Goal: Task Accomplishment & Management: Manage account settings

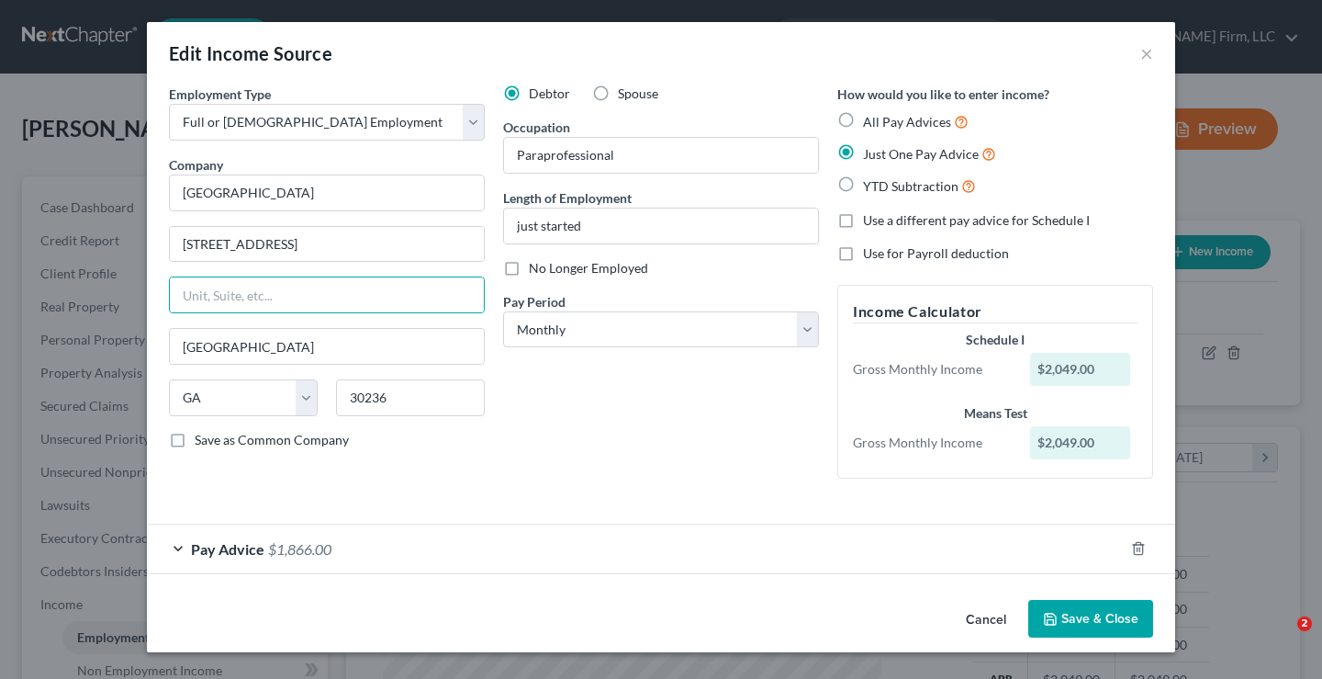
select select "0"
select select "10"
select select "0"
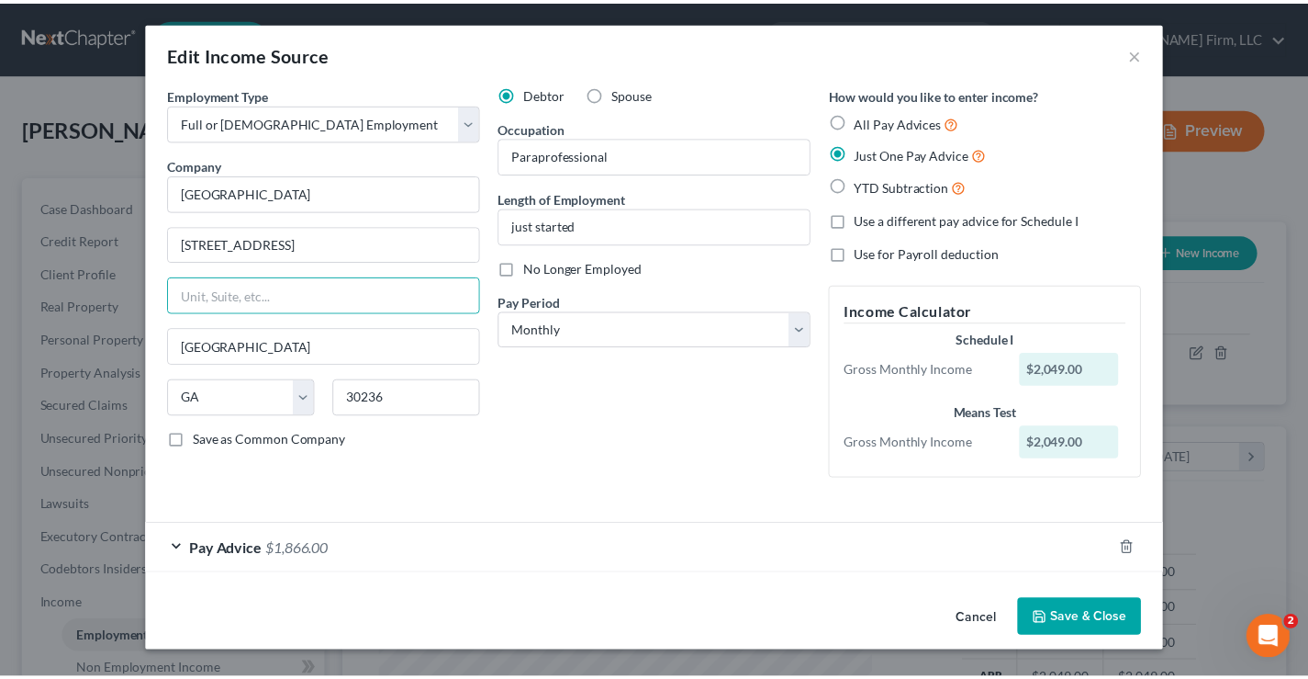
scroll to position [330, 535]
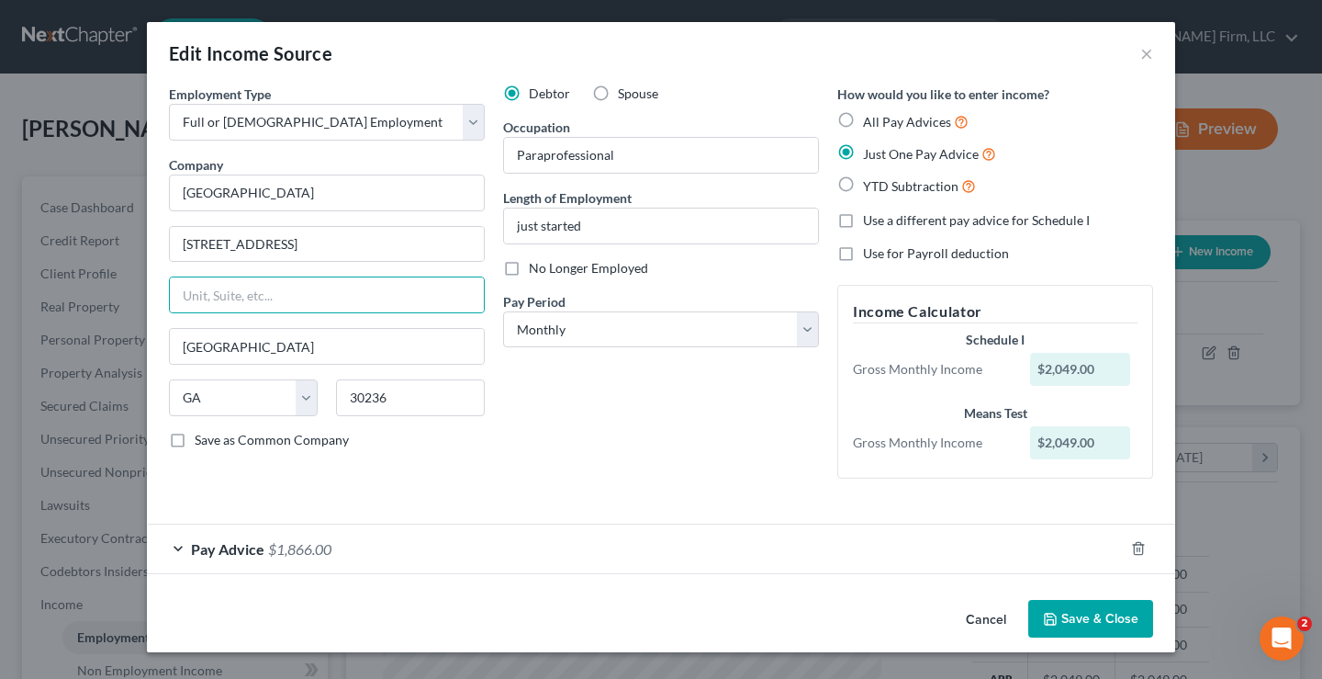
drag, startPoint x: 993, startPoint y: 619, endPoint x: 982, endPoint y: 619, distance: 11.0
click at [992, 619] on button "Cancel" at bounding box center [986, 619] width 70 height 37
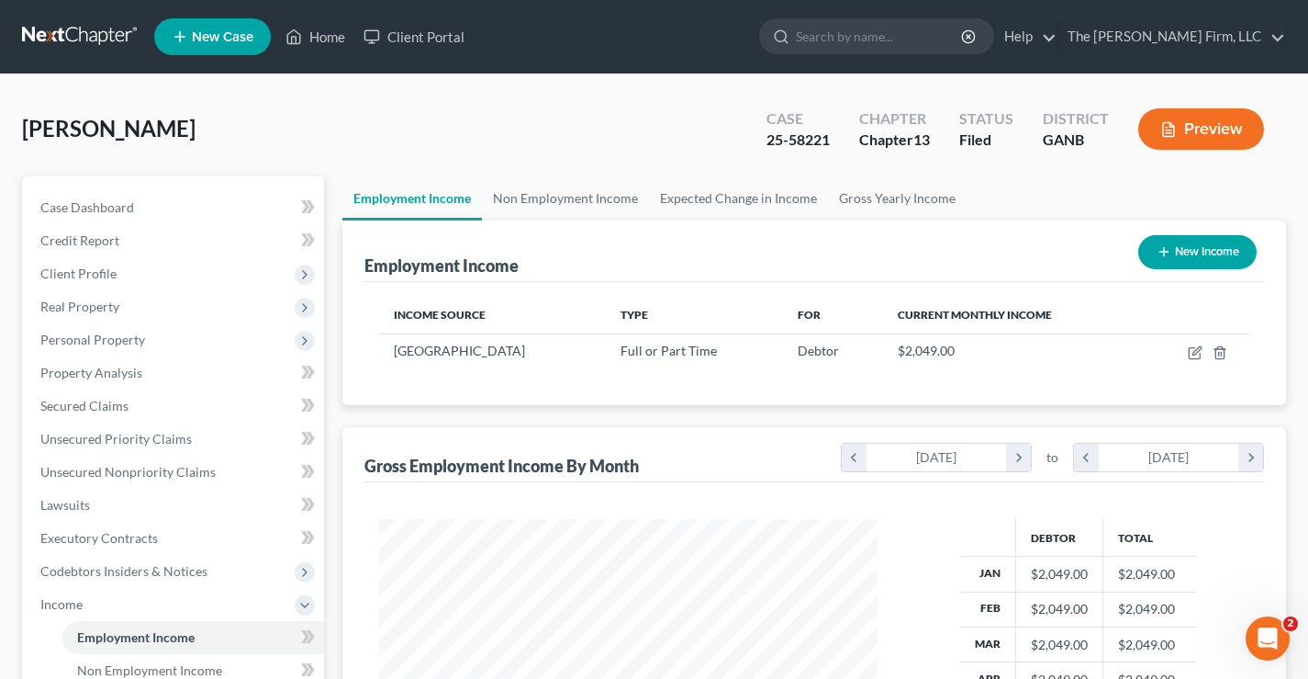
scroll to position [917842, 917641]
click at [65, 29] on link at bounding box center [81, 36] width 118 height 33
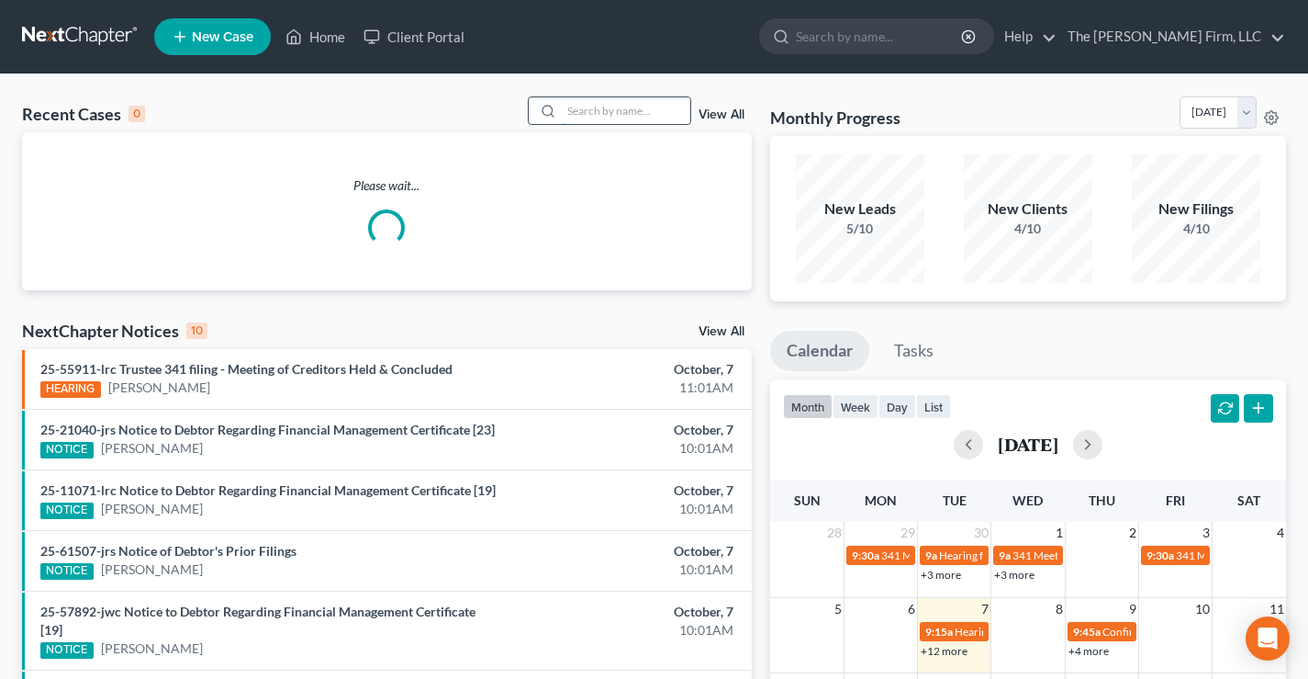
click at [606, 99] on input "search" at bounding box center [626, 110] width 129 height 27
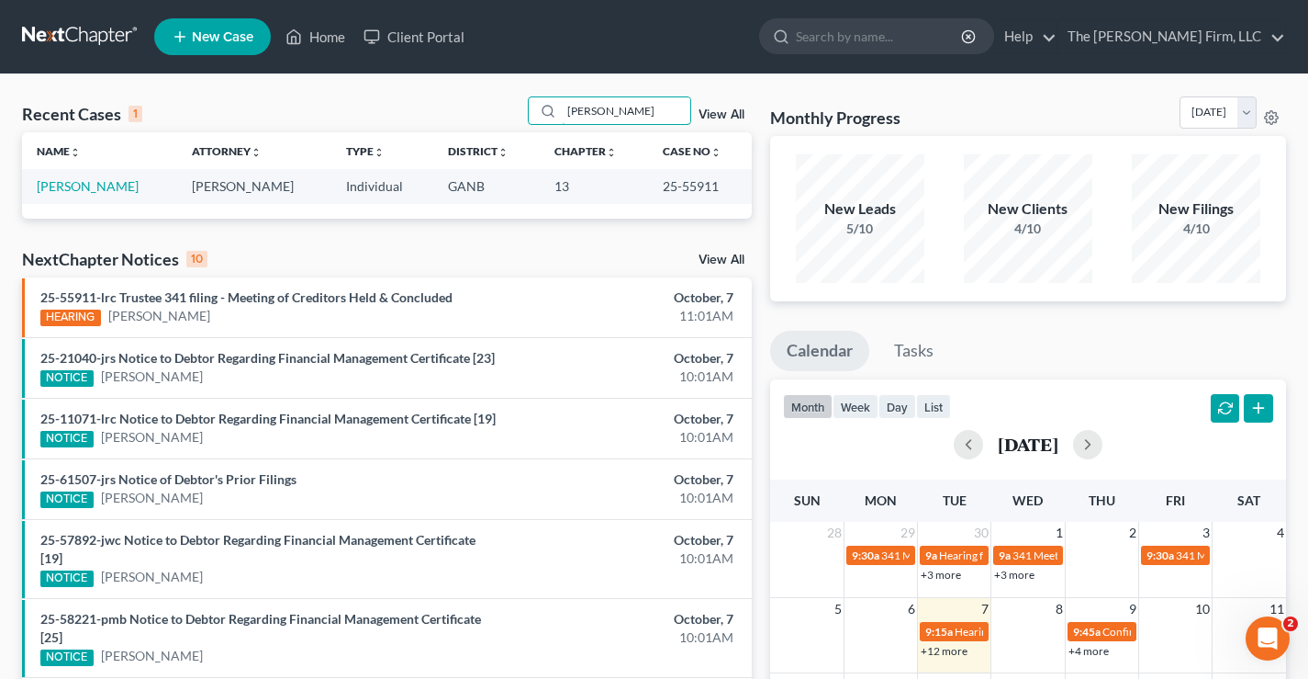
type input "potts"
click at [289, 99] on div "Recent Cases 1 potts View All" at bounding box center [387, 114] width 730 height 36
click at [95, 188] on link "[PERSON_NAME]" at bounding box center [88, 186] width 102 height 16
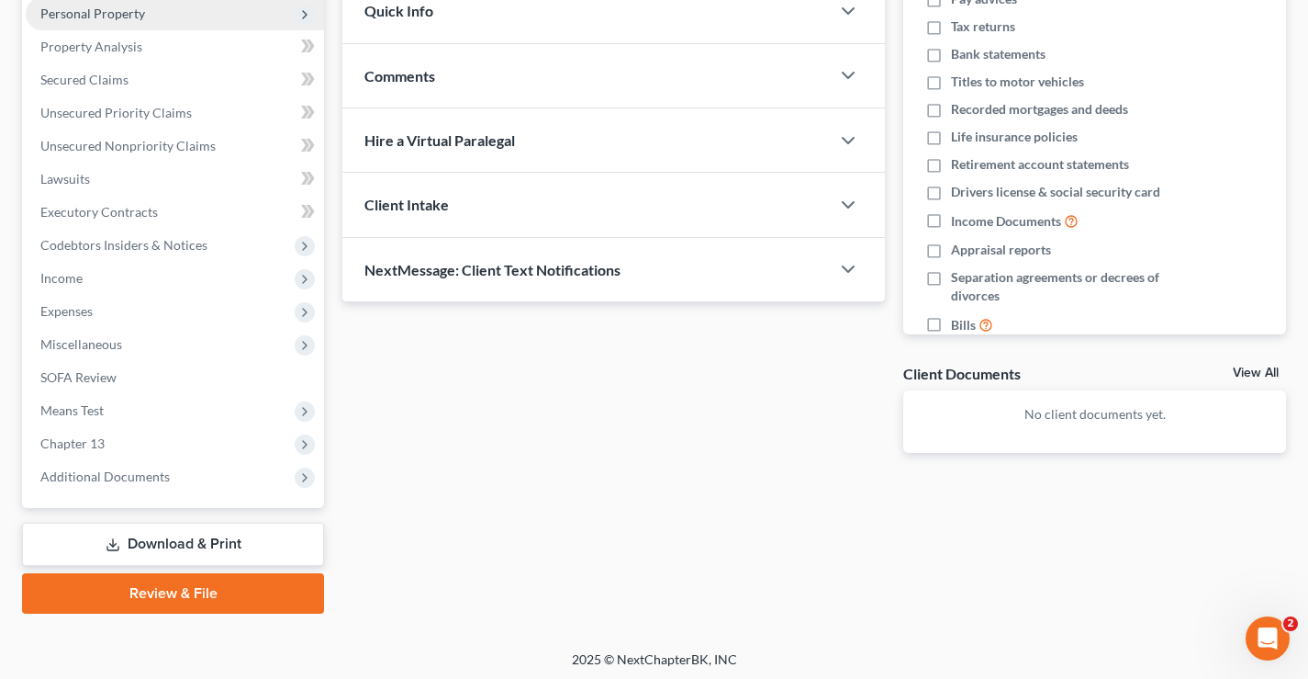
scroll to position [331, 0]
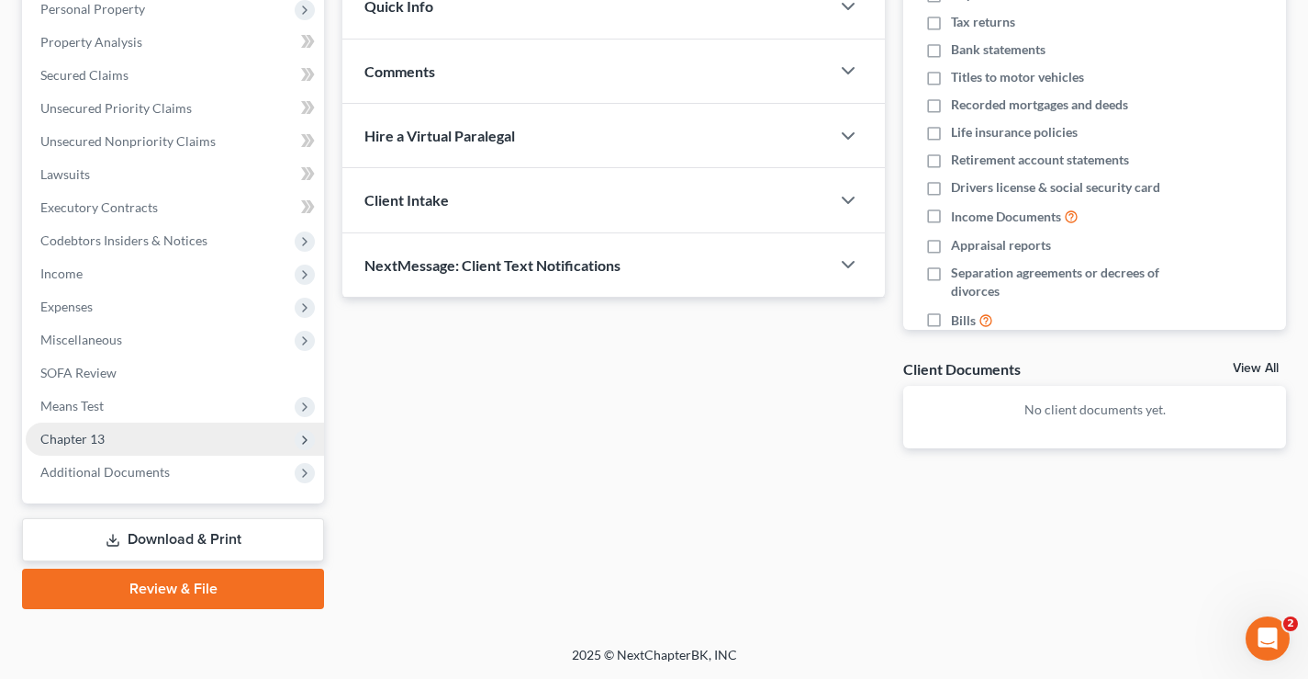
click at [69, 441] on span "Chapter 13" at bounding box center [72, 439] width 64 height 16
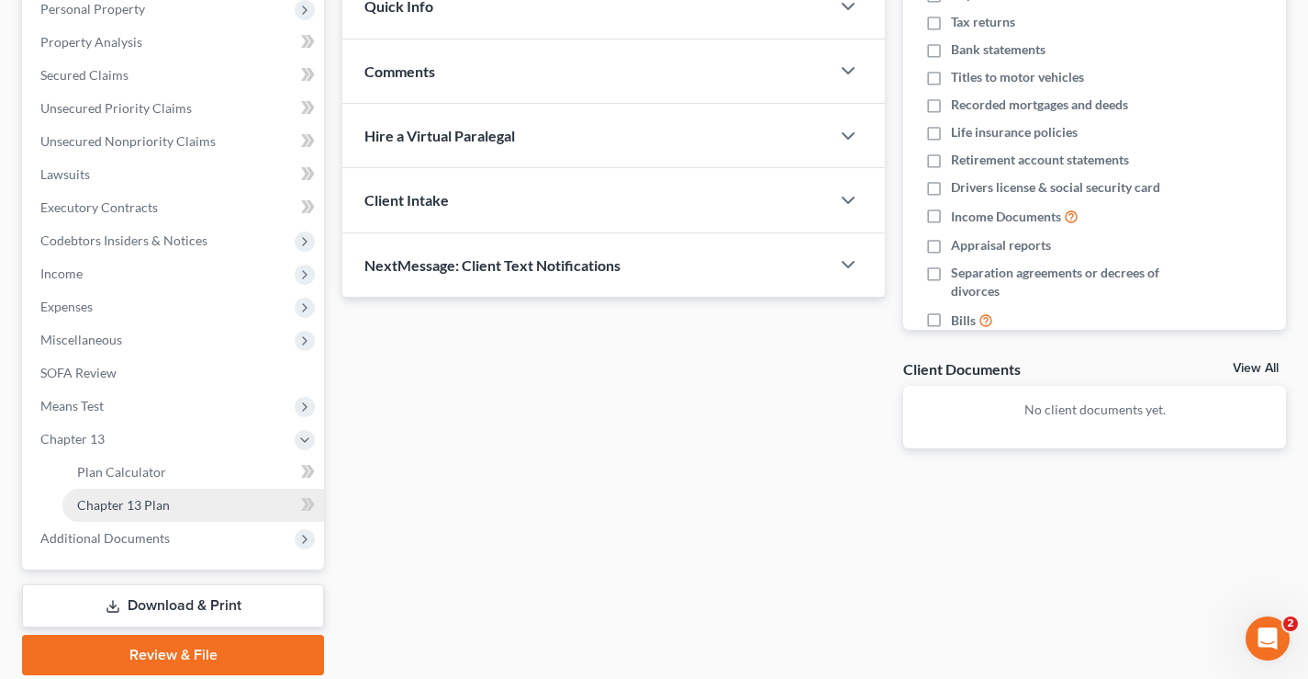
click at [138, 500] on span "Chapter 13 Plan" at bounding box center [123, 505] width 93 height 16
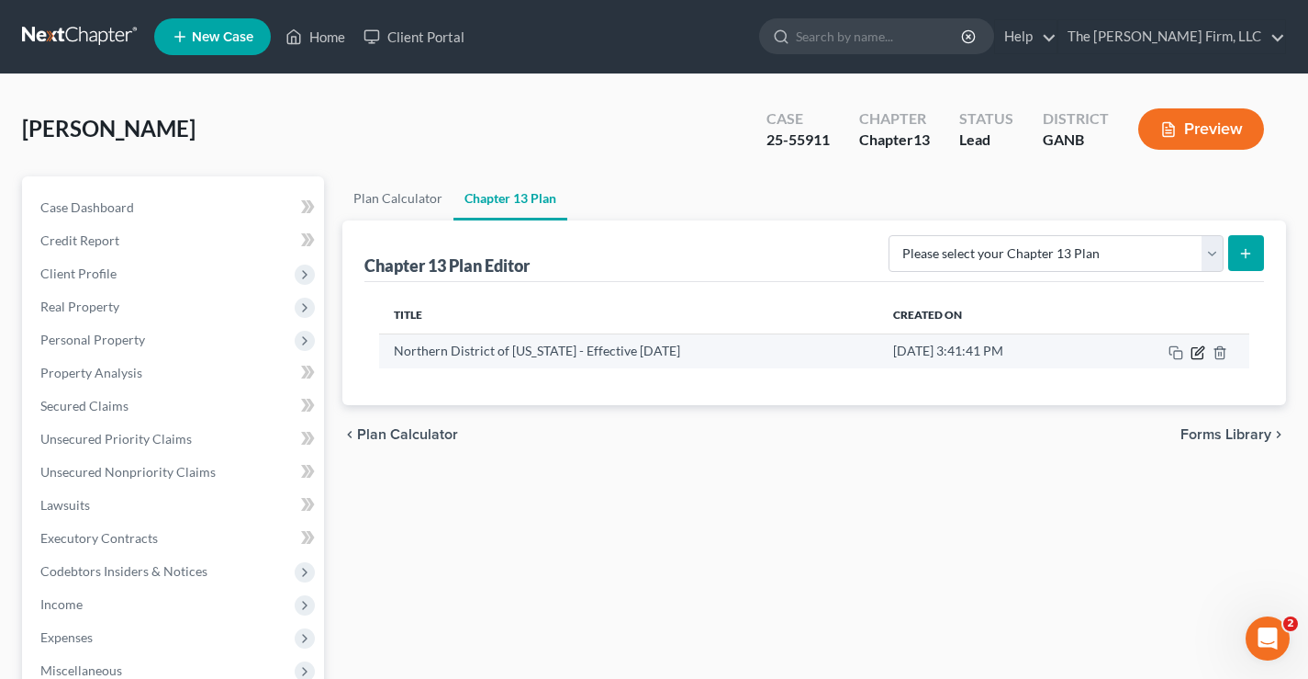
click at [1196, 353] on icon "button" at bounding box center [1199, 350] width 8 height 8
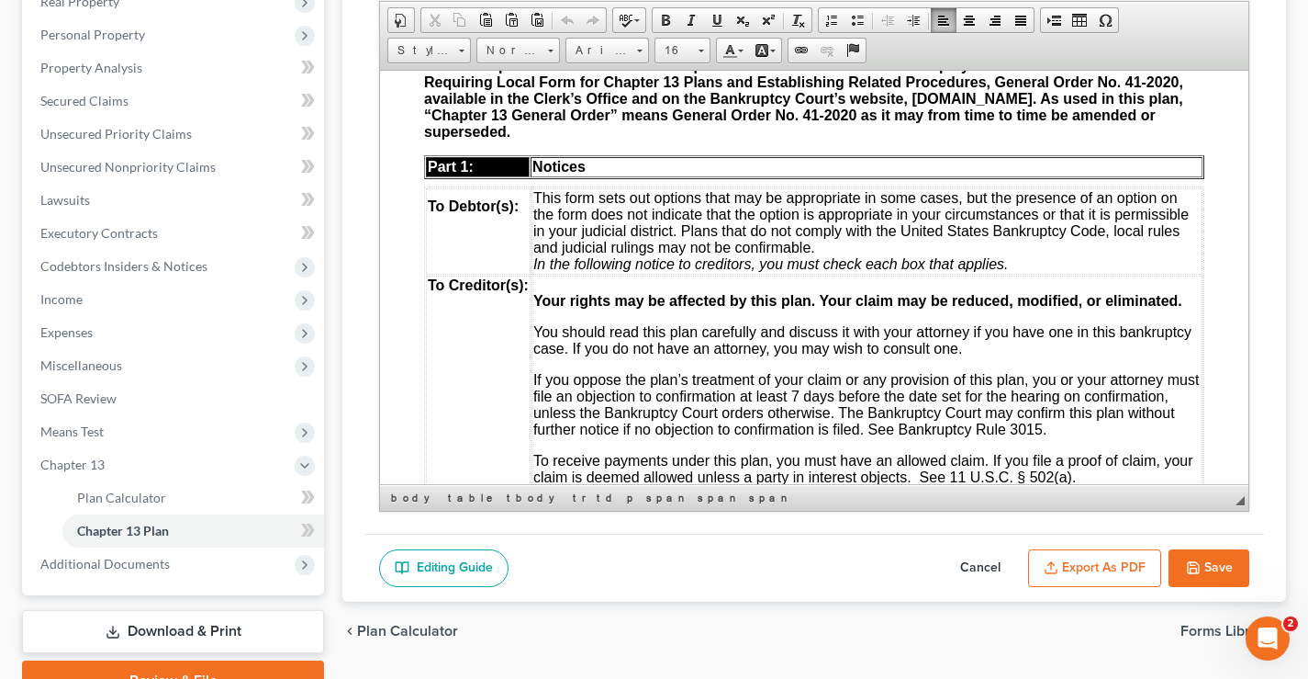
scroll to position [225, 0]
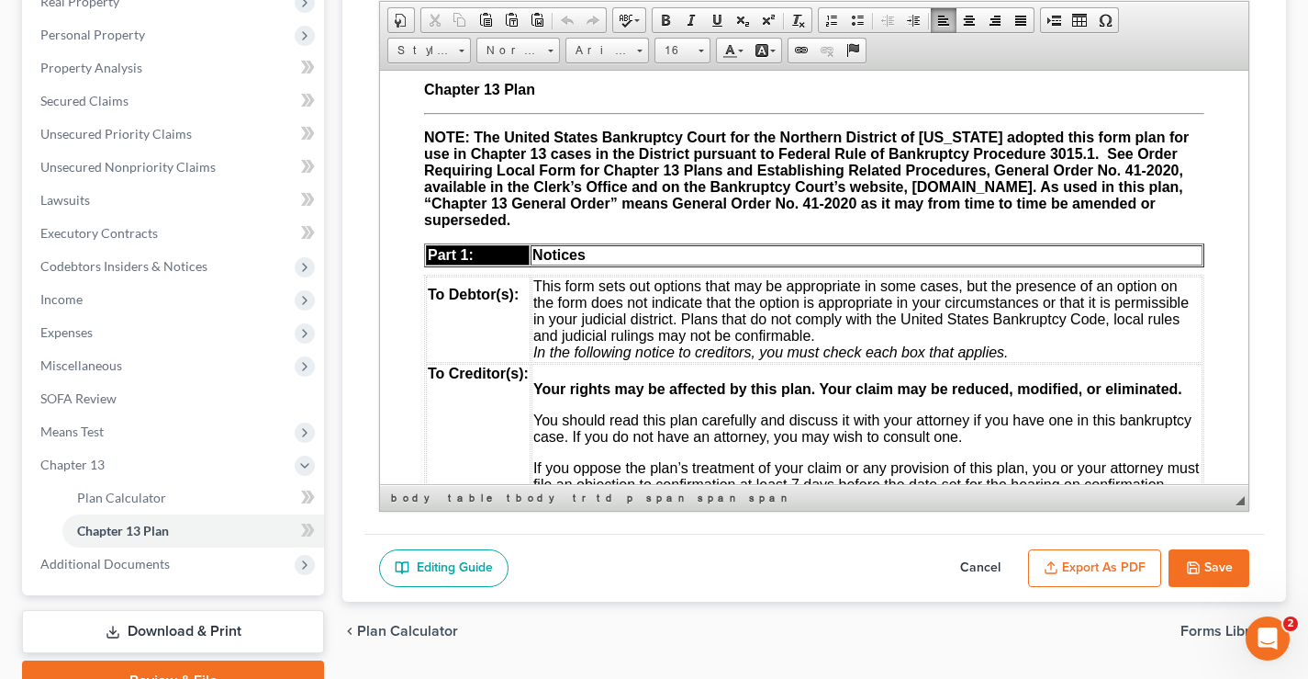
drag, startPoint x: 1240, startPoint y: 357, endPoint x: 1559, endPoint y: 134, distance: 389.7
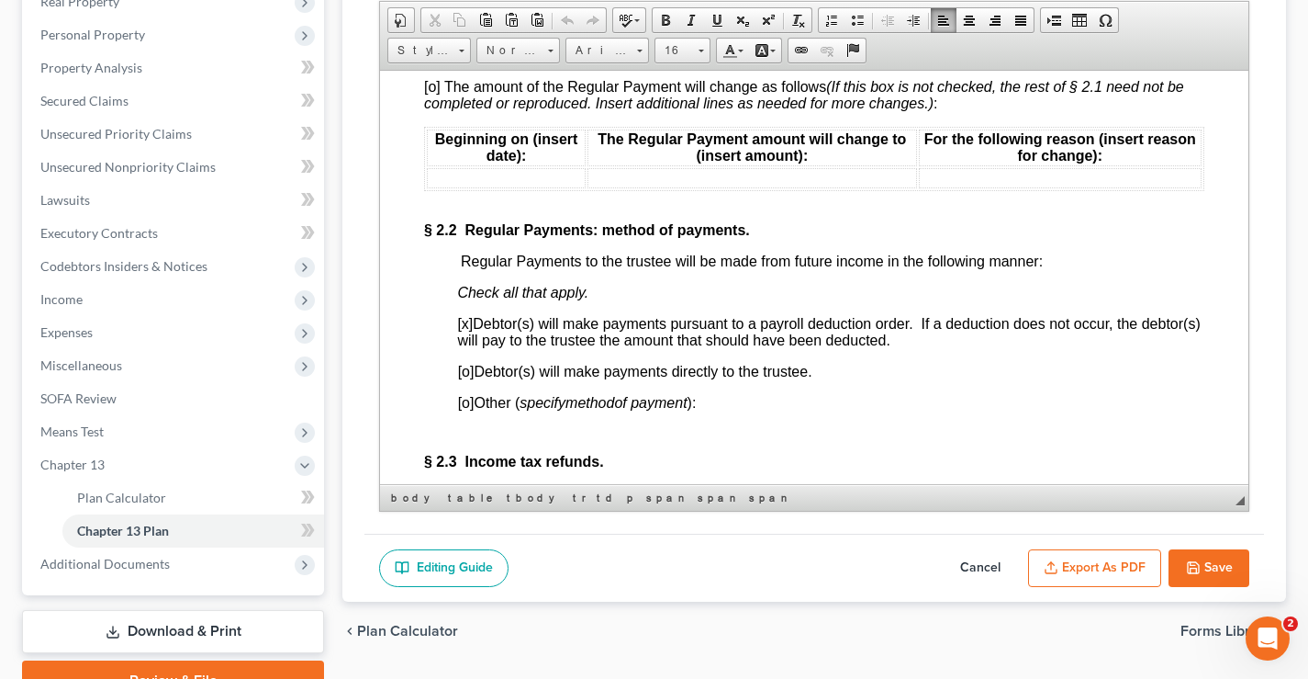
scroll to position [2020, 0]
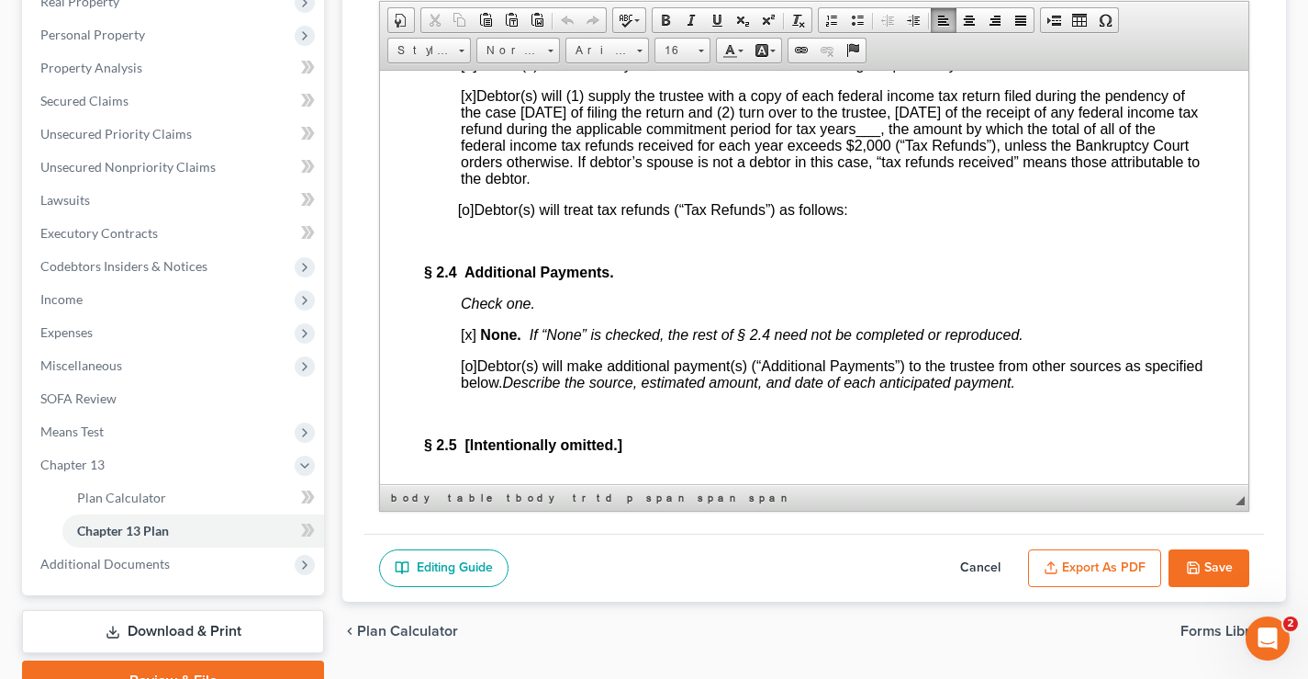
click at [981, 567] on button "Cancel" at bounding box center [980, 568] width 81 height 39
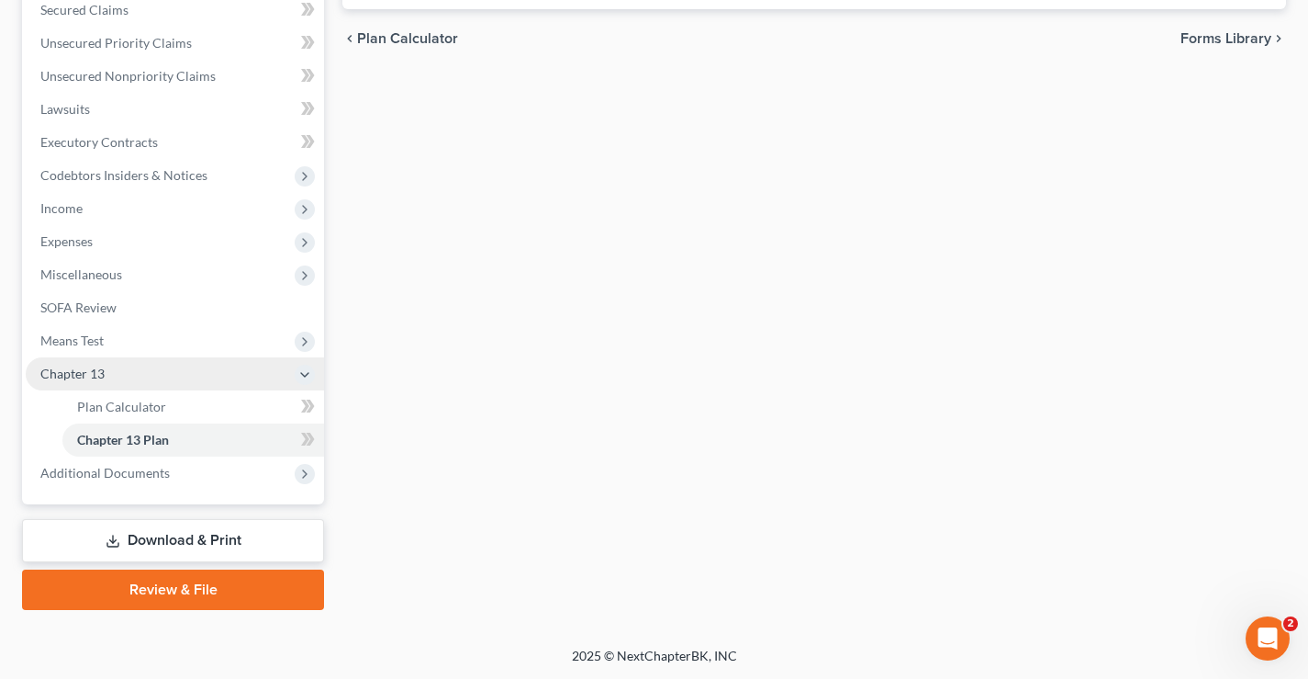
scroll to position [397, 0]
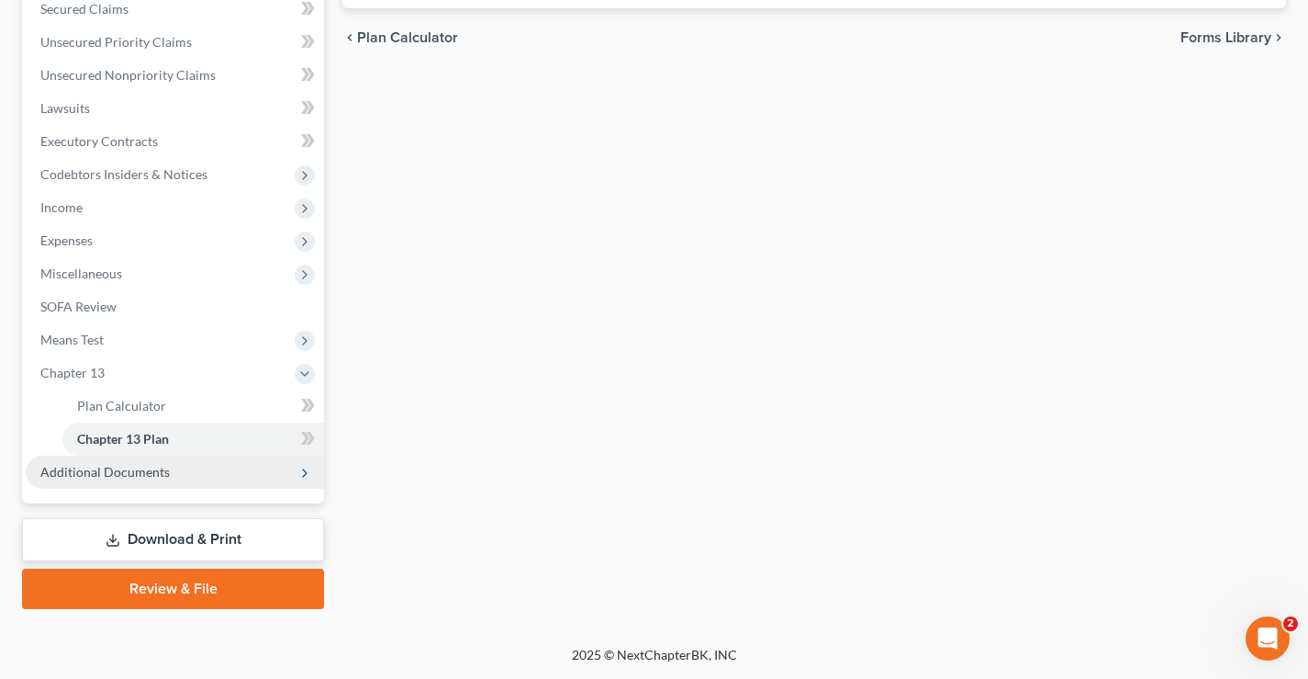
click at [110, 475] on span "Additional Documents" at bounding box center [104, 472] width 129 height 16
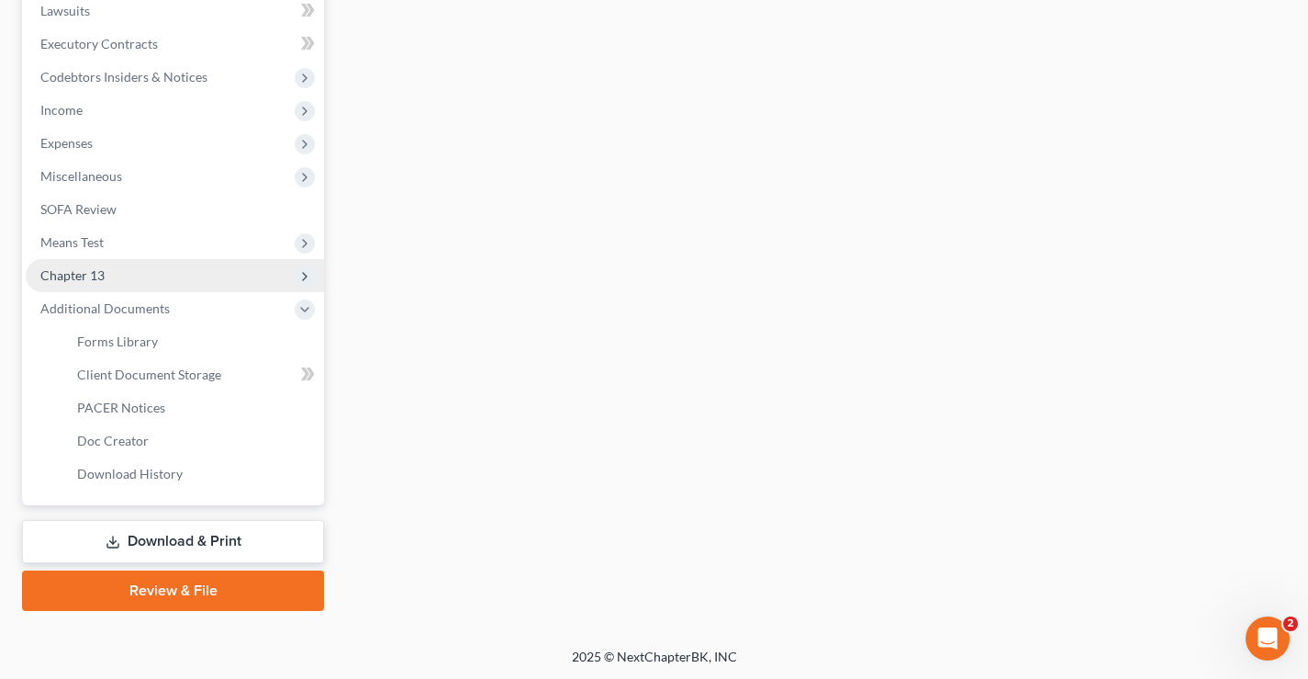
scroll to position [496, 0]
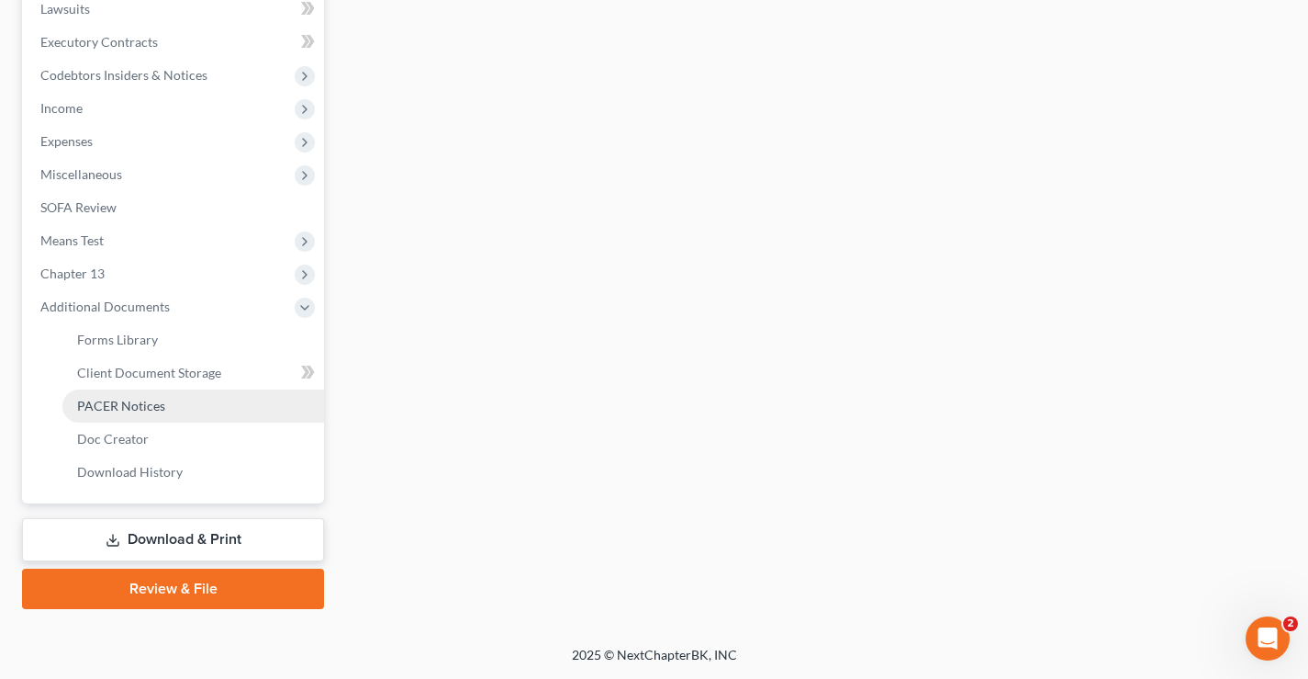
click at [96, 404] on span "PACER Notices" at bounding box center [121, 406] width 88 height 16
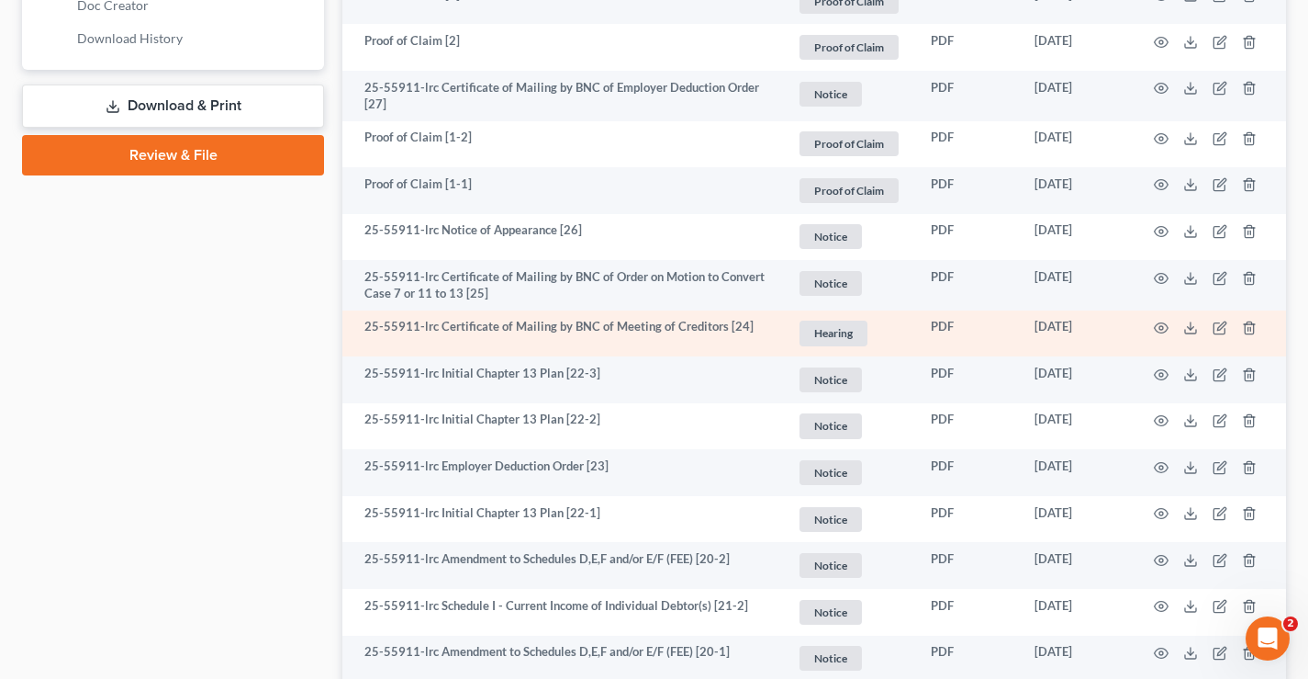
scroll to position [735, 0]
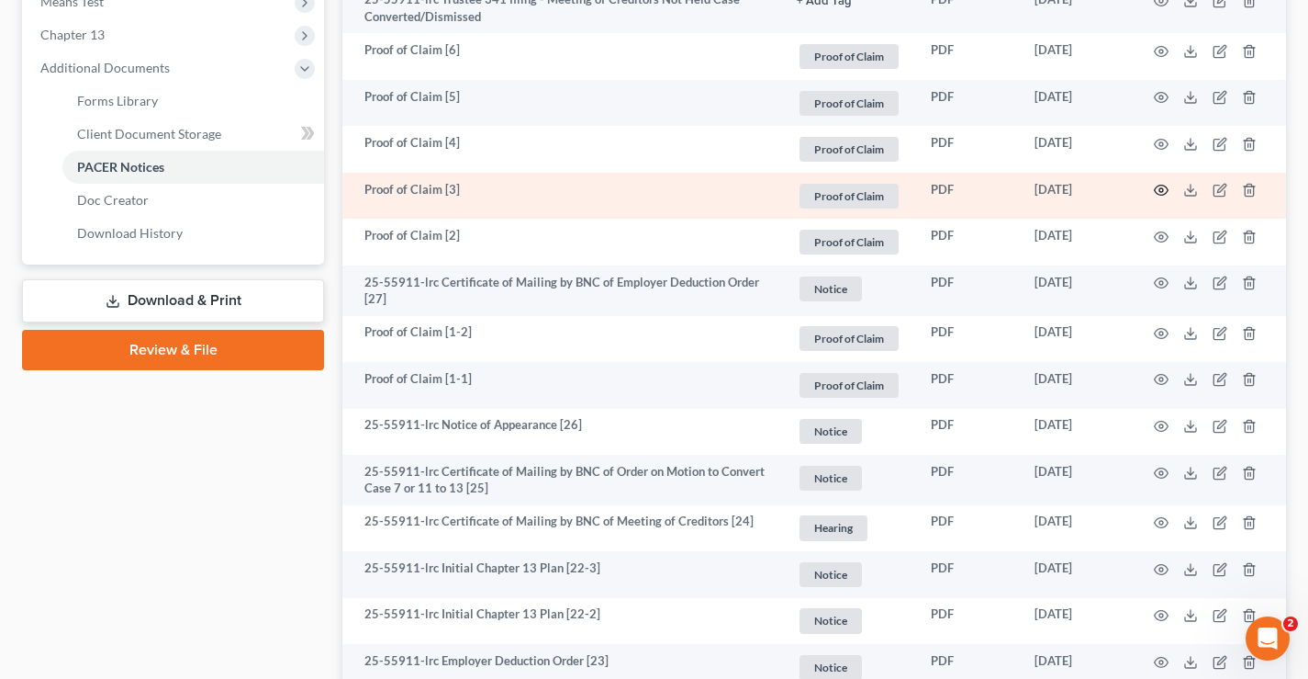
click at [1162, 185] on icon "button" at bounding box center [1161, 190] width 15 height 15
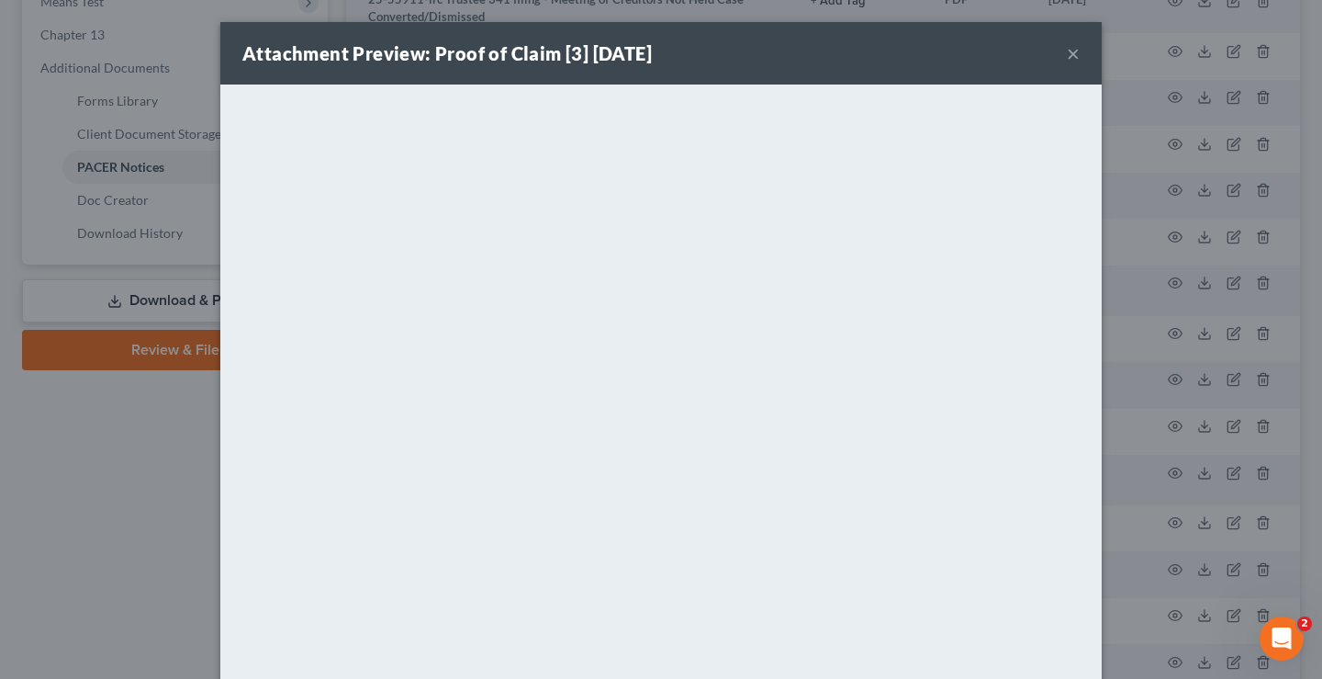
click at [1067, 49] on button "×" at bounding box center [1073, 53] width 13 height 22
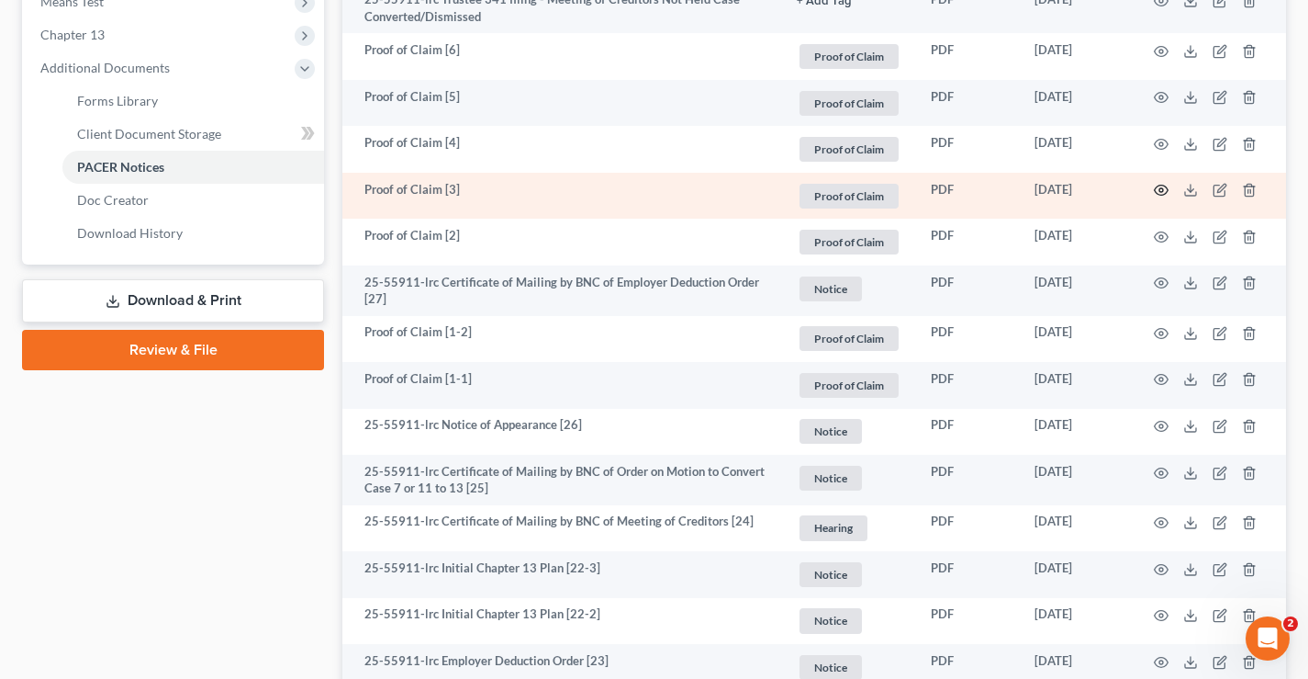
click at [1164, 191] on icon "button" at bounding box center [1161, 190] width 15 height 15
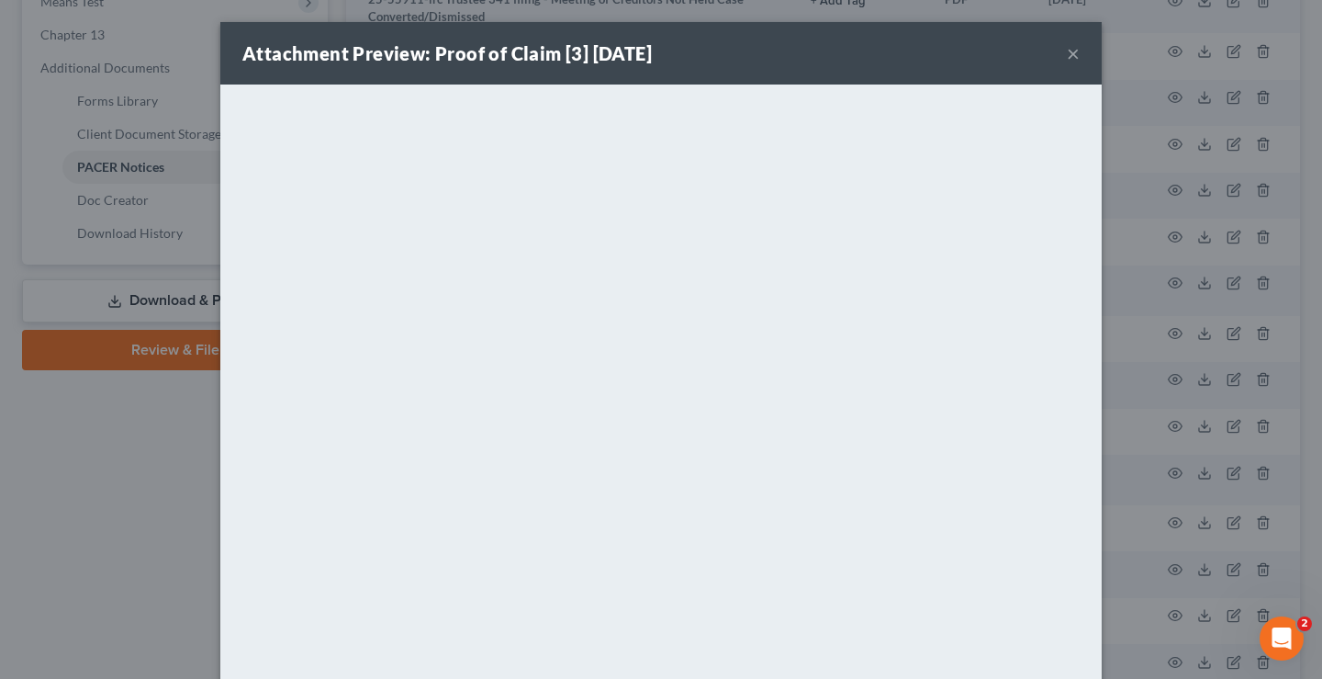
click at [1067, 46] on button "×" at bounding box center [1073, 53] width 13 height 22
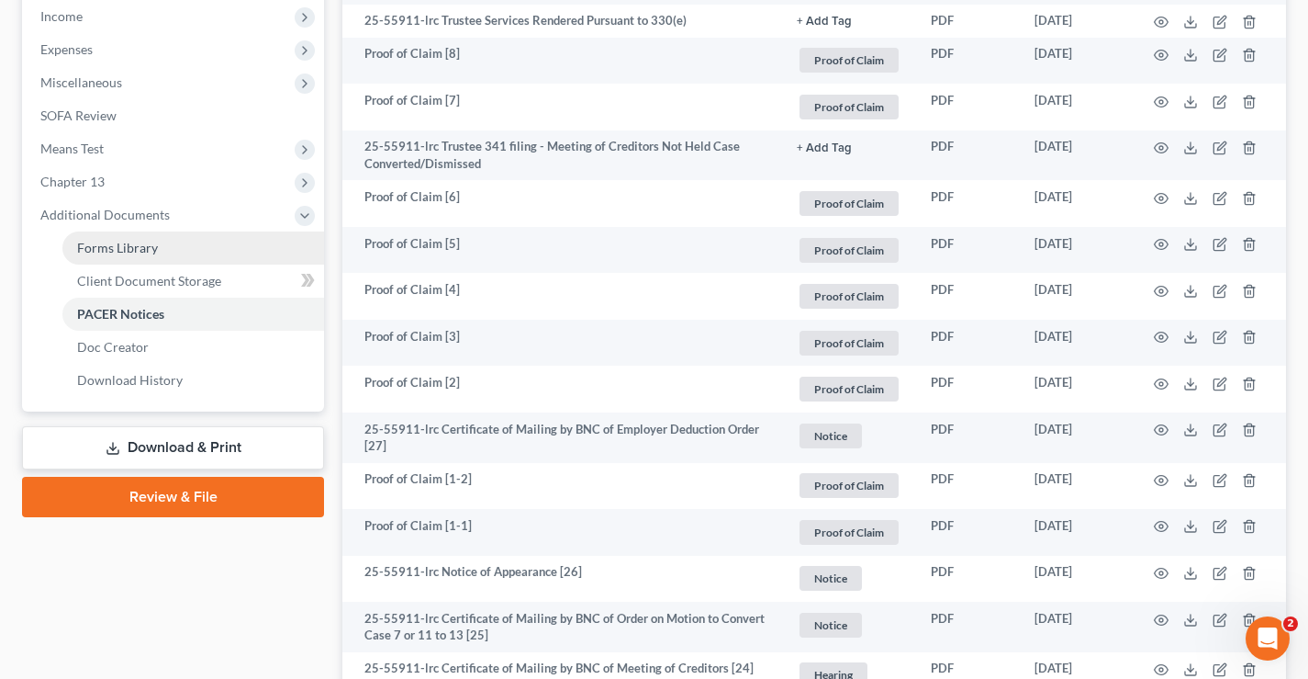
scroll to position [459, 0]
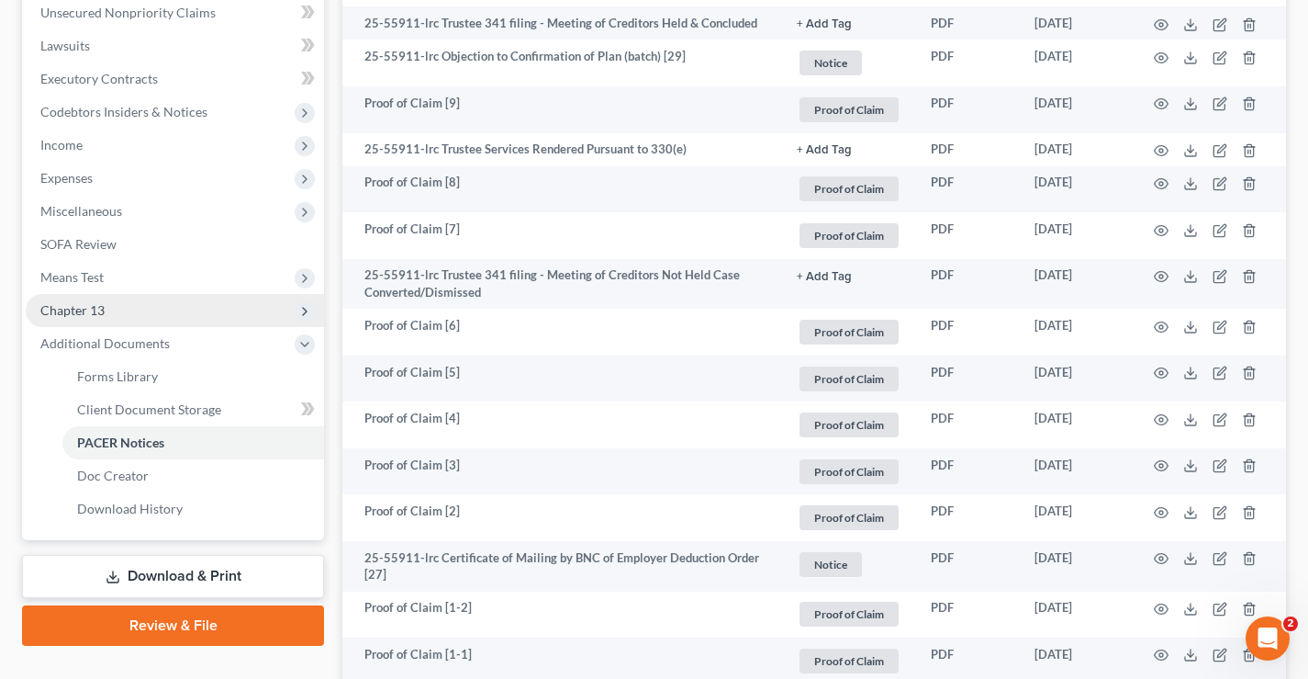
click at [82, 310] on span "Chapter 13" at bounding box center [72, 310] width 64 height 16
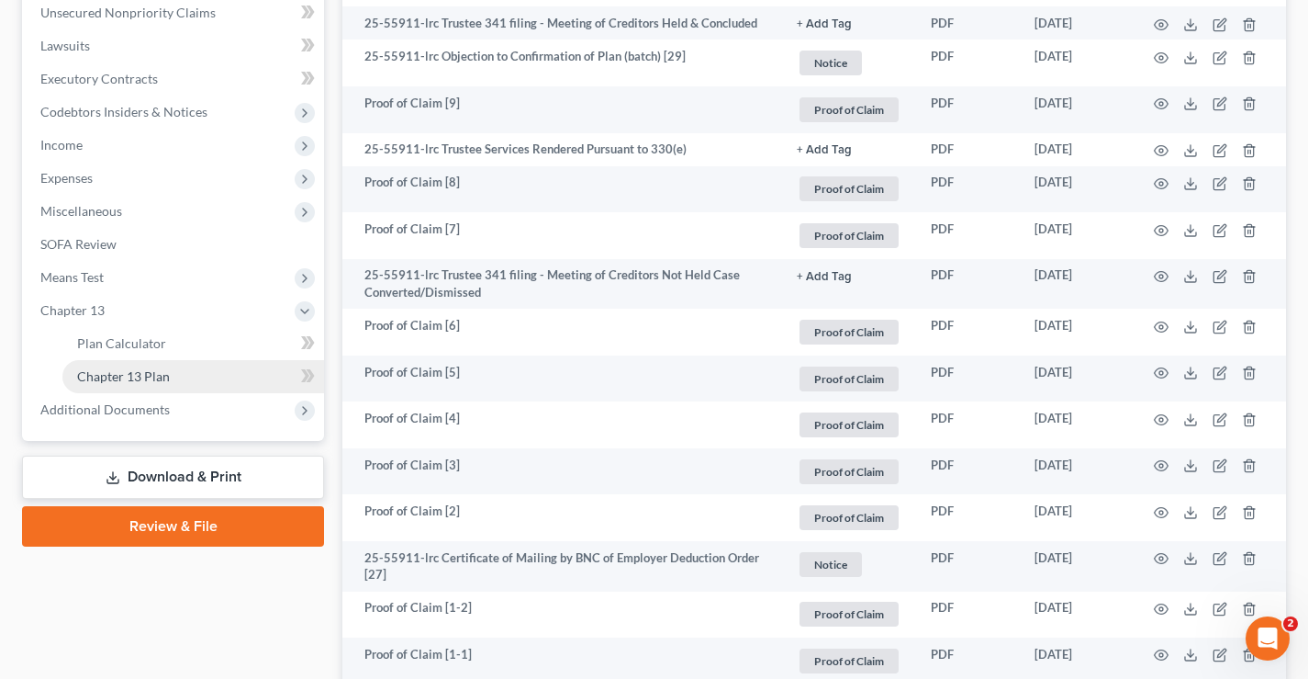
click at [89, 378] on span "Chapter 13 Plan" at bounding box center [123, 376] width 93 height 16
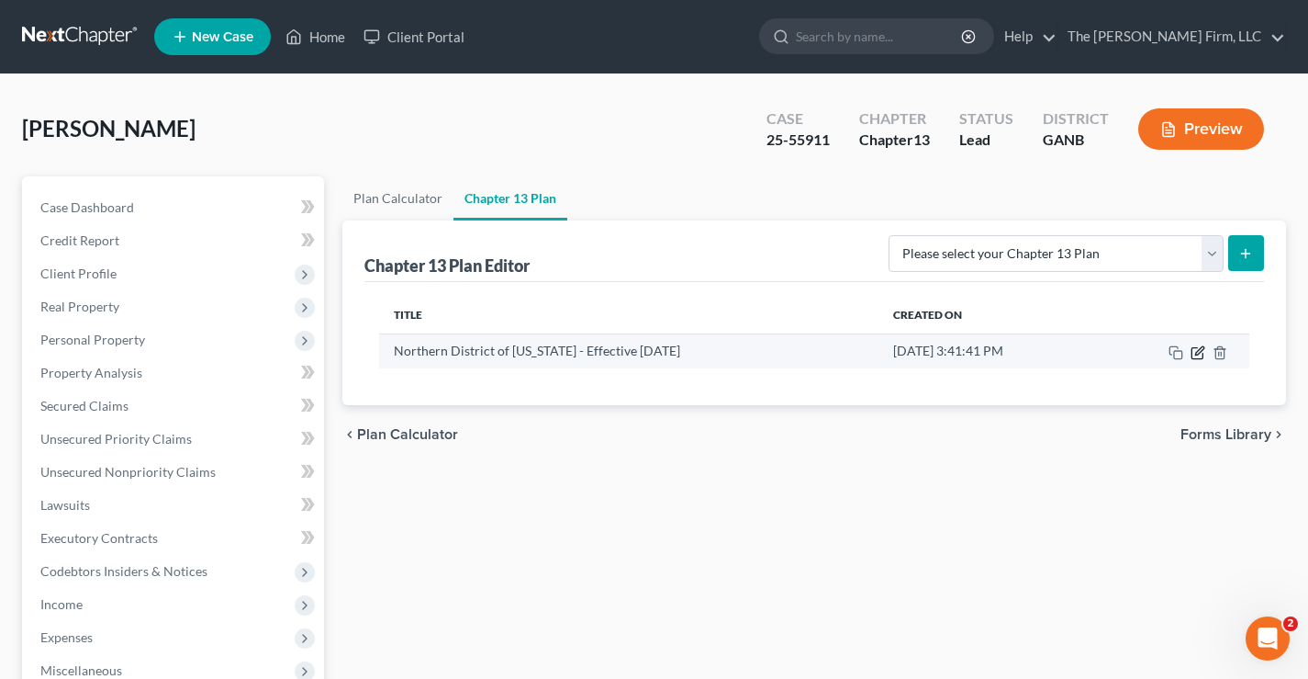
click at [1200, 356] on icon "button" at bounding box center [1198, 352] width 15 height 15
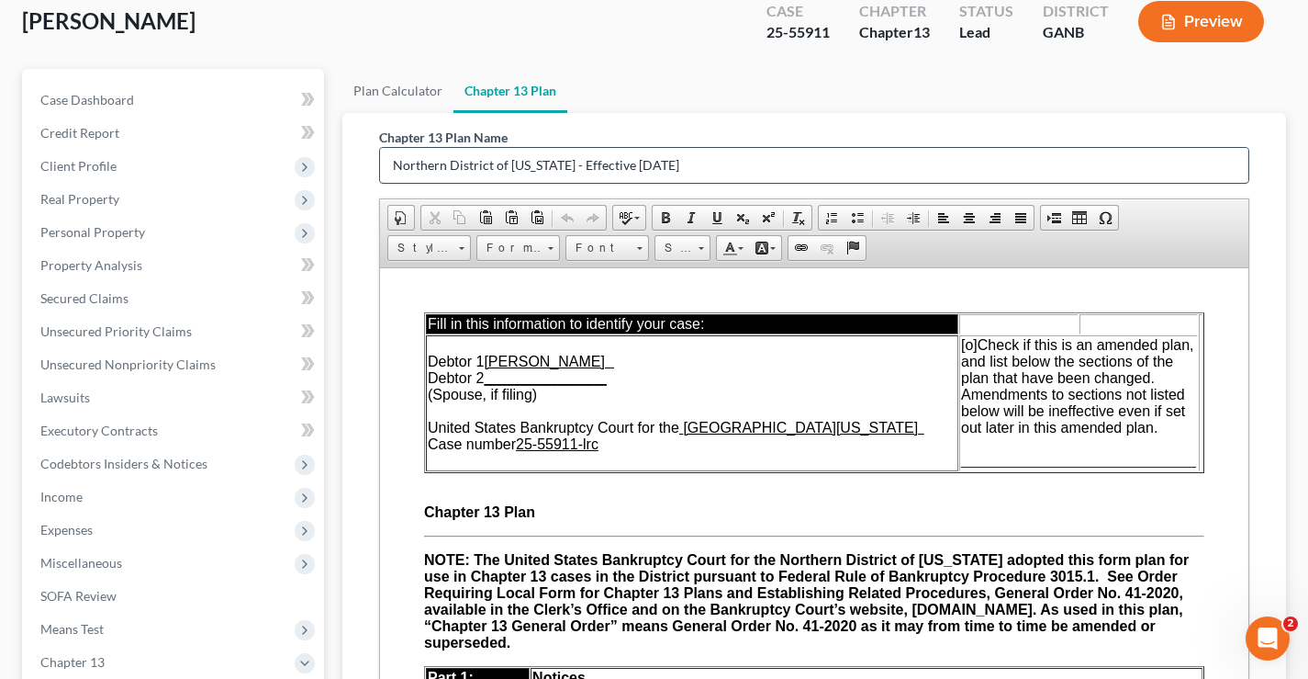
scroll to position [275, 0]
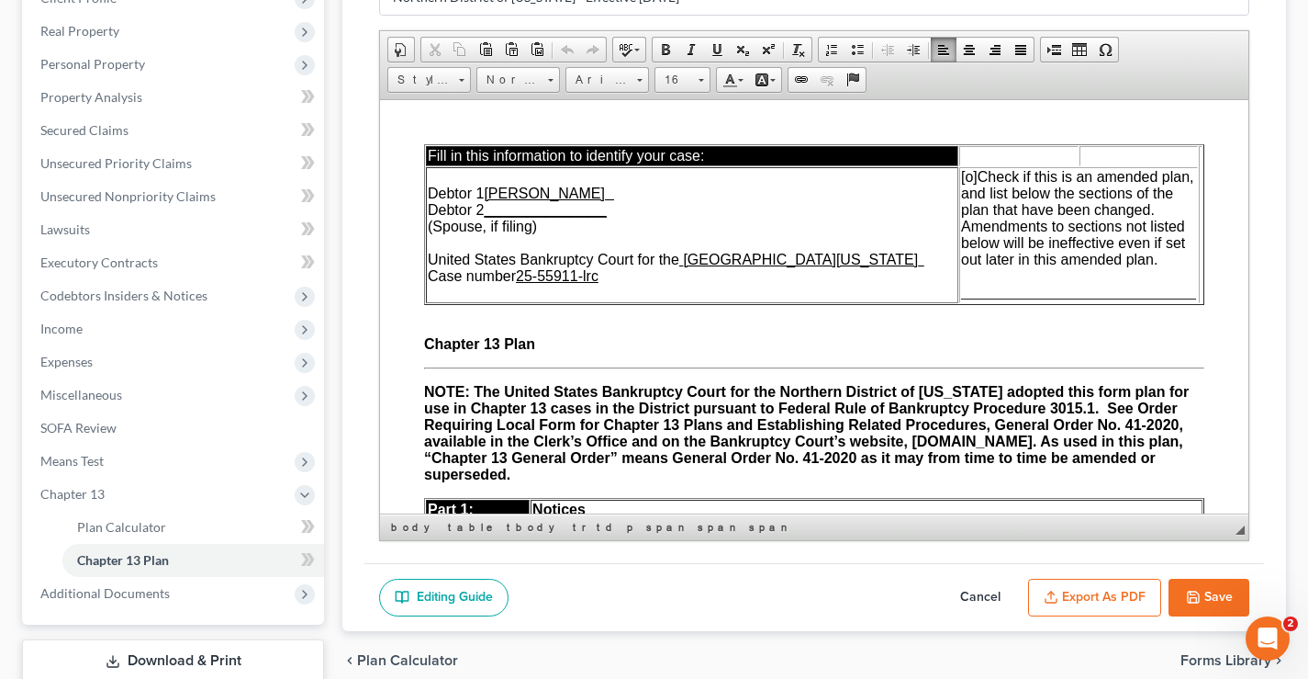
click at [961, 177] on span "[o]" at bounding box center [969, 176] width 17 height 16
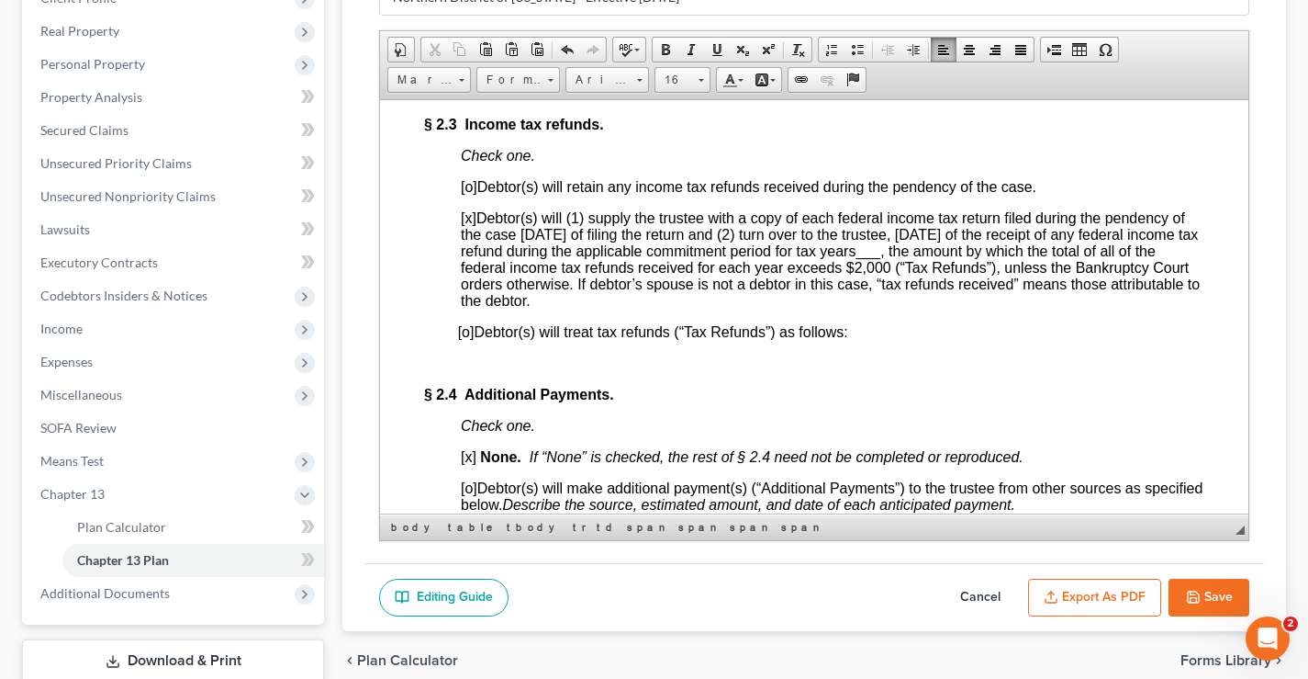
scroll to position [1928, 0]
click at [470, 224] on span "[x]" at bounding box center [469, 216] width 16 height 16
click at [471, 189] on span "[o]" at bounding box center [469, 185] width 17 height 16
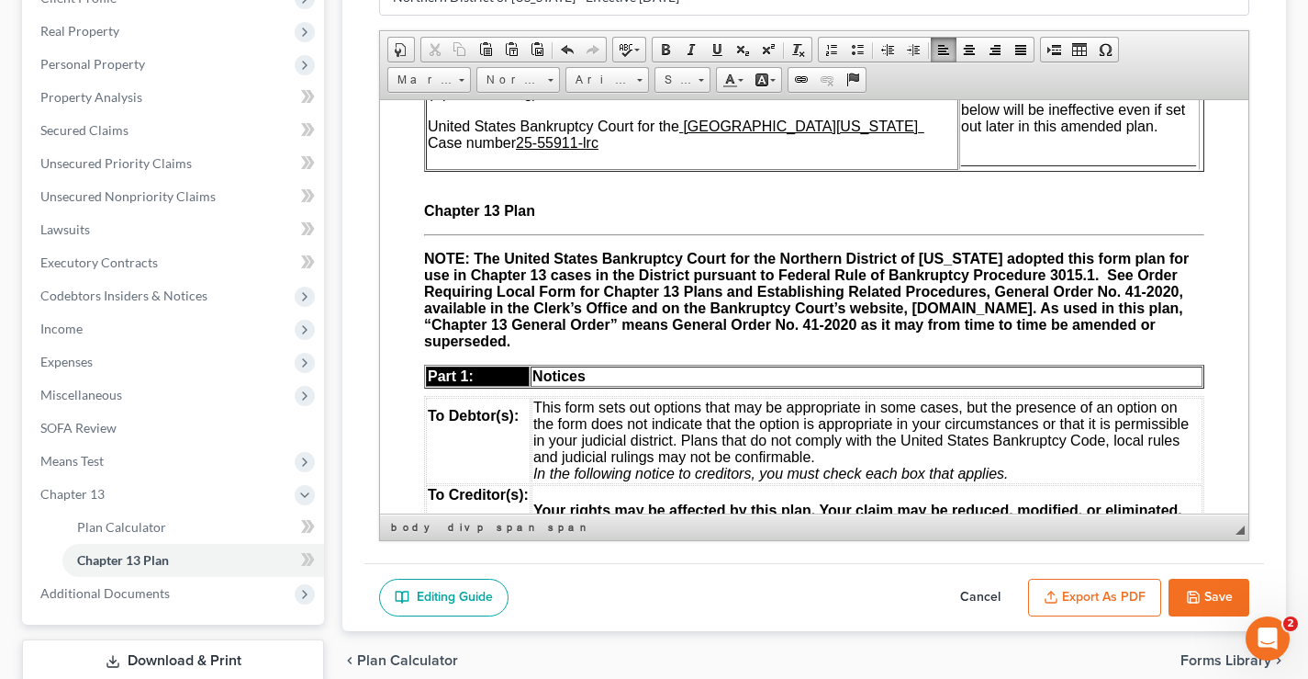
scroll to position [0, 0]
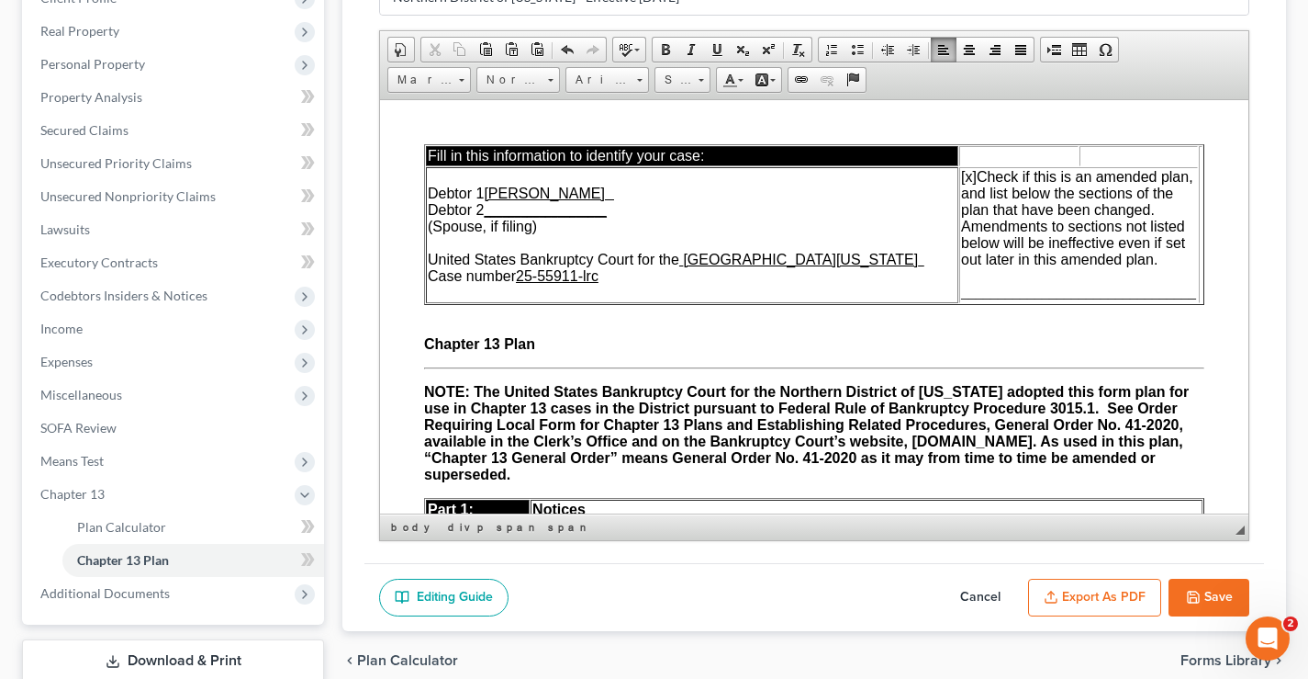
click at [961, 289] on span "________________________________" at bounding box center [1078, 292] width 235 height 16
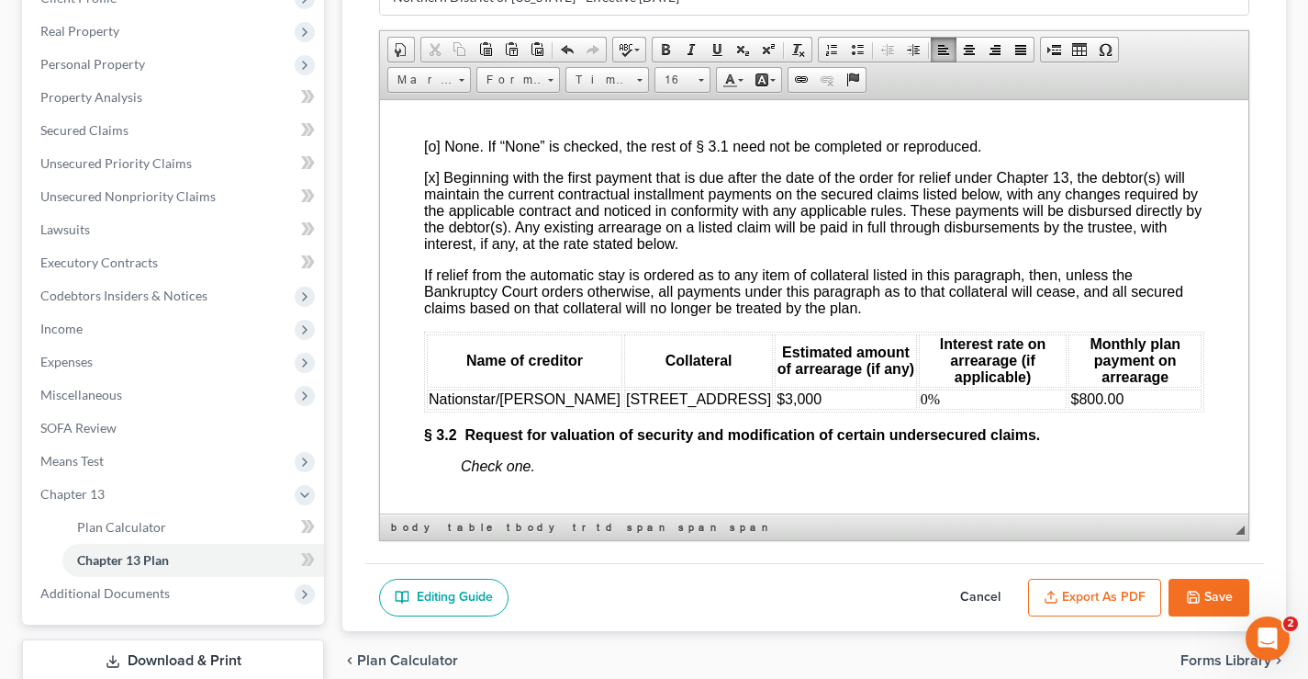
scroll to position [2755, 0]
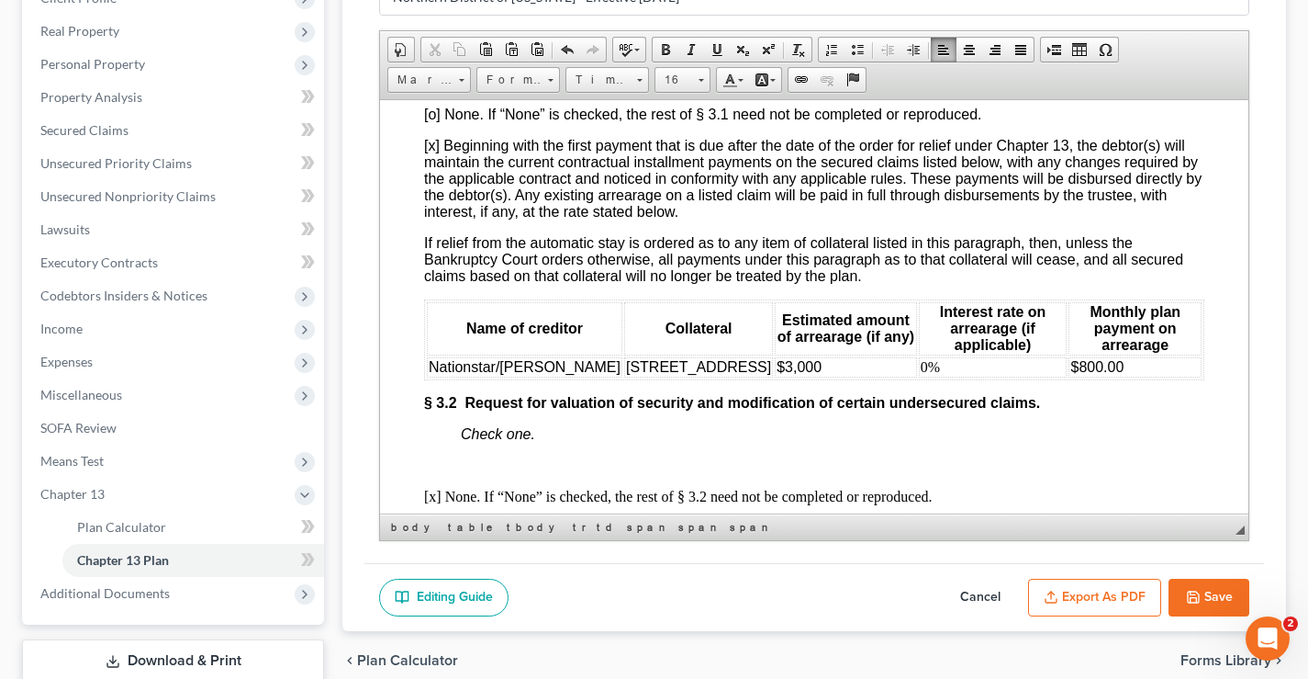
click at [1221, 600] on button "Save" at bounding box center [1209, 597] width 81 height 39
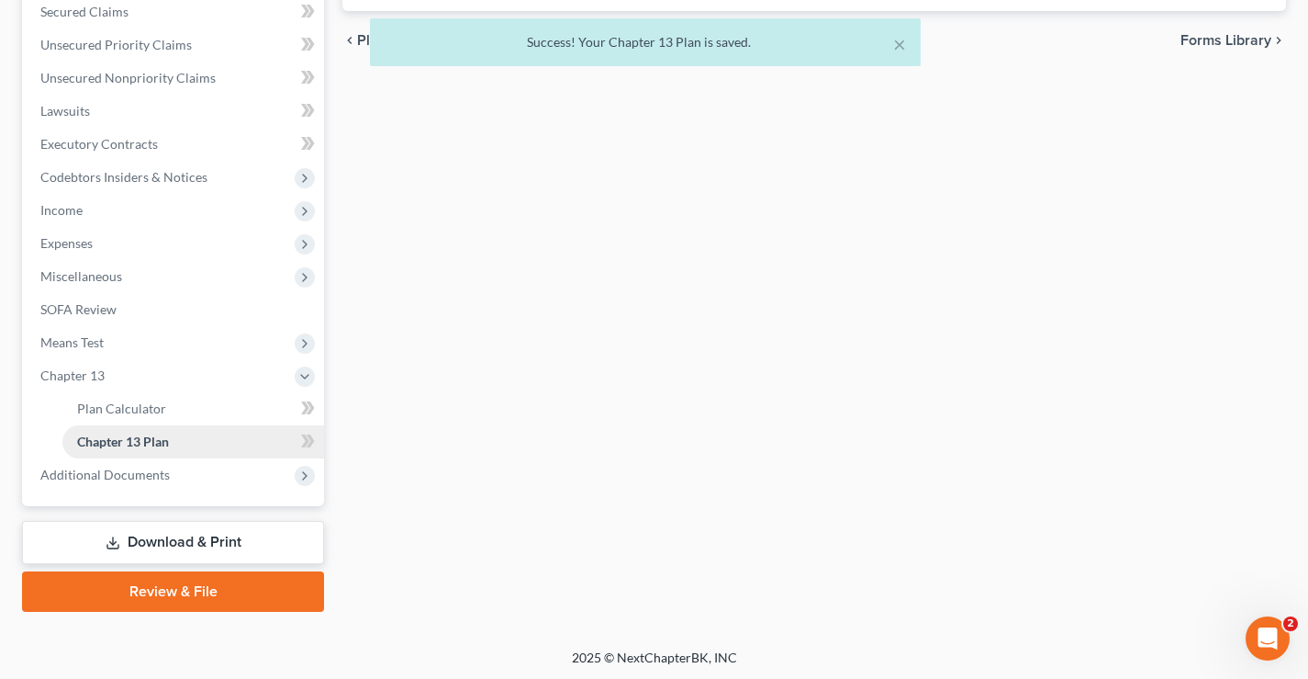
scroll to position [397, 0]
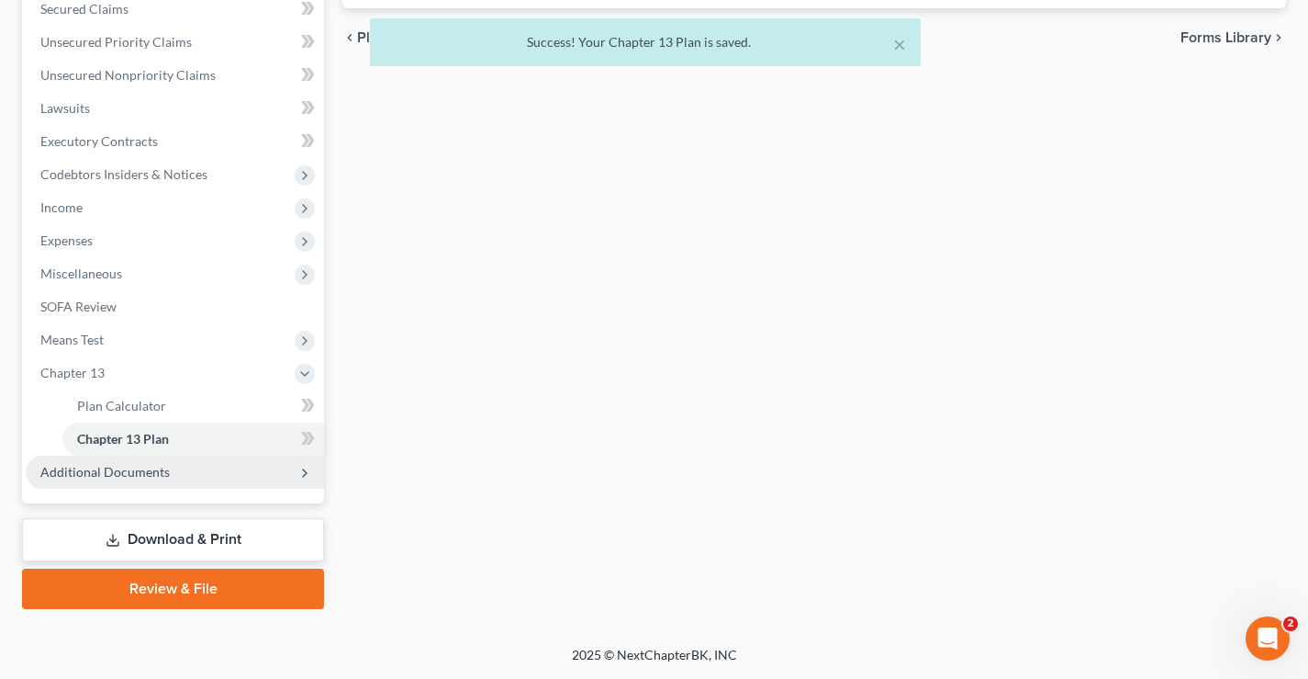
click at [100, 474] on span "Additional Documents" at bounding box center [104, 472] width 129 height 16
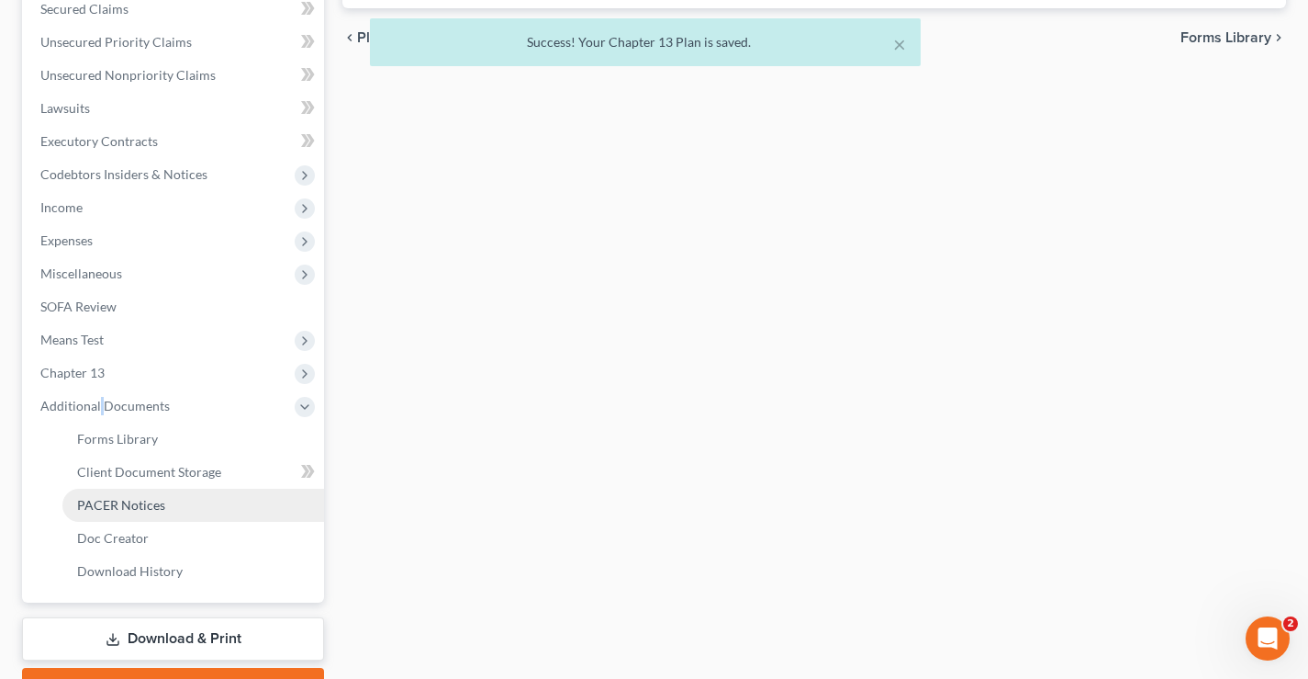
click at [90, 511] on span "PACER Notices" at bounding box center [121, 505] width 88 height 16
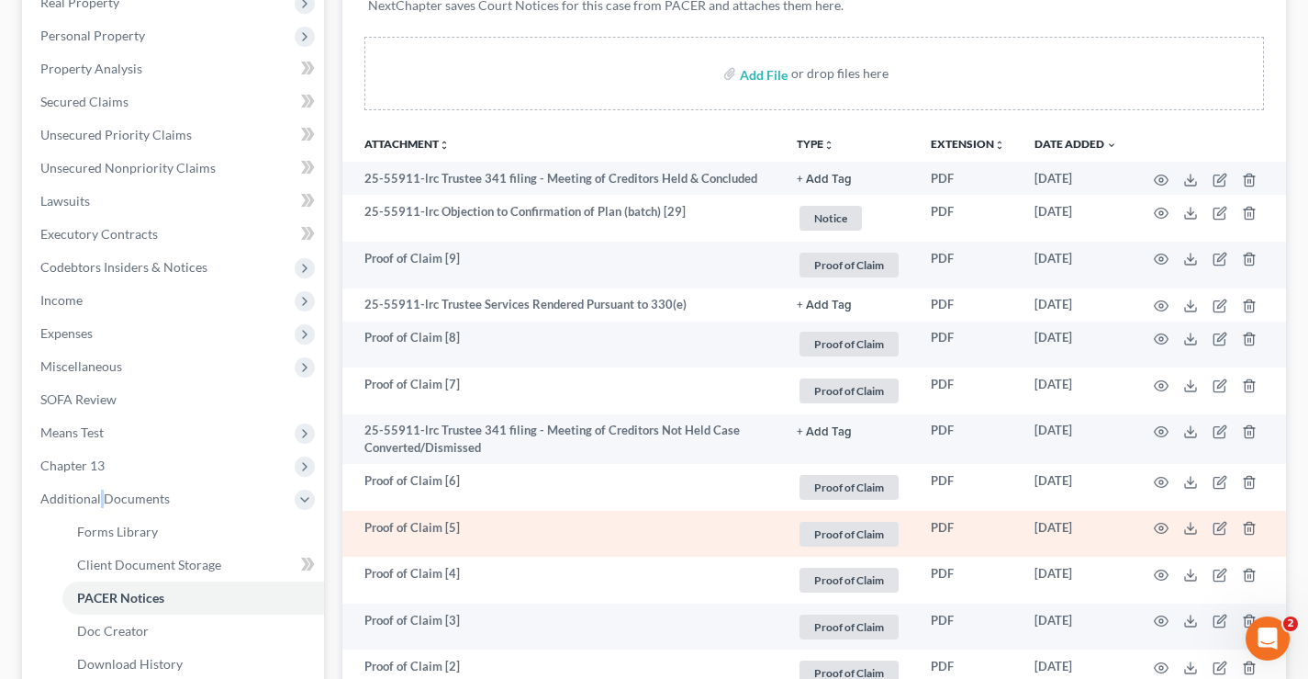
scroll to position [275, 0]
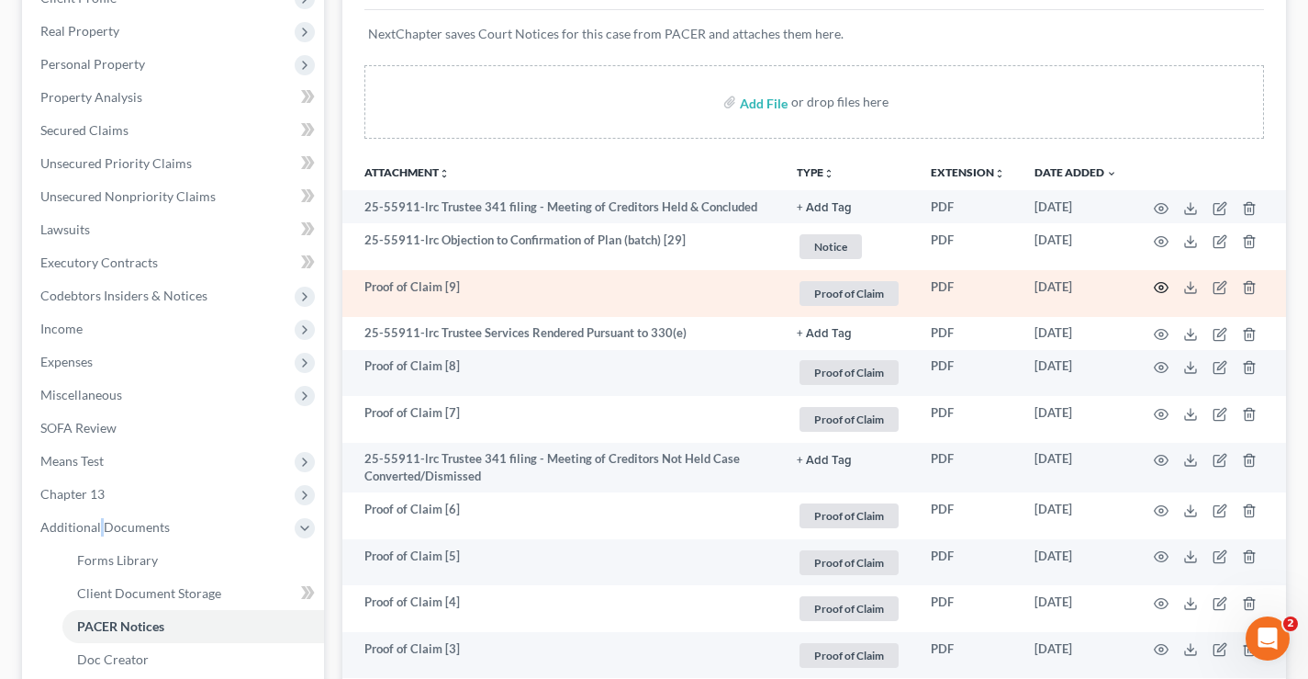
click at [1161, 287] on icon "button" at bounding box center [1161, 287] width 15 height 15
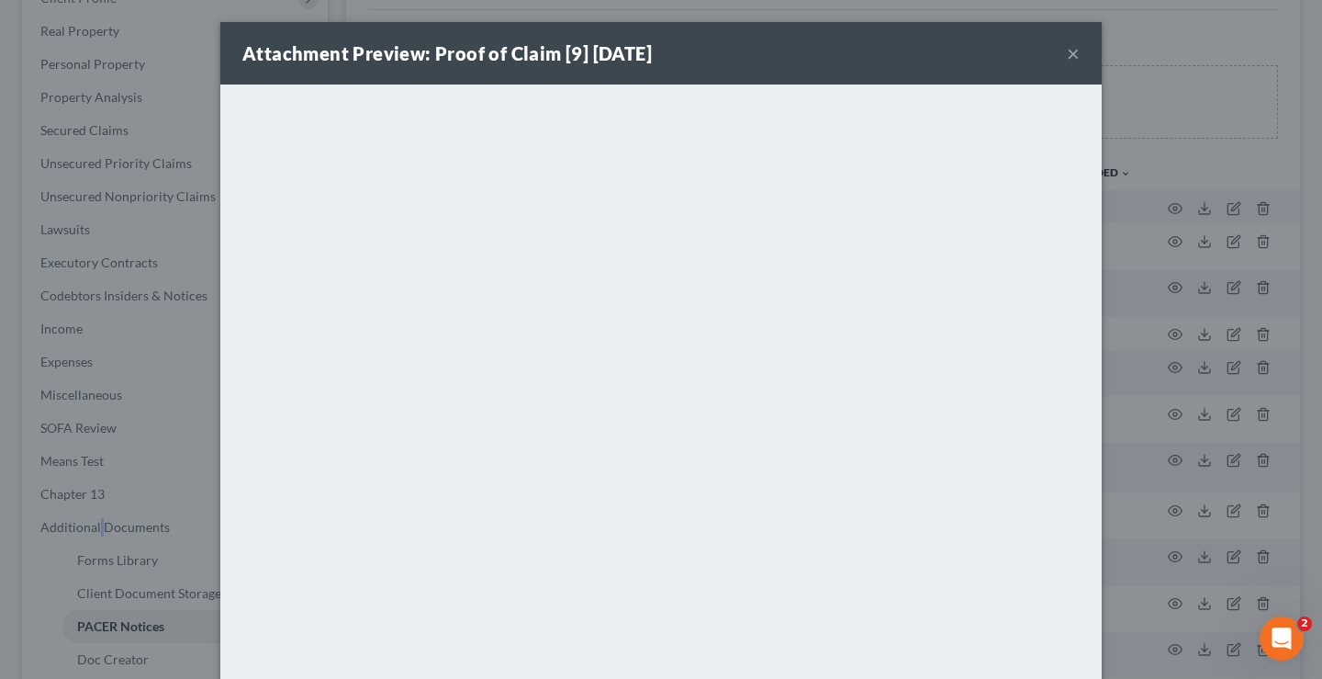
click at [1067, 54] on button "×" at bounding box center [1073, 53] width 13 height 22
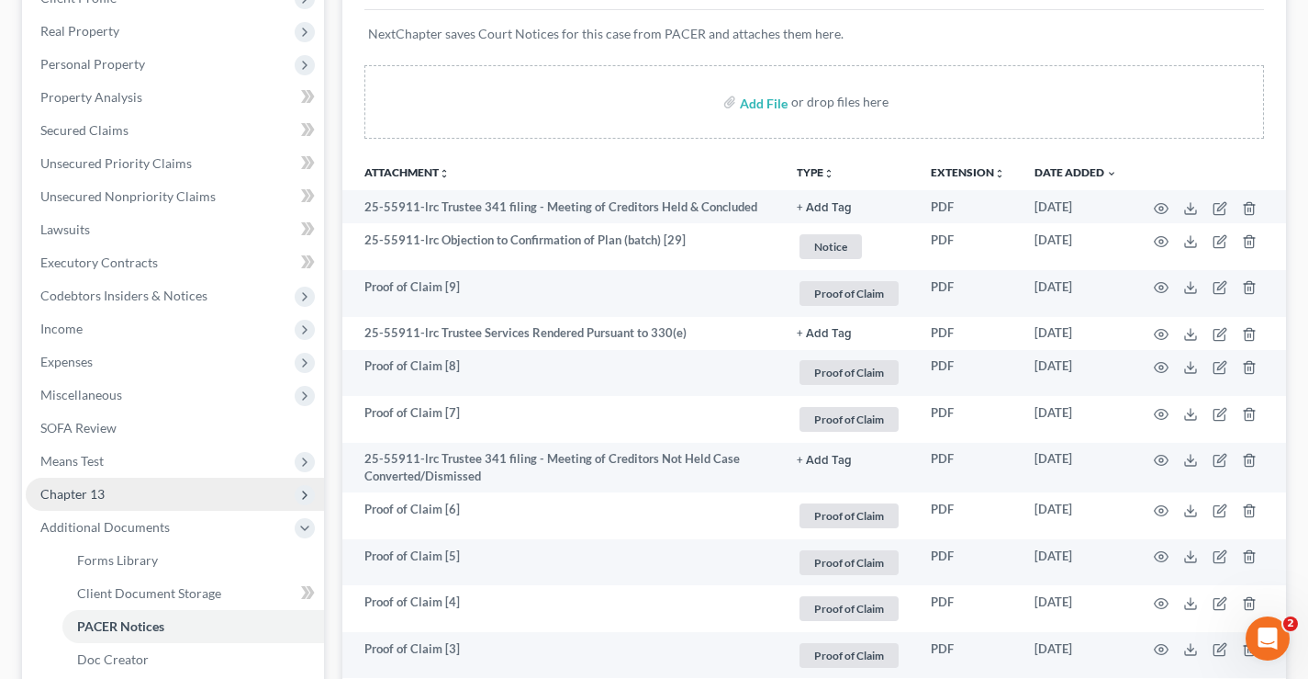
click at [64, 493] on span "Chapter 13" at bounding box center [72, 494] width 64 height 16
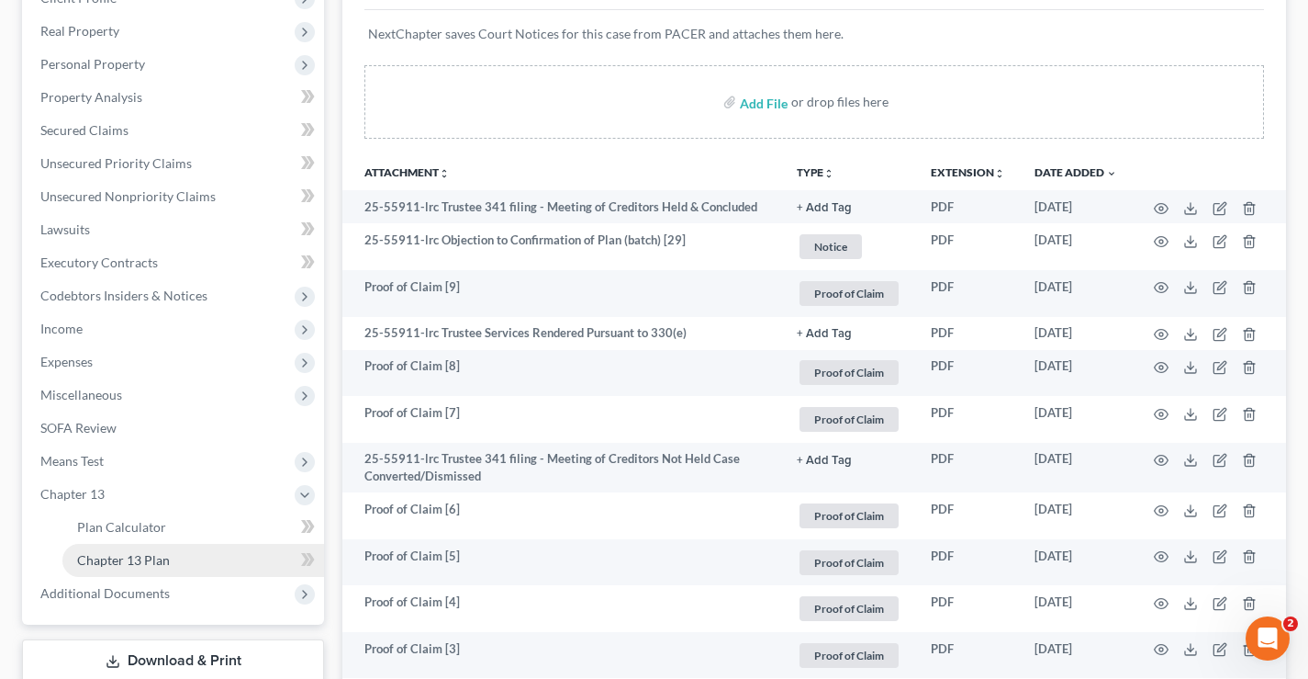
click at [109, 562] on span "Chapter 13 Plan" at bounding box center [123, 560] width 93 height 16
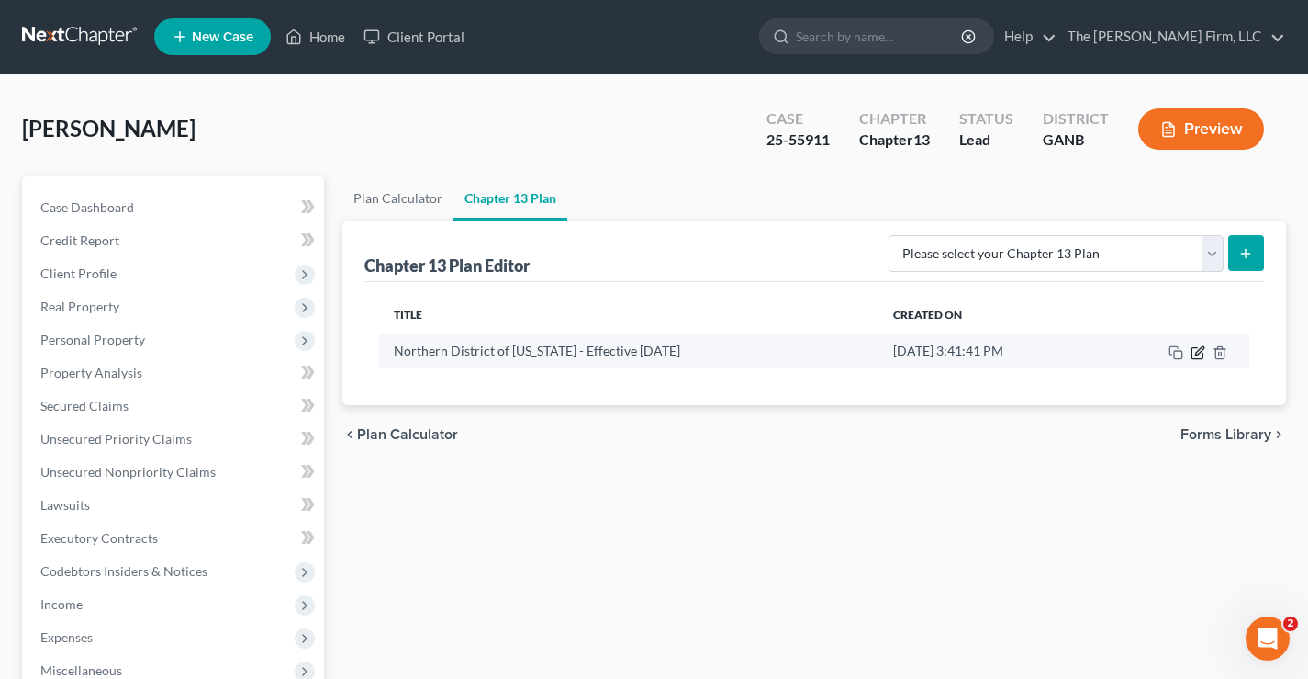
click at [1198, 355] on icon "button" at bounding box center [1198, 352] width 15 height 15
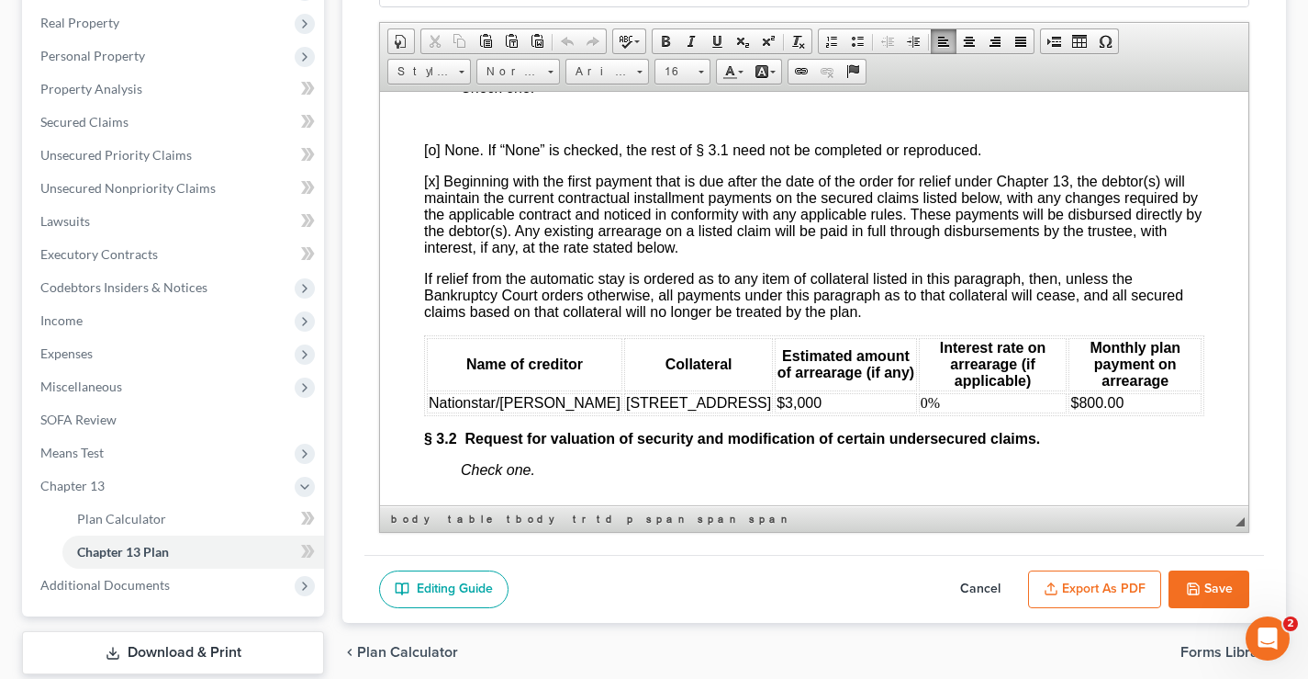
scroll to position [2833, 0]
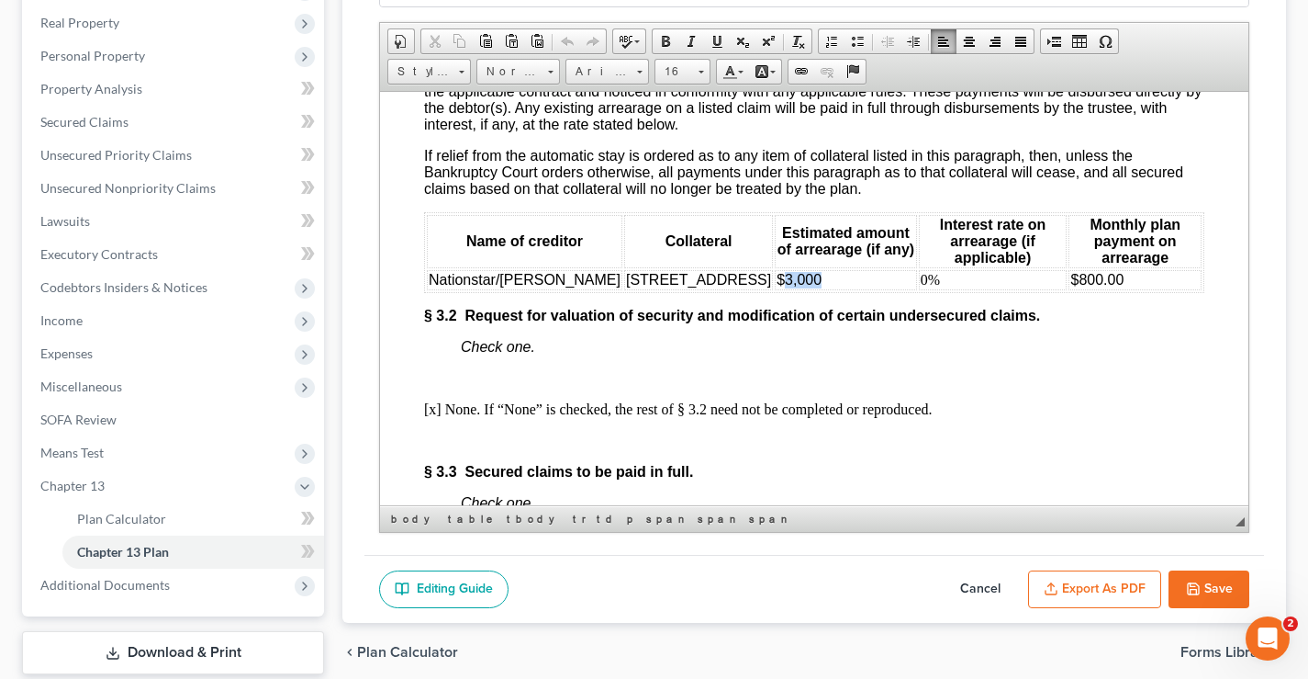
drag, startPoint x: 720, startPoint y: 325, endPoint x: 753, endPoint y: 326, distance: 33.1
click at [777, 286] on span "$3,000" at bounding box center [799, 279] width 45 height 16
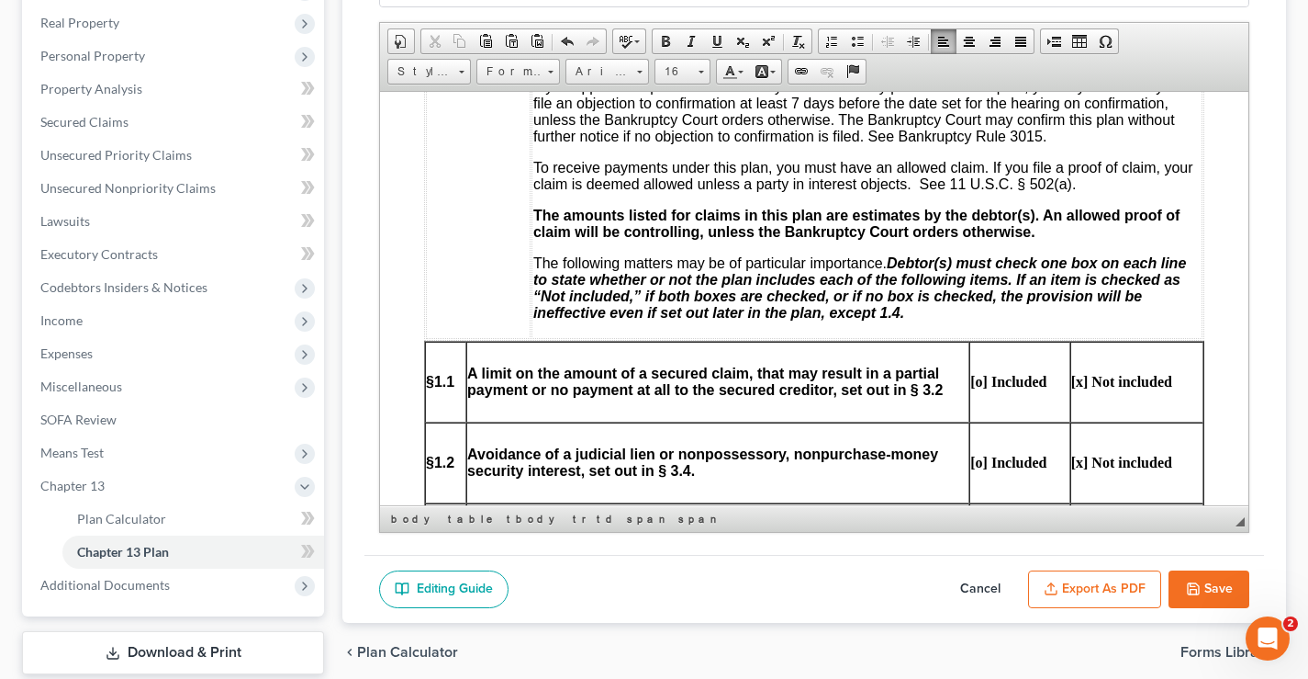
scroll to position [0, 0]
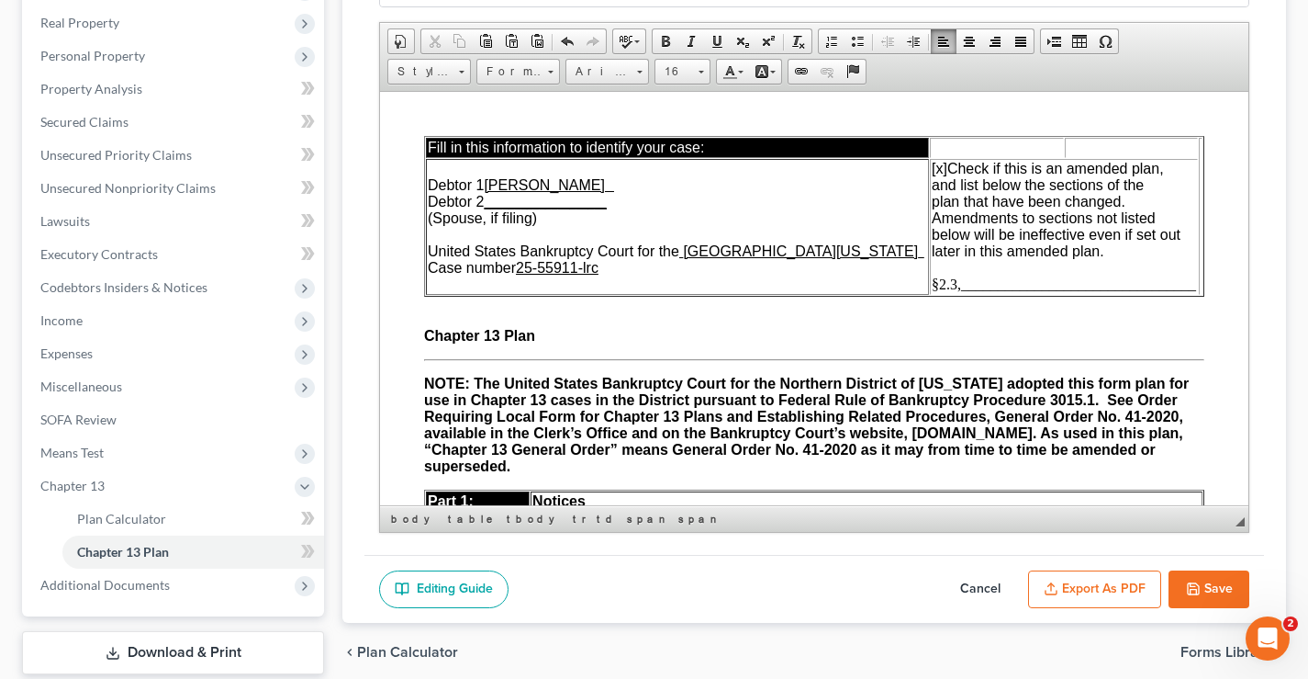
click at [945, 282] on span "§2.3,________________________________" at bounding box center [1064, 283] width 264 height 16
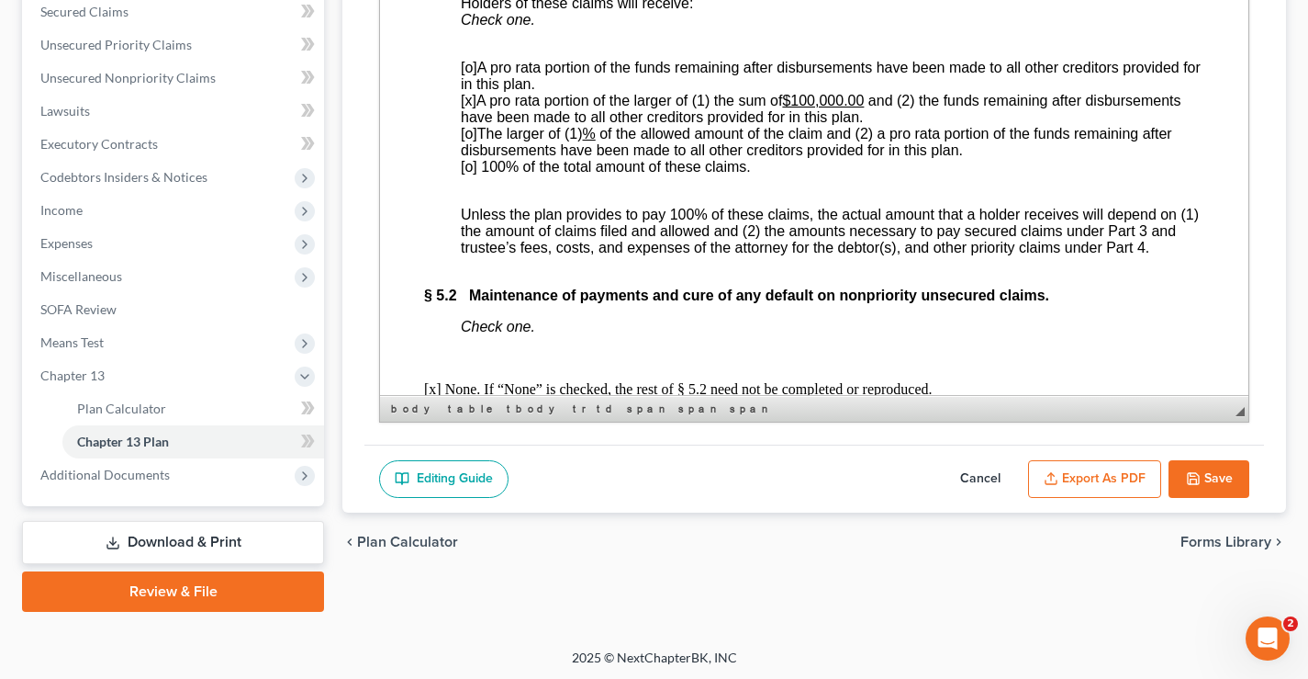
scroll to position [397, 0]
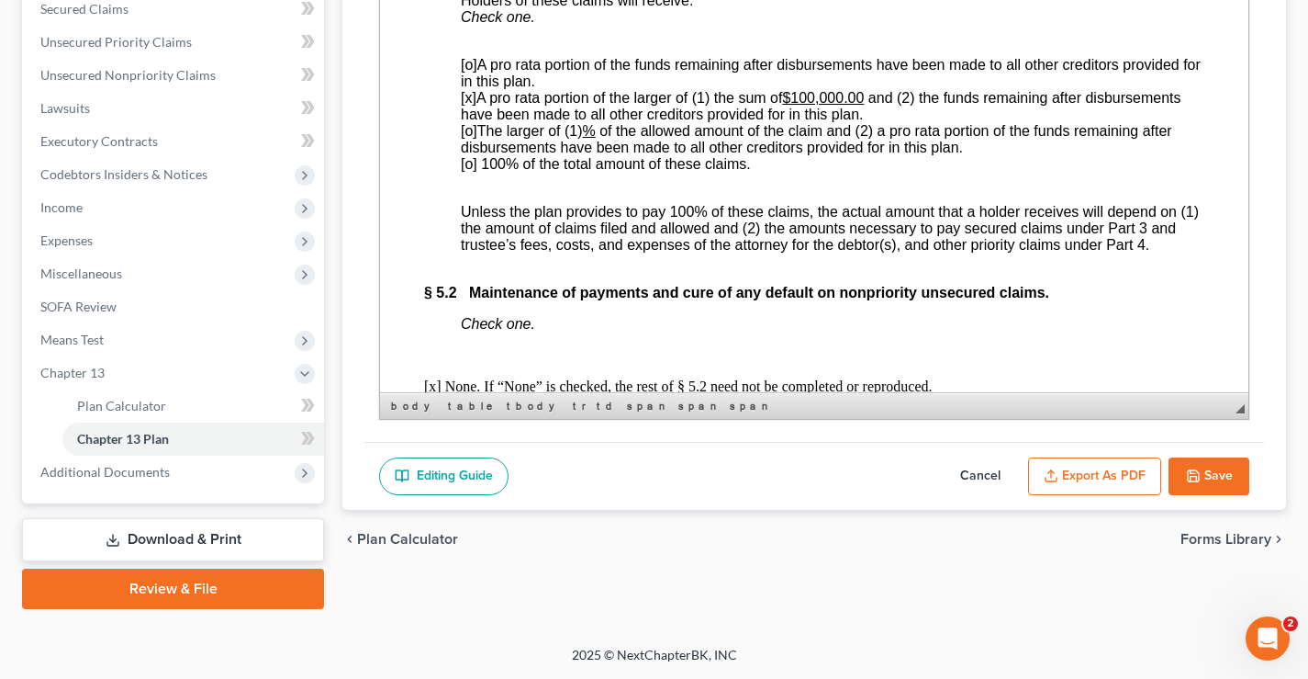
click at [1221, 477] on button "Save" at bounding box center [1209, 476] width 81 height 39
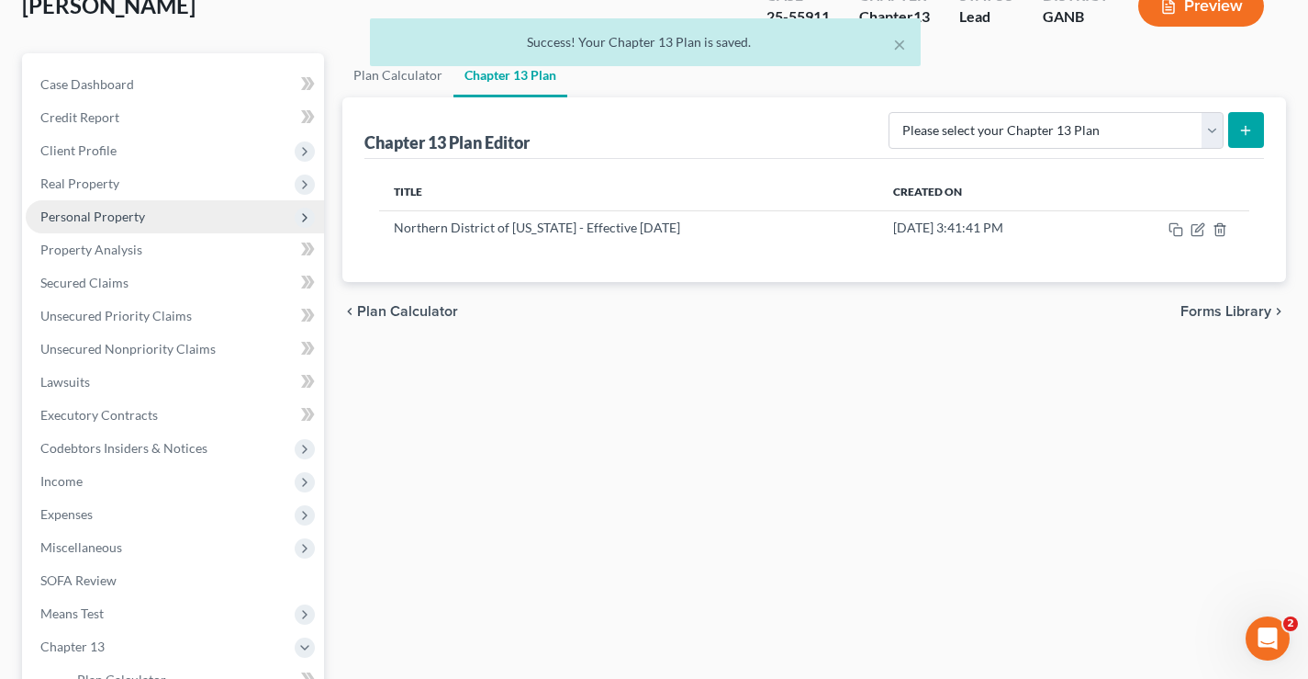
scroll to position [121, 0]
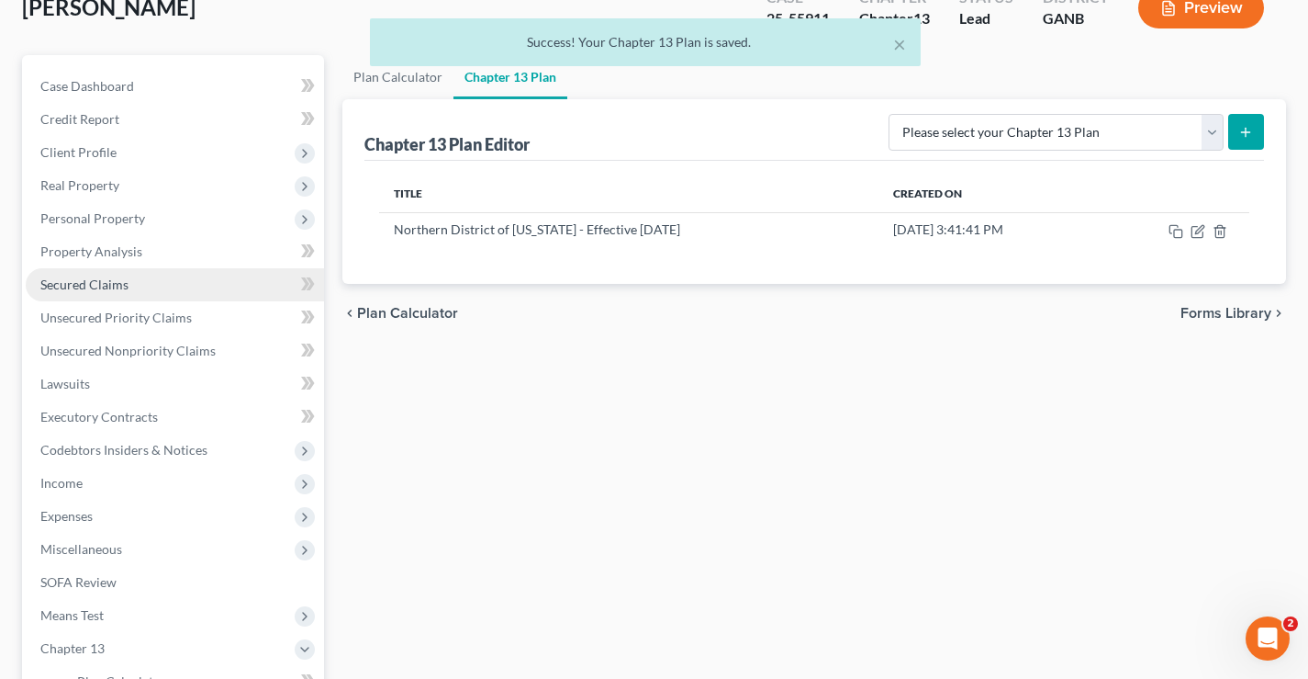
click at [82, 286] on span "Secured Claims" at bounding box center [84, 284] width 88 height 16
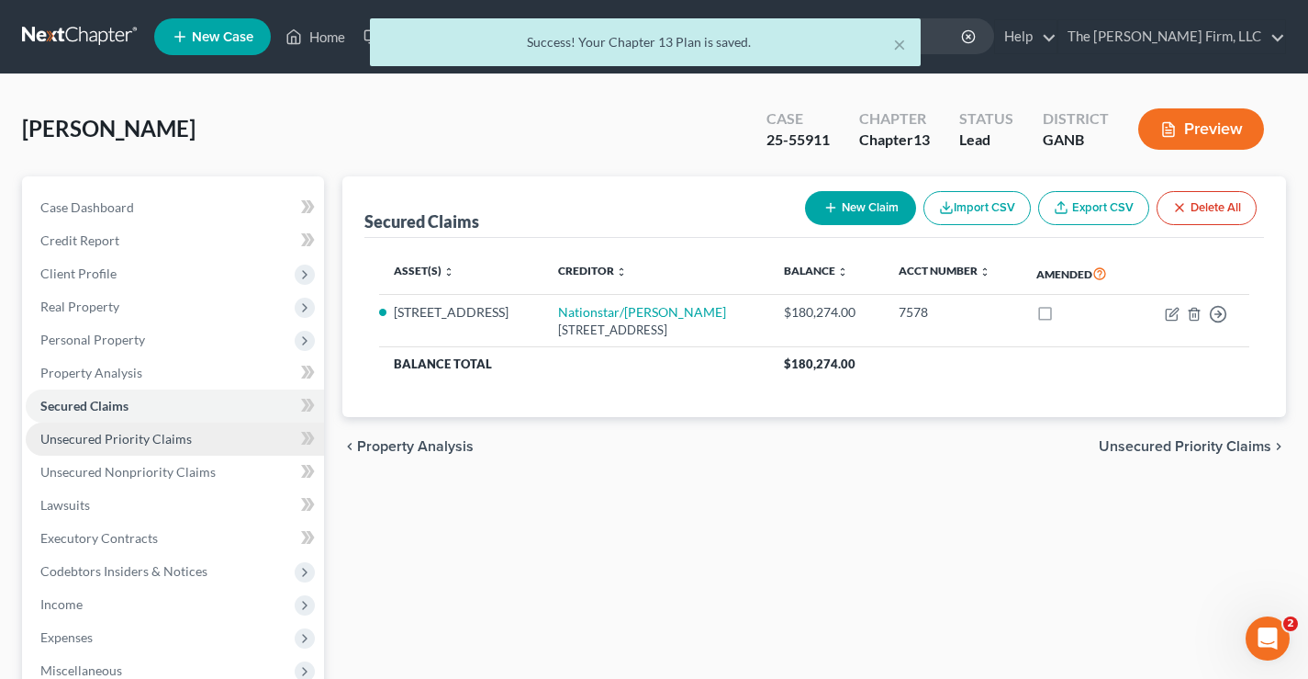
click at [108, 443] on span "Unsecured Priority Claims" at bounding box center [115, 439] width 151 height 16
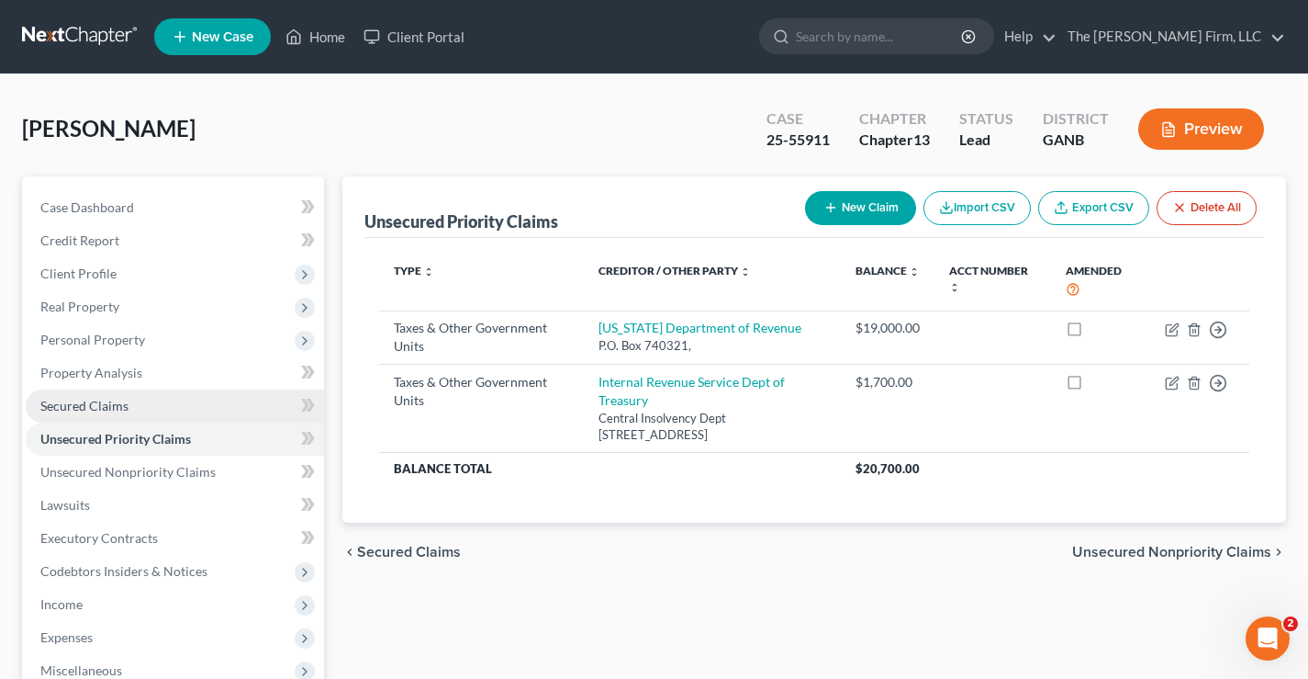
click at [80, 409] on span "Secured Claims" at bounding box center [84, 406] width 88 height 16
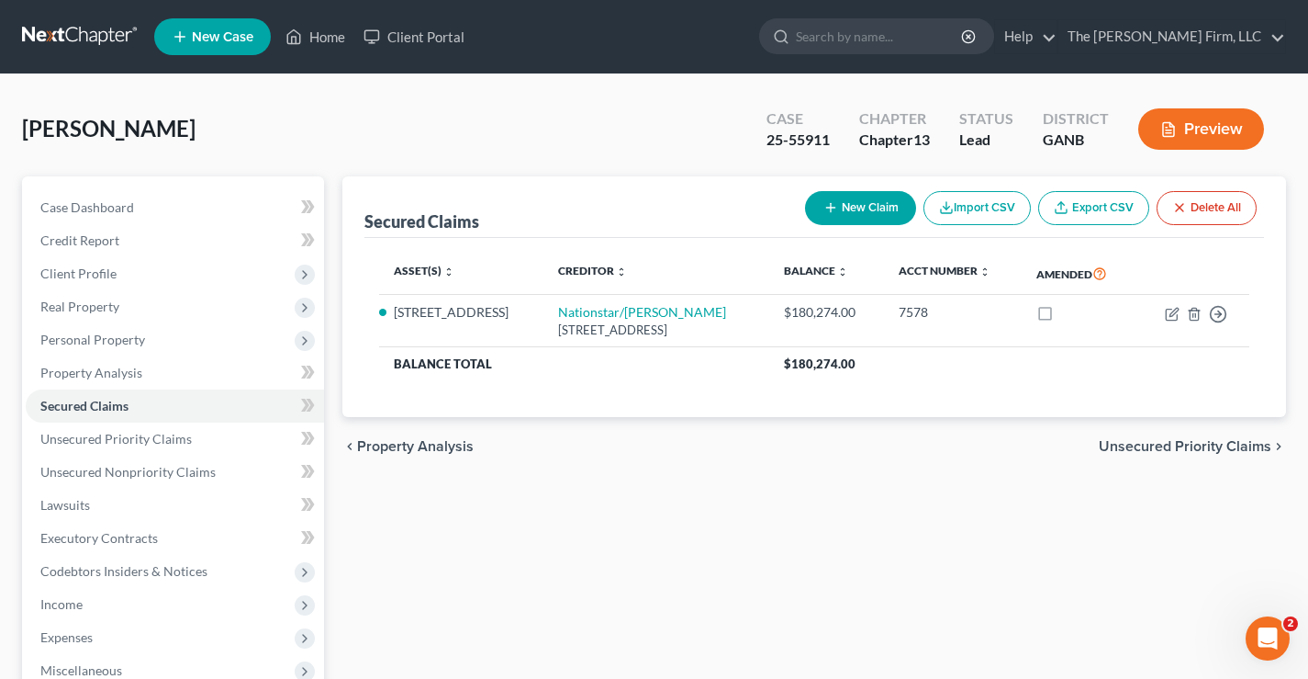
click at [860, 209] on button "New Claim" at bounding box center [860, 208] width 111 height 34
select select "0"
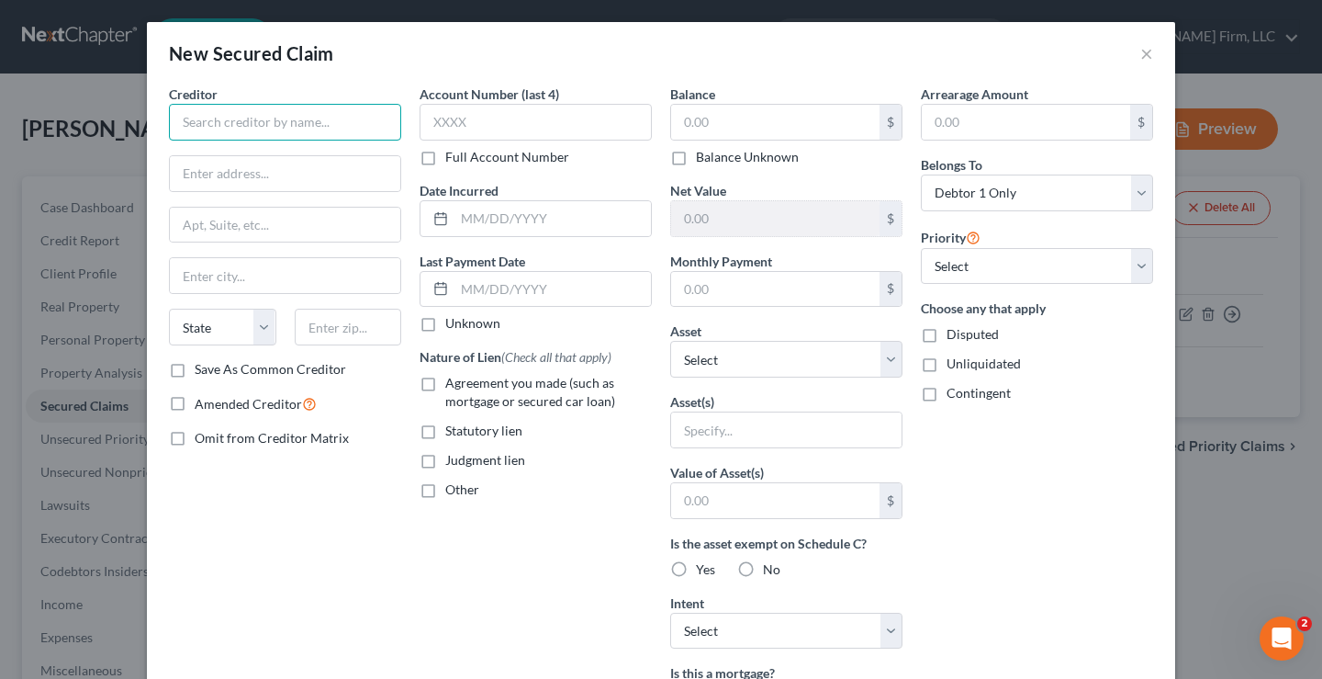
click at [201, 124] on input "text" at bounding box center [285, 122] width 232 height 37
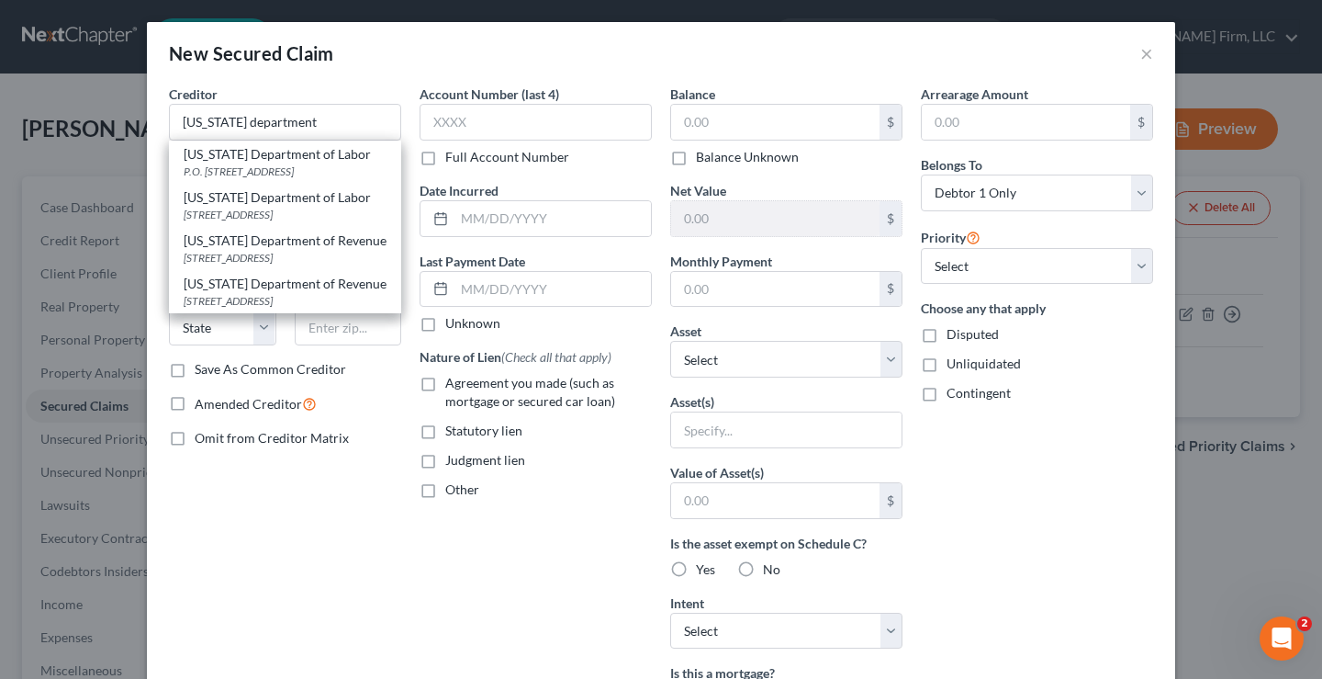
click at [243, 265] on div "2595 Century Parkway NE Suite 339, Atlanta, GA 30345" at bounding box center [285, 258] width 203 height 16
type input "Georgia Department of Revenue"
type input "2595 Century Parkway NE"
type input "Suite 339"
type input "Atlanta"
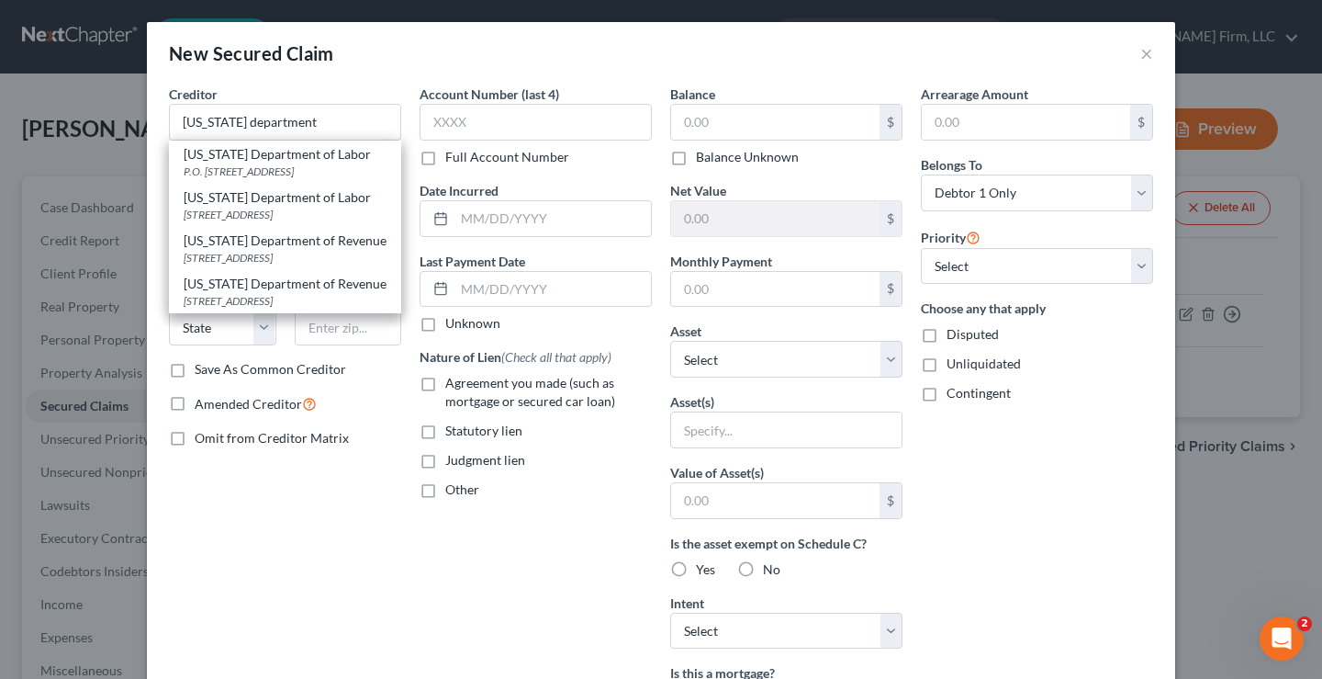
select select "10"
type input "30345"
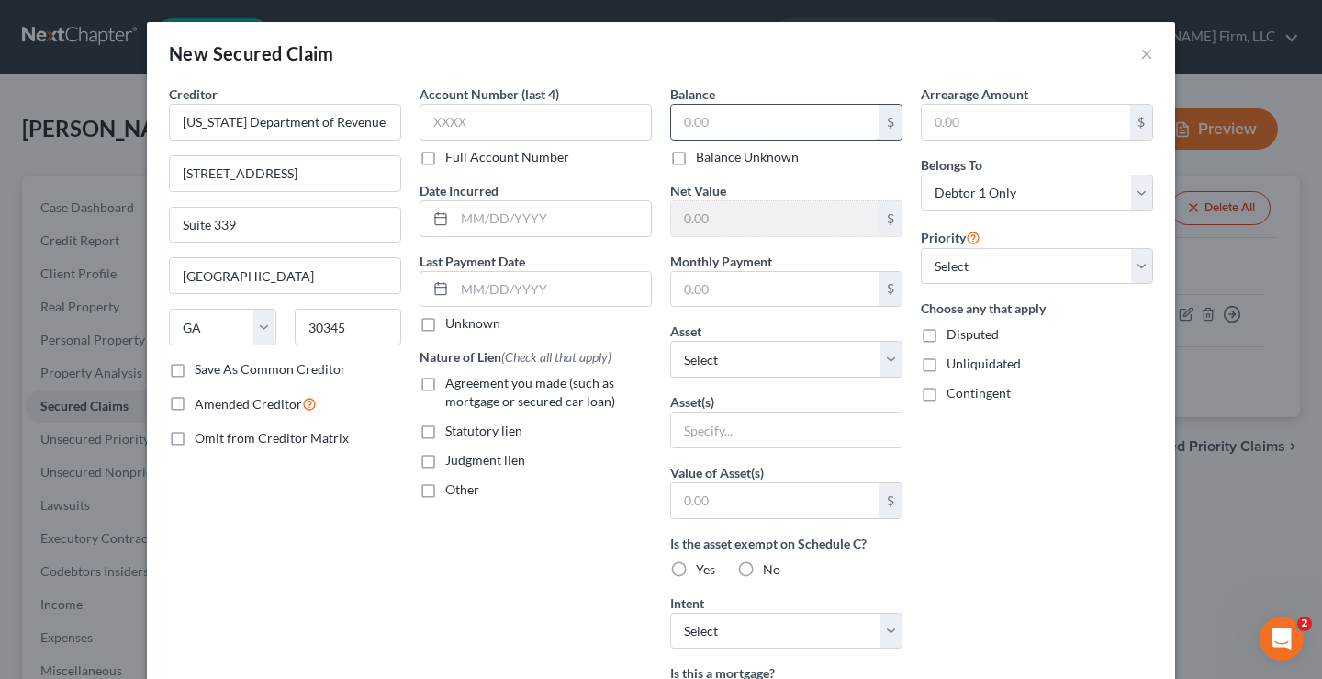
click at [739, 118] on input "text" at bounding box center [775, 122] width 208 height 35
type input "6,164"
drag, startPoint x: 304, startPoint y: 523, endPoint x: 436, endPoint y: 476, distance: 140.6
click at [311, 522] on div "Creditor * Georgia Department of Revenue 2595 Century Parkway NE Suite 339 Atla…" at bounding box center [285, 493] width 251 height 819
click at [445, 430] on label "Statutory lien" at bounding box center [483, 430] width 77 height 18
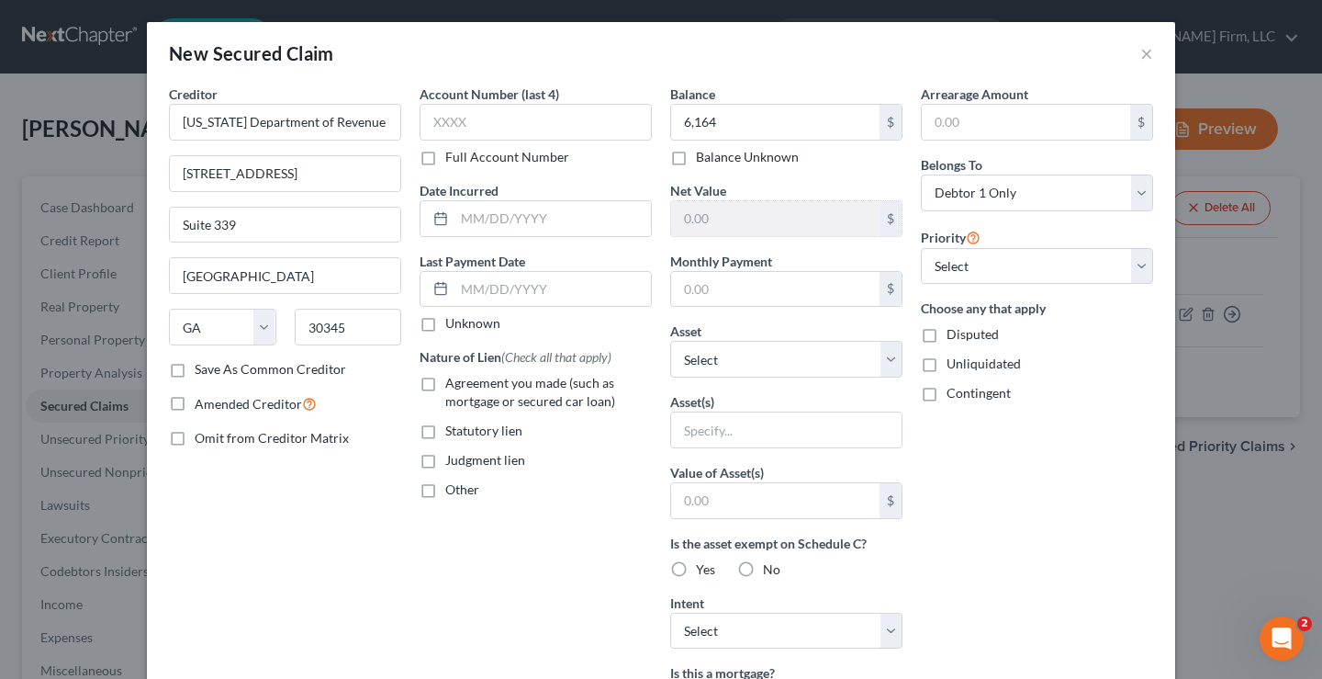
click at [453, 430] on input "Statutory lien" at bounding box center [459, 427] width 12 height 12
checkbox input "true"
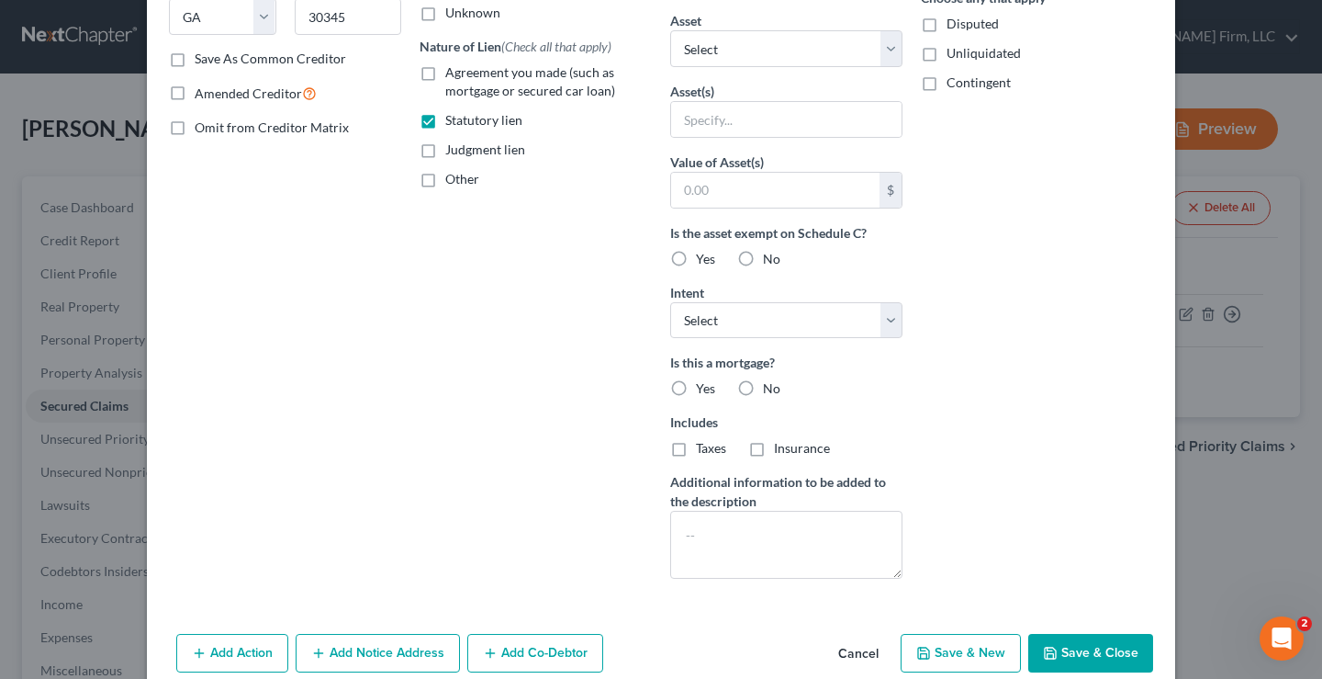
scroll to position [341, 0]
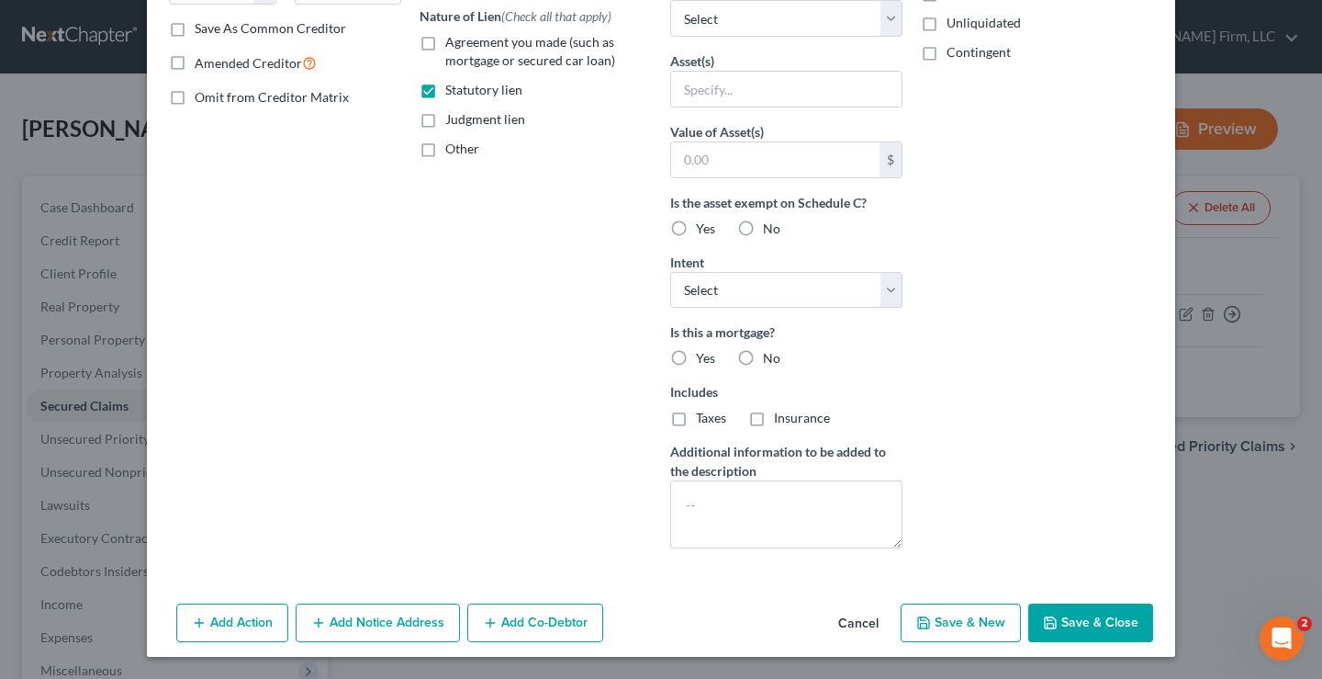
click at [1105, 620] on button "Save & Close" at bounding box center [1090, 622] width 125 height 39
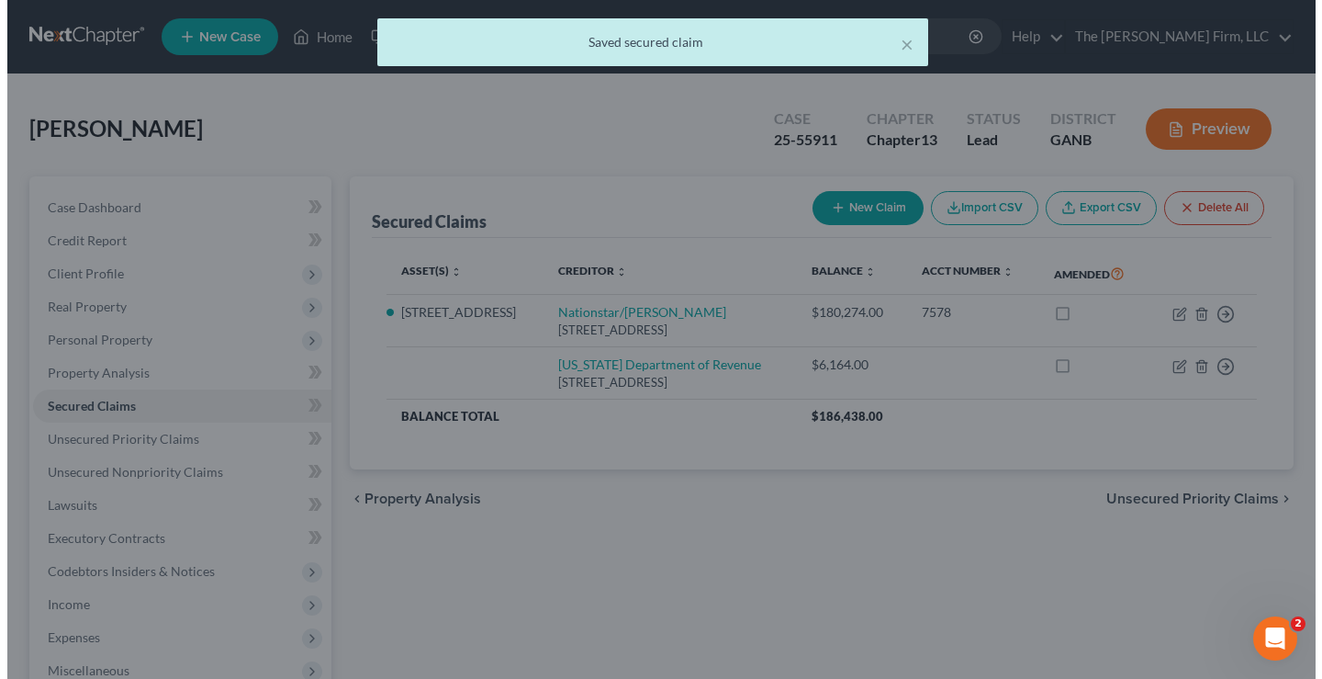
scroll to position [0, 0]
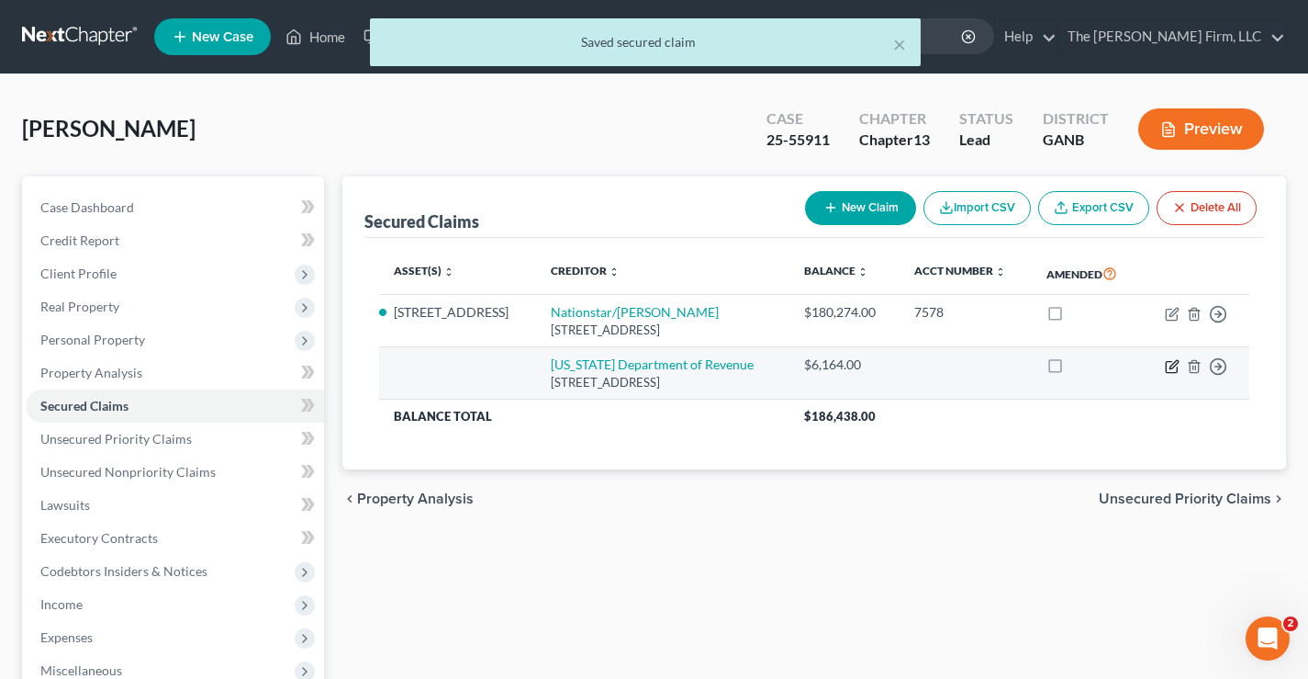
click at [1173, 374] on icon "button" at bounding box center [1172, 366] width 15 height 15
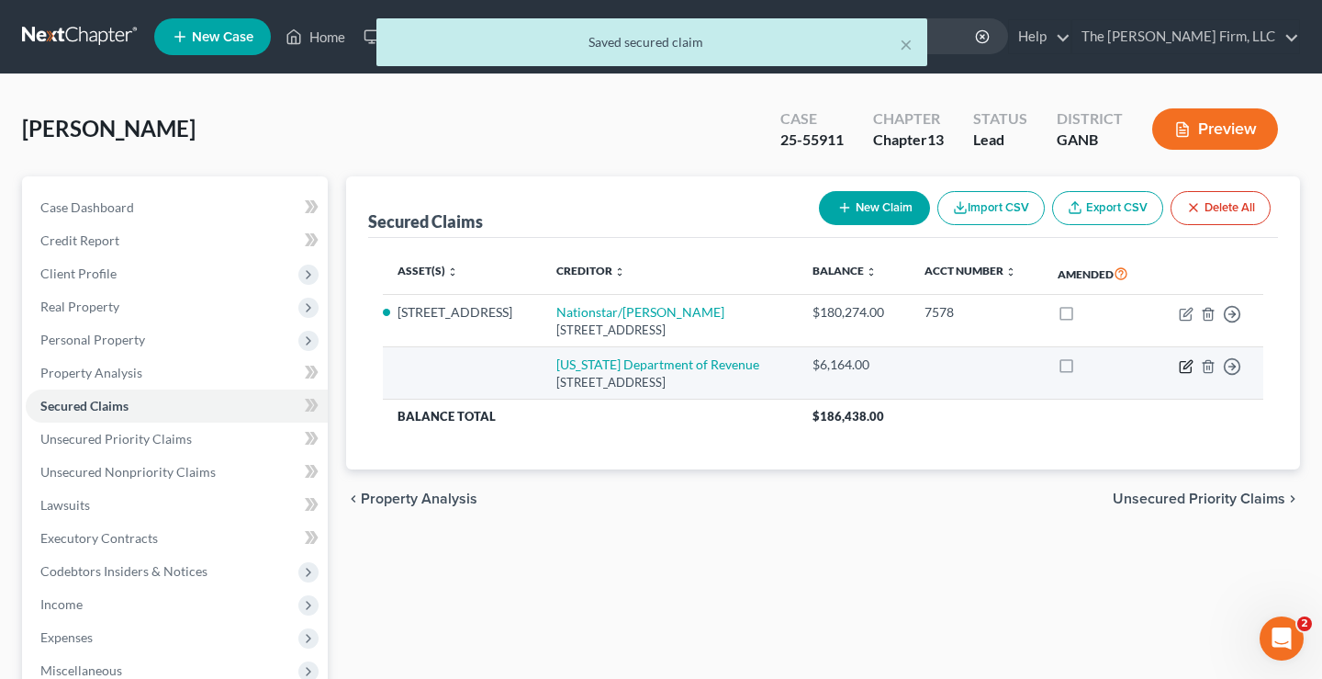
select select "10"
select select "0"
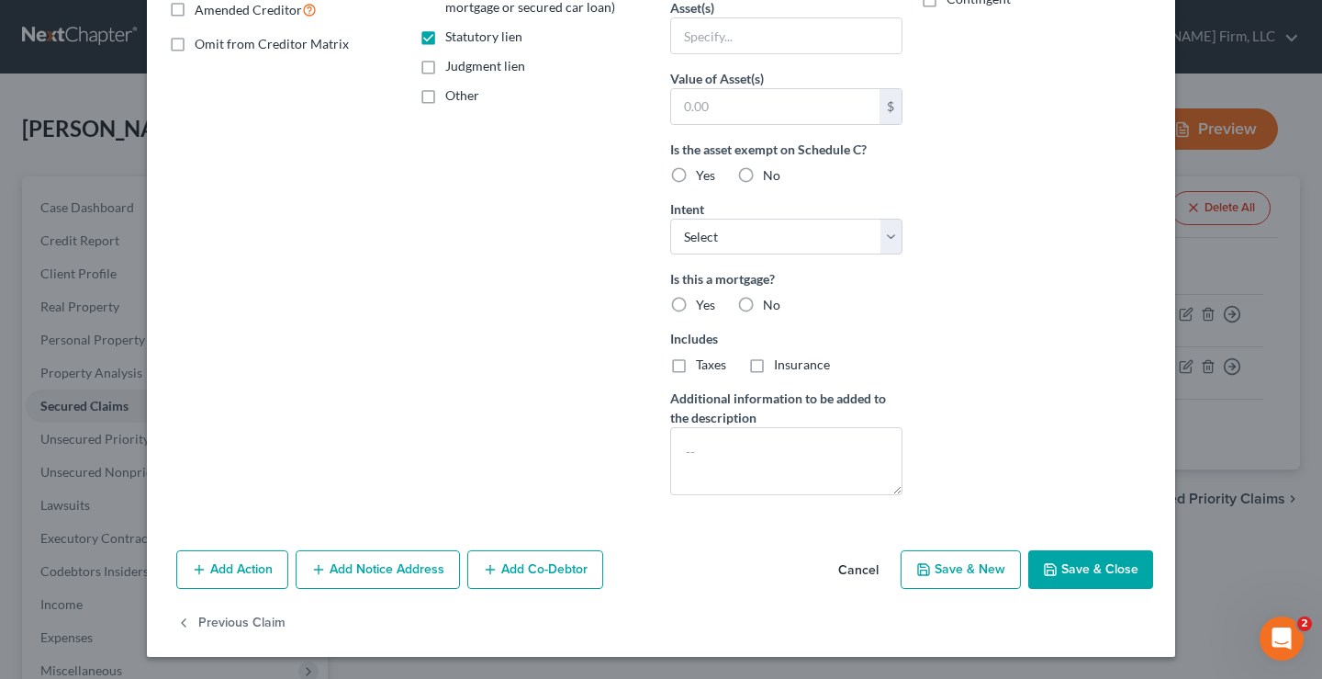
click at [1083, 565] on button "Save & Close" at bounding box center [1090, 569] width 125 height 39
select select
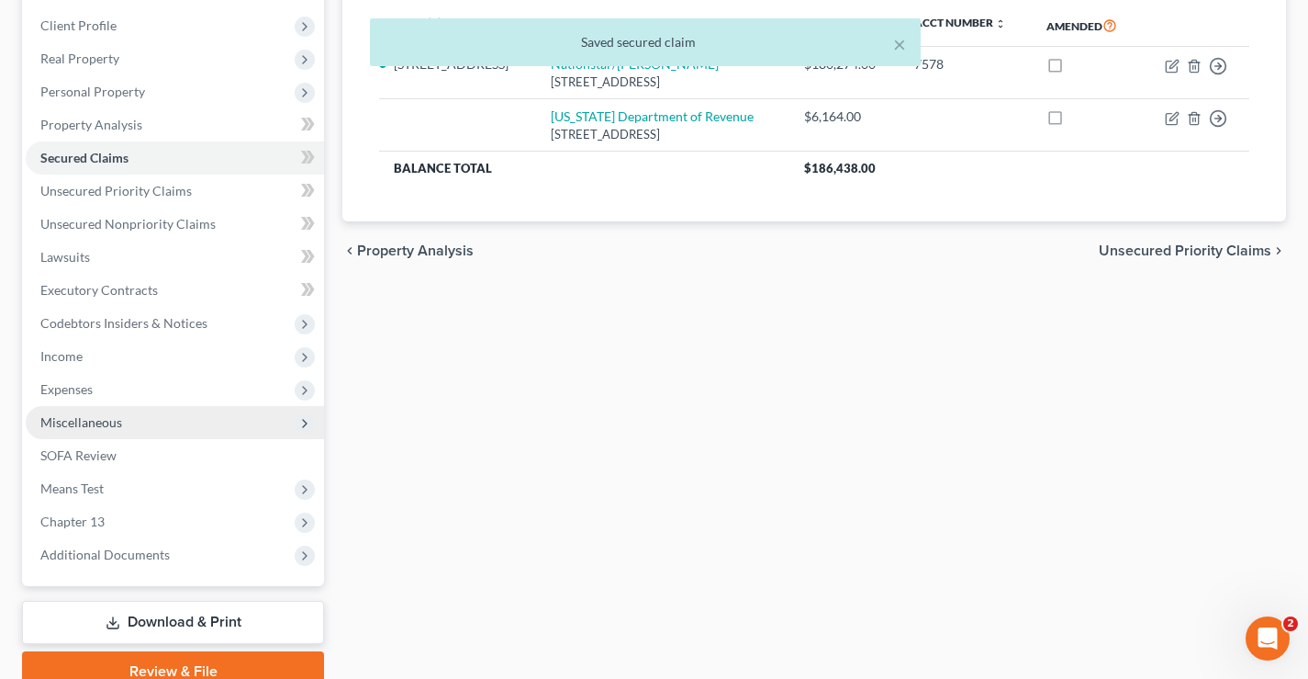
scroll to position [331, 0]
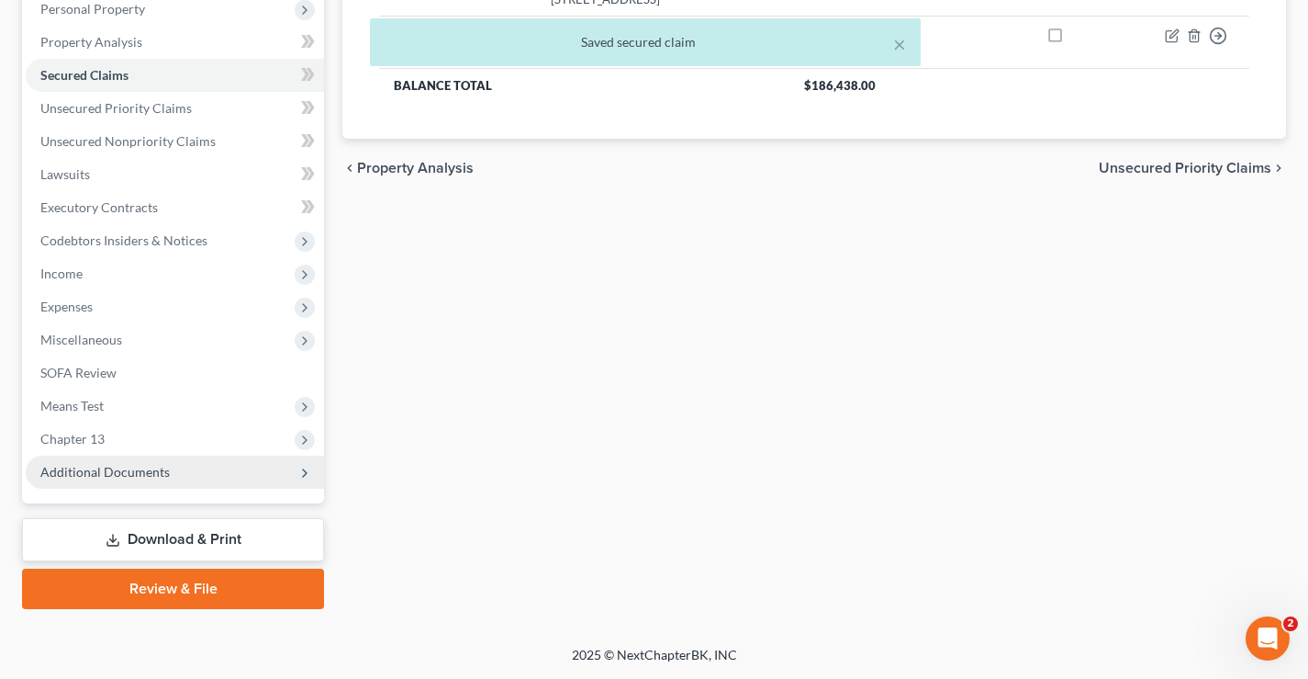
click at [102, 479] on span "Additional Documents" at bounding box center [175, 471] width 298 height 33
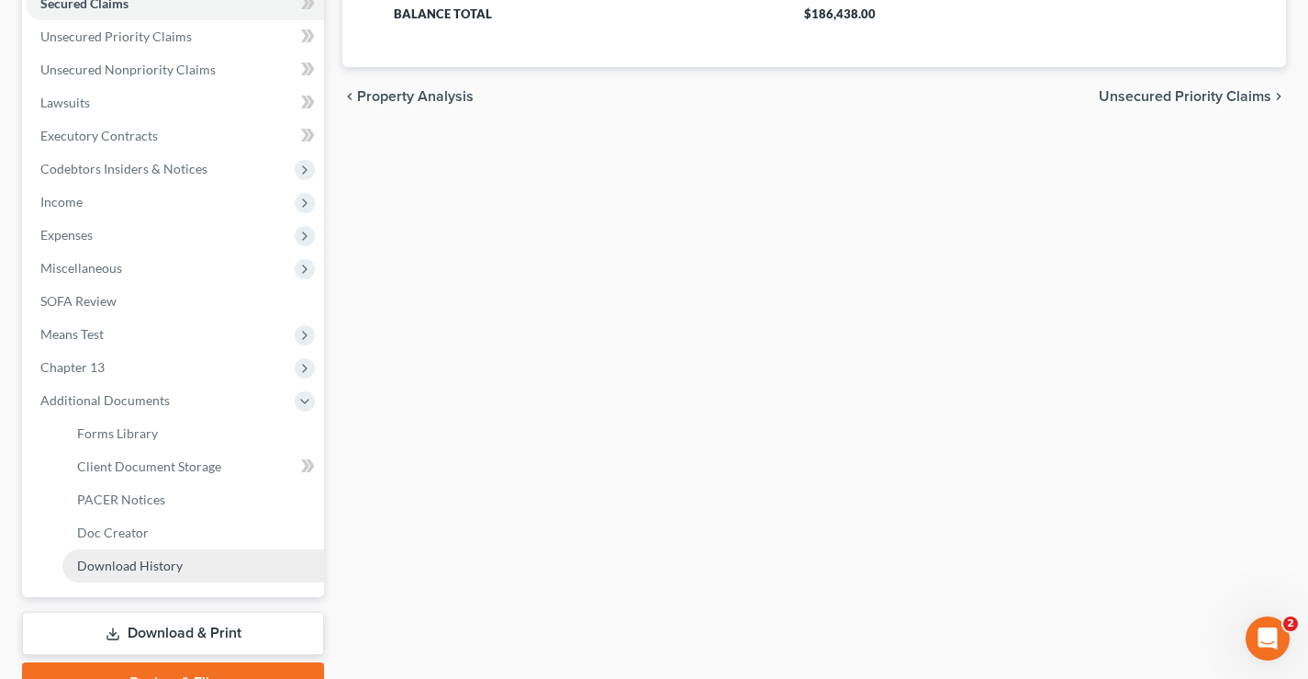
scroll to position [496, 0]
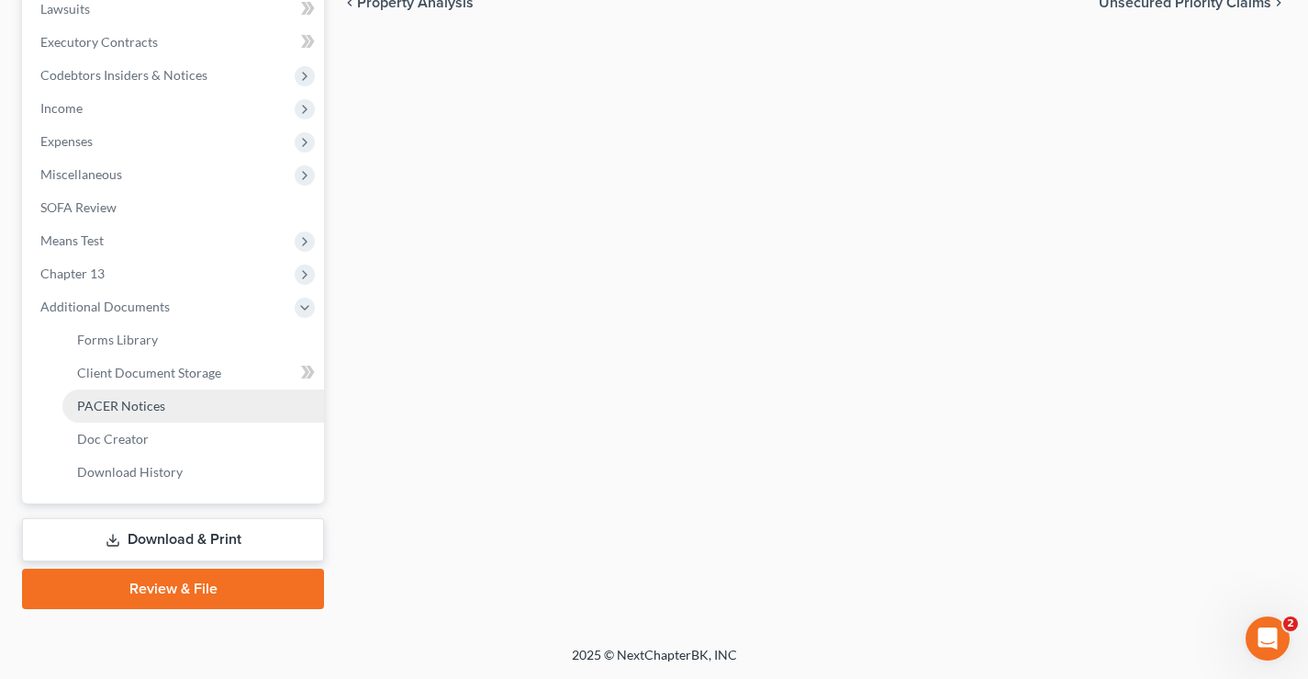
click at [122, 407] on span "PACER Notices" at bounding box center [121, 406] width 88 height 16
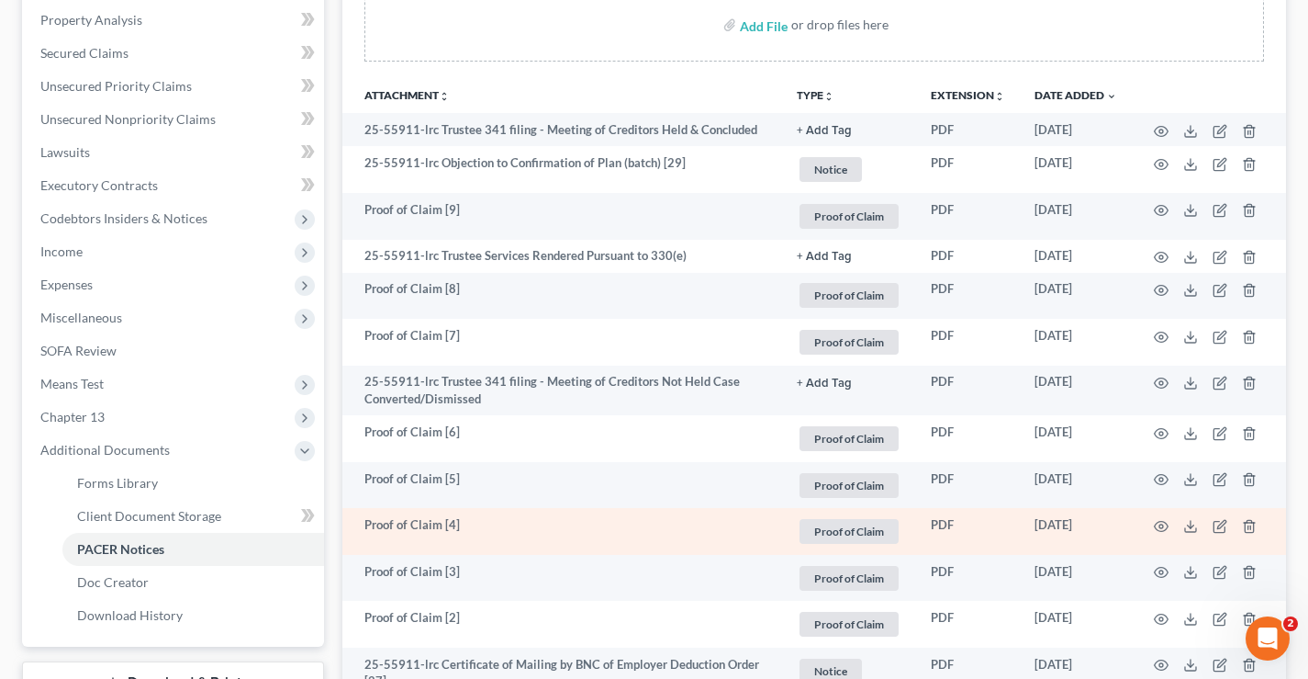
scroll to position [551, 0]
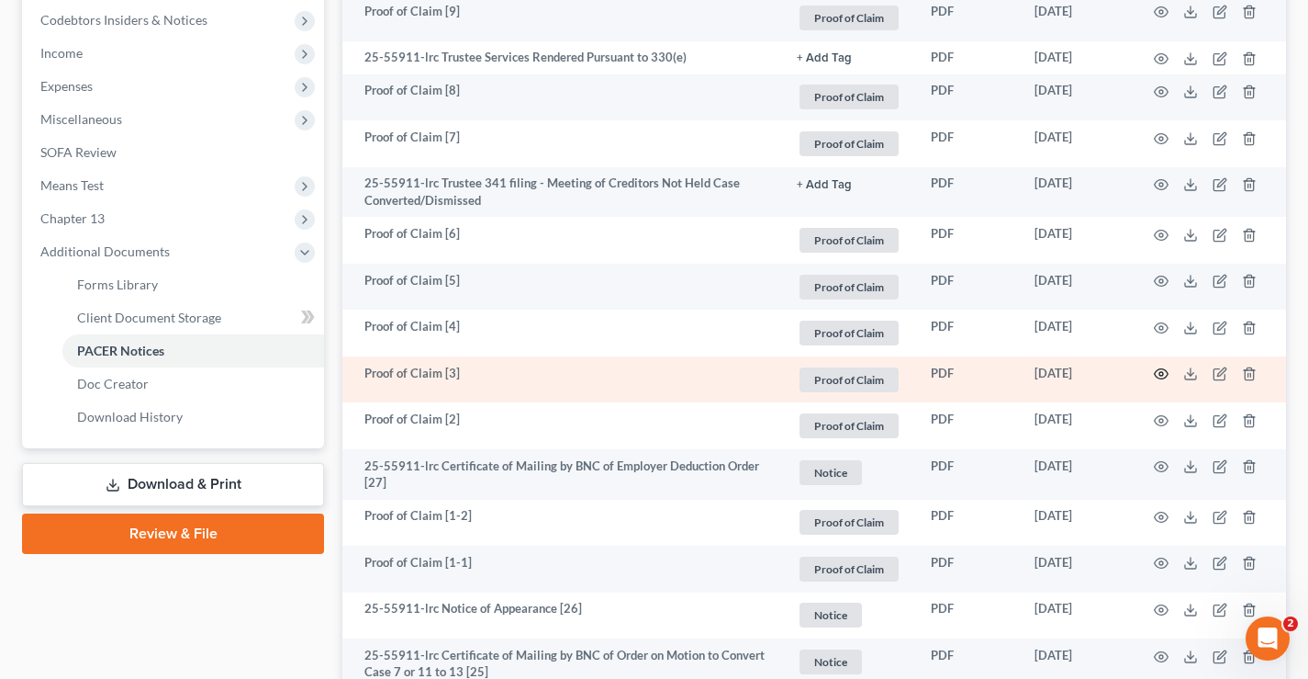
click at [1159, 375] on icon "button" at bounding box center [1161, 373] width 15 height 15
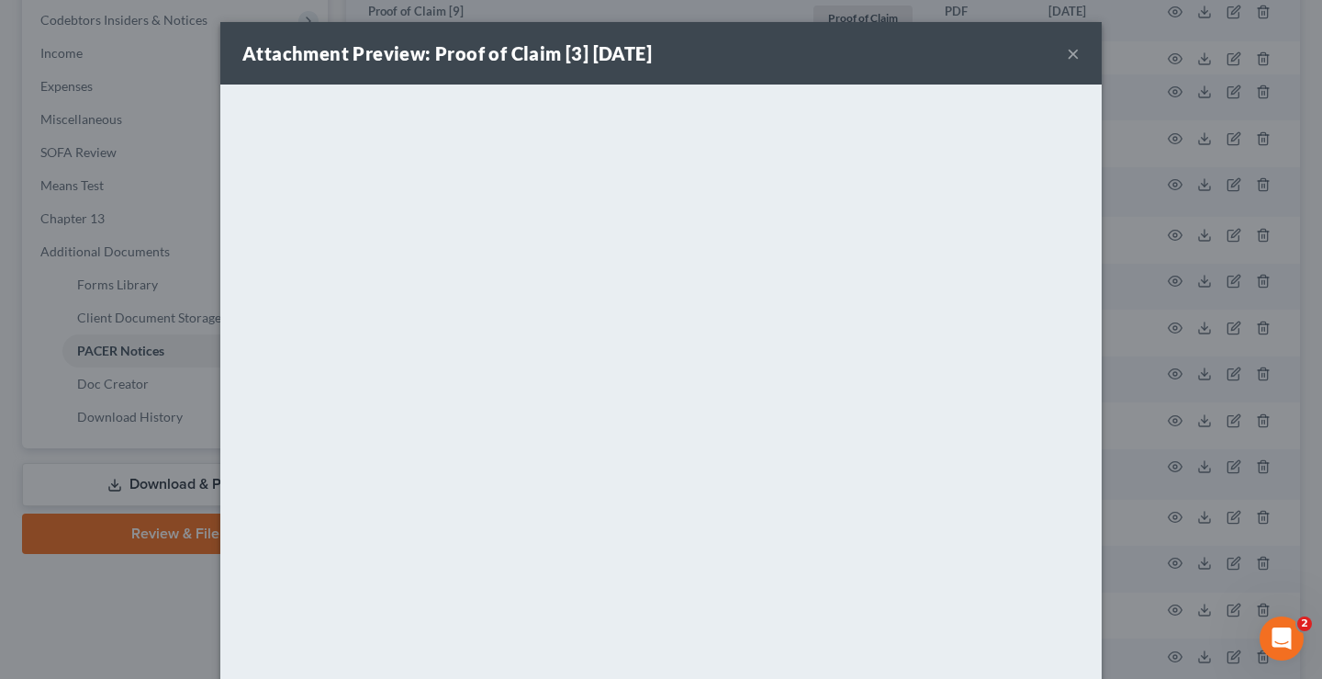
click at [1071, 58] on button "×" at bounding box center [1073, 53] width 13 height 22
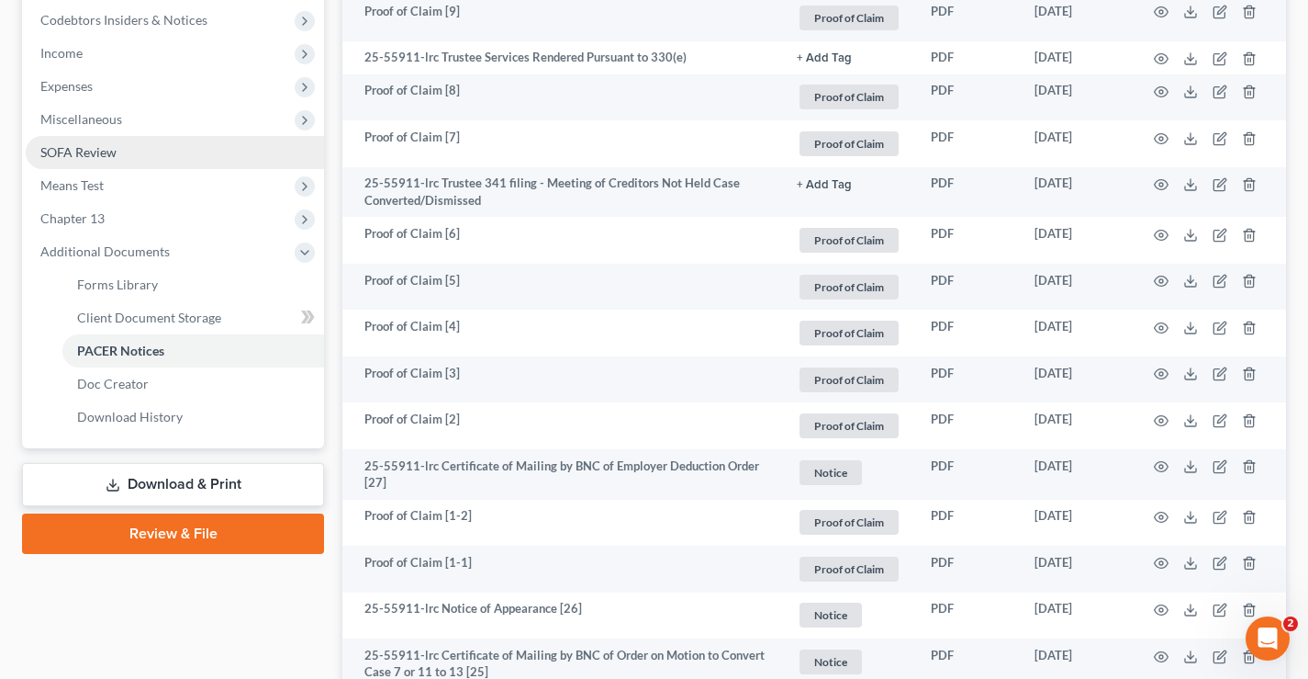
scroll to position [184, 0]
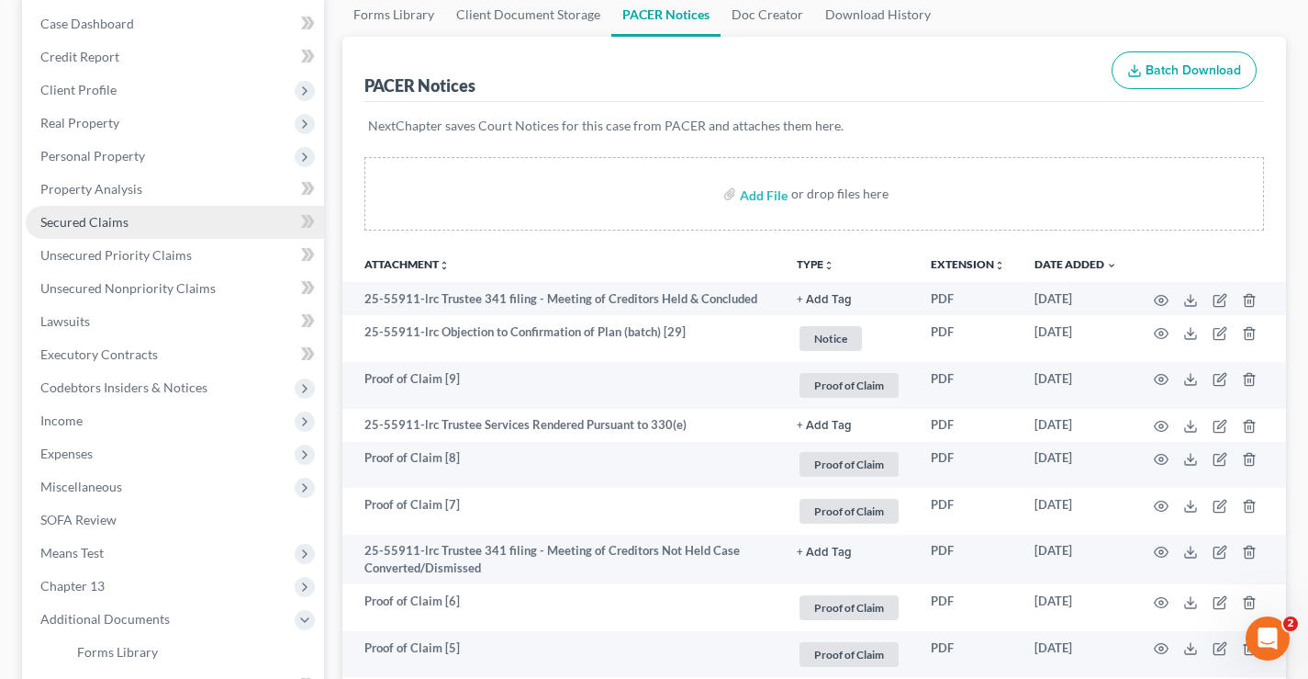
click at [54, 222] on span "Secured Claims" at bounding box center [84, 222] width 88 height 16
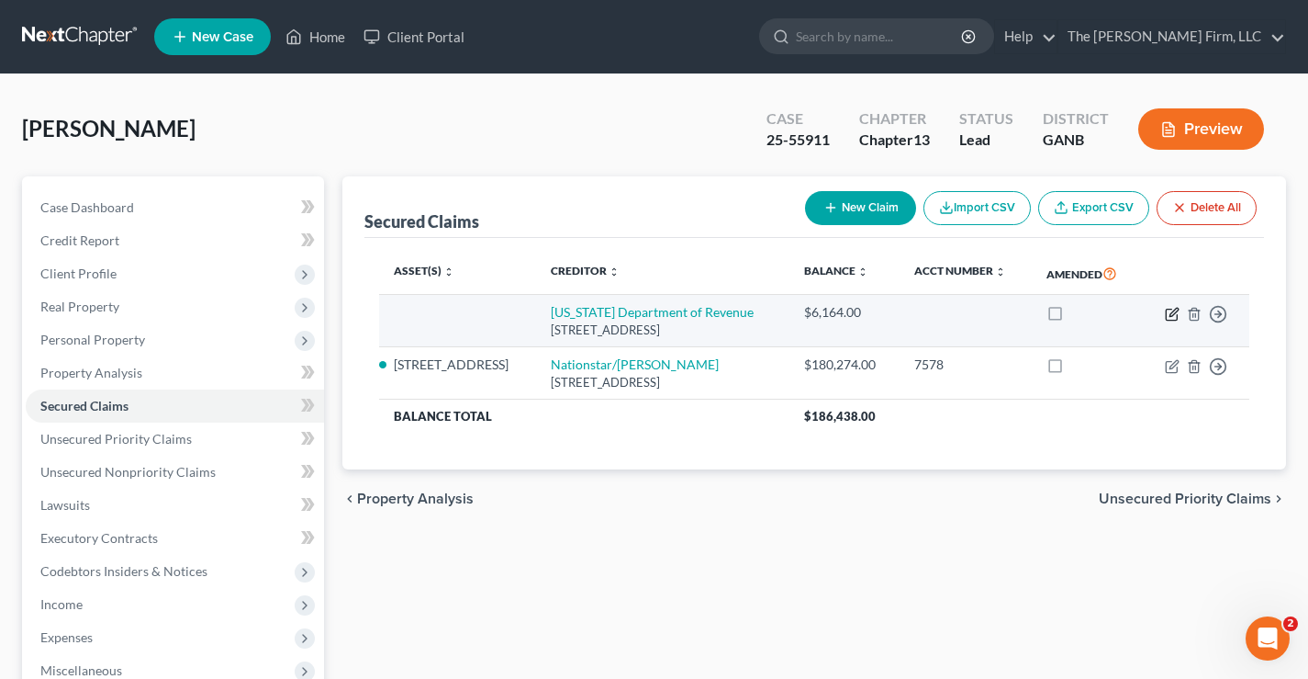
click at [1174, 321] on icon "button" at bounding box center [1172, 314] width 15 height 15
select select "10"
select select "0"
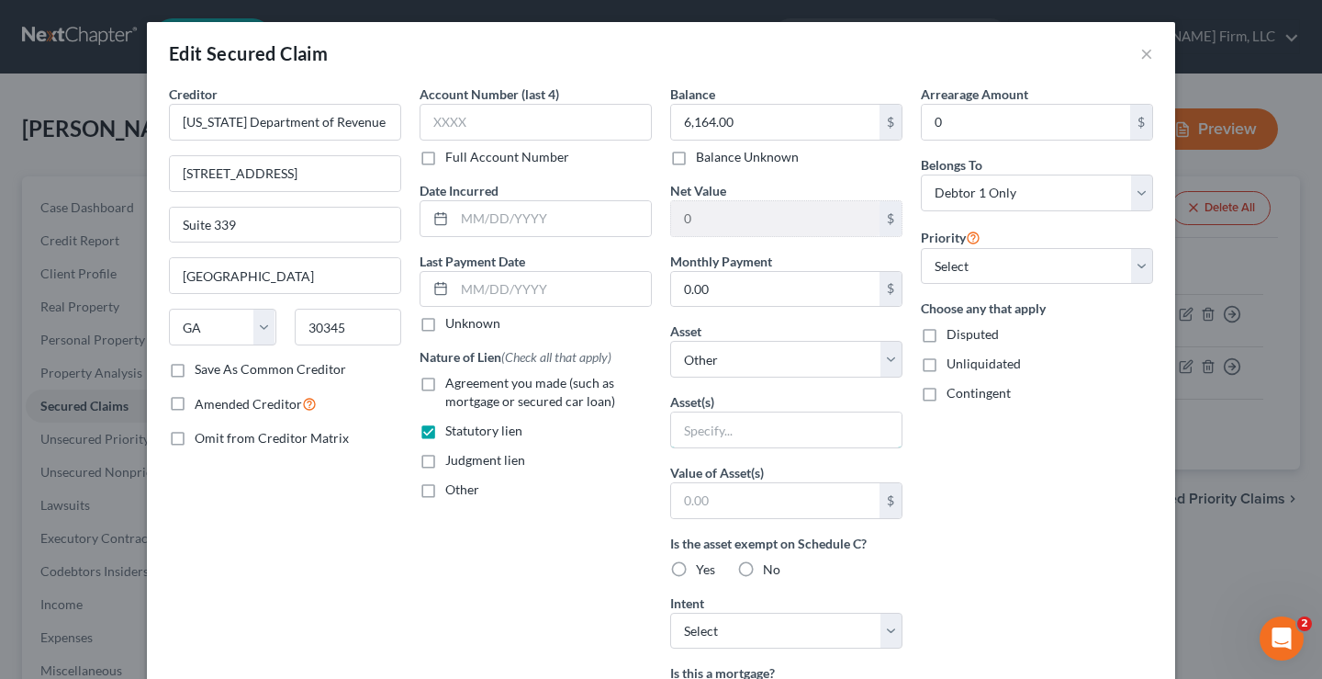
drag, startPoint x: 705, startPoint y: 427, endPoint x: 925, endPoint y: 391, distance: 222.3
click at [705, 427] on input "text" at bounding box center [786, 429] width 230 height 35
type input "Tax Lien"
click at [1049, 439] on div "Arrearage Amount 0 $ Belongs To * Select Debtor 1 Only Debtor 2 Only Debtor 1 A…" at bounding box center [1037, 493] width 251 height 819
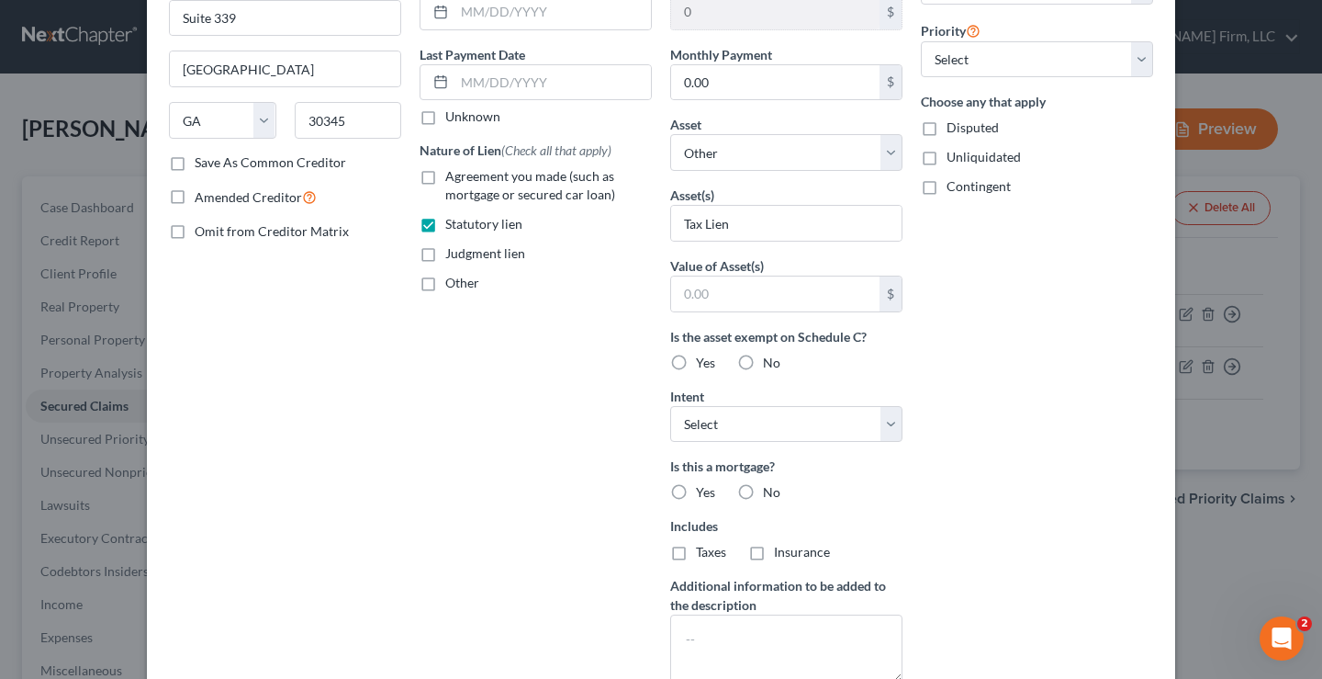
scroll to position [394, 0]
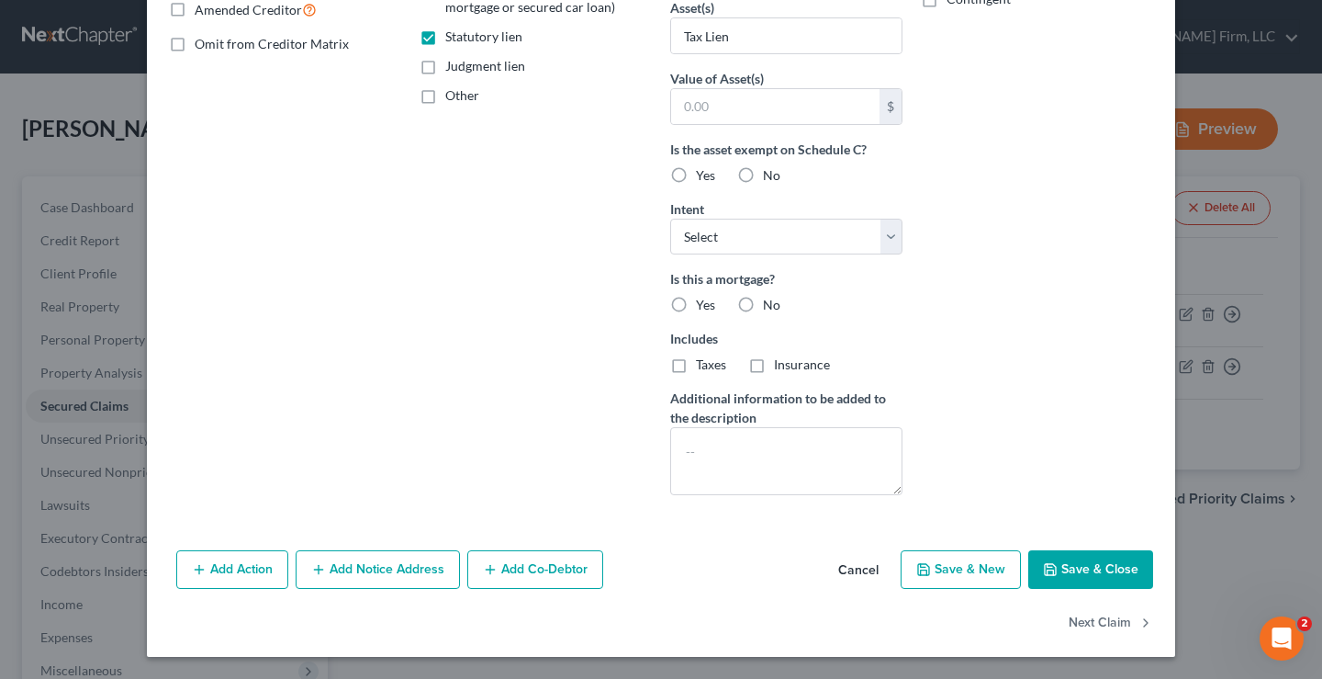
click at [1083, 567] on button "Save & Close" at bounding box center [1090, 569] width 125 height 39
select select
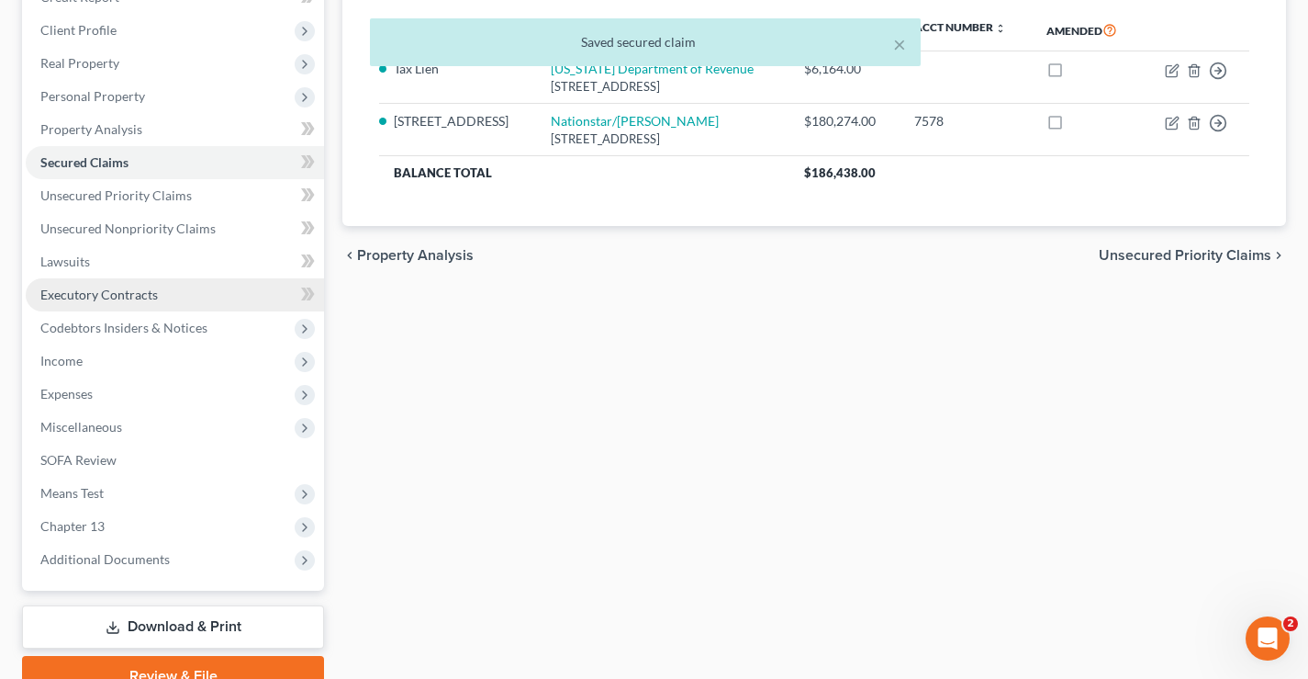
scroll to position [331, 0]
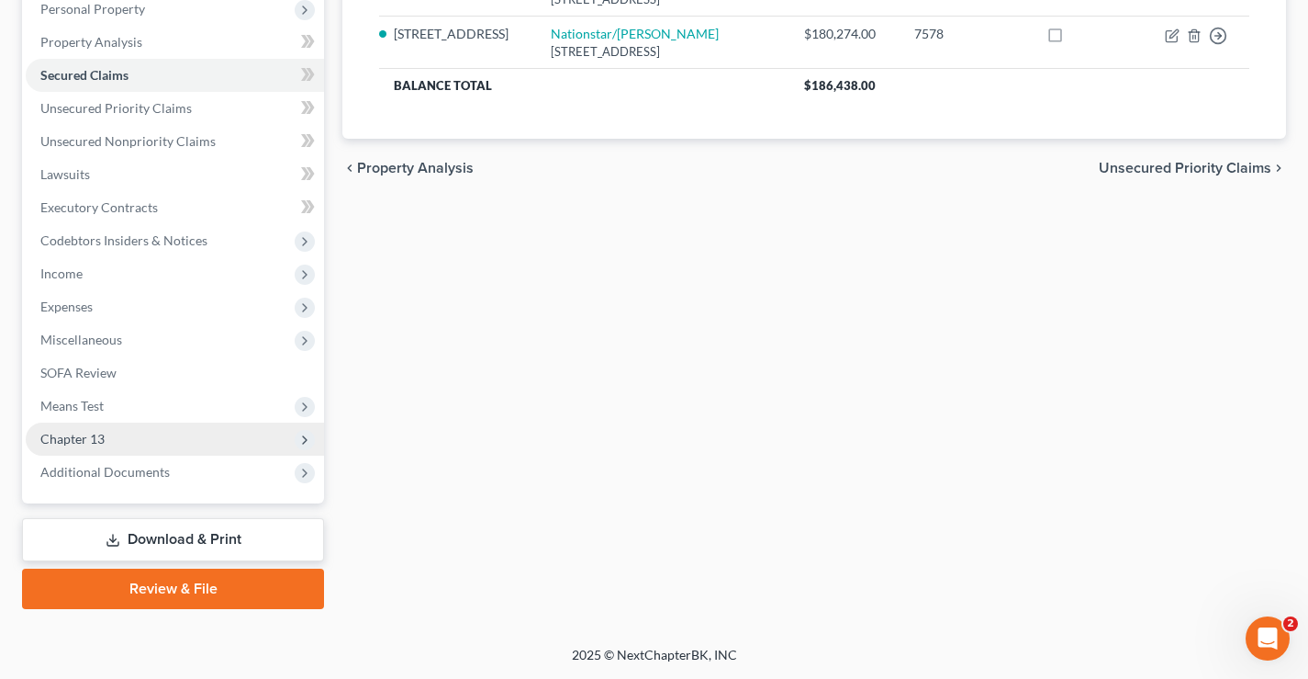
click at [70, 438] on span "Chapter 13" at bounding box center [72, 439] width 64 height 16
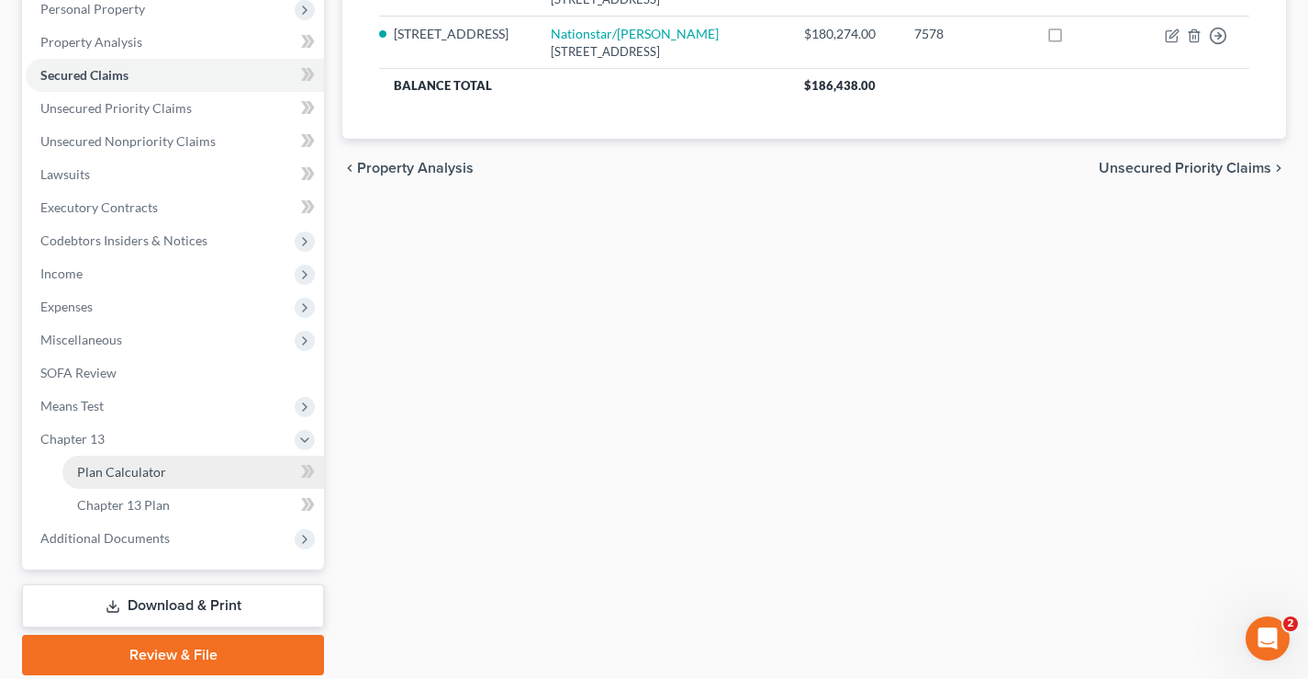
click at [131, 472] on span "Plan Calculator" at bounding box center [121, 472] width 89 height 16
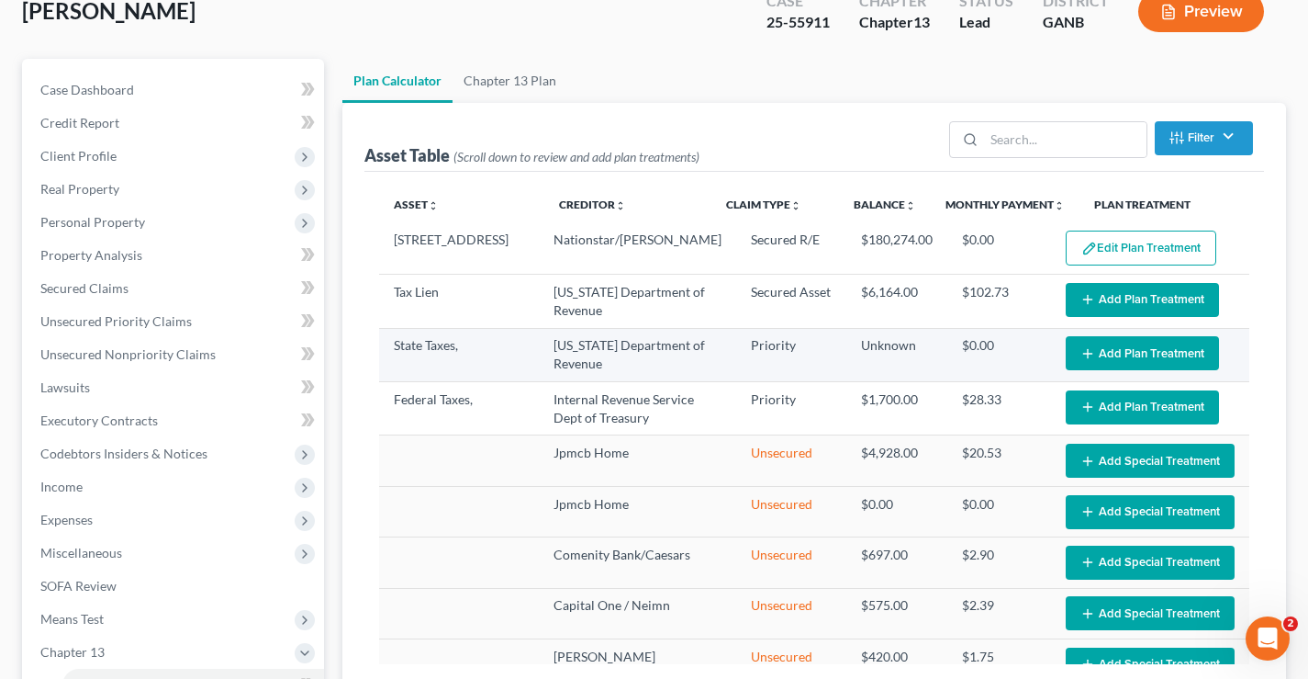
scroll to position [184, 0]
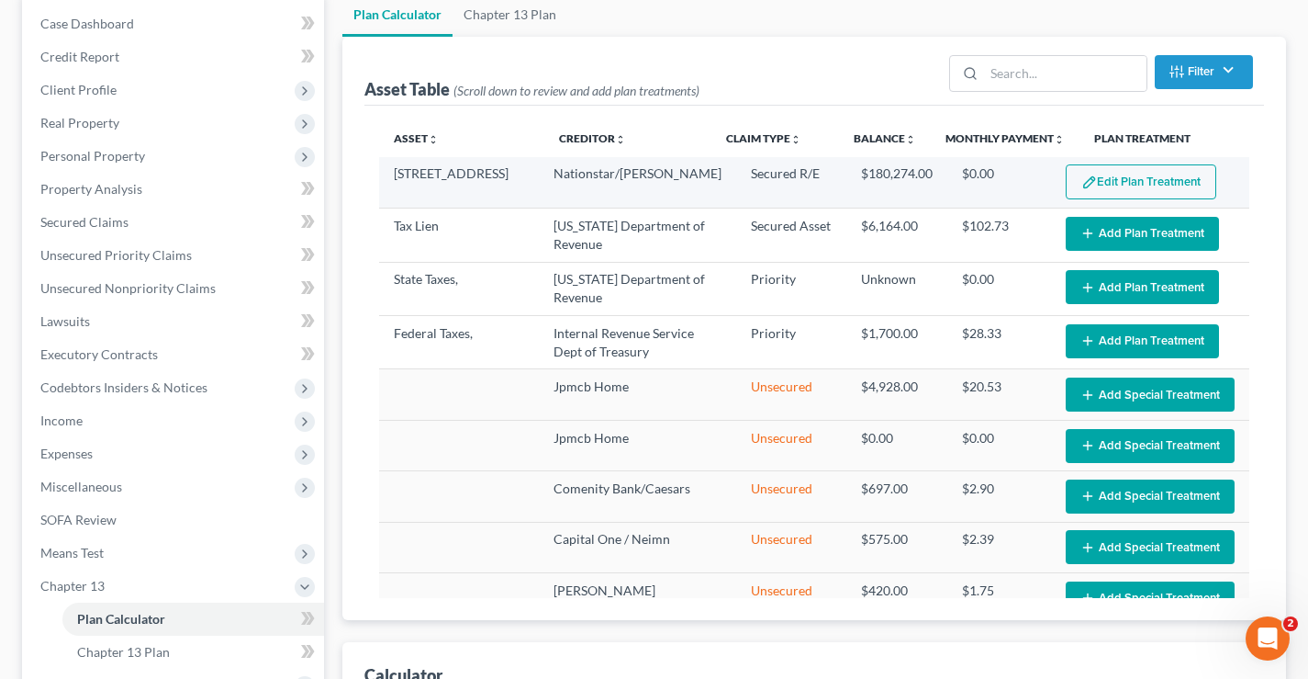
select select "59"
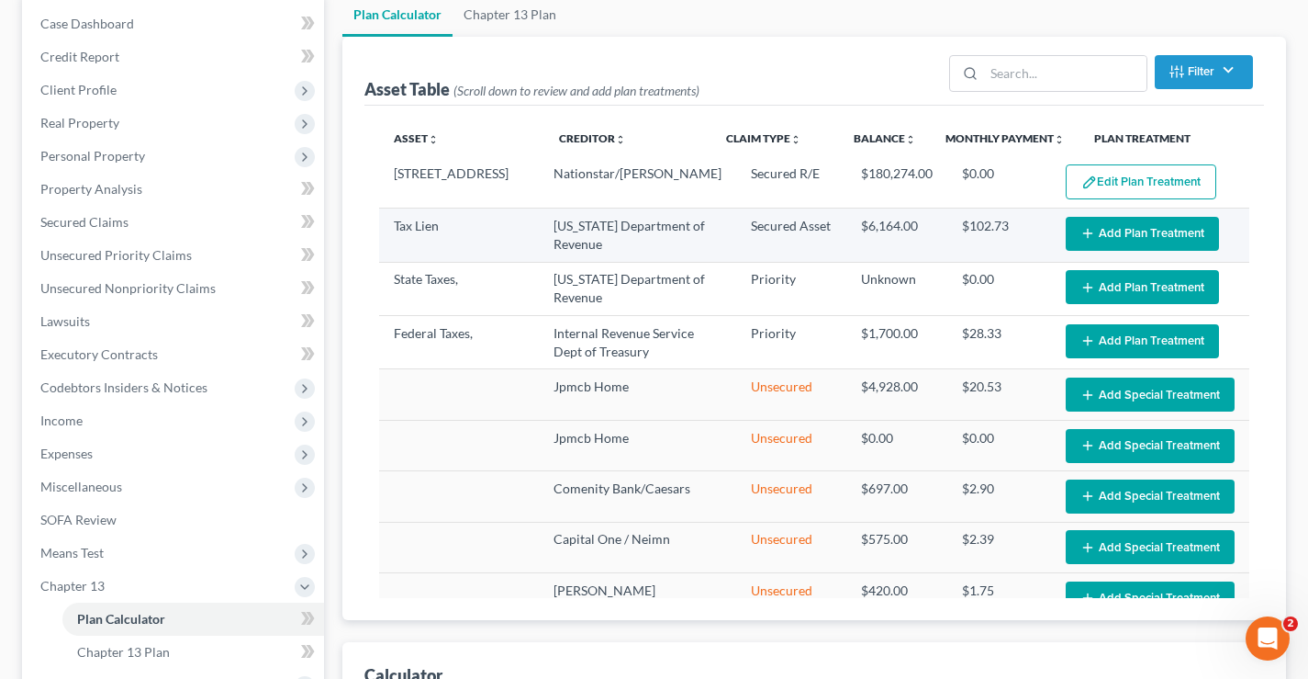
click at [1117, 228] on button "Add Plan Treatment" at bounding box center [1142, 234] width 153 height 34
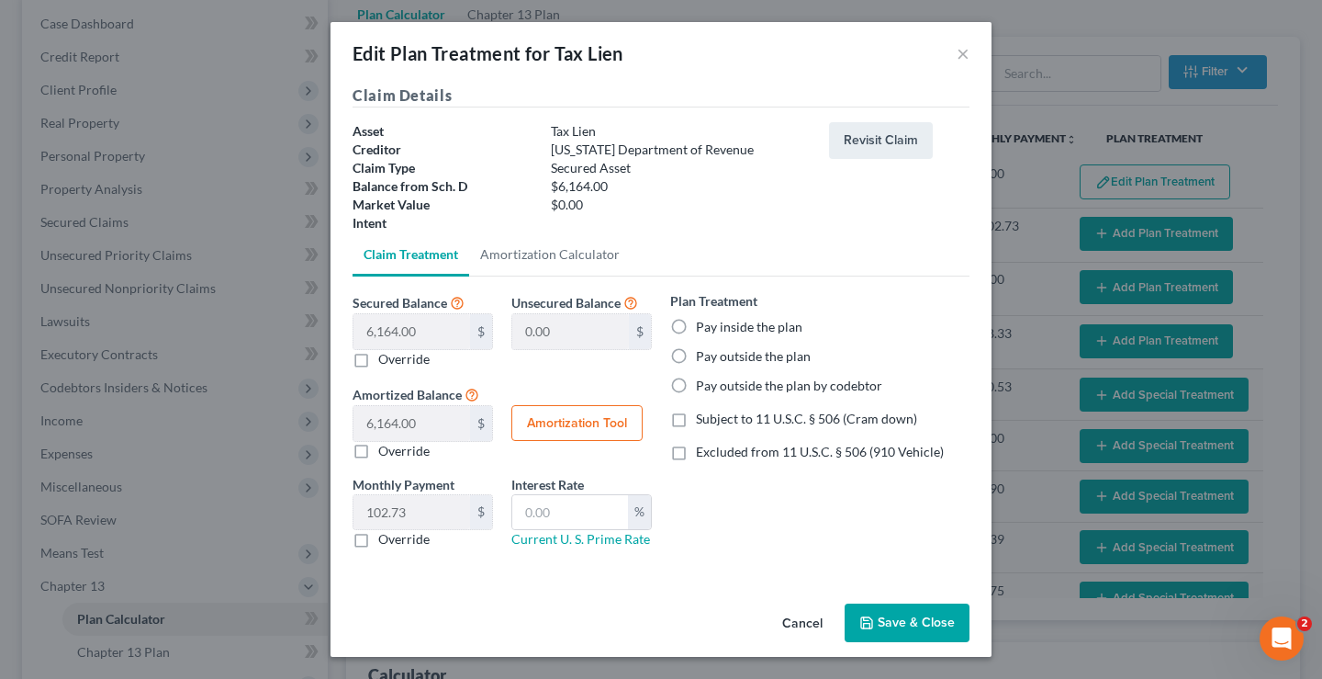
click at [696, 324] on label "Pay inside the plan" at bounding box center [749, 327] width 107 height 18
click at [703, 324] on input "Pay inside the plan" at bounding box center [709, 324] width 12 height 12
radio input "true"
click at [696, 452] on label "Excluded from 11 U.S.C. § 506 (910 Vehicle)" at bounding box center [820, 452] width 248 height 18
click at [703, 452] on input "Excluded from 11 U.S.C. § 506 (910 Vehicle)" at bounding box center [709, 449] width 12 height 12
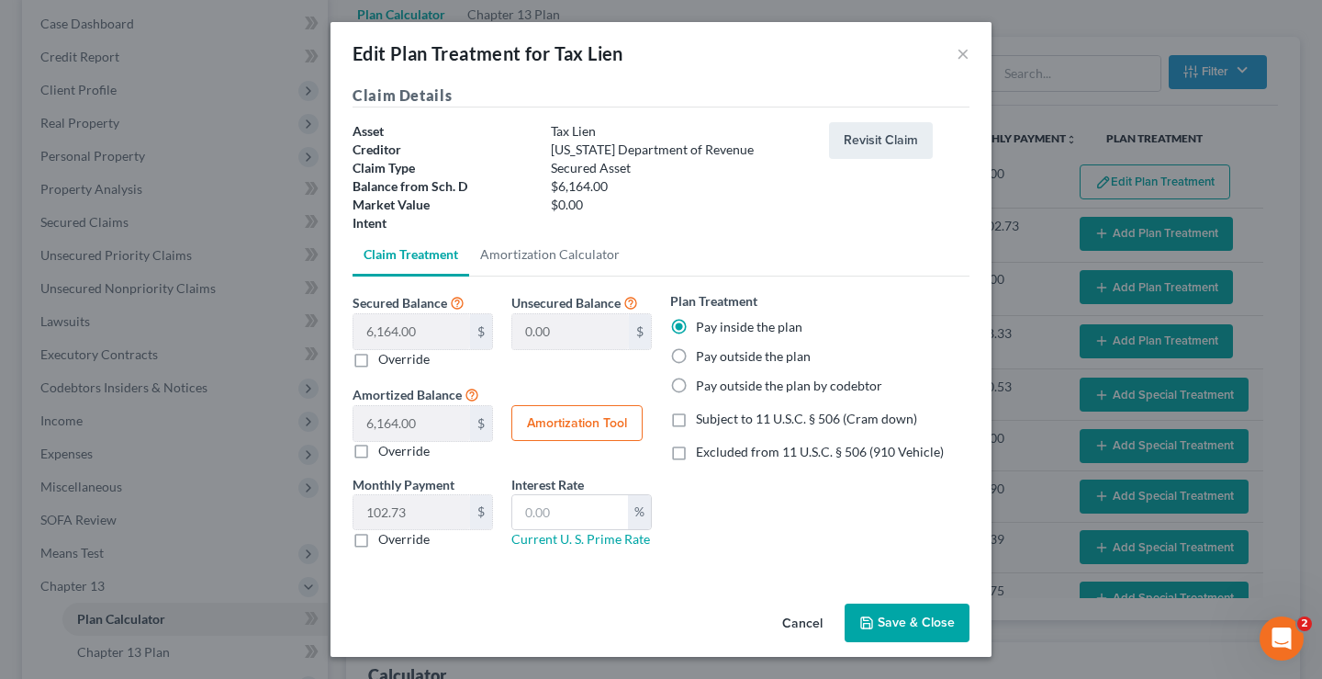
checkbox input "true"
click at [916, 619] on button "Save & Close" at bounding box center [907, 622] width 125 height 39
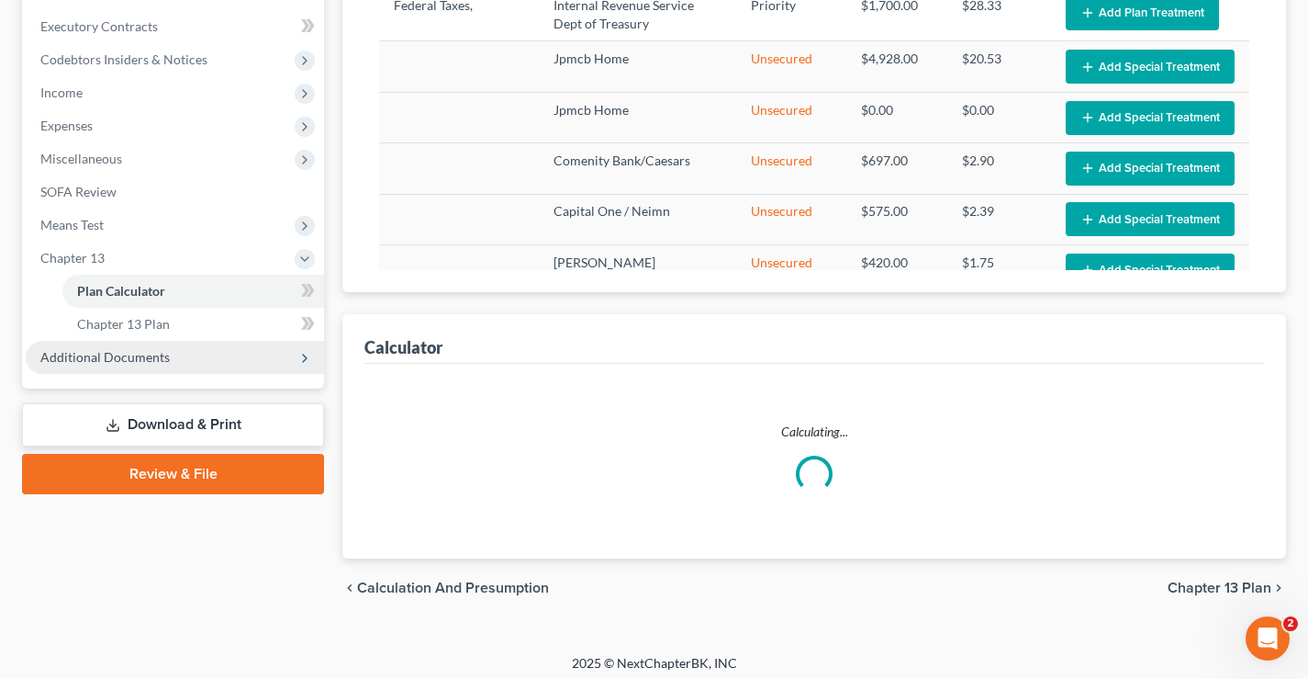
scroll to position [520, 0]
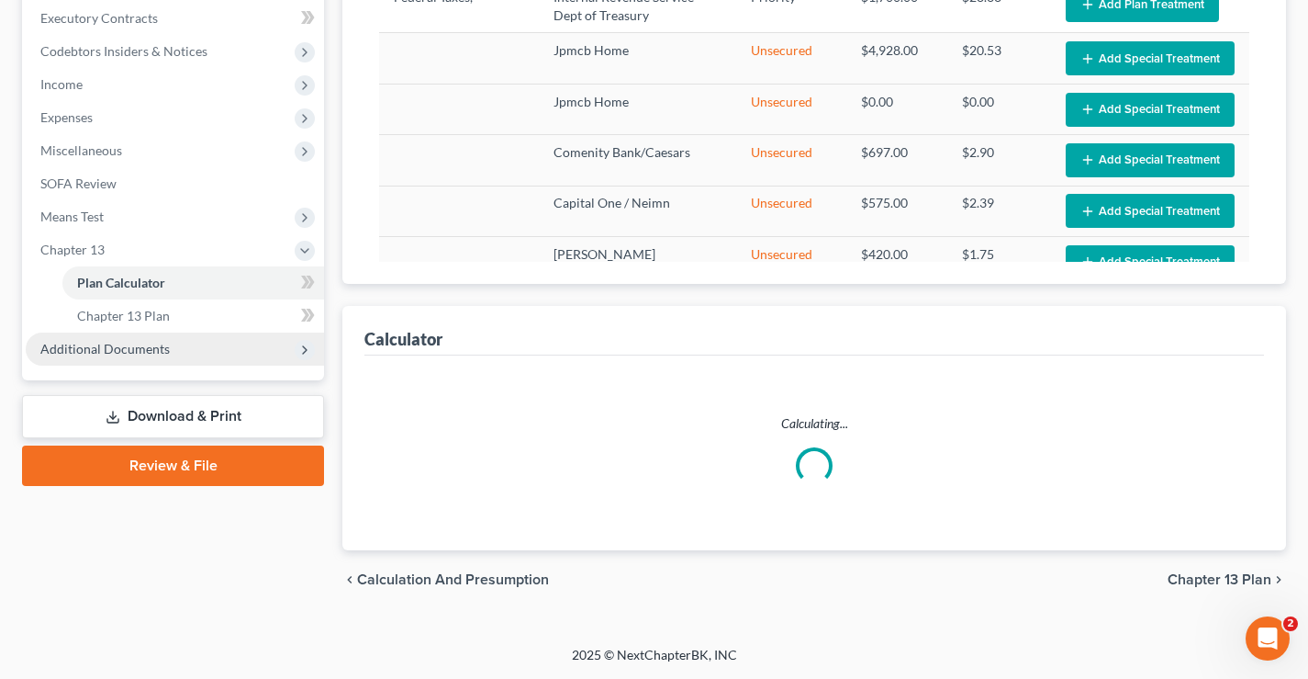
select select "59"
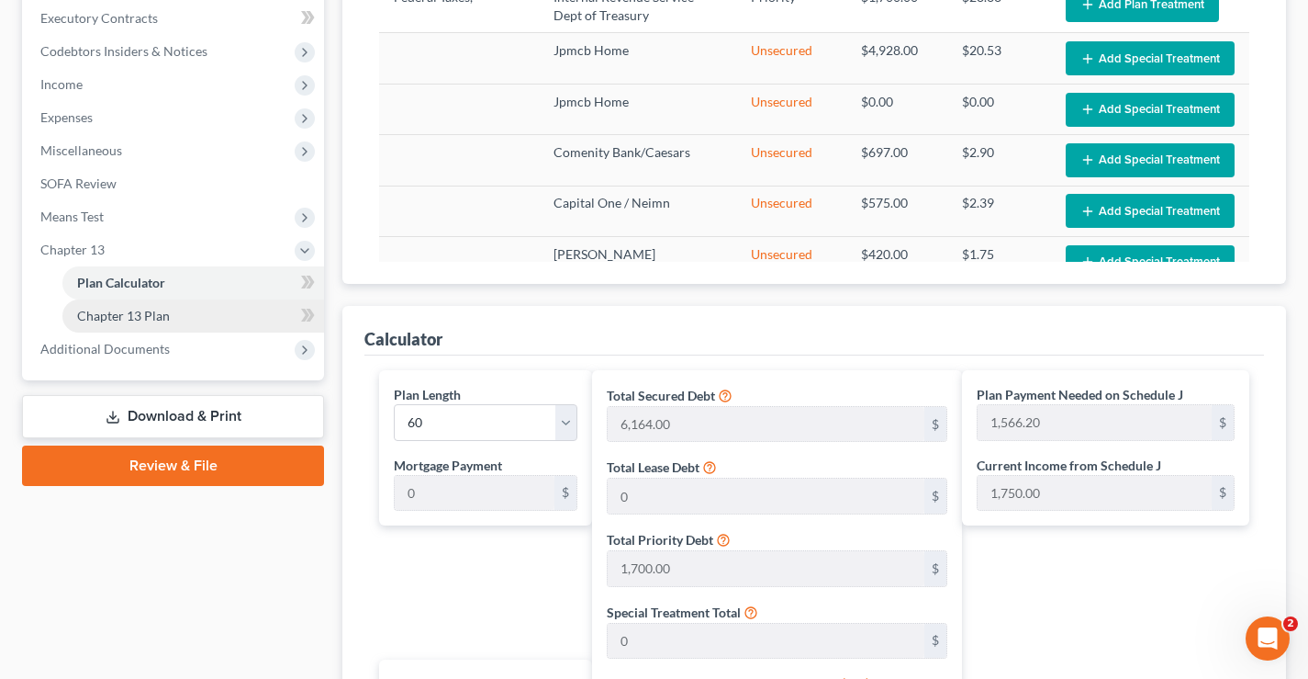
click at [87, 315] on span "Chapter 13 Plan" at bounding box center [123, 316] width 93 height 16
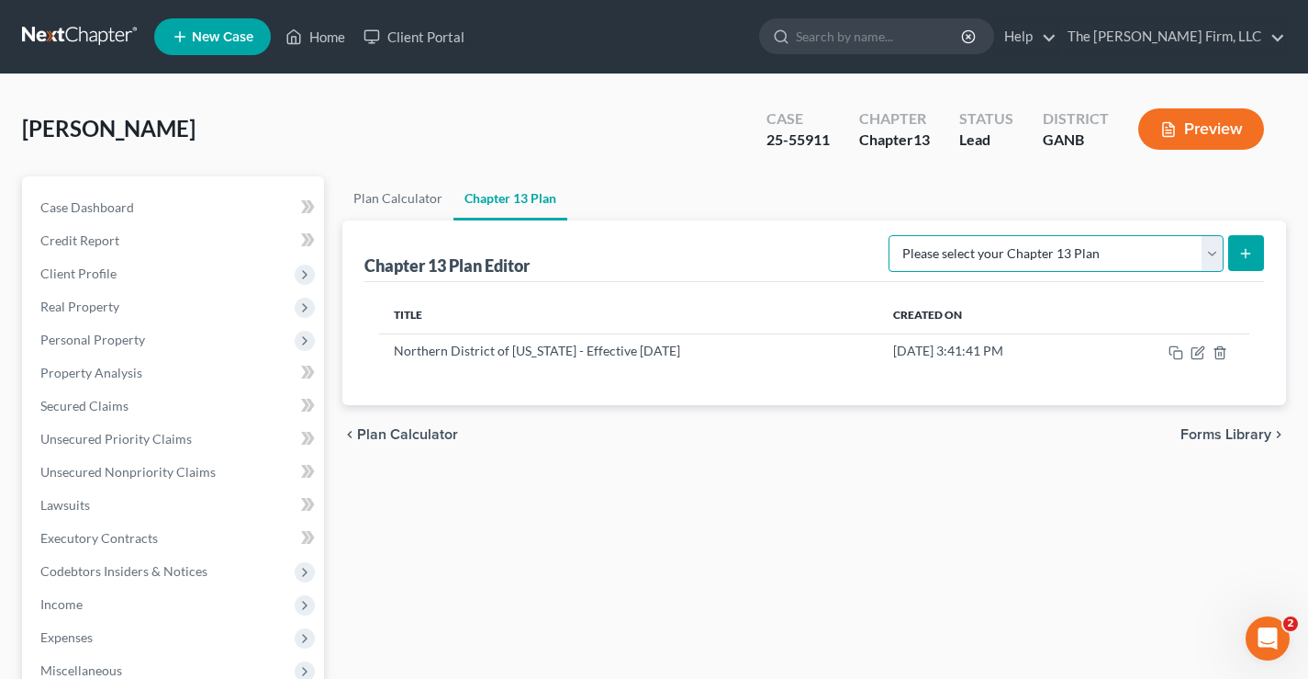
click at [1217, 253] on select "Please select your Chapter 13 Plan National Form Plan - Official Form 113 North…" at bounding box center [1056, 253] width 335 height 37
select select "2"
click at [891, 235] on select "Please select your Chapter 13 Plan National Form Plan - Official Form 113 North…" at bounding box center [1056, 253] width 335 height 37
click at [1251, 252] on icon "submit" at bounding box center [1246, 253] width 15 height 15
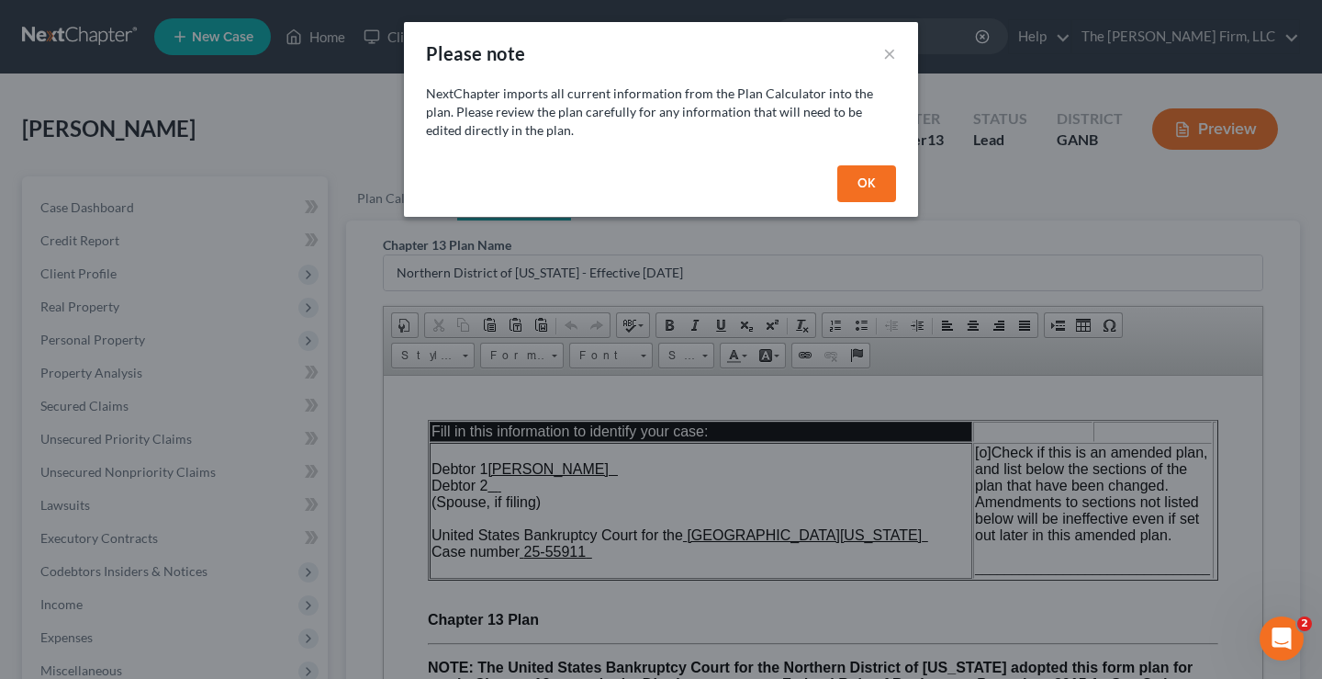
click at [862, 185] on button "OK" at bounding box center [866, 183] width 59 height 37
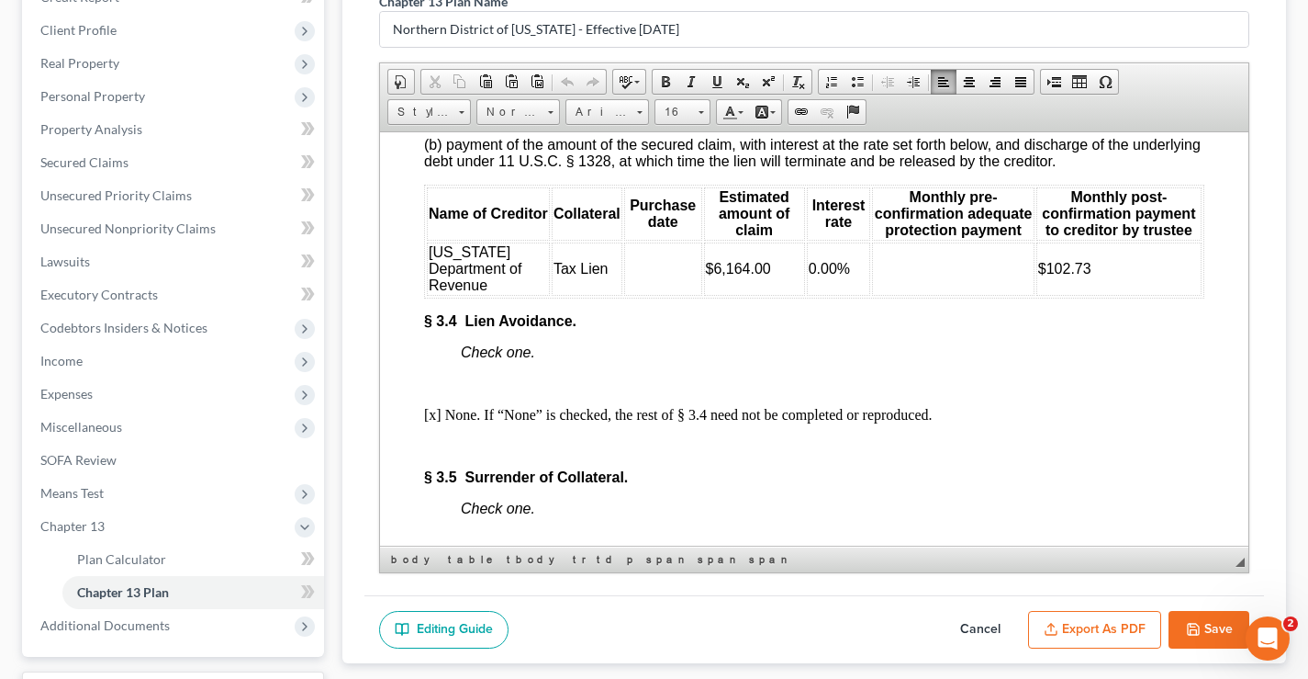
scroll to position [3661, 0]
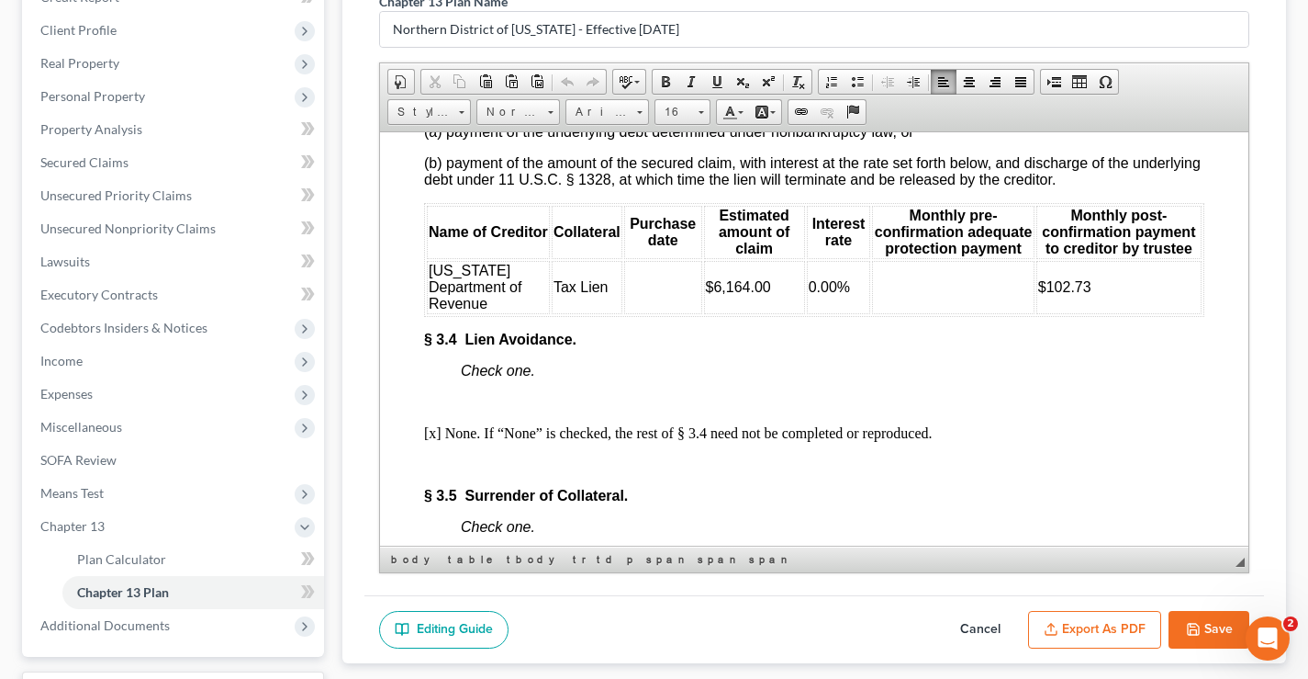
click at [636, 313] on td at bounding box center [663, 286] width 78 height 53
drag, startPoint x: 824, startPoint y: 383, endPoint x: 799, endPoint y: 387, distance: 25.1
click at [809, 294] on span "0.00%" at bounding box center [829, 286] width 41 height 16
click at [887, 313] on td at bounding box center [953, 286] width 162 height 53
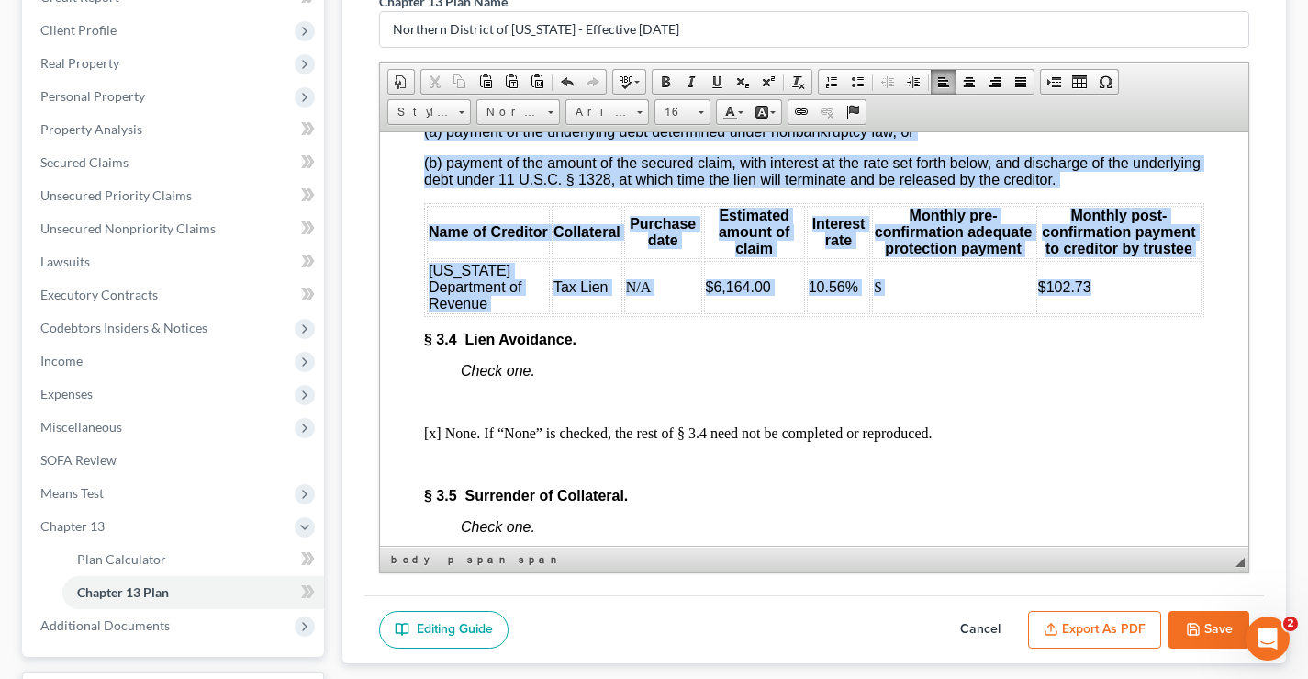
drag, startPoint x: 420, startPoint y: 305, endPoint x: 1108, endPoint y: 374, distance: 692.1
click at [1108, 374] on html "Fill in this information to identify your case: Debtor 1 Ramona Potts Debtor 2 …" at bounding box center [814, 166] width 869 height 7391
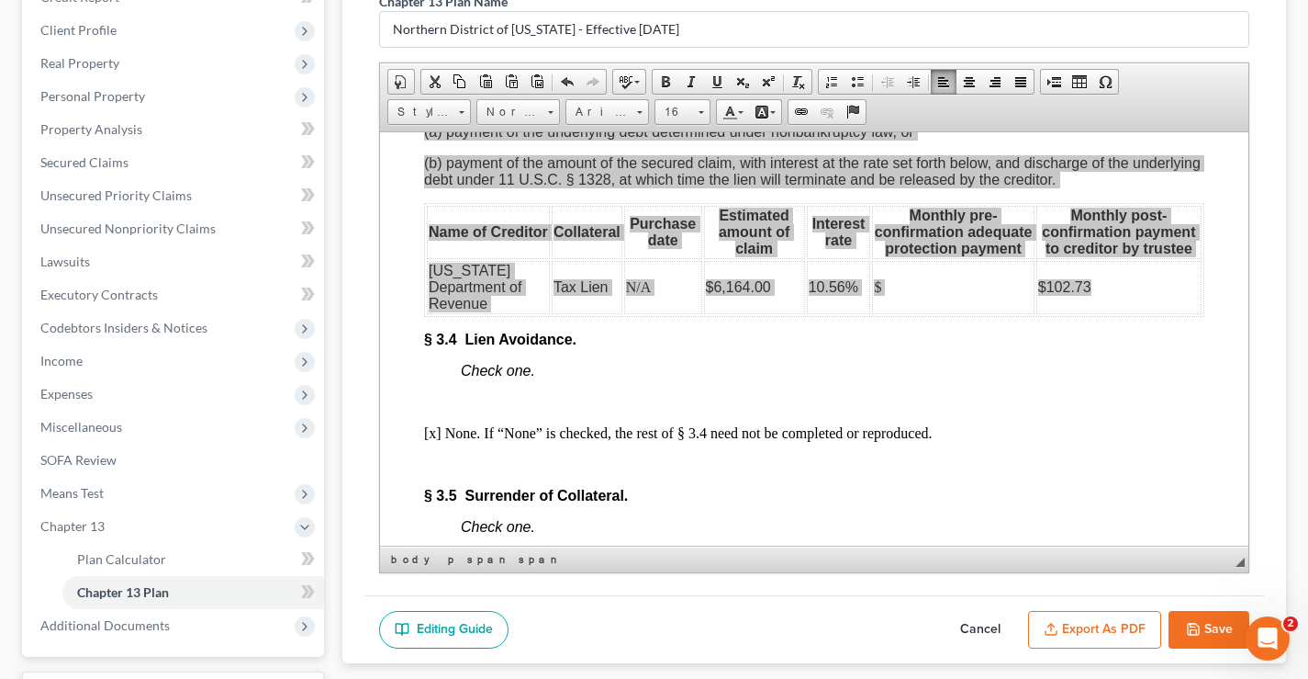
scroll to position [0, 0]
click at [750, 292] on span "Copy" at bounding box center [783, 292] width 97 height 23
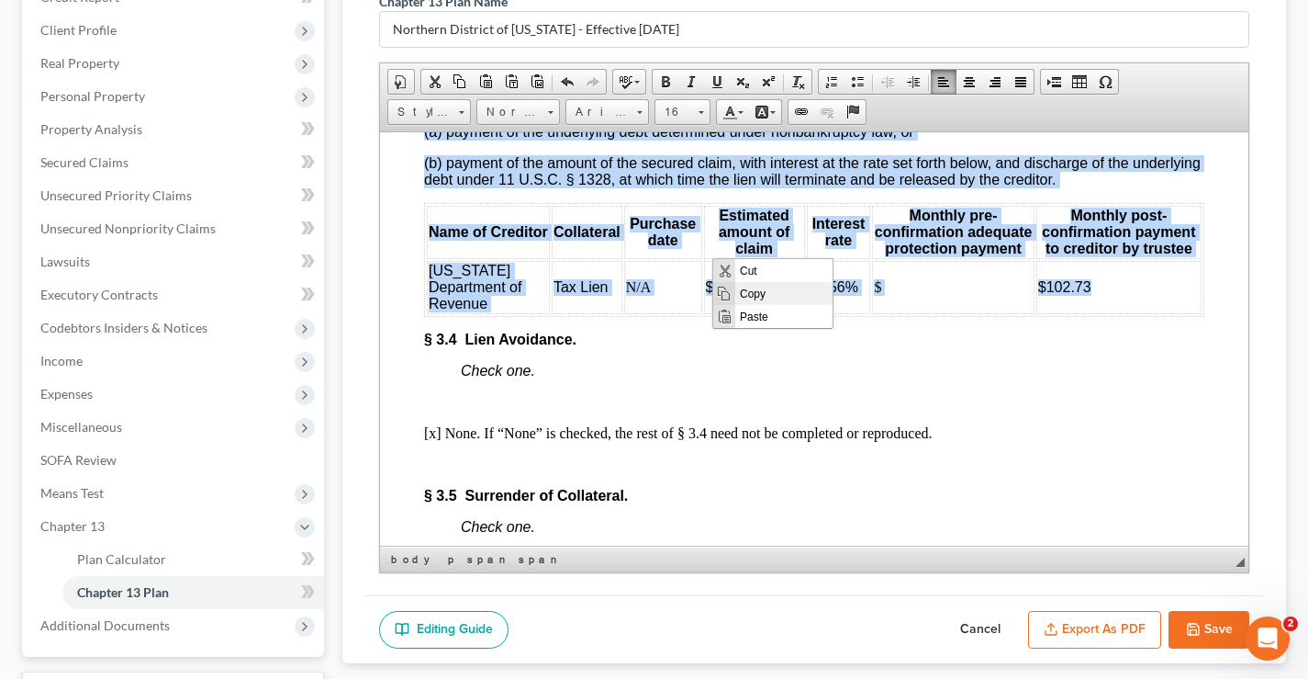
copy body "[x] The claims listed below will be paid in full under the plan. Reasons for pa…"
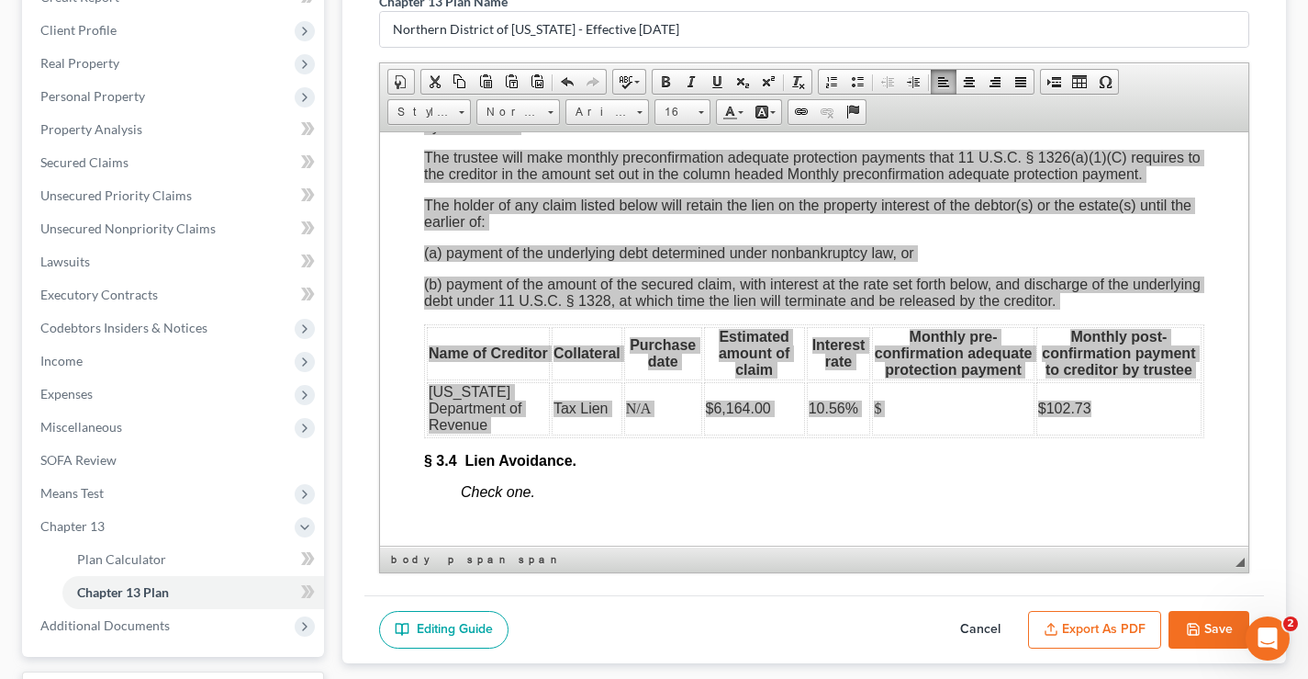
click at [977, 629] on button "Cancel" at bounding box center [980, 630] width 81 height 39
select select "2"
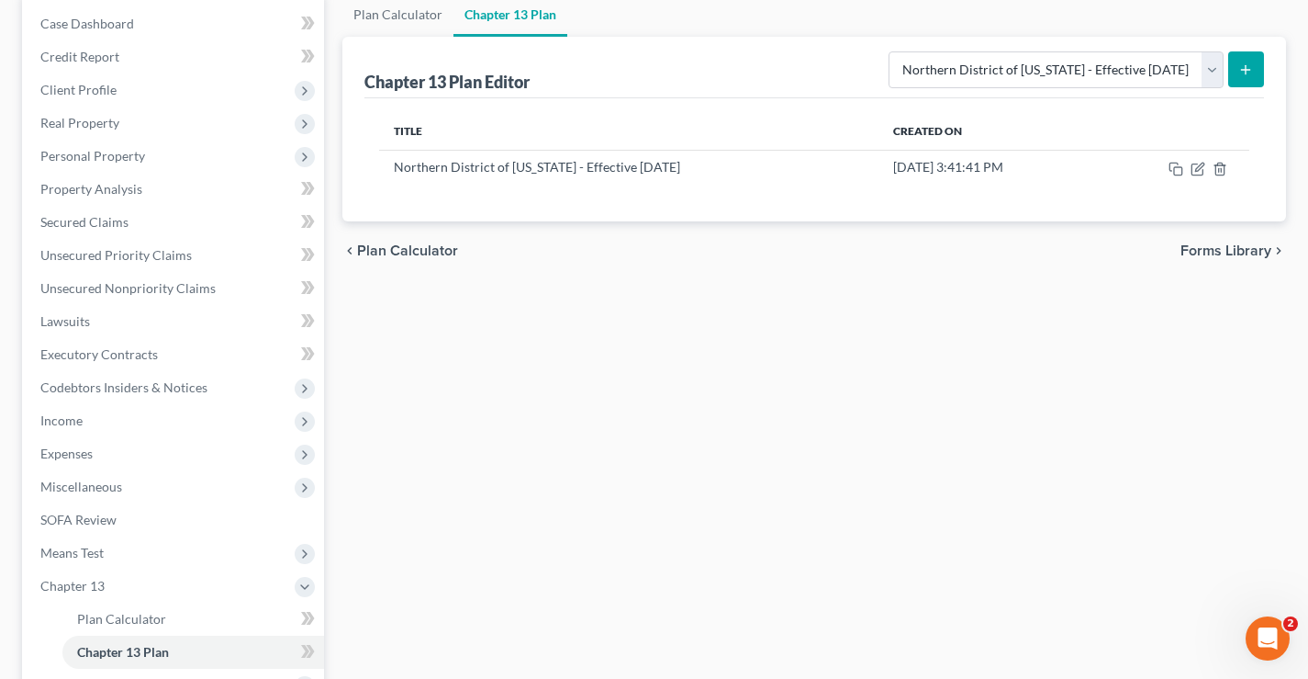
scroll to position [151, 0]
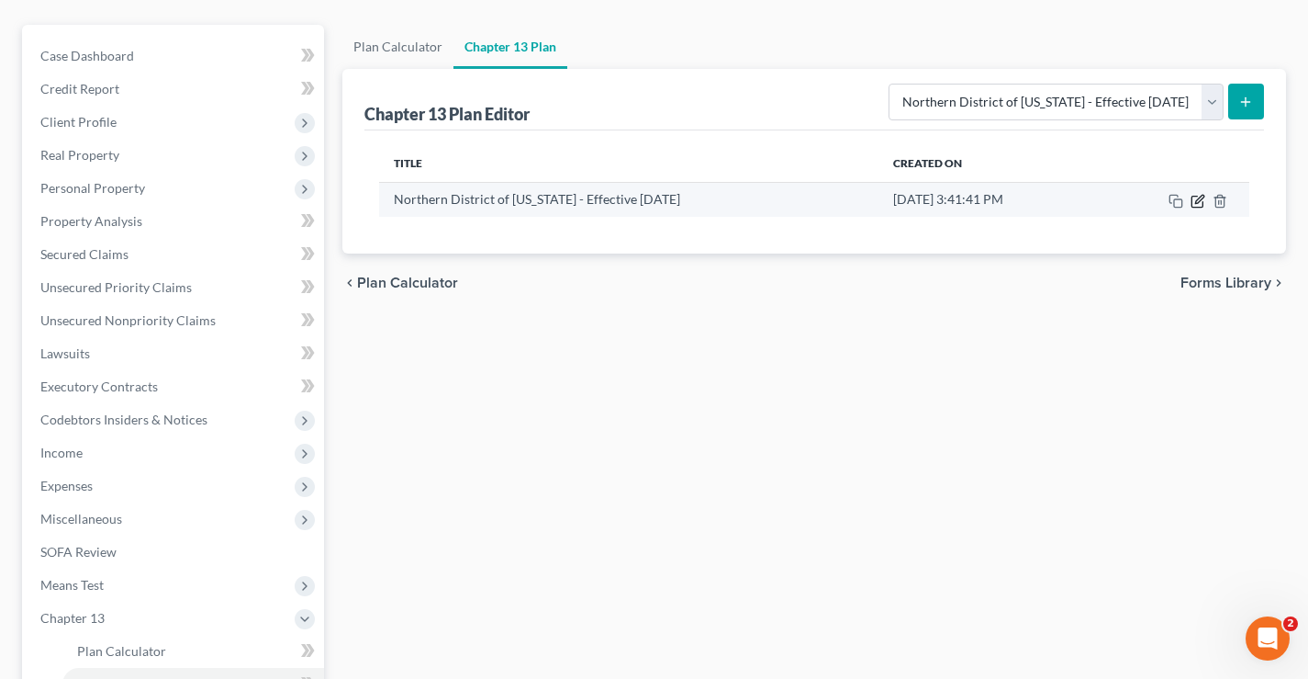
click at [1198, 202] on icon "button" at bounding box center [1199, 199] width 8 height 8
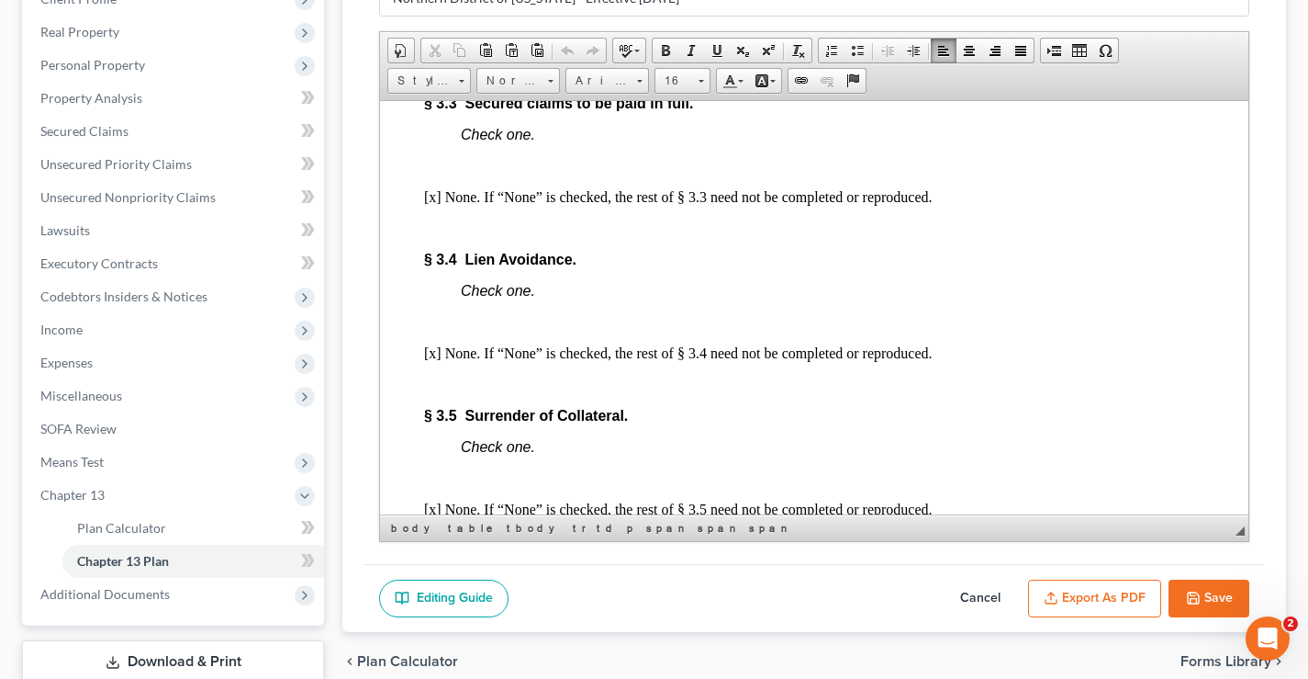
scroll to position [3177, 0]
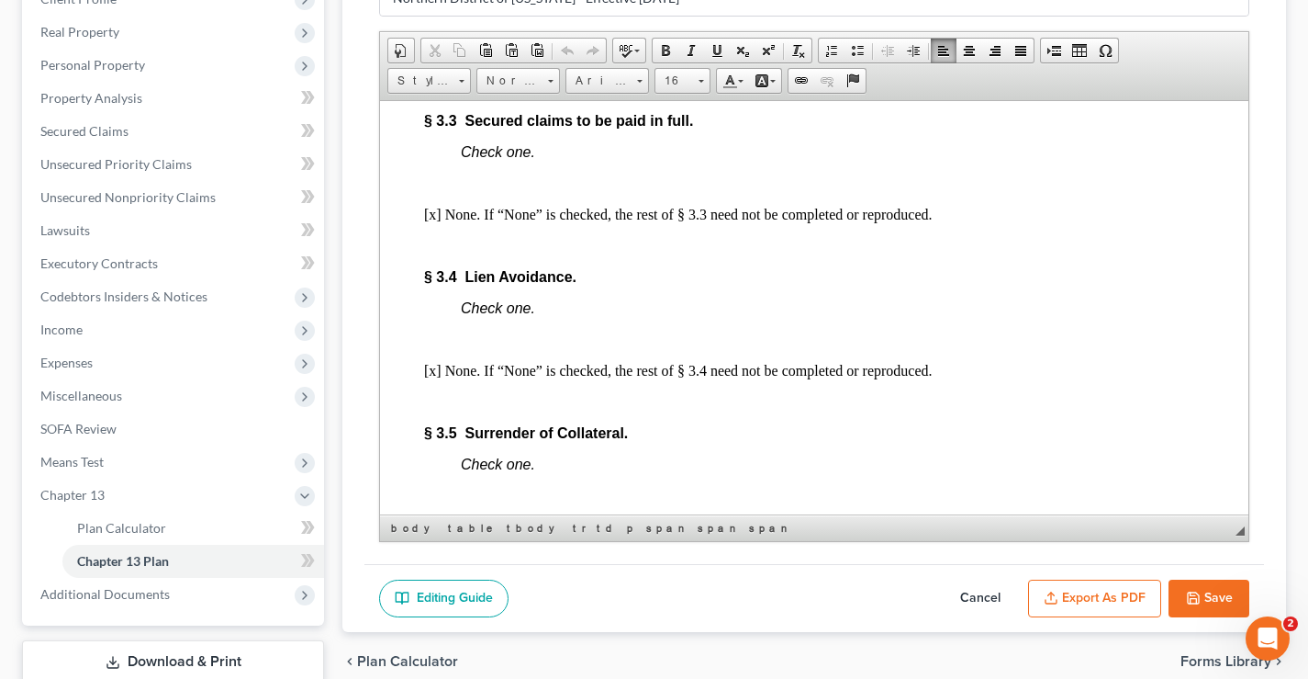
click at [435, 222] on p "[x] None. If “None” is checked, the rest of § 3.3 need not be completed or repr…" at bounding box center [814, 214] width 780 height 17
click at [426, 299] on body "Fill in this information to identify your case: Debtor 1 Ramona Potts Debtor 2 …" at bounding box center [814, 368] width 780 height 6803
click at [478, 318] on span "Paste" at bounding box center [498, 320] width 97 height 23
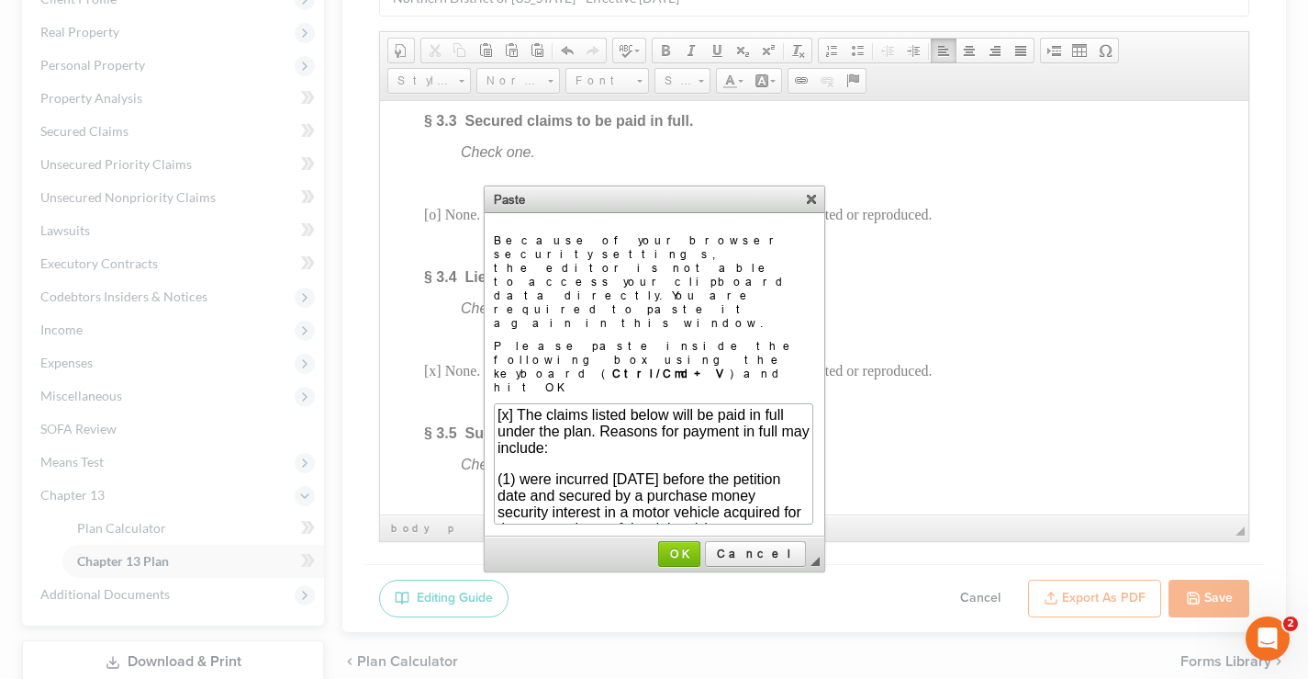
scroll to position [845, 212]
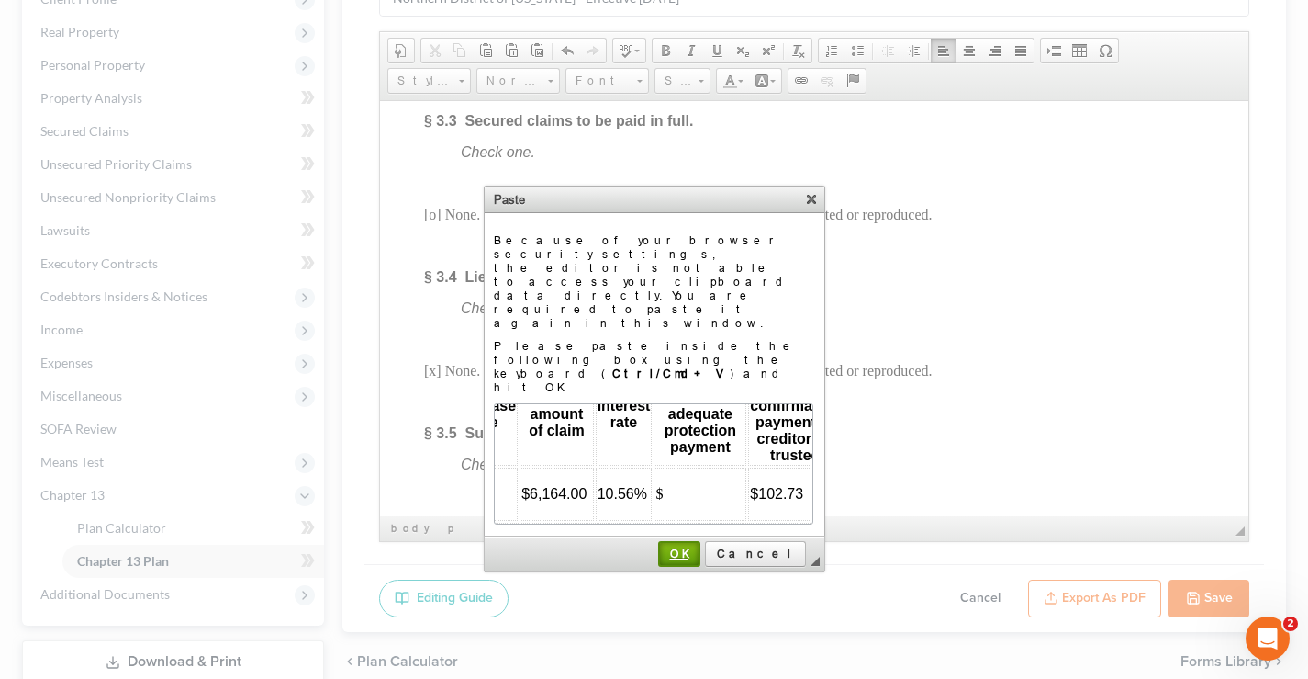
drag, startPoint x: 719, startPoint y: 472, endPoint x: 338, endPoint y: 369, distance: 394.7
click at [699, 546] on span "OK" at bounding box center [679, 553] width 39 height 14
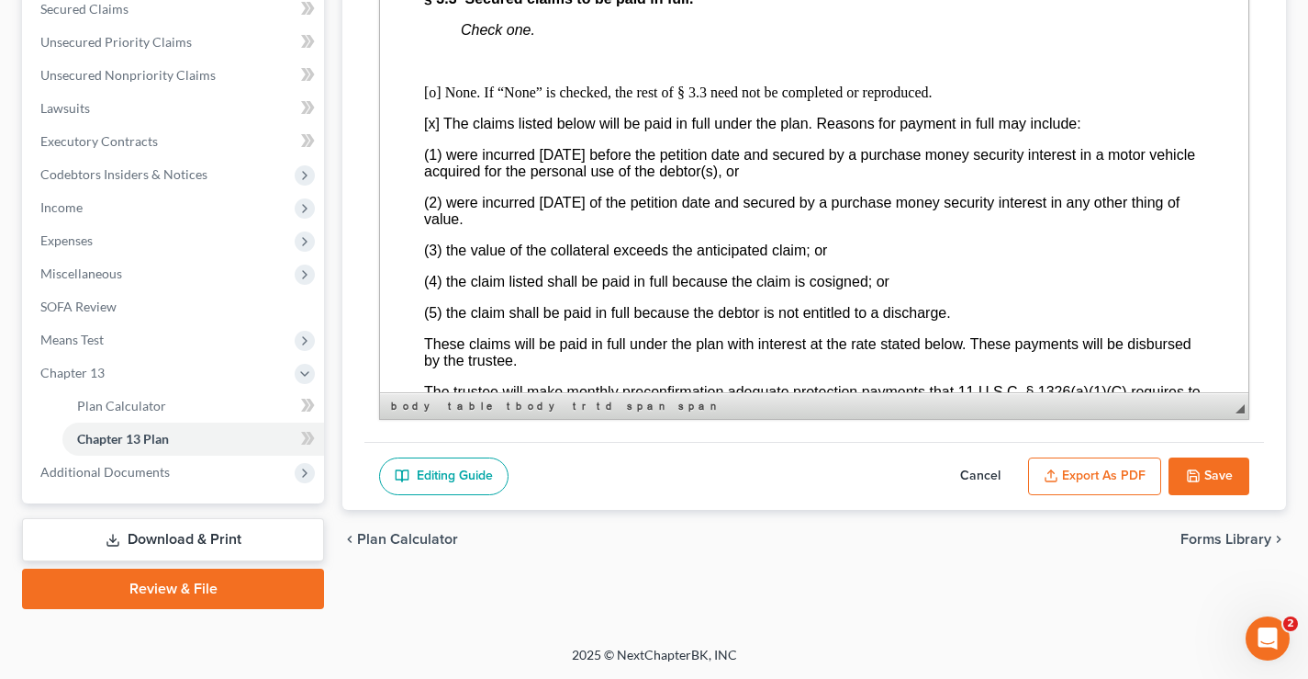
scroll to position [5, 0]
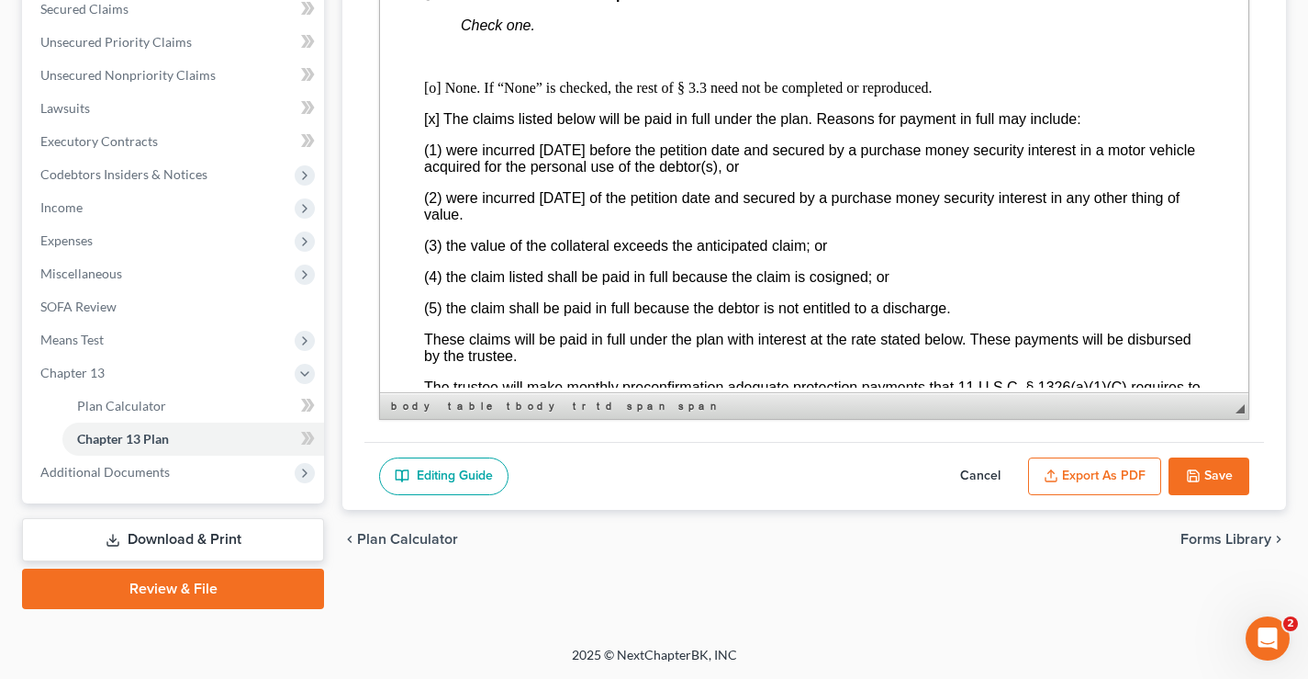
click at [488, 65] on p at bounding box center [833, 57] width 744 height 17
click at [419, 117] on html "Fill in this information to identify your case: Debtor 1 Ramona Potts Debtor 2 …" at bounding box center [814, 512] width 869 height 7431
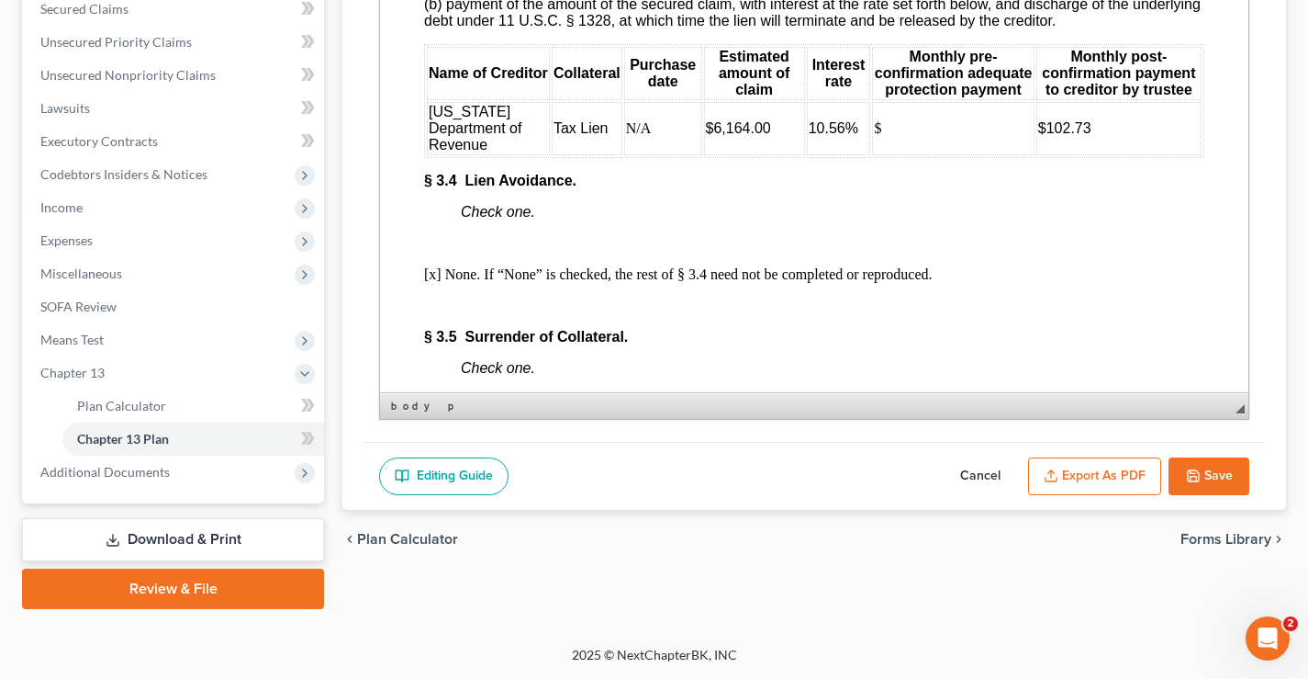
scroll to position [3728, 0]
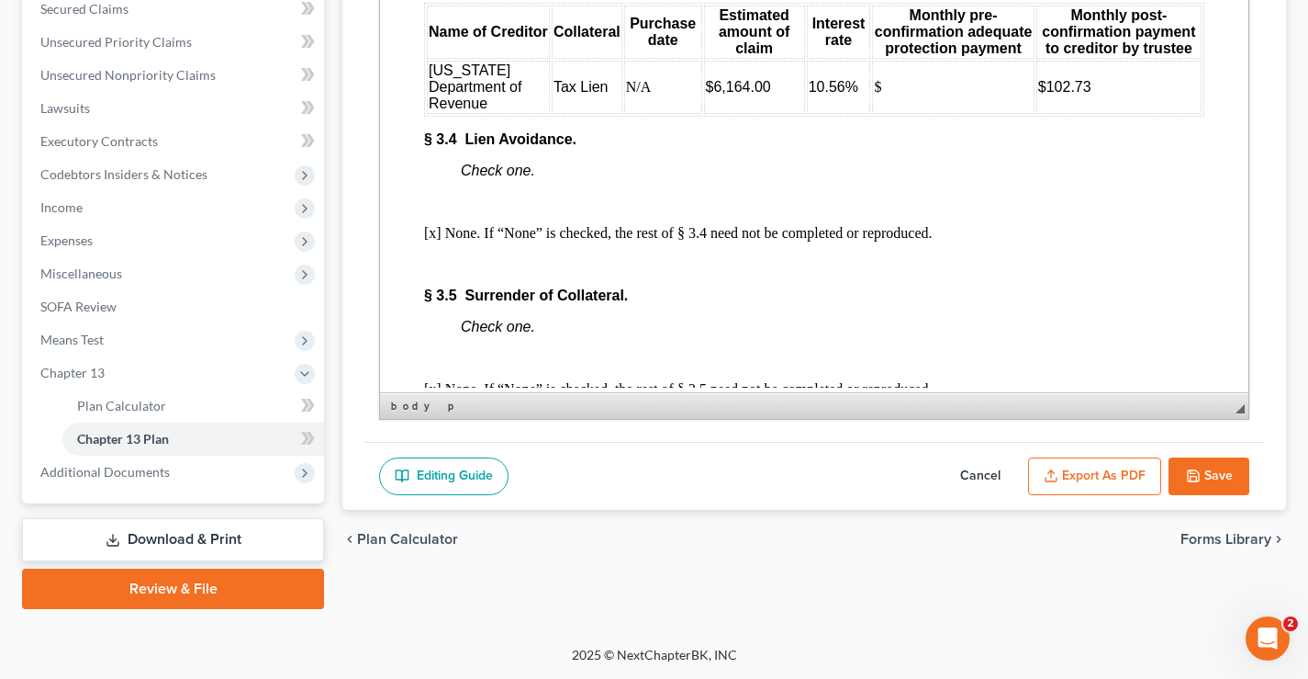
click at [875, 114] on td "$" at bounding box center [953, 87] width 162 height 53
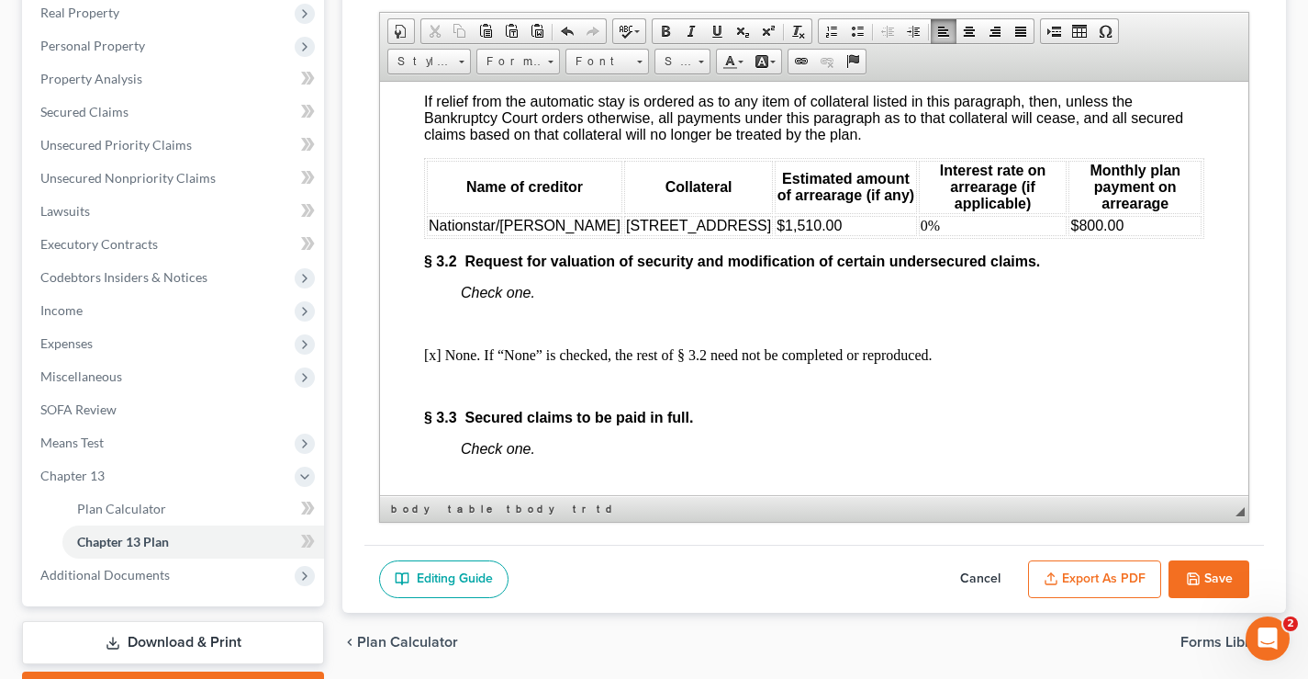
scroll to position [2970, 0]
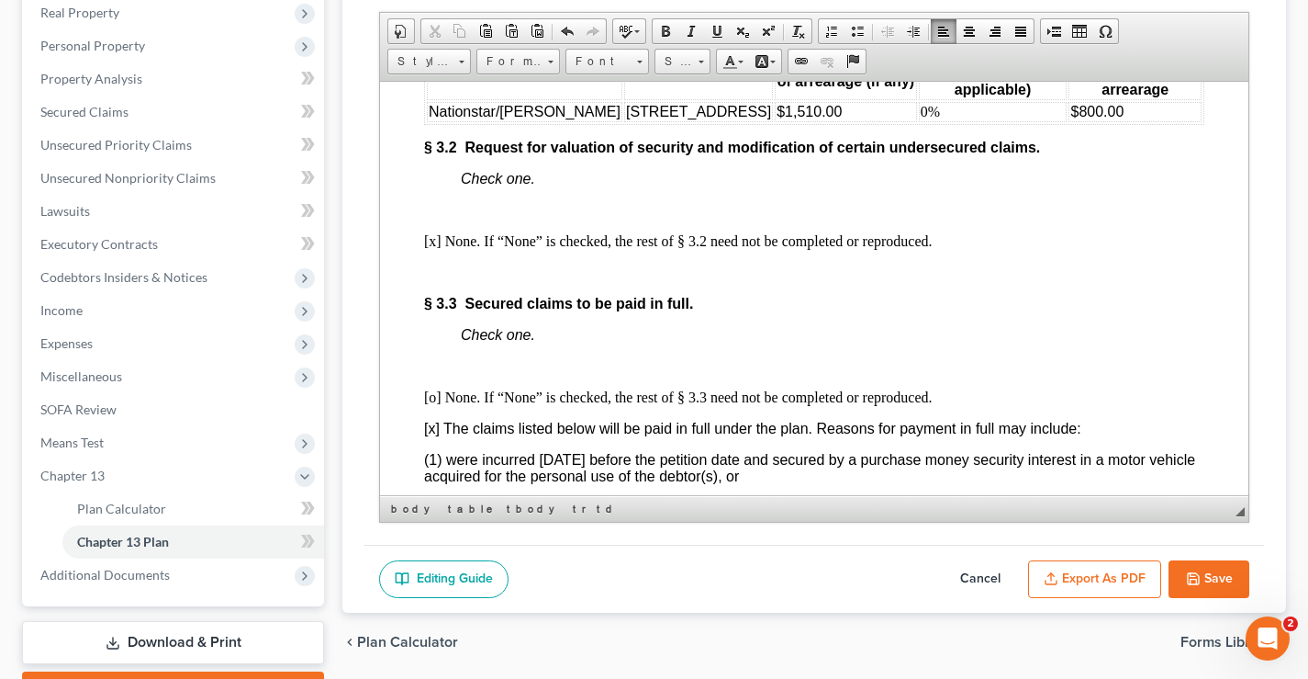
drag, startPoint x: 1240, startPoint y: 281, endPoint x: 1636, endPoint y: 321, distance: 397.8
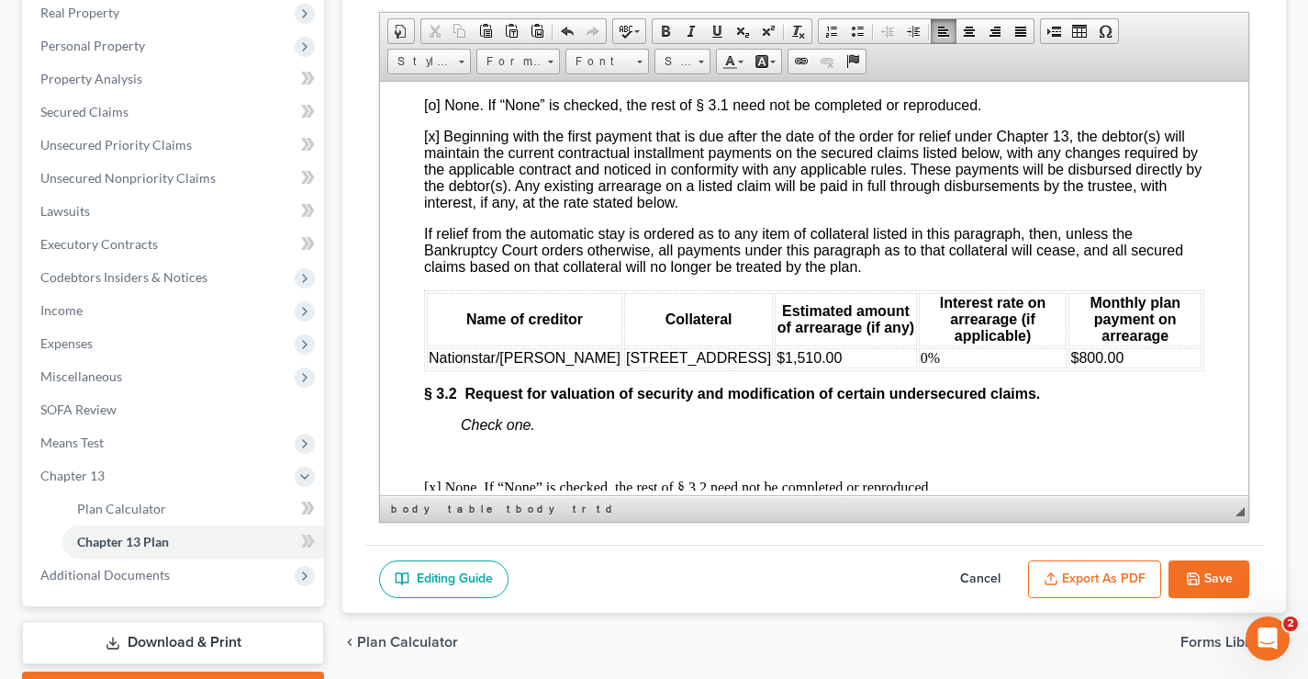
scroll to position [2838, 0]
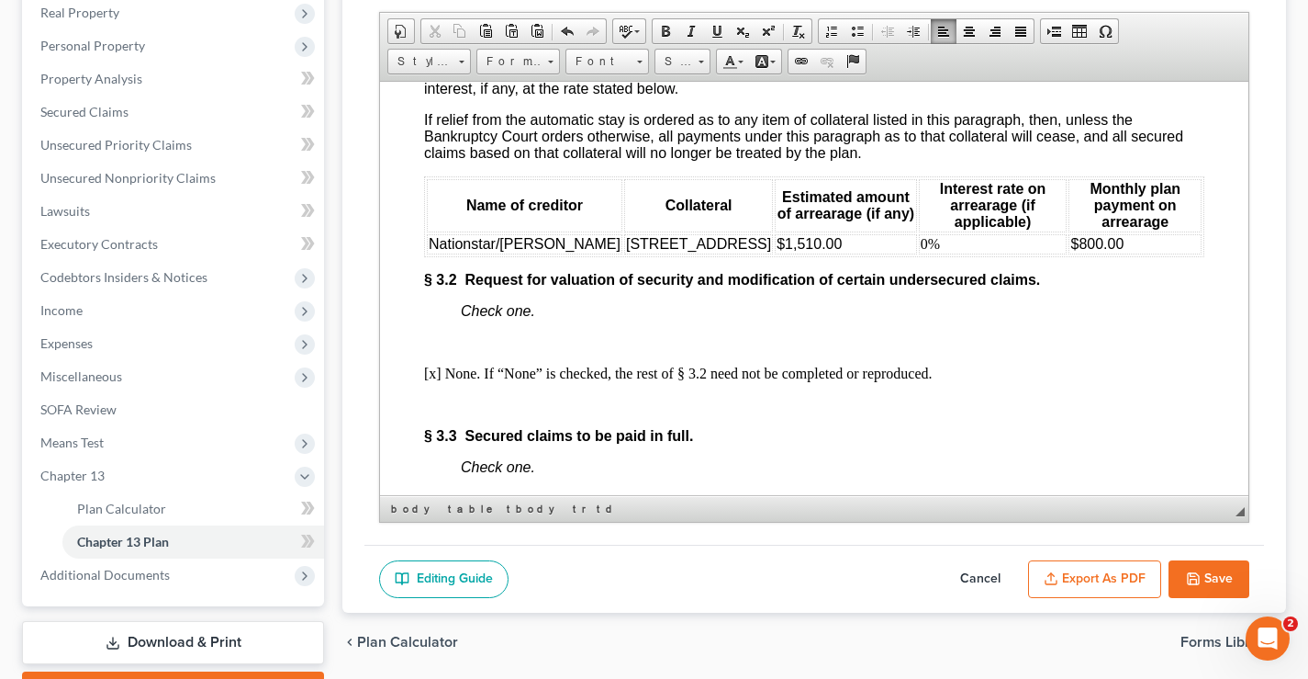
click at [1071, 251] on span "$800.00" at bounding box center [1097, 243] width 53 height 16
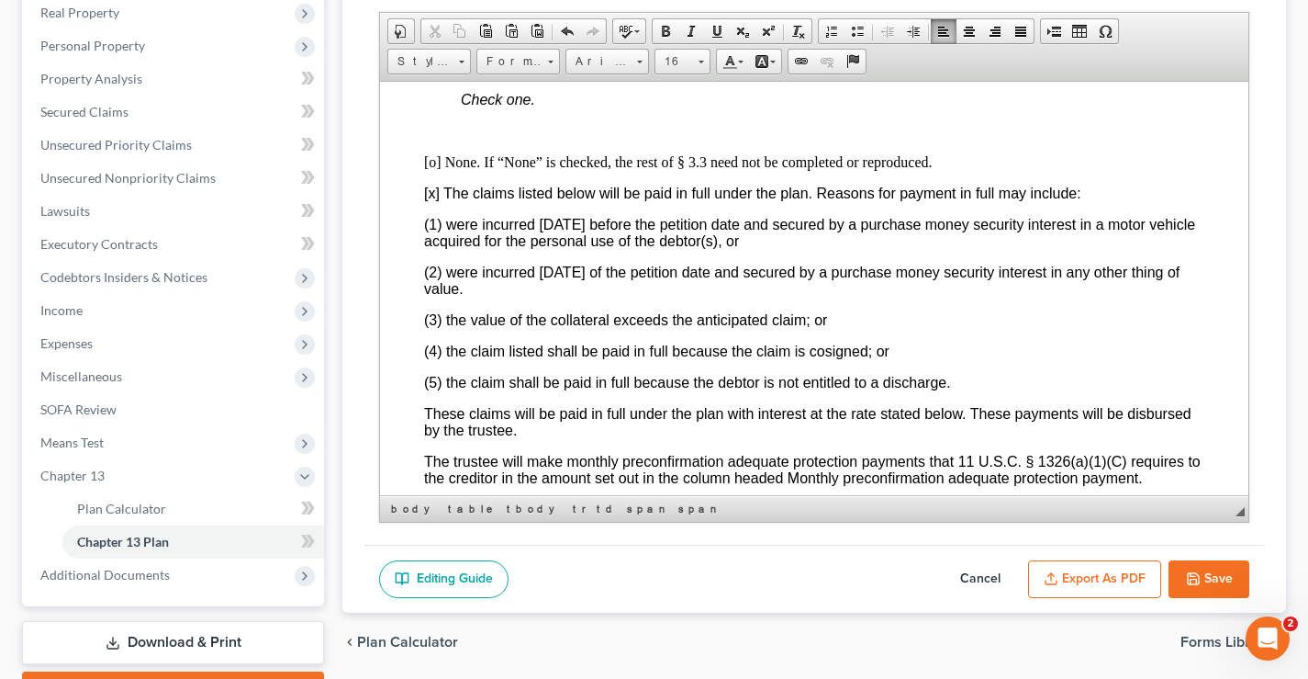
scroll to position [3573, 0]
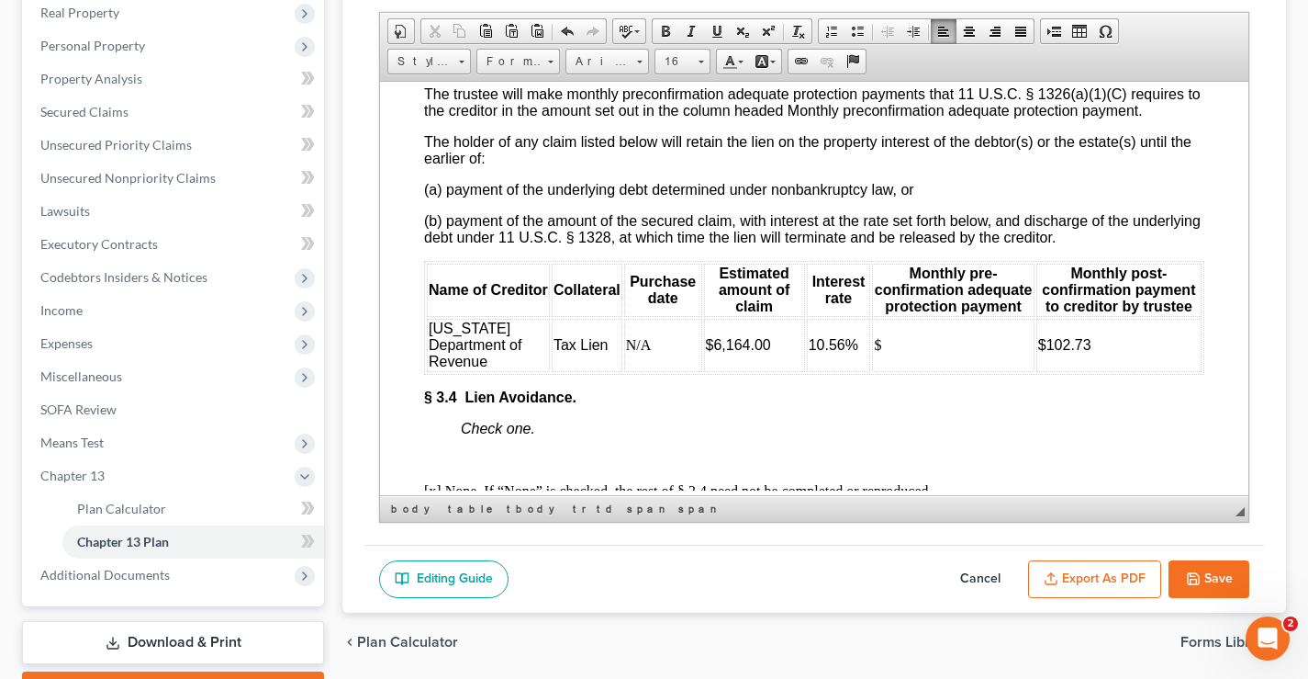
drag, startPoint x: 880, startPoint y: 428, endPoint x: 900, endPoint y: 422, distance: 20.9
click at [879, 371] on td "$" at bounding box center [953, 344] width 162 height 53
drag, startPoint x: 1035, startPoint y: 426, endPoint x: 1081, endPoint y: 426, distance: 45.9
click at [1081, 371] on td "$102.73" at bounding box center [1119, 344] width 165 height 53
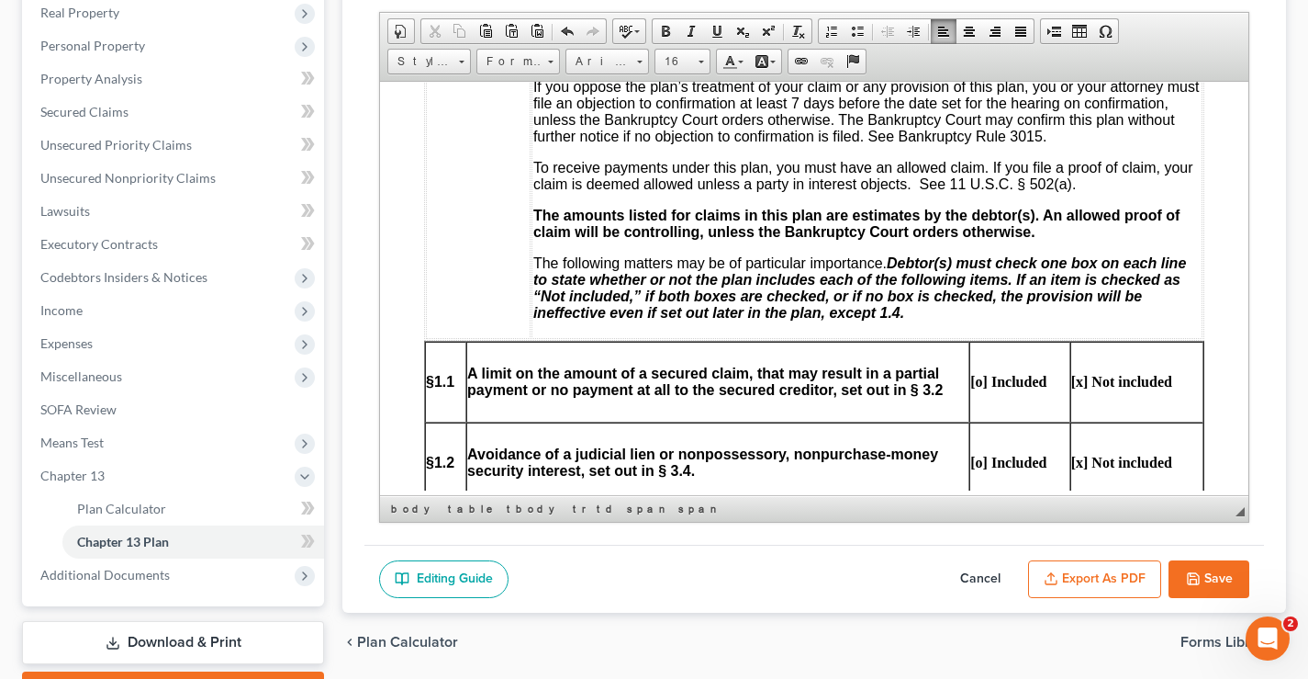
scroll to position [0, 0]
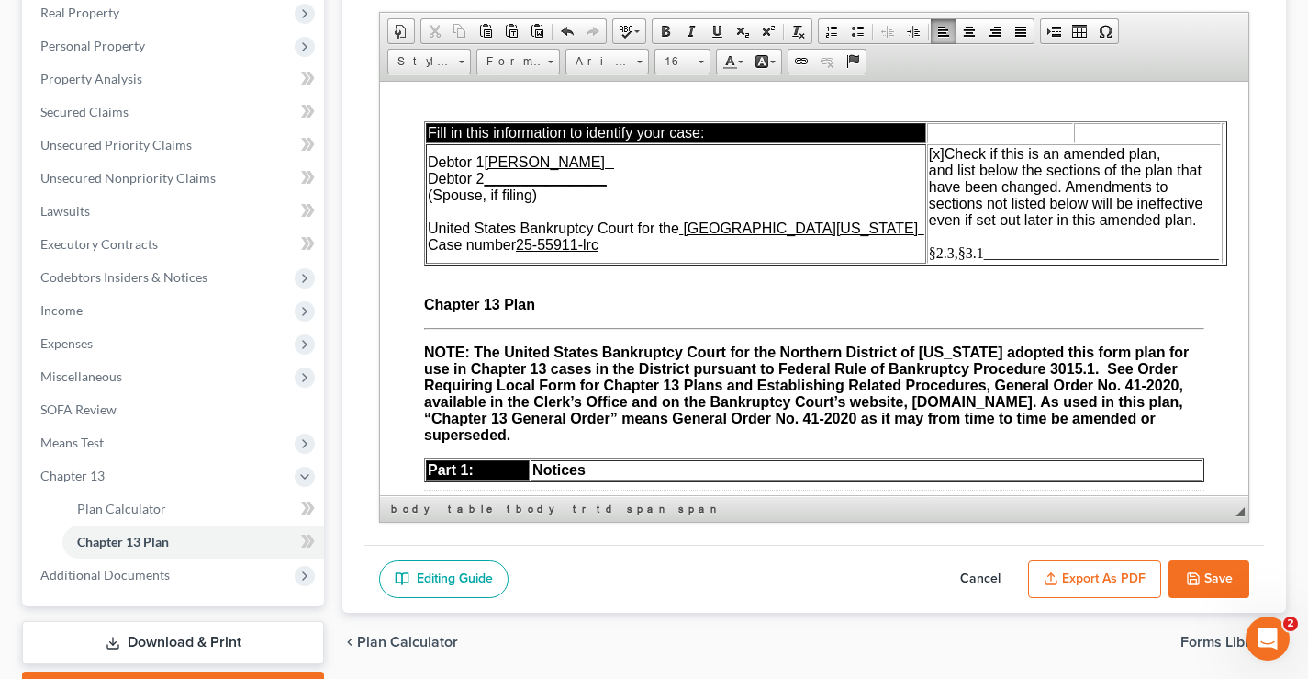
click at [948, 253] on span "§2.3,§3.1________________________________" at bounding box center [1074, 252] width 290 height 16
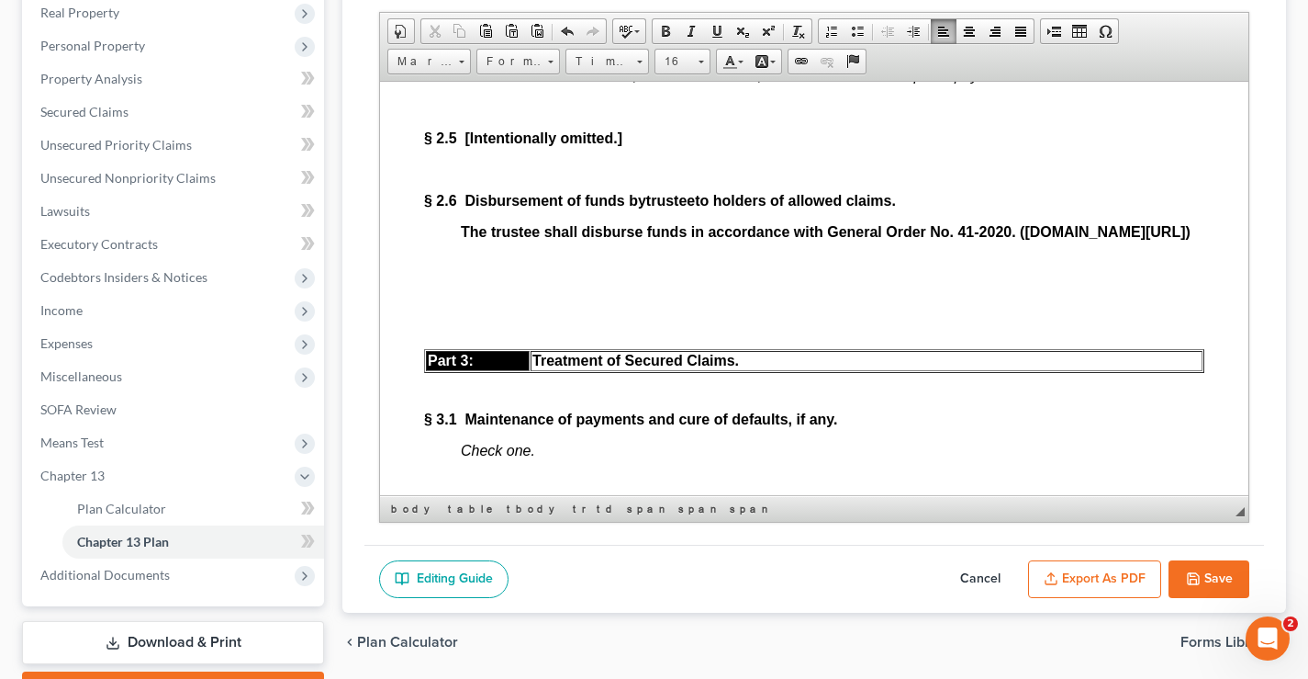
scroll to position [2479, 0]
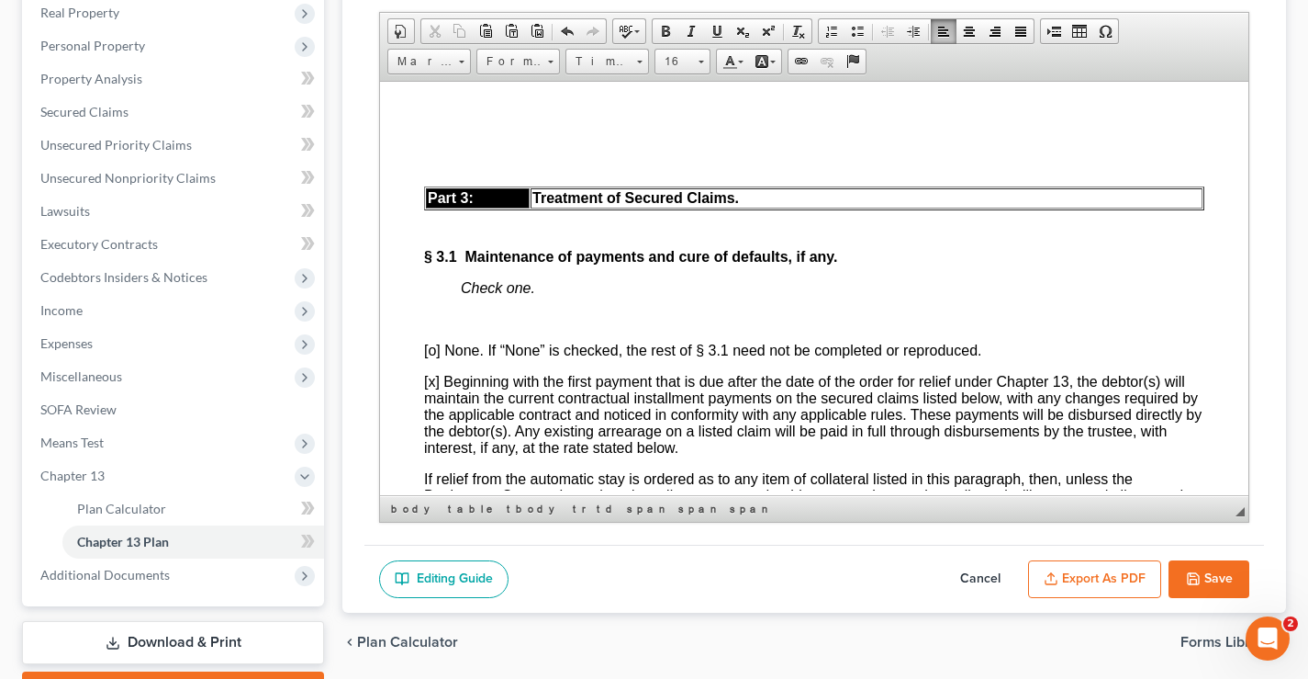
click at [433, 156] on div "The trustee shall disburse funds in accordance with General Order No. 41-2020. …" at bounding box center [814, 116] width 780 height 110
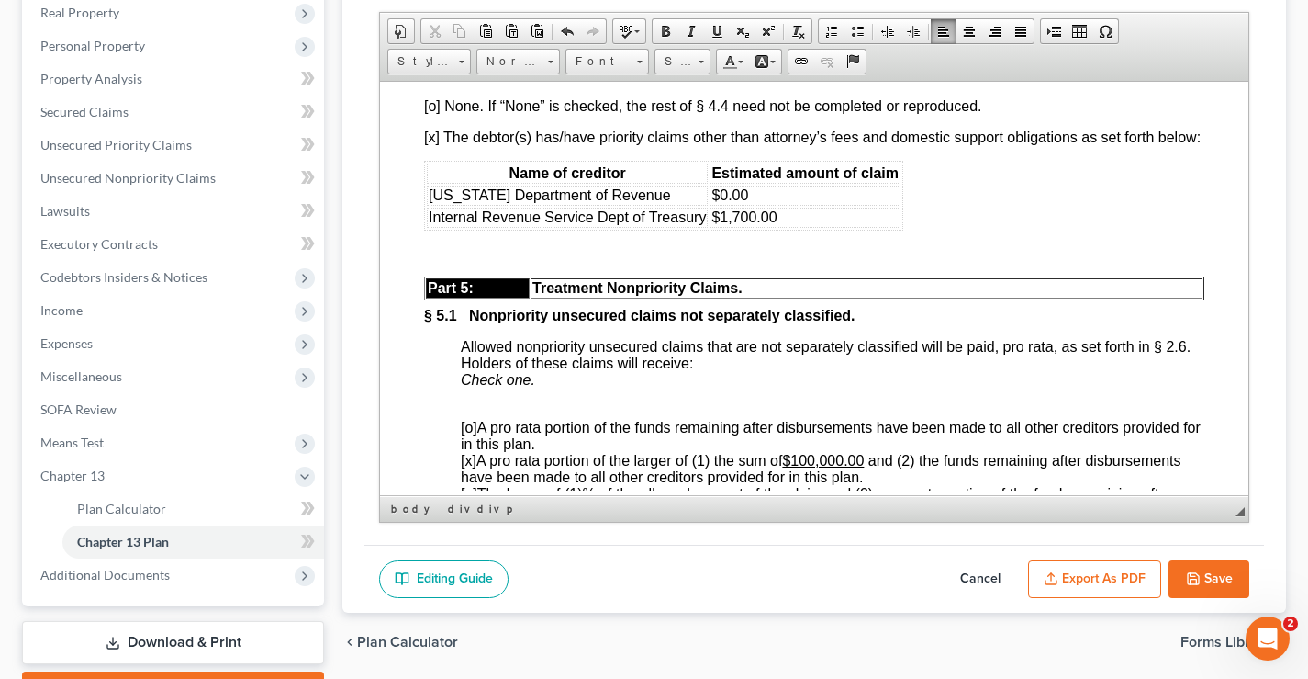
scroll to position [5417, 0]
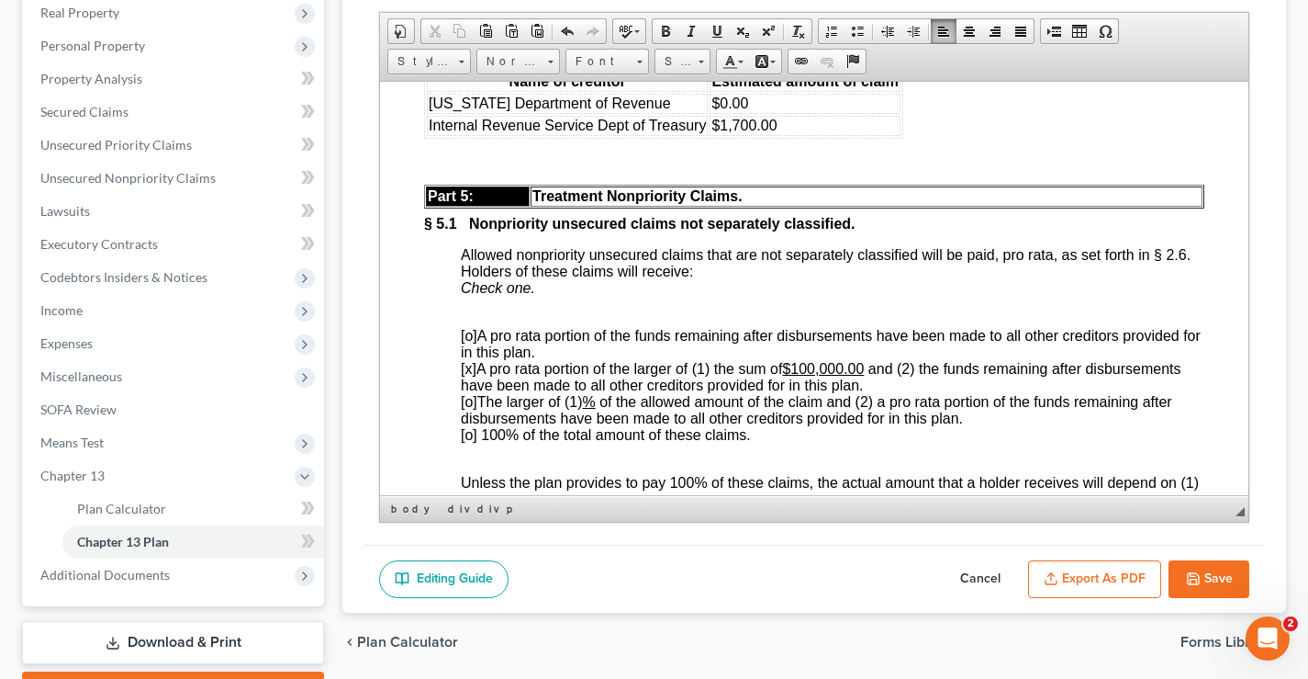
click at [1218, 584] on button "Save" at bounding box center [1209, 579] width 81 height 39
select select "2"
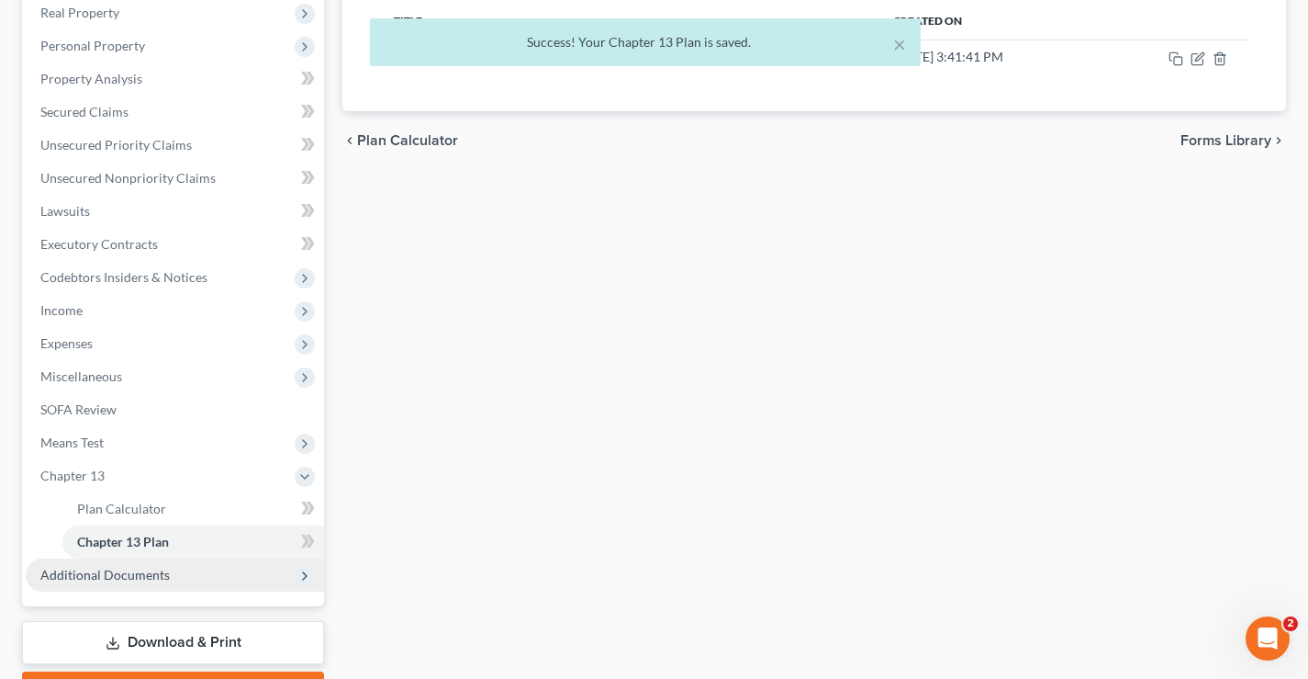
click at [70, 572] on span "Additional Documents" at bounding box center [104, 575] width 129 height 16
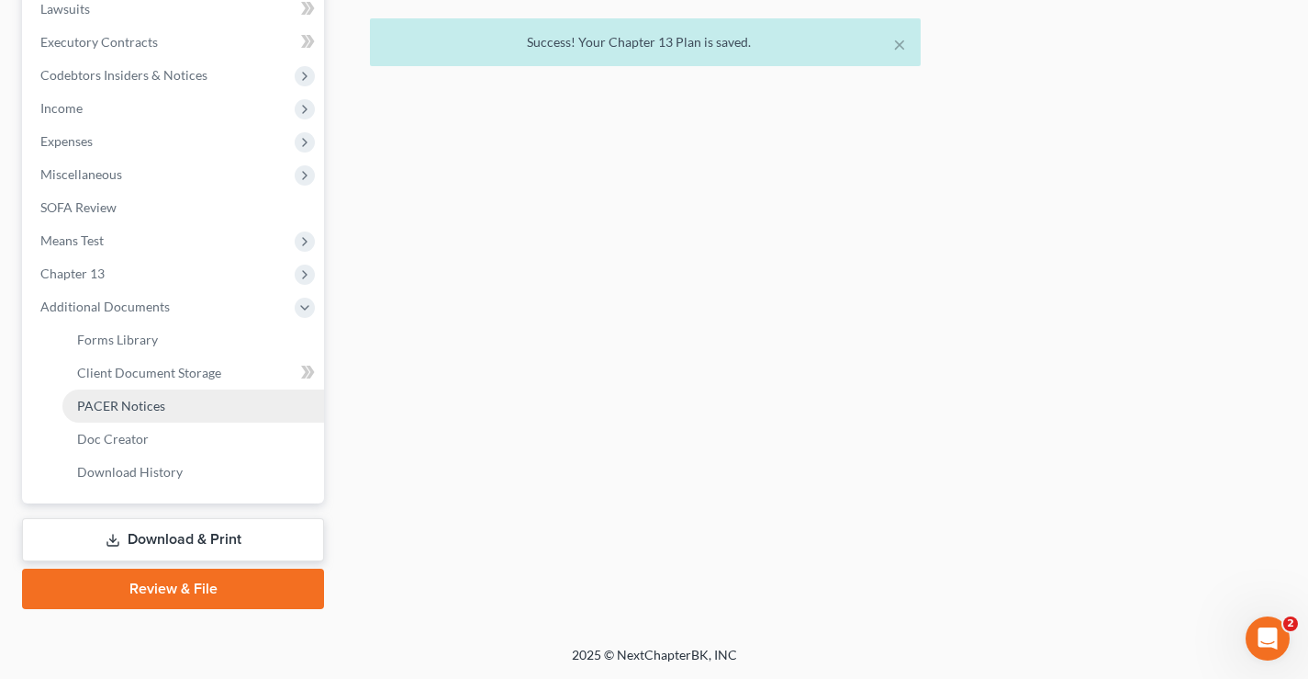
click at [89, 410] on span "PACER Notices" at bounding box center [121, 406] width 88 height 16
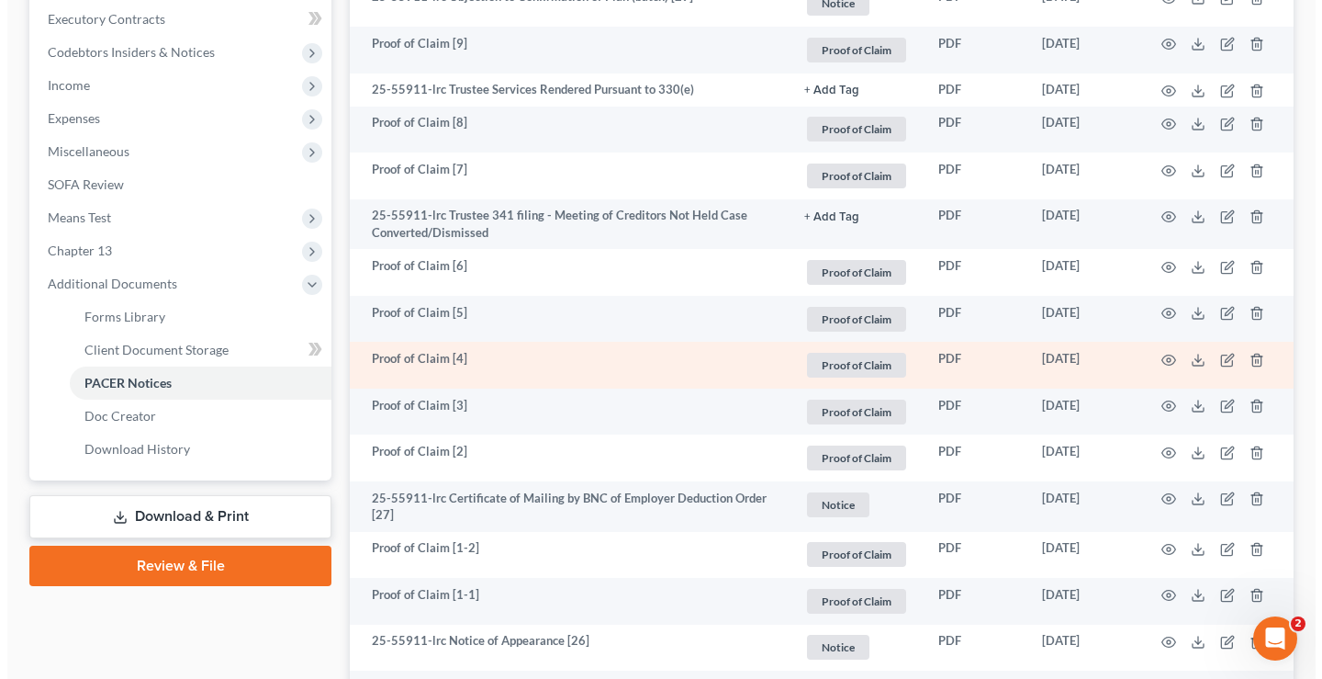
scroll to position [551, 0]
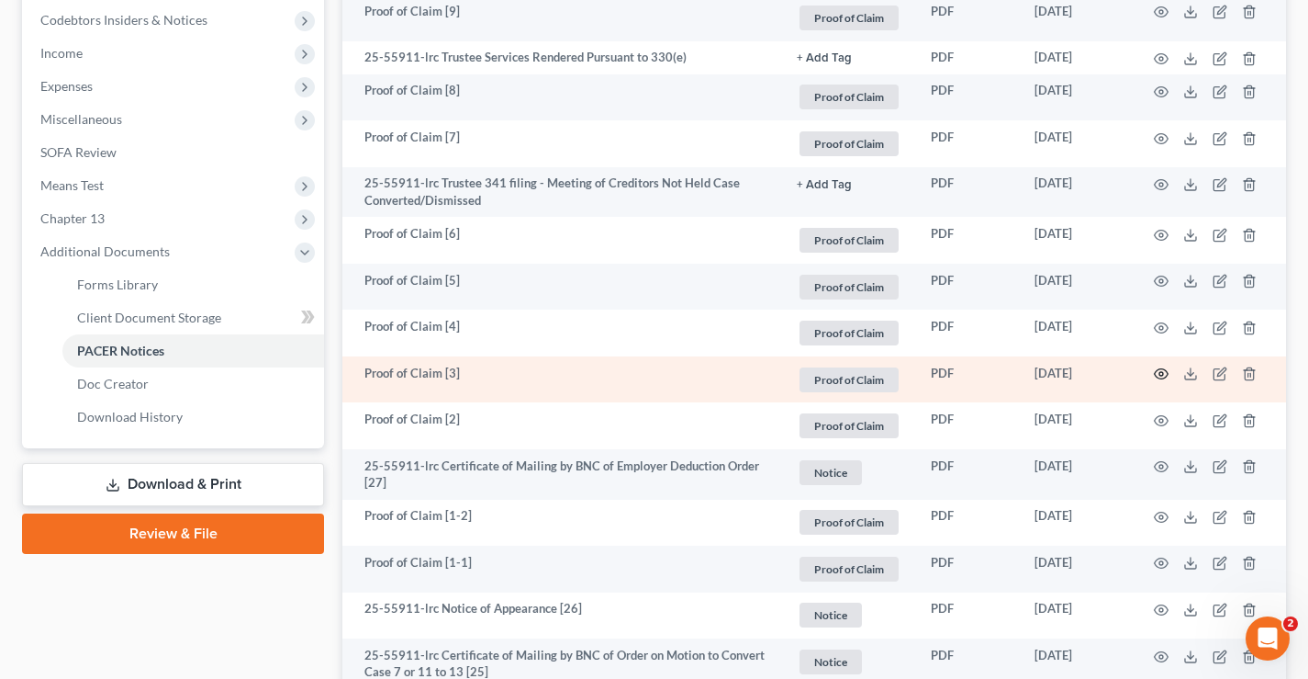
click at [1163, 374] on circle "button" at bounding box center [1162, 374] width 4 height 4
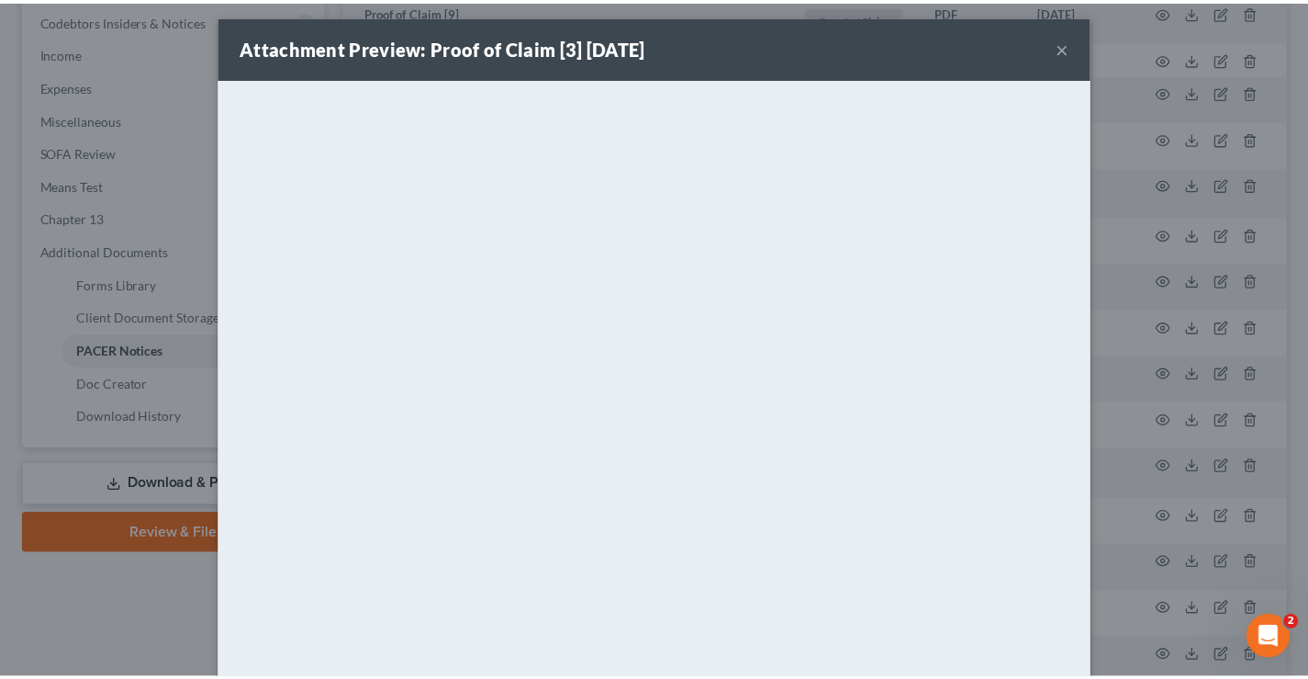
scroll to position [0, 0]
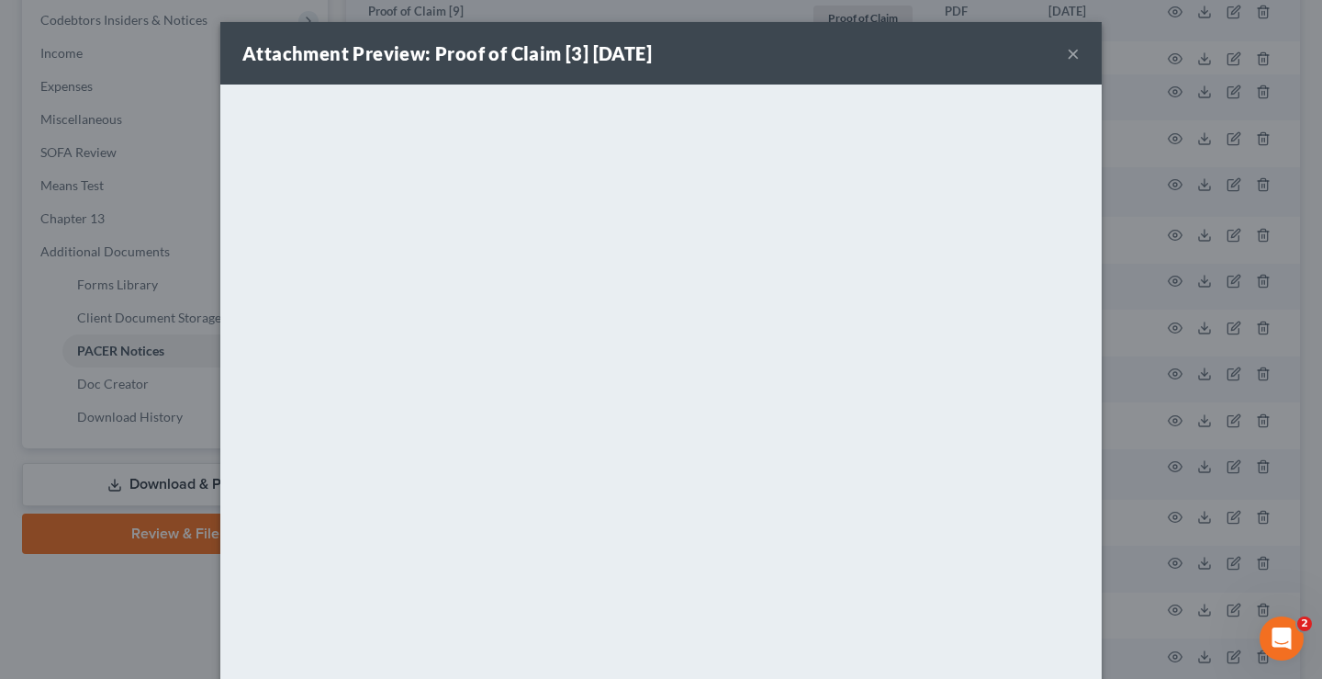
click at [1067, 53] on button "×" at bounding box center [1073, 53] width 13 height 22
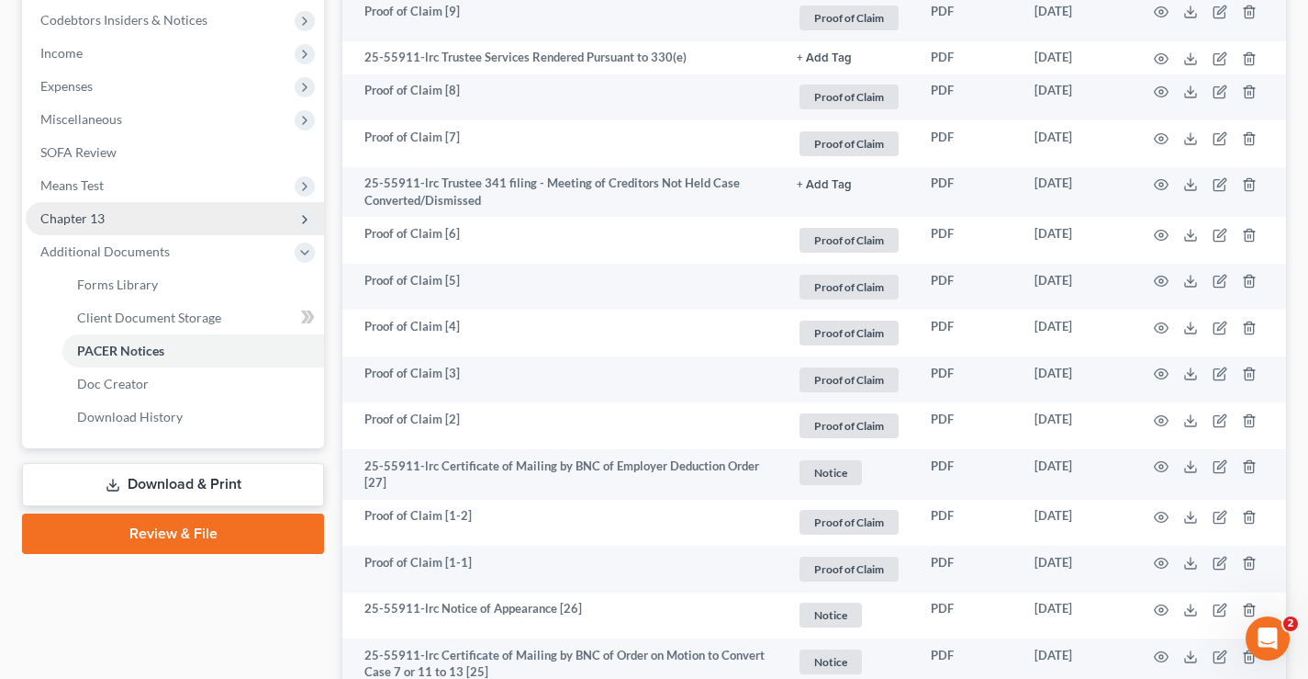
click at [89, 216] on span "Chapter 13" at bounding box center [72, 218] width 64 height 16
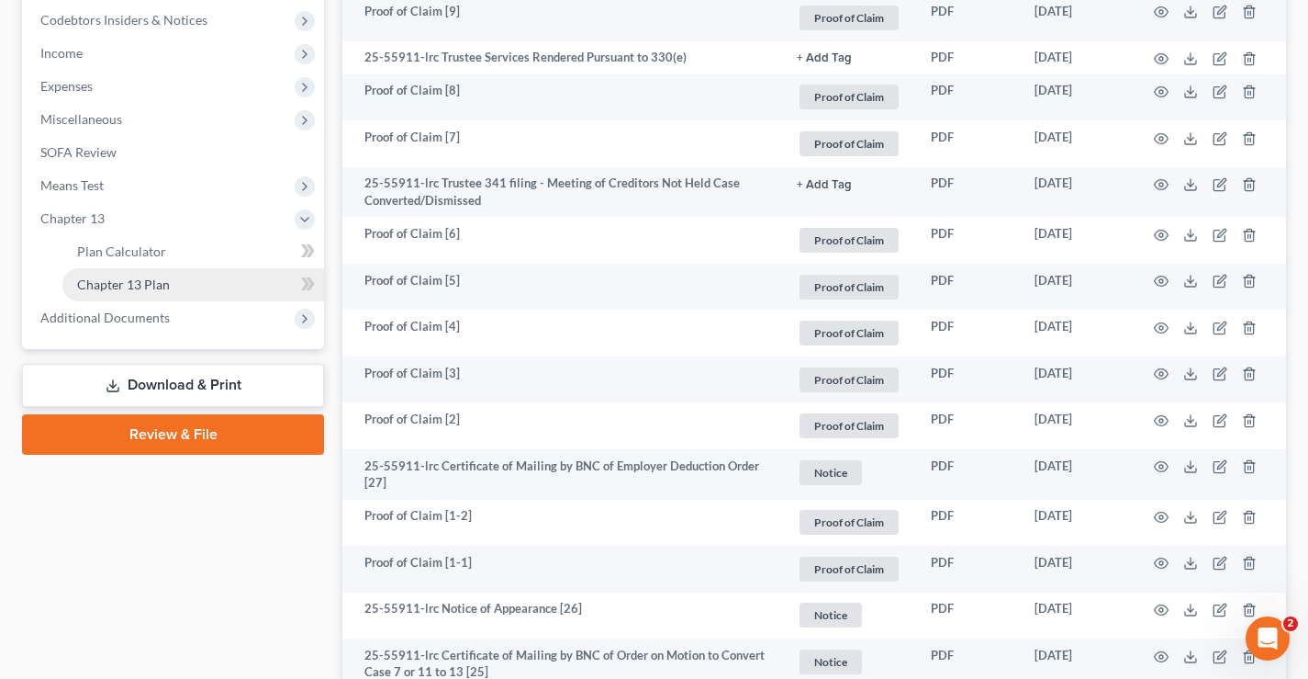
click at [78, 286] on span "Chapter 13 Plan" at bounding box center [123, 284] width 93 height 16
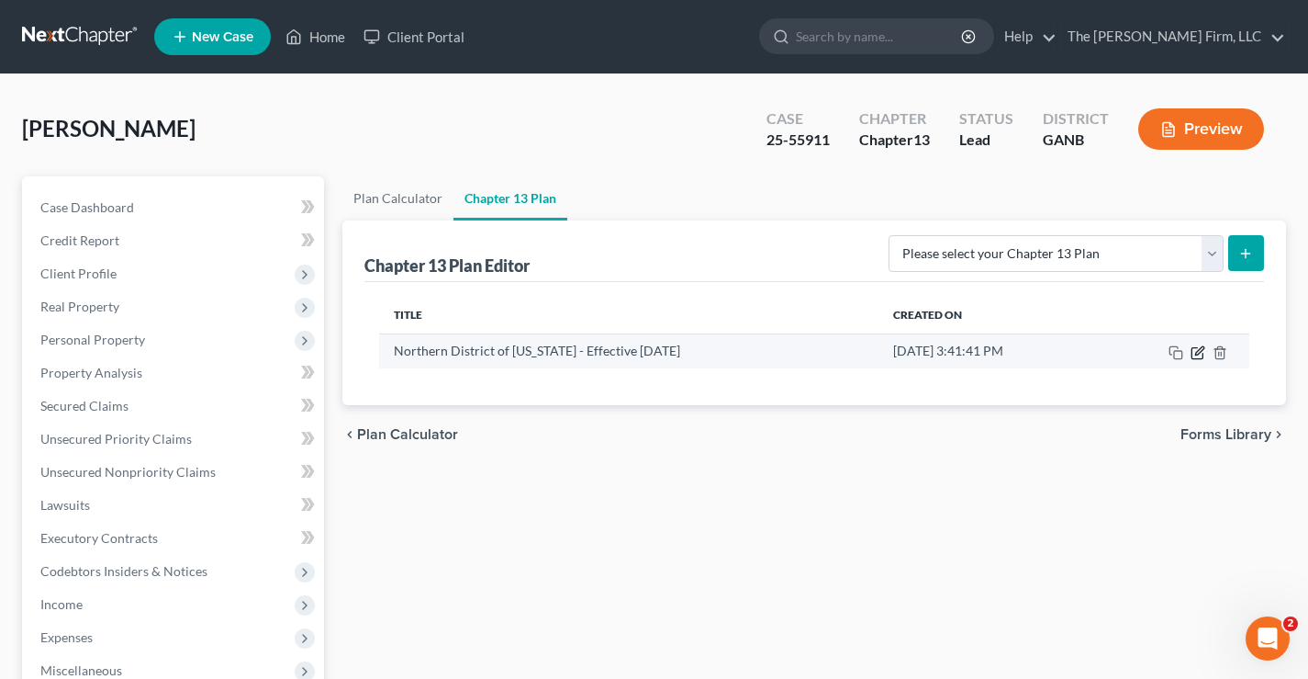
click at [1204, 353] on icon "button" at bounding box center [1198, 352] width 15 height 15
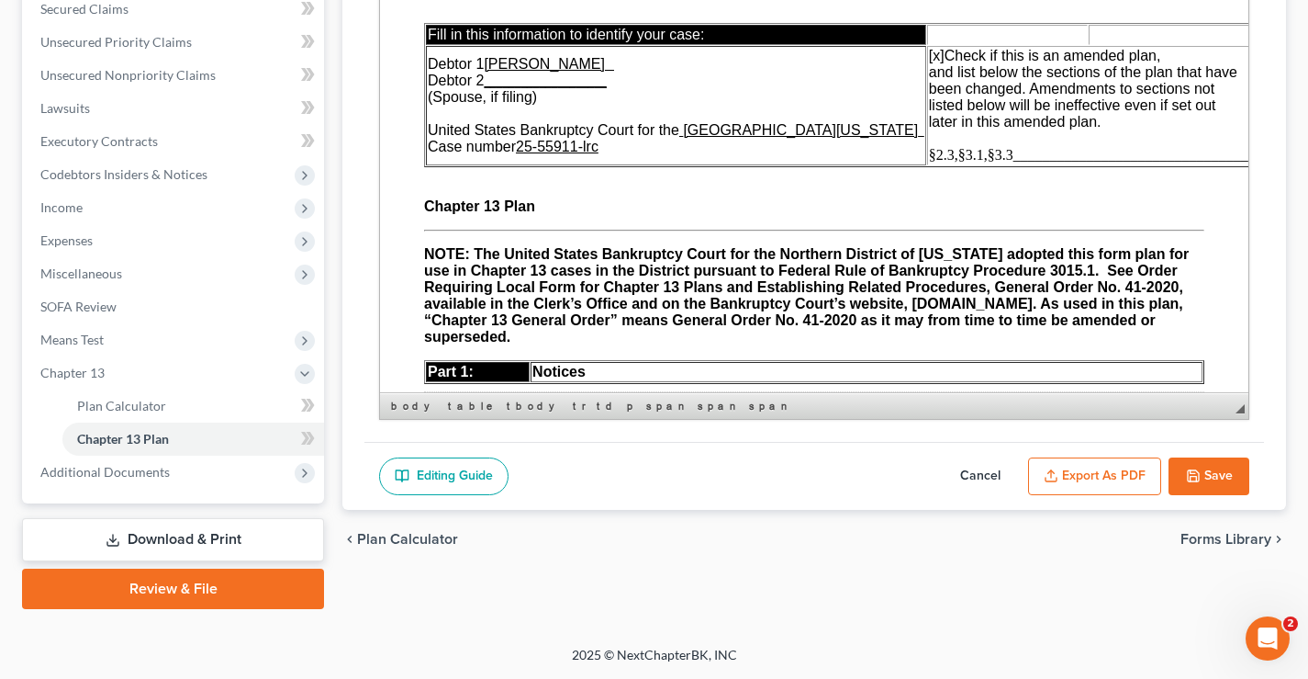
drag, startPoint x: 1242, startPoint y: 281, endPoint x: 1629, endPoint y: -19, distance: 489.5
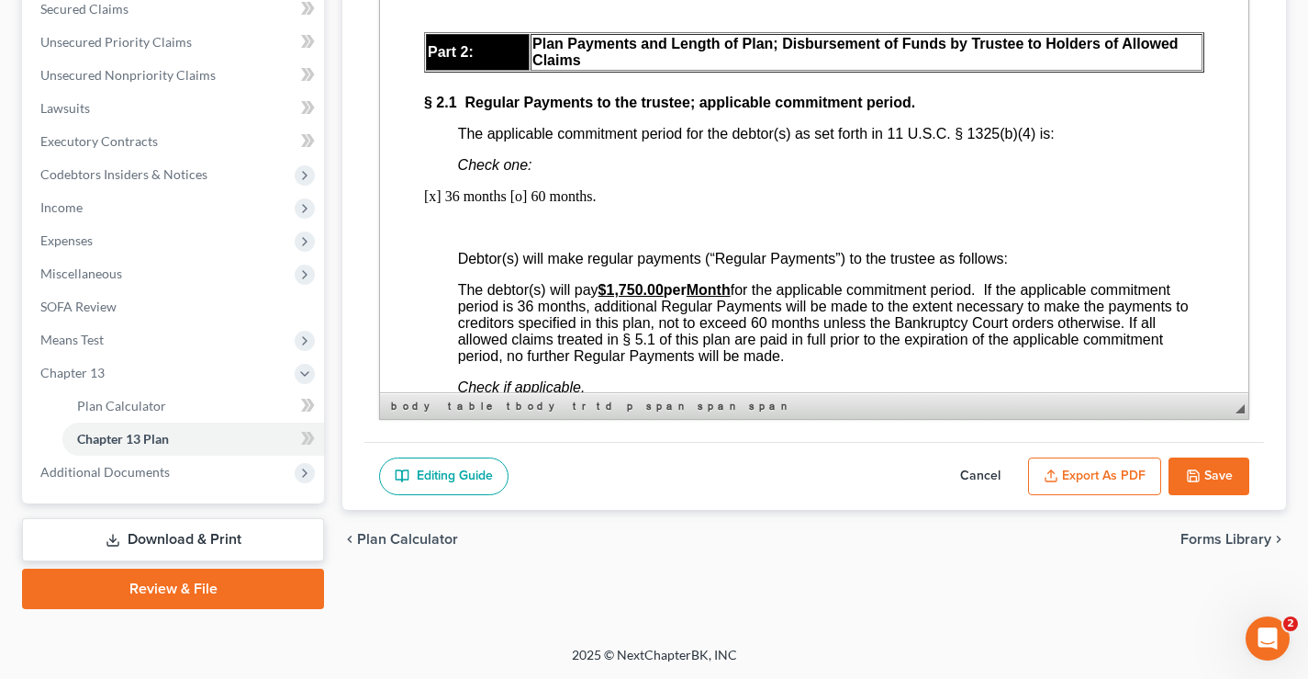
scroll to position [1285, 0]
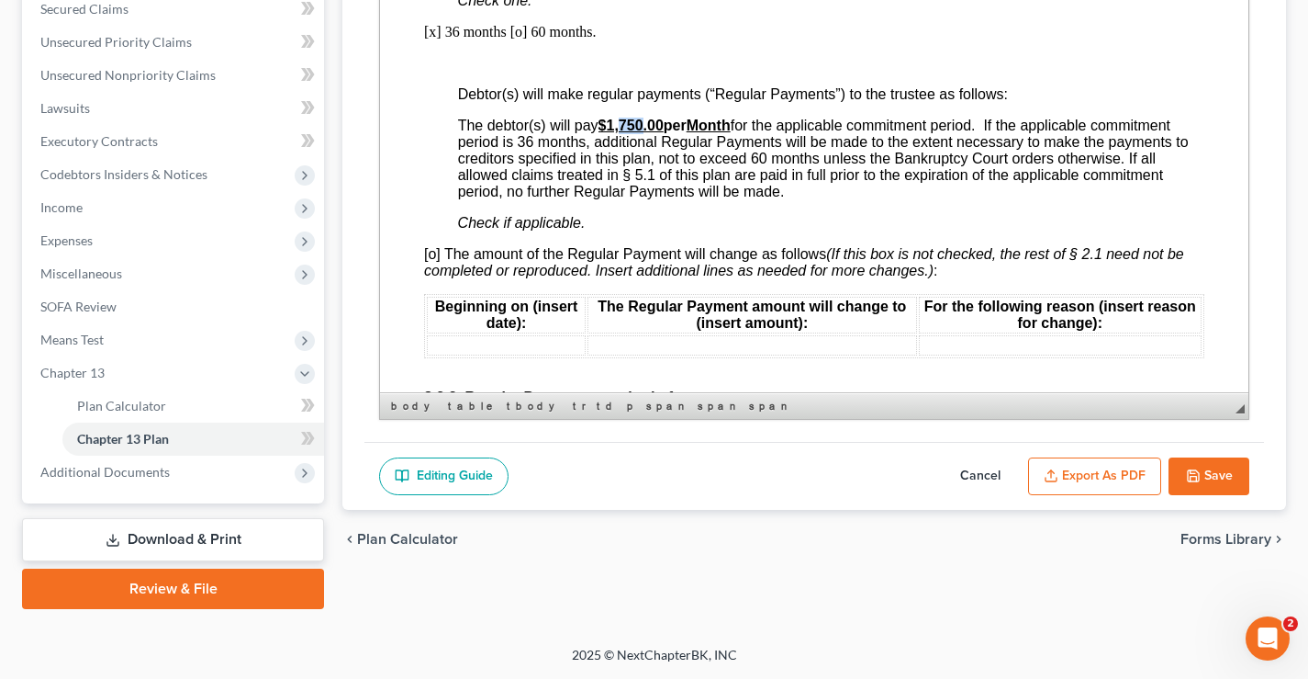
drag, startPoint x: 623, startPoint y: 124, endPoint x: 643, endPoint y: 125, distance: 20.2
click at [643, 125] on u "$1,750.00" at bounding box center [631, 126] width 65 height 16
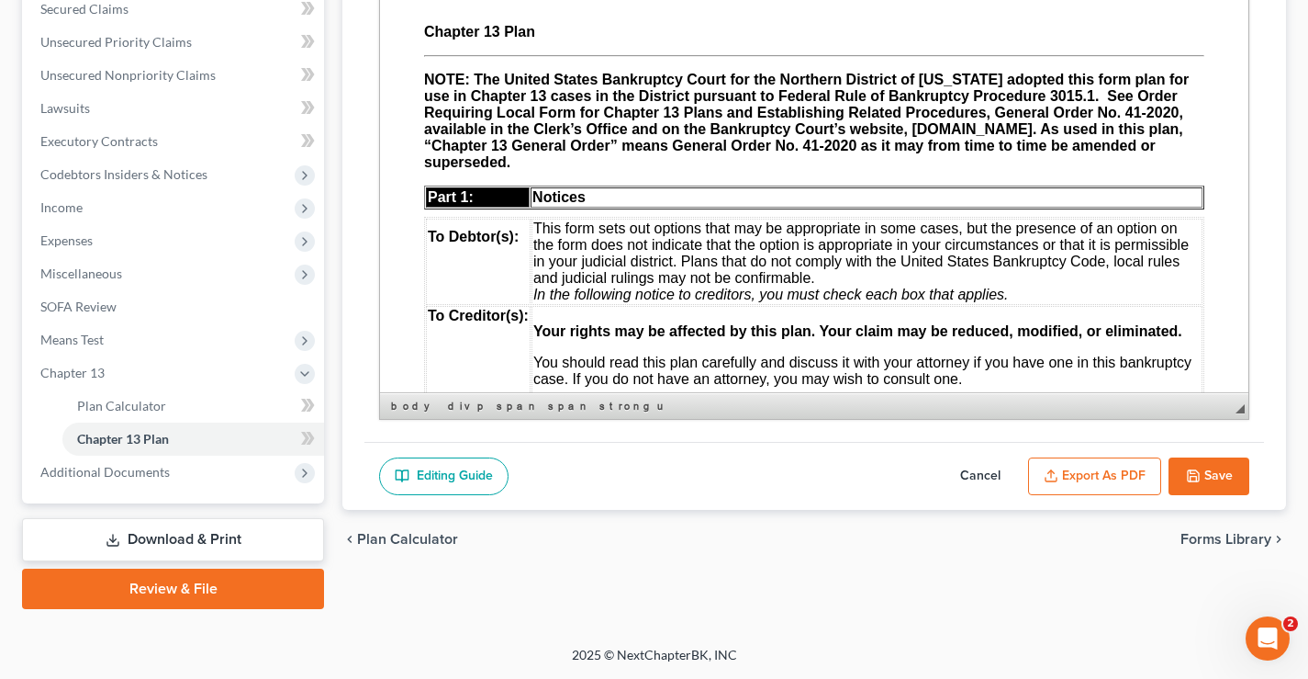
scroll to position [0, 0]
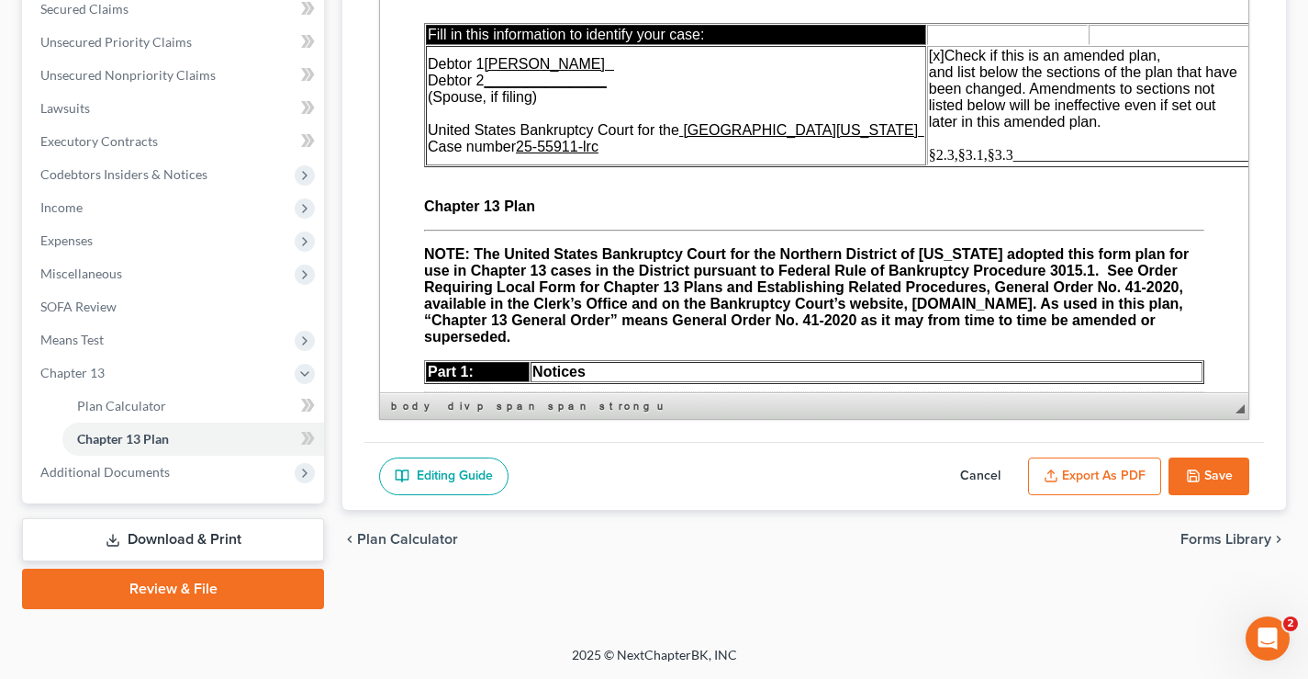
click at [929, 159] on span "§2.3,§3.1,§3.3________________________________" at bounding box center [1089, 155] width 320 height 16
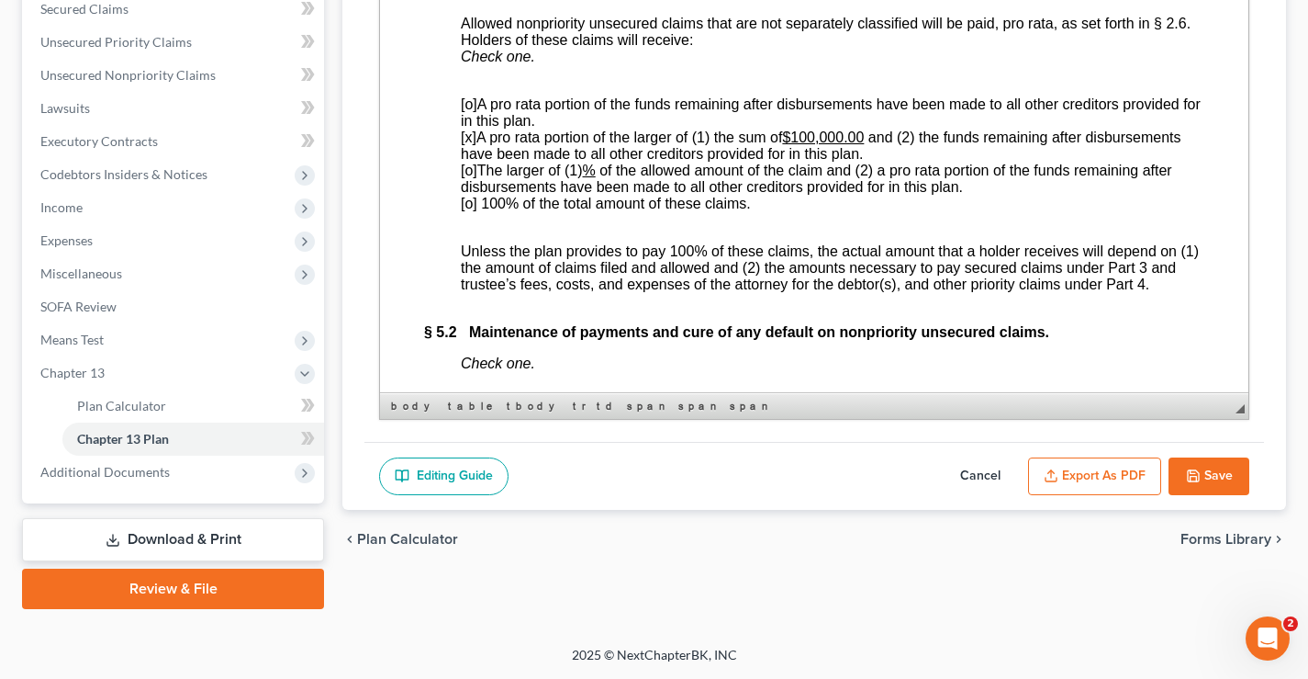
scroll to position [5609, 0]
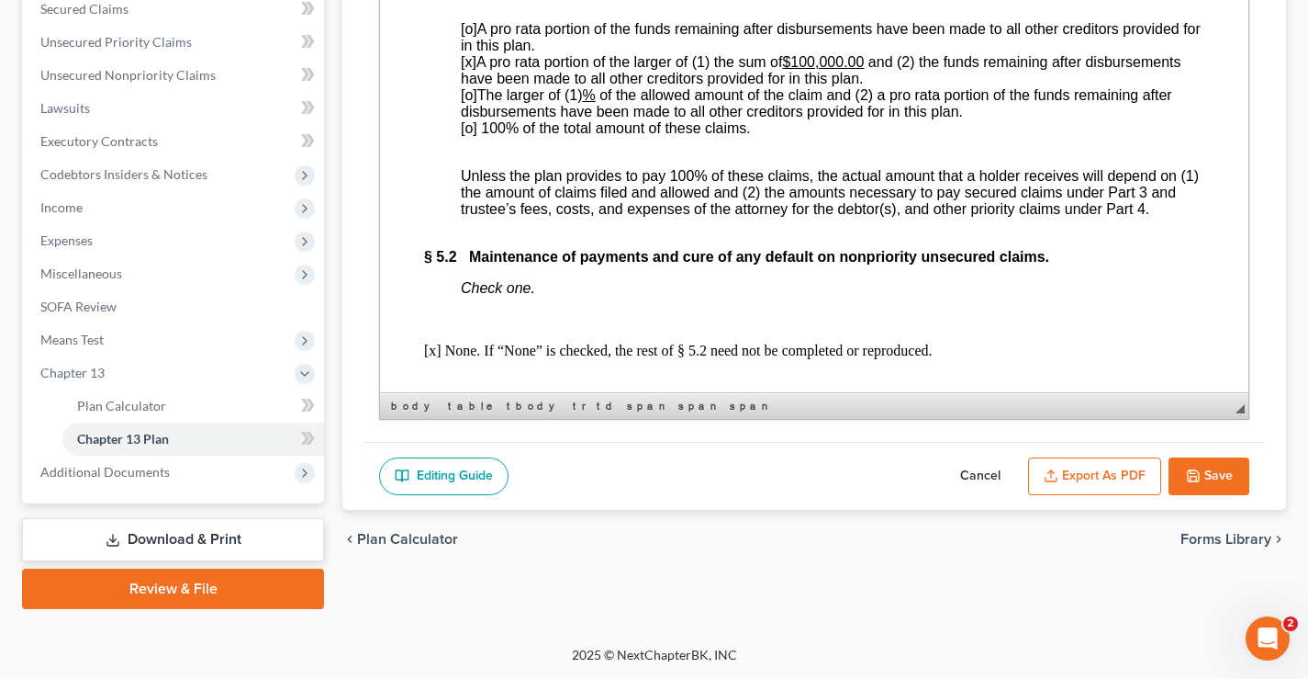
click at [472, 70] on span "[x]" at bounding box center [469, 62] width 16 height 16
drag, startPoint x: 799, startPoint y: 187, endPoint x: 870, endPoint y: 185, distance: 70.8
click at [865, 70] on u "$100,000.00" at bounding box center [824, 62] width 82 height 16
click at [471, 136] on span "[o] 100% of the total amount of these claims." at bounding box center [606, 128] width 290 height 16
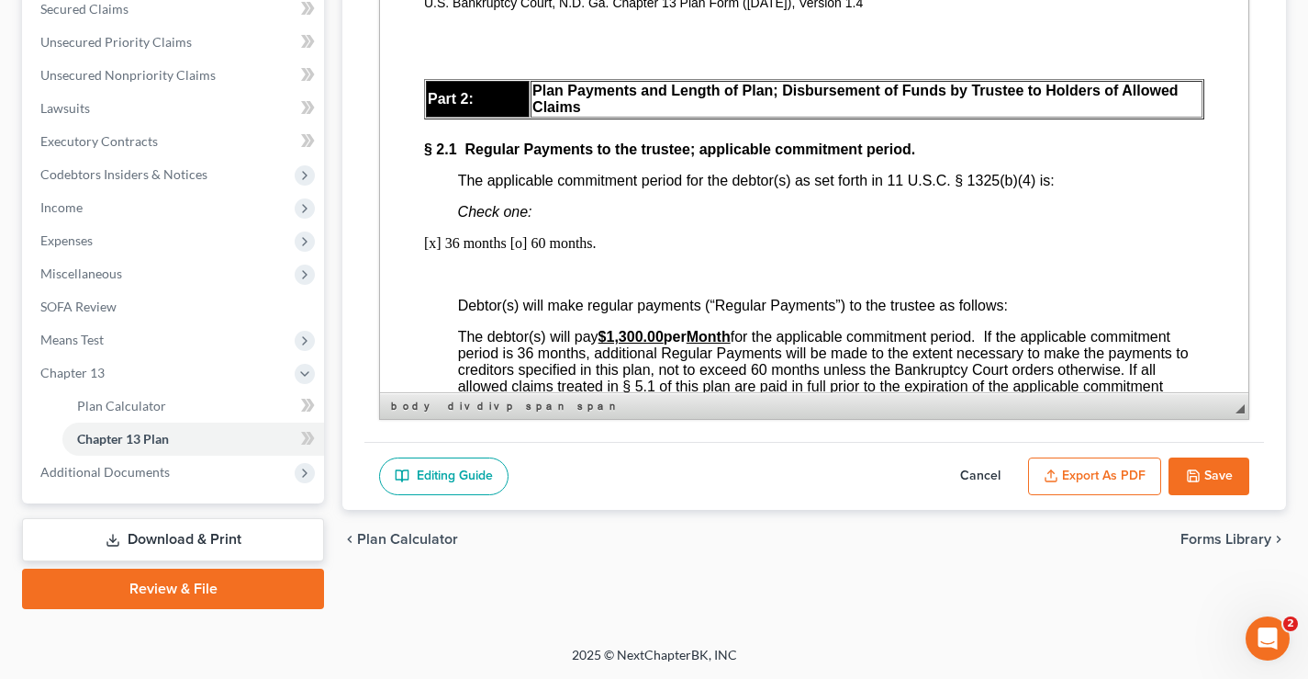
scroll to position [0, 0]
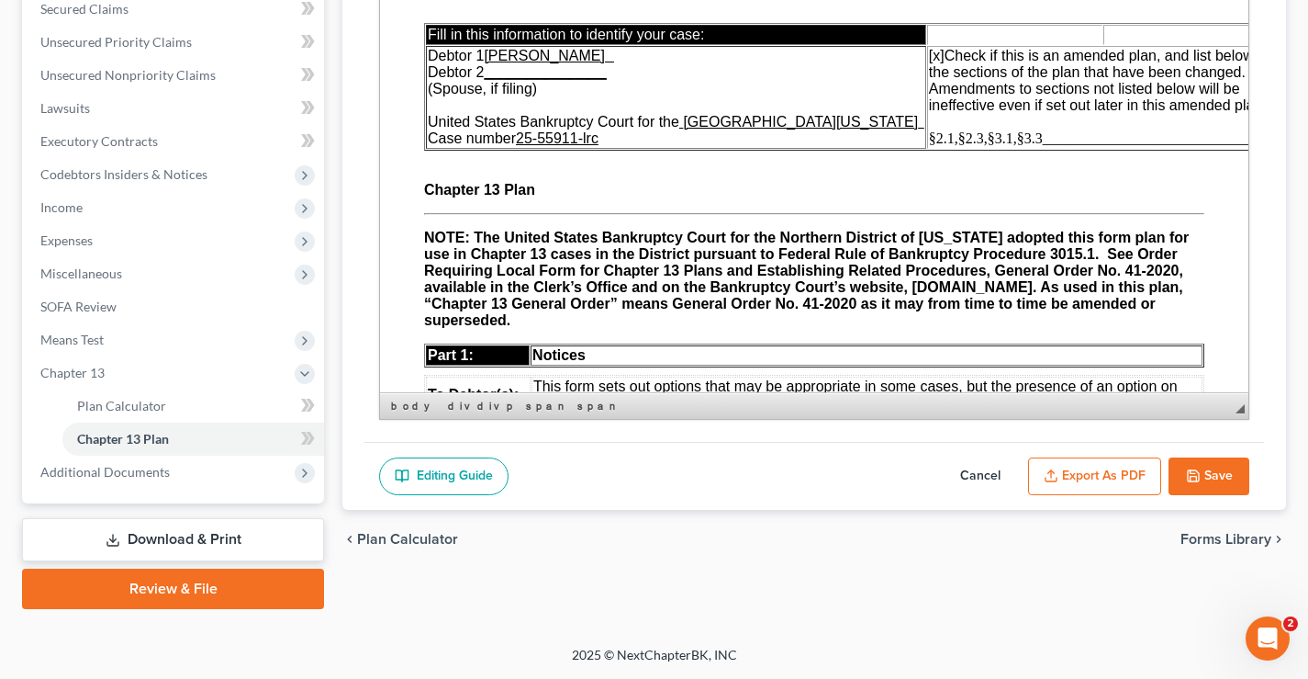
click at [988, 140] on span "§2.1,§2.3,§3.1,§3.3________________________________" at bounding box center [1103, 138] width 349 height 16
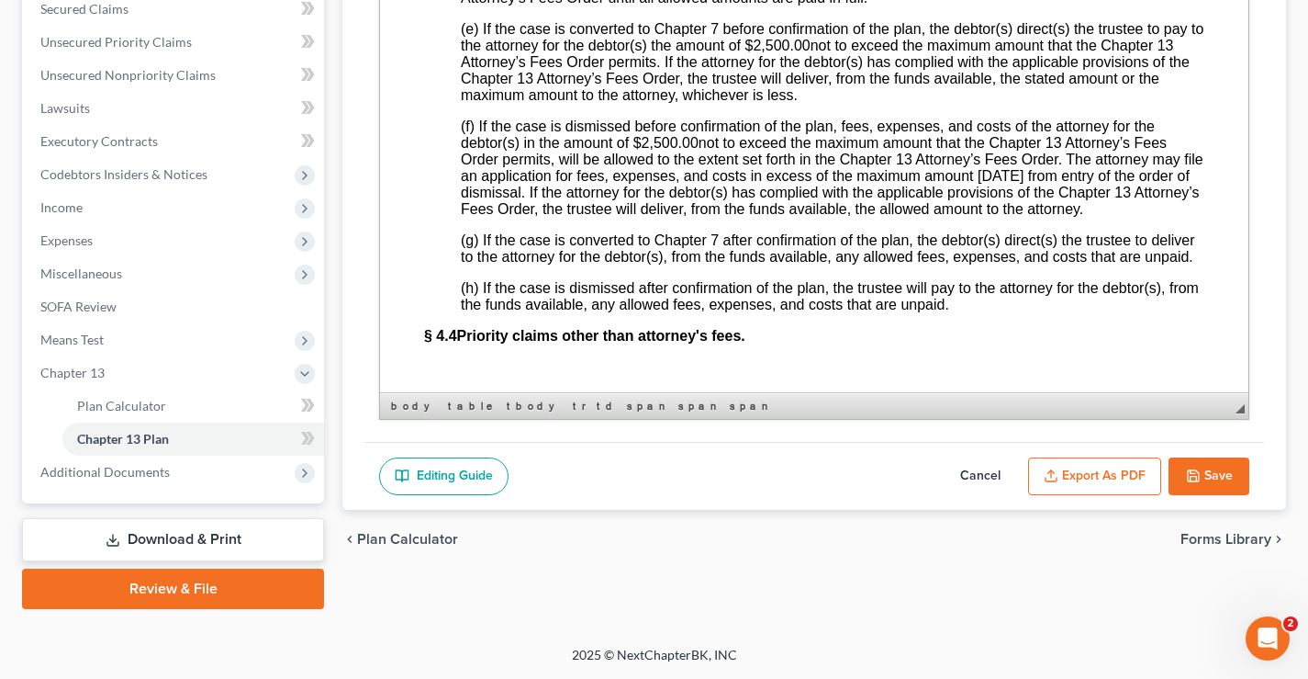
scroll to position [4827, 0]
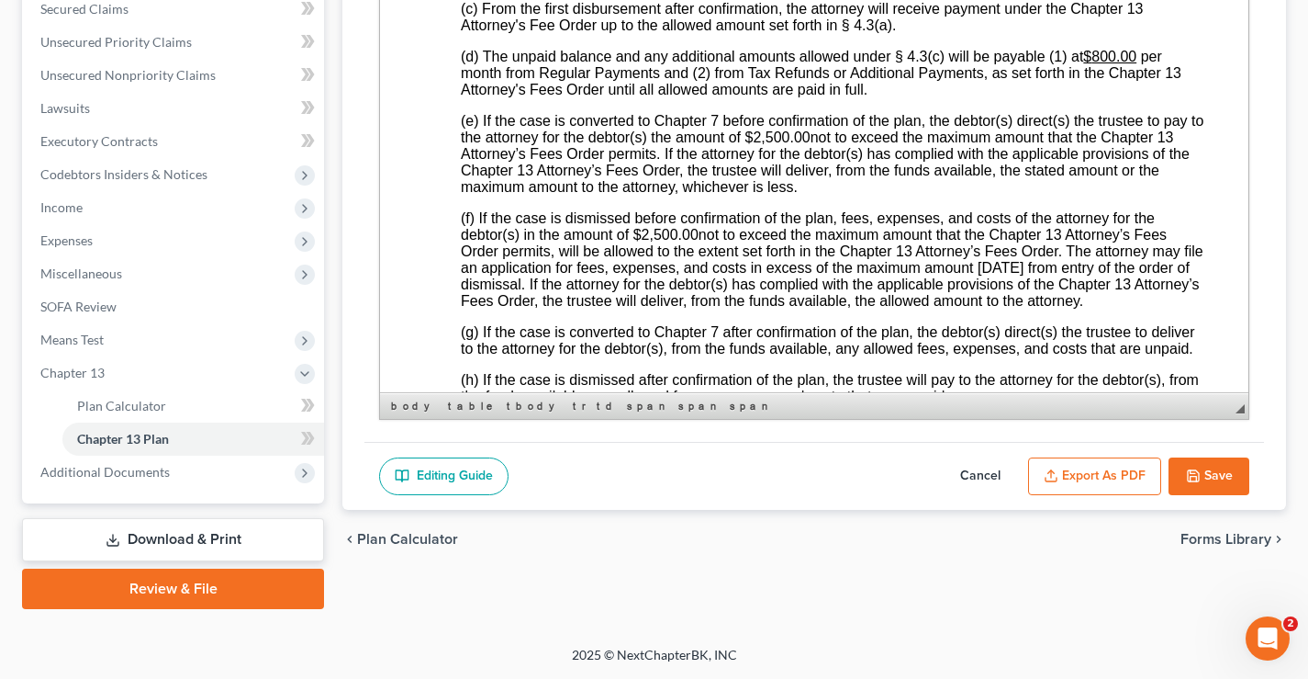
click at [1102, 64] on span "800.00" at bounding box center [1114, 57] width 45 height 16
click at [1109, 64] on span "00.00" at bounding box center [1118, 57] width 37 height 16
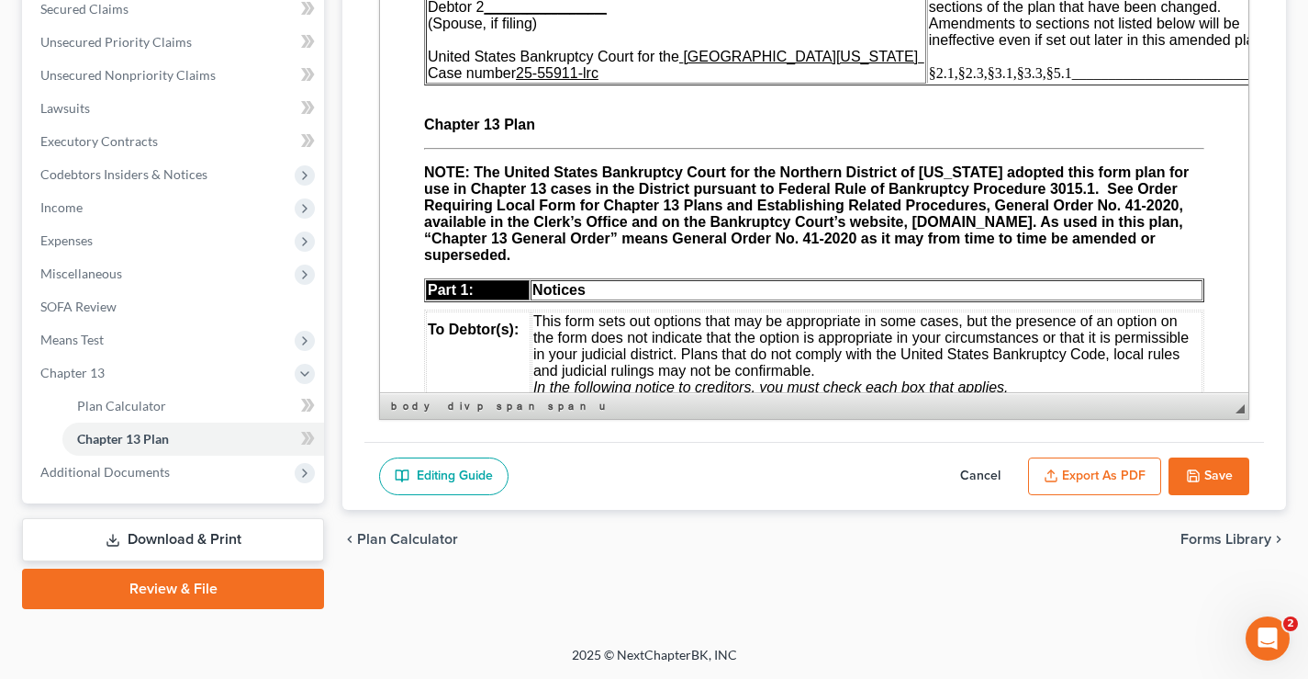
scroll to position [0, 0]
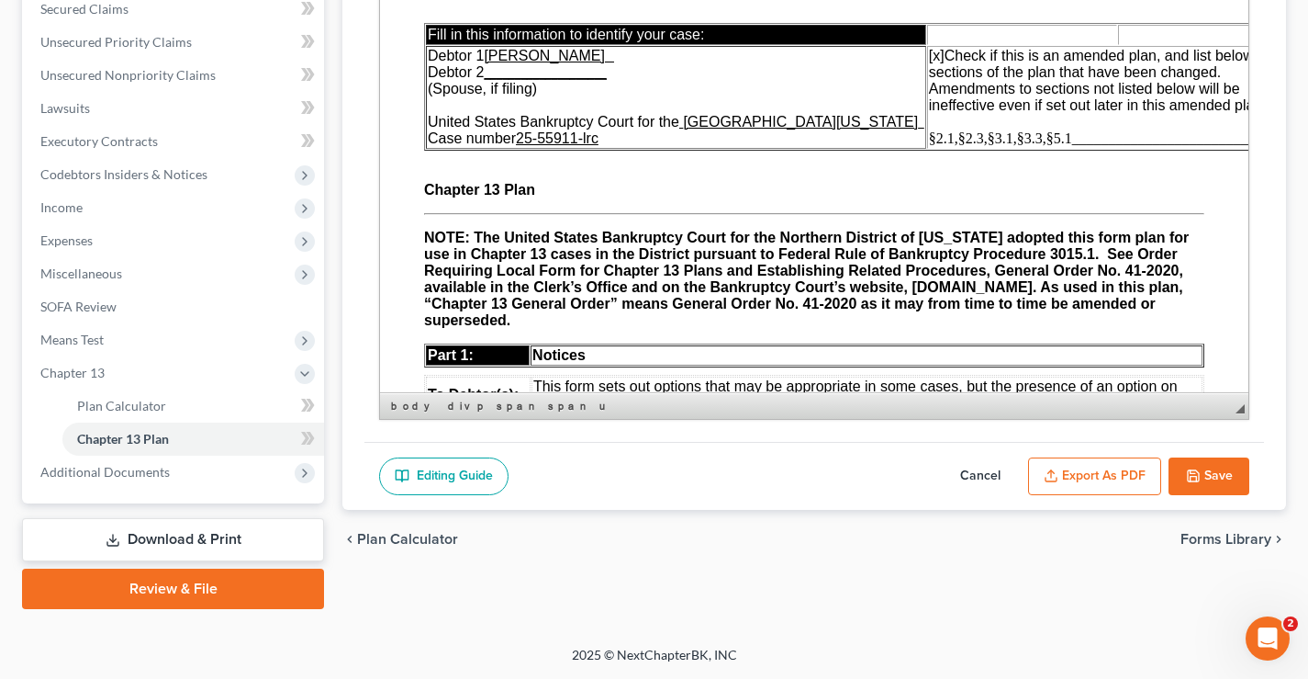
click at [995, 140] on span "§2.1,§2.3,§3.1,§3.3,§5.1________________________________" at bounding box center [1118, 138] width 378 height 16
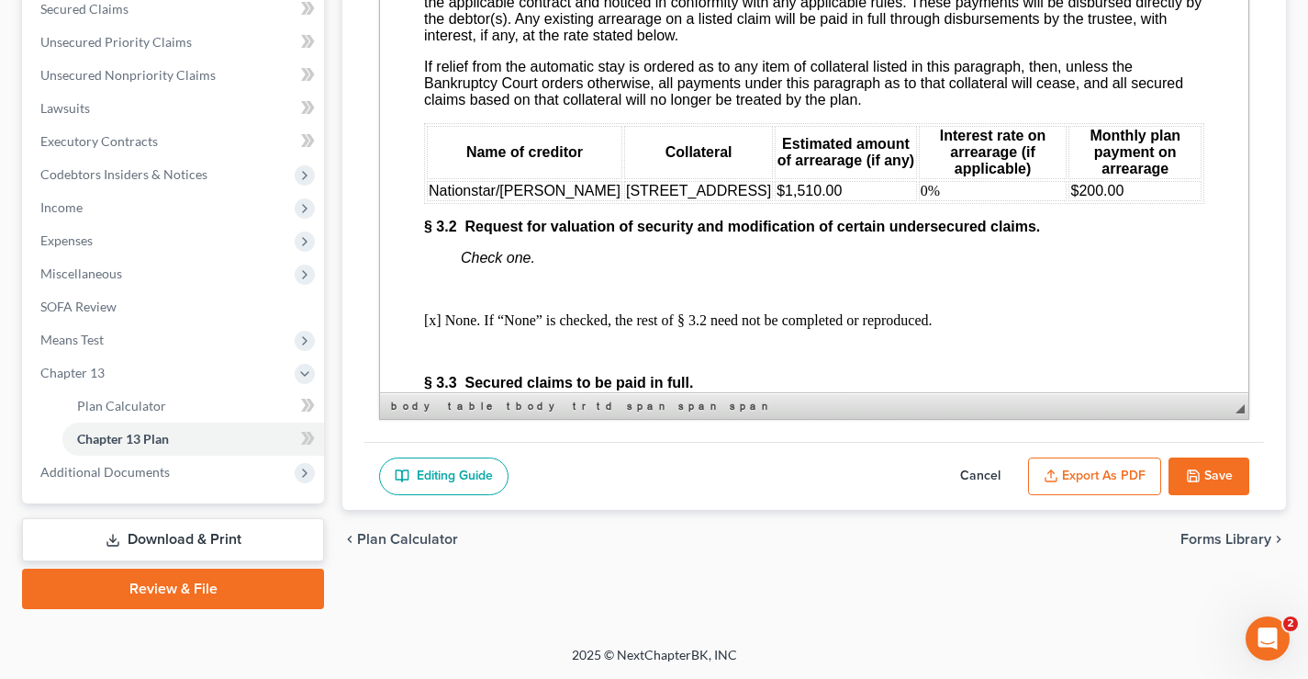
scroll to position [2757, 0]
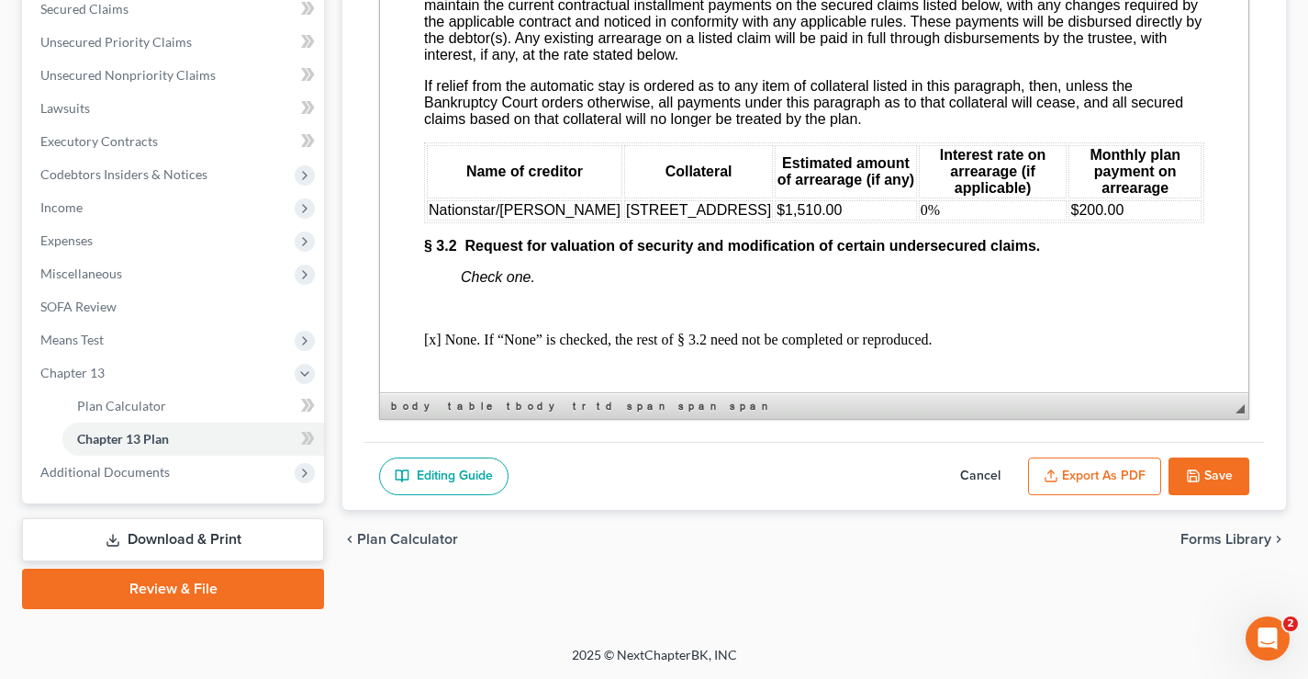
click at [1071, 218] on span "$200.00" at bounding box center [1097, 210] width 53 height 16
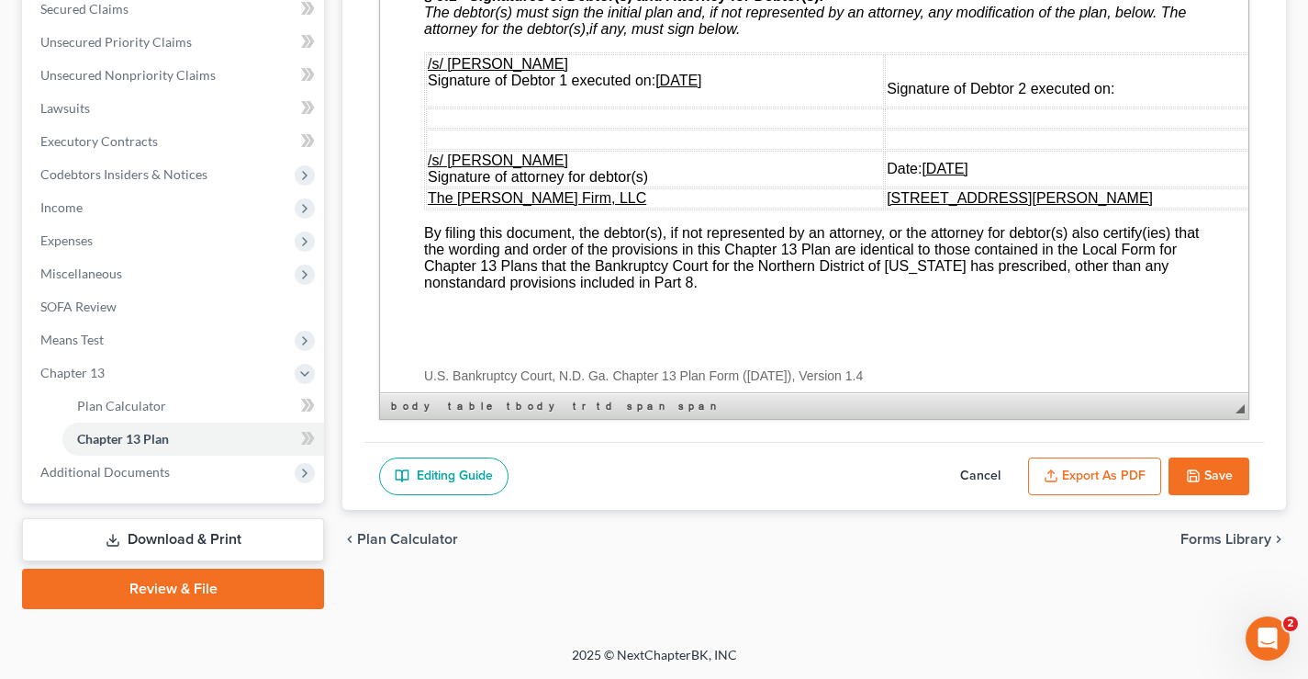
scroll to position [6883, 0]
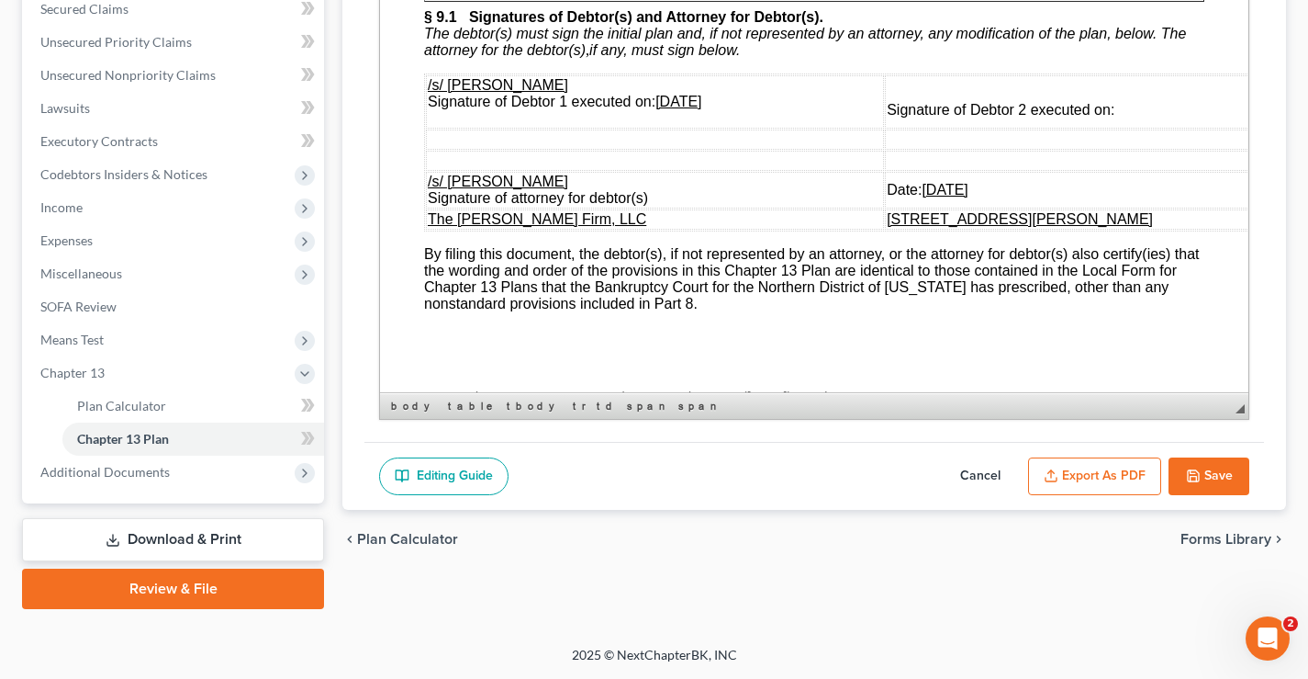
click at [674, 109] on u "07/11/2025" at bounding box center [679, 102] width 46 height 16
click at [680, 109] on u "07/11/2025" at bounding box center [679, 102] width 46 height 16
click at [674, 109] on u "11/2025" at bounding box center [682, 102] width 53 height 16
drag, startPoint x: 733, startPoint y: 224, endPoint x: 659, endPoint y: 225, distance: 73.5
click at [659, 109] on u "[DATE]" at bounding box center [679, 102] width 46 height 16
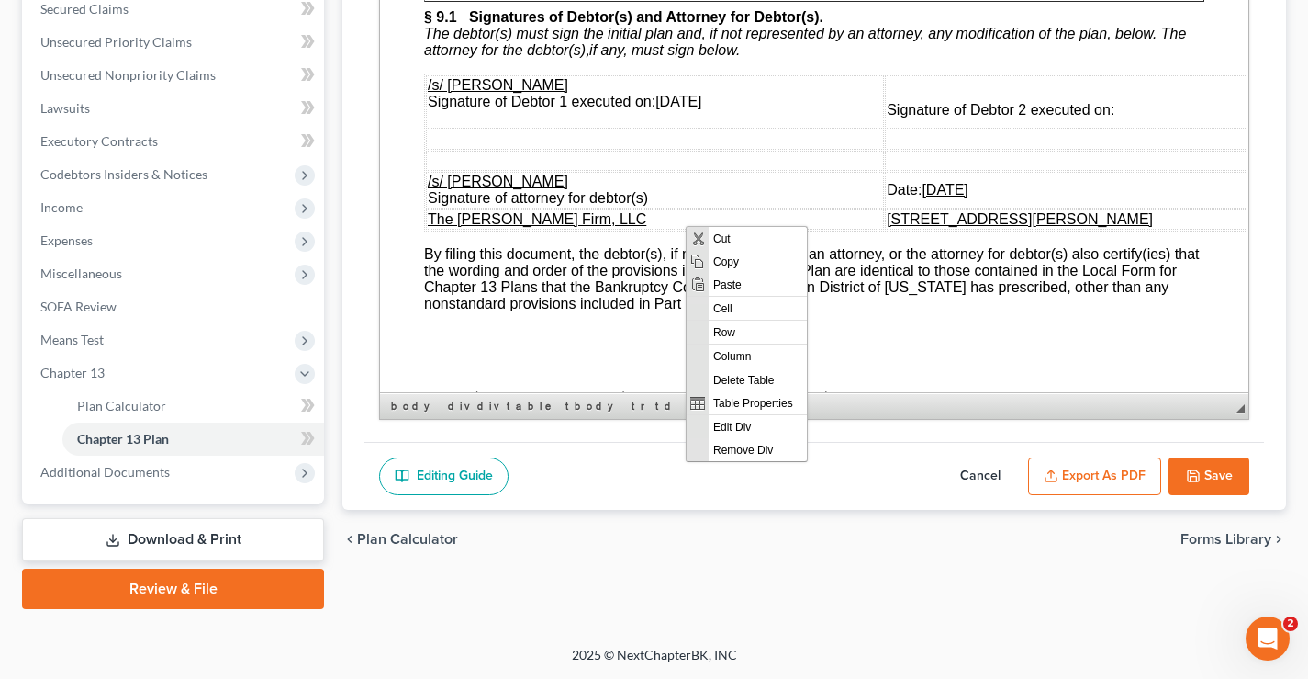
scroll to position [0, 0]
click at [744, 264] on span "Copy" at bounding box center [758, 260] width 98 height 23
copy u "[DATE]"
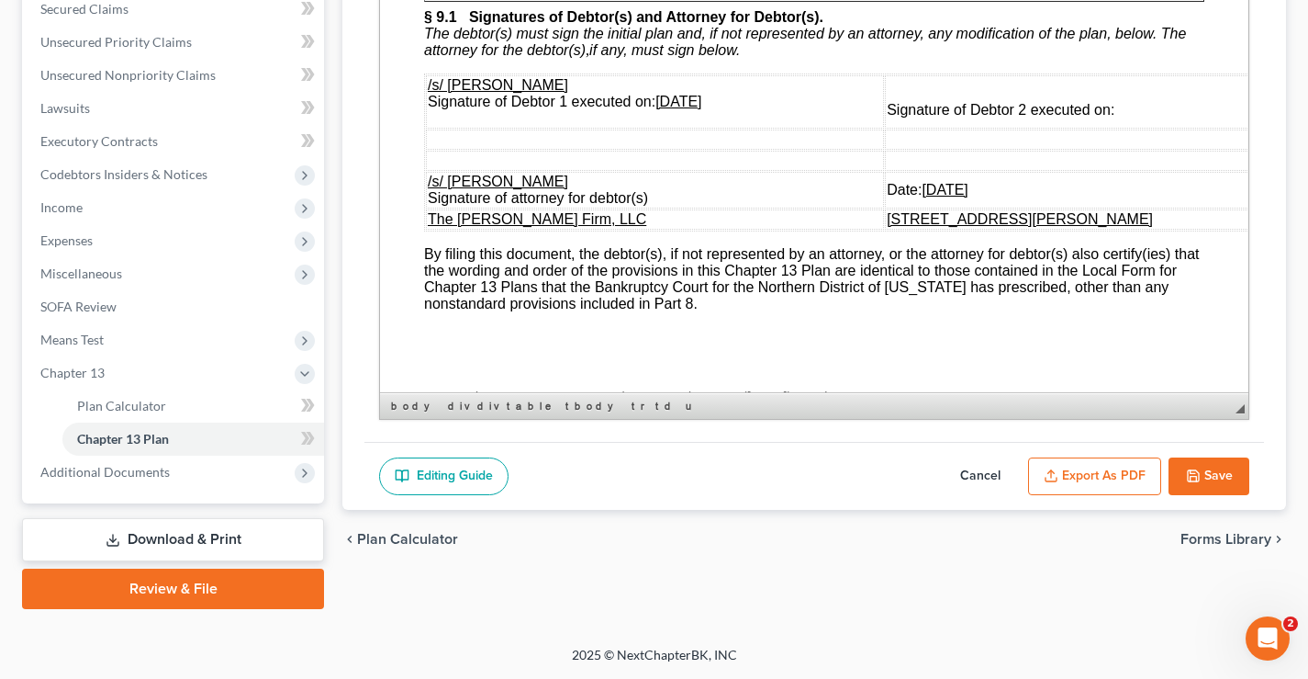
drag, startPoint x: 979, startPoint y: 314, endPoint x: 903, endPoint y: 311, distance: 75.3
click at [903, 208] on td "Date: 07/11/2025" at bounding box center [1107, 190] width 445 height 37
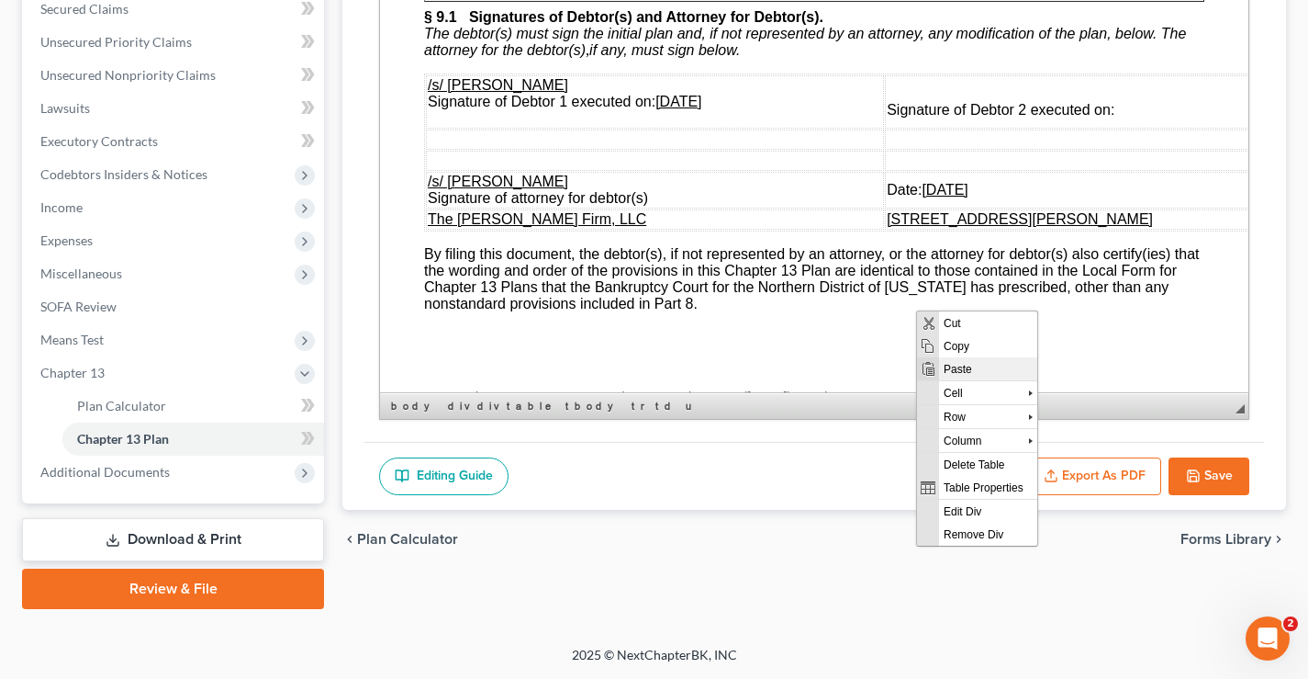
click at [951, 367] on span "Paste" at bounding box center [988, 367] width 98 height 23
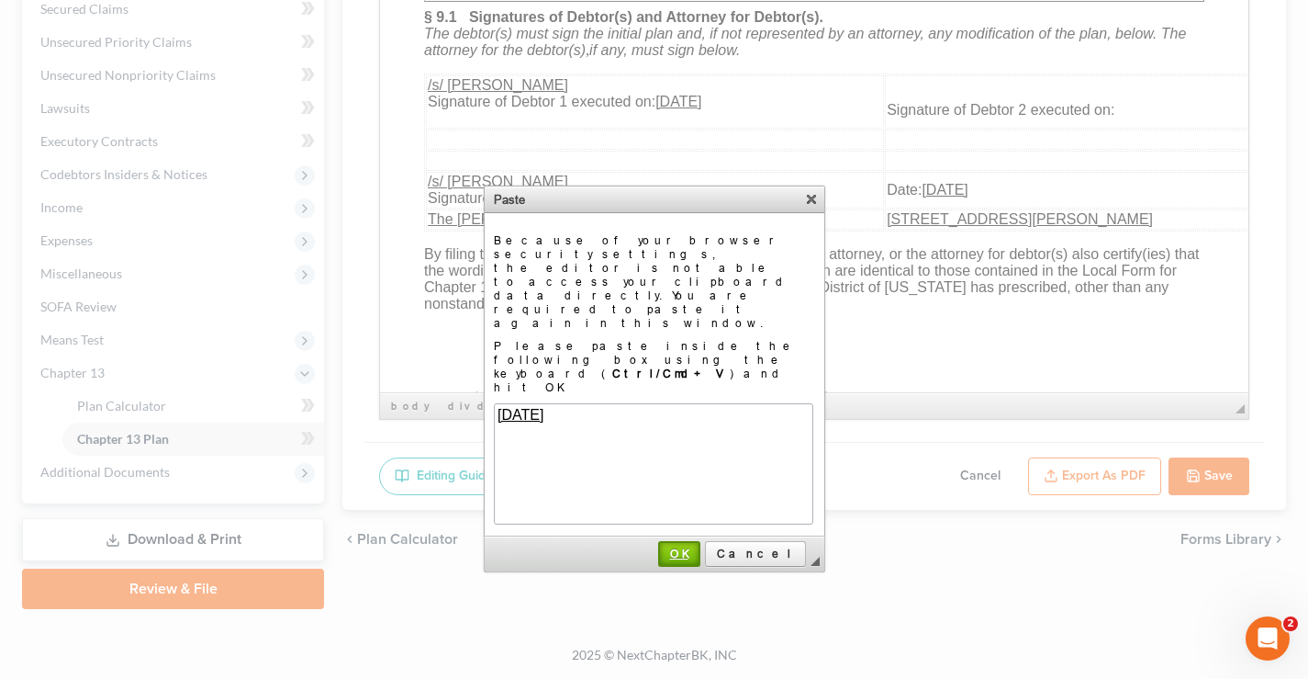
drag, startPoint x: 719, startPoint y: 470, endPoint x: 707, endPoint y: 450, distance: 23.5
click at [699, 546] on span "OK" at bounding box center [679, 553] width 39 height 14
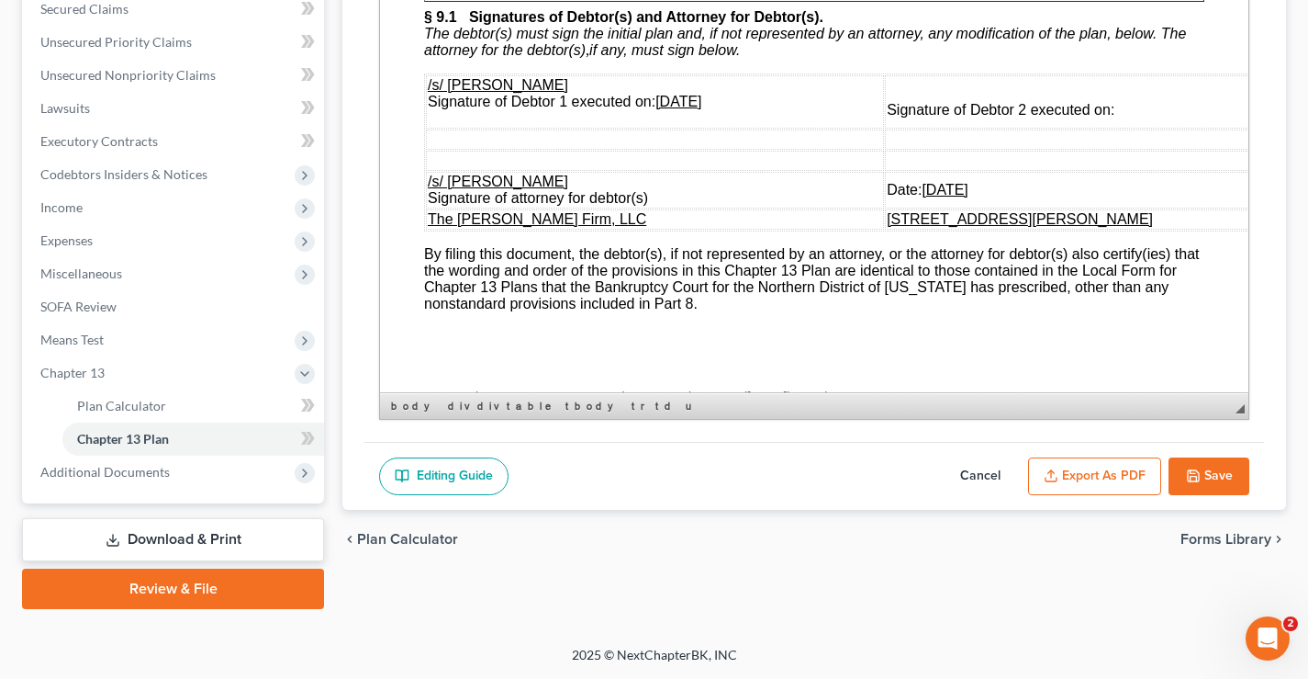
click at [1213, 474] on button "Save" at bounding box center [1209, 476] width 81 height 39
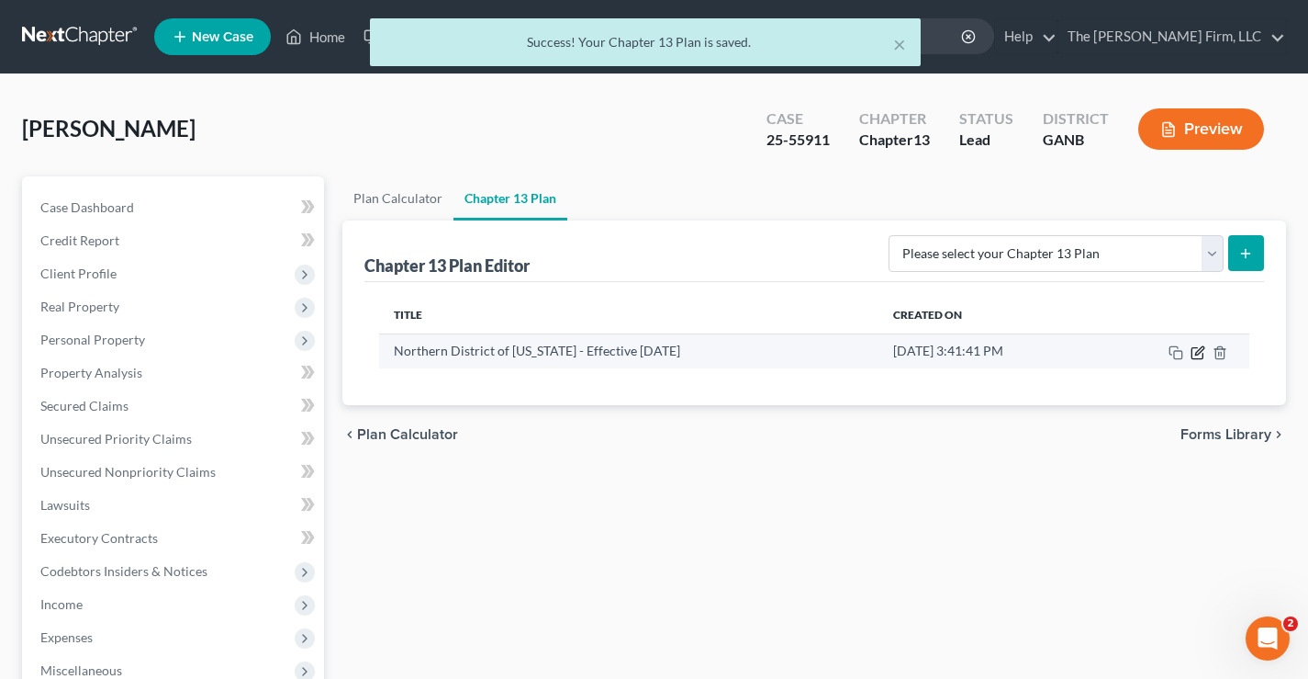
click at [1198, 355] on icon "button" at bounding box center [1198, 352] width 15 height 15
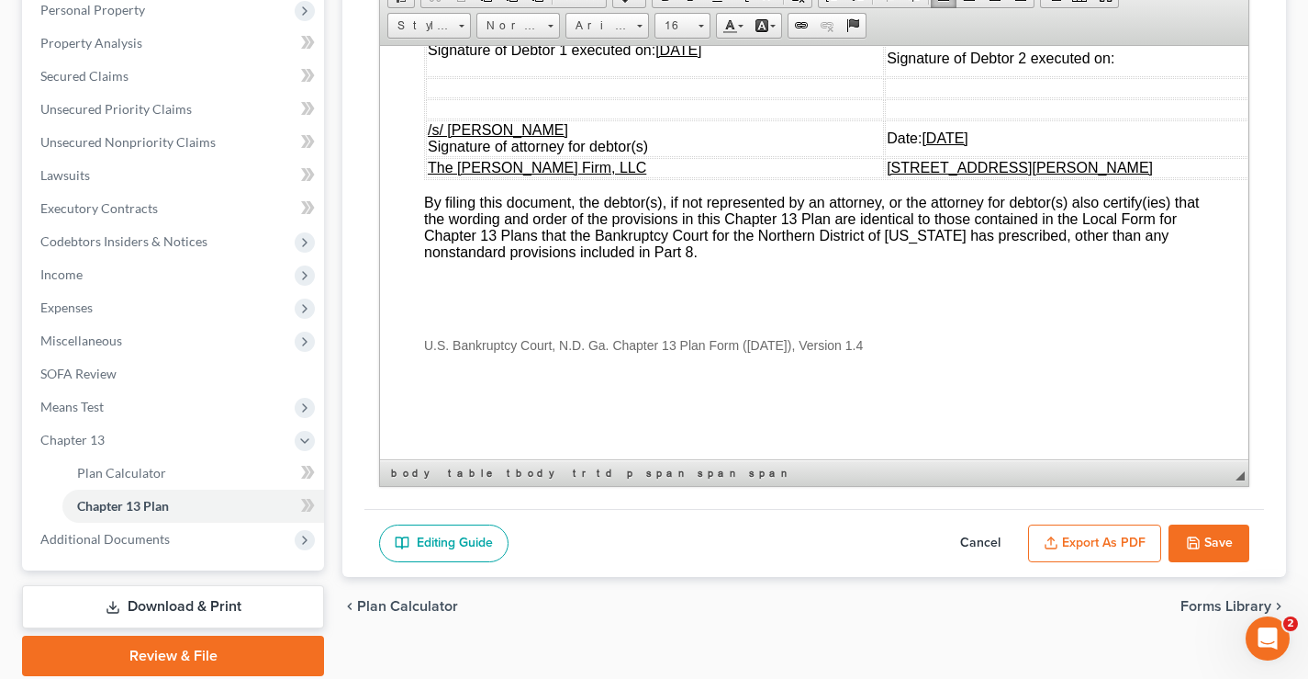
scroll to position [397, 0]
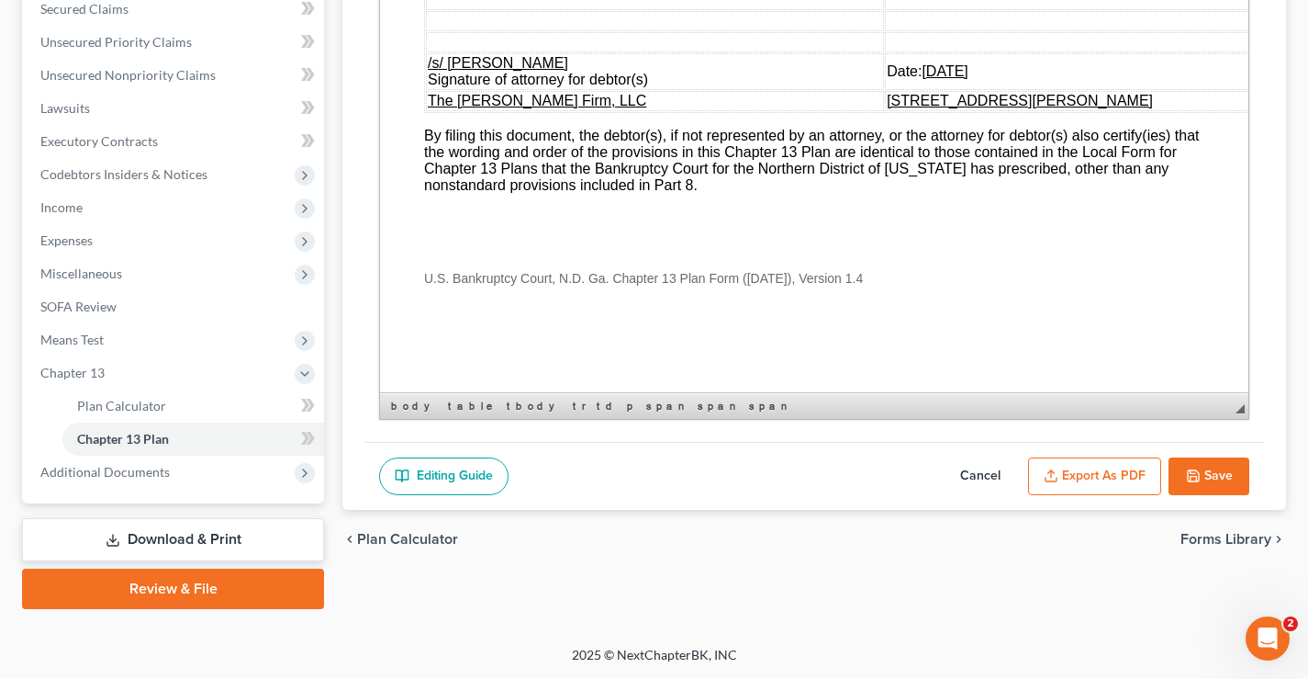
drag, startPoint x: 1103, startPoint y: 477, endPoint x: 1126, endPoint y: 448, distance: 37.3
click at [1104, 477] on button "Export as PDF" at bounding box center [1094, 476] width 133 height 39
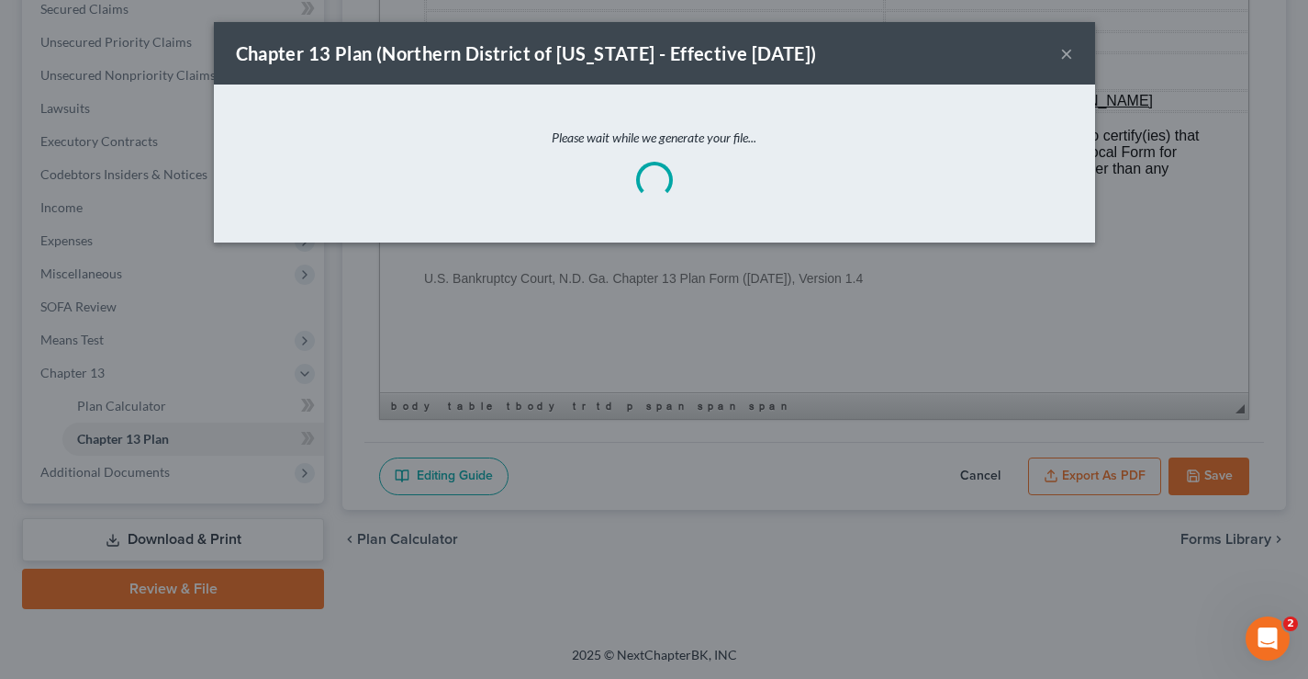
scroll to position [7106, 0]
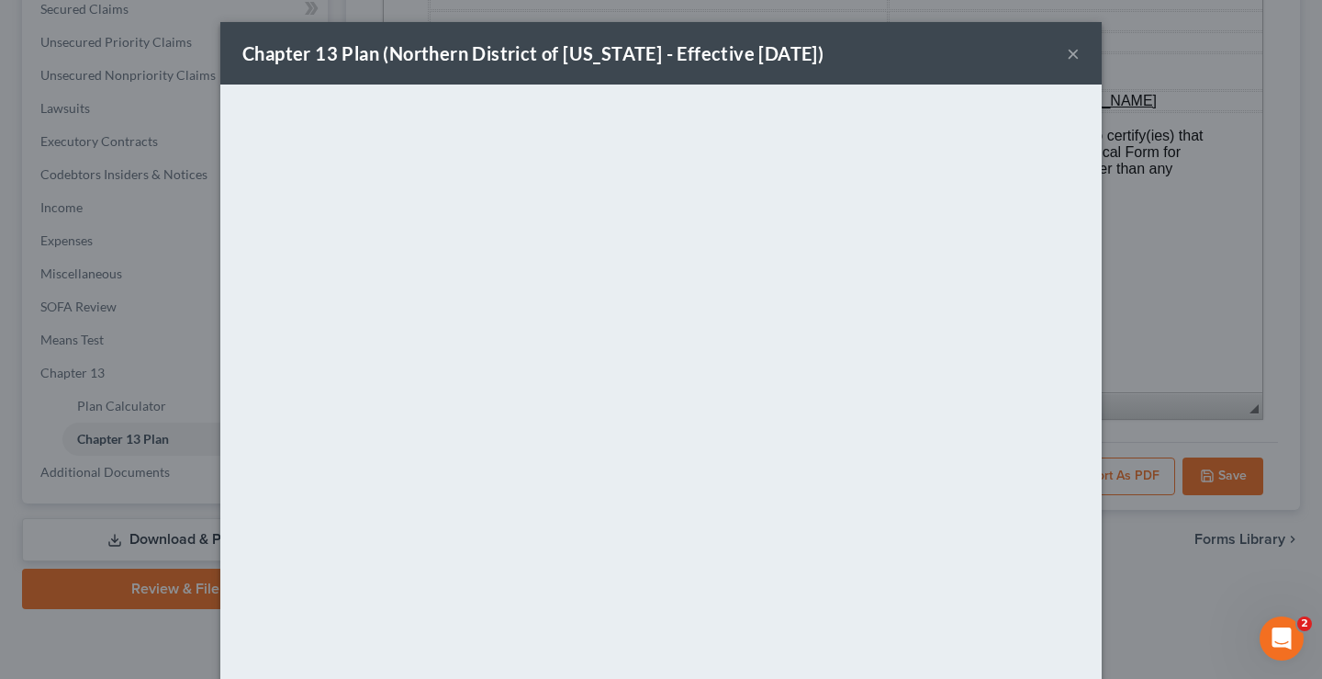
click at [1068, 56] on button "×" at bounding box center [1073, 53] width 13 height 22
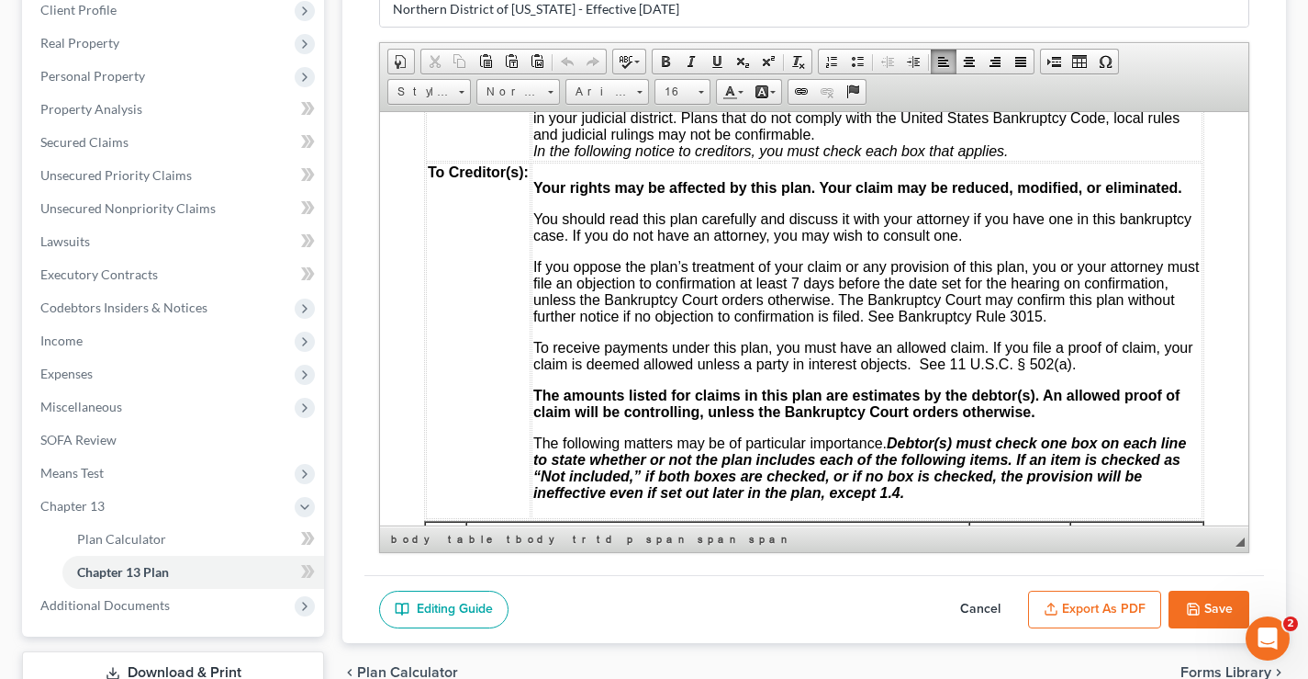
scroll to position [0, 0]
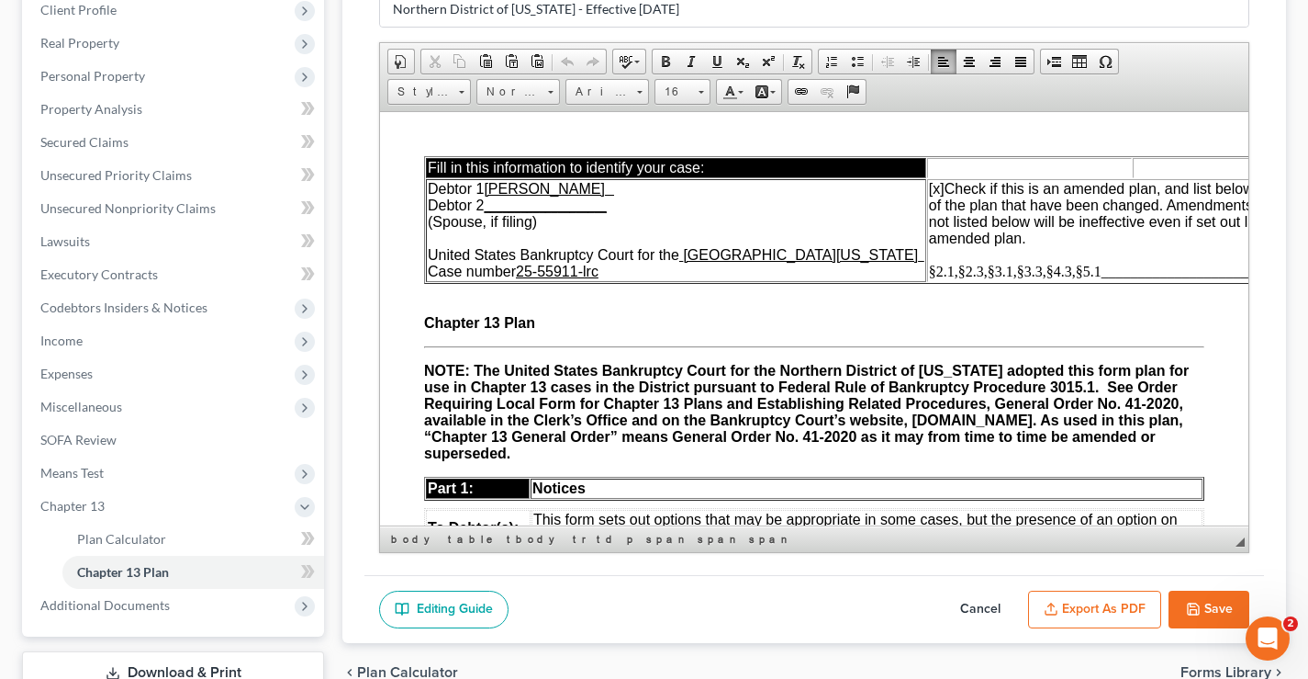
click at [929, 274] on span "§2.1,§2.3,§3.1,§3.3,§4.3,§5.1________________________________" at bounding box center [1133, 271] width 408 height 16
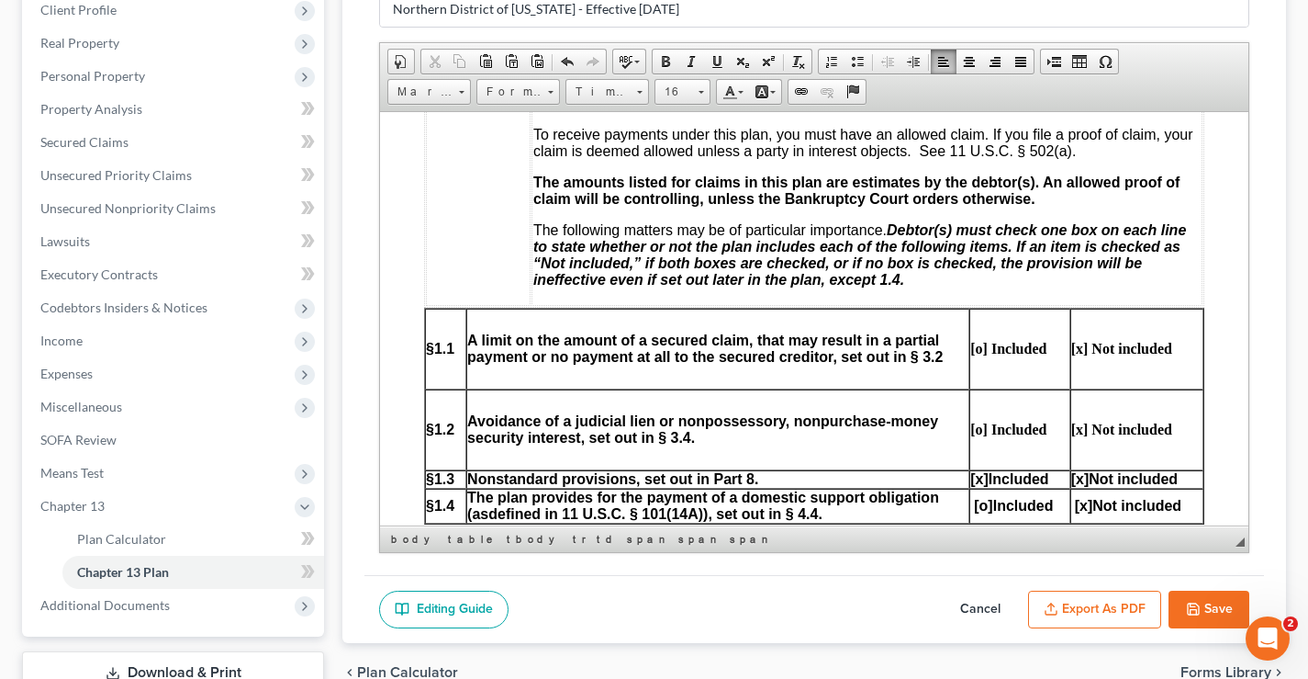
scroll to position [735, 0]
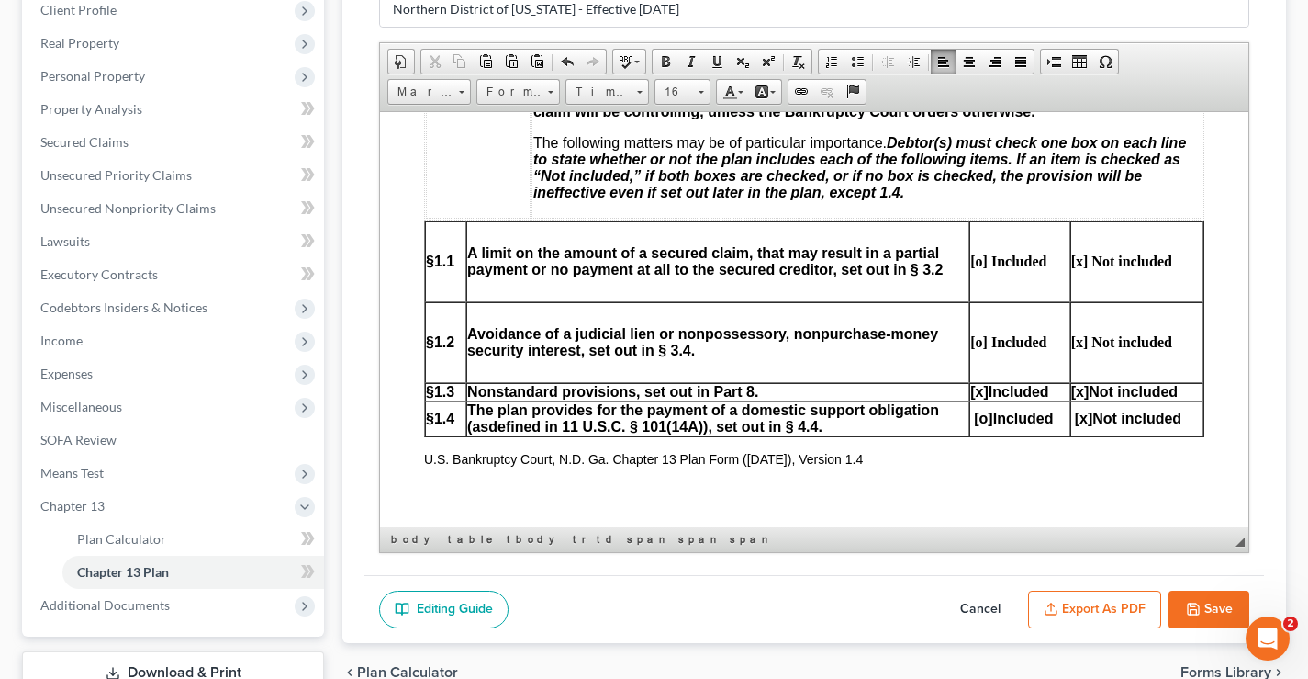
click at [1072, 392] on span "[x]" at bounding box center [1081, 391] width 18 height 16
click at [1214, 606] on button "Save" at bounding box center [1209, 609] width 81 height 39
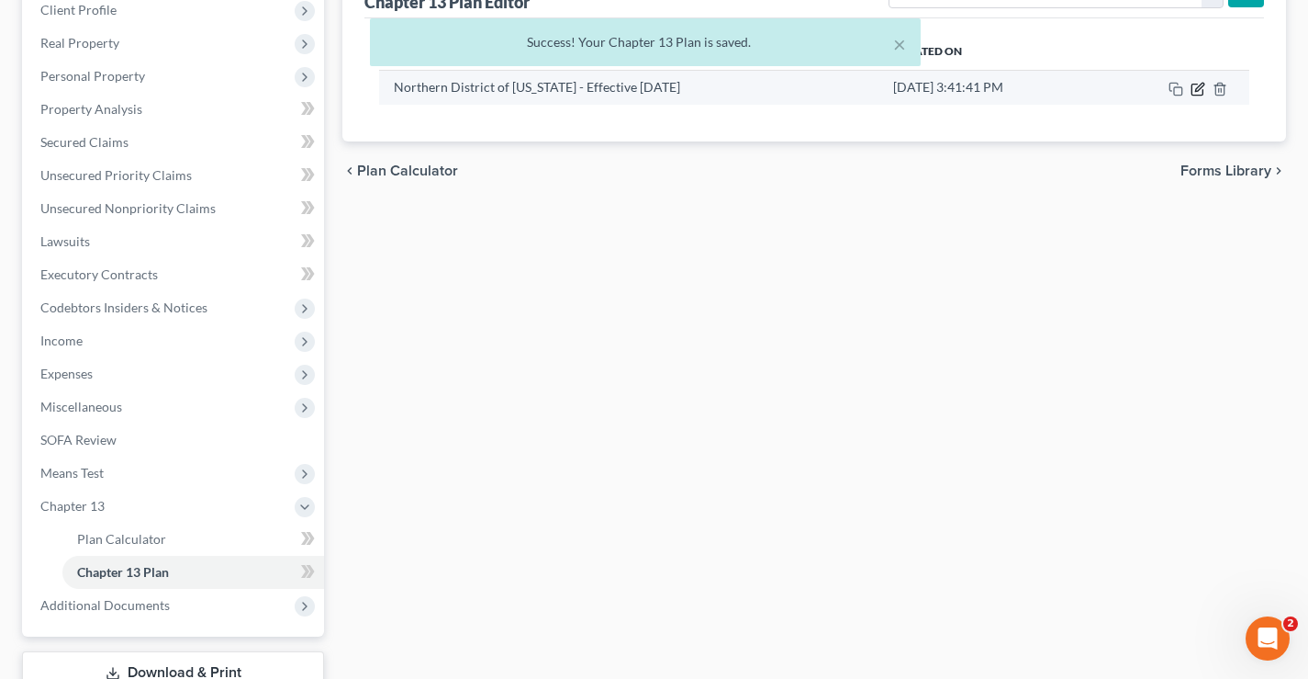
click at [1195, 88] on icon "button" at bounding box center [1198, 89] width 15 height 15
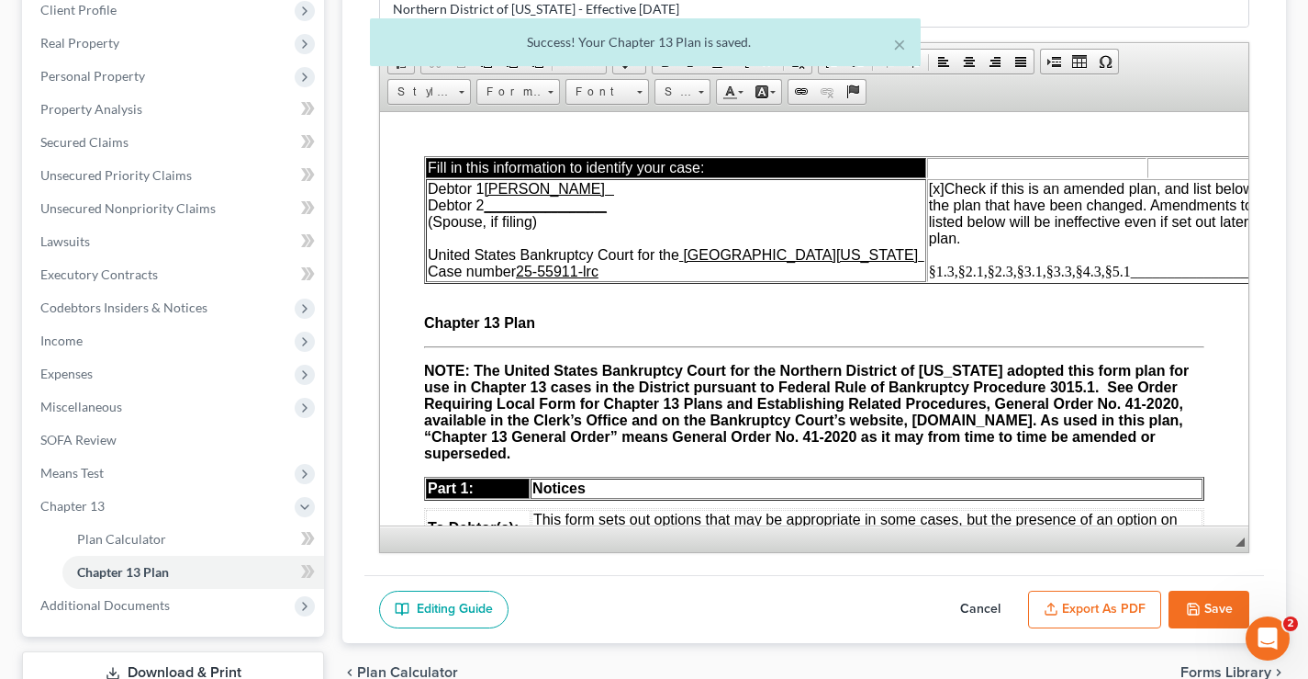
scroll to position [0, 0]
click at [1081, 600] on button "Export as PDF" at bounding box center [1094, 609] width 133 height 39
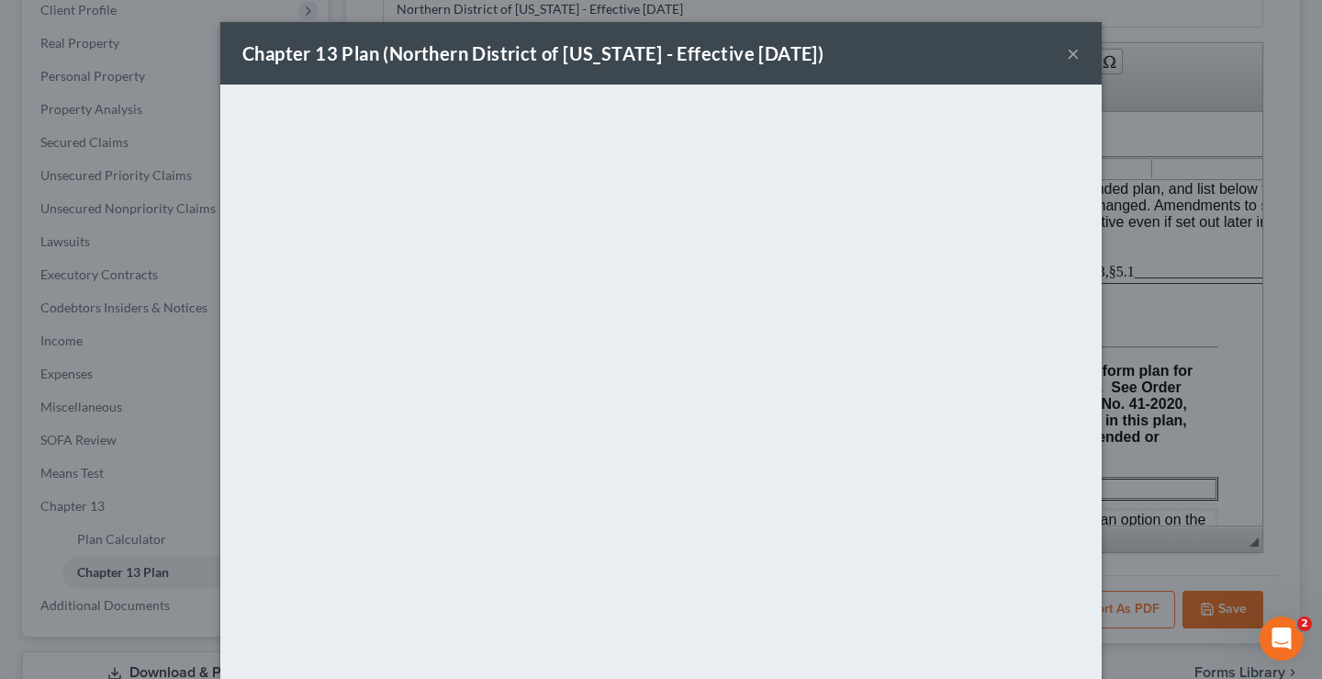
click at [1067, 50] on button "×" at bounding box center [1073, 53] width 13 height 22
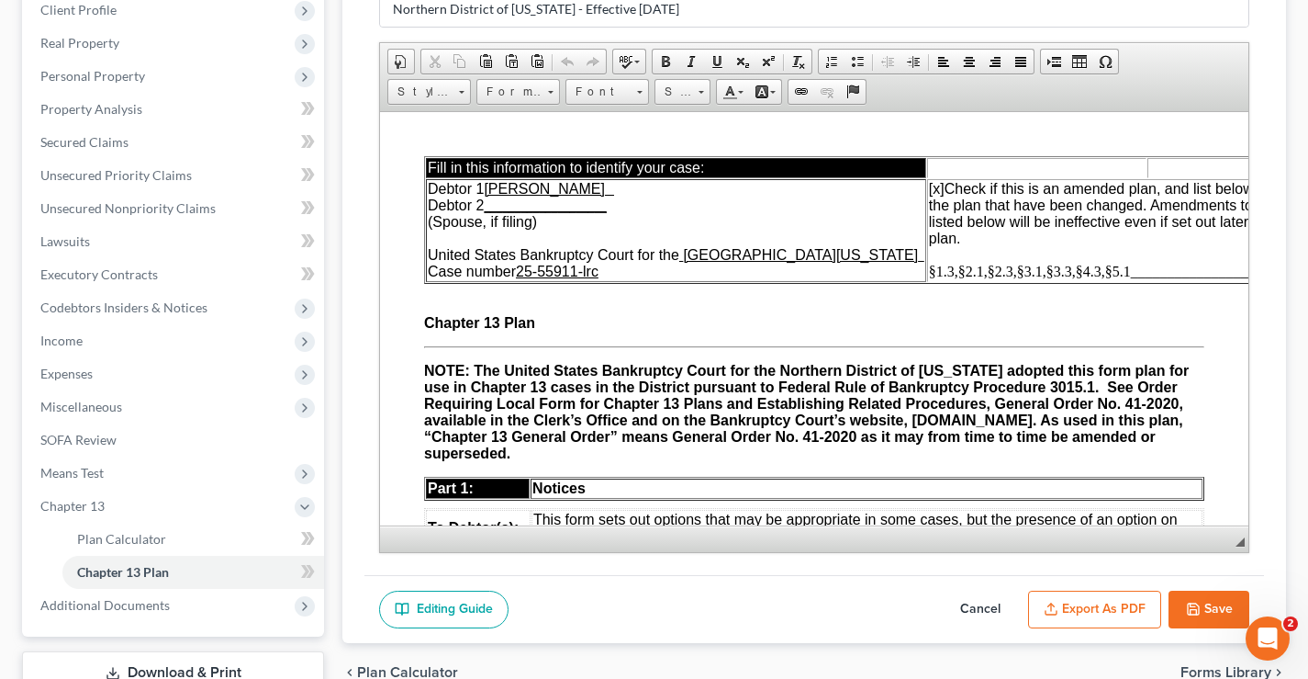
click at [1199, 607] on icon "button" at bounding box center [1193, 608] width 11 height 11
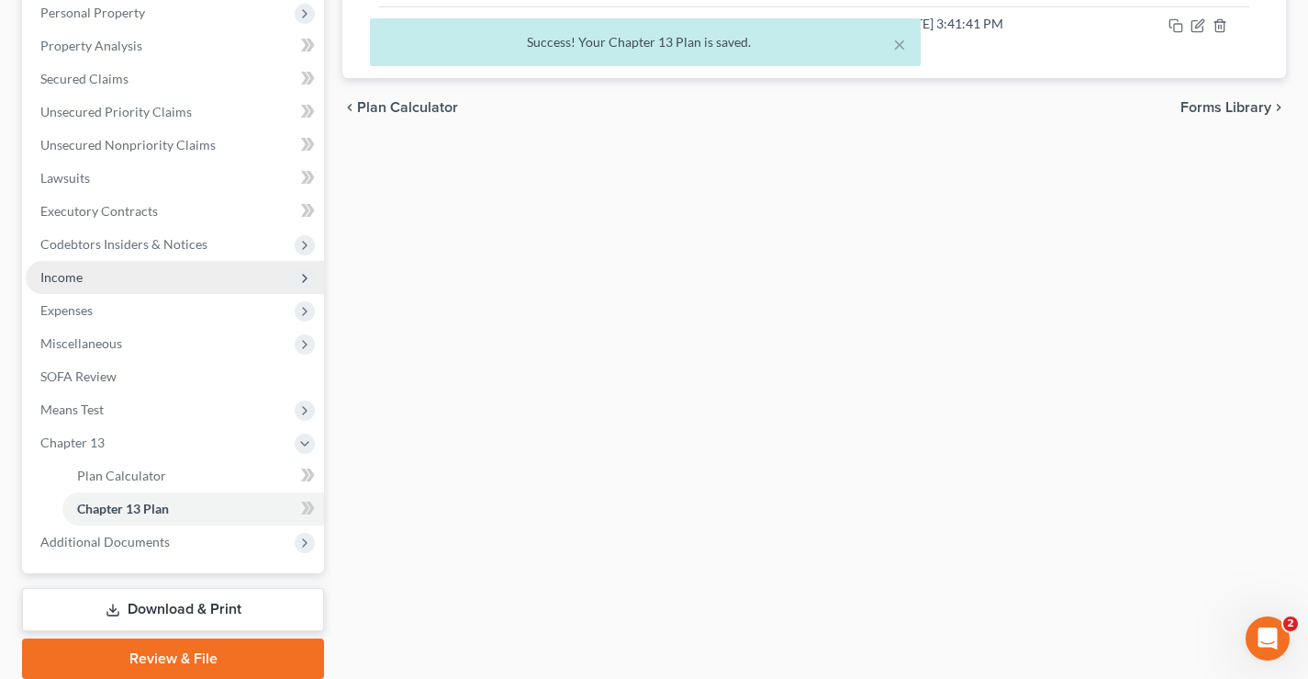
scroll to position [355, 0]
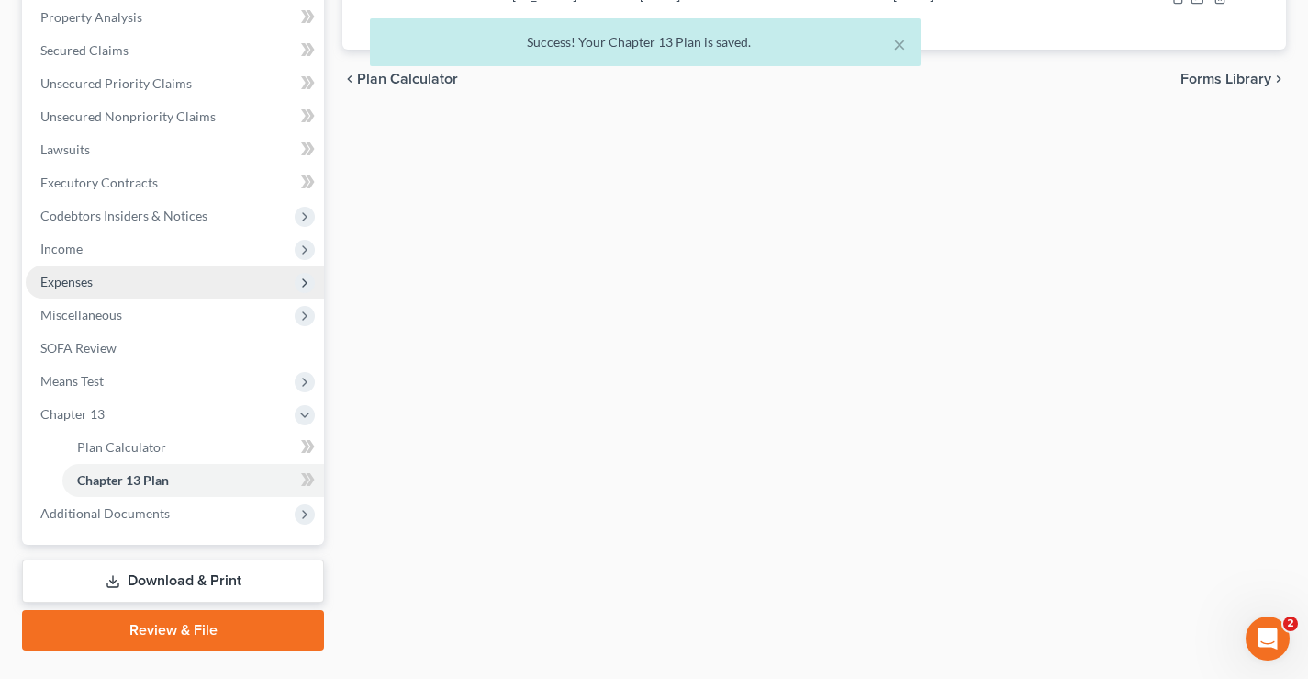
click at [54, 284] on span "Expenses" at bounding box center [66, 282] width 52 height 16
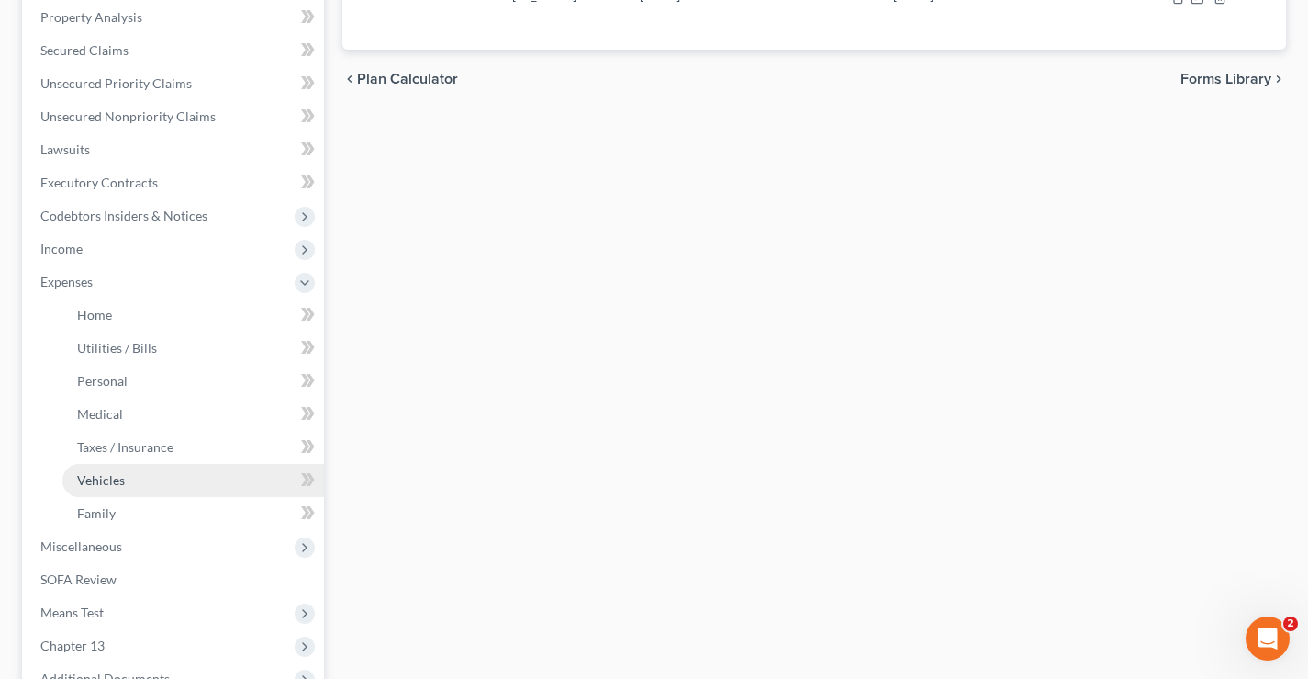
click at [91, 487] on span "Vehicles" at bounding box center [101, 480] width 48 height 16
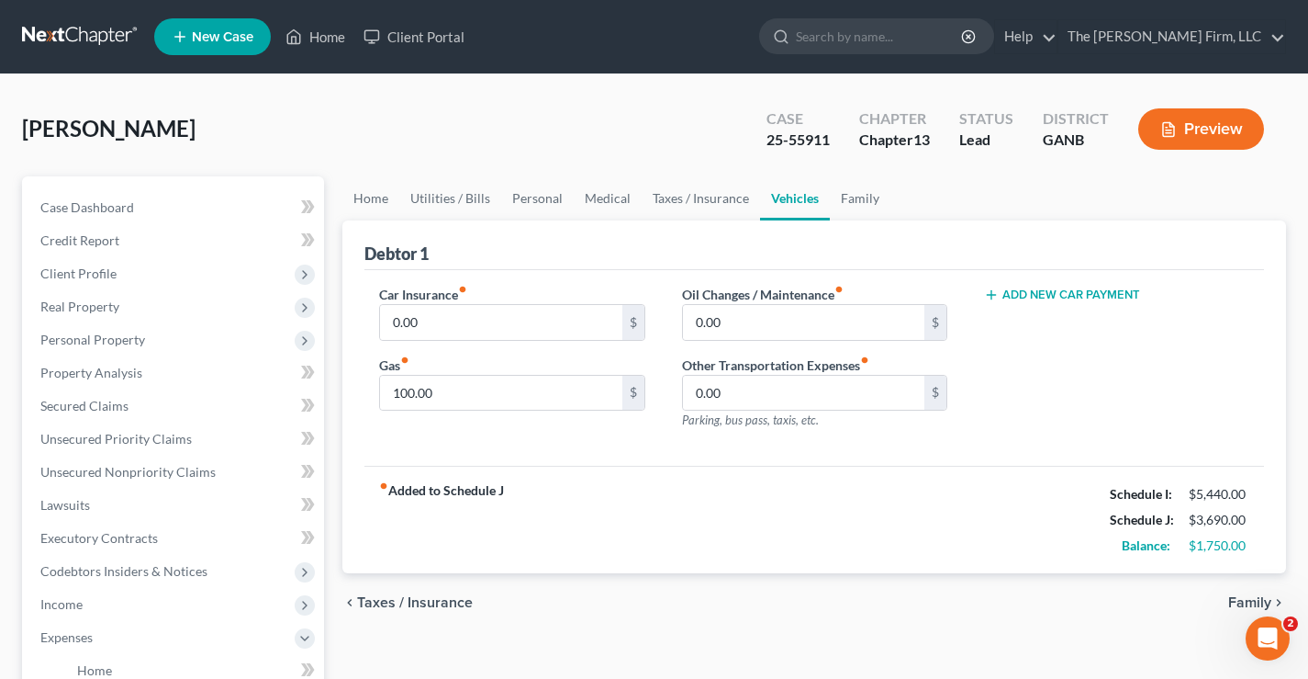
click at [1092, 292] on button "Add New Car Payment" at bounding box center [1062, 294] width 156 height 15
click at [1039, 330] on input "text" at bounding box center [1094, 322] width 218 height 35
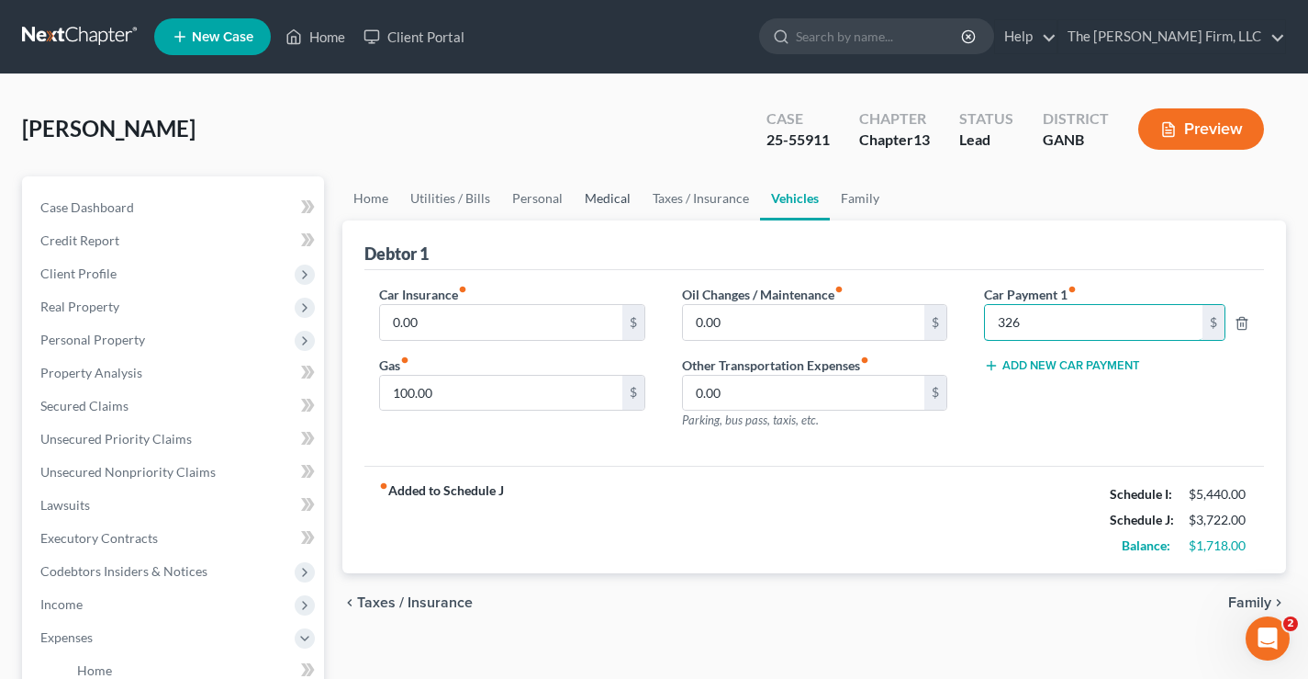
type input "326"
click at [609, 201] on link "Medical" at bounding box center [608, 198] width 68 height 44
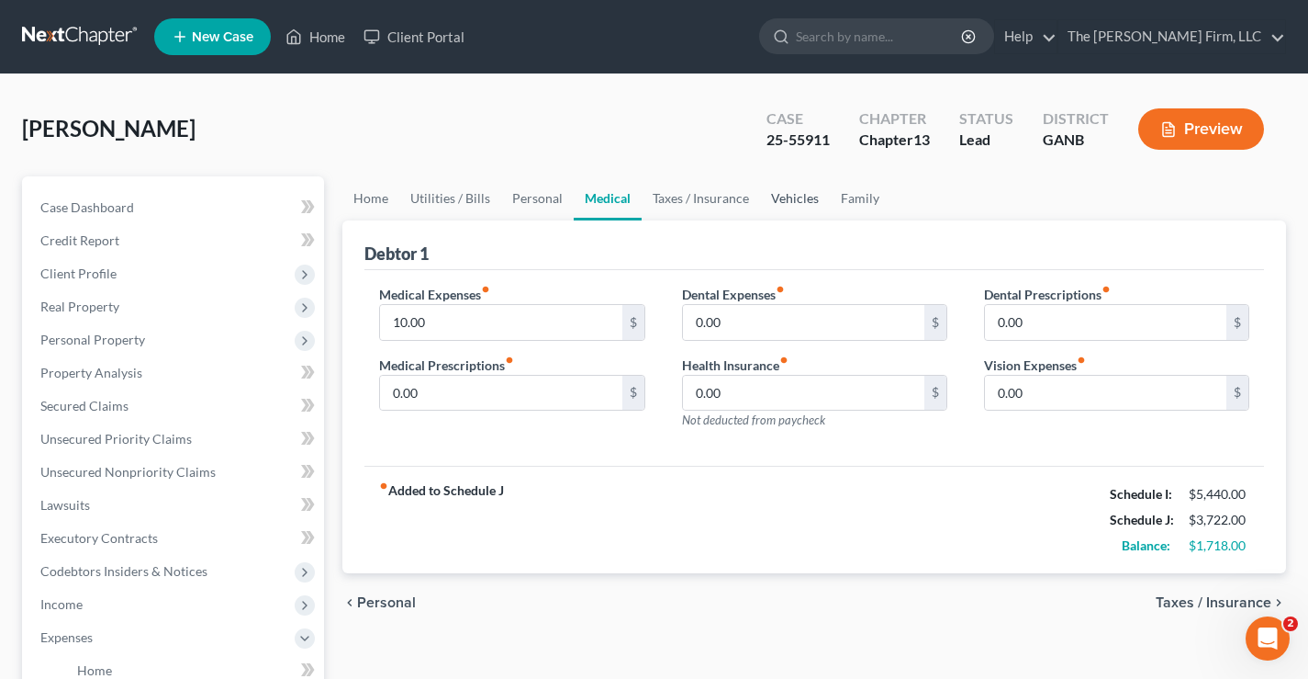
click at [798, 197] on link "Vehicles" at bounding box center [795, 198] width 70 height 44
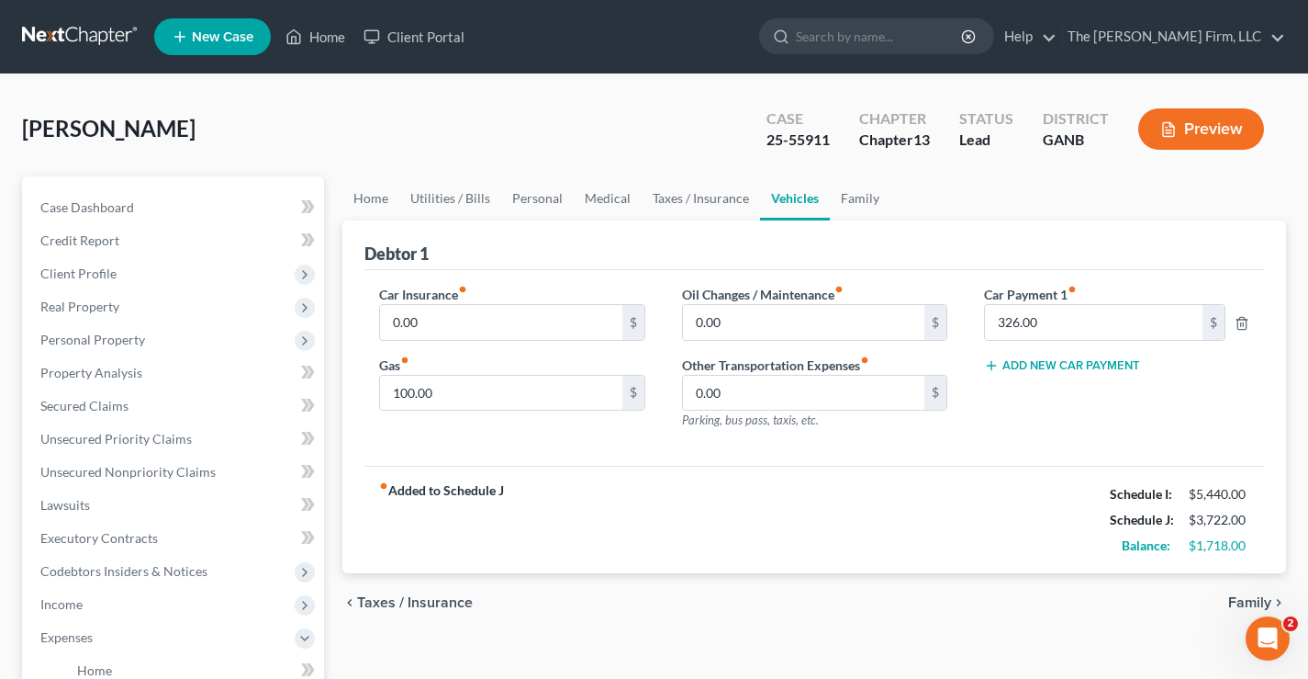
click at [698, 486] on div "fiber_manual_record Added to Schedule J Schedule I: $5,440.00 Schedule J: $3,72…" at bounding box center [815, 519] width 900 height 107
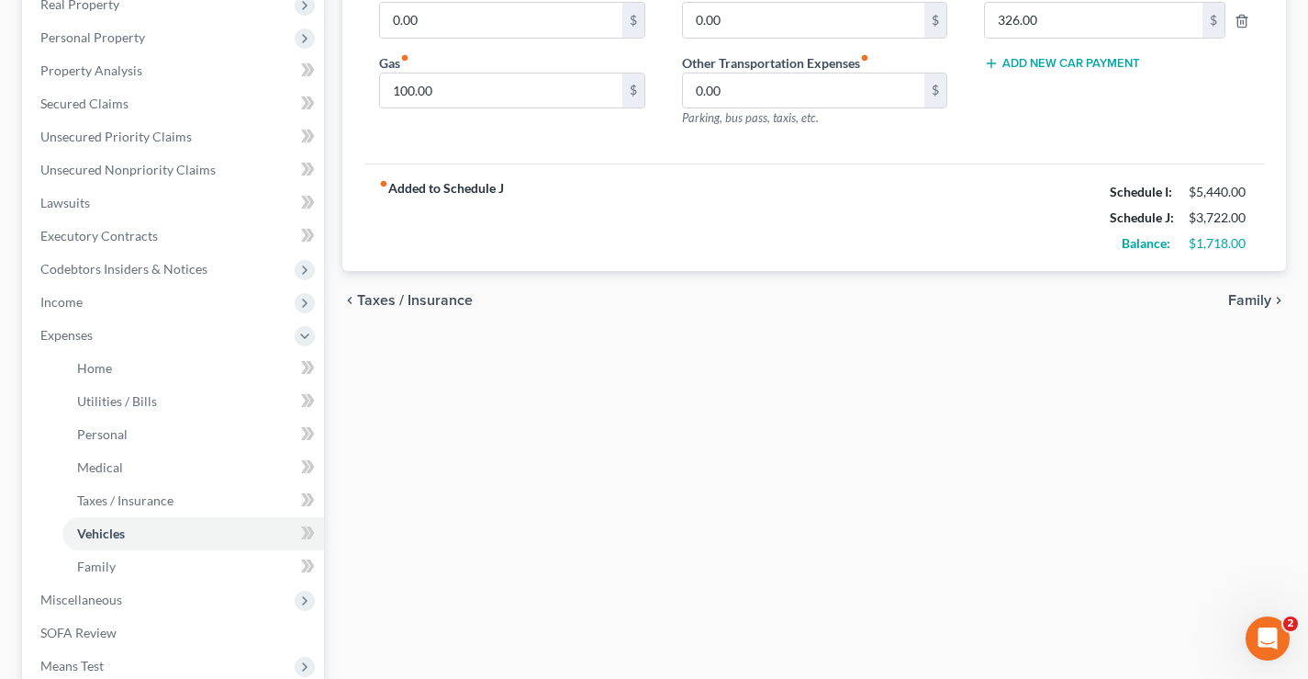
scroll to position [92, 0]
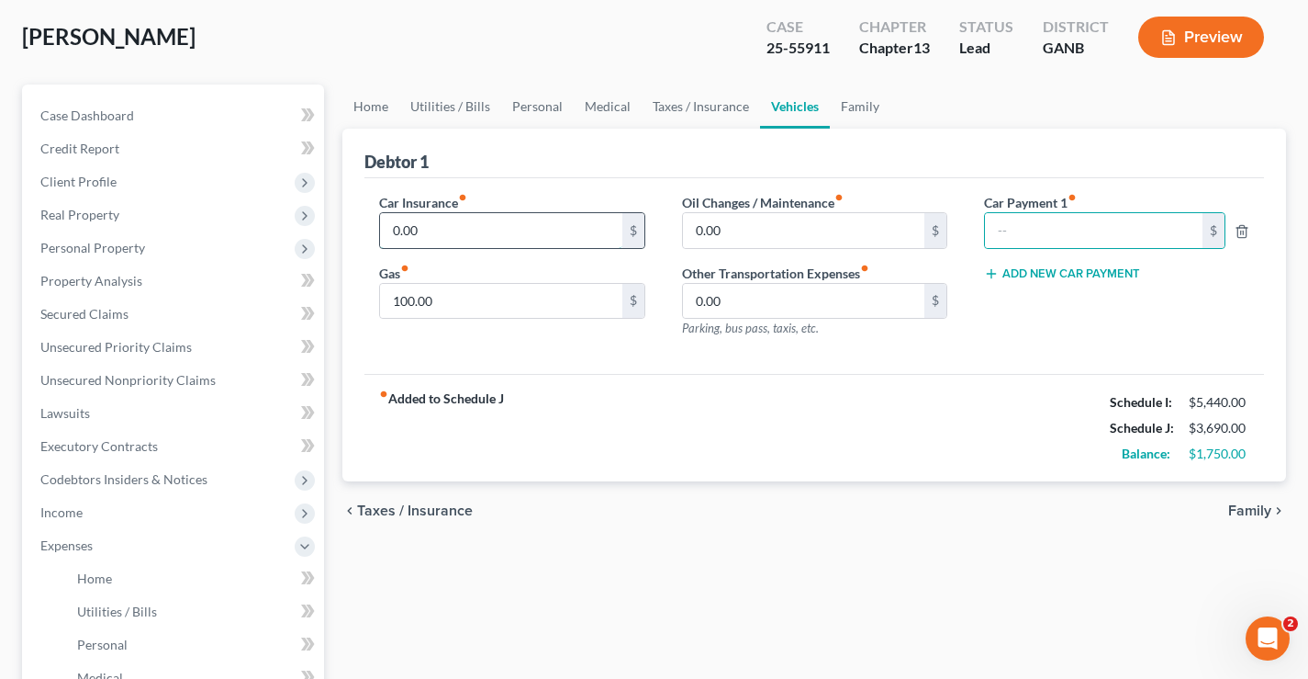
click at [434, 224] on input "0.00" at bounding box center [500, 230] width 241 height 35
click at [1092, 234] on input "text" at bounding box center [1094, 230] width 218 height 35
click at [1076, 231] on input "text" at bounding box center [1094, 230] width 218 height 35
type input "326"
click at [459, 299] on input "100.00" at bounding box center [500, 301] width 241 height 35
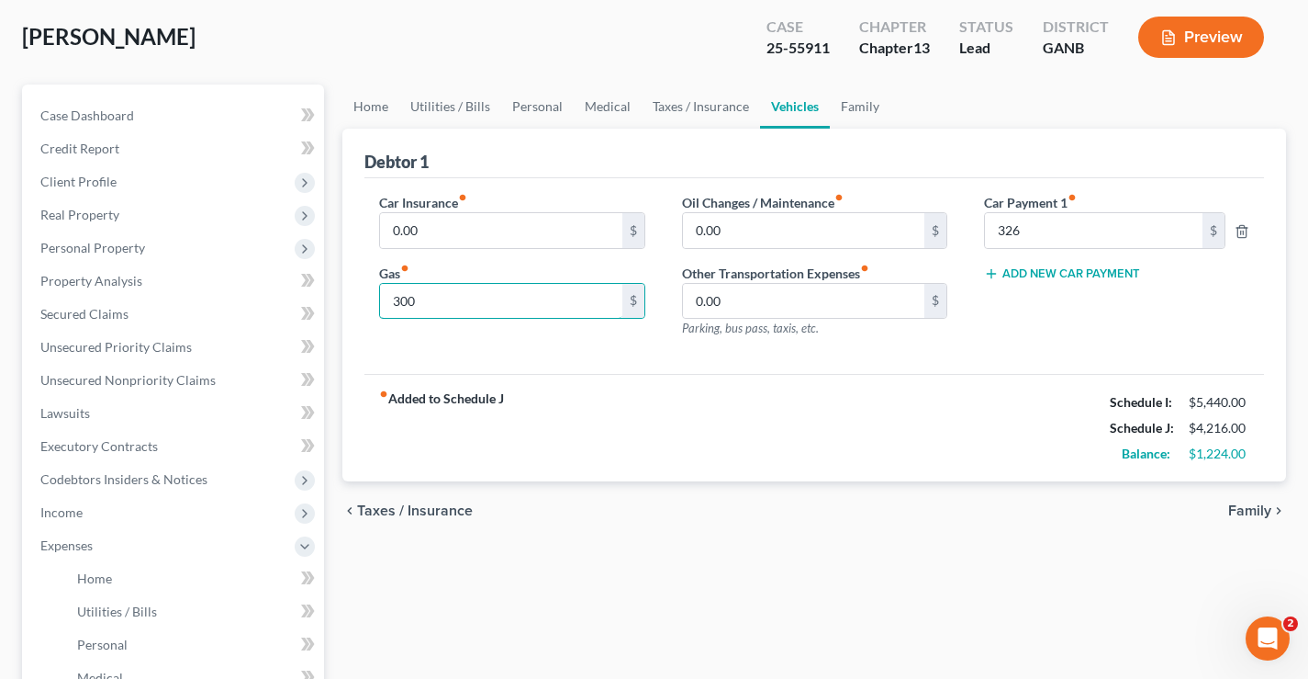
type input "300"
click at [649, 473] on div "fiber_manual_record Added to Schedule J Schedule I: $5,440.00 Schedule J: $4,21…" at bounding box center [815, 427] width 900 height 107
click at [697, 110] on link "Taxes / Insurance" at bounding box center [701, 106] width 118 height 44
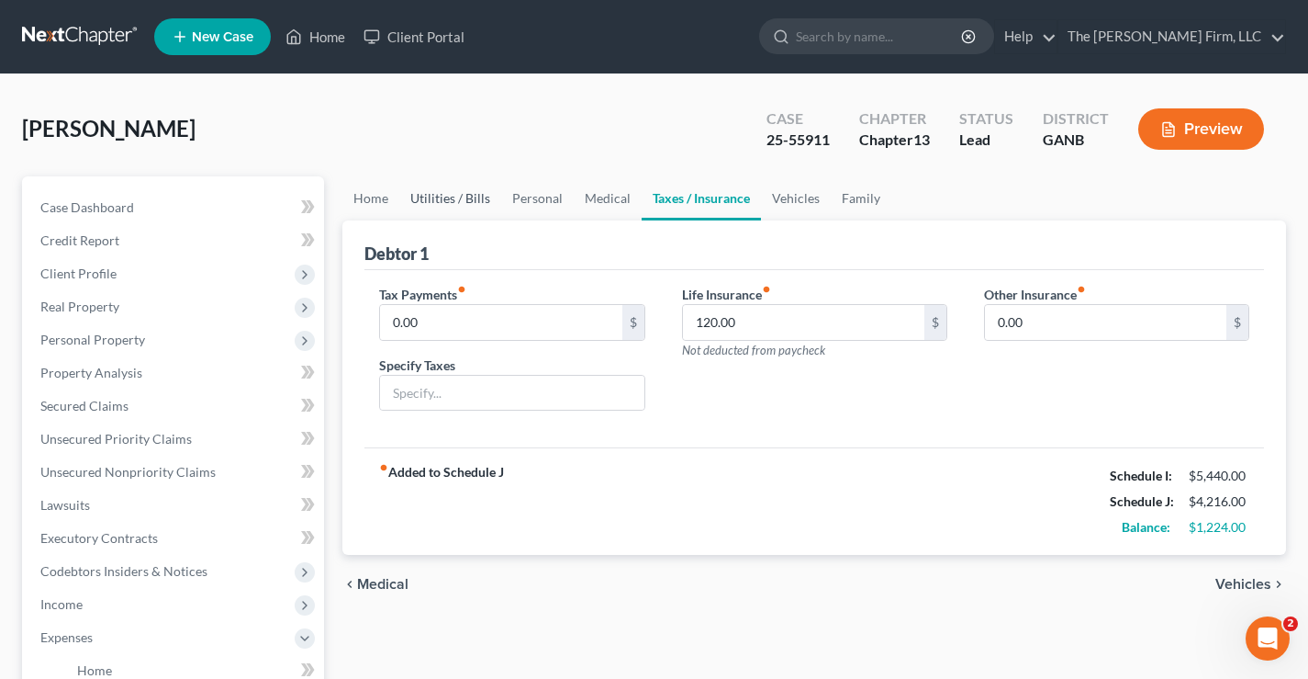
click at [451, 196] on link "Utilities / Bills" at bounding box center [450, 198] width 102 height 44
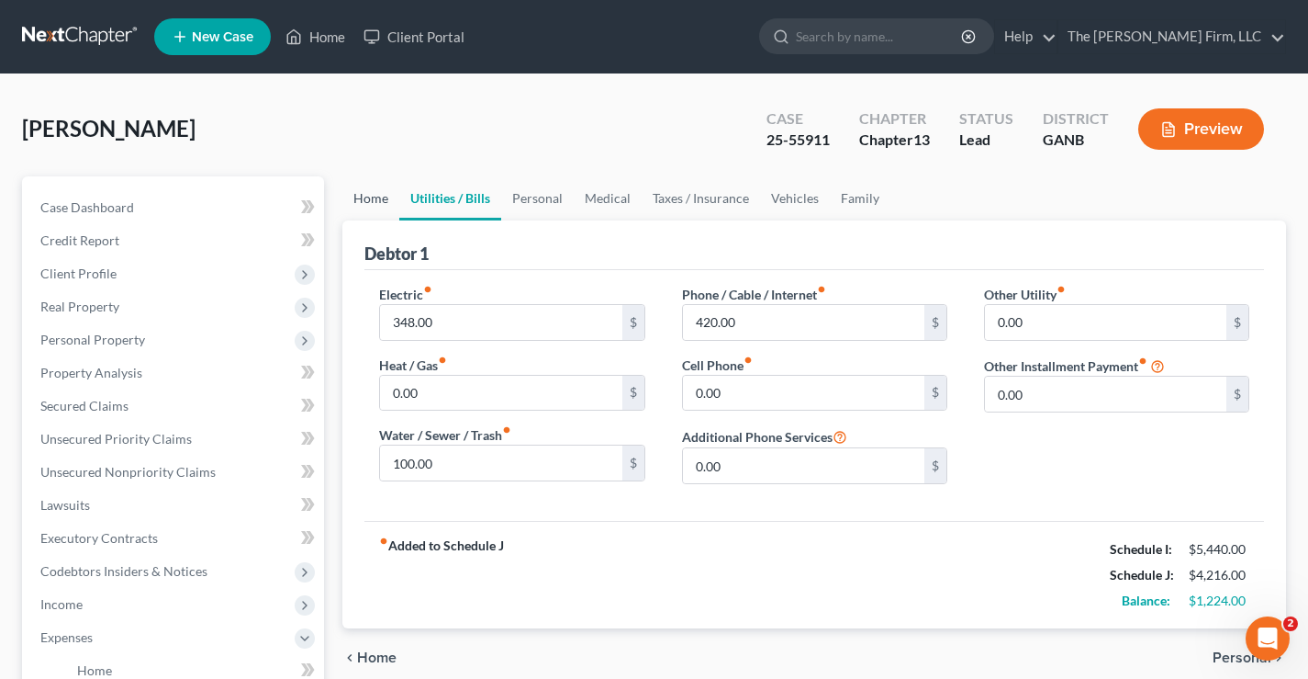
click at [383, 195] on link "Home" at bounding box center [370, 198] width 57 height 44
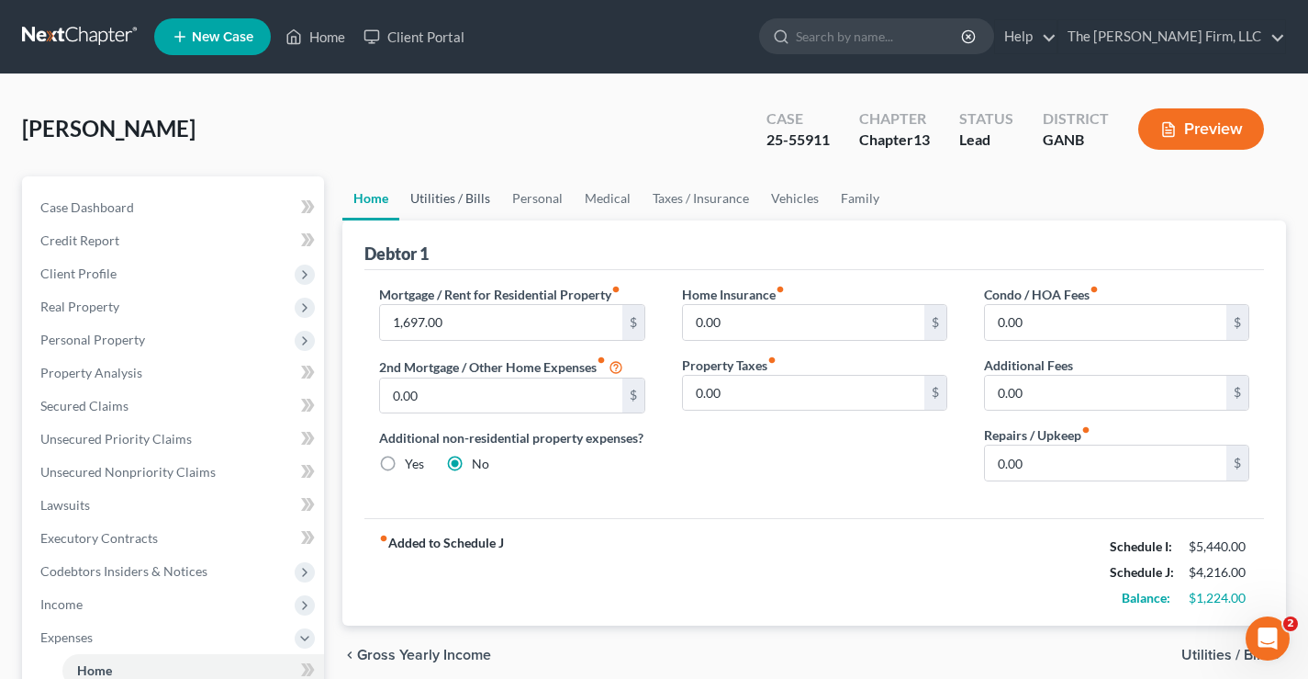
click at [442, 196] on link "Utilities / Bills" at bounding box center [450, 198] width 102 height 44
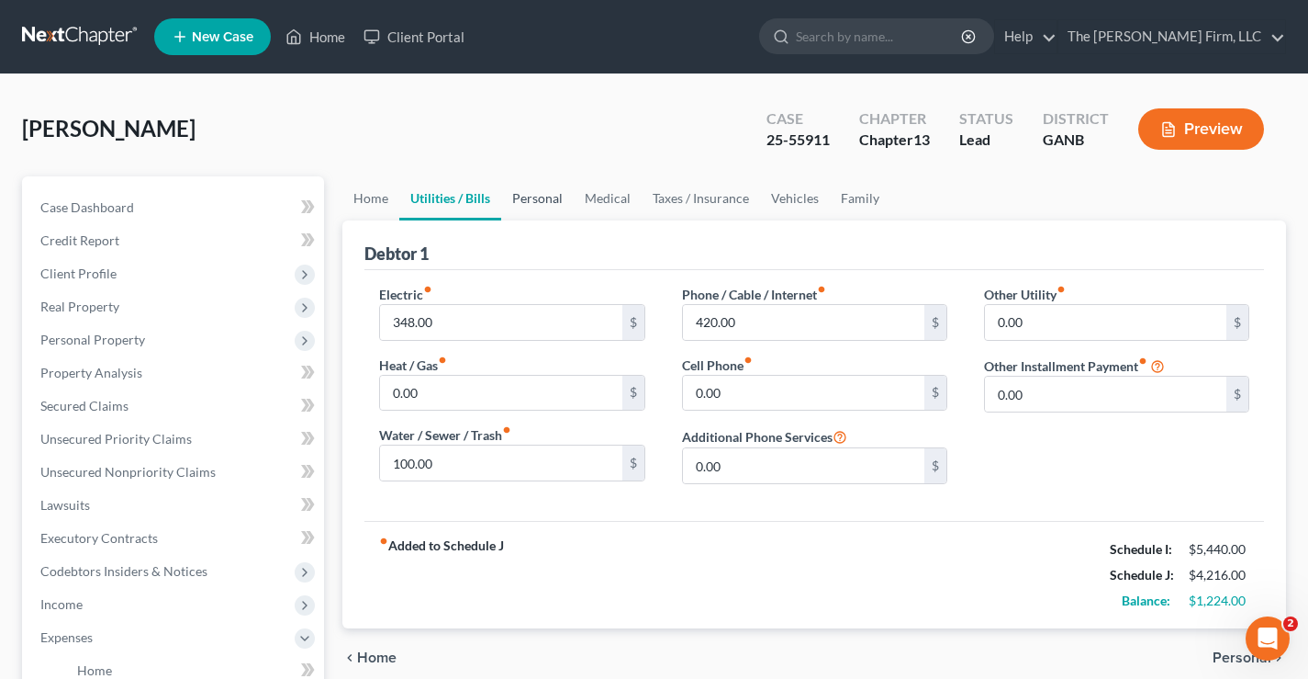
click at [550, 196] on link "Personal" at bounding box center [537, 198] width 73 height 44
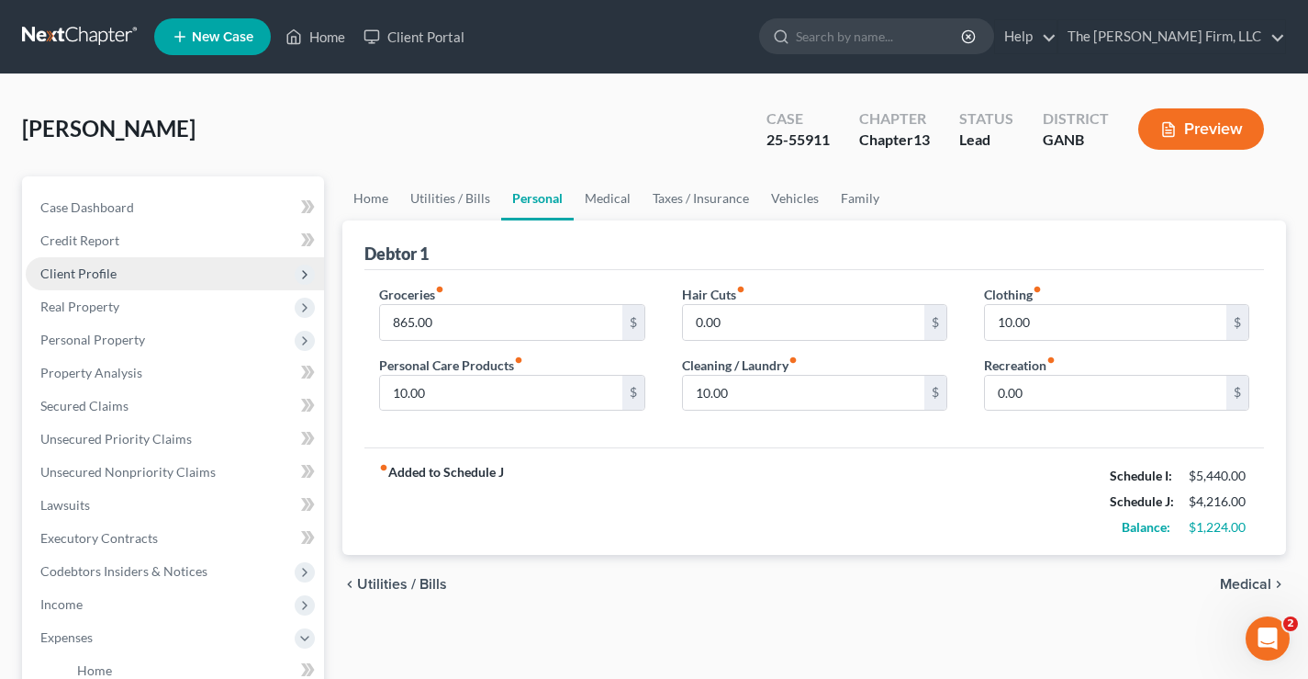
click at [71, 277] on span "Client Profile" at bounding box center [78, 273] width 76 height 16
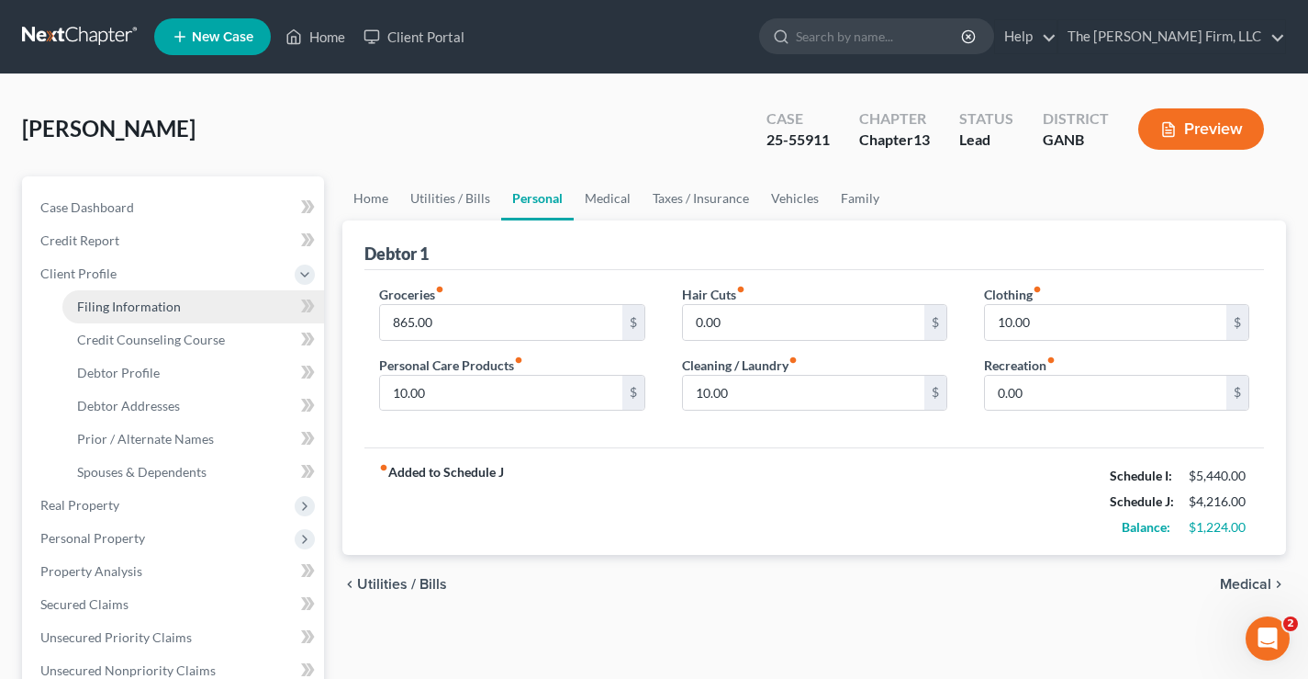
click at [142, 307] on span "Filing Information" at bounding box center [129, 306] width 104 height 16
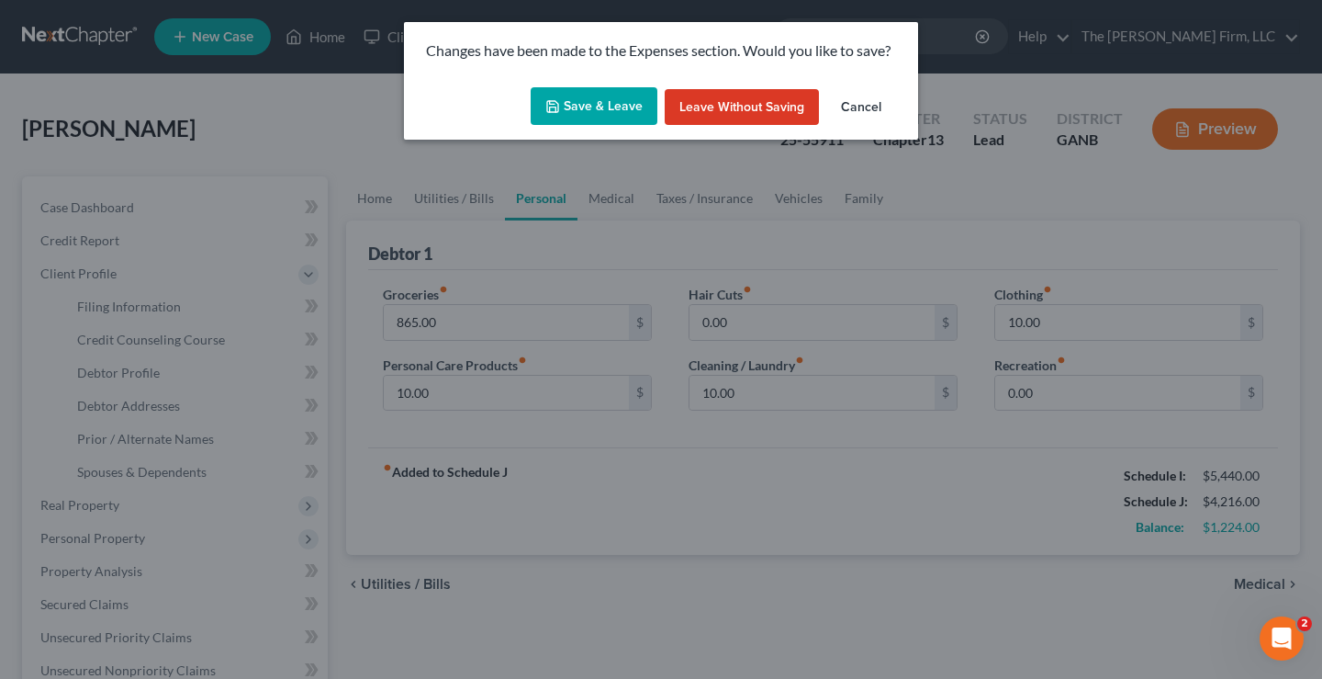
click at [595, 96] on button "Save & Leave" at bounding box center [594, 106] width 127 height 39
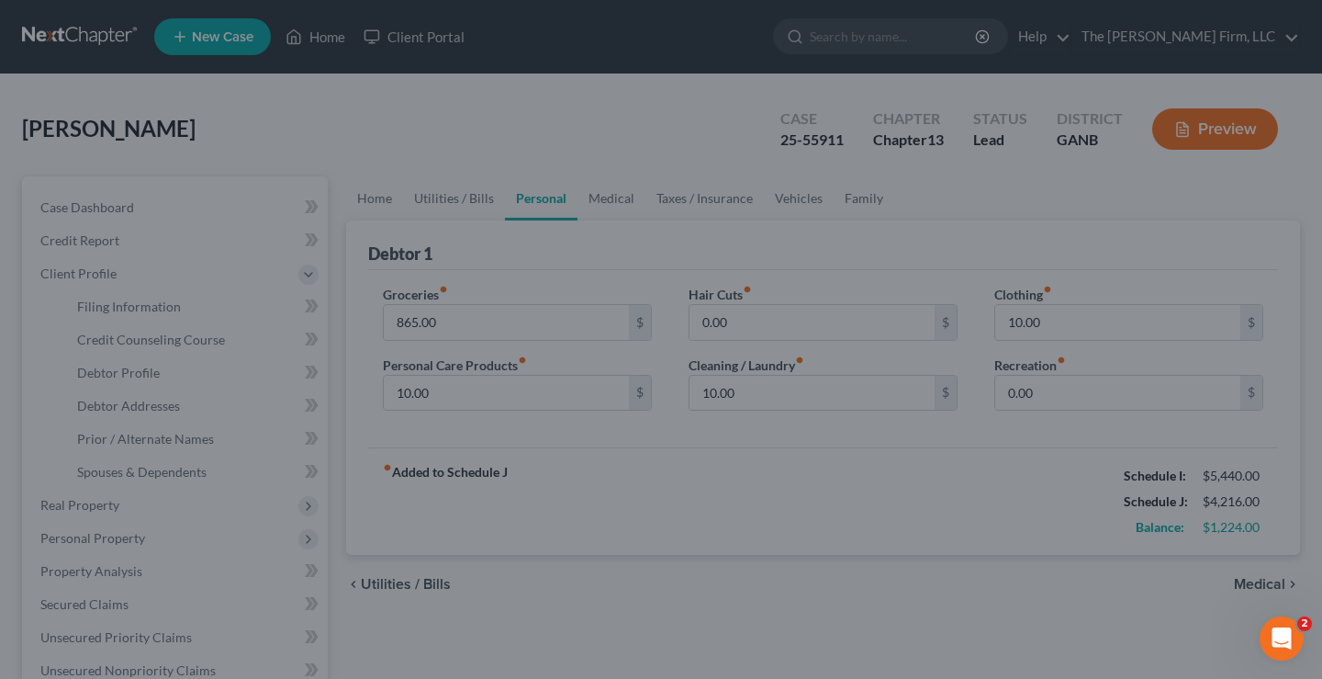
select select "1"
select select "0"
select select "3"
select select "19"
select select "0"
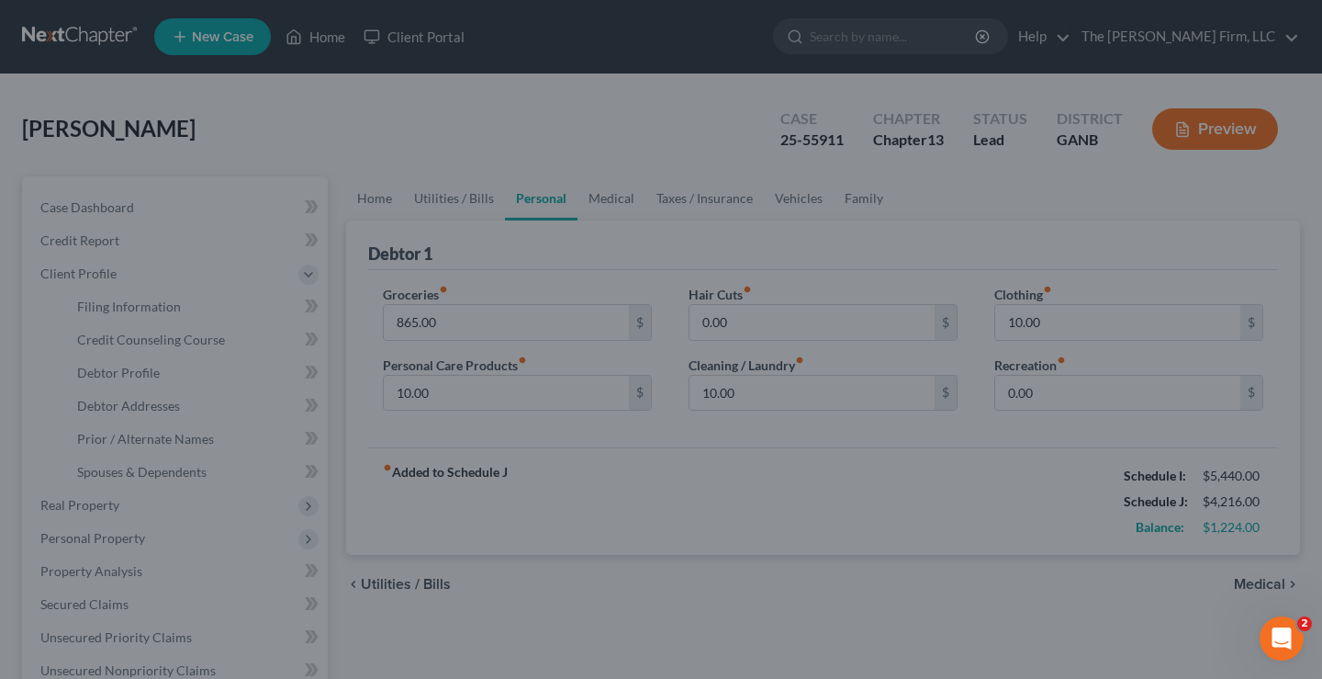
select select "10"
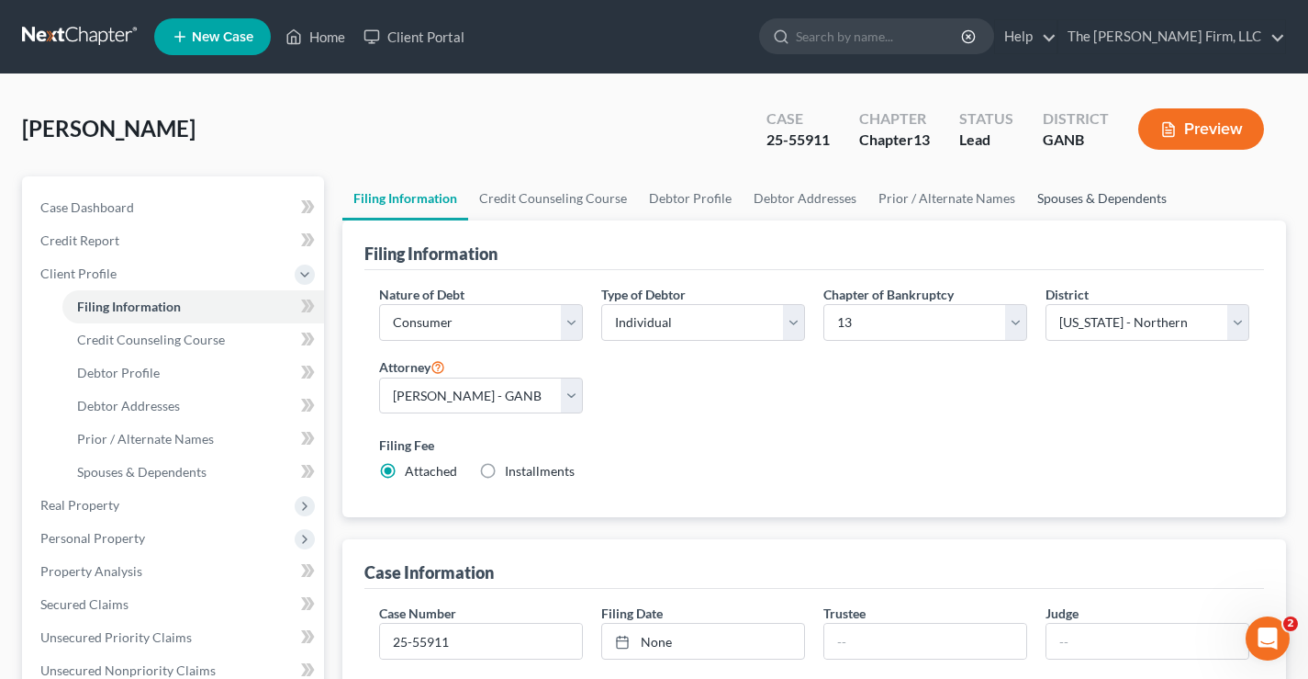
click at [1080, 187] on link "Spouses & Dependents" at bounding box center [1102, 198] width 151 height 44
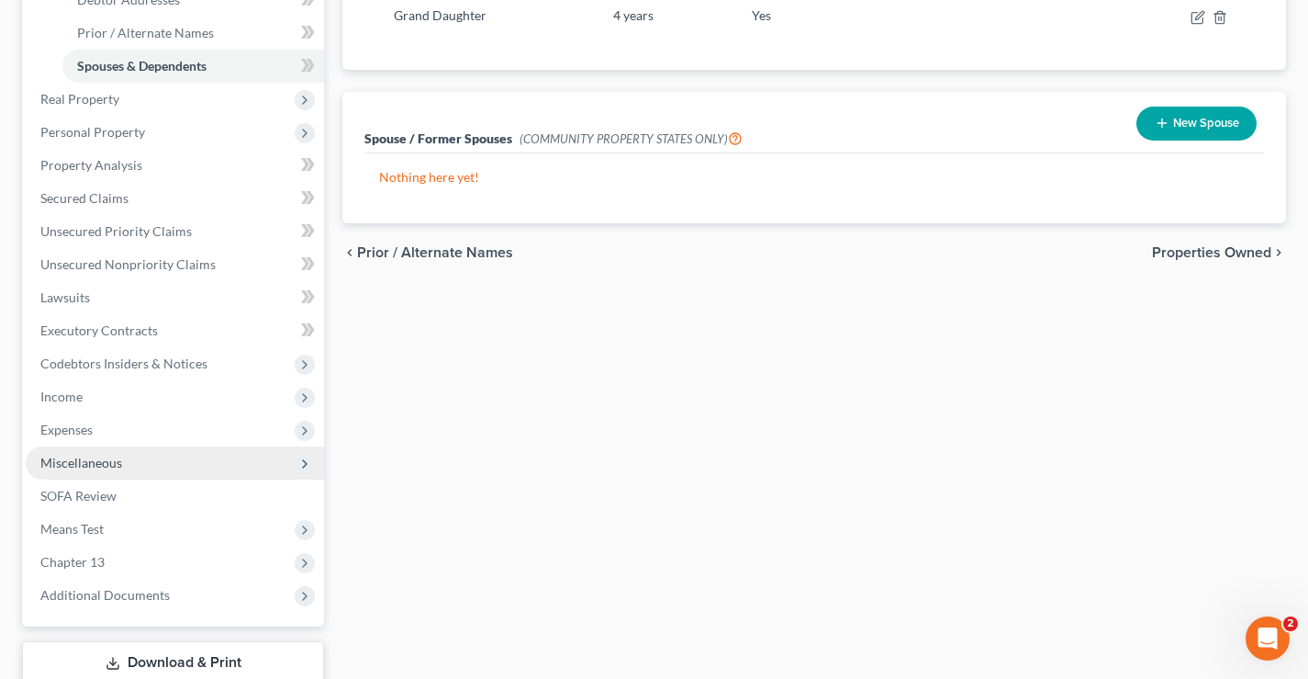
scroll to position [529, 0]
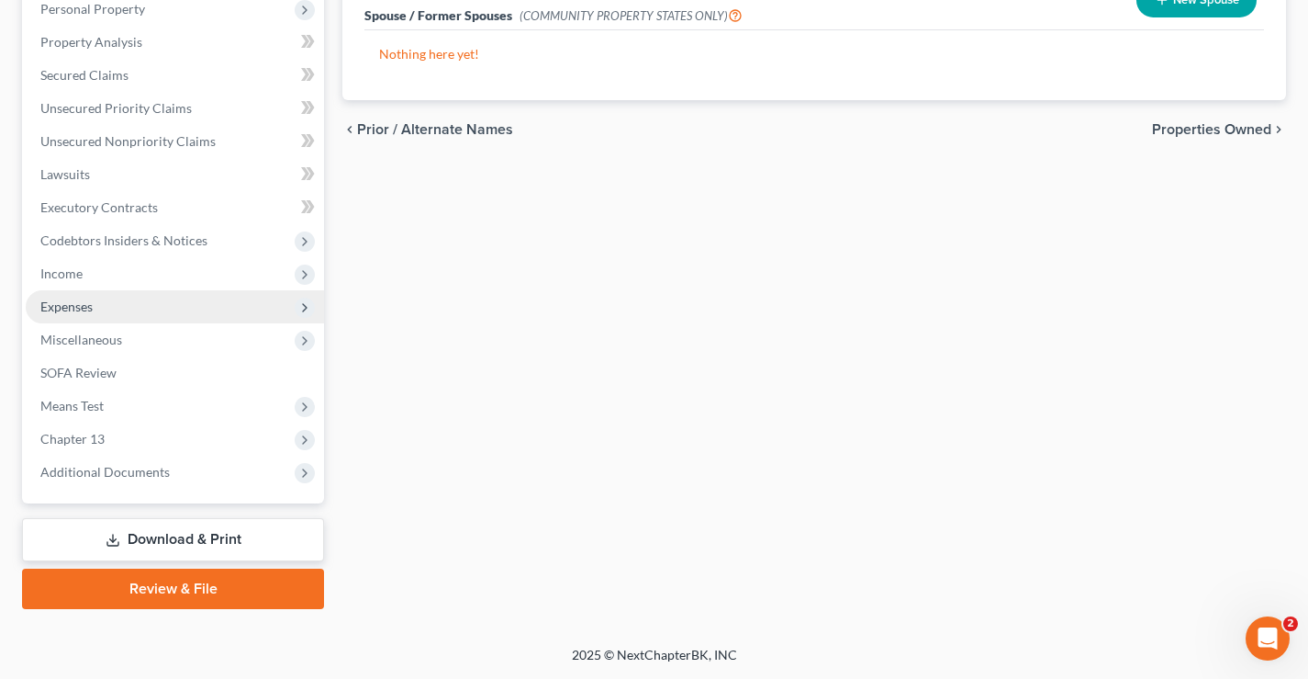
click at [54, 298] on span "Expenses" at bounding box center [66, 306] width 52 height 16
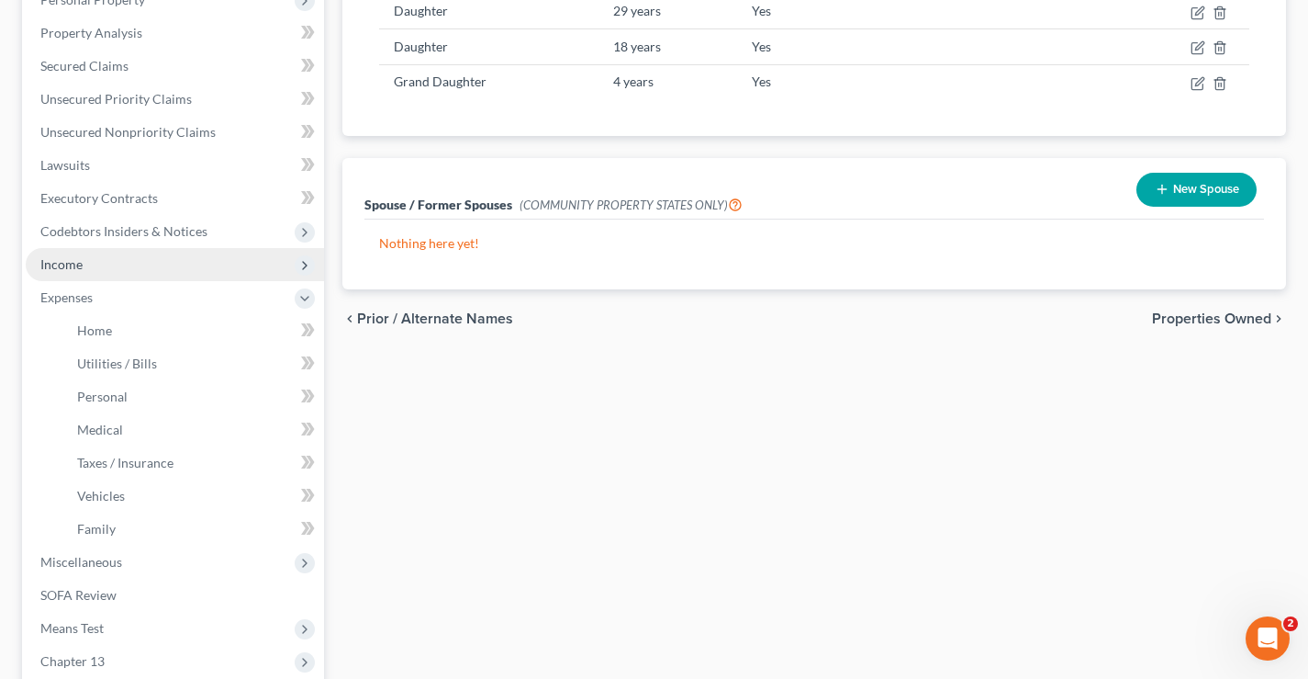
scroll to position [331, 0]
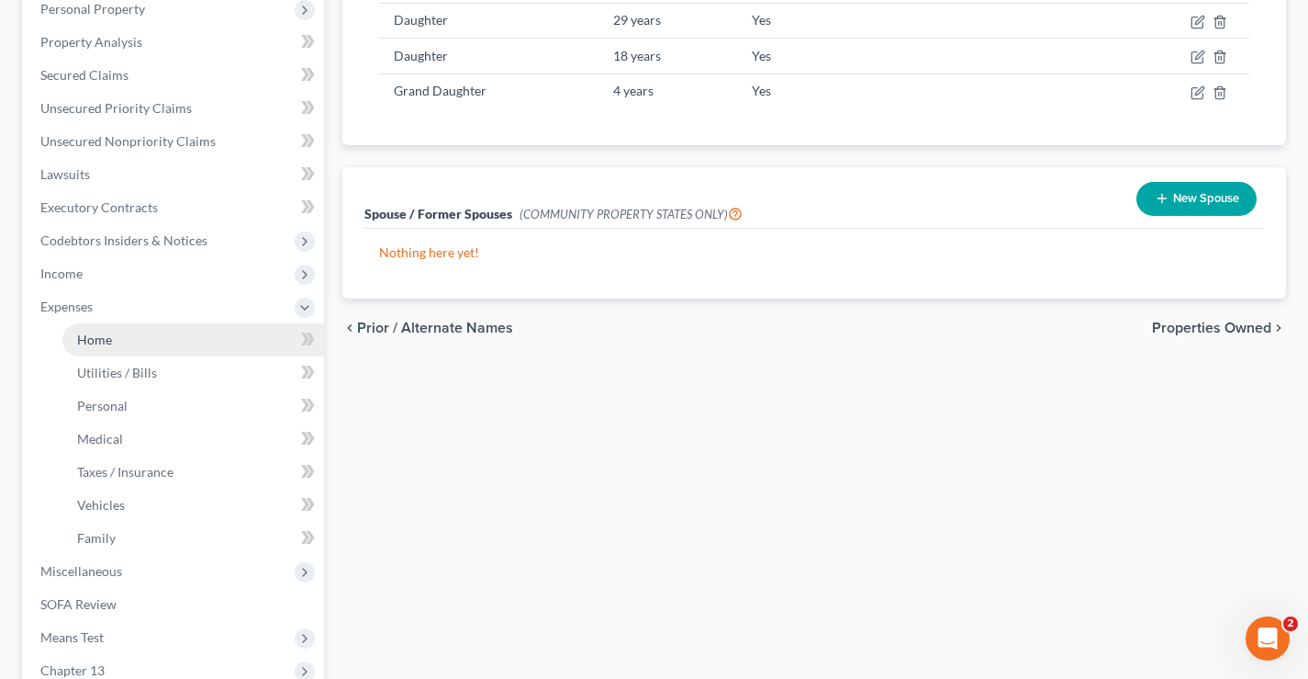
click at [100, 337] on span "Home" at bounding box center [94, 339] width 35 height 16
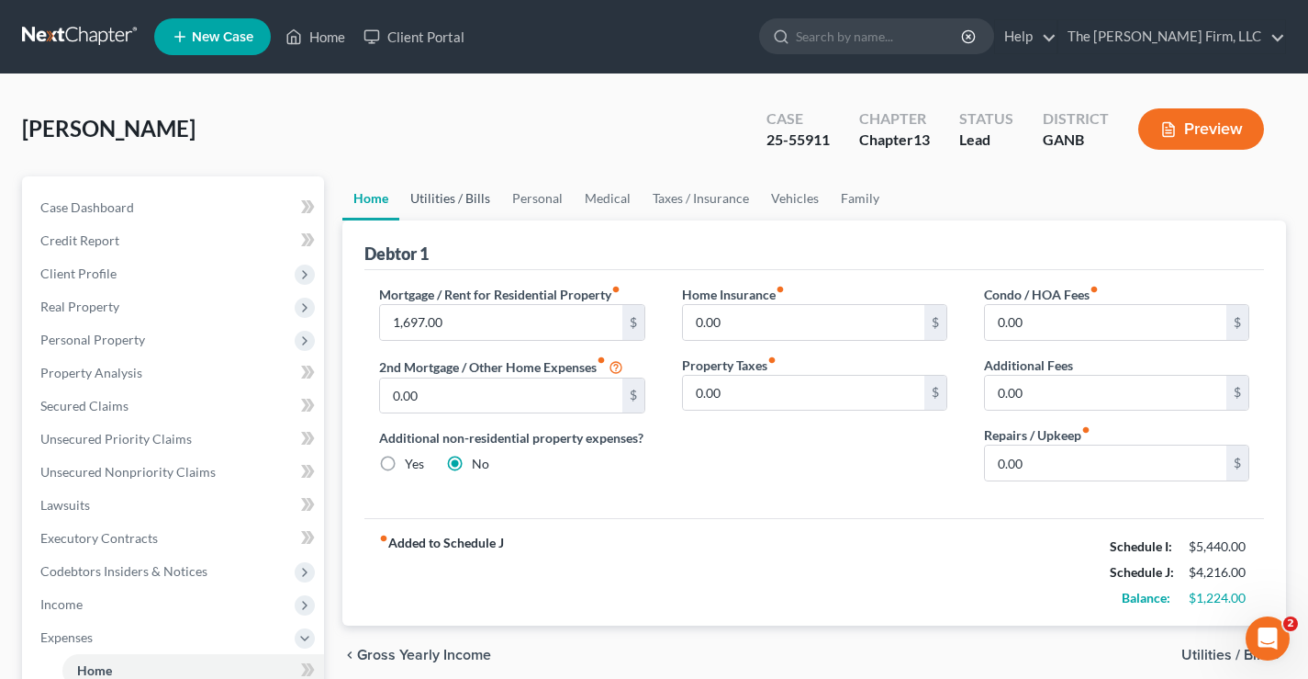
click at [454, 200] on link "Utilities / Bills" at bounding box center [450, 198] width 102 height 44
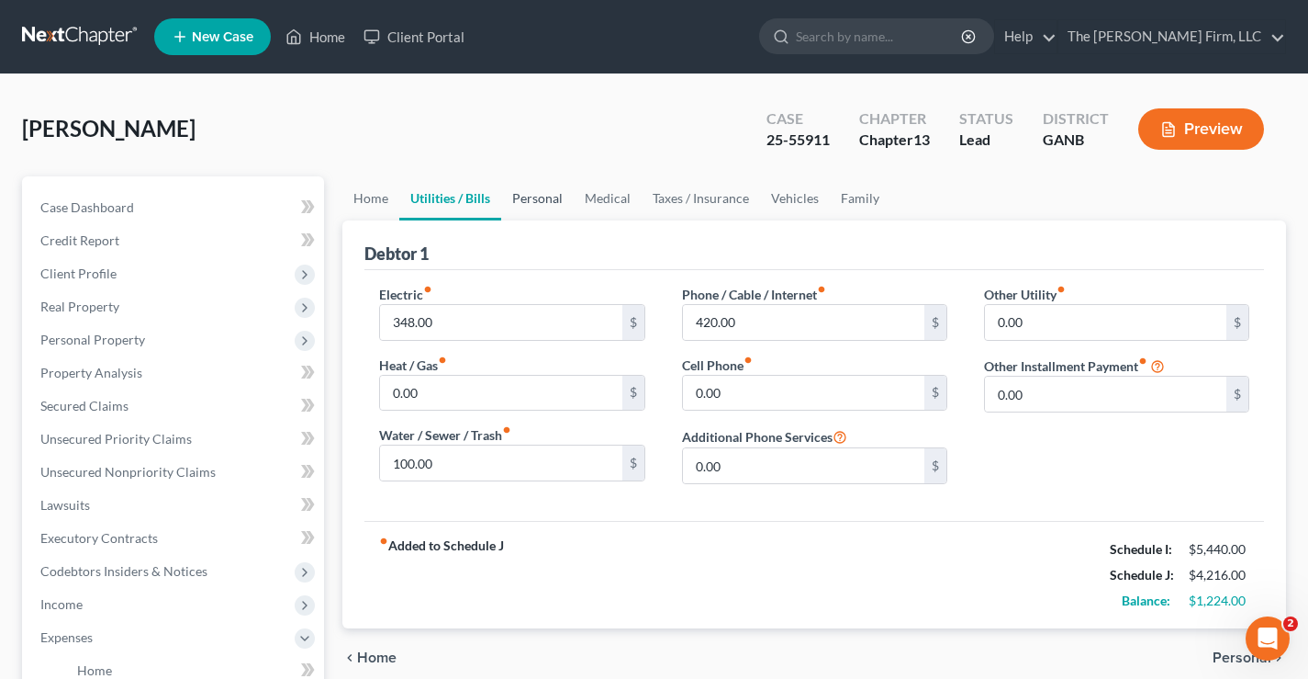
click at [538, 199] on link "Personal" at bounding box center [537, 198] width 73 height 44
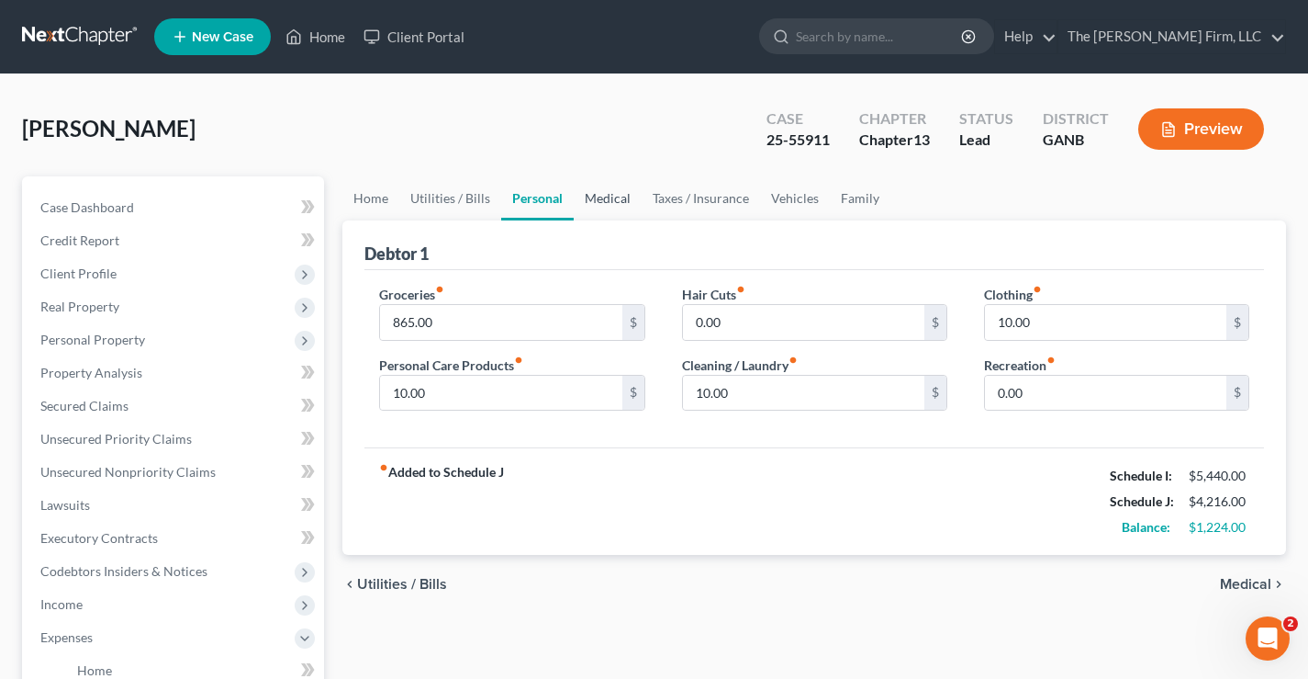
click at [602, 199] on link "Medical" at bounding box center [608, 198] width 68 height 44
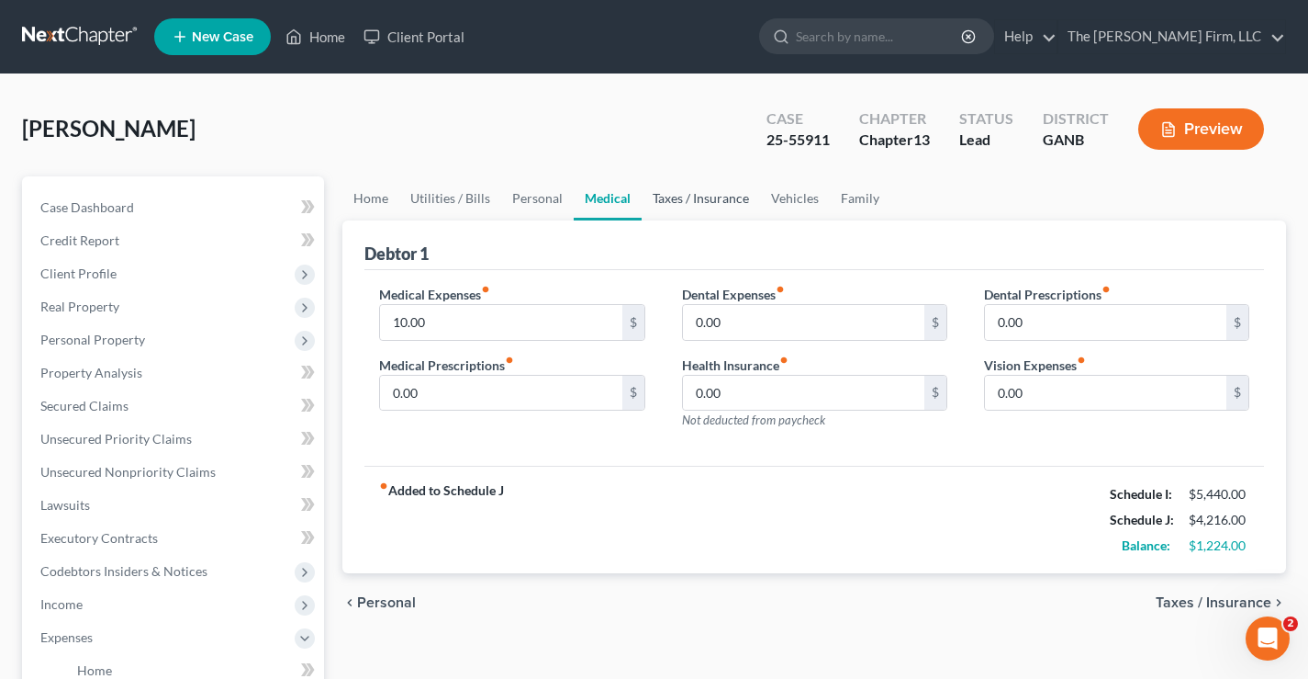
click at [688, 199] on link "Taxes / Insurance" at bounding box center [701, 198] width 118 height 44
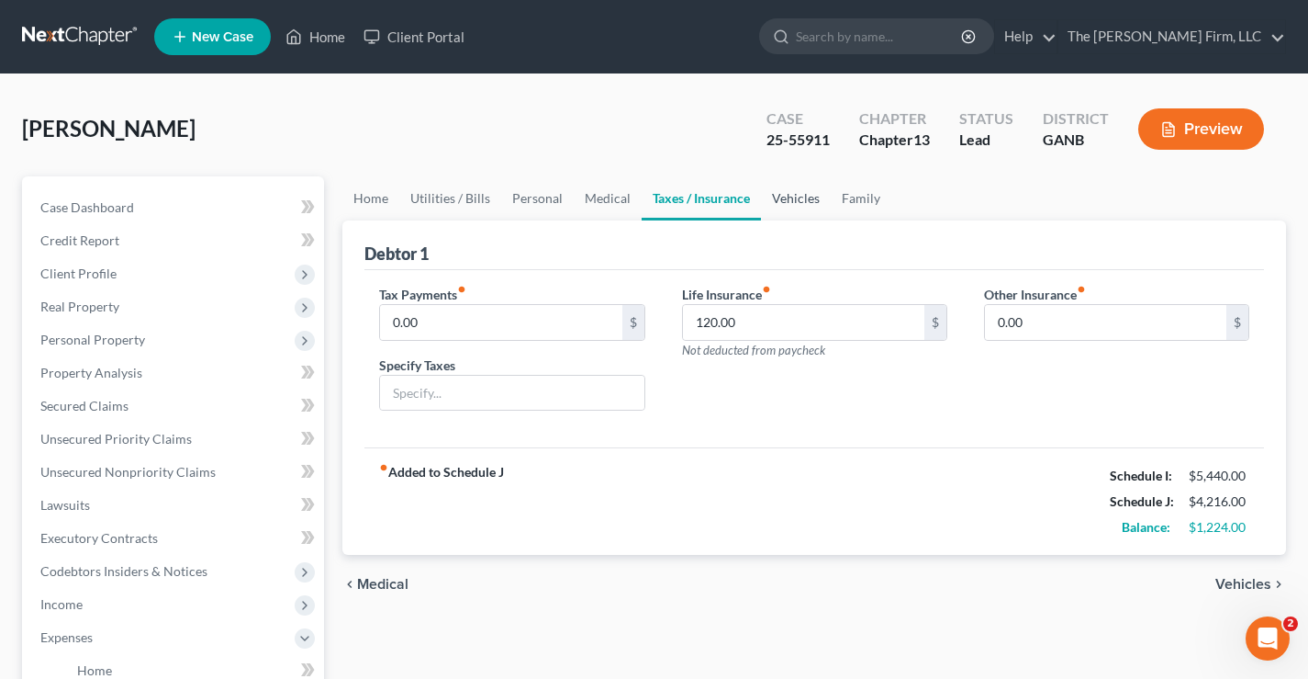
click at [787, 196] on link "Vehicles" at bounding box center [796, 198] width 70 height 44
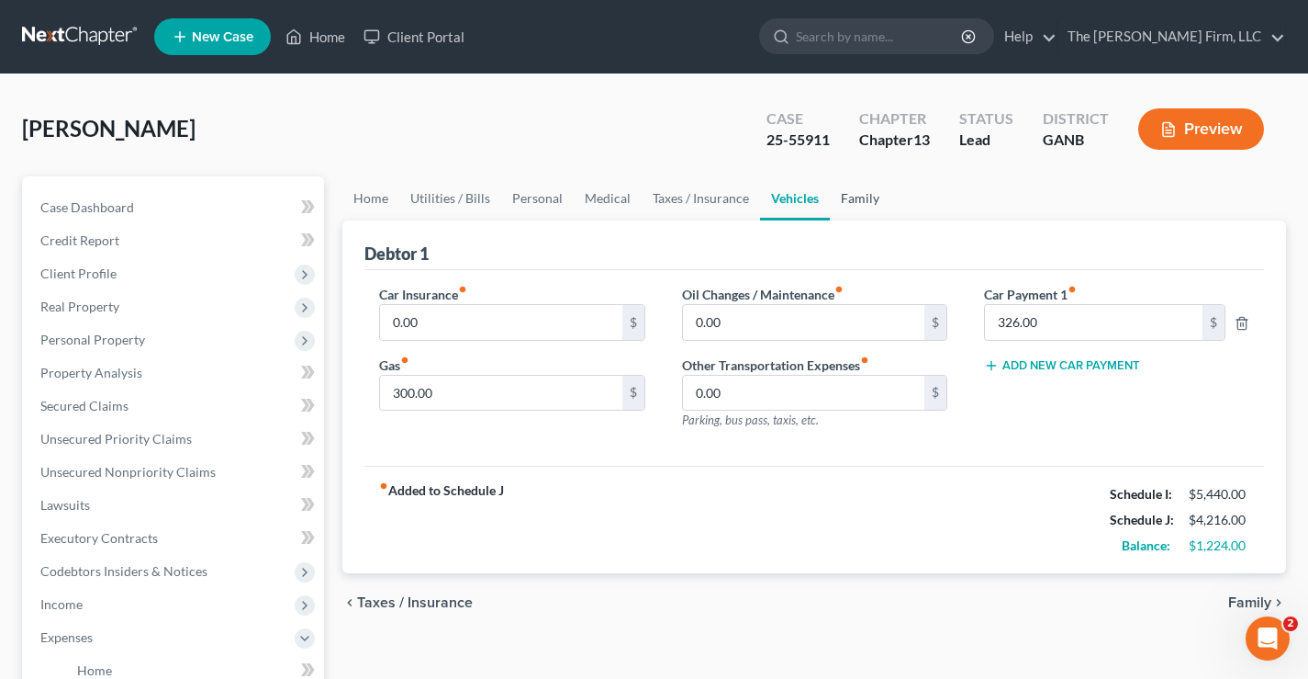
click at [848, 196] on link "Family" at bounding box center [860, 198] width 61 height 44
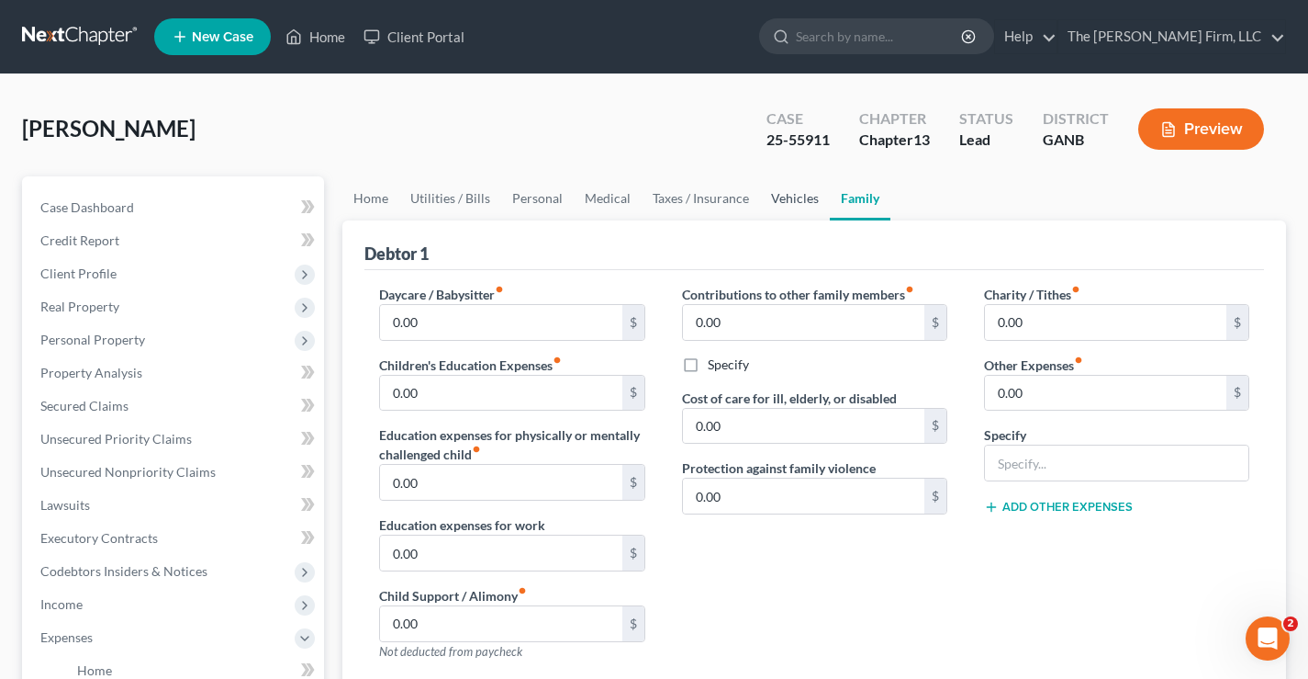
click at [785, 193] on link "Vehicles" at bounding box center [795, 198] width 70 height 44
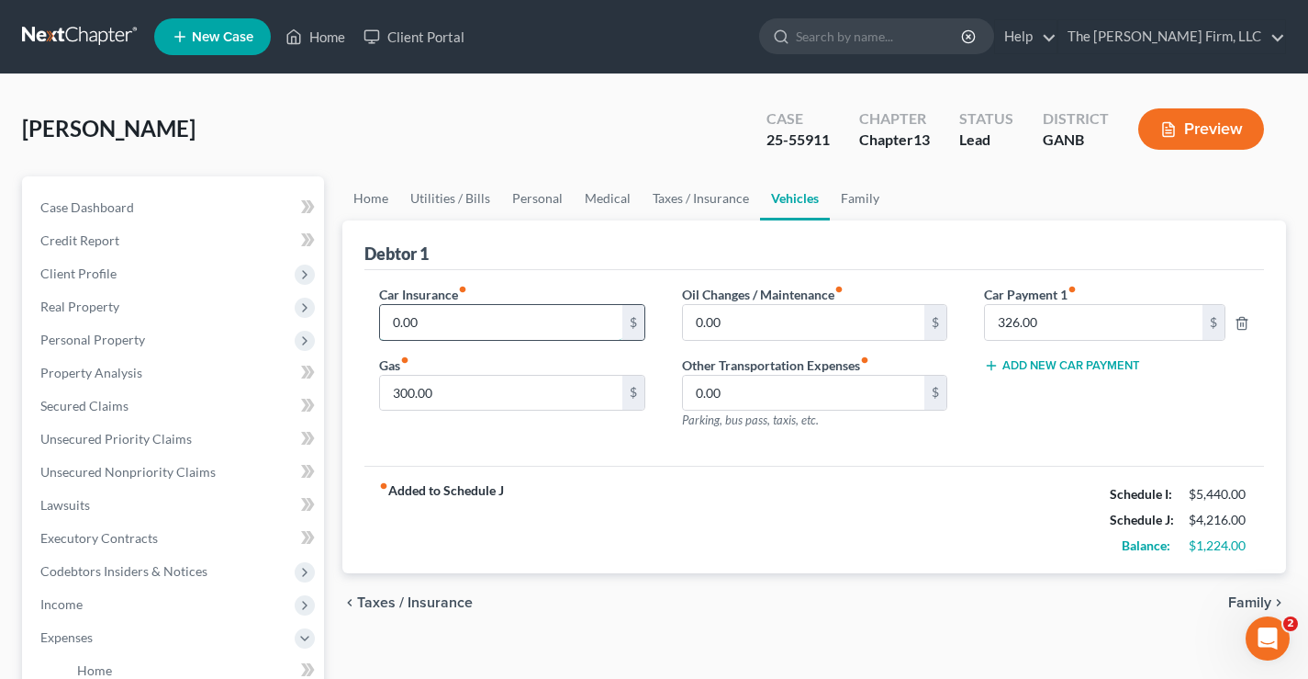
click at [432, 320] on input "0.00" at bounding box center [500, 322] width 241 height 35
type input "250"
click at [459, 199] on link "Utilities / Bills" at bounding box center [450, 198] width 102 height 44
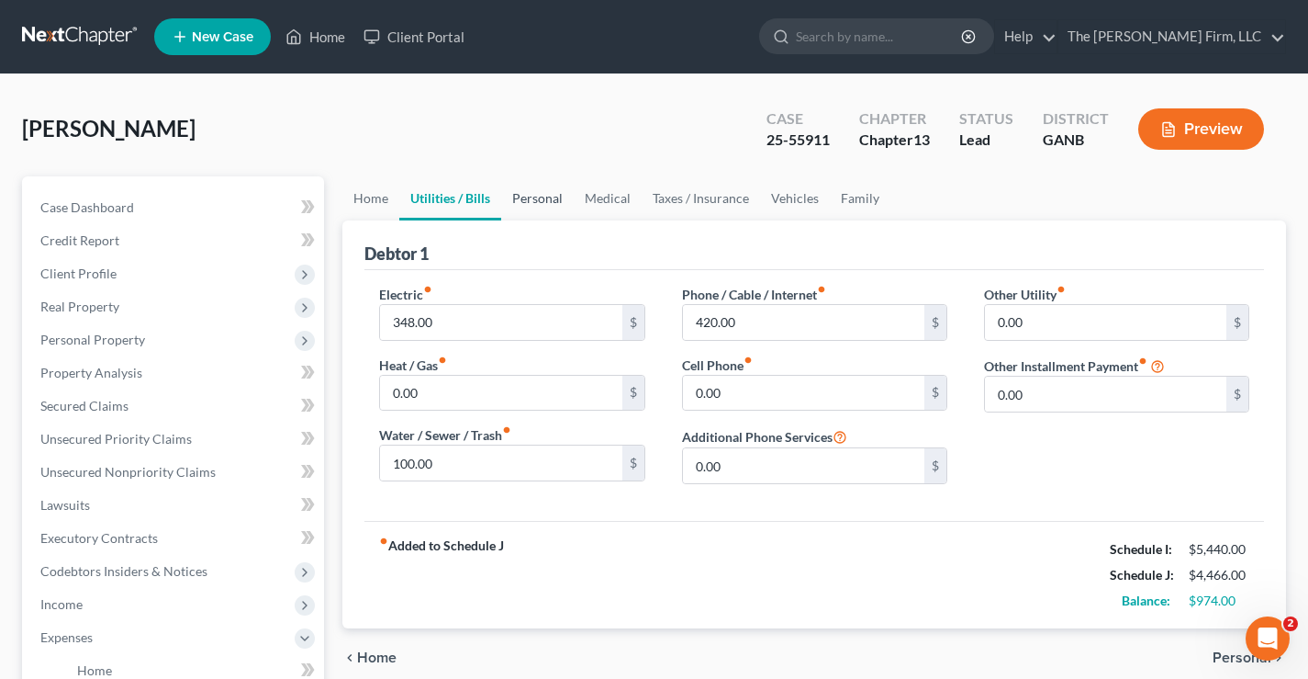
click at [542, 196] on link "Personal" at bounding box center [537, 198] width 73 height 44
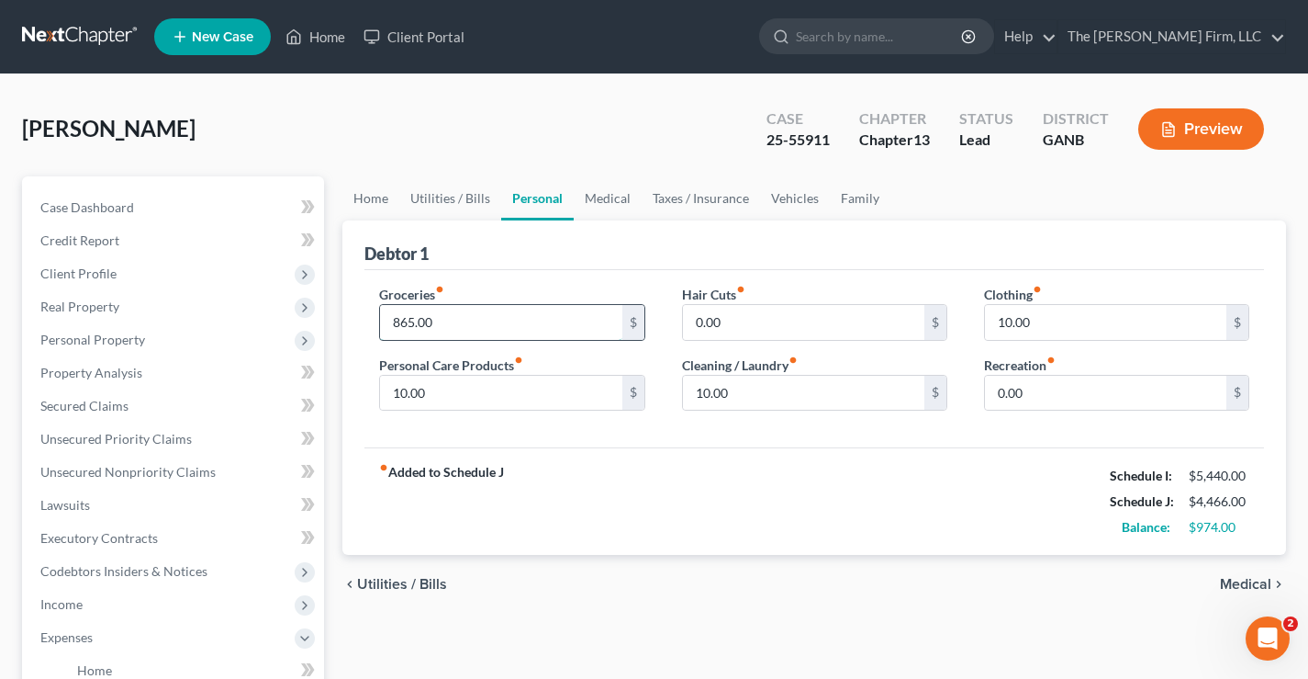
click at [452, 327] on input "865.00" at bounding box center [500, 322] width 241 height 35
click at [794, 194] on link "Vehicles" at bounding box center [795, 198] width 70 height 44
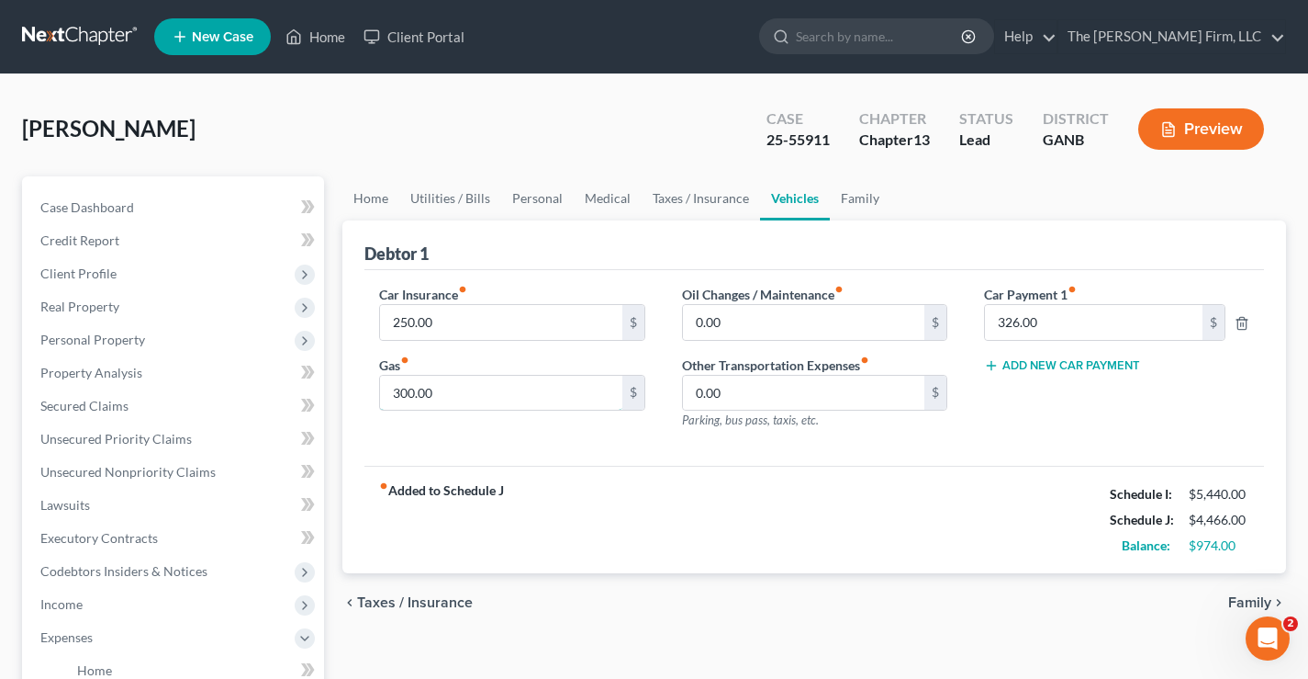
click at [460, 387] on input "300.00" at bounding box center [500, 393] width 241 height 35
type input "200"
click at [524, 195] on link "Personal" at bounding box center [537, 198] width 73 height 44
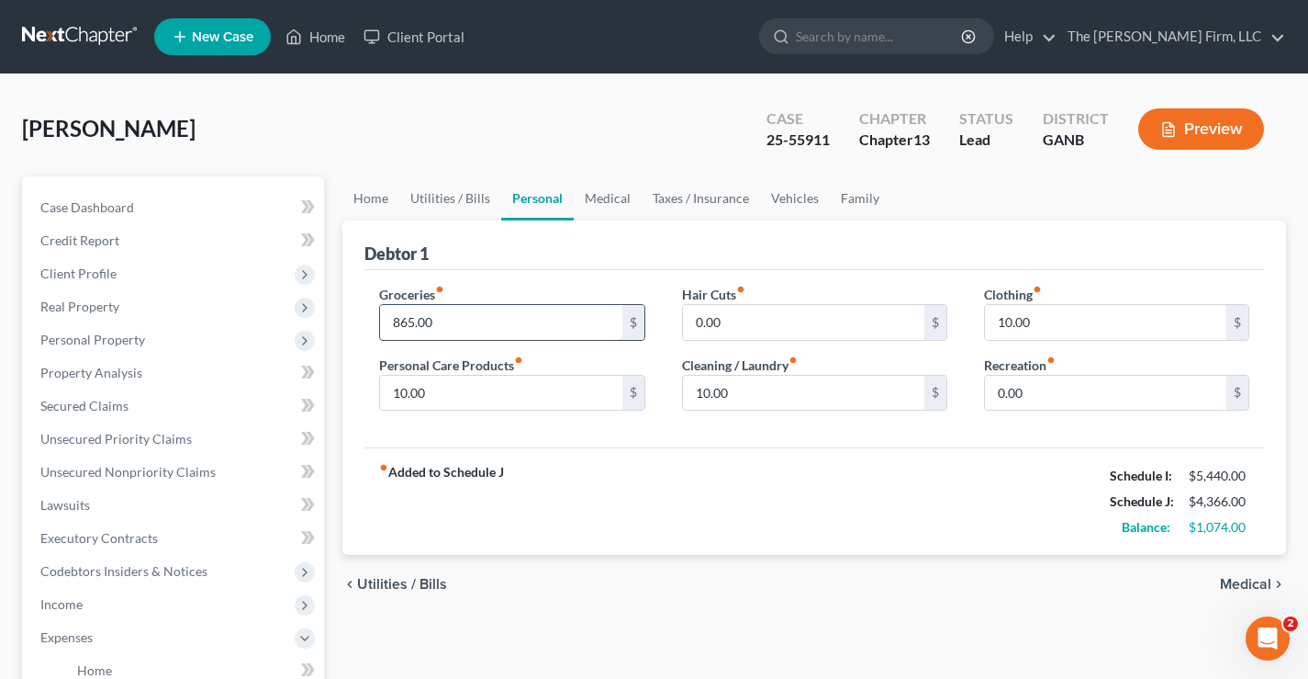
click at [447, 319] on input "865.00" at bounding box center [500, 322] width 241 height 35
type input "665"
click at [581, 151] on div "Potts, Ramona Upgraded Case 25-55911 Chapter Chapter 13 Status Lead District GA…" at bounding box center [654, 136] width 1264 height 80
click at [443, 197] on link "Utilities / Bills" at bounding box center [450, 198] width 102 height 44
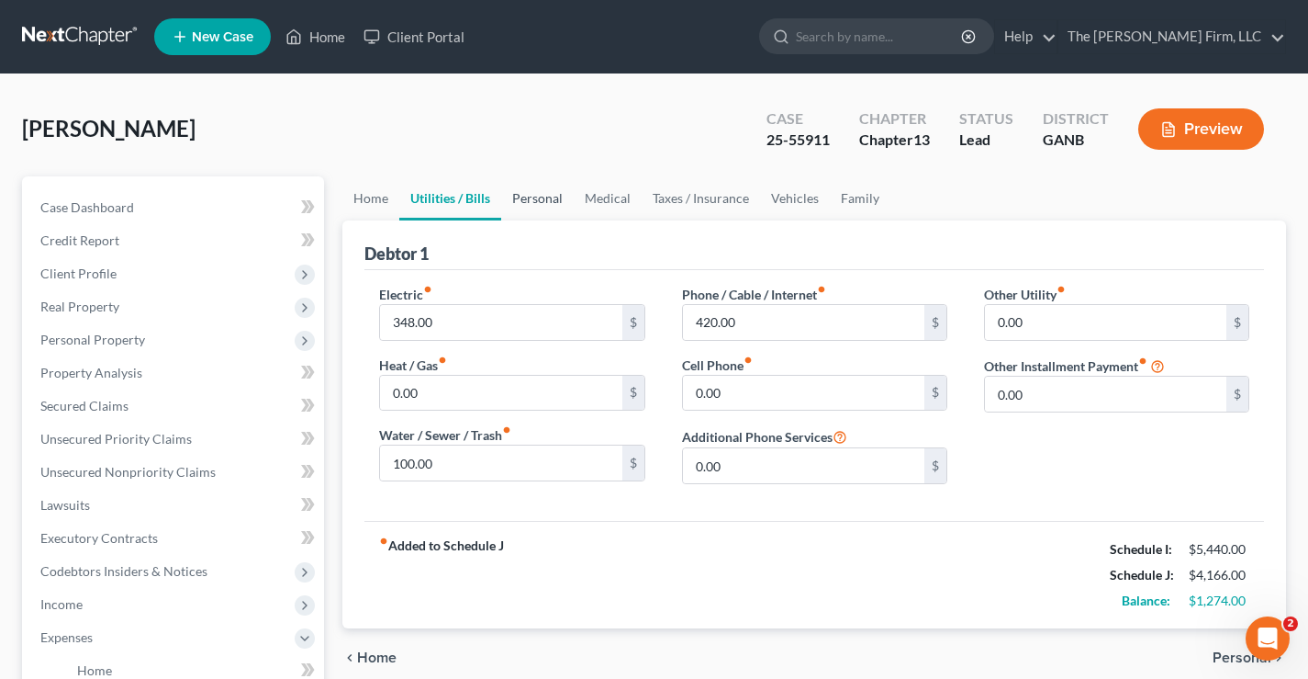
click at [536, 199] on link "Personal" at bounding box center [537, 198] width 73 height 44
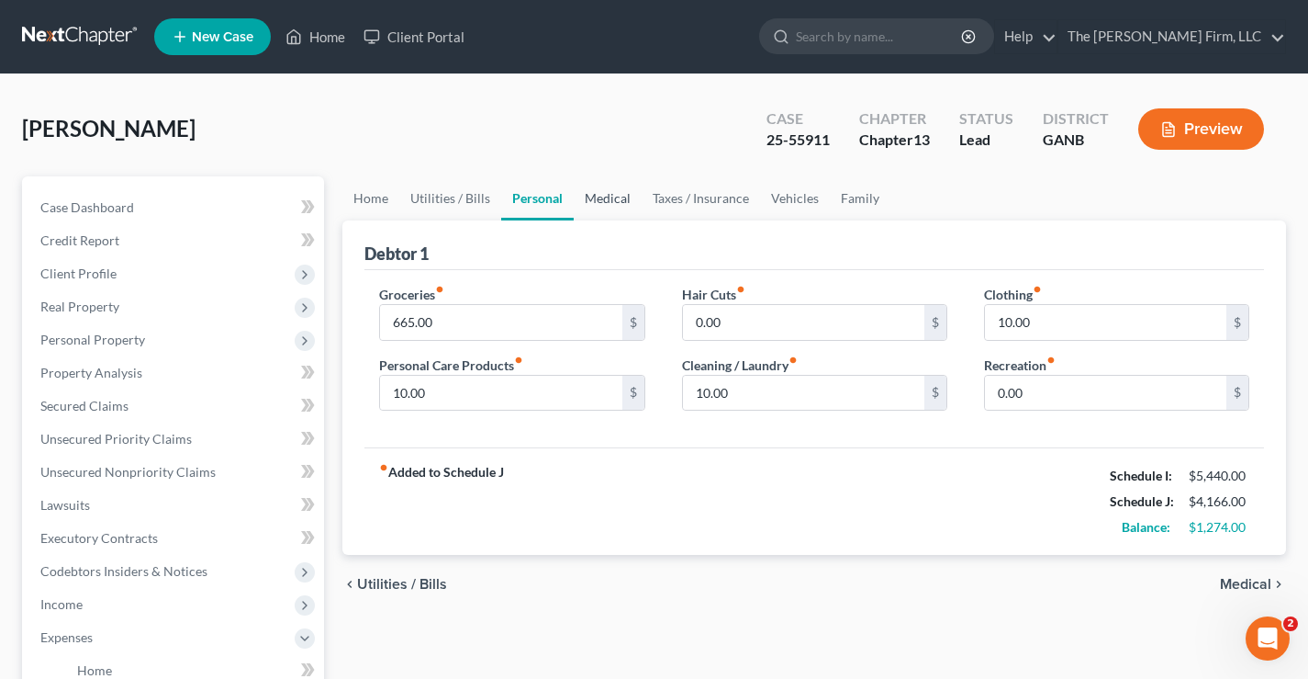
click at [614, 199] on link "Medical" at bounding box center [608, 198] width 68 height 44
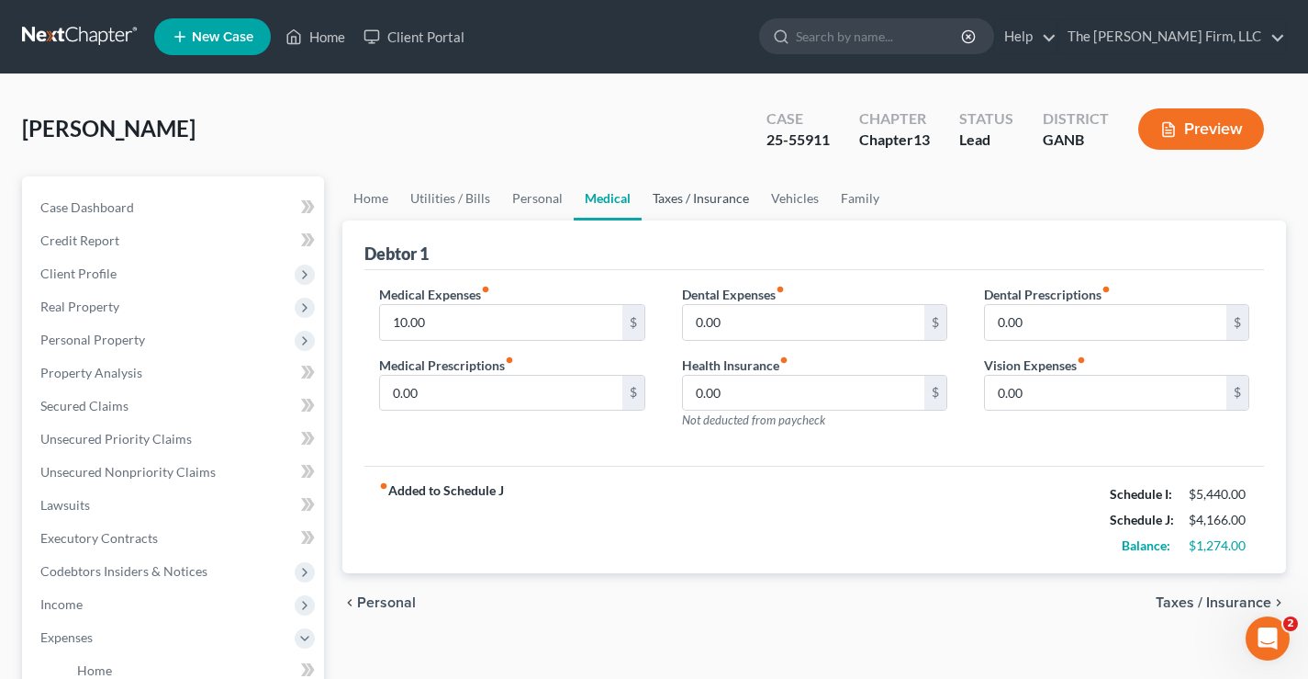
click at [704, 203] on link "Taxes / Insurance" at bounding box center [701, 198] width 118 height 44
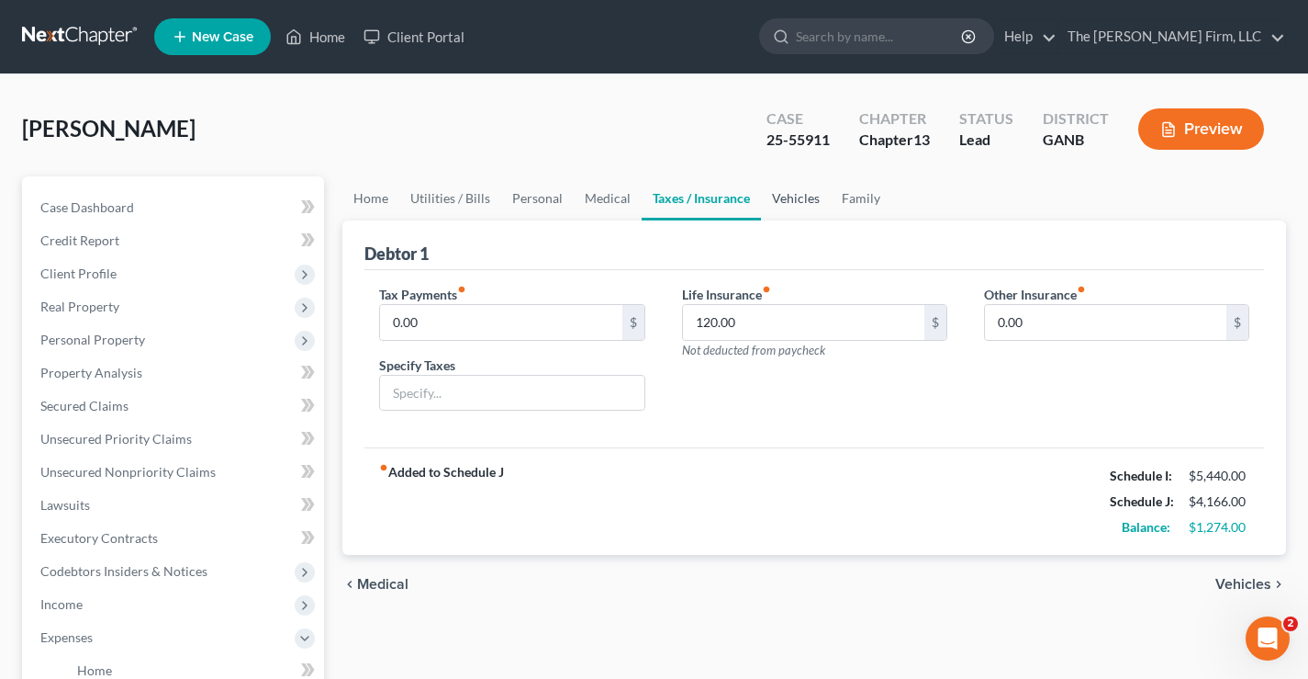
click at [793, 202] on link "Vehicles" at bounding box center [796, 198] width 70 height 44
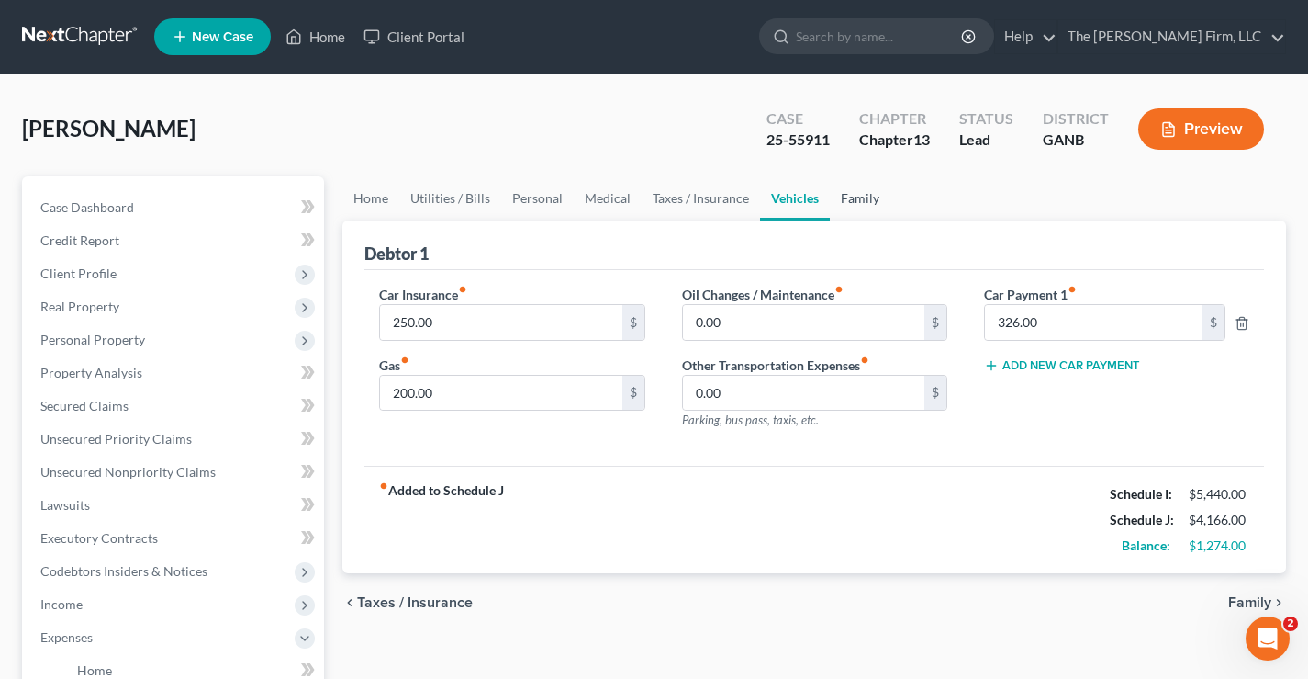
click at [870, 200] on link "Family" at bounding box center [860, 198] width 61 height 44
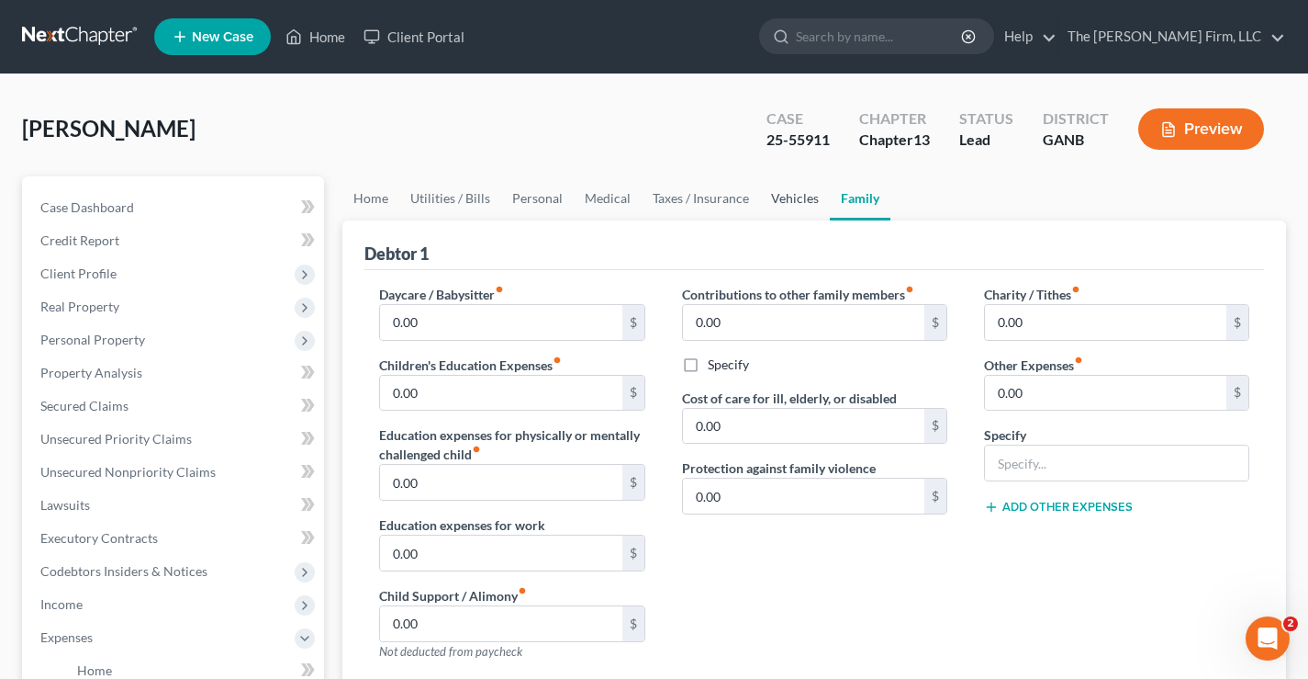
click at [778, 205] on link "Vehicles" at bounding box center [795, 198] width 70 height 44
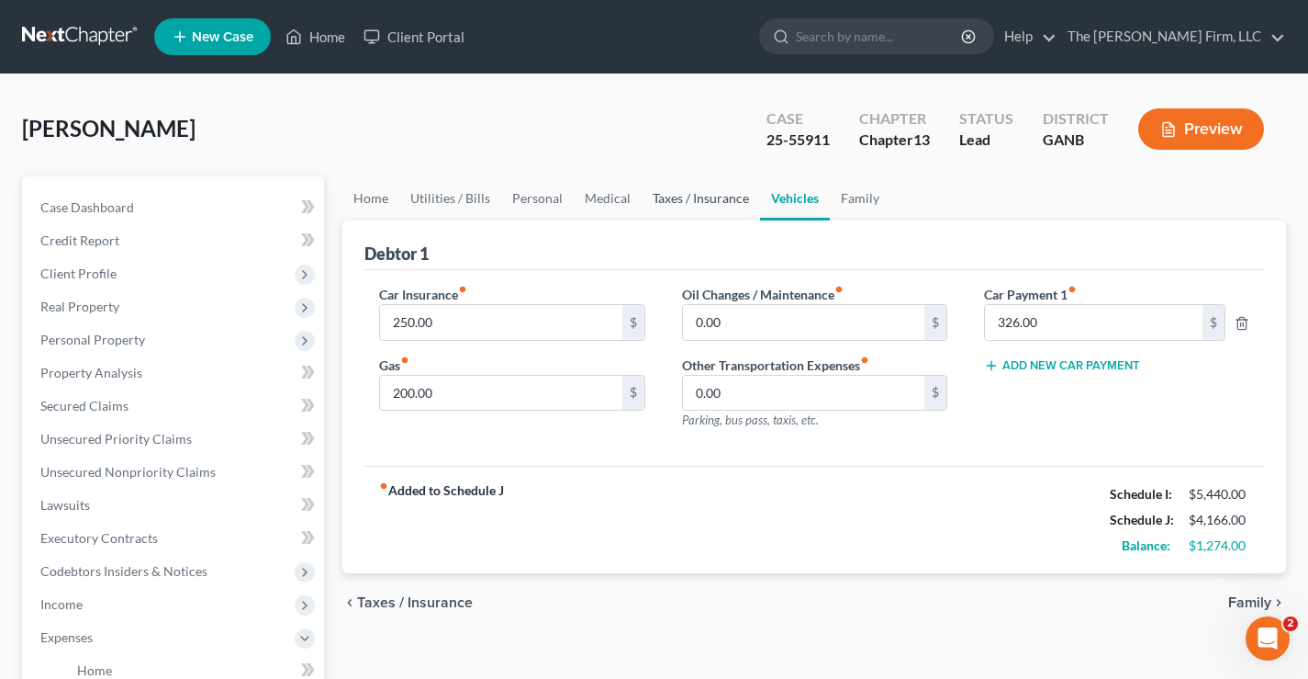
click at [691, 197] on link "Taxes / Insurance" at bounding box center [701, 198] width 118 height 44
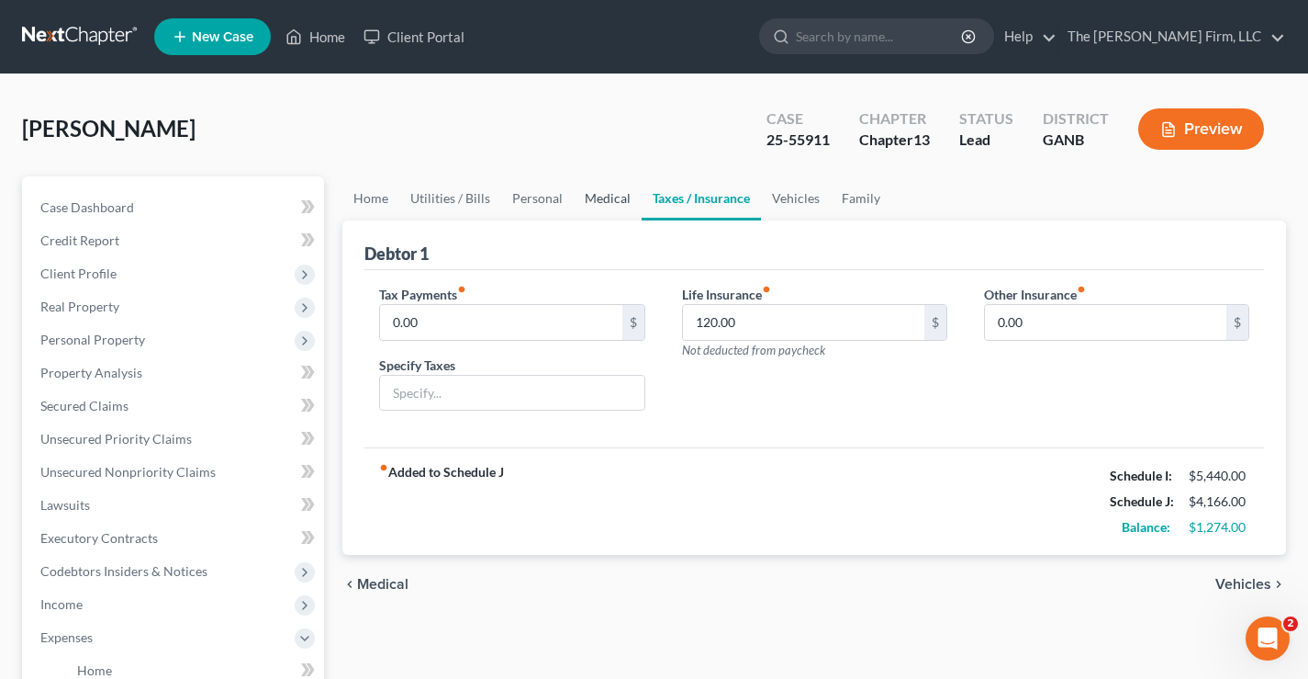
click at [583, 195] on link "Medical" at bounding box center [608, 198] width 68 height 44
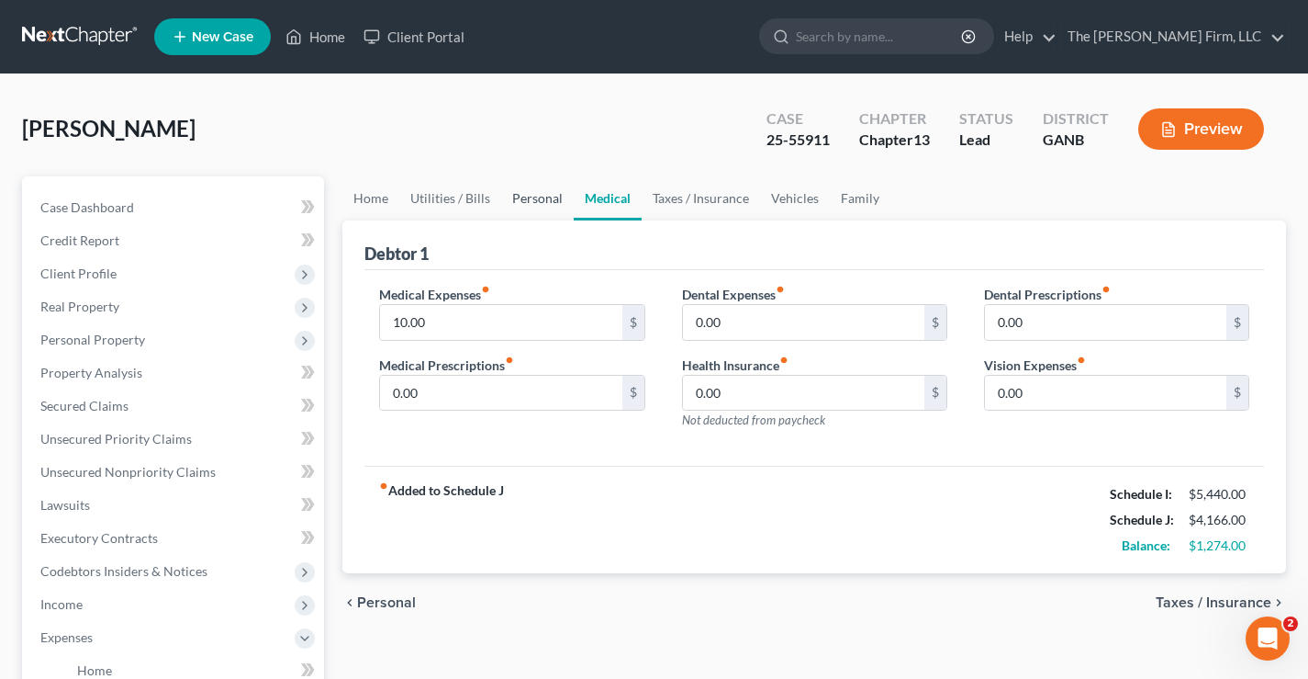
click at [533, 196] on link "Personal" at bounding box center [537, 198] width 73 height 44
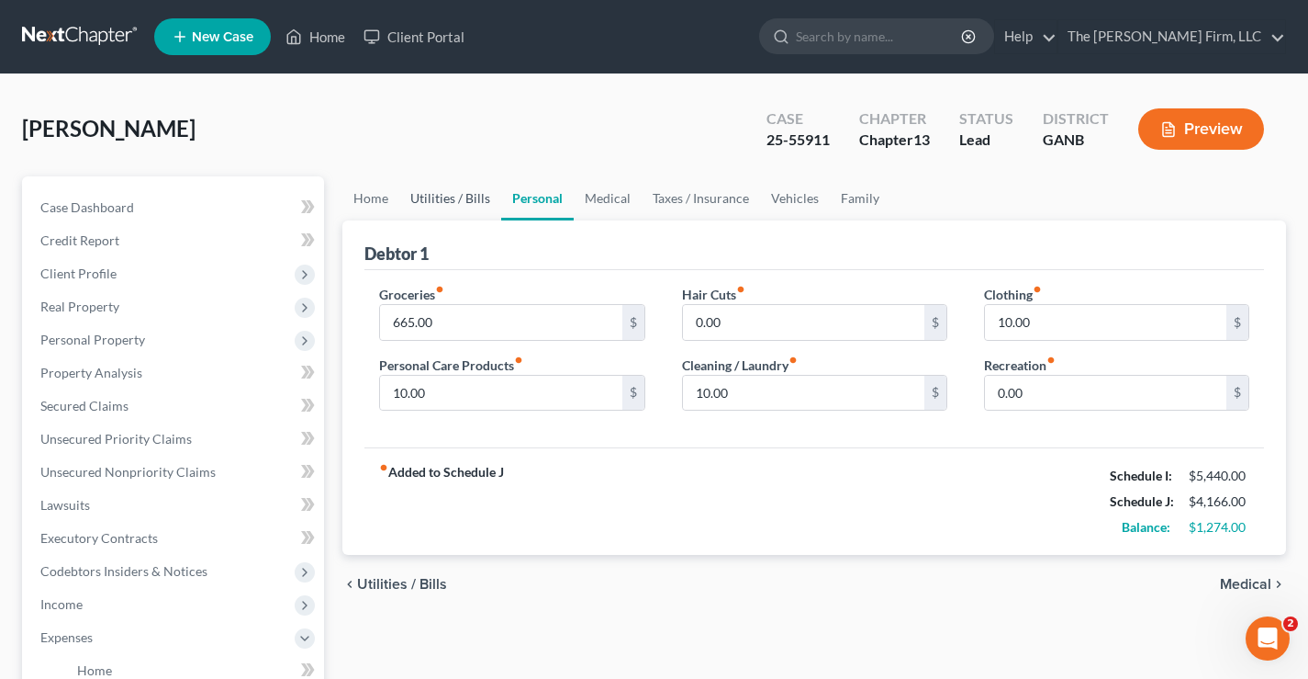
click at [454, 196] on link "Utilities / Bills" at bounding box center [450, 198] width 102 height 44
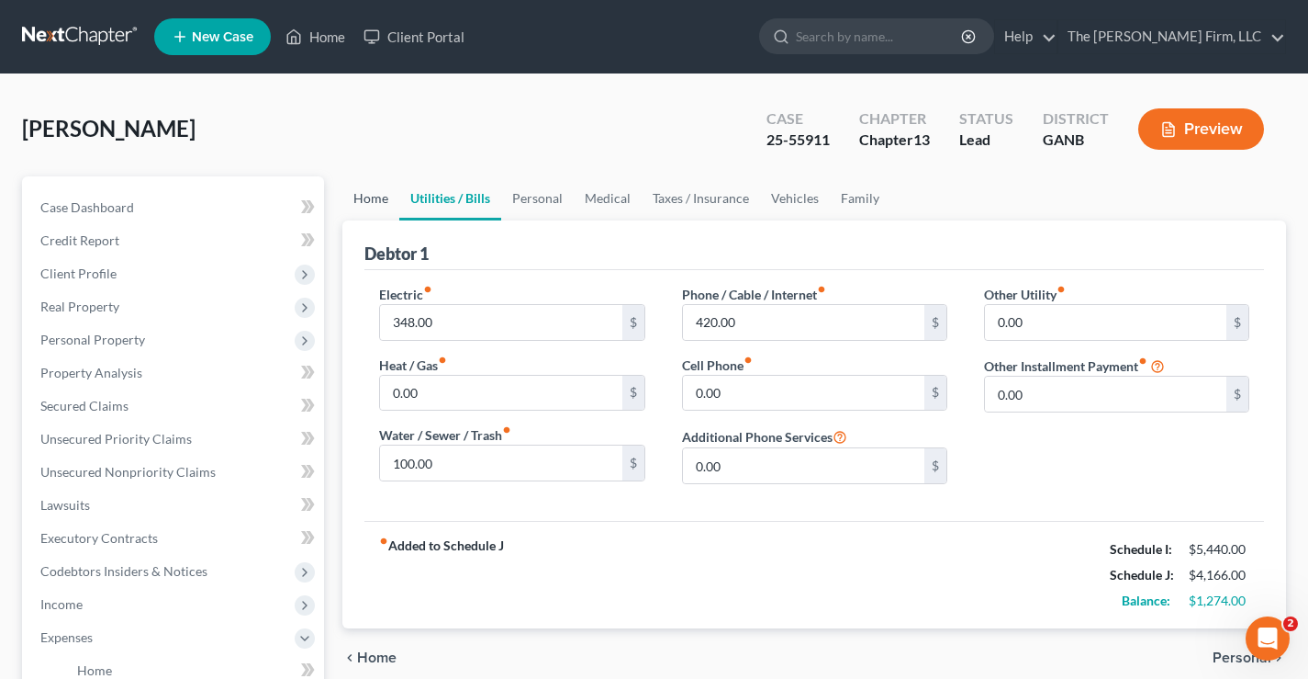
click at [377, 198] on link "Home" at bounding box center [370, 198] width 57 height 44
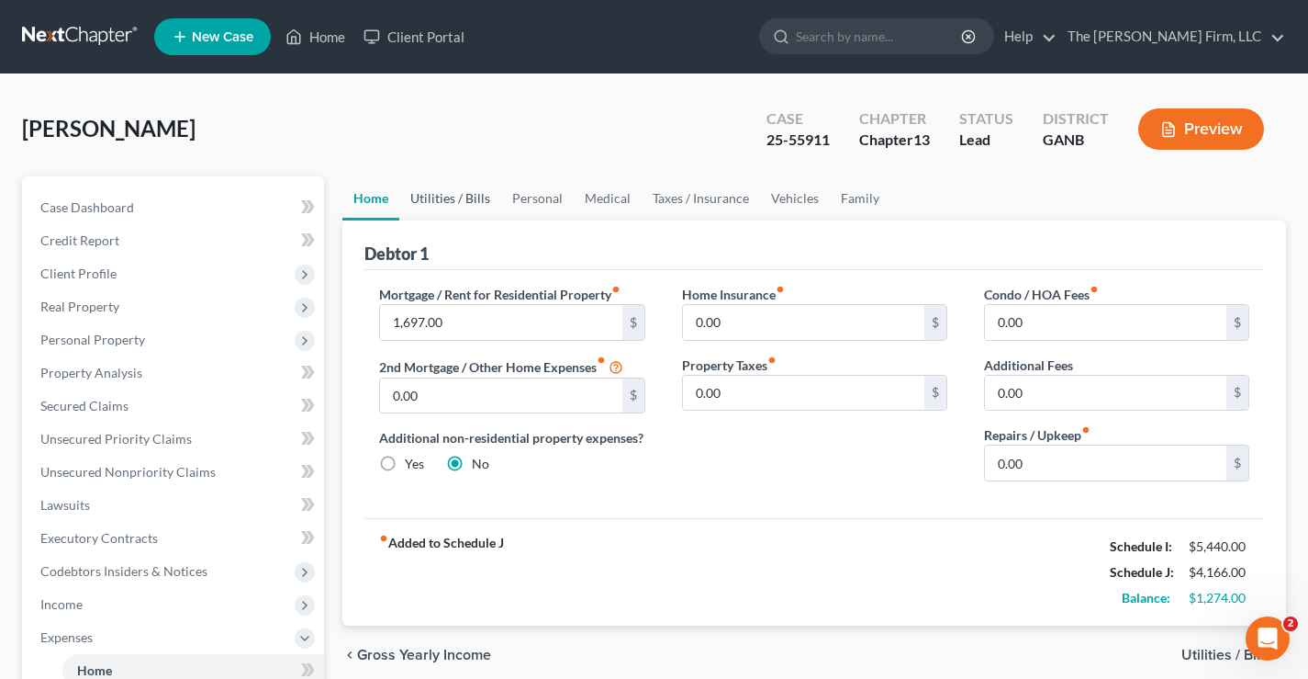
click at [444, 197] on link "Utilities / Bills" at bounding box center [450, 198] width 102 height 44
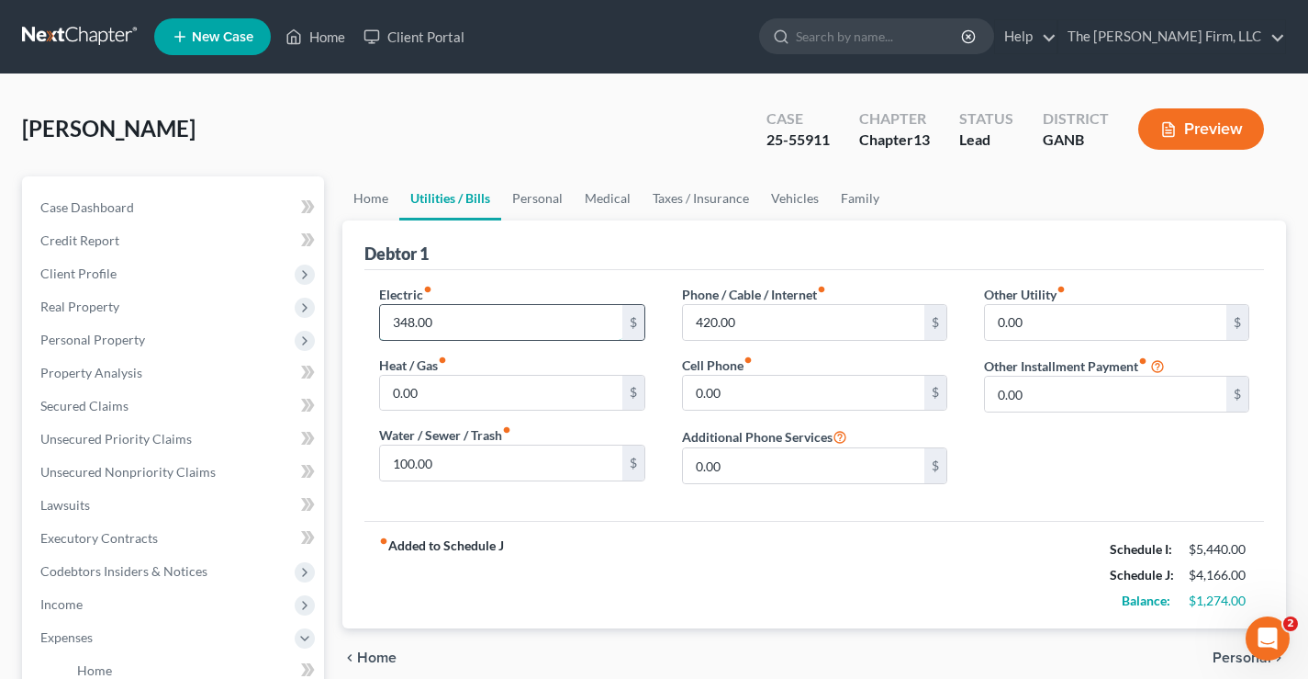
click at [434, 323] on input "348.00" at bounding box center [500, 322] width 241 height 35
click at [593, 573] on div "fiber_manual_record Added to Schedule J Schedule I: $5,440.00 Schedule J: $4,14…" at bounding box center [815, 574] width 900 height 107
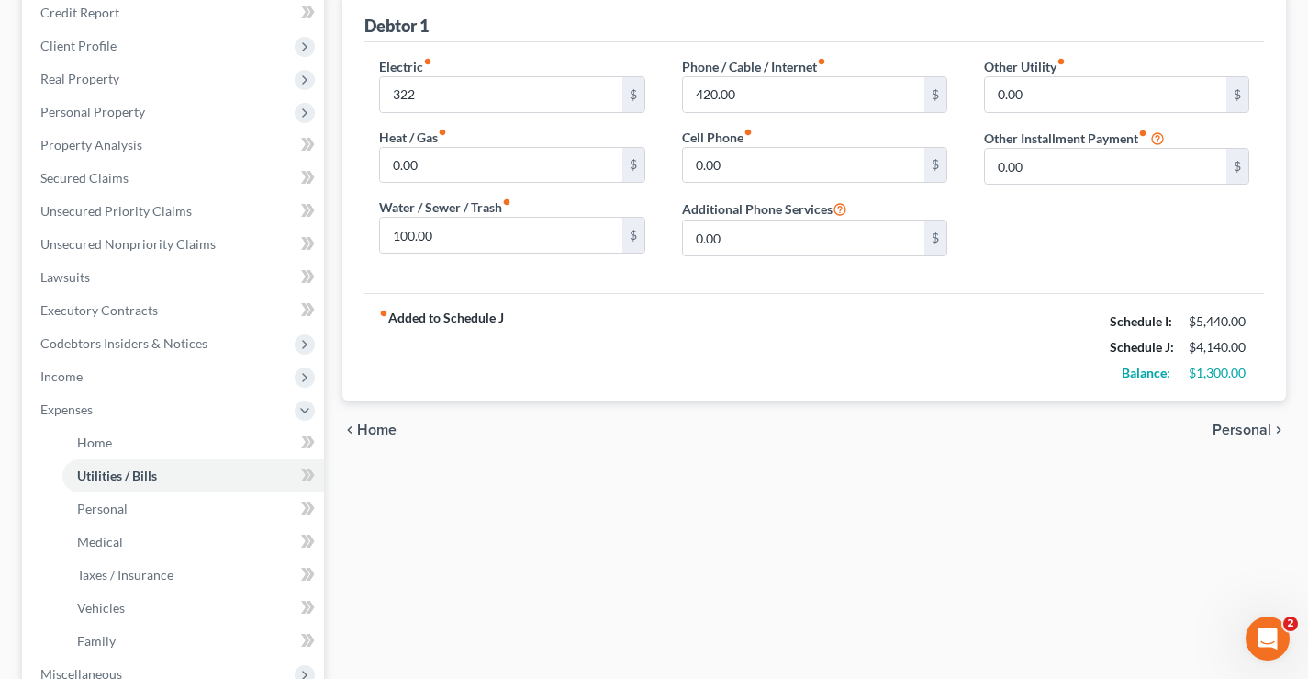
scroll to position [285, 0]
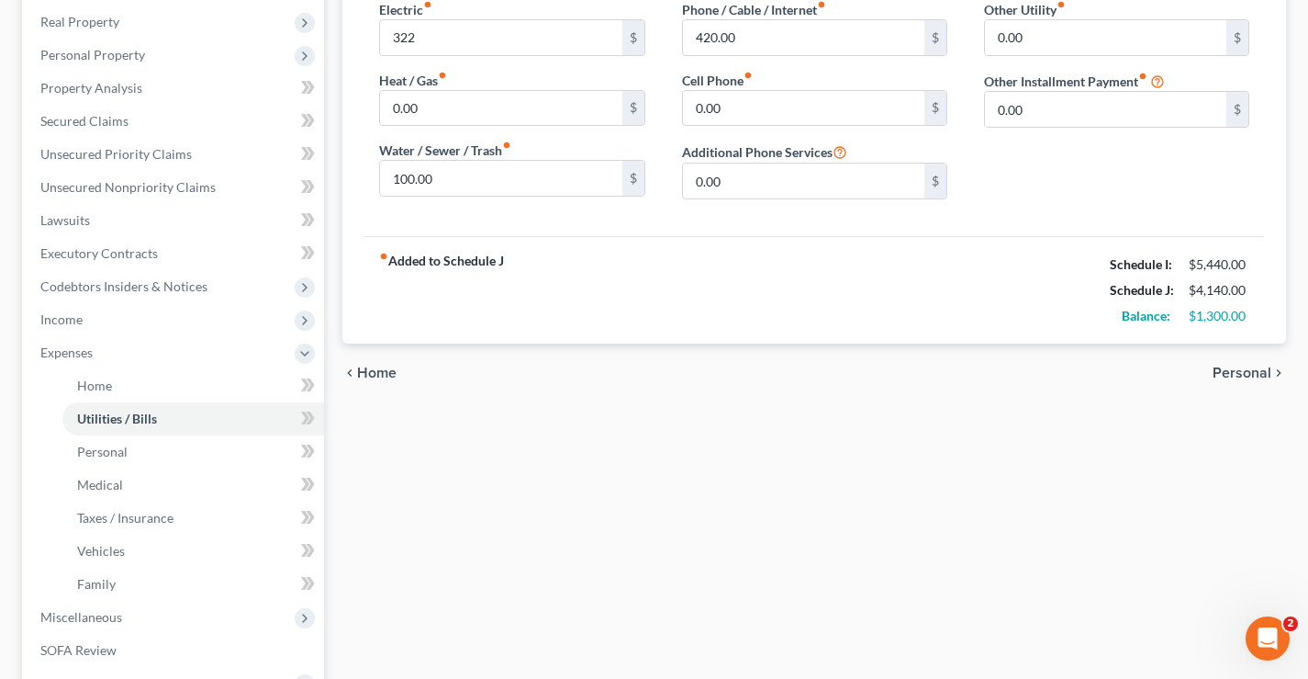
click at [565, 474] on div "Home Utilities / Bills Personal Medical Taxes / Insurance Vehicles Family Debto…" at bounding box center [814, 389] width 962 height 994
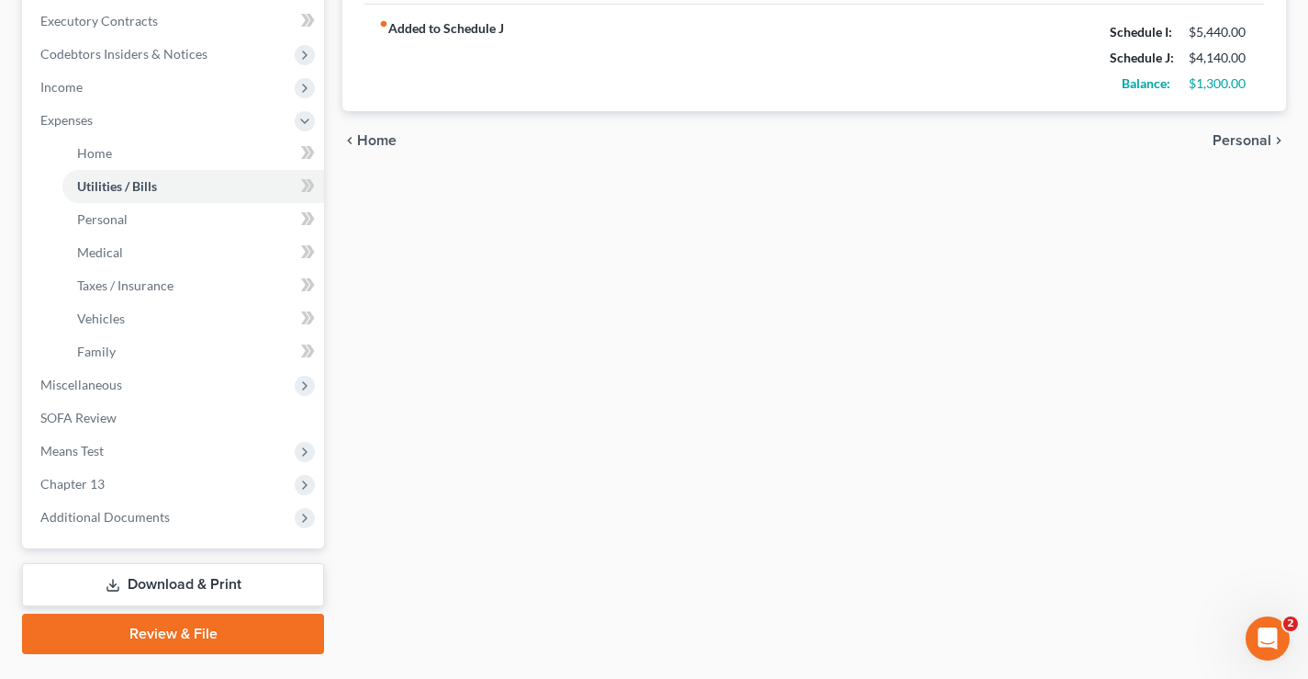
scroll to position [562, 0]
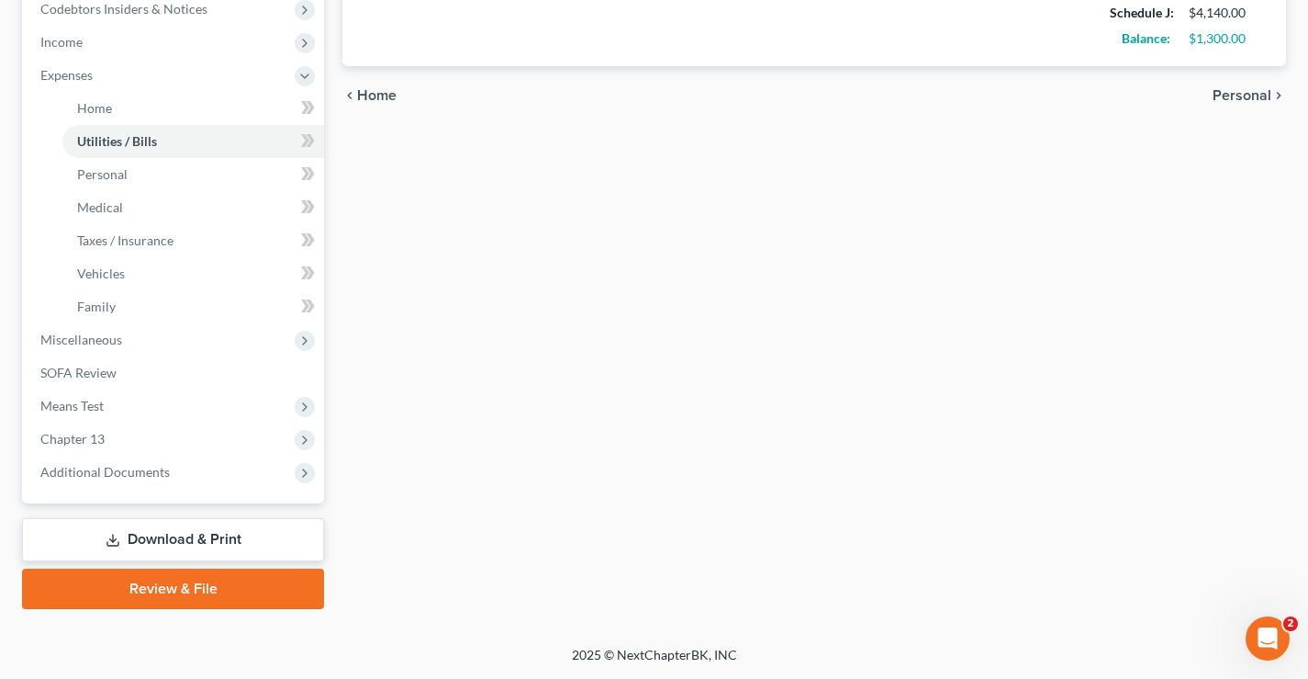
click at [209, 539] on link "Download & Print" at bounding box center [173, 539] width 302 height 43
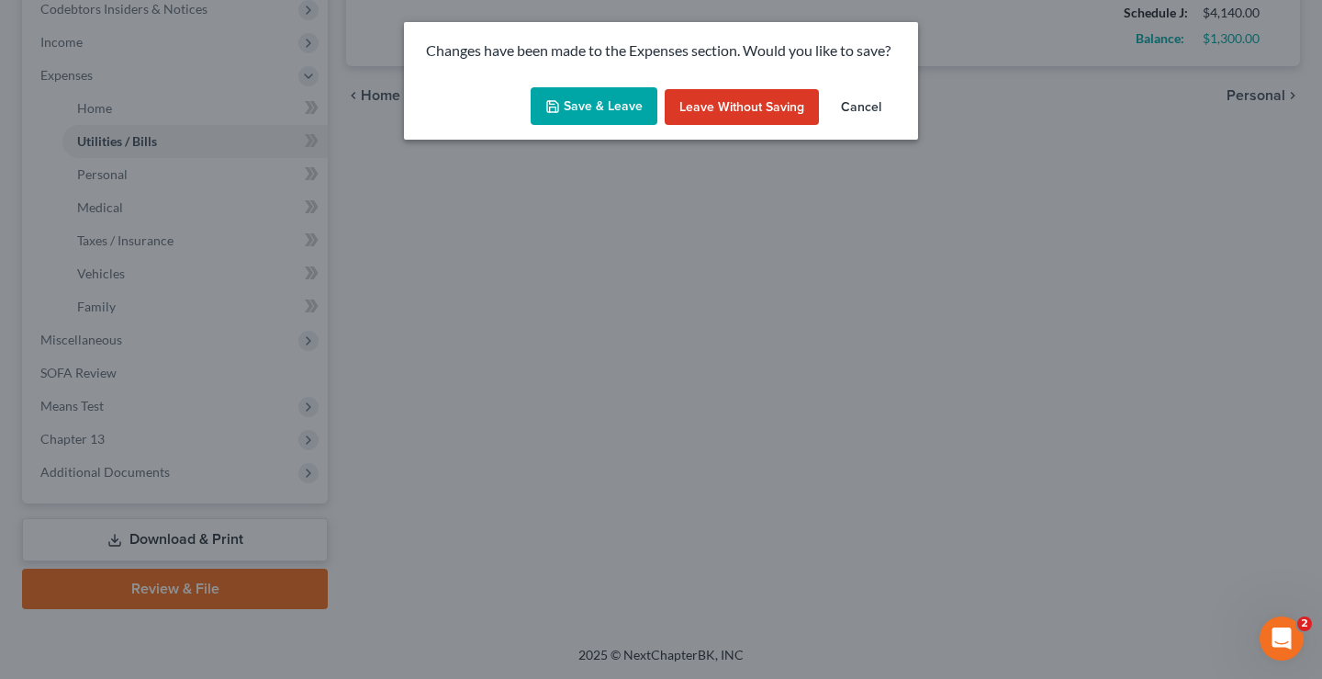
click at [608, 117] on button "Save & Leave" at bounding box center [594, 106] width 127 height 39
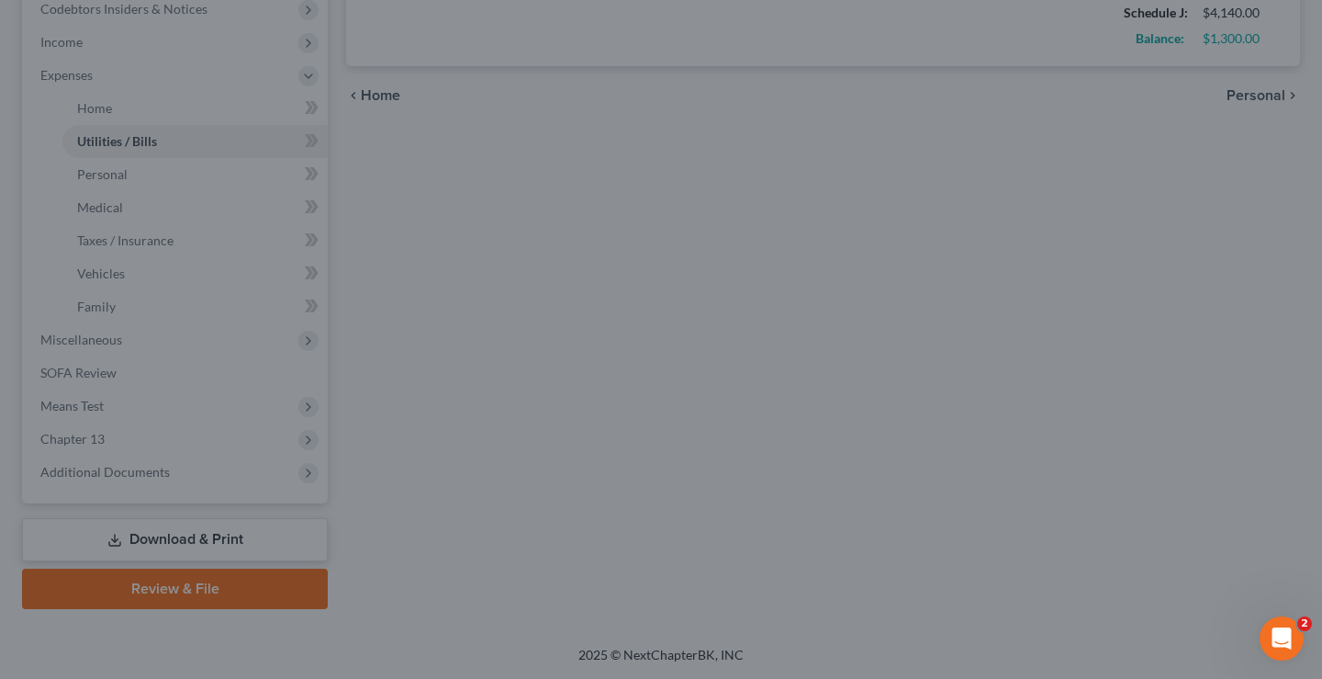
type input "322.00"
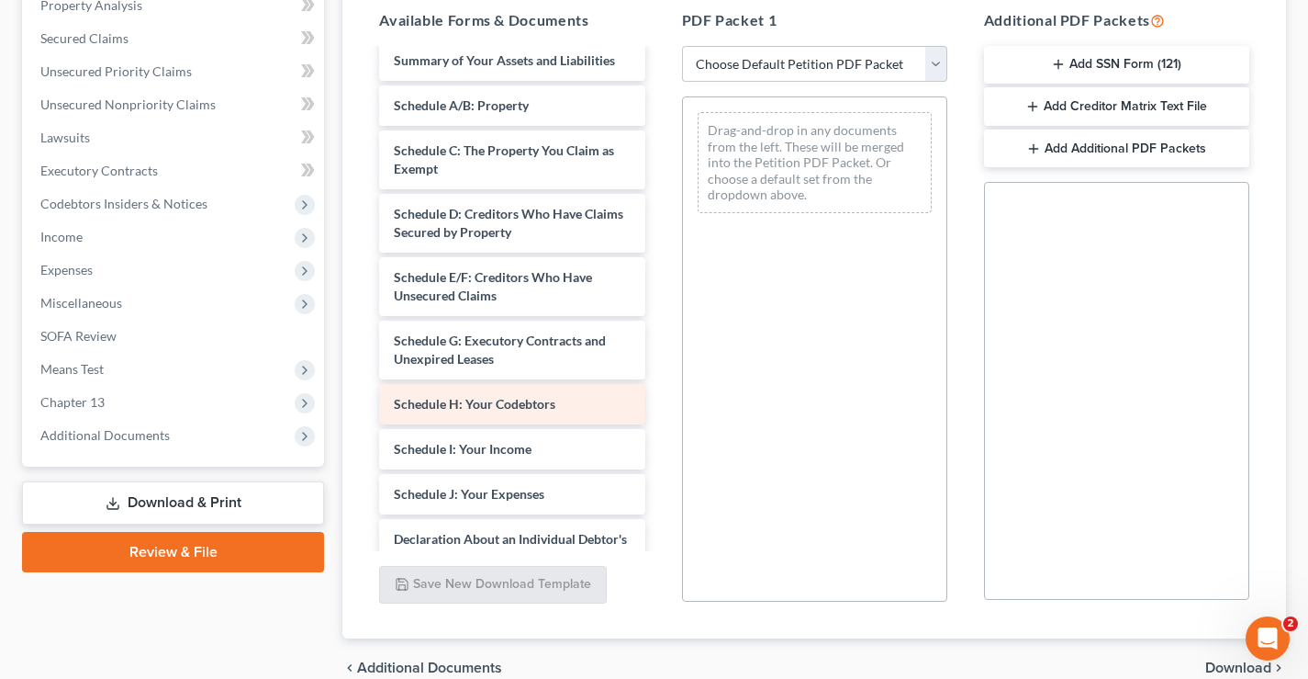
scroll to position [184, 0]
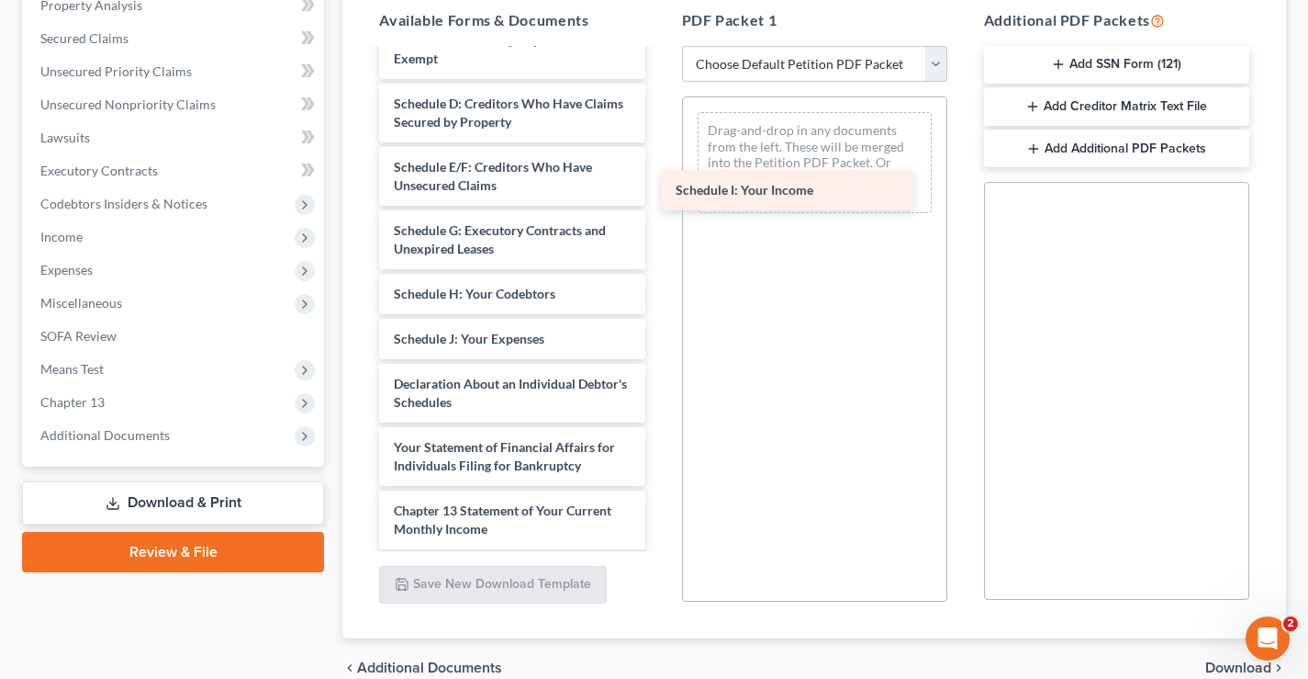
drag, startPoint x: 464, startPoint y: 338, endPoint x: 754, endPoint y: 182, distance: 329.5
click at [659, 183] on div "Schedule I: Your Income Voluntary Petition for Individuals Filing for Bankruptc…" at bounding box center [512, 307] width 295 height 881
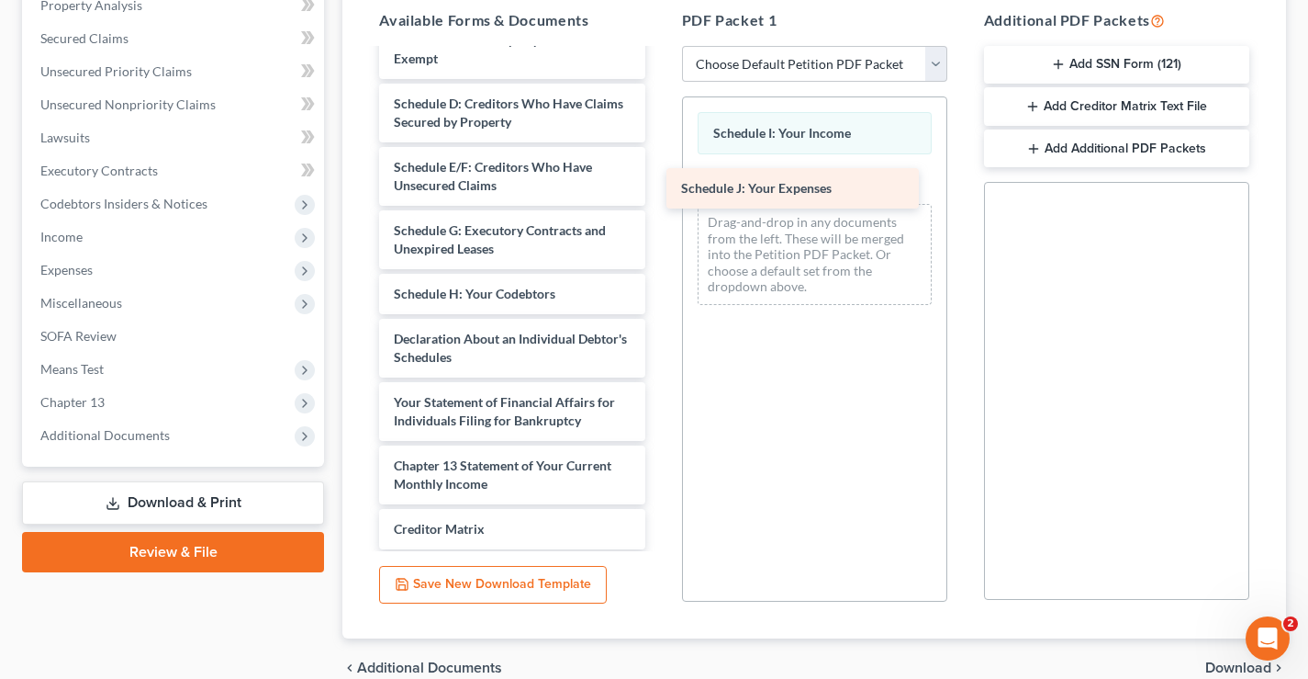
drag, startPoint x: 499, startPoint y: 338, endPoint x: 797, endPoint y: 175, distance: 339.0
click at [659, 175] on div "Schedule J: Your Expenses Voluntary Petition for Individuals Filing for Bankrup…" at bounding box center [512, 285] width 295 height 836
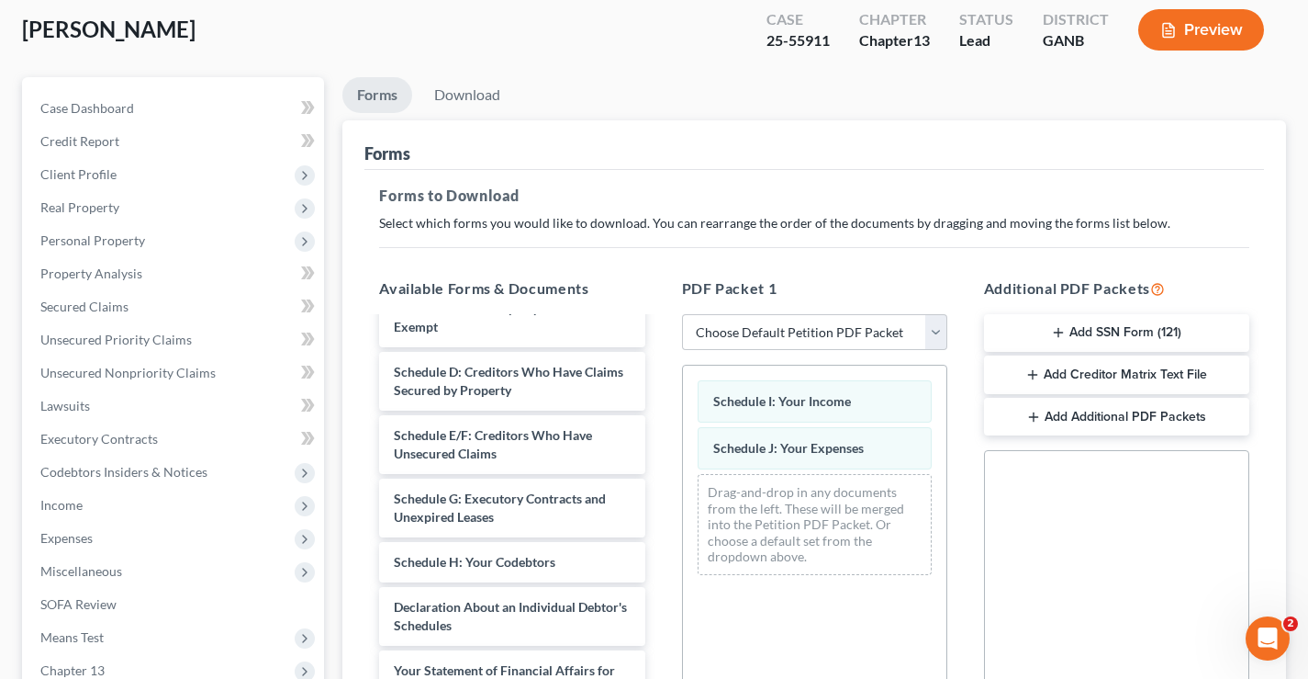
scroll to position [92, 0]
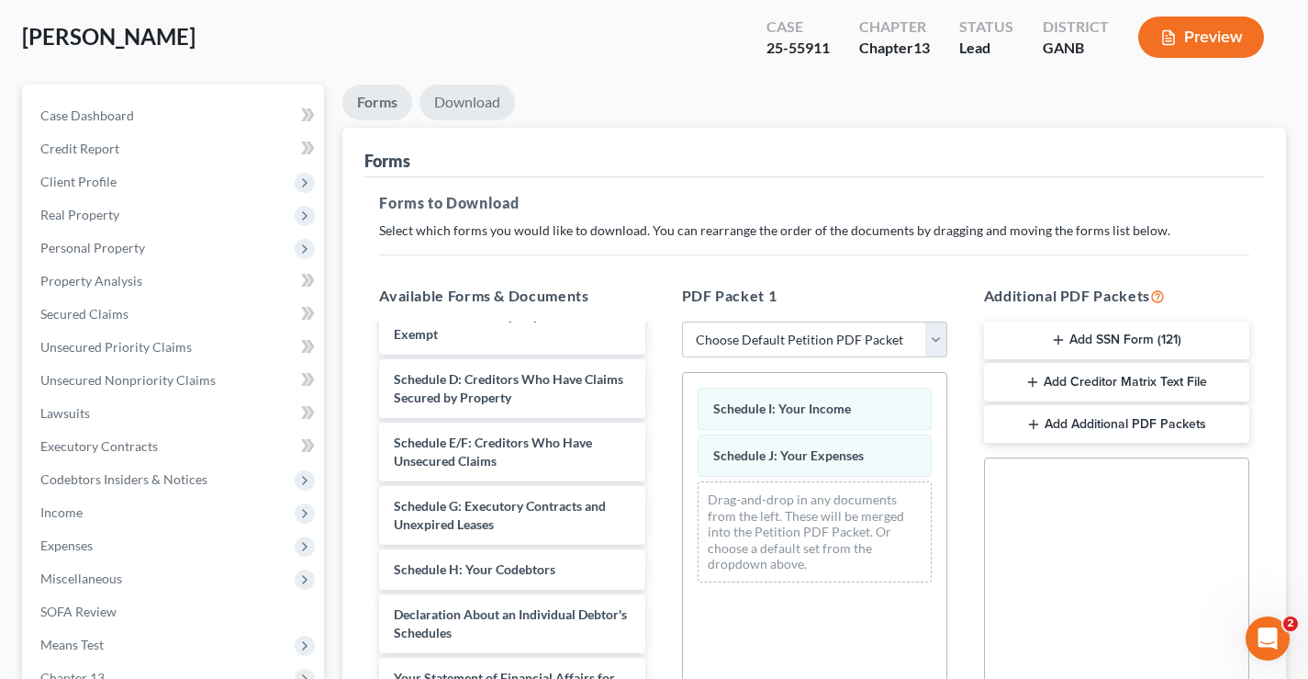
click at [489, 100] on link "Download" at bounding box center [467, 102] width 95 height 36
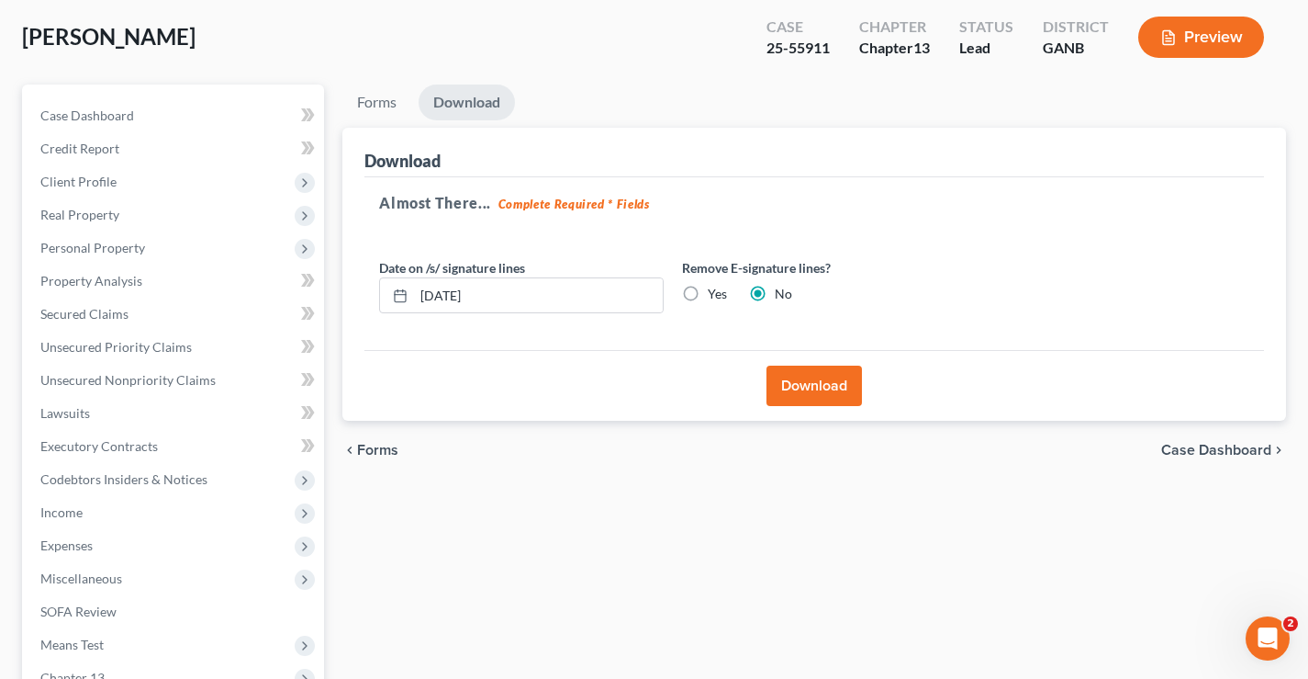
click at [828, 382] on button "Download" at bounding box center [814, 385] width 95 height 40
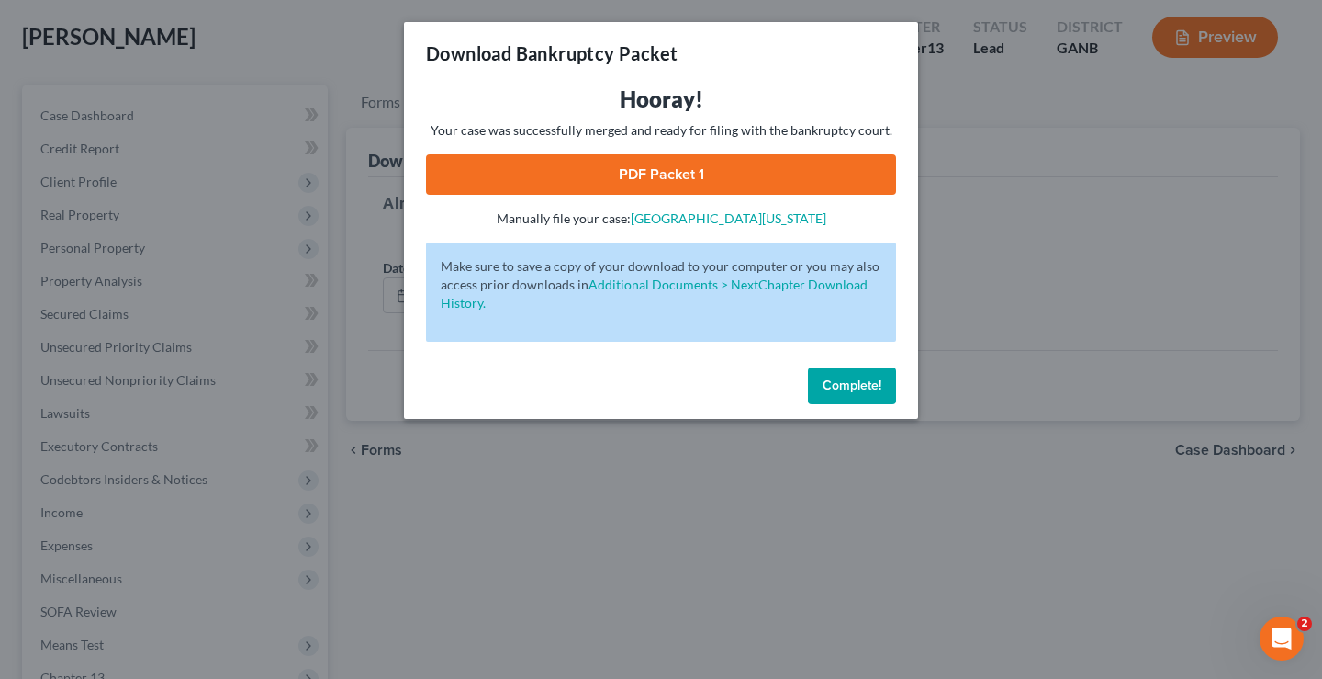
click at [698, 174] on link "PDF Packet 1" at bounding box center [661, 174] width 470 height 40
click at [855, 385] on span "Complete!" at bounding box center [852, 385] width 59 height 16
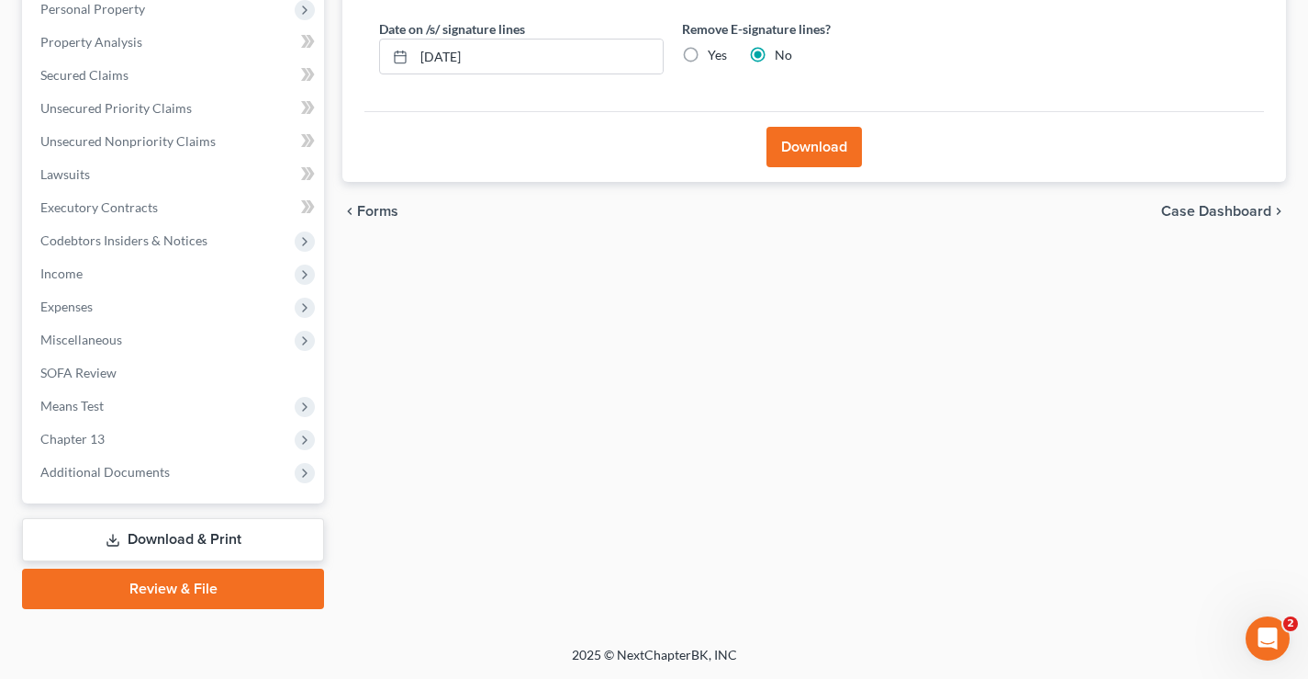
scroll to position [0, 0]
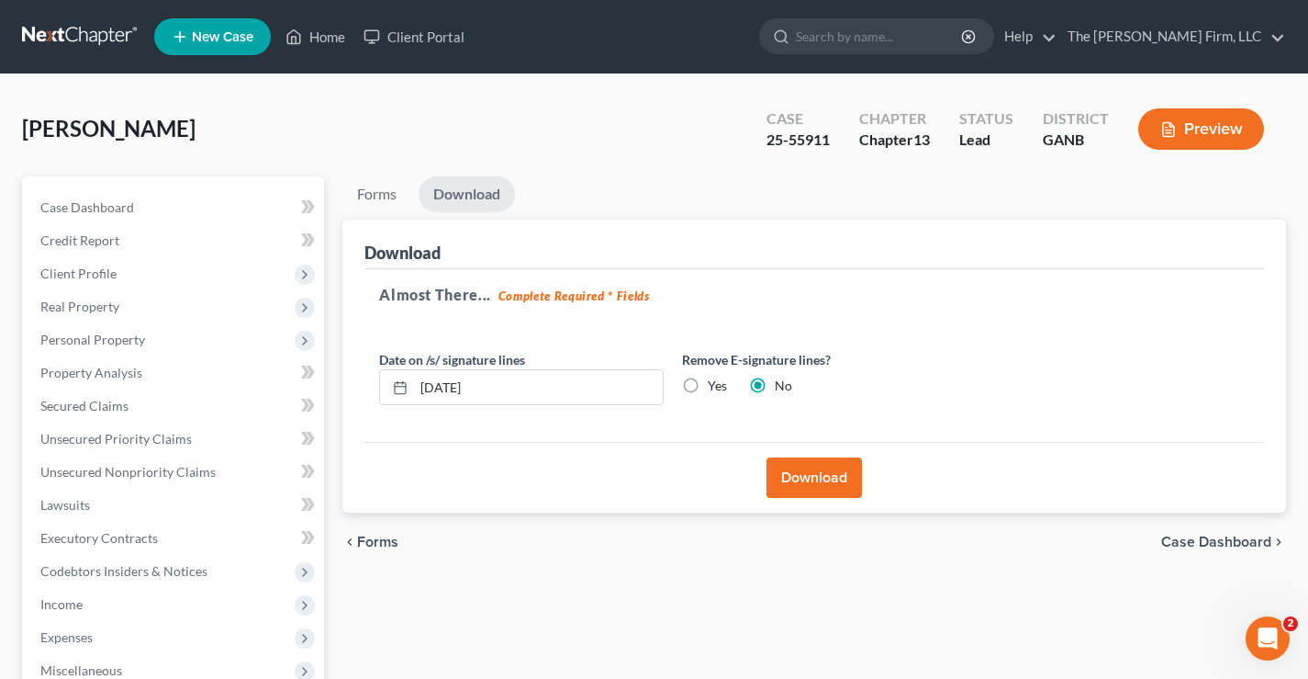
drag, startPoint x: 219, startPoint y: 105, endPoint x: 84, endPoint y: 20, distance: 160.0
click at [215, 105] on div "Potts, Ramona Upgraded Case 25-55911 Chapter Chapter 13 Status Lead District GA…" at bounding box center [654, 136] width 1264 height 80
click at [58, 29] on link at bounding box center [81, 36] width 118 height 33
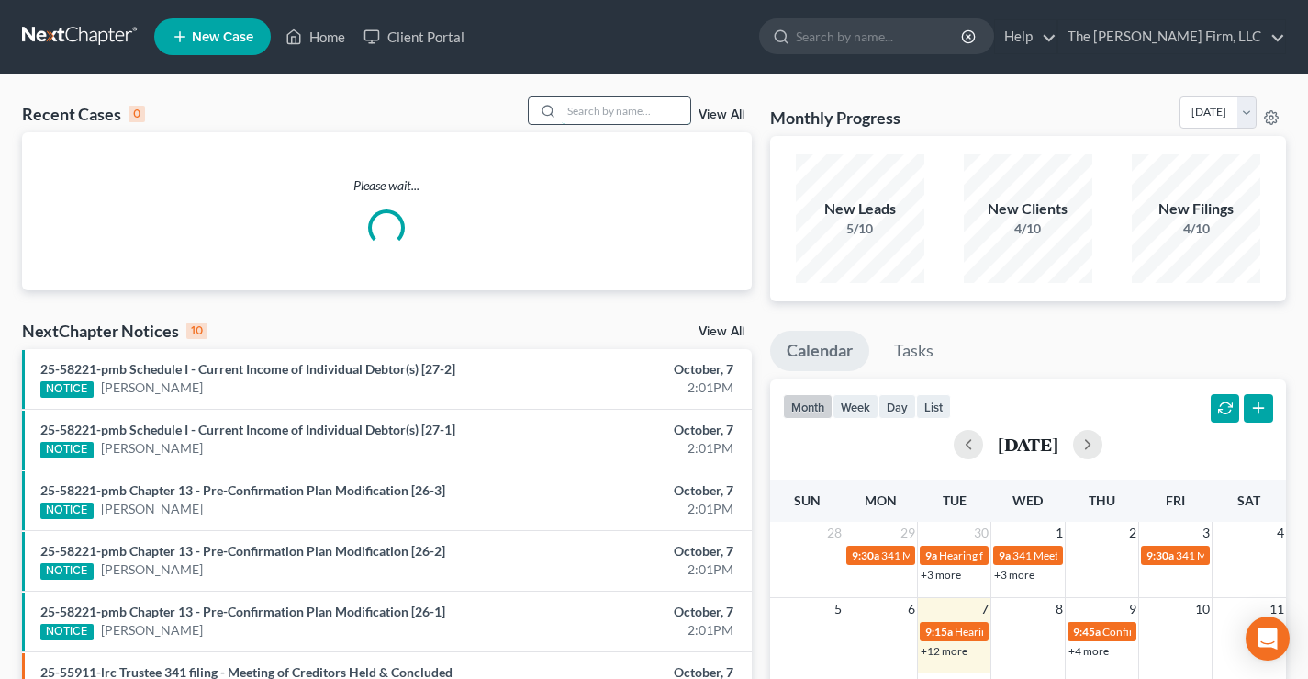
click at [602, 110] on input "search" at bounding box center [626, 110] width 129 height 27
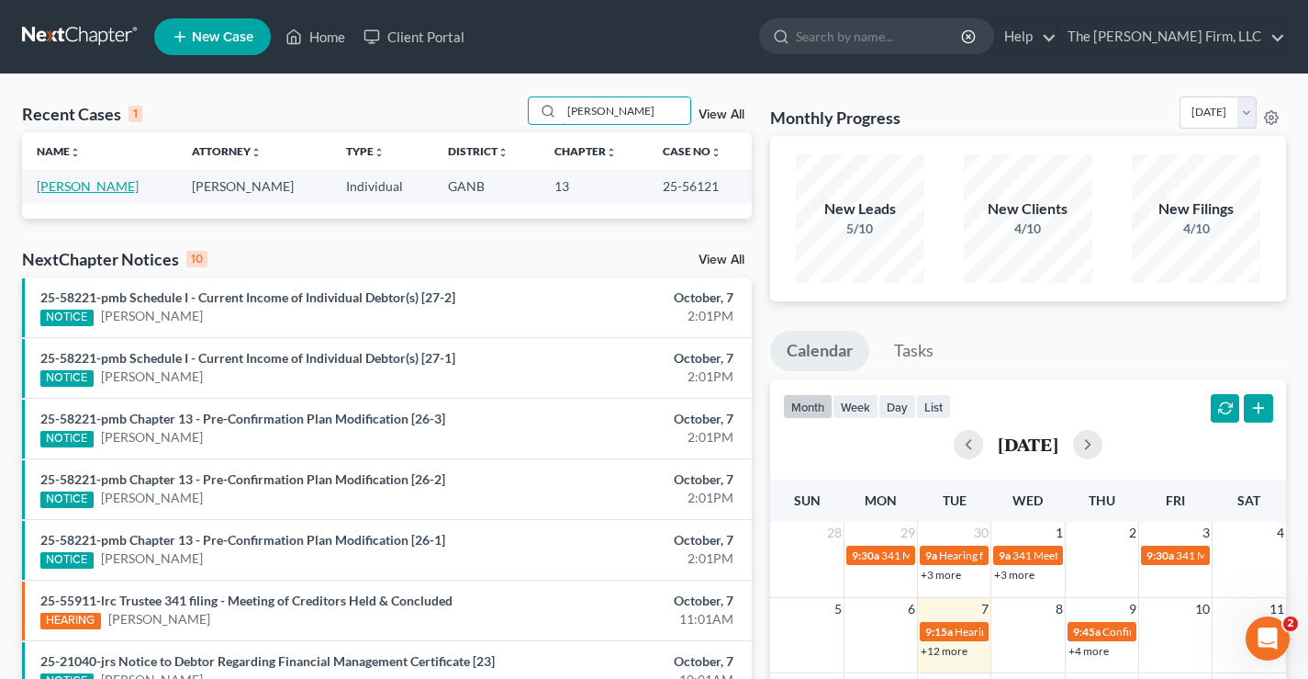
type input "[PERSON_NAME]"
click at [69, 189] on link "[PERSON_NAME]" at bounding box center [88, 186] width 102 height 16
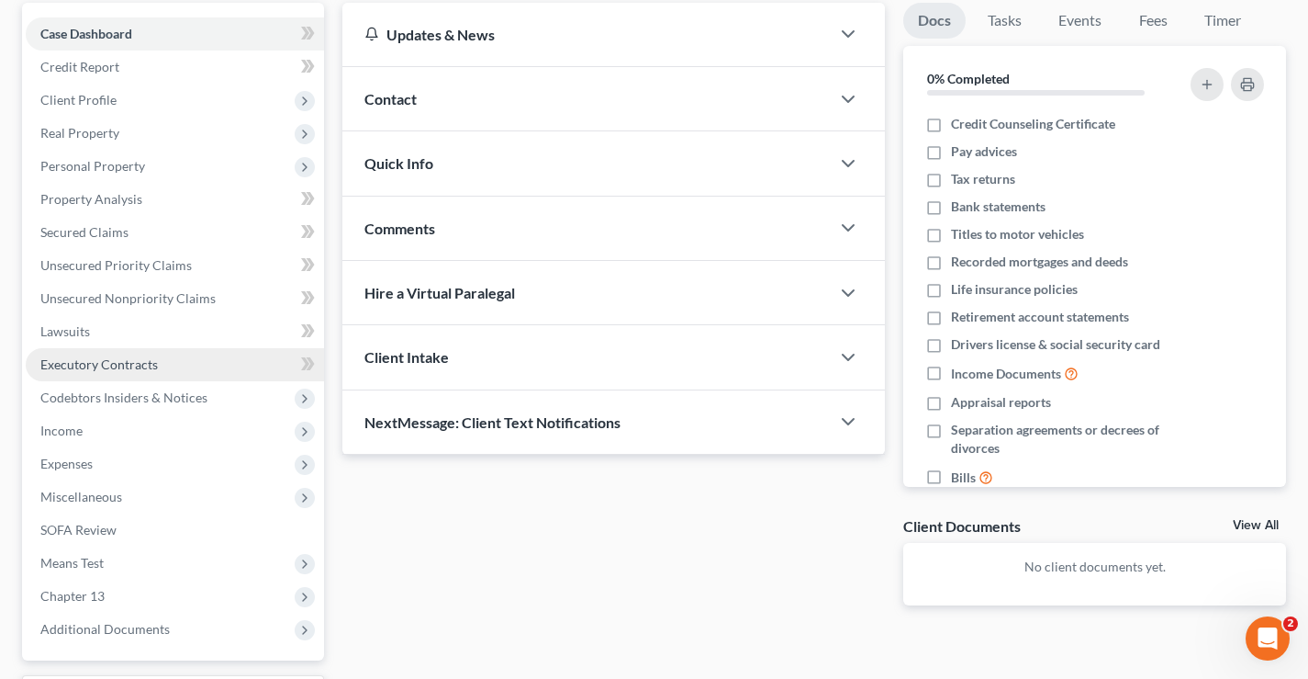
scroll to position [184, 0]
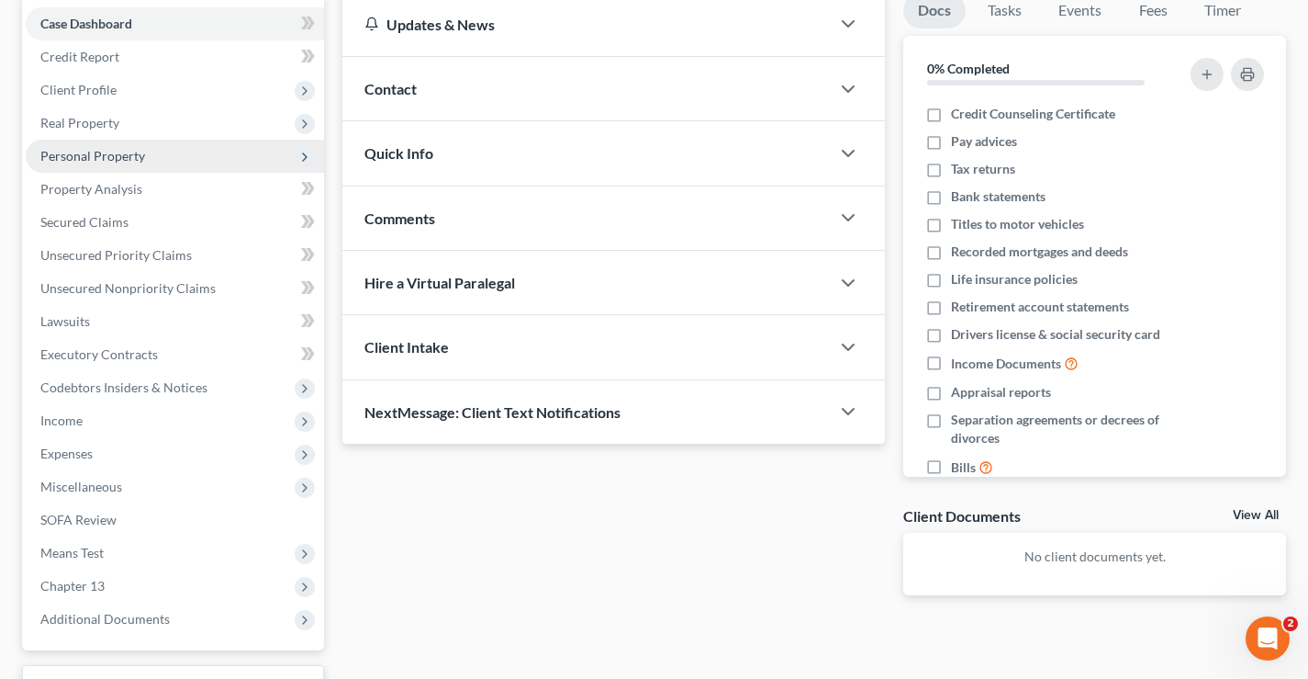
click at [155, 153] on span "Personal Property" at bounding box center [175, 156] width 298 height 33
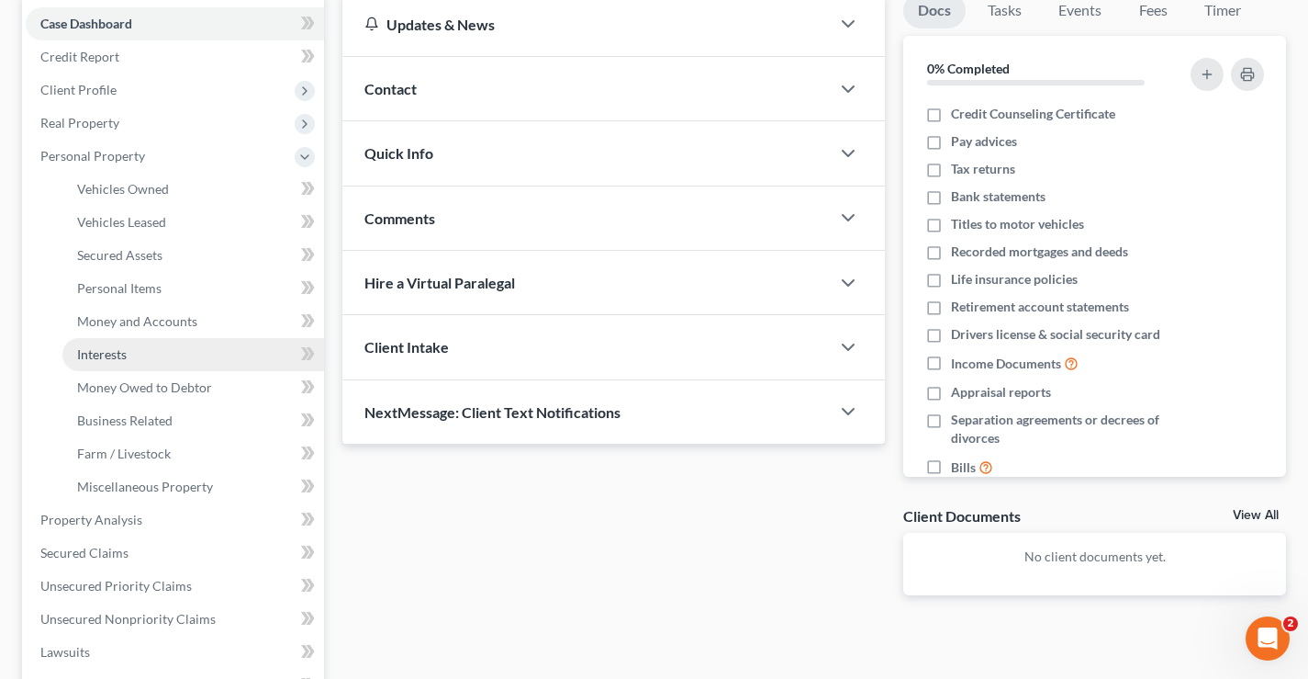
click at [112, 353] on span "Interests" at bounding box center [102, 354] width 50 height 16
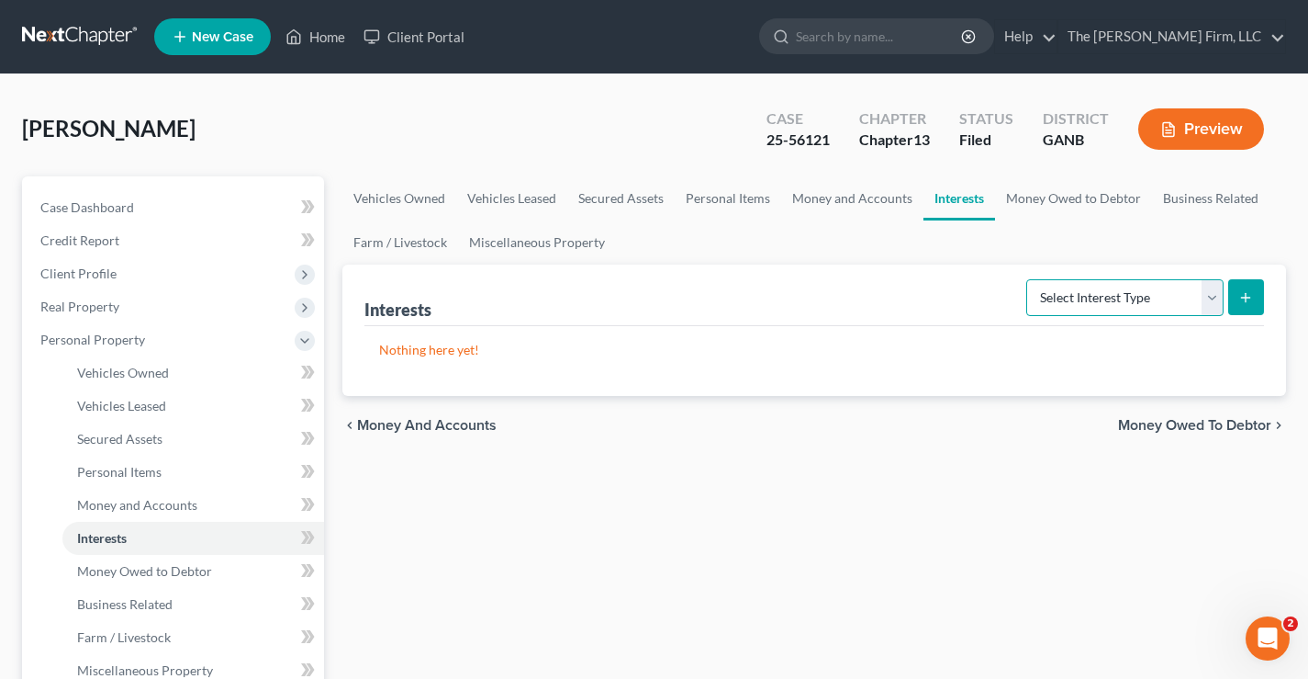
click at [1117, 299] on select "Select Interest Type 401K Annuity Bond Education IRA Government Bond Government…" at bounding box center [1125, 297] width 197 height 37
click at [859, 170] on div "[PERSON_NAME] Upgraded Case 25-56121 Chapter Chapter 13 Status Filed District G…" at bounding box center [654, 136] width 1264 height 80
click at [1089, 201] on link "Money Owed to Debtor" at bounding box center [1073, 198] width 157 height 44
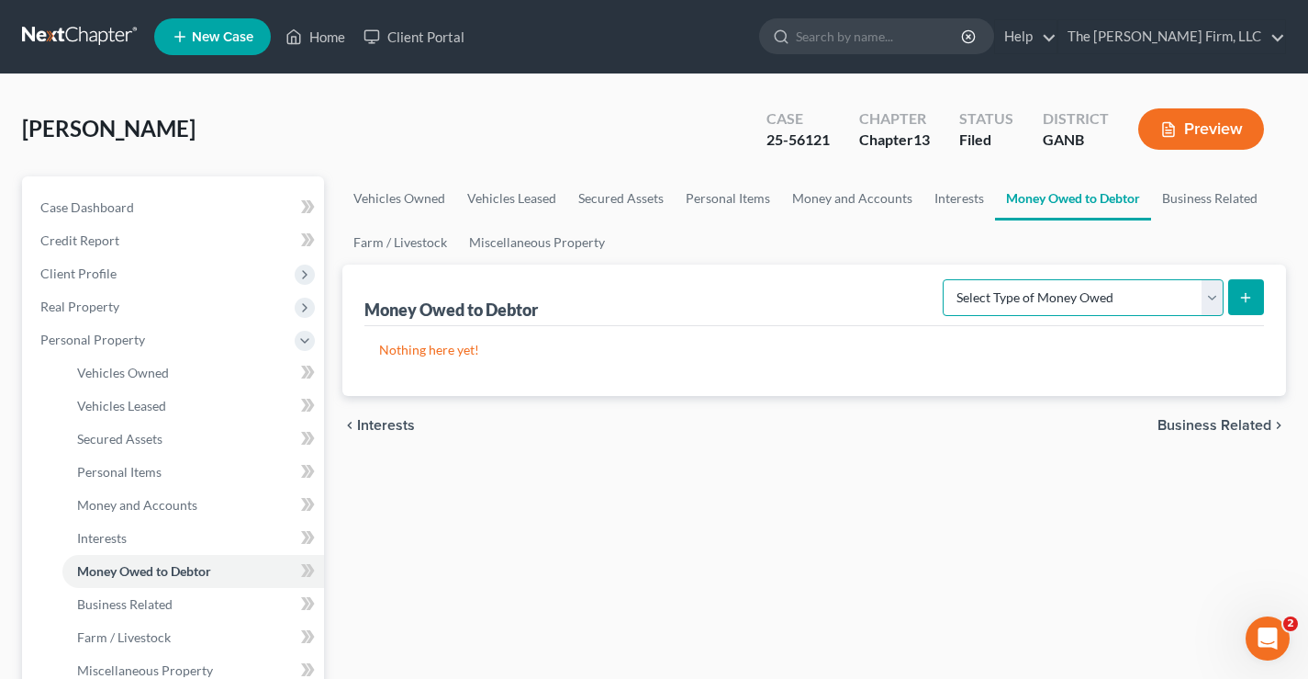
click at [1099, 295] on select "Select Type of Money Owed Accounts Receivable Alimony Child Support Claims Agai…" at bounding box center [1083, 297] width 281 height 37
click at [634, 140] on div "[PERSON_NAME] Upgraded Case 25-56121 Chapter Chapter 13 Status Filed District G…" at bounding box center [654, 136] width 1264 height 80
click at [963, 204] on link "Interests" at bounding box center [960, 198] width 72 height 44
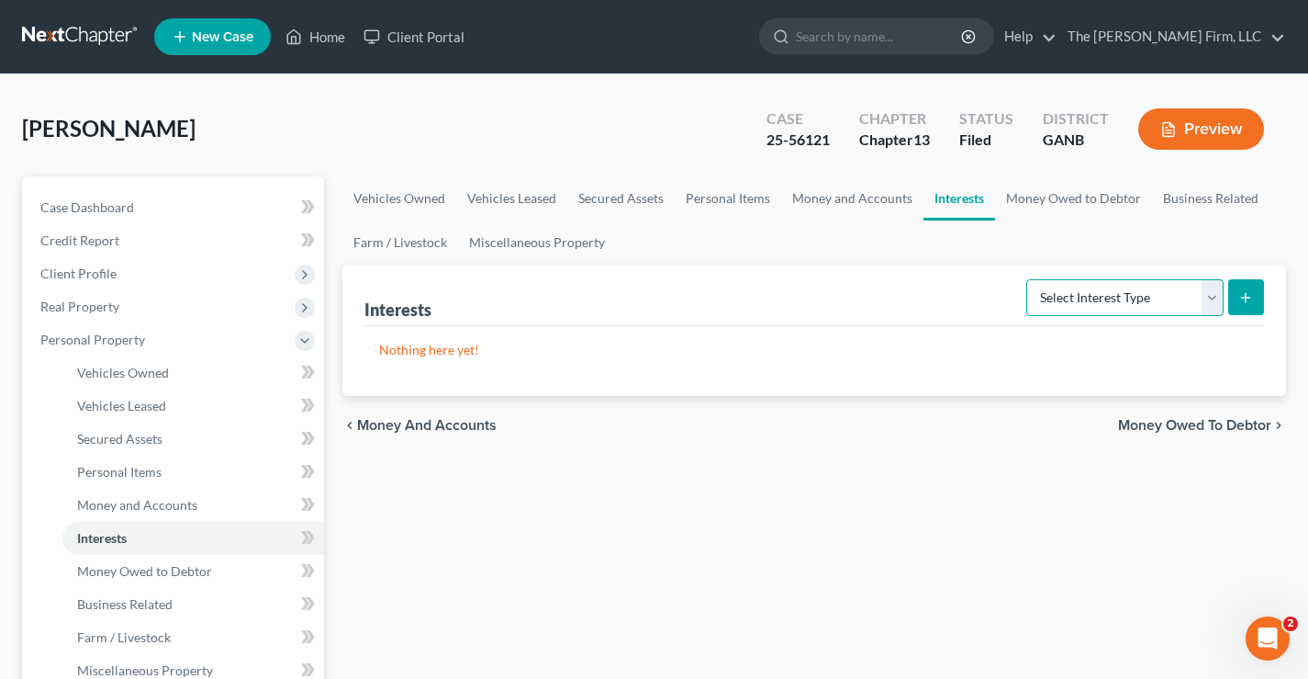
click at [1152, 307] on select "Select Interest Type 401K Annuity Bond Education IRA Government Bond Government…" at bounding box center [1125, 297] width 197 height 37
click at [631, 126] on div "[PERSON_NAME] Upgraded Case 25-56121 Chapter Chapter 13 Status Filed District G…" at bounding box center [654, 136] width 1264 height 80
click at [1063, 195] on link "Money Owed to Debtor" at bounding box center [1073, 198] width 157 height 44
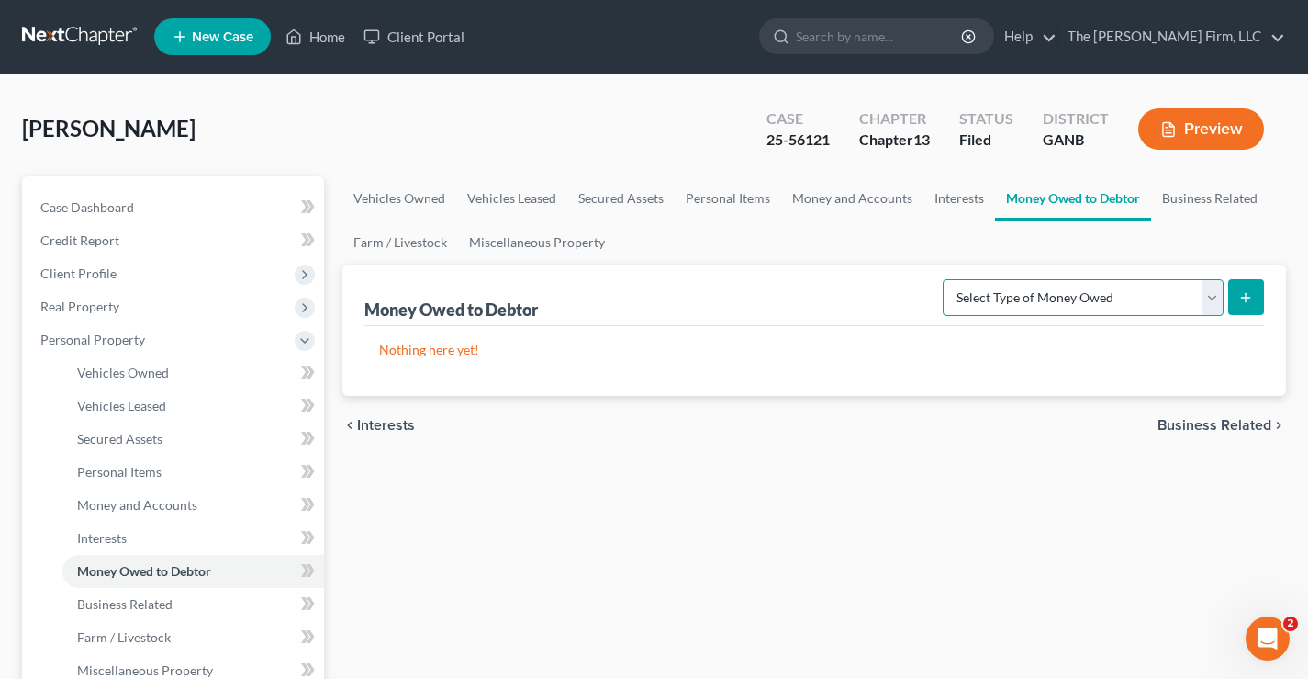
click at [1116, 293] on select "Select Type of Money Owed Accounts Receivable Alimony Child Support Claims Agai…" at bounding box center [1083, 297] width 281 height 37
select select "financial_assets_not_yet_listed"
click at [946, 279] on select "Select Type of Money Owed Accounts Receivable Alimony Child Support Claims Agai…" at bounding box center [1083, 297] width 281 height 37
click at [1242, 299] on icon "submit" at bounding box center [1246, 297] width 15 height 15
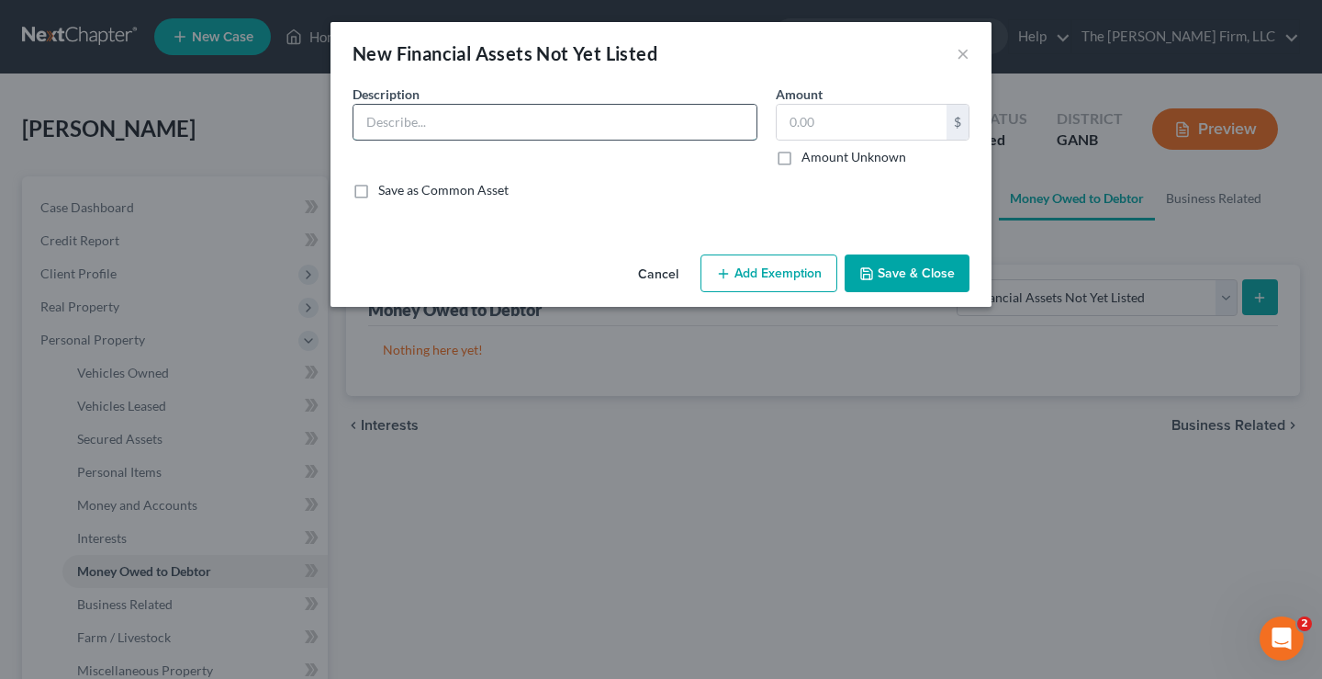
click at [391, 119] on input "text" at bounding box center [554, 122] width 403 height 35
click at [378, 118] on input "GArnished Funds" at bounding box center [554, 122] width 403 height 35
type input "Garnished Funds"
click at [791, 118] on input "text" at bounding box center [862, 122] width 170 height 35
type input "1,370.94"
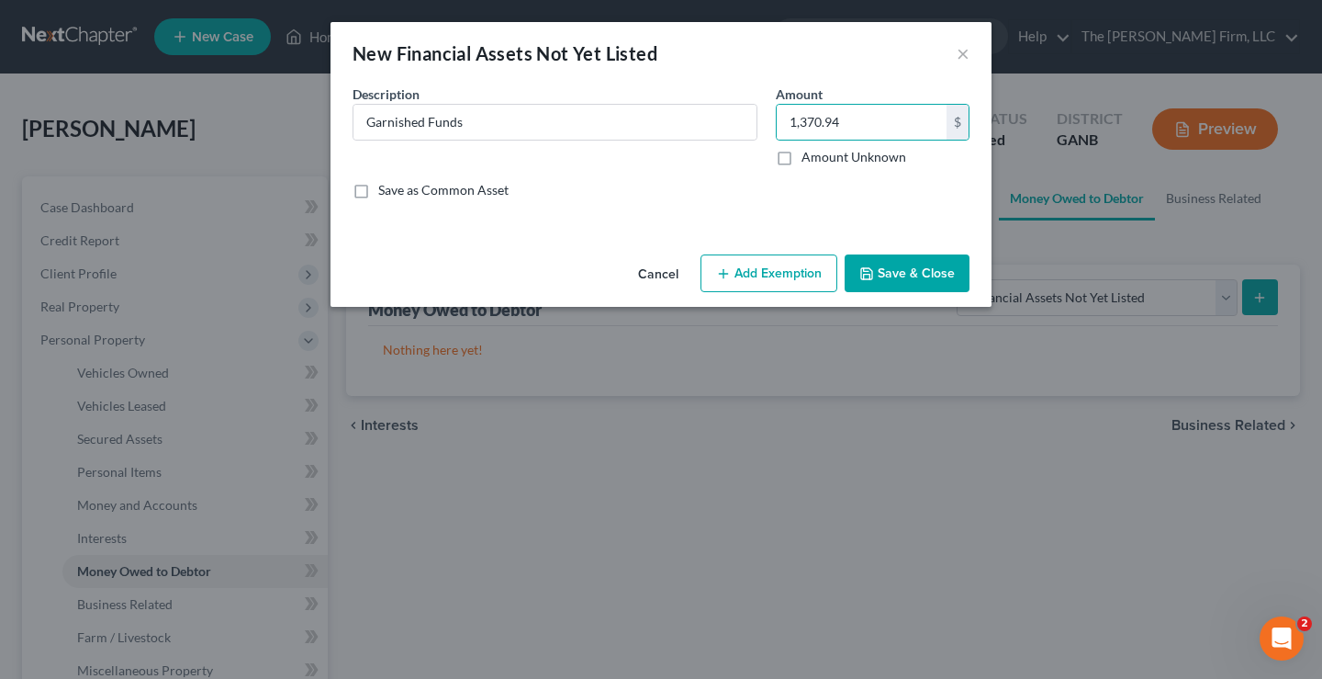
click at [773, 272] on button "Add Exemption" at bounding box center [769, 273] width 137 height 39
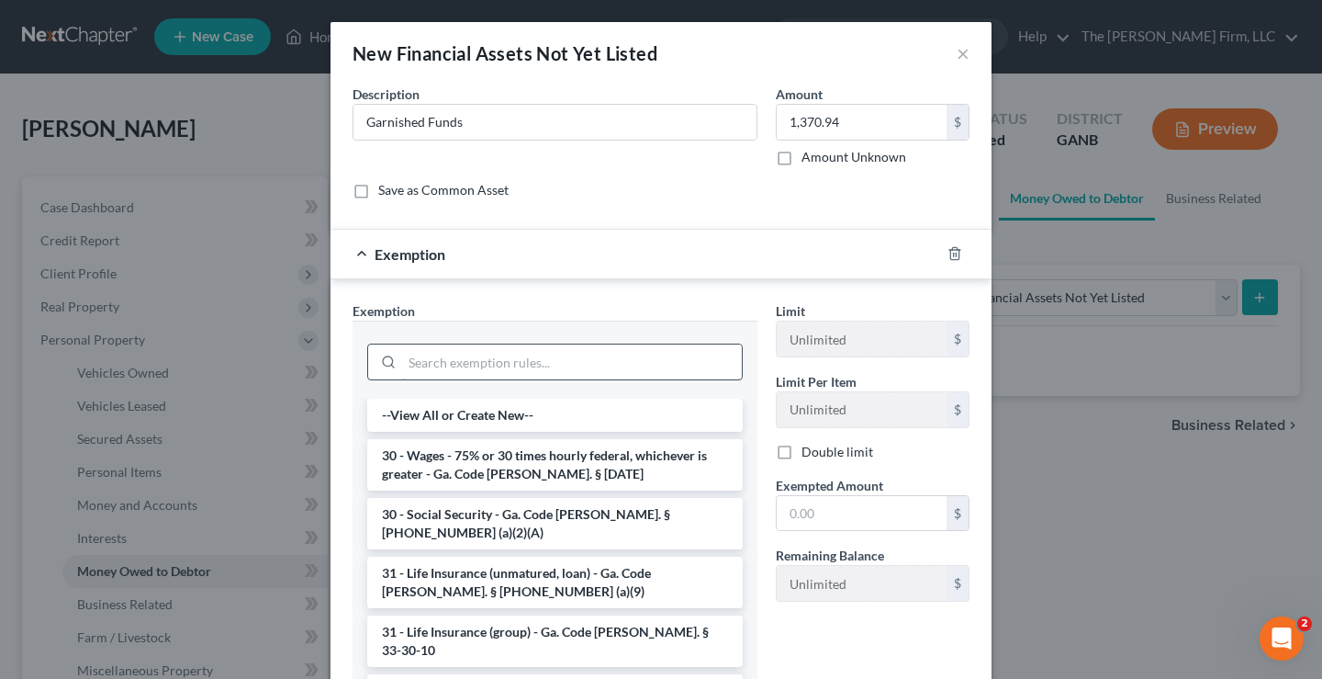
click at [502, 359] on input "search" at bounding box center [572, 361] width 340 height 35
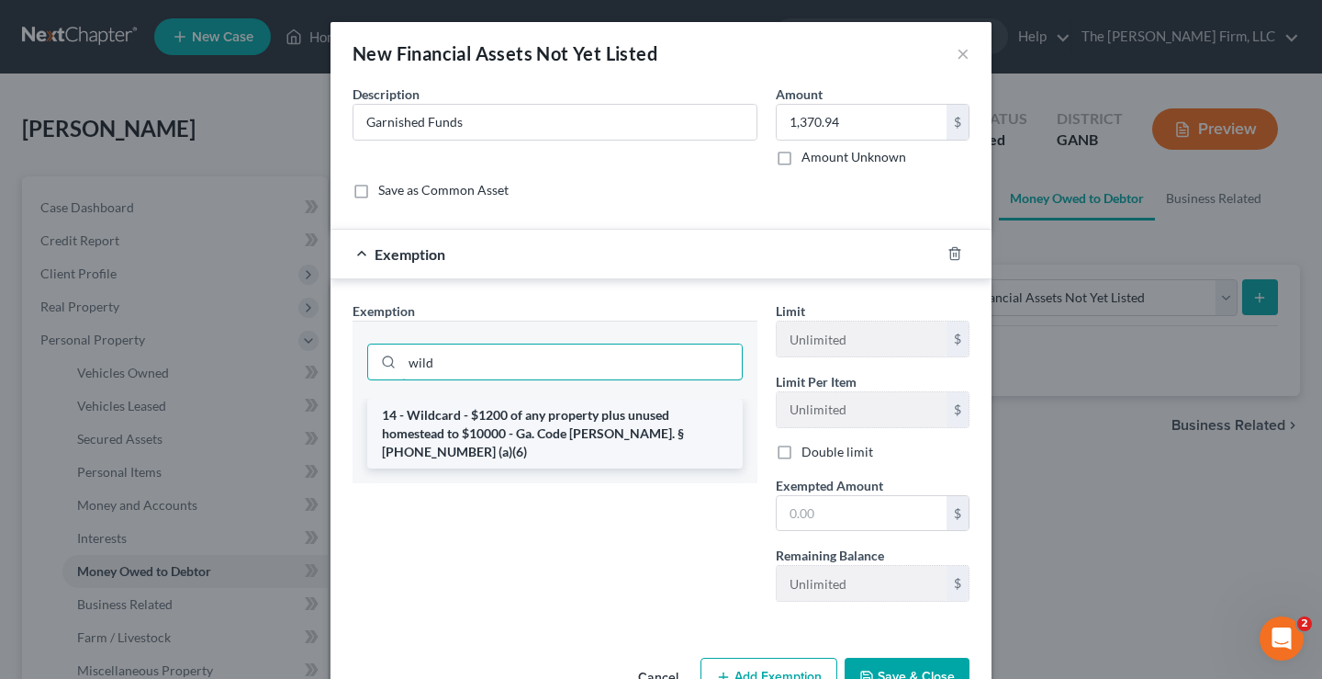
type input "wild"
click at [548, 430] on li "14 - Wildcard - $1200 of any property plus unused homestead to $10000 - Ga. Cod…" at bounding box center [555, 433] width 376 height 70
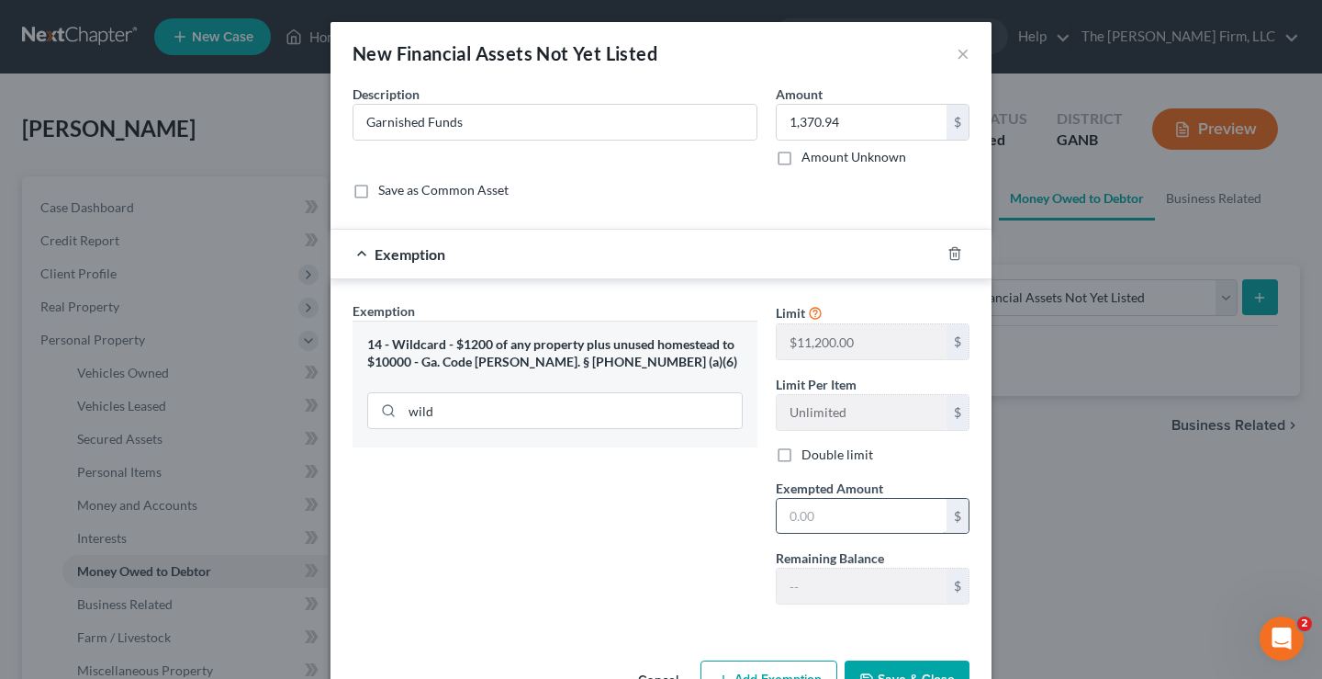
click at [802, 514] on input "text" at bounding box center [862, 516] width 170 height 35
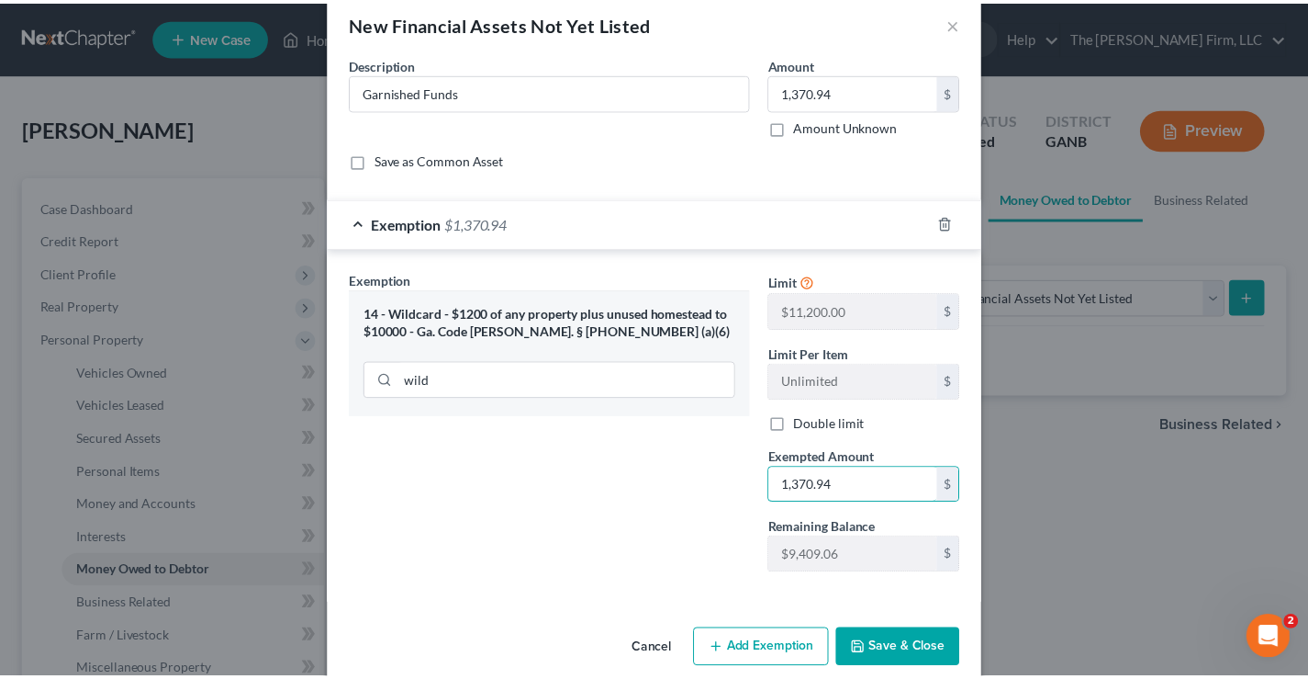
scroll to position [57, 0]
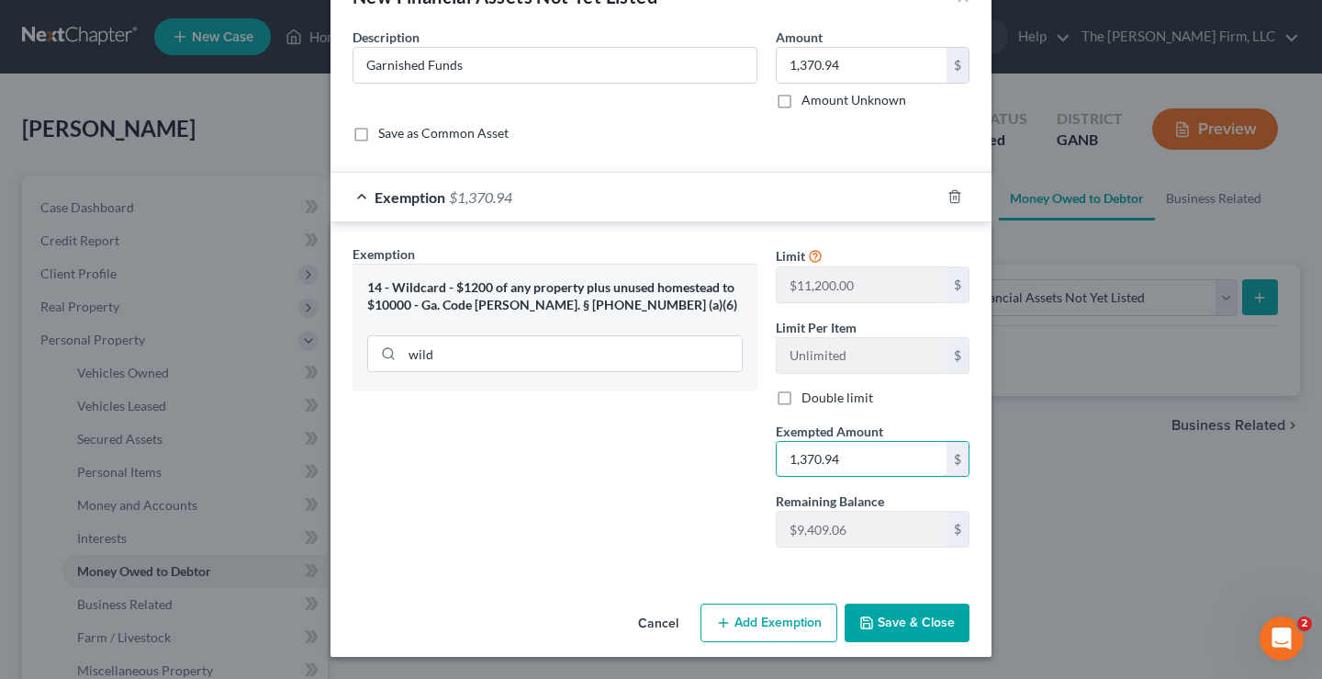
type input "1,370.94"
click at [909, 615] on button "Save & Close" at bounding box center [907, 622] width 125 height 39
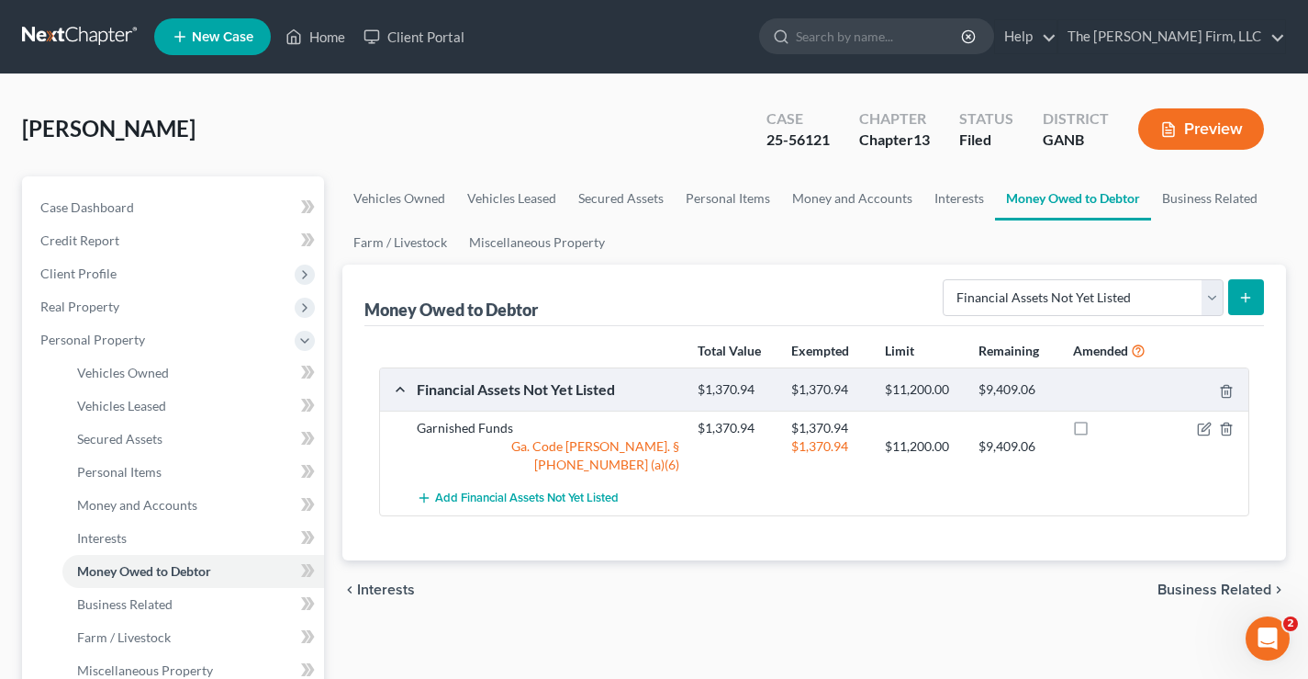
click at [511, 126] on div "Sawyer, Craig Upgraded Case 25-56121 Chapter Chapter 13 Status Filed District G…" at bounding box center [654, 136] width 1264 height 80
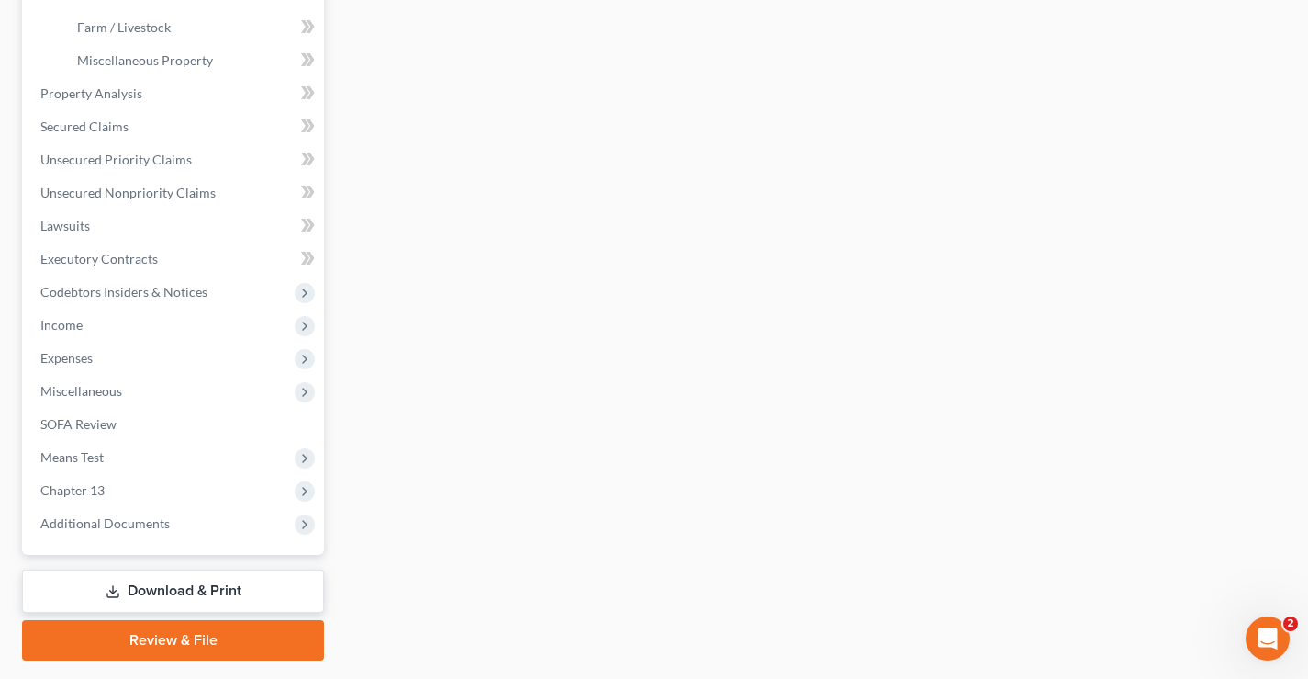
scroll to position [661, 0]
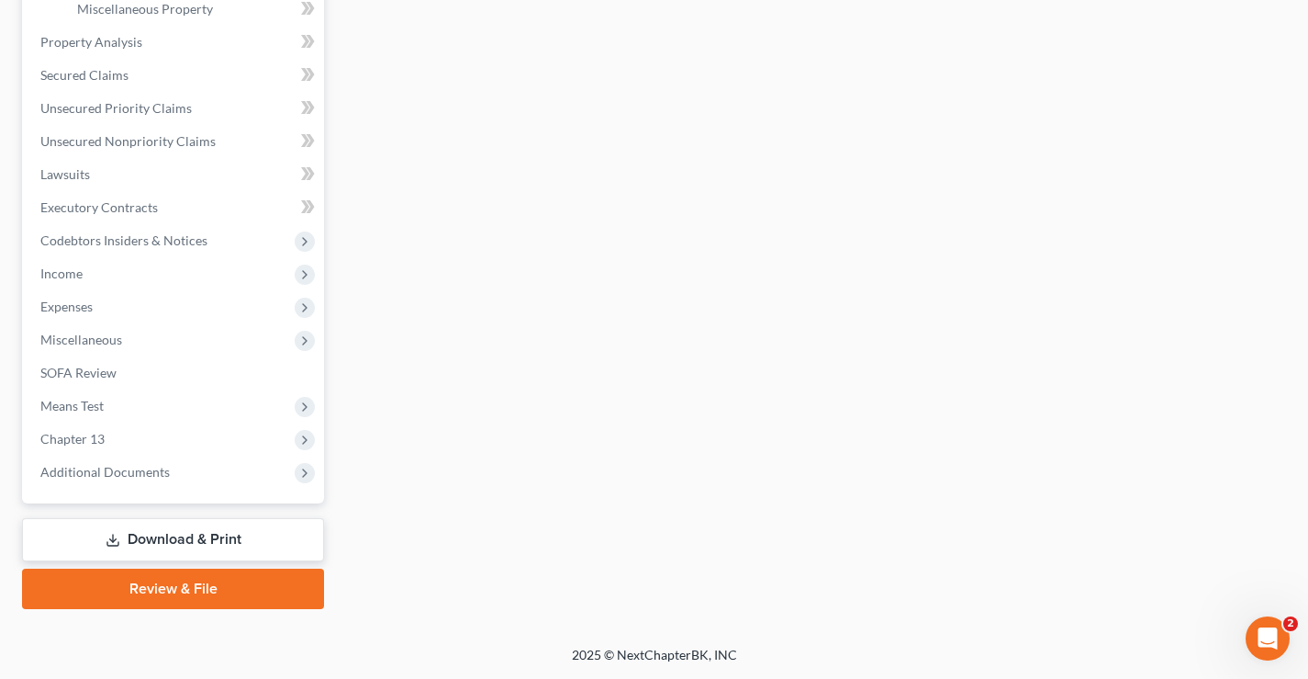
click at [159, 535] on link "Download & Print" at bounding box center [173, 539] width 302 height 43
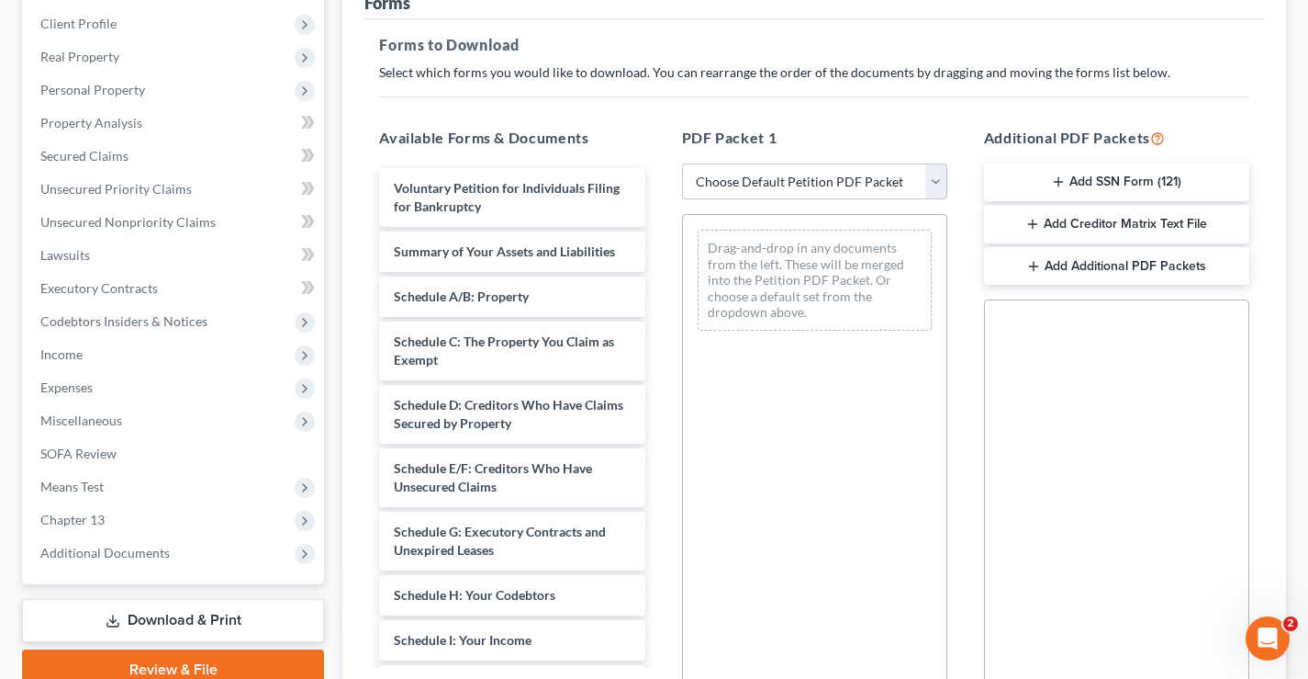
scroll to position [455, 0]
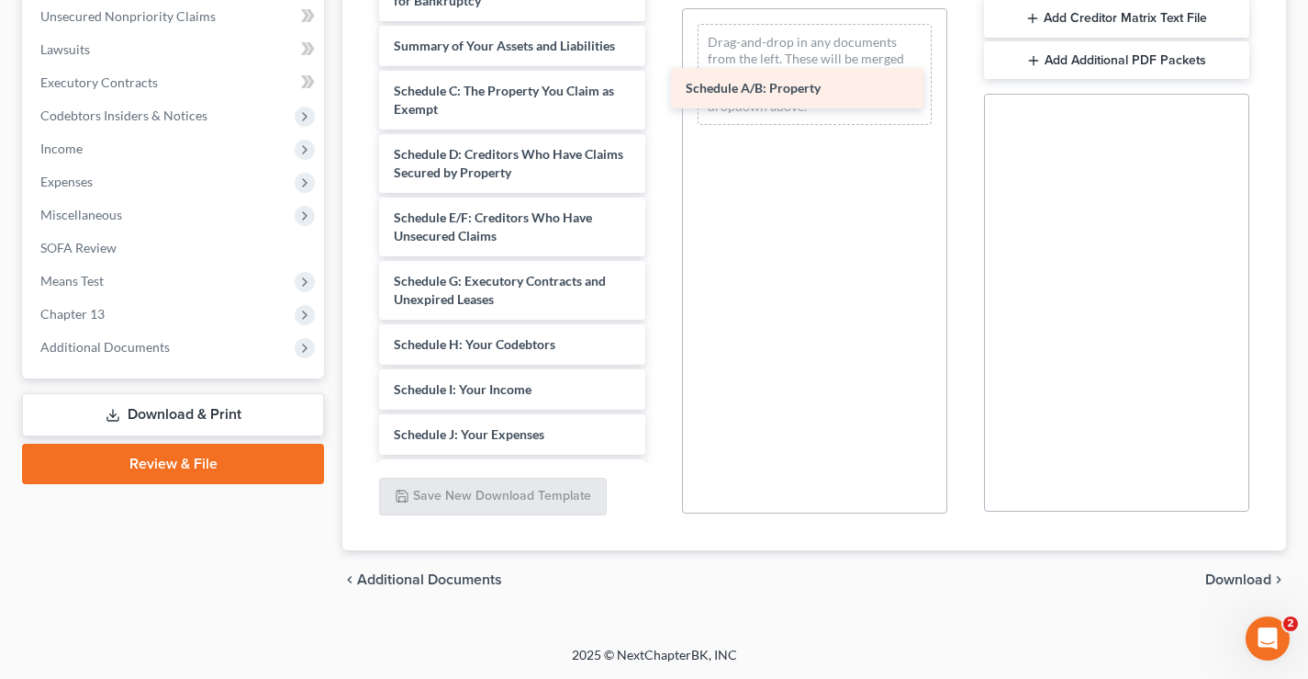
drag, startPoint x: 507, startPoint y: 92, endPoint x: 781, endPoint y: 89, distance: 274.5
click at [659, 89] on div "Schedule A/B: Property Voluntary Petition for Individuals Filing for Bankruptcy…" at bounding box center [512, 402] width 295 height 881
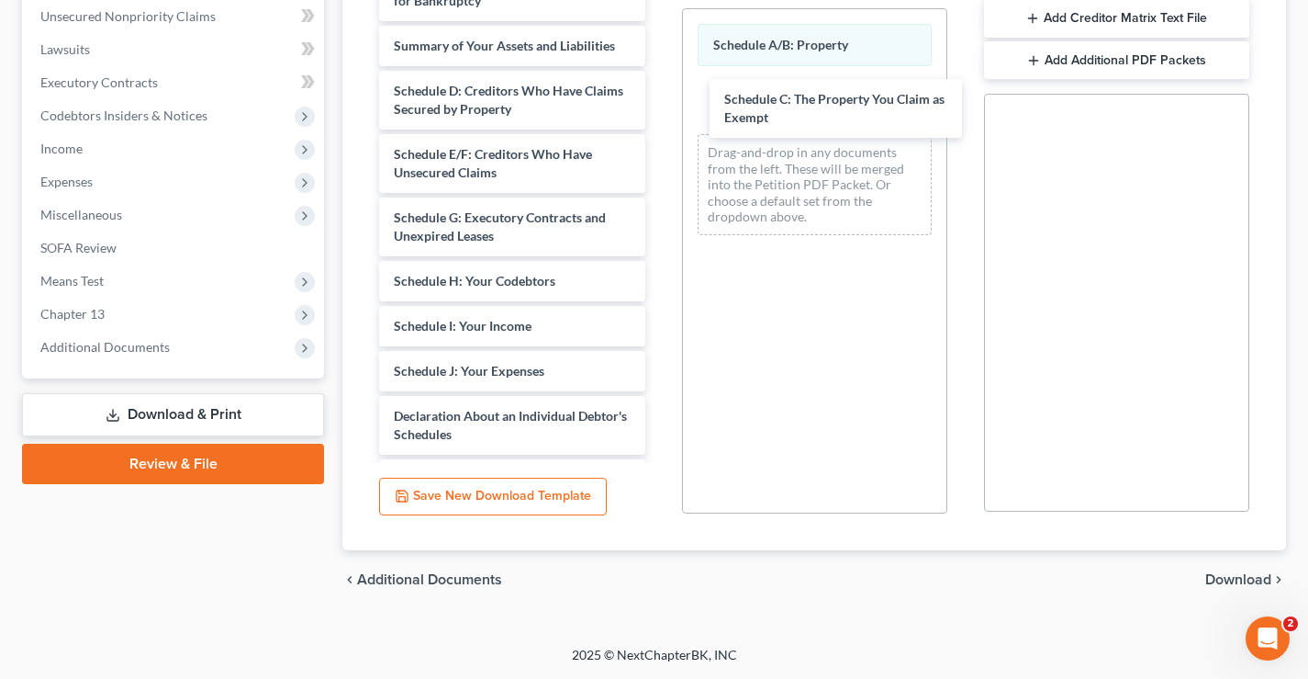
drag, startPoint x: 461, startPoint y: 98, endPoint x: 475, endPoint y: 98, distance: 13.8
click at [659, 107] on div "Schedule C: The Property You Claim as Exempt Voluntary Petition for Individuals…" at bounding box center [512, 370] width 295 height 817
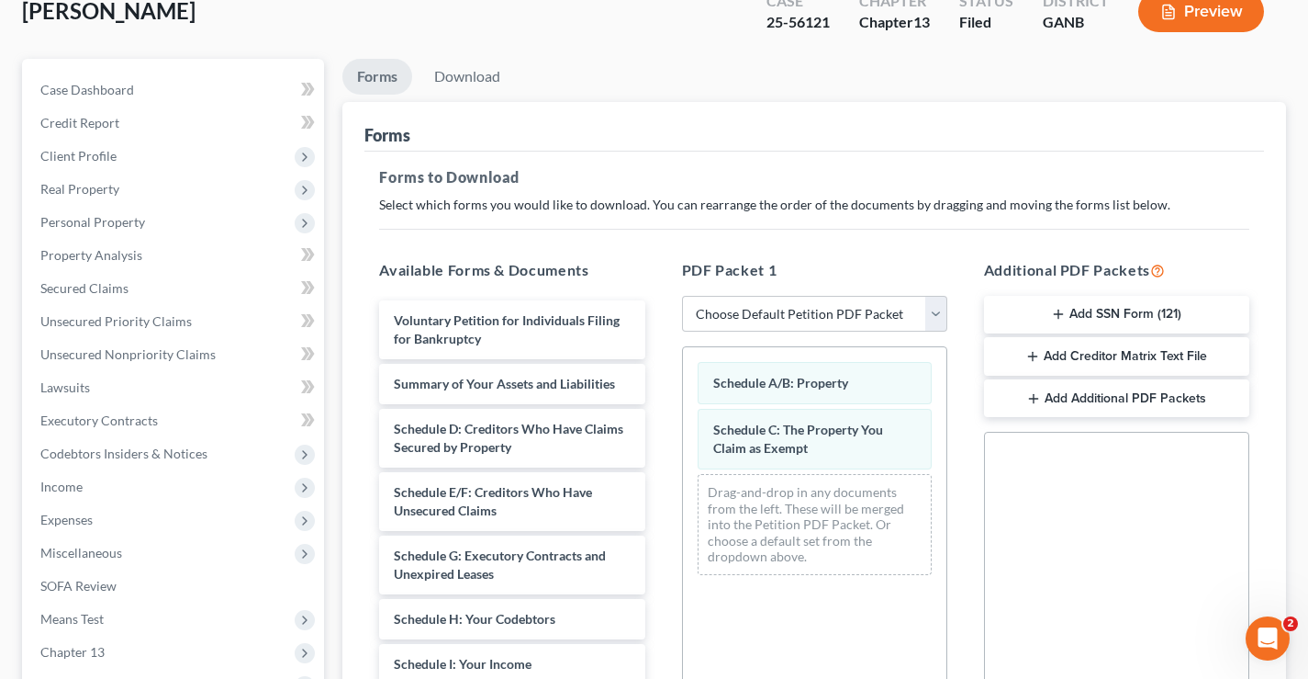
scroll to position [88, 0]
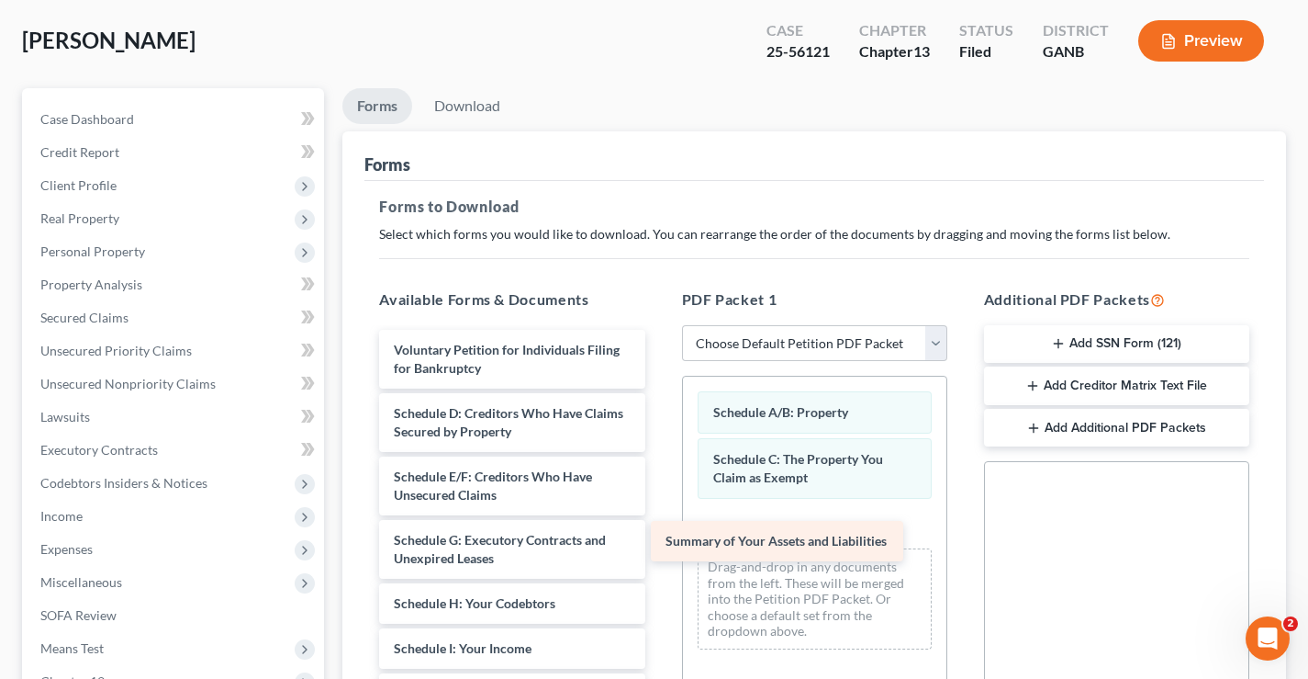
drag, startPoint x: 476, startPoint y: 409, endPoint x: 752, endPoint y: 537, distance: 304.8
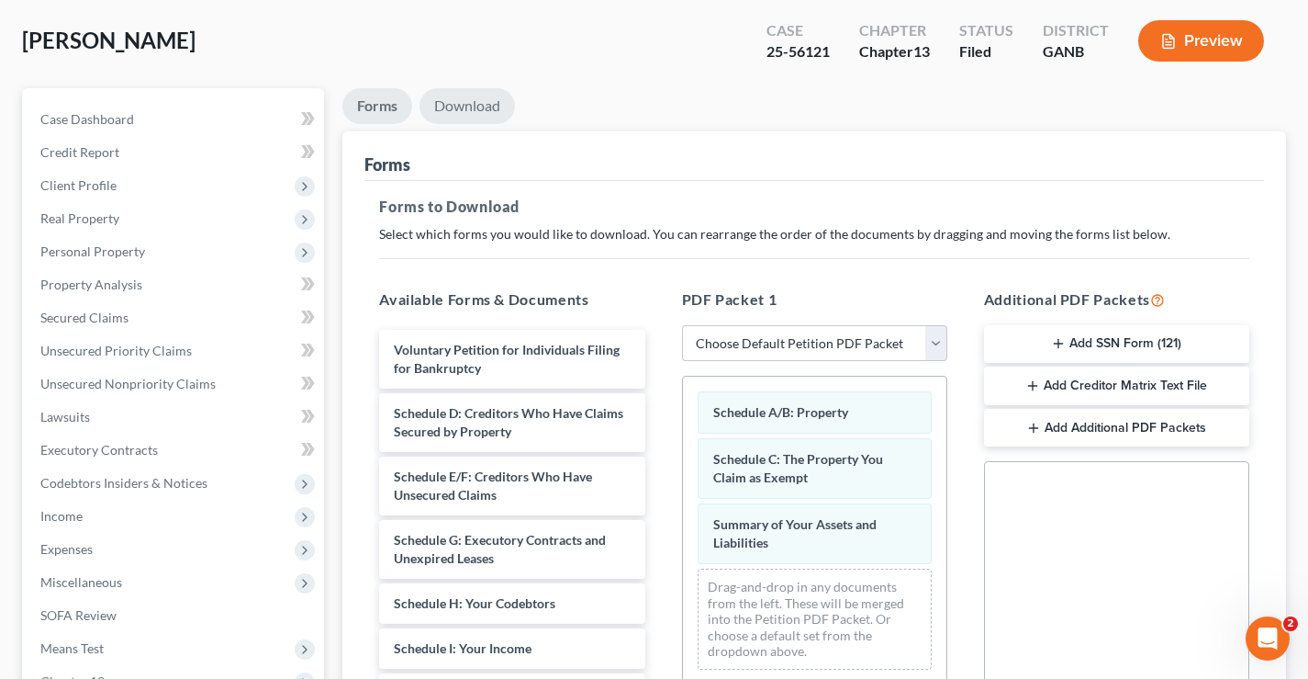
click at [455, 104] on link "Download" at bounding box center [467, 106] width 95 height 36
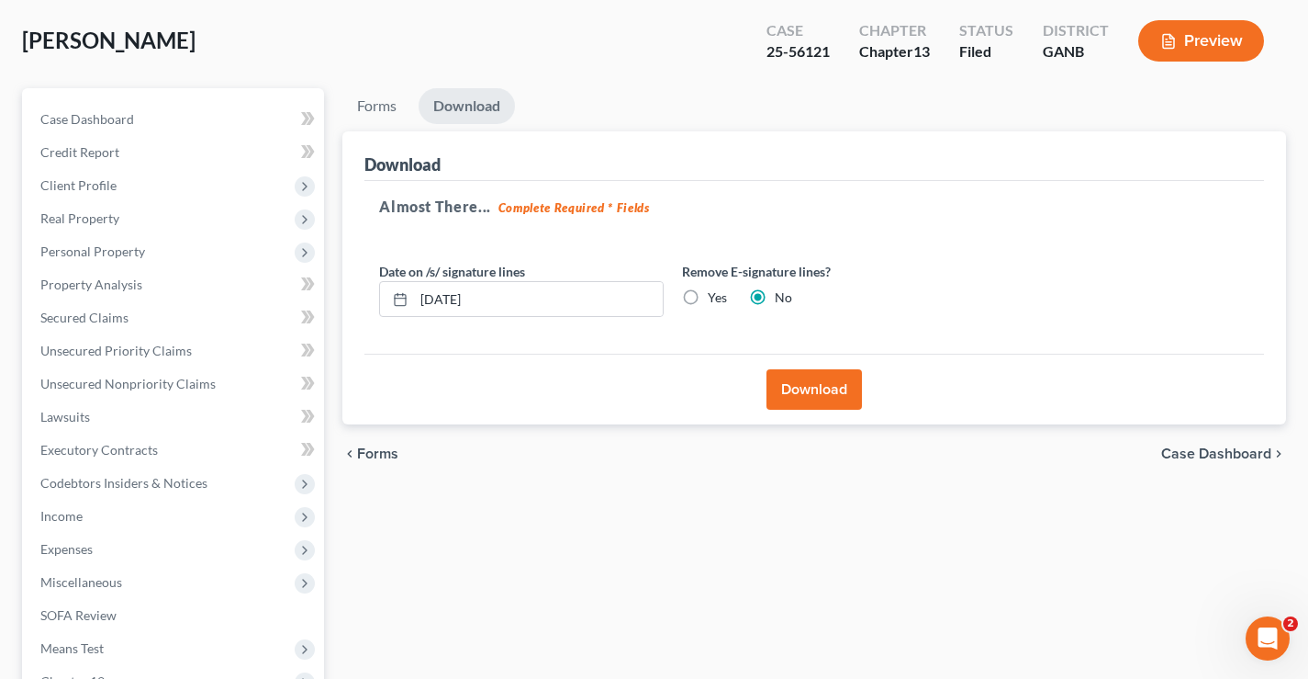
click at [806, 391] on button "Download" at bounding box center [814, 389] width 95 height 40
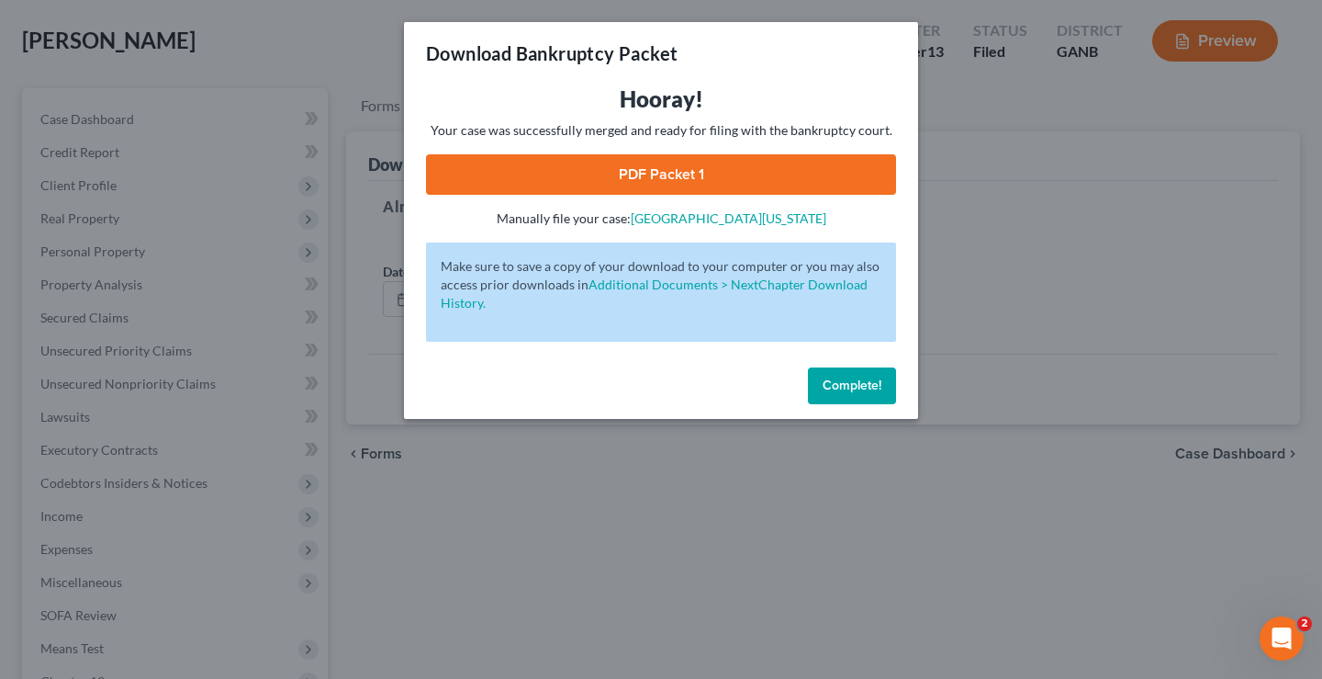
click at [803, 170] on link "PDF Packet 1" at bounding box center [661, 174] width 470 height 40
click at [864, 387] on span "Complete!" at bounding box center [852, 385] width 59 height 16
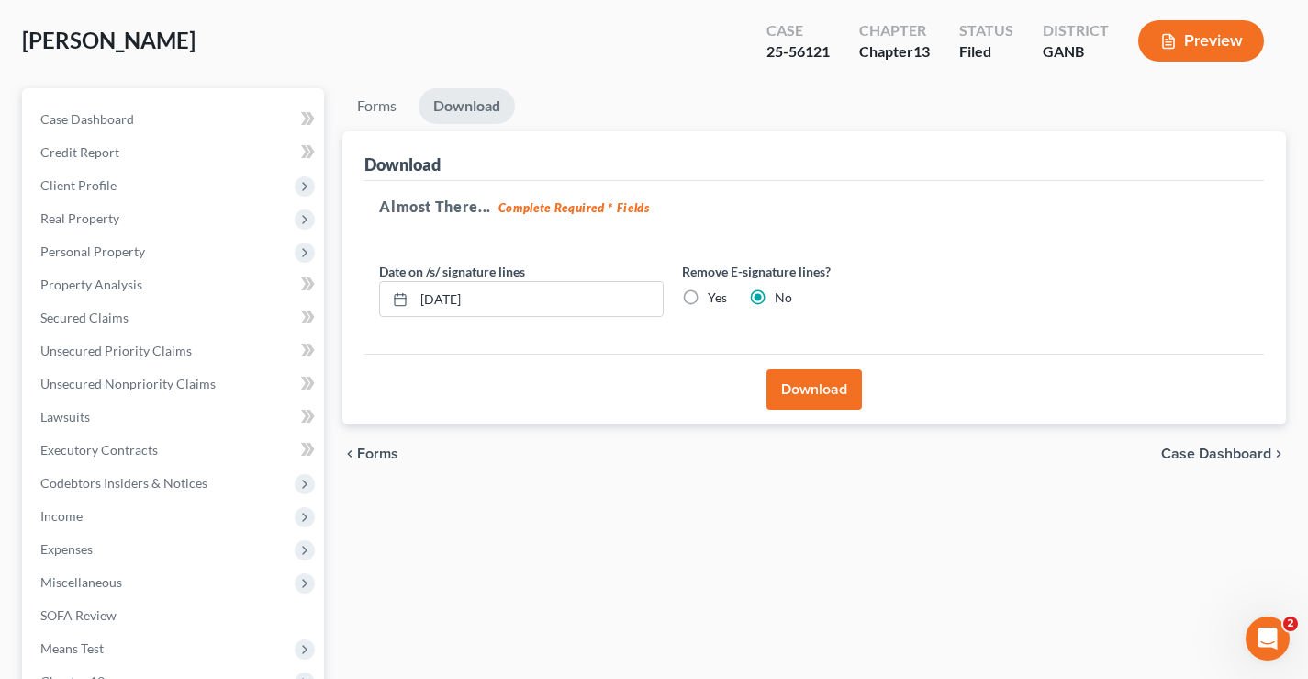
click at [224, 44] on div "Sawyer, Craig Upgraded Case 25-56121 Chapter Chapter 13 Status Filed District G…" at bounding box center [654, 48] width 1264 height 80
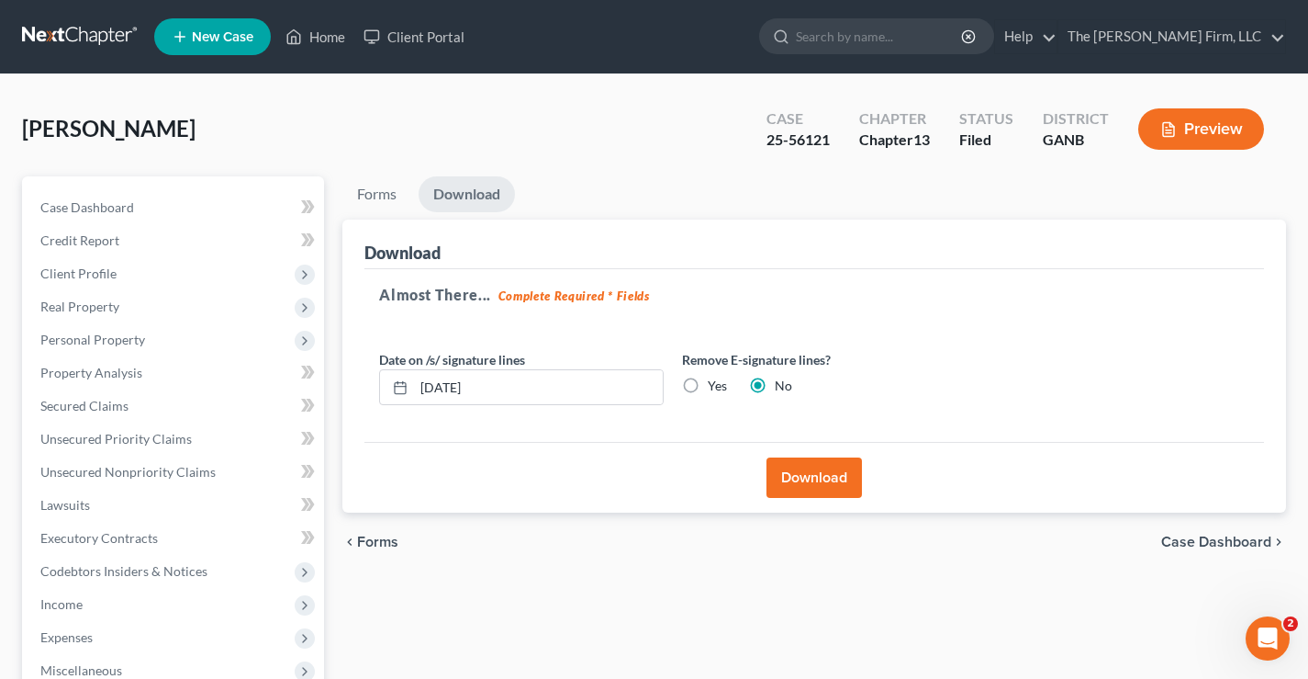
click at [84, 37] on link at bounding box center [81, 36] width 118 height 33
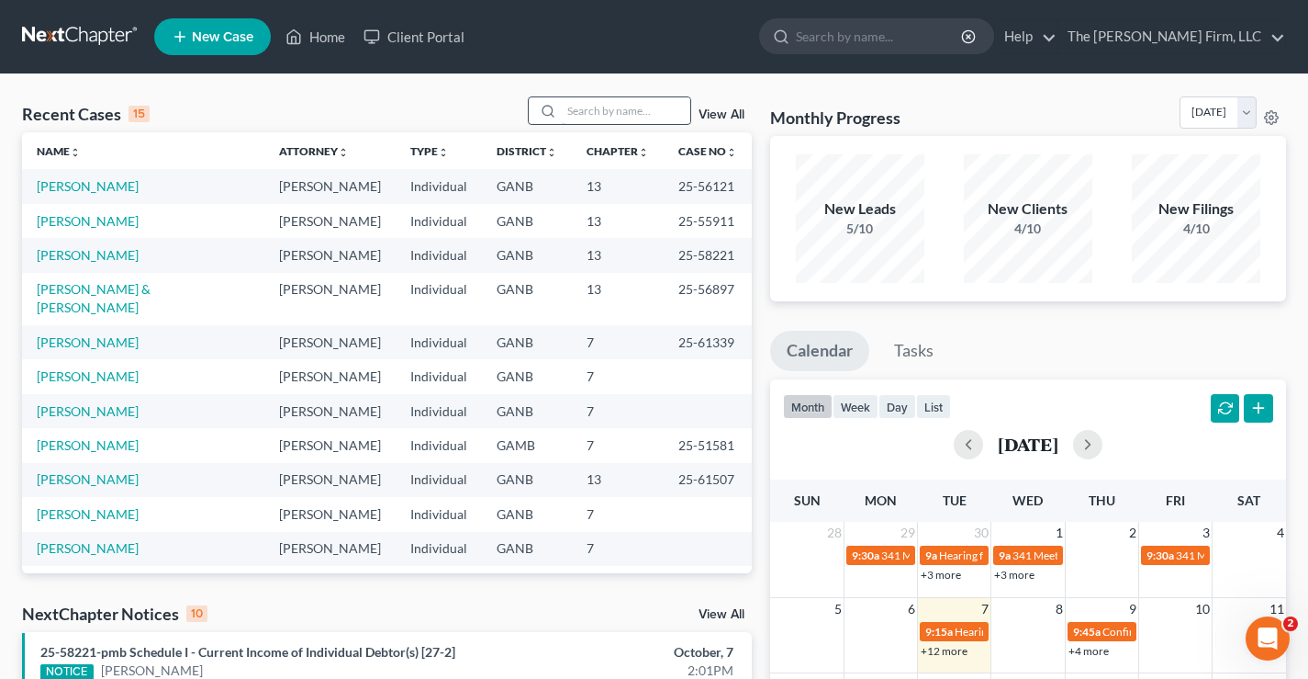
click at [604, 107] on input "search" at bounding box center [626, 110] width 129 height 27
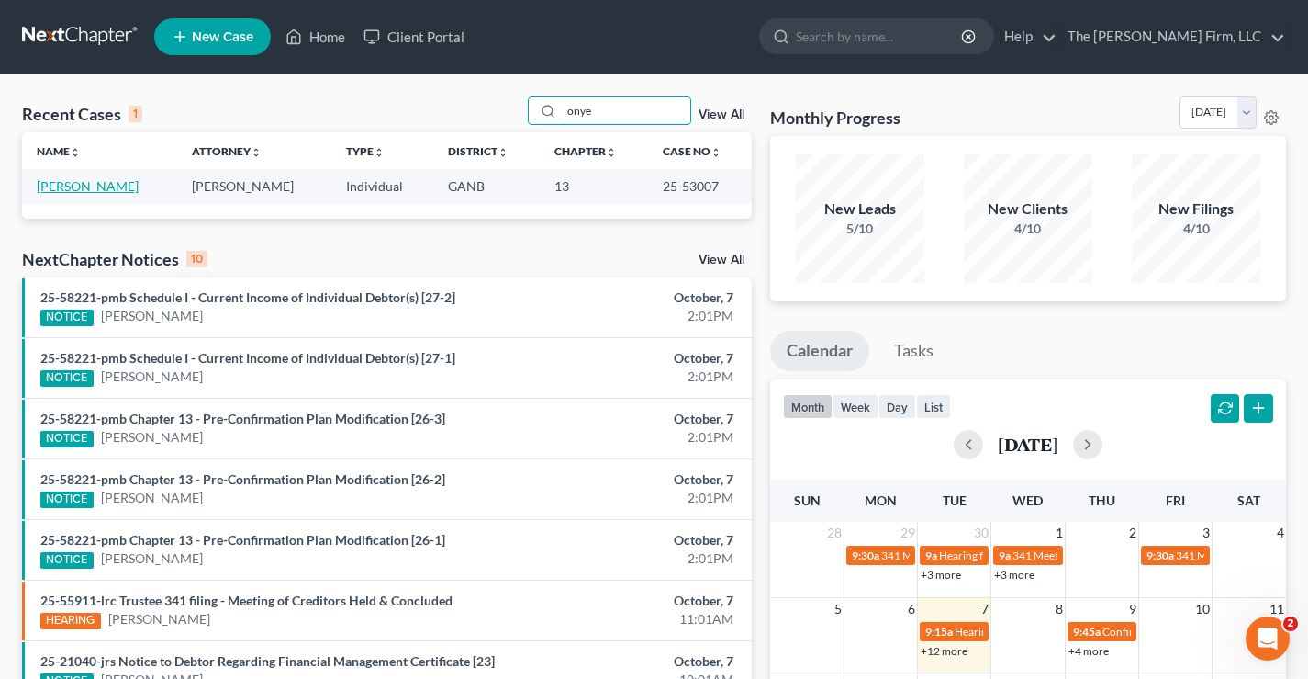
type input "onye"
click at [96, 189] on link "Onyegbula, Anthony" at bounding box center [88, 186] width 102 height 16
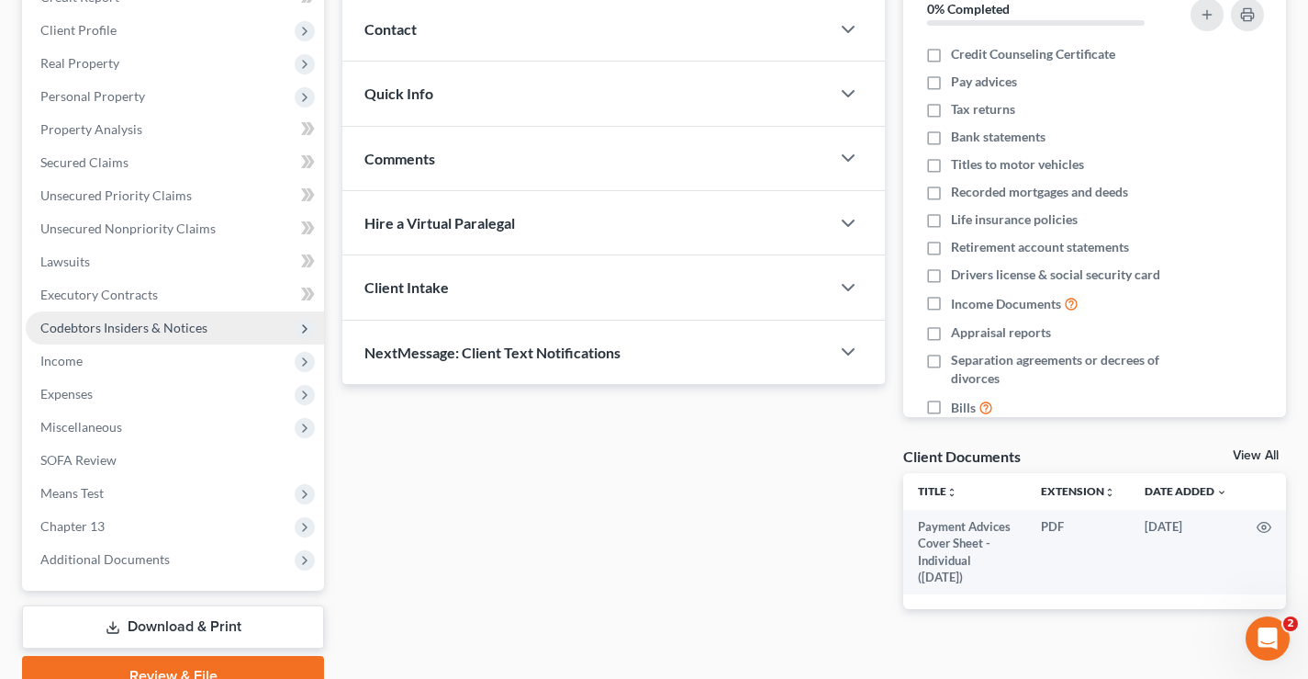
scroll to position [331, 0]
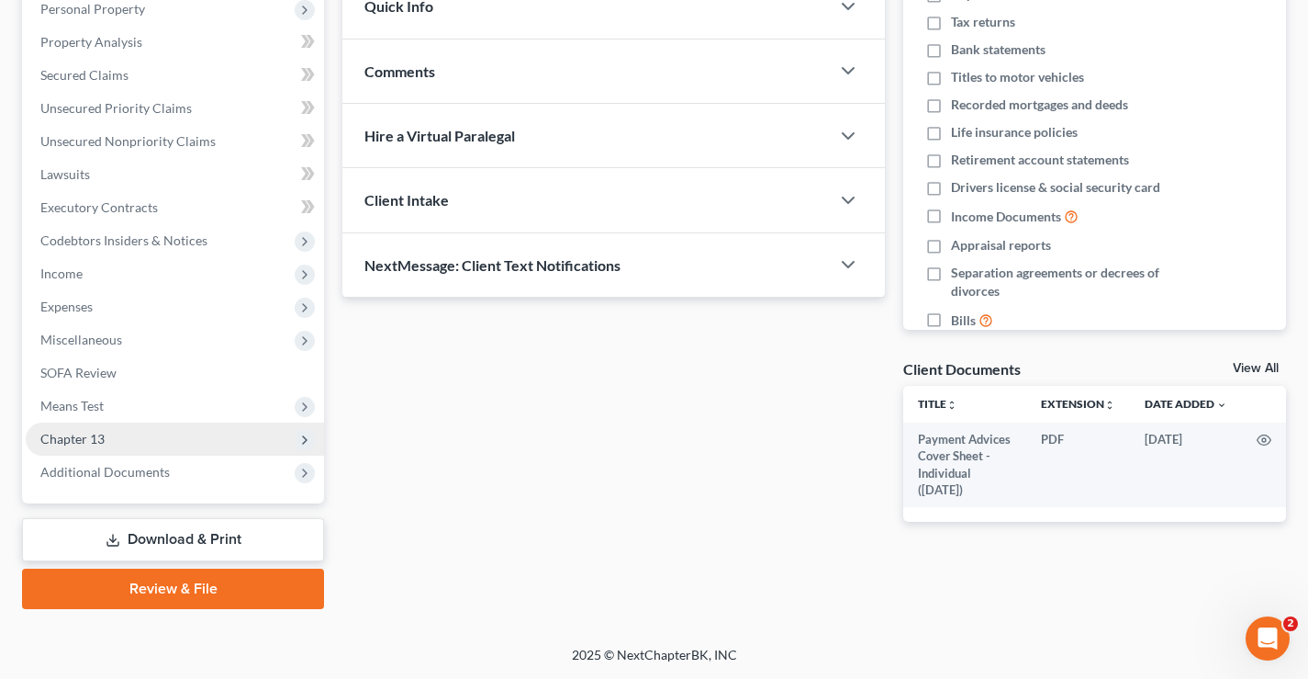
click at [62, 436] on span "Chapter 13" at bounding box center [72, 439] width 64 height 16
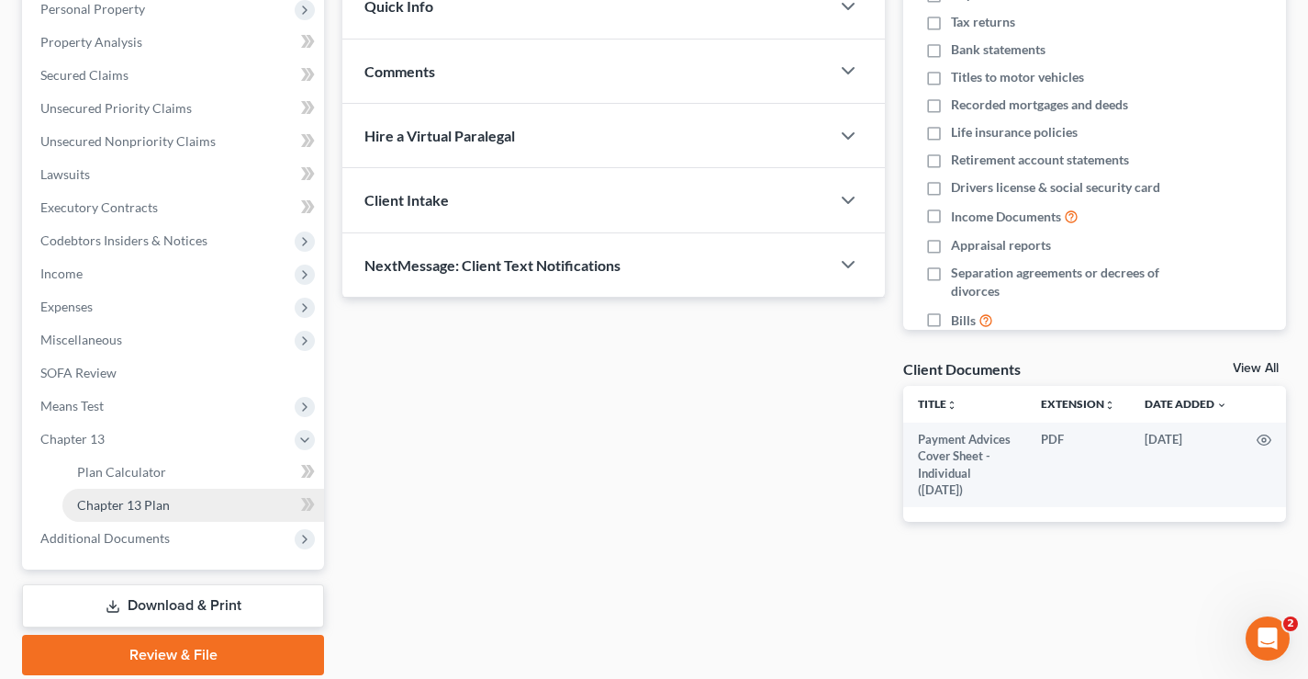
click at [85, 505] on span "Chapter 13 Plan" at bounding box center [123, 505] width 93 height 16
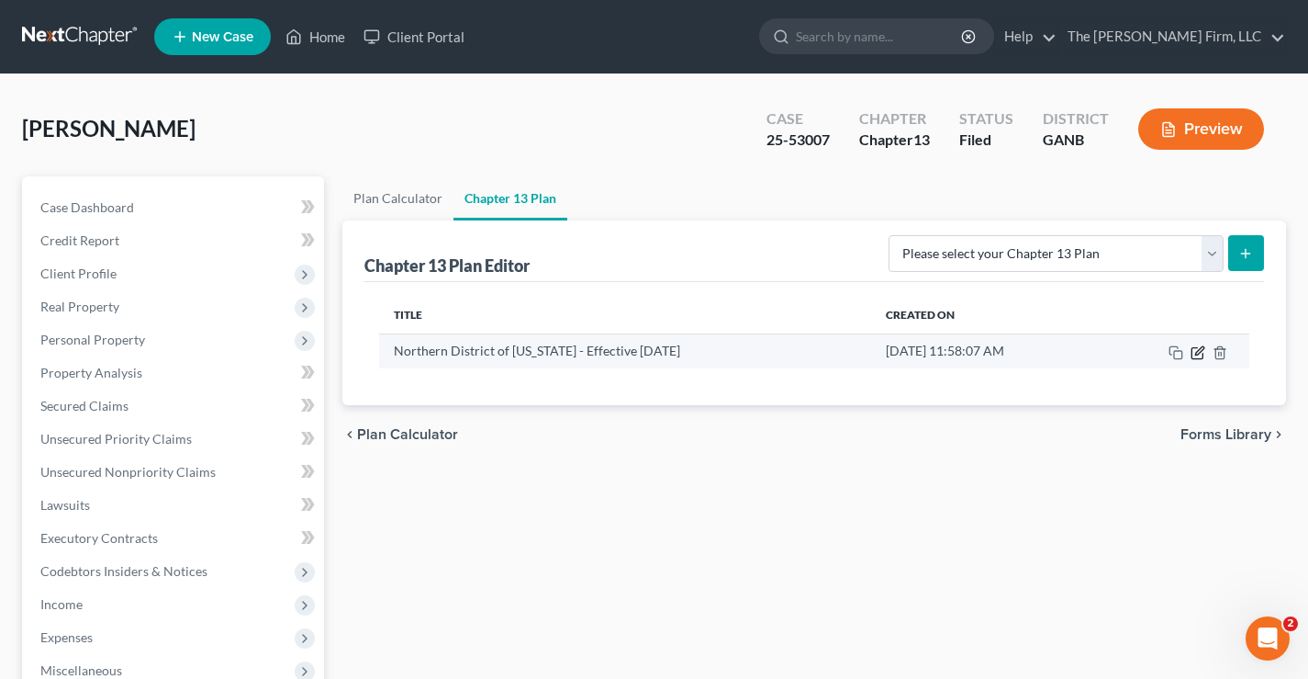
click at [1201, 355] on icon "button" at bounding box center [1198, 352] width 15 height 15
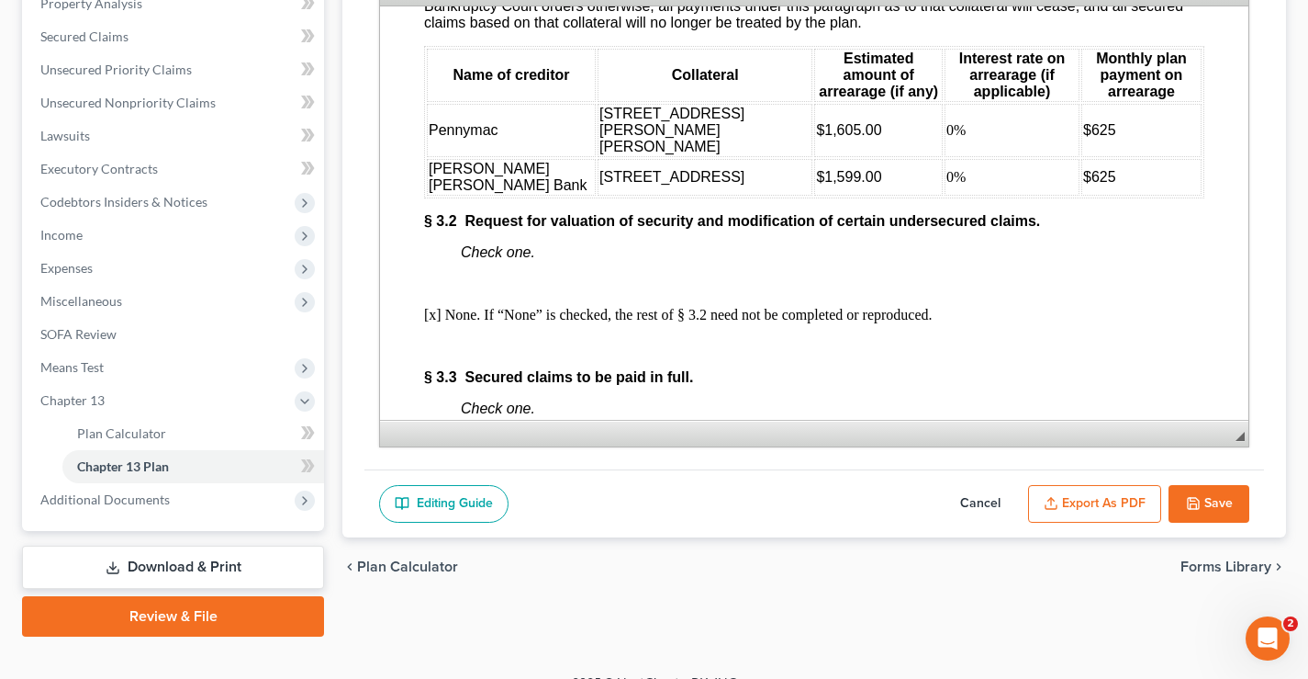
scroll to position [2755, 0]
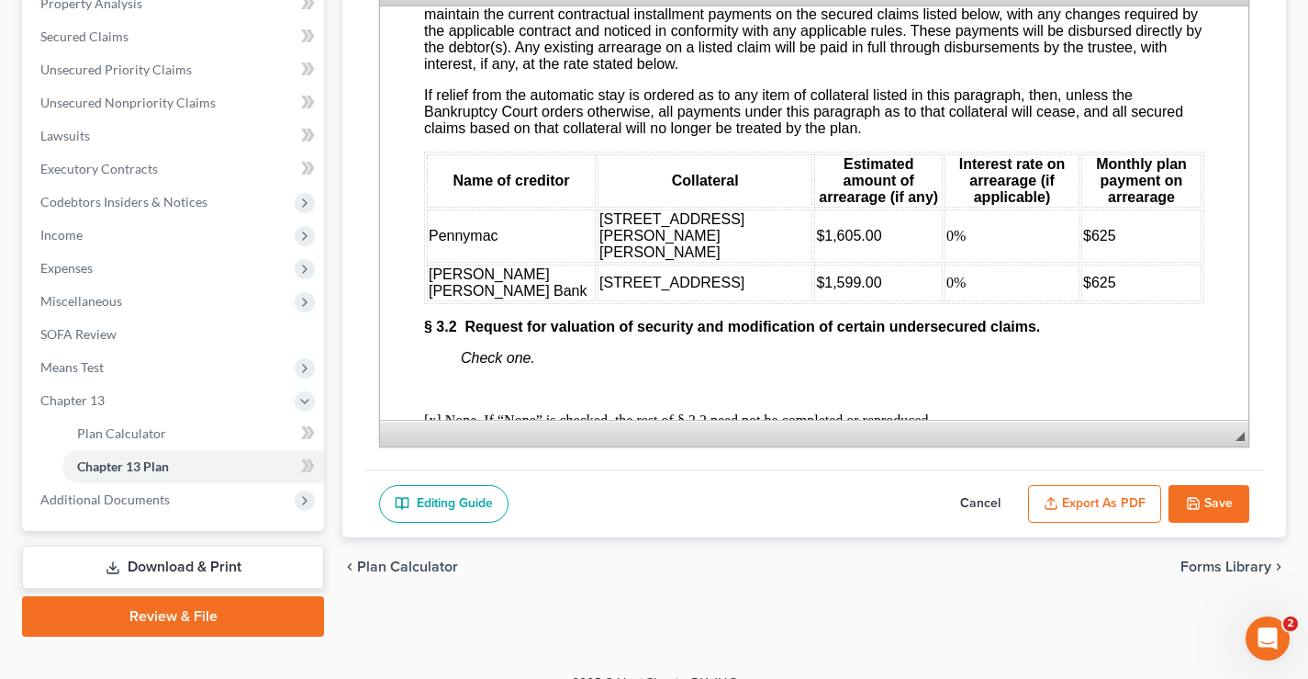
drag, startPoint x: 1195, startPoint y: 503, endPoint x: 1154, endPoint y: 494, distance: 42.3
click at [1195, 503] on icon "button" at bounding box center [1193, 503] width 15 height 15
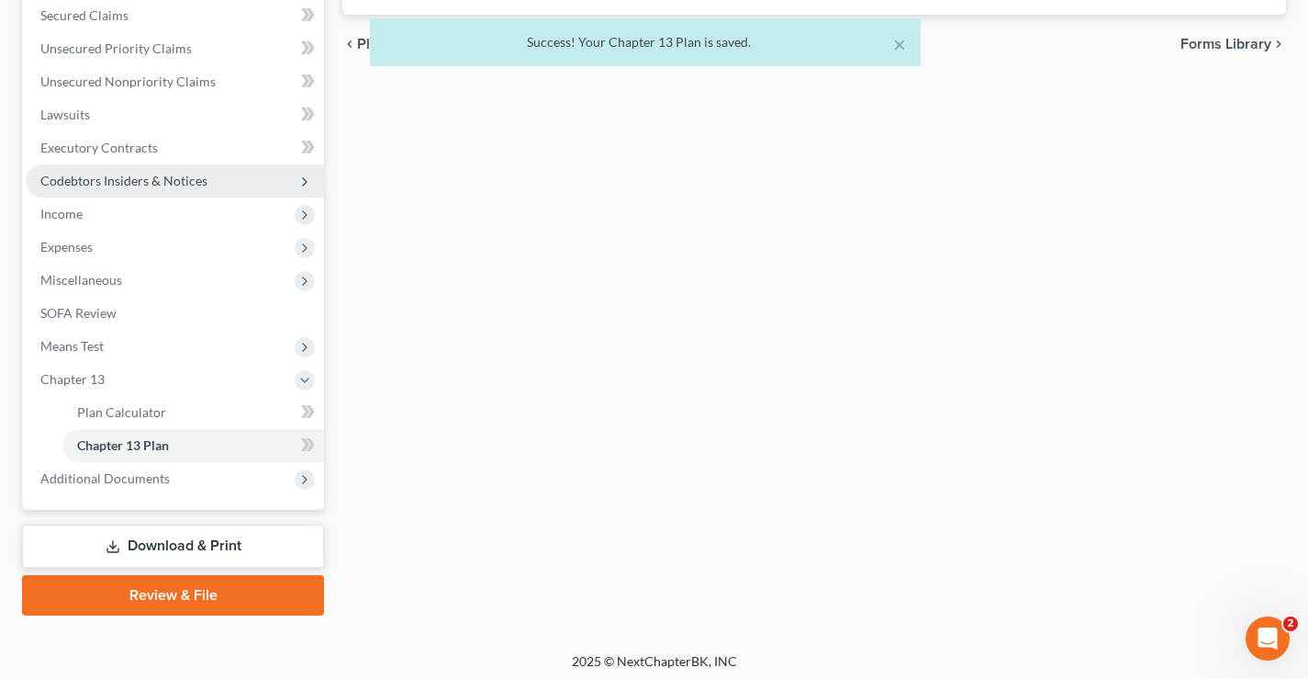
scroll to position [397, 0]
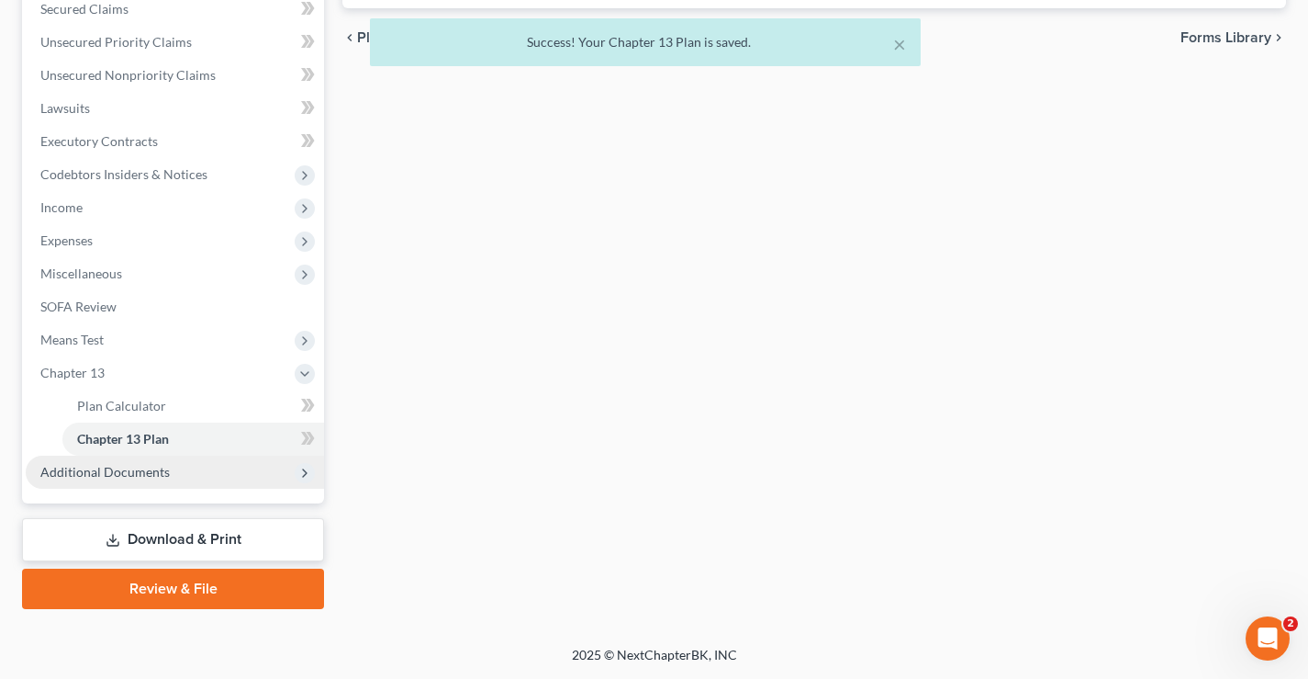
click at [121, 475] on span "Additional Documents" at bounding box center [104, 472] width 129 height 16
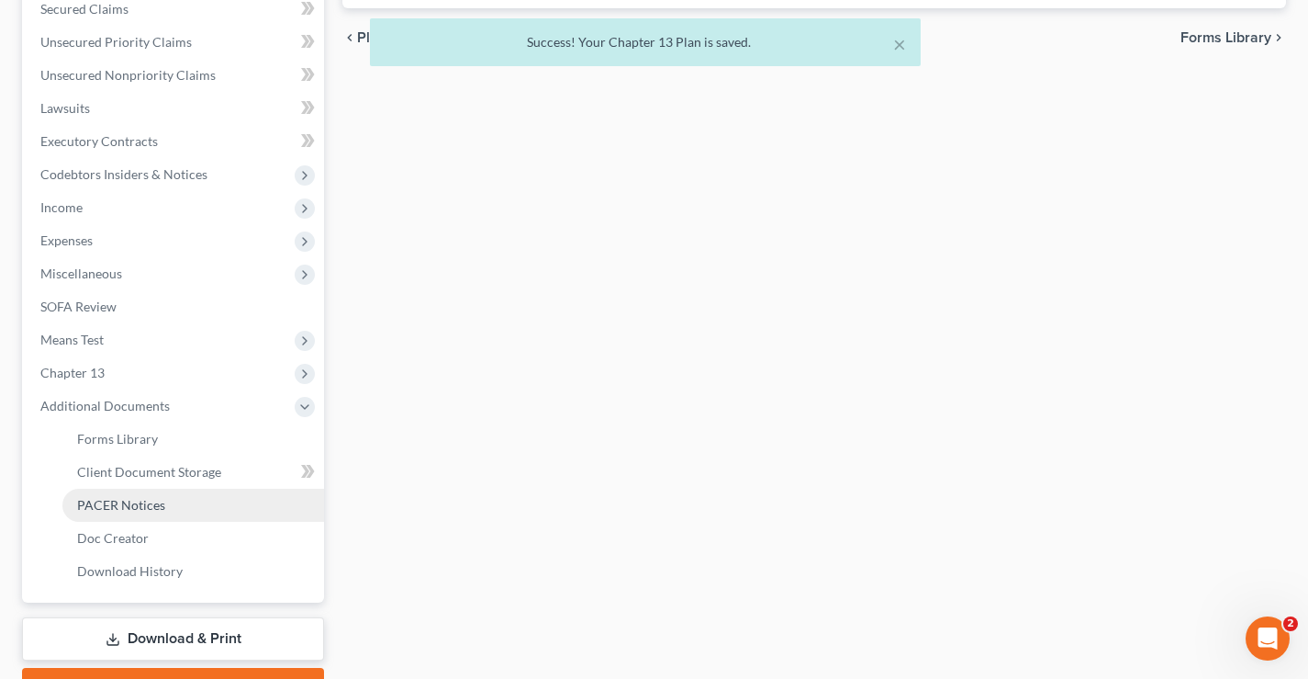
click at [122, 500] on span "PACER Notices" at bounding box center [121, 505] width 88 height 16
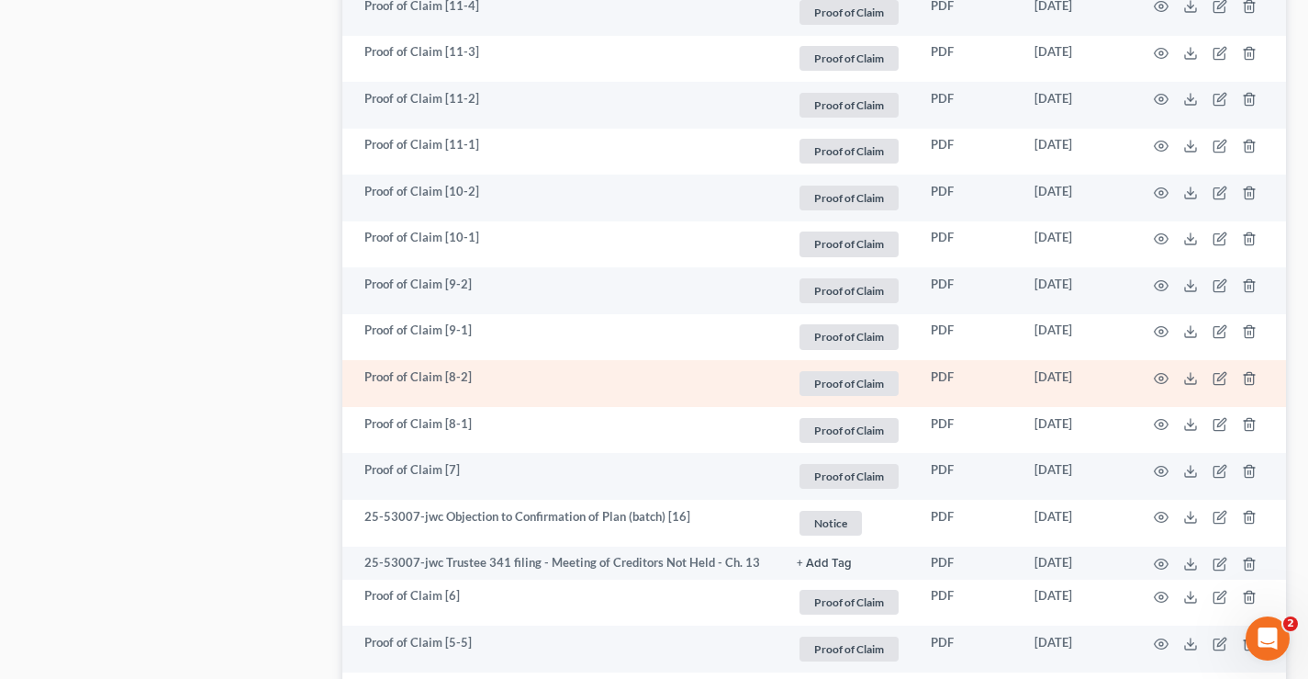
scroll to position [1653, 0]
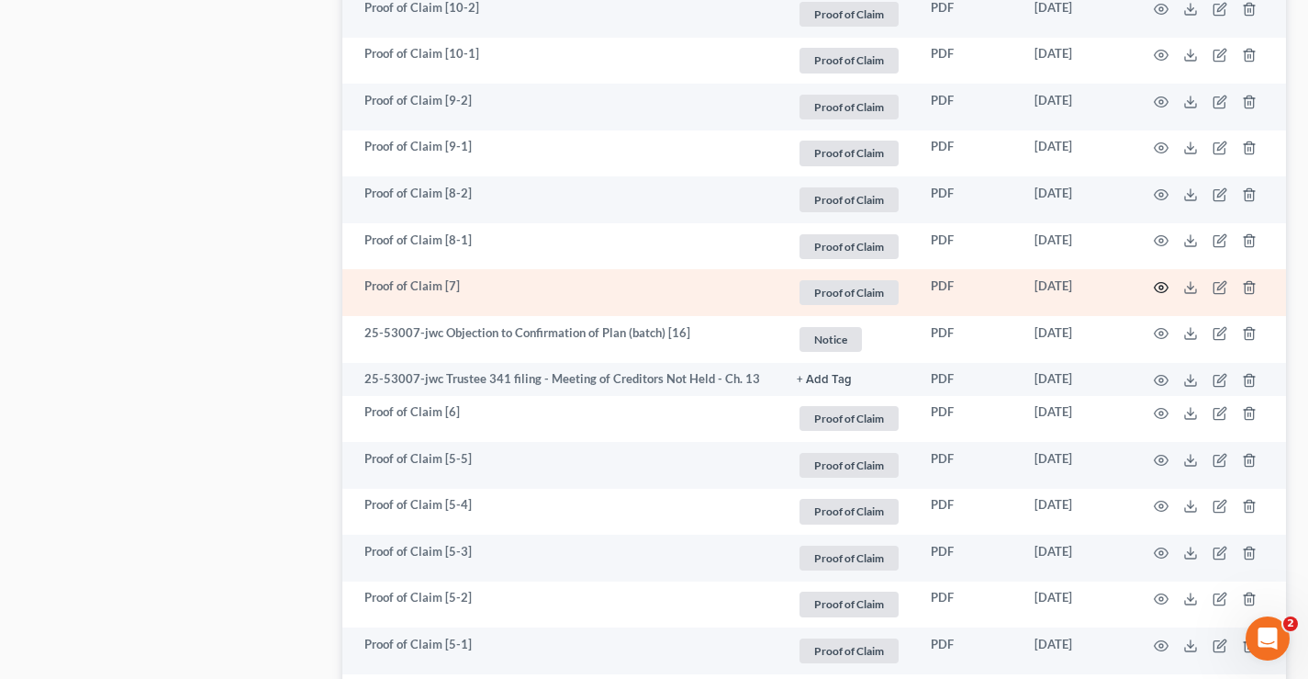
click at [1163, 287] on circle "button" at bounding box center [1162, 288] width 4 height 4
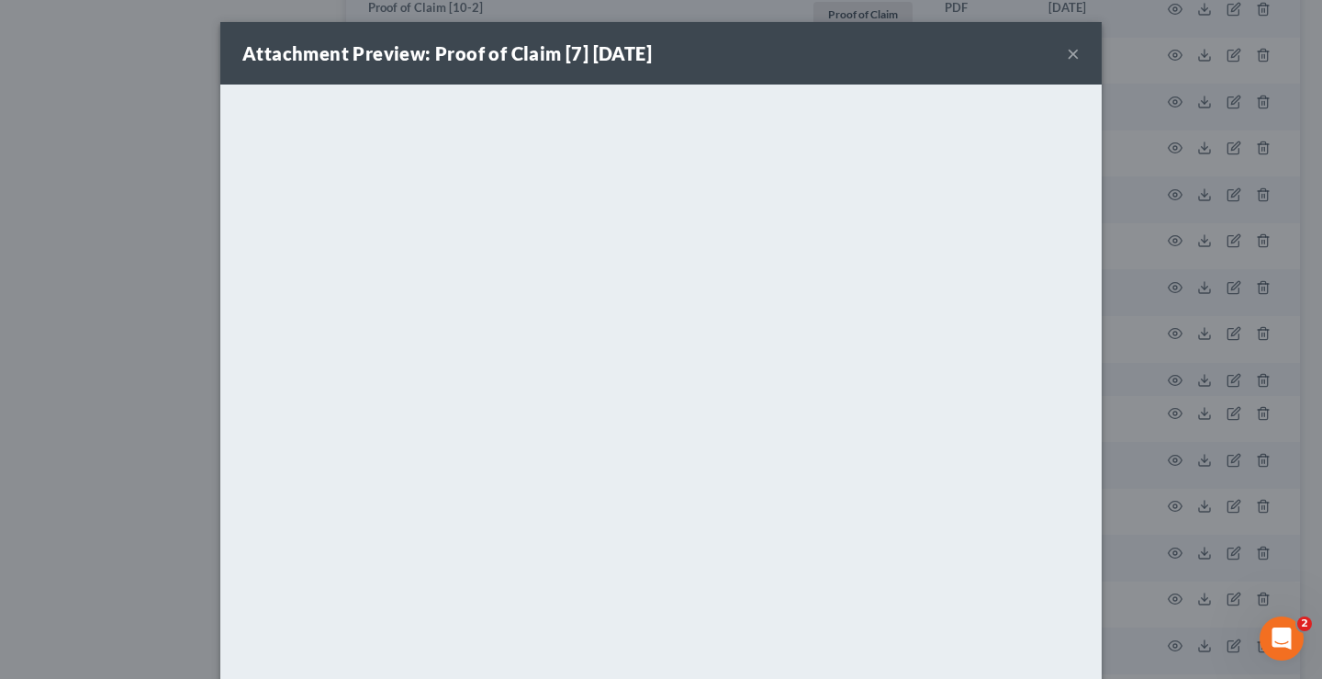
click at [1067, 50] on button "×" at bounding box center [1073, 53] width 13 height 22
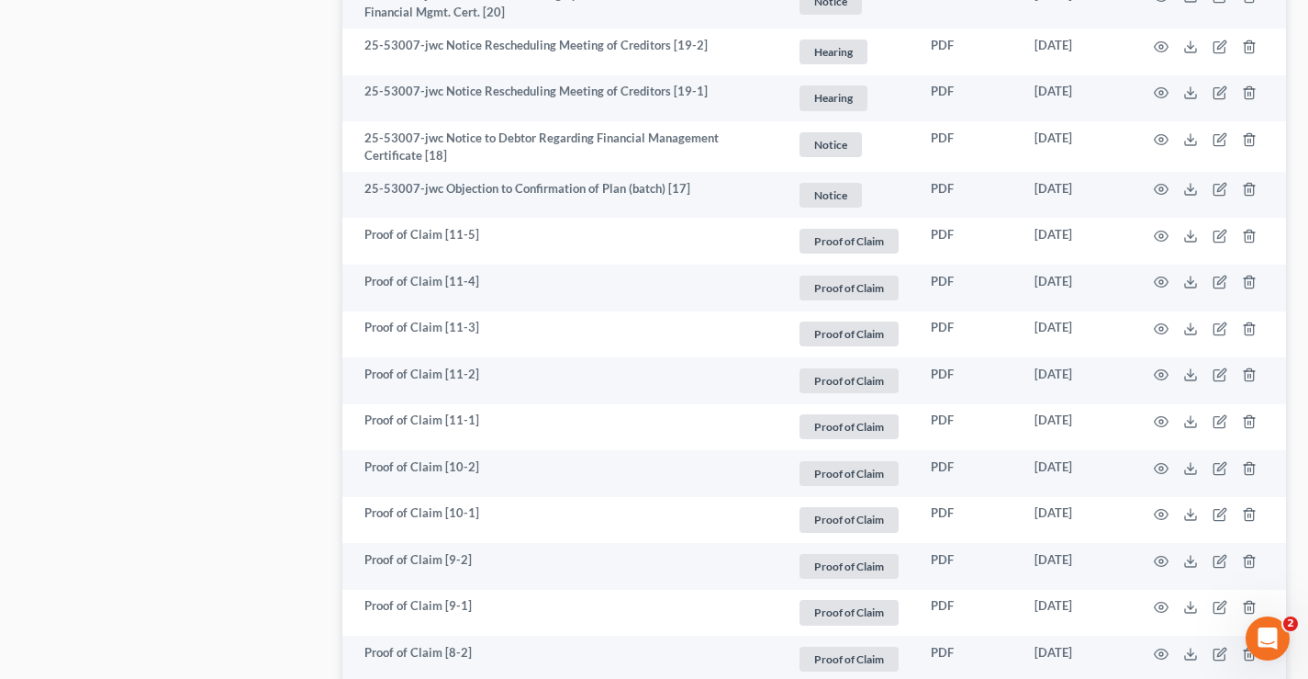
scroll to position [643, 0]
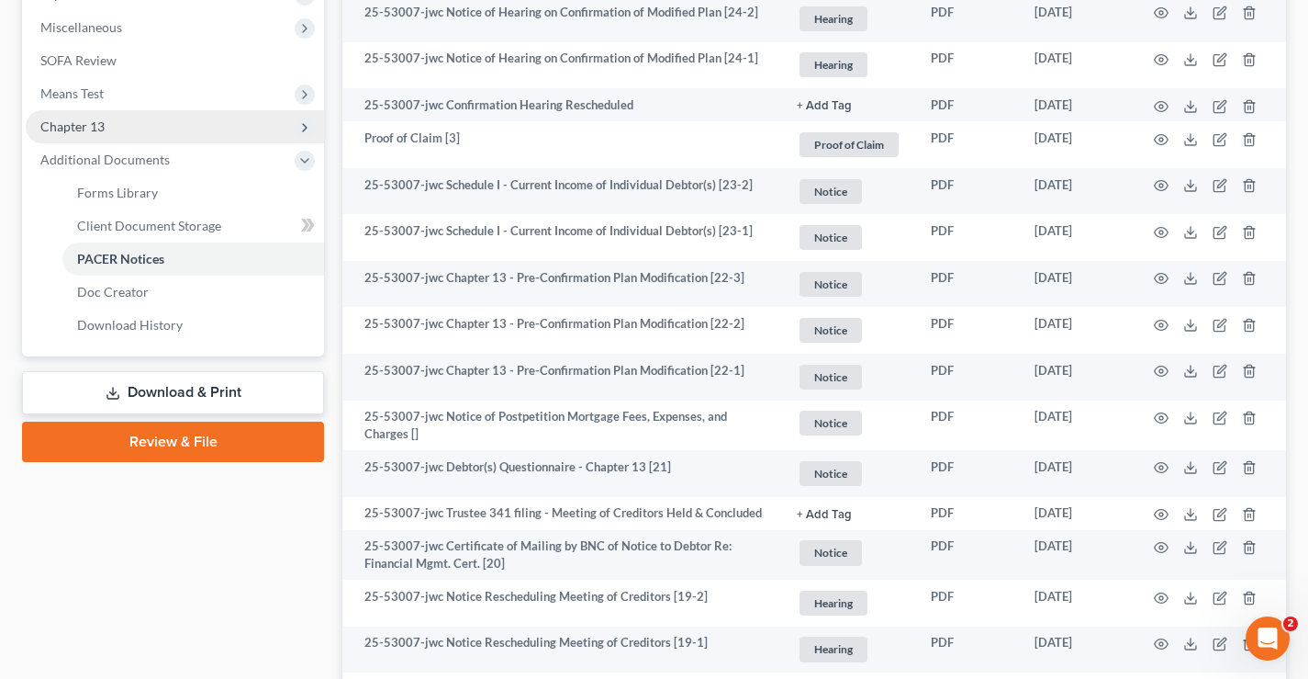
click at [73, 118] on span "Chapter 13" at bounding box center [72, 126] width 64 height 16
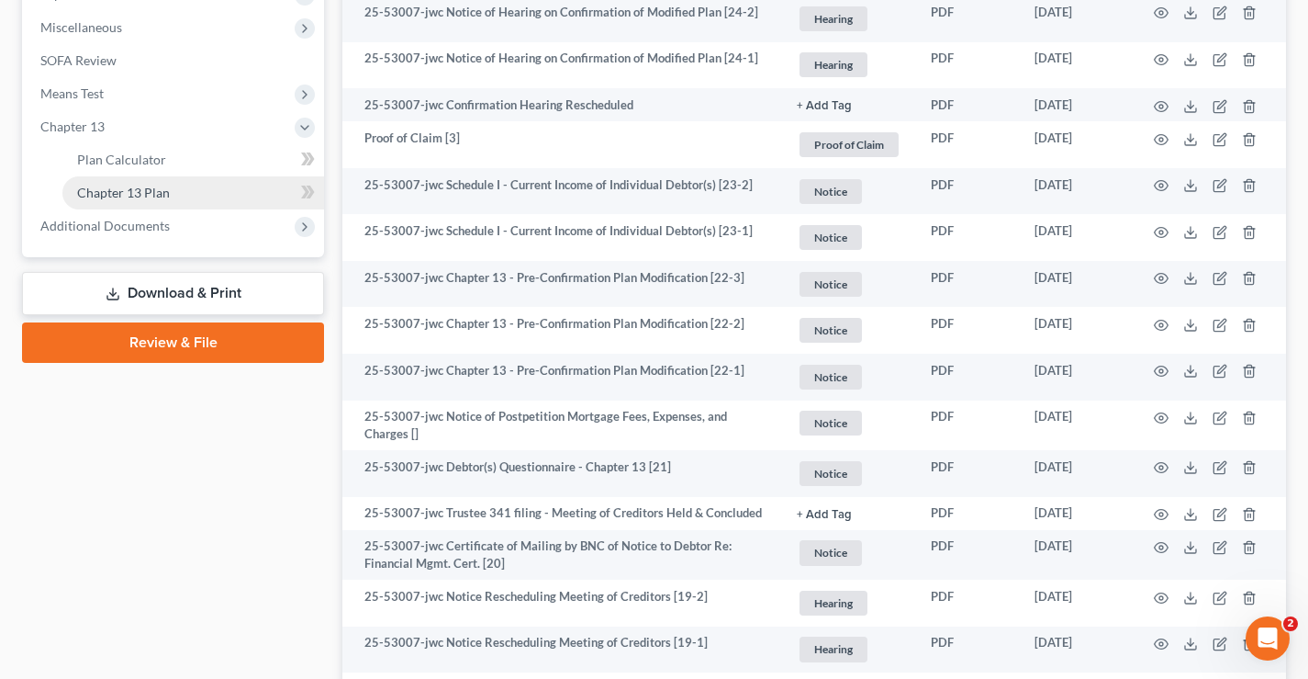
click at [92, 191] on span "Chapter 13 Plan" at bounding box center [123, 193] width 93 height 16
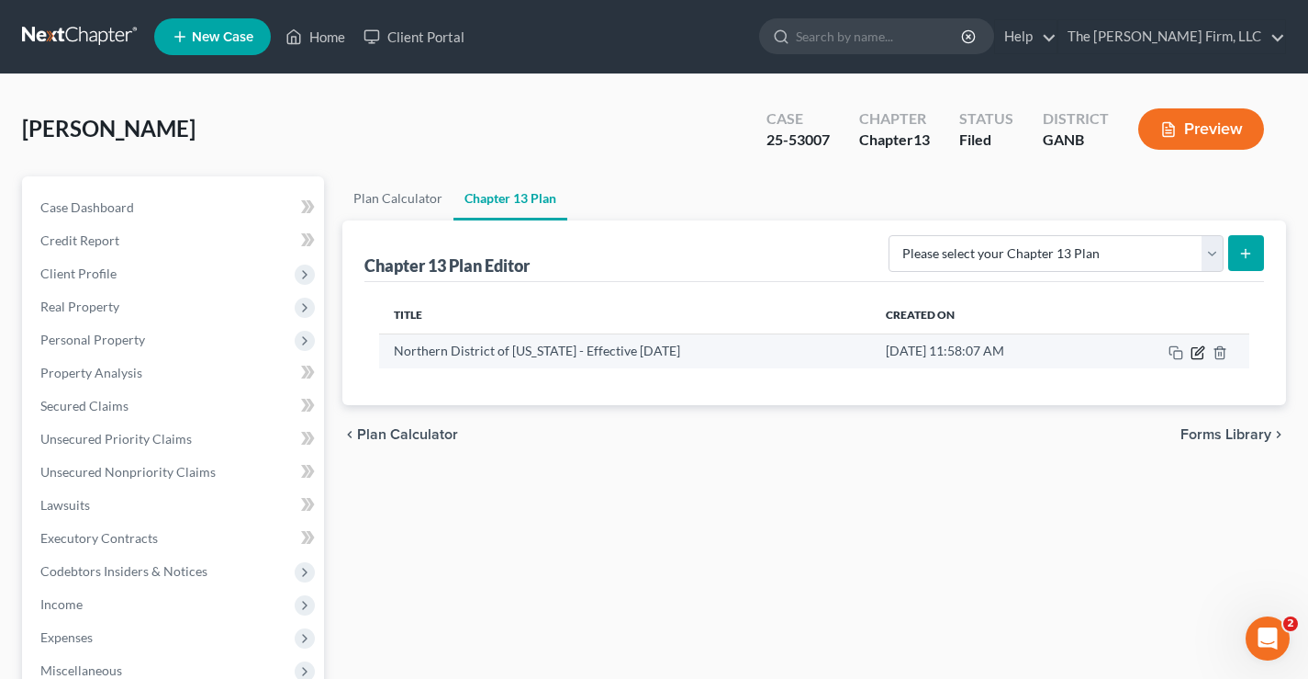
click at [1195, 356] on icon "button" at bounding box center [1198, 352] width 15 height 15
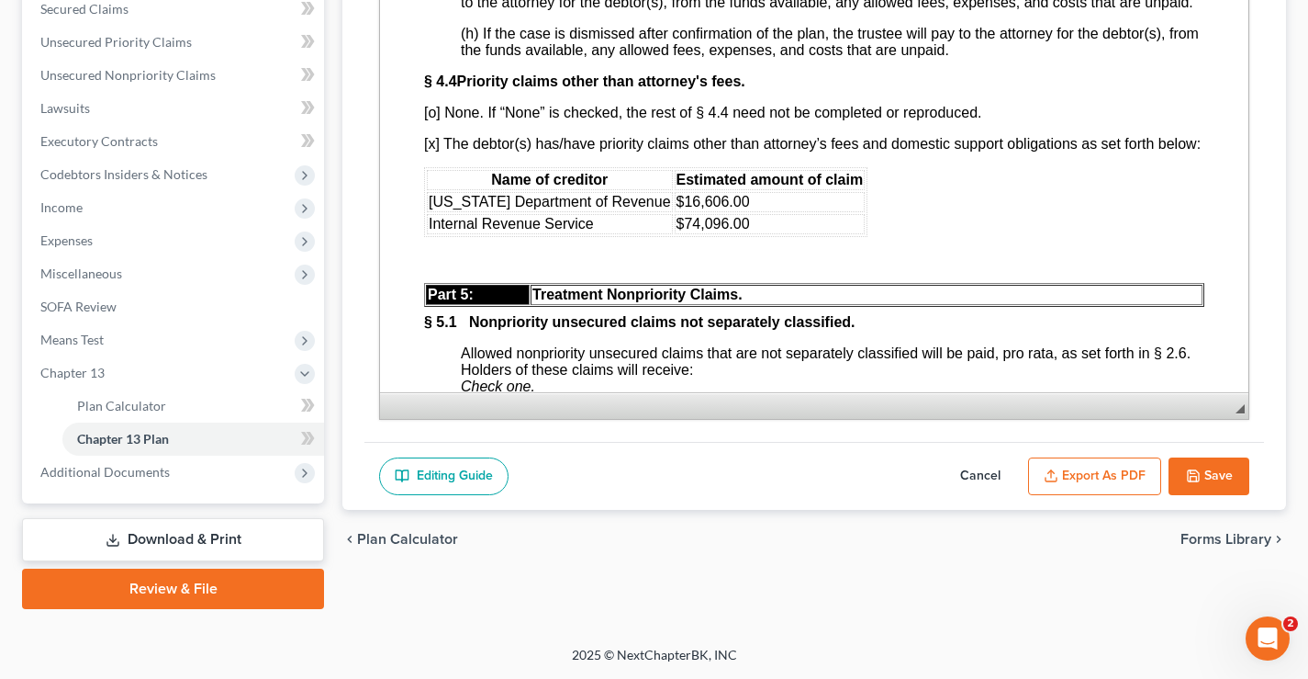
scroll to position [4683, 0]
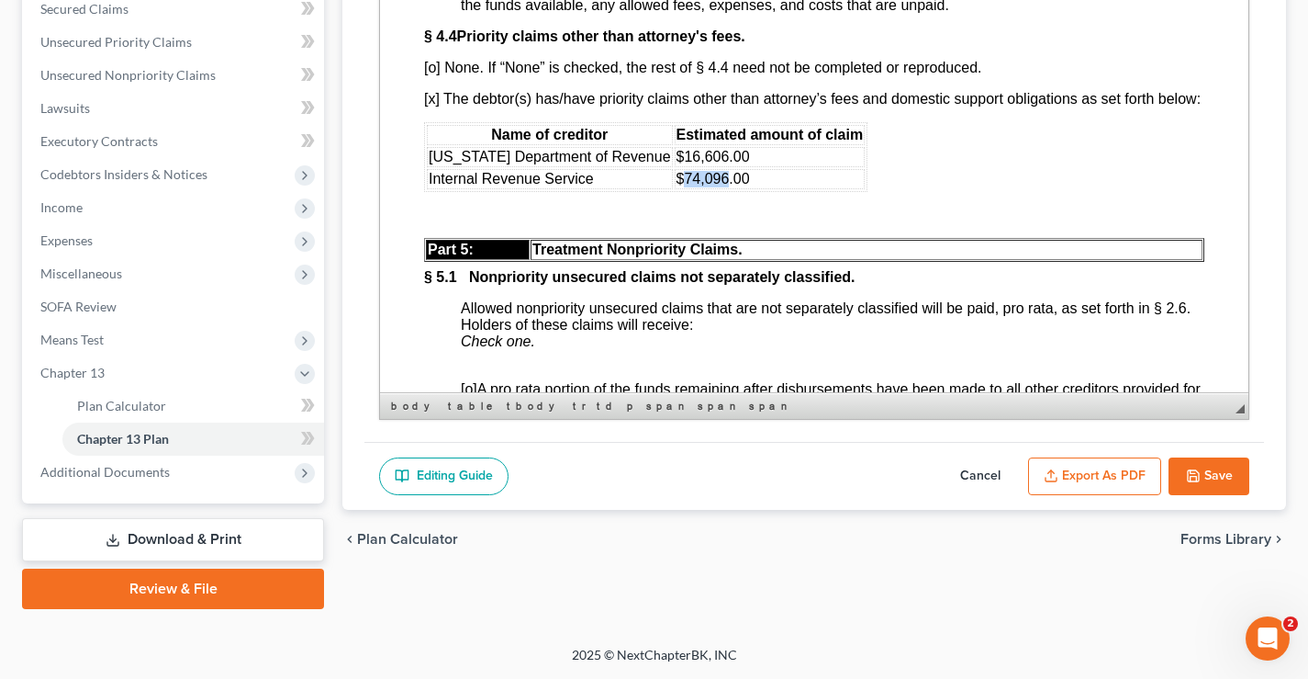
drag, startPoint x: 655, startPoint y: 251, endPoint x: 695, endPoint y: 254, distance: 40.6
click at [695, 186] on font "$74,096.00" at bounding box center [713, 179] width 73 height 16
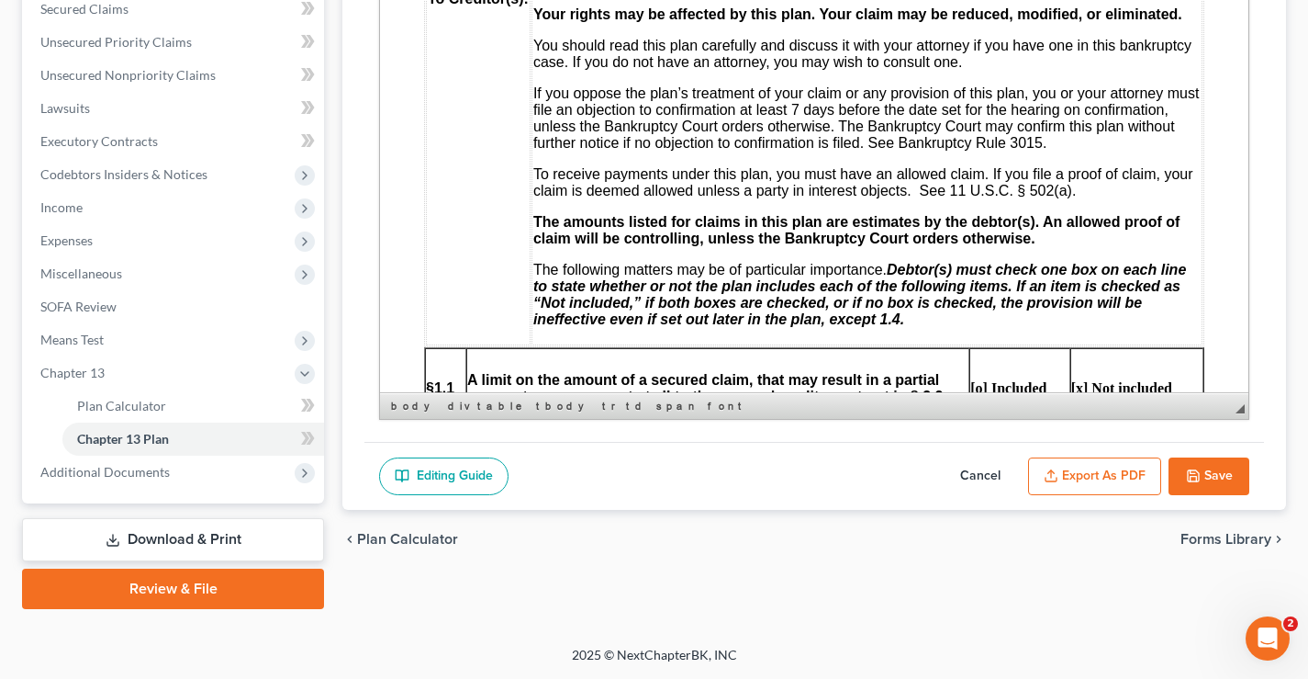
scroll to position [0, 0]
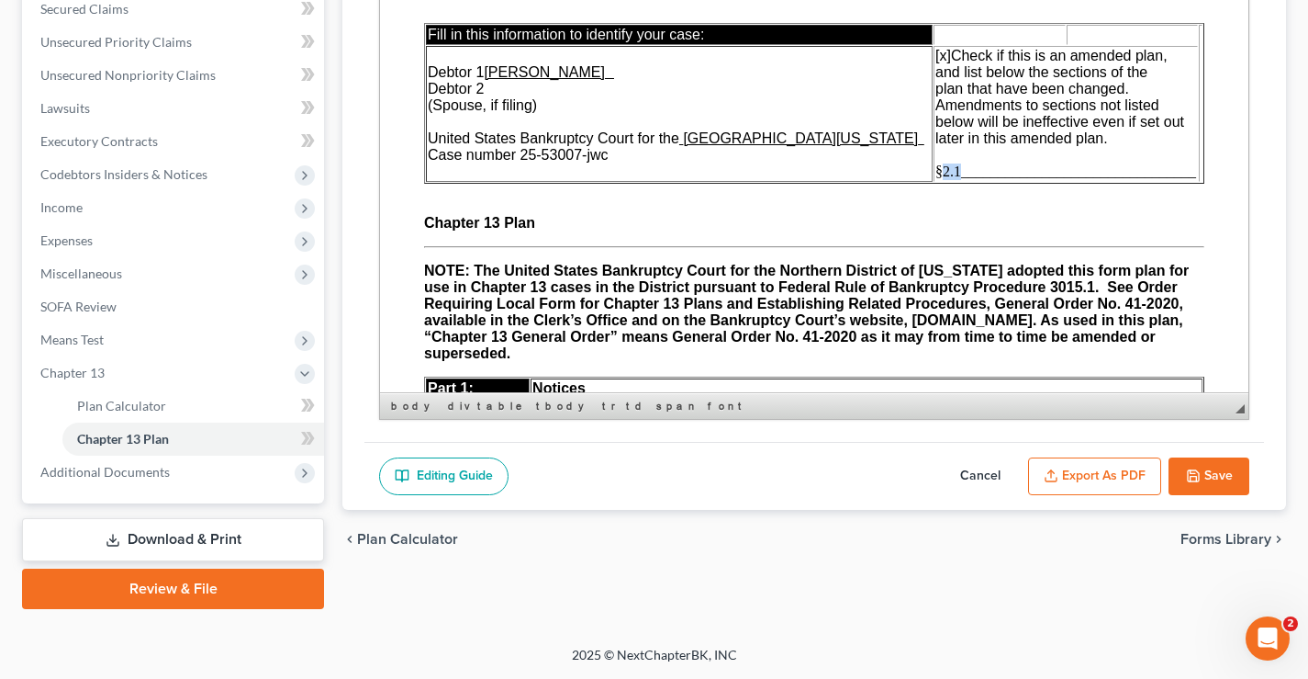
drag, startPoint x: 944, startPoint y: 168, endPoint x: 930, endPoint y: 172, distance: 14.3
click at [936, 172] on span "§2.1________________________________" at bounding box center [1066, 171] width 261 height 16
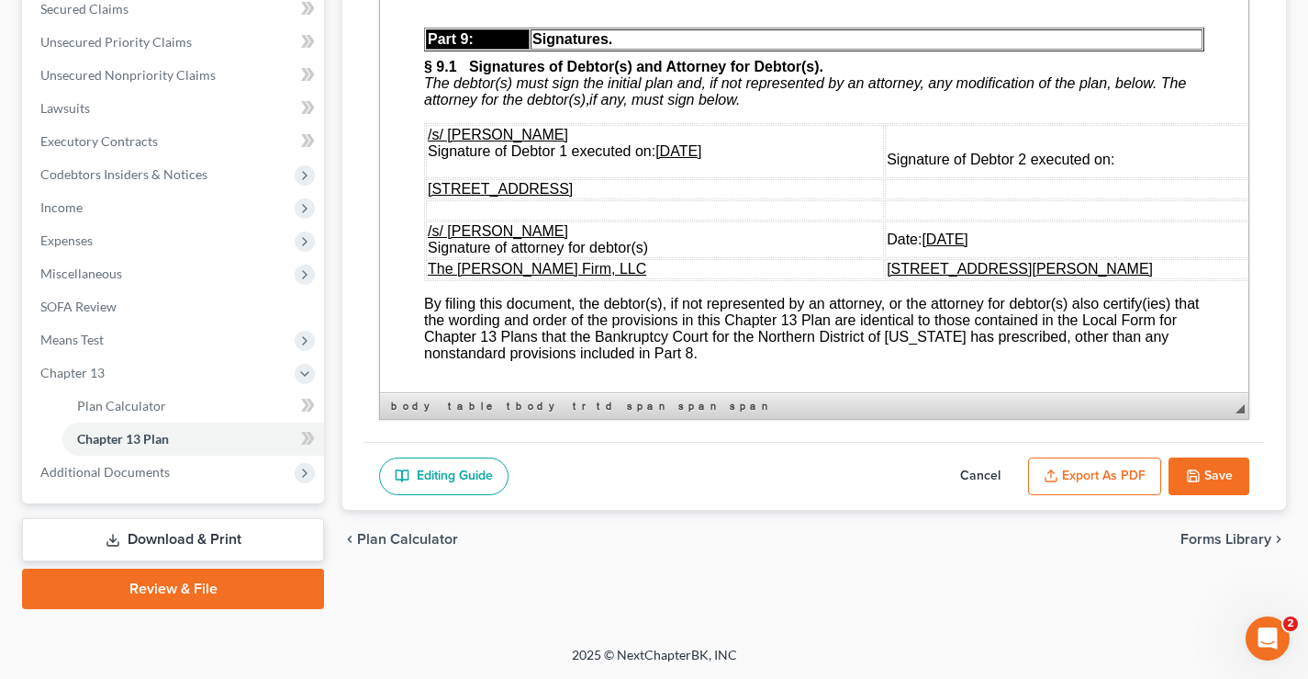
scroll to position [6266, 0]
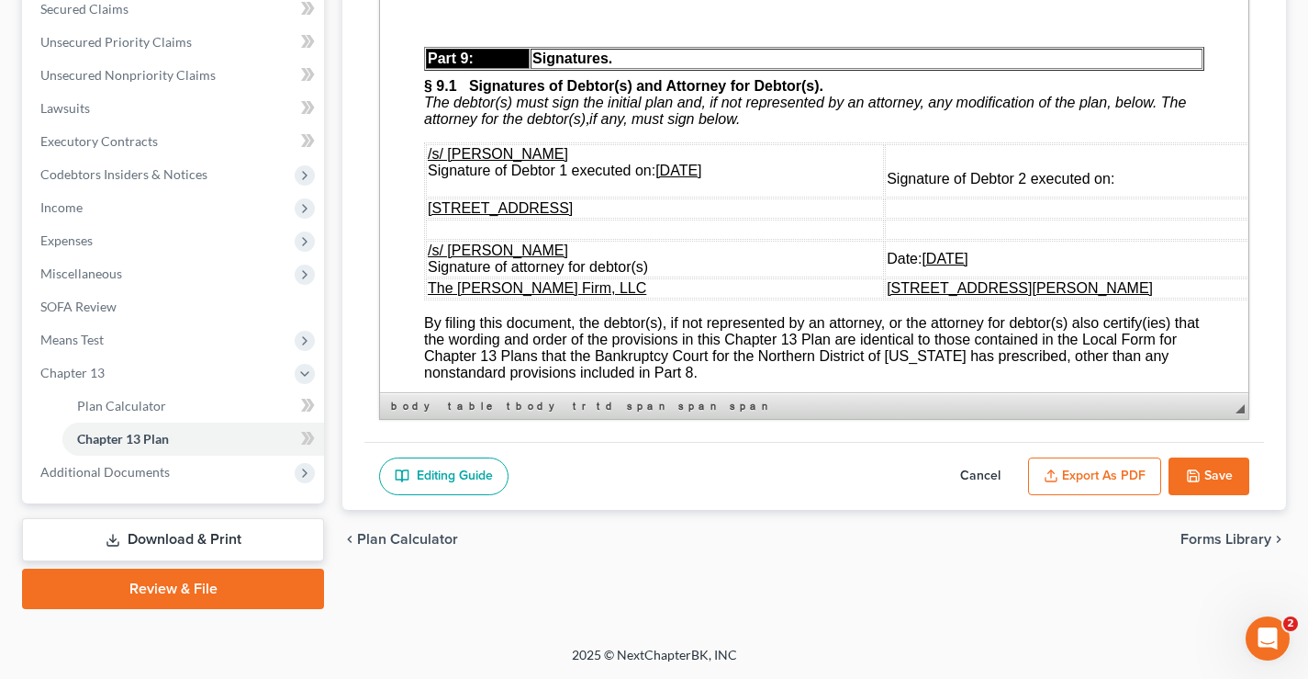
click at [672, 178] on u "09/30/2025" at bounding box center [679, 171] width 46 height 16
drag, startPoint x: 694, startPoint y: 245, endPoint x: 660, endPoint y: 248, distance: 34.1
click at [660, 178] on u "09/30/2025" at bounding box center [679, 171] width 46 height 16
drag, startPoint x: 936, startPoint y: 333, endPoint x: 913, endPoint y: 332, distance: 23.0
click at [922, 266] on u "09/30/2025" at bounding box center [945, 259] width 46 height 16
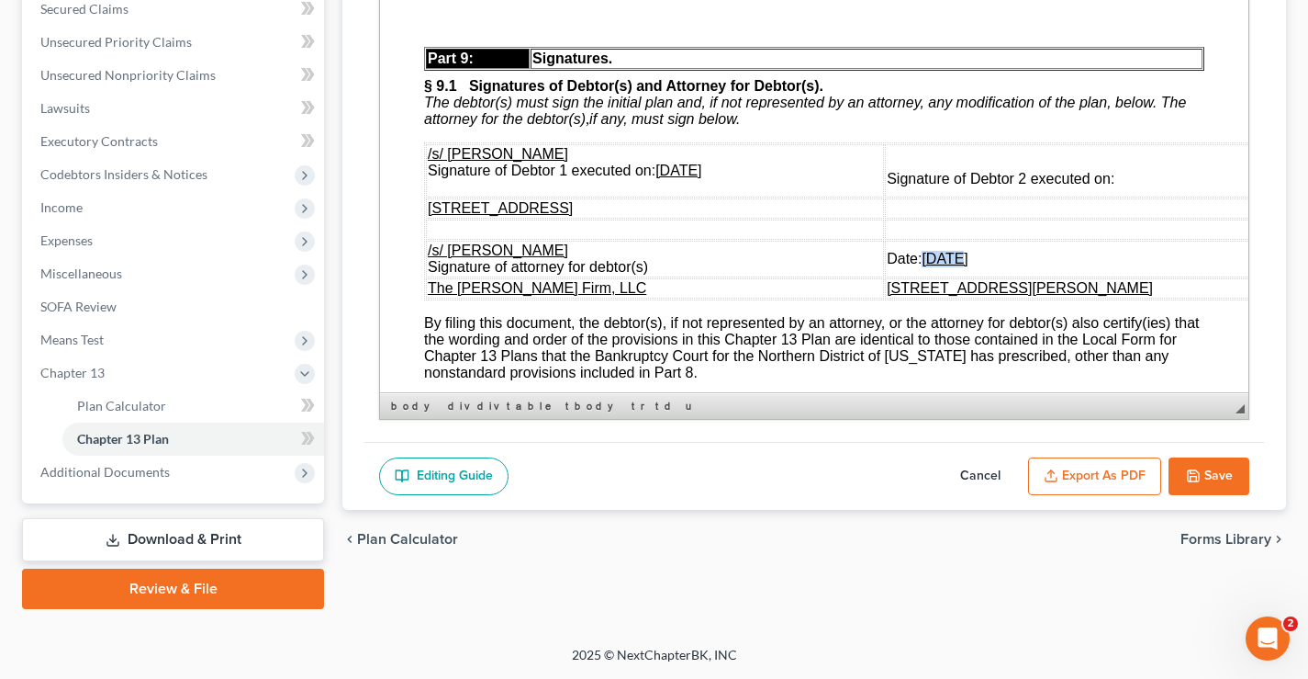
drag, startPoint x: 938, startPoint y: 331, endPoint x: 905, endPoint y: 332, distance: 33.1
click at [922, 266] on u "[DATE]" at bounding box center [945, 259] width 46 height 16
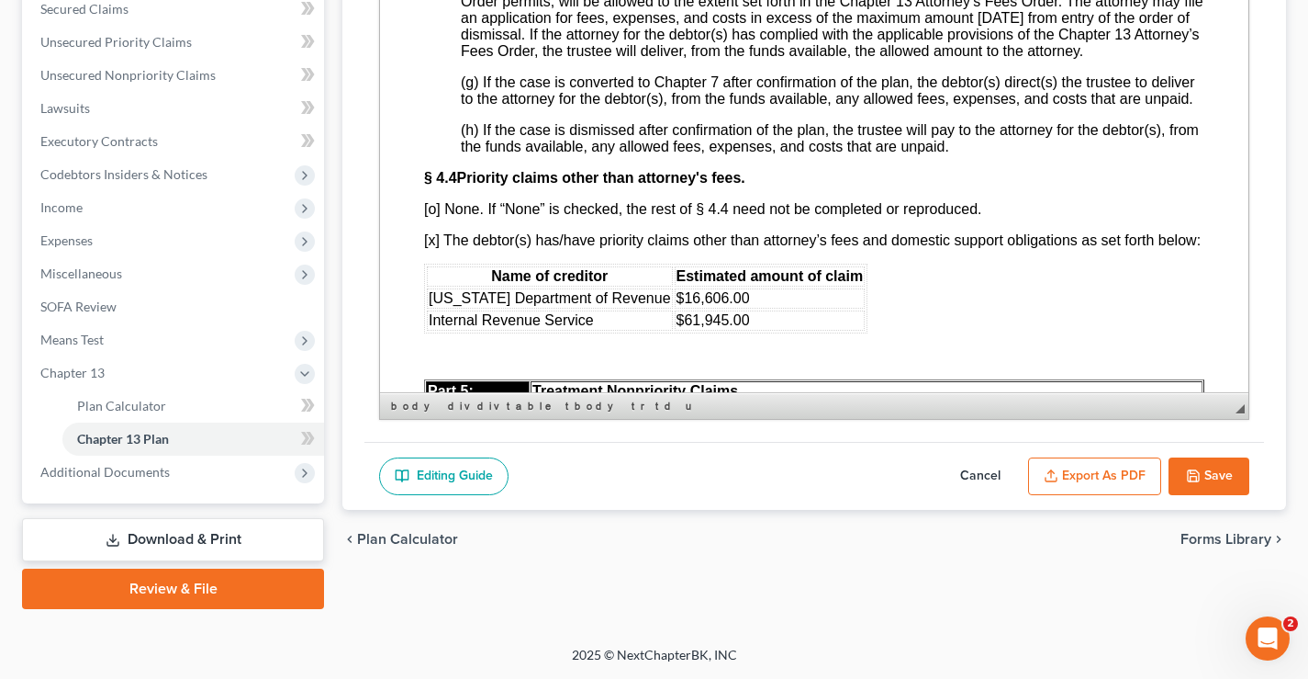
scroll to position [4716, 0]
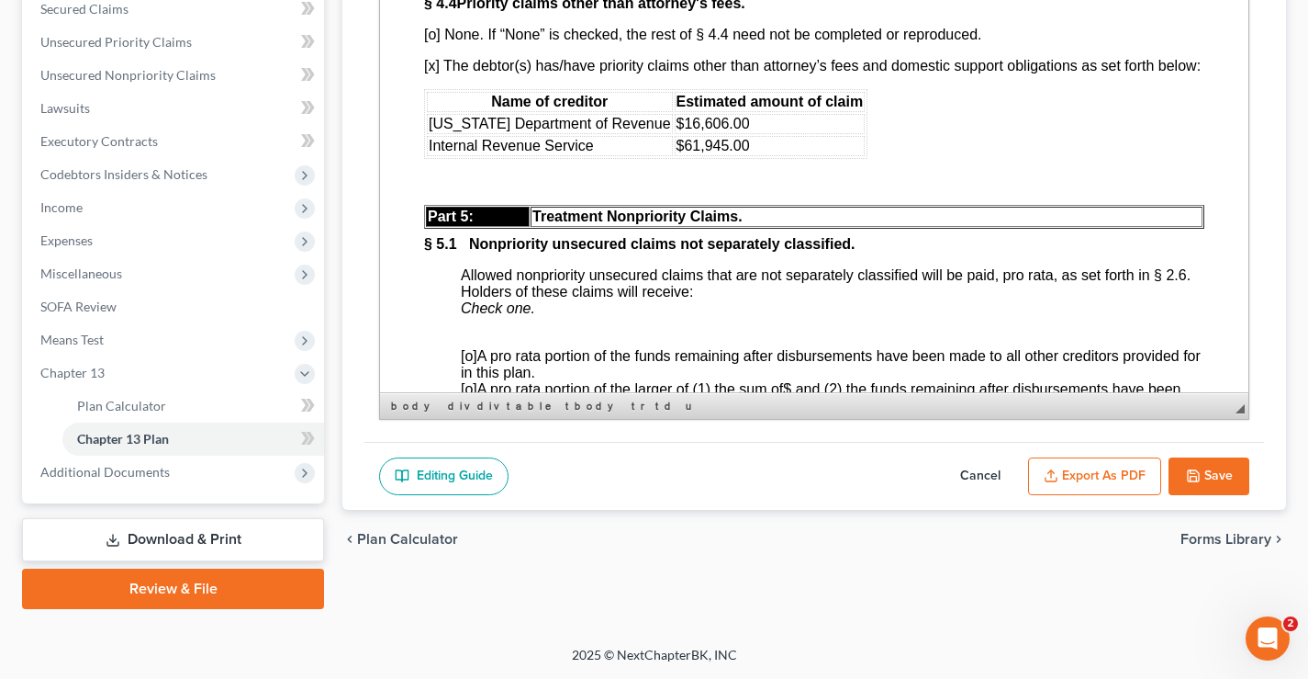
drag, startPoint x: 1240, startPoint y: 318, endPoint x: 1640, endPoint y: 234, distance: 408.9
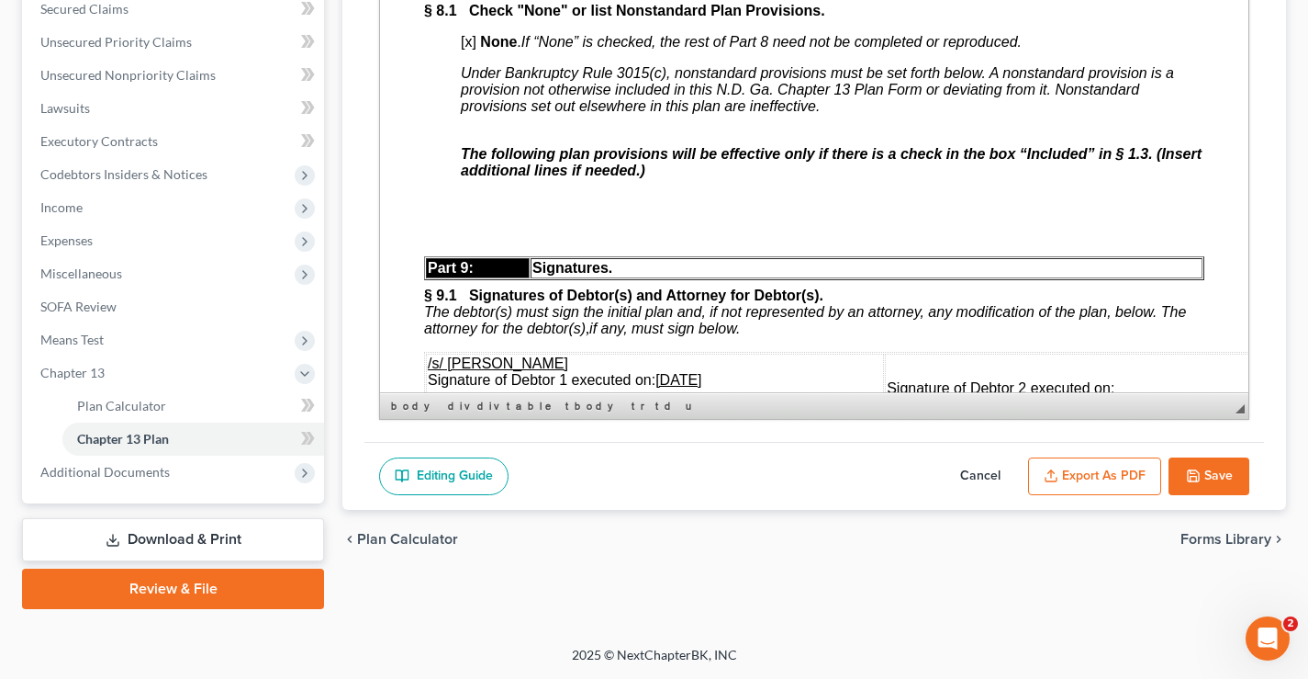
scroll to position [5909, 0]
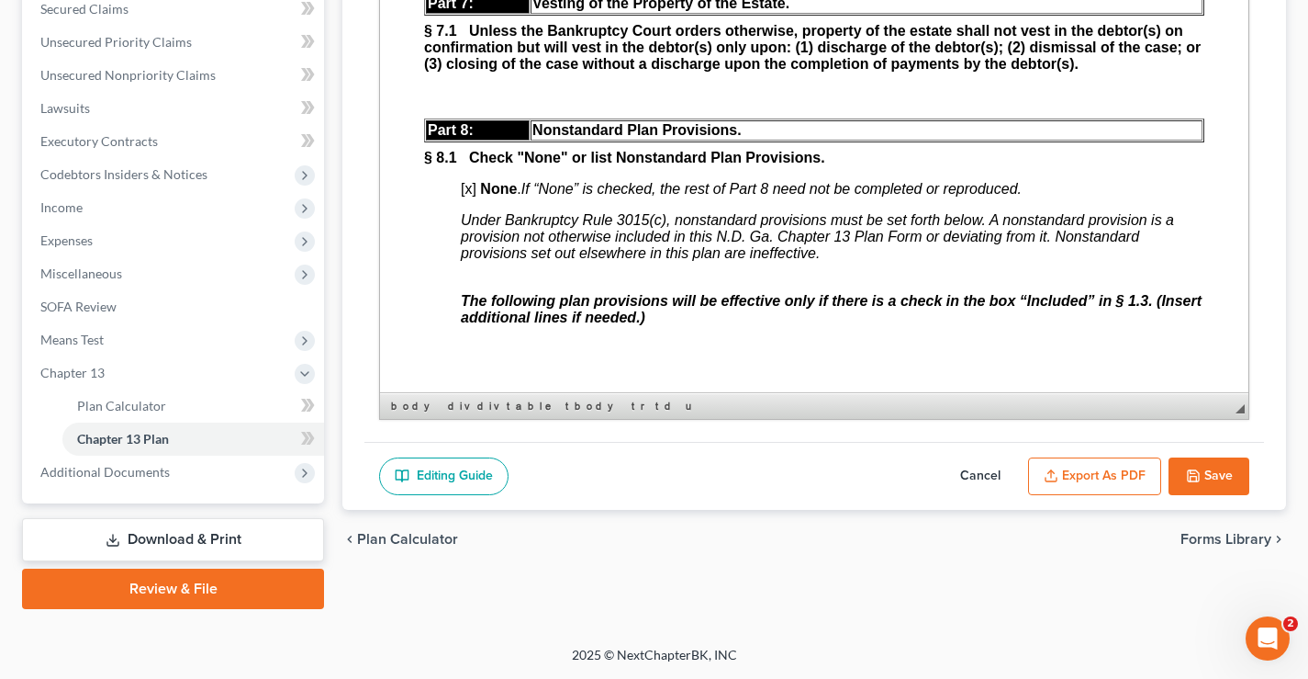
click at [1218, 474] on button "Save" at bounding box center [1209, 476] width 81 height 39
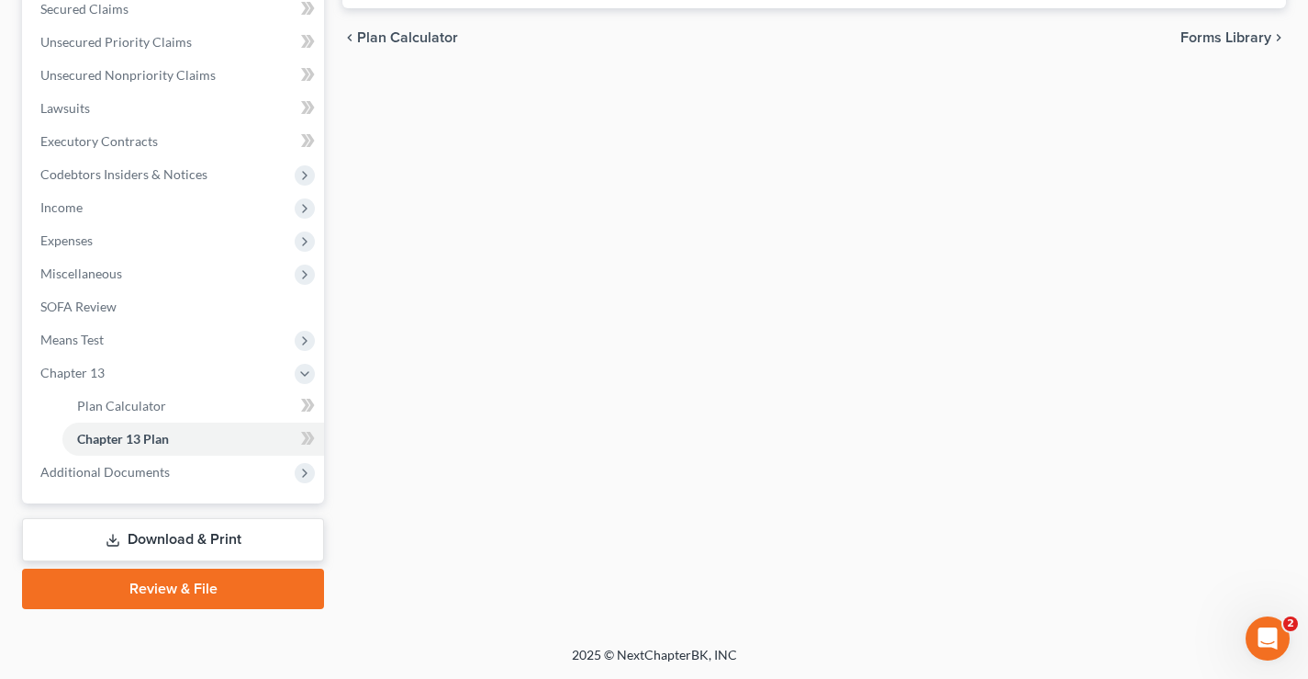
click at [596, 242] on div "Plan Calculator Chapter 13 Plan Chapter 13 Plan Editor Please select your Chapt…" at bounding box center [814, 194] width 962 height 829
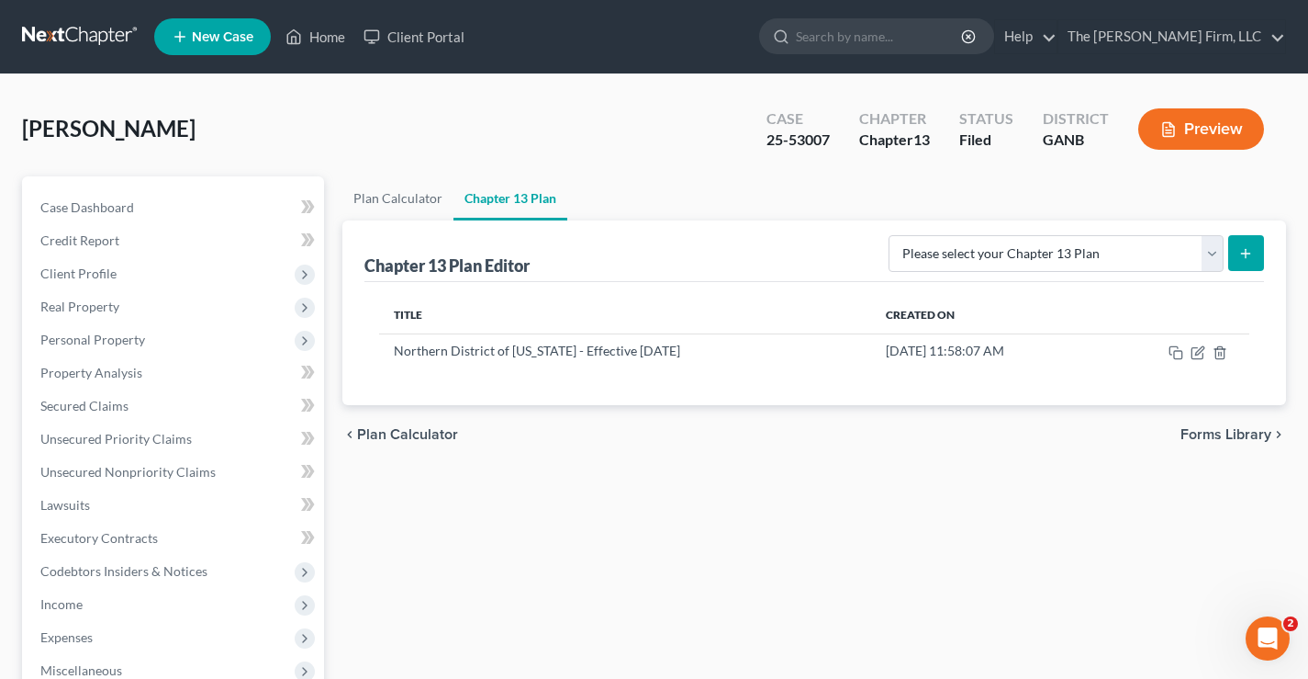
click at [64, 36] on link at bounding box center [81, 36] width 118 height 33
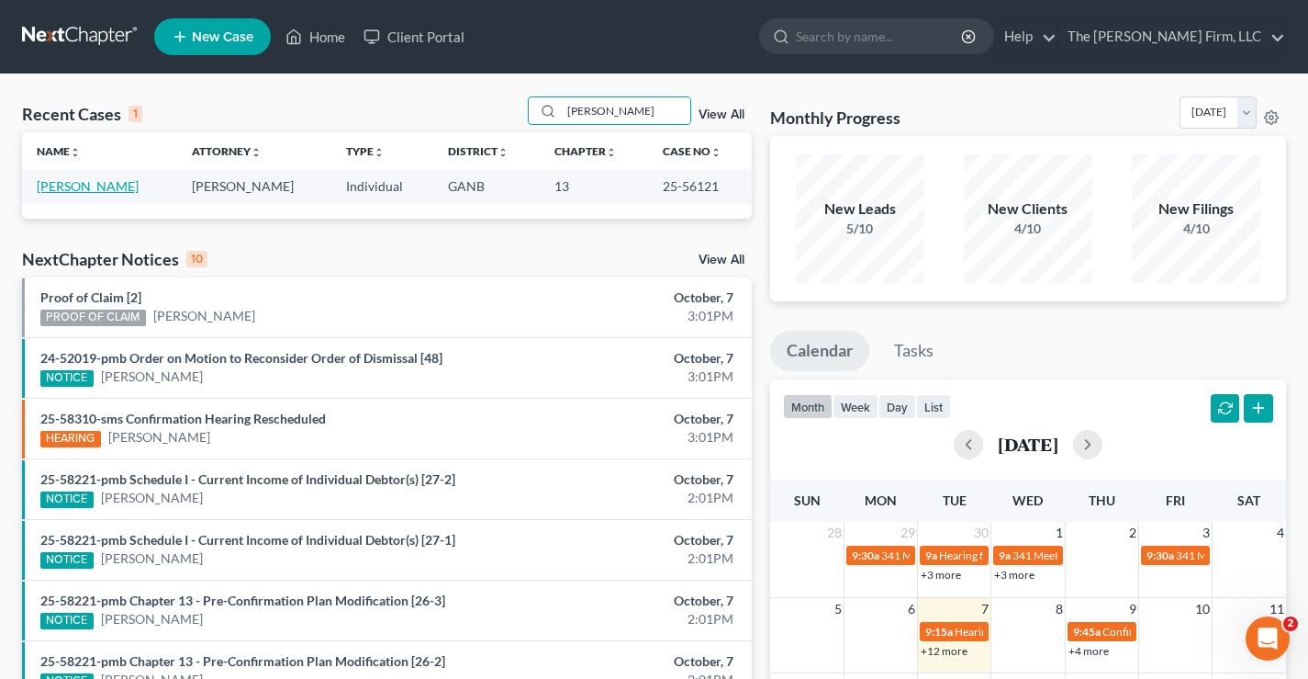
type input "[PERSON_NAME]"
click at [85, 185] on link "[PERSON_NAME]" at bounding box center [88, 186] width 102 height 16
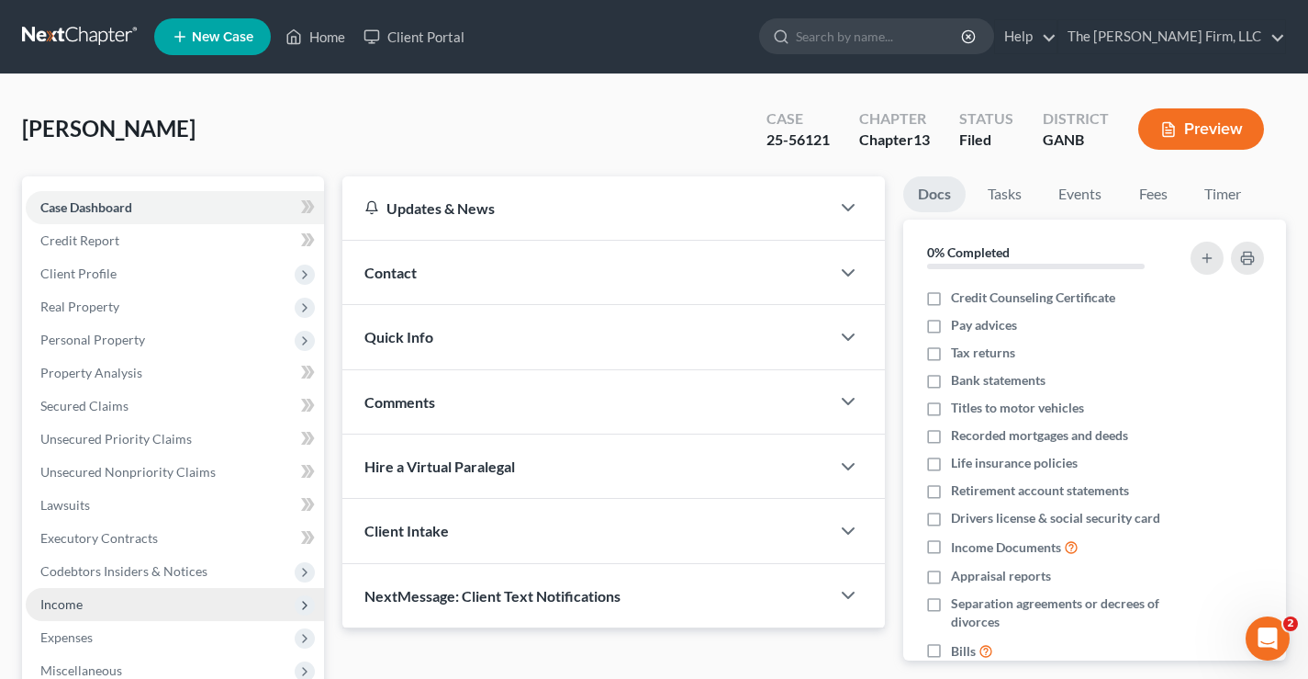
click at [82, 602] on span "Income" at bounding box center [61, 604] width 42 height 16
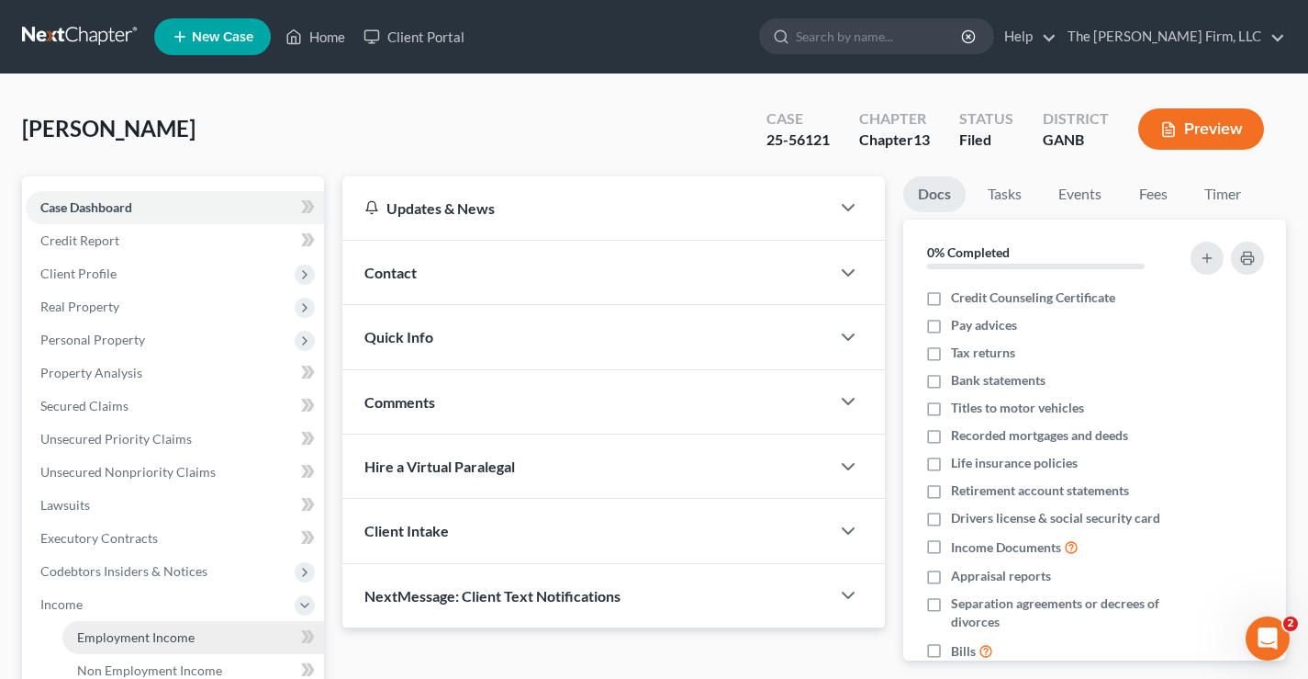
click at [128, 641] on span "Employment Income" at bounding box center [136, 637] width 118 height 16
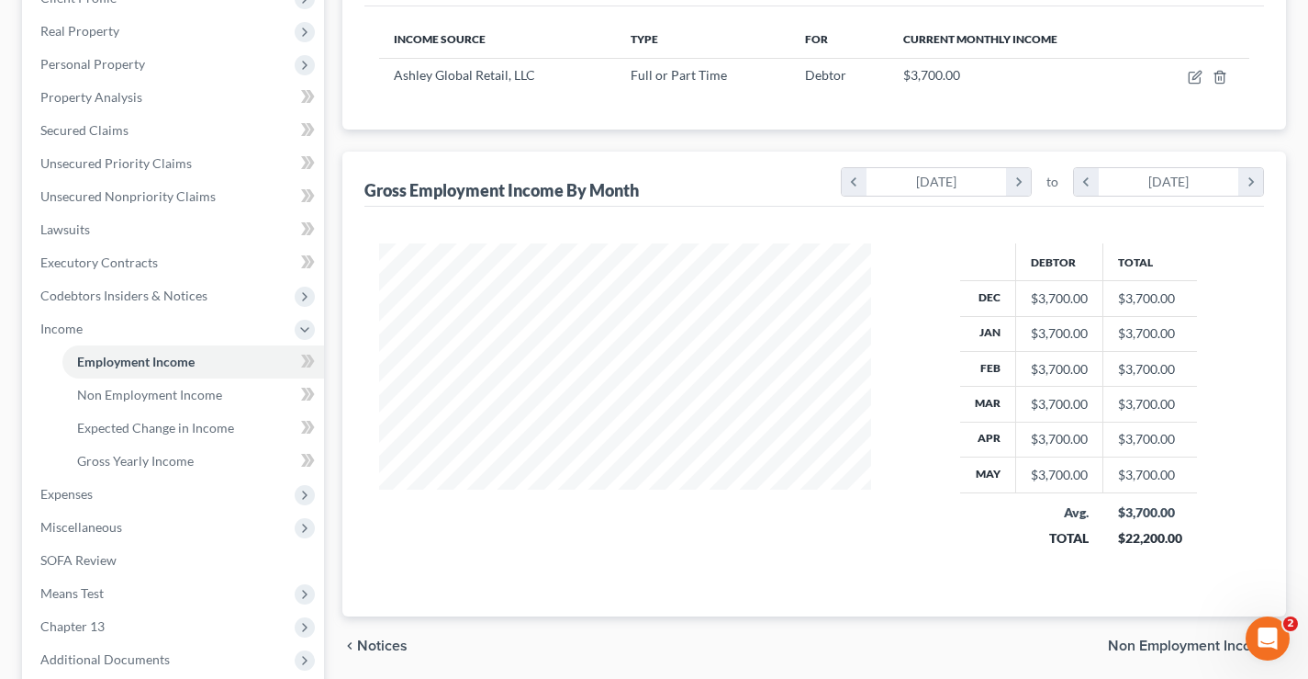
scroll to position [92, 0]
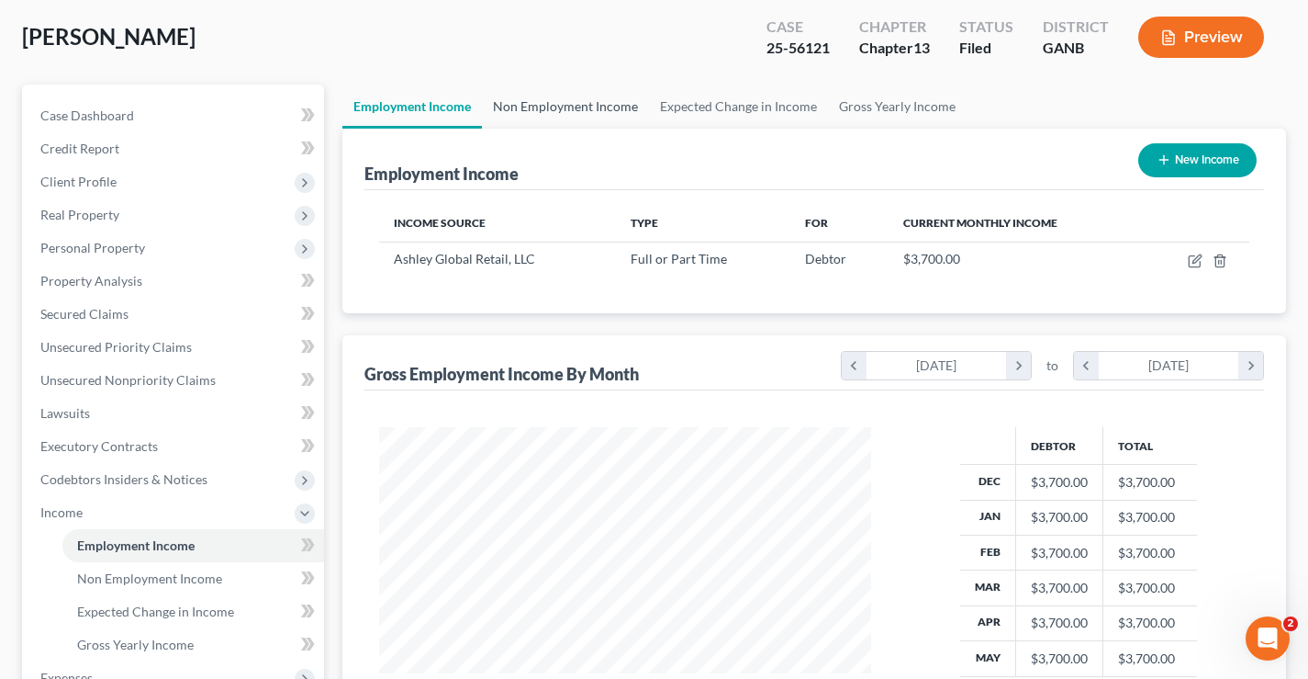
click at [589, 101] on link "Non Employment Income" at bounding box center [565, 106] width 167 height 44
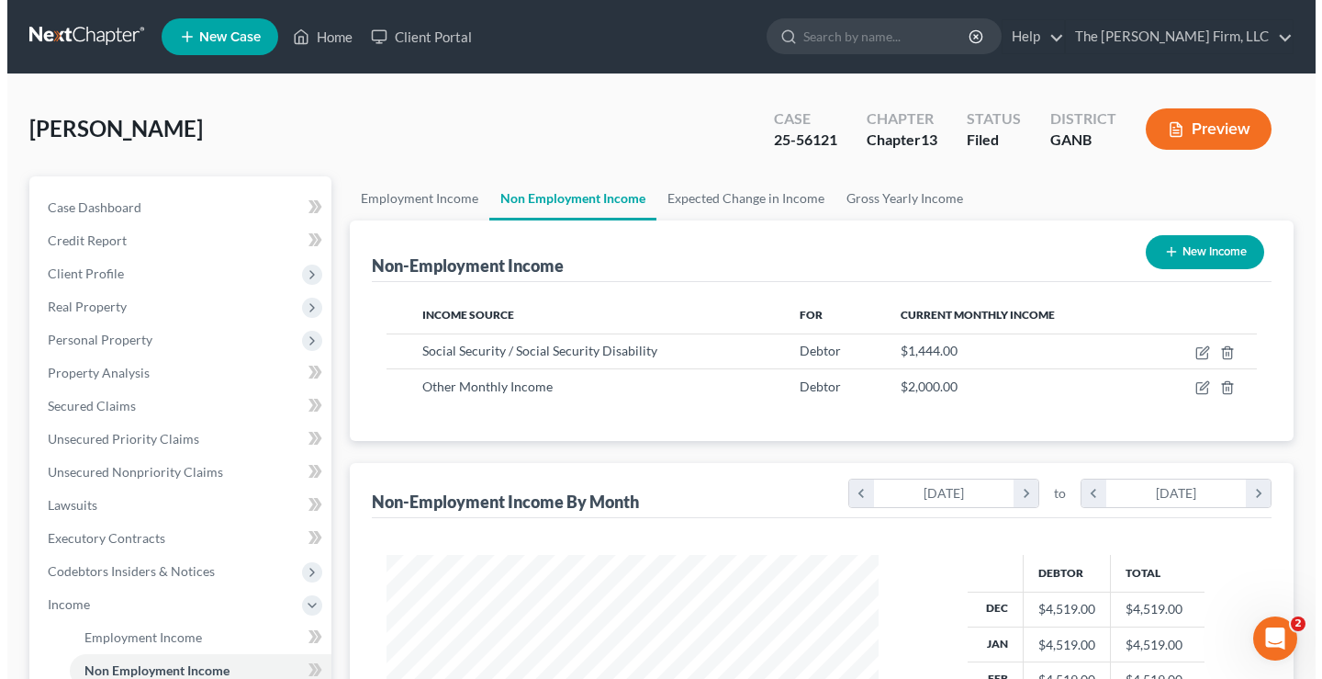
scroll to position [330, 529]
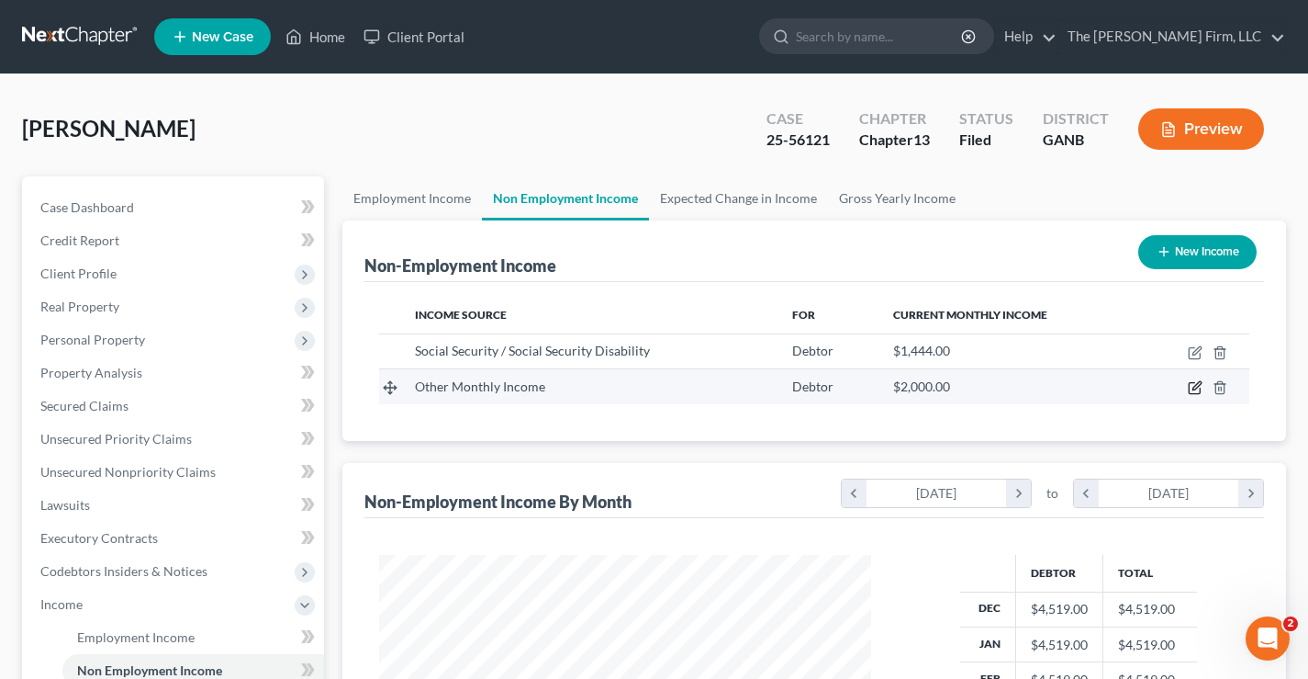
click at [1195, 388] on icon "button" at bounding box center [1195, 387] width 15 height 15
select select "13"
select select "0"
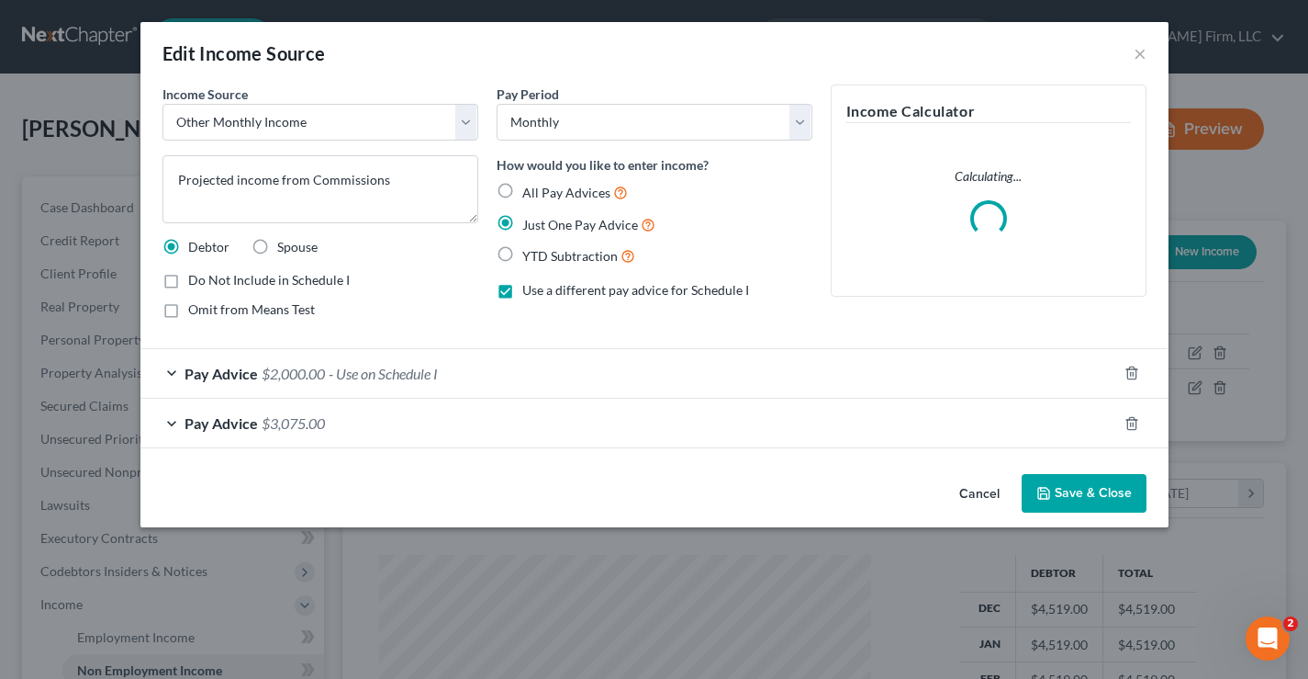
scroll to position [330, 535]
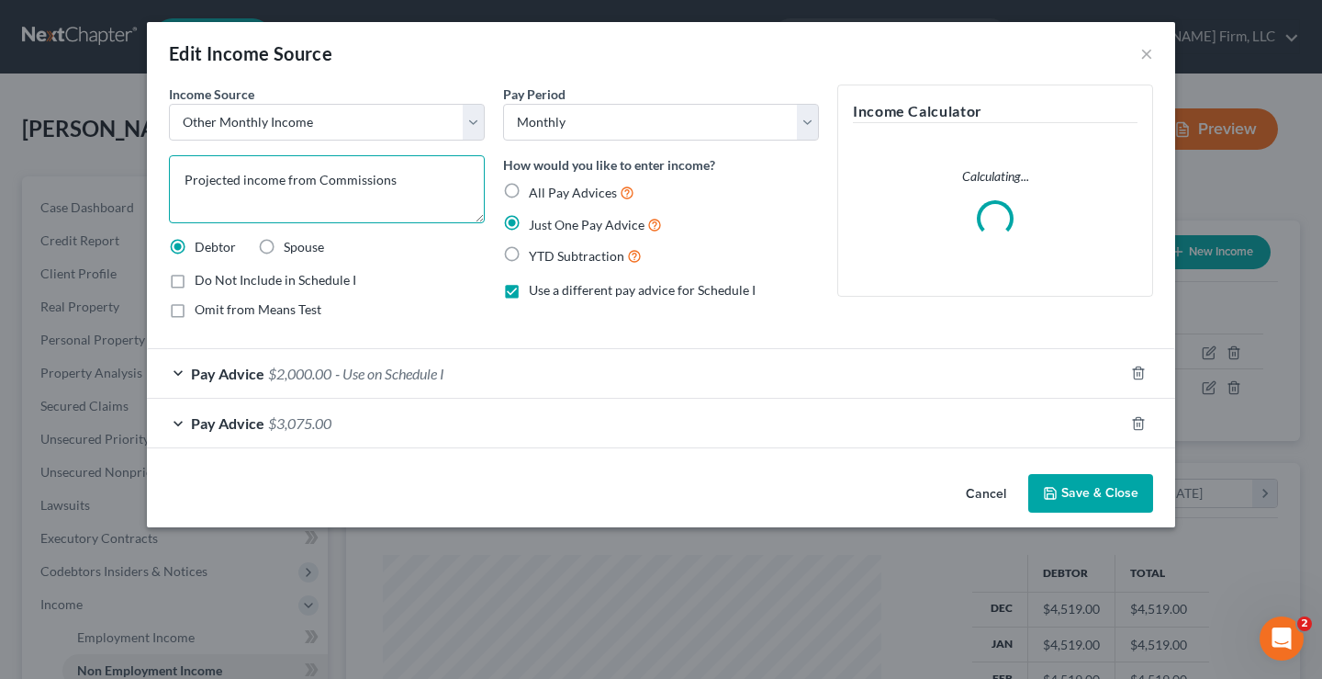
click at [401, 176] on textarea "Projected income from Commissions" at bounding box center [327, 189] width 316 height 68
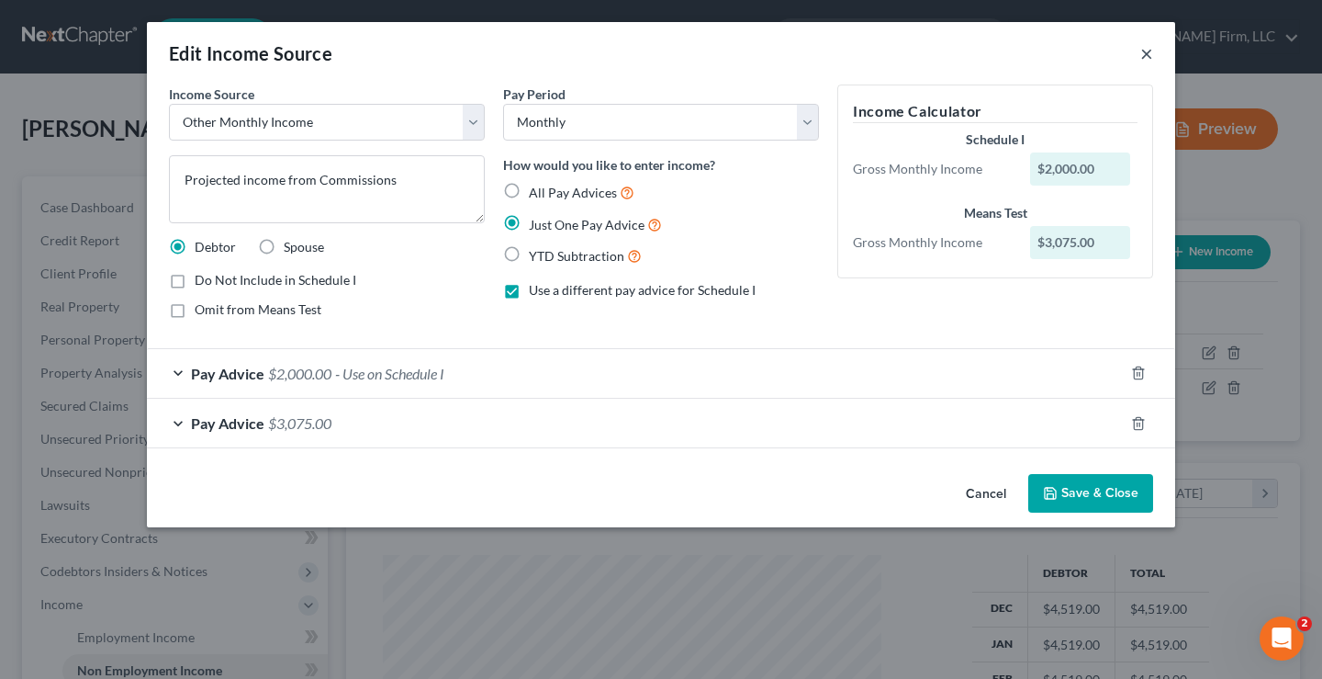
click at [1149, 52] on button "×" at bounding box center [1146, 53] width 13 height 22
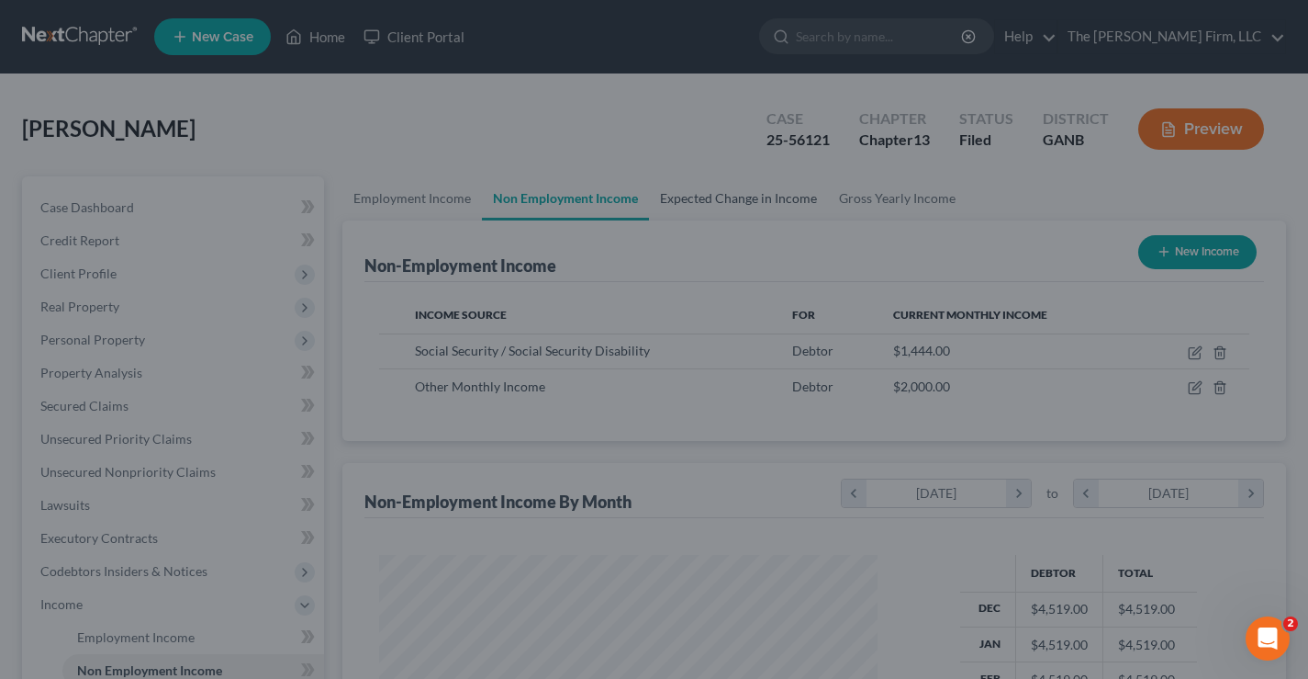
scroll to position [917842, 917641]
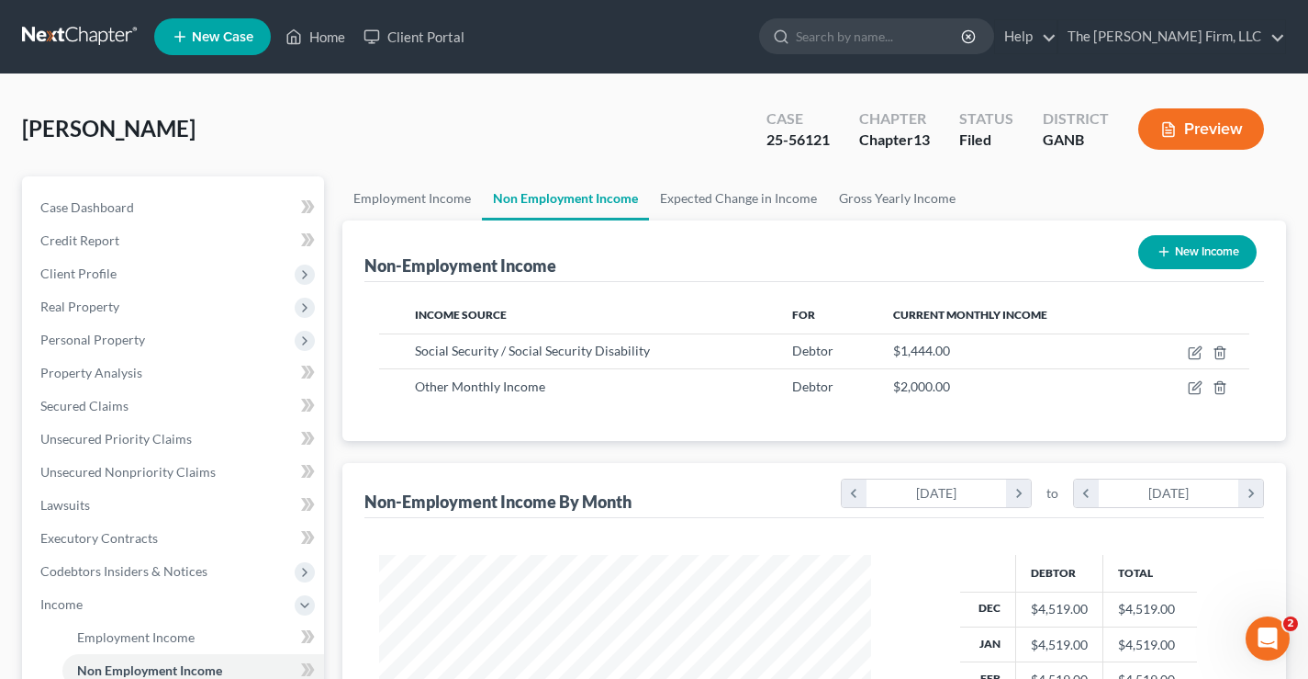
click at [345, 124] on div "[PERSON_NAME] Upgraded Case 25-56121 Chapter Chapter 13 Status Filed District G…" at bounding box center [654, 136] width 1264 height 80
click at [90, 31] on link at bounding box center [81, 36] width 118 height 33
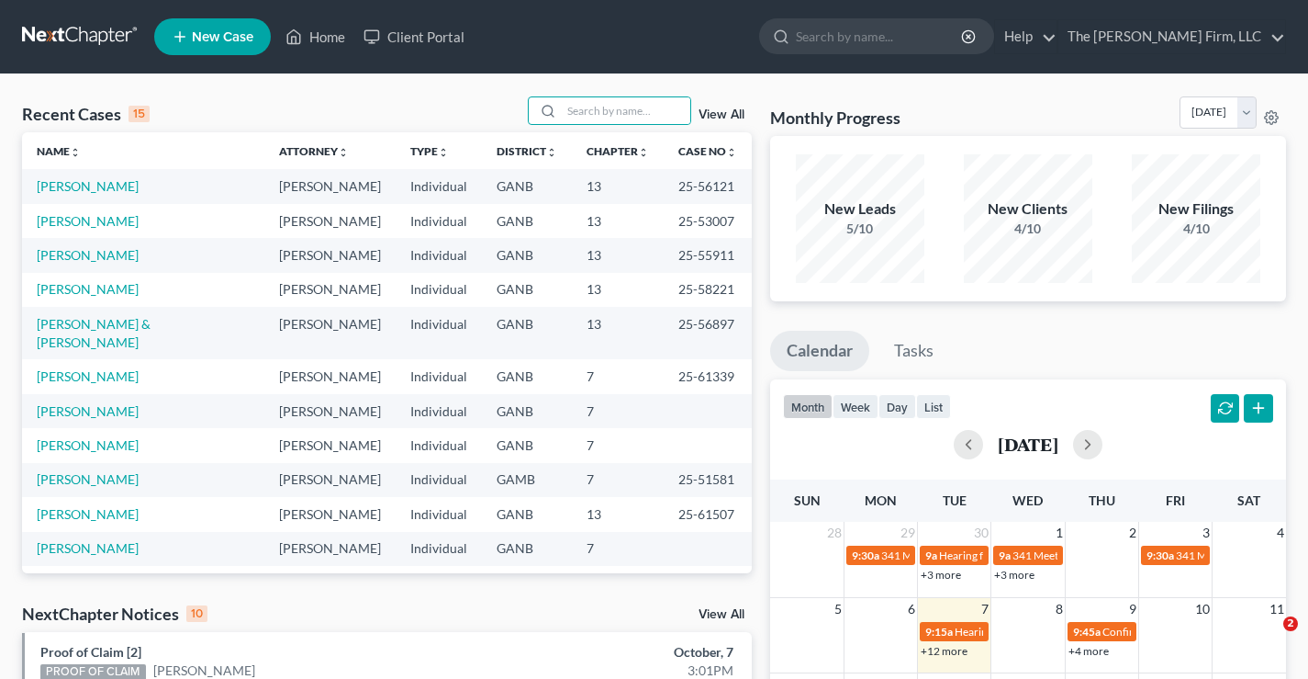
click at [608, 108] on input "search" at bounding box center [626, 110] width 129 height 27
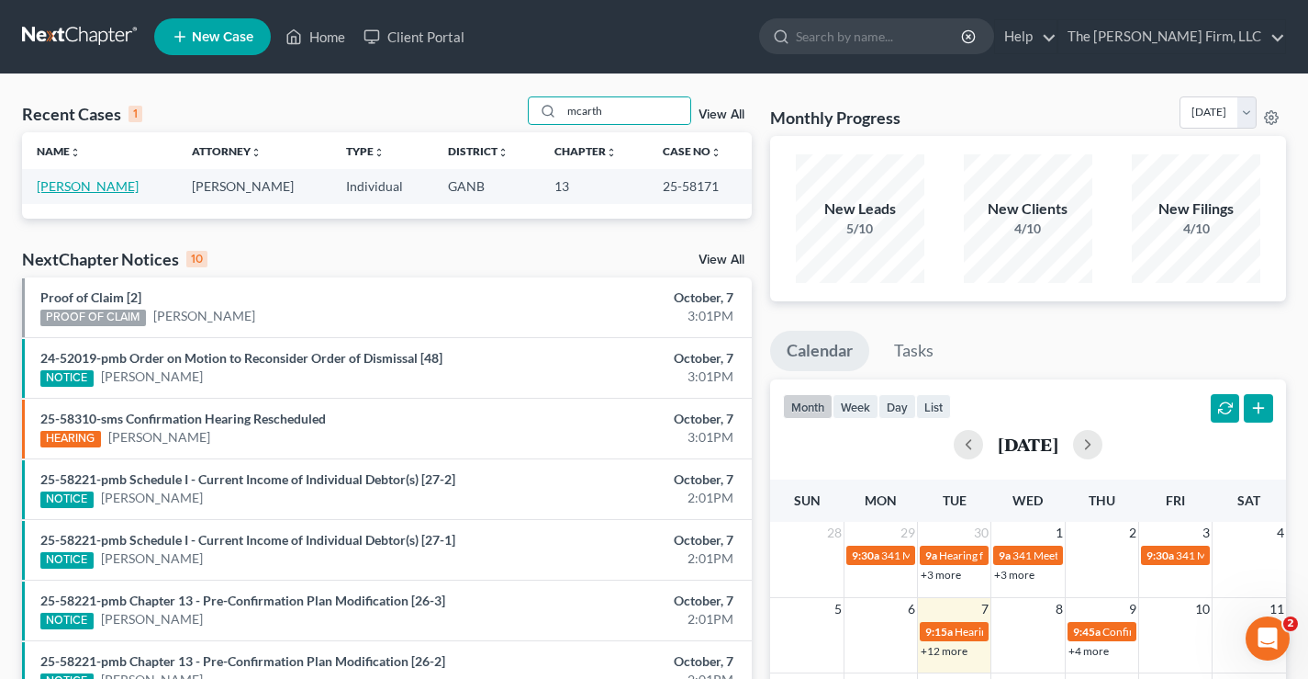
type input "mcarth"
click at [69, 181] on link "[PERSON_NAME]" at bounding box center [88, 186] width 102 height 16
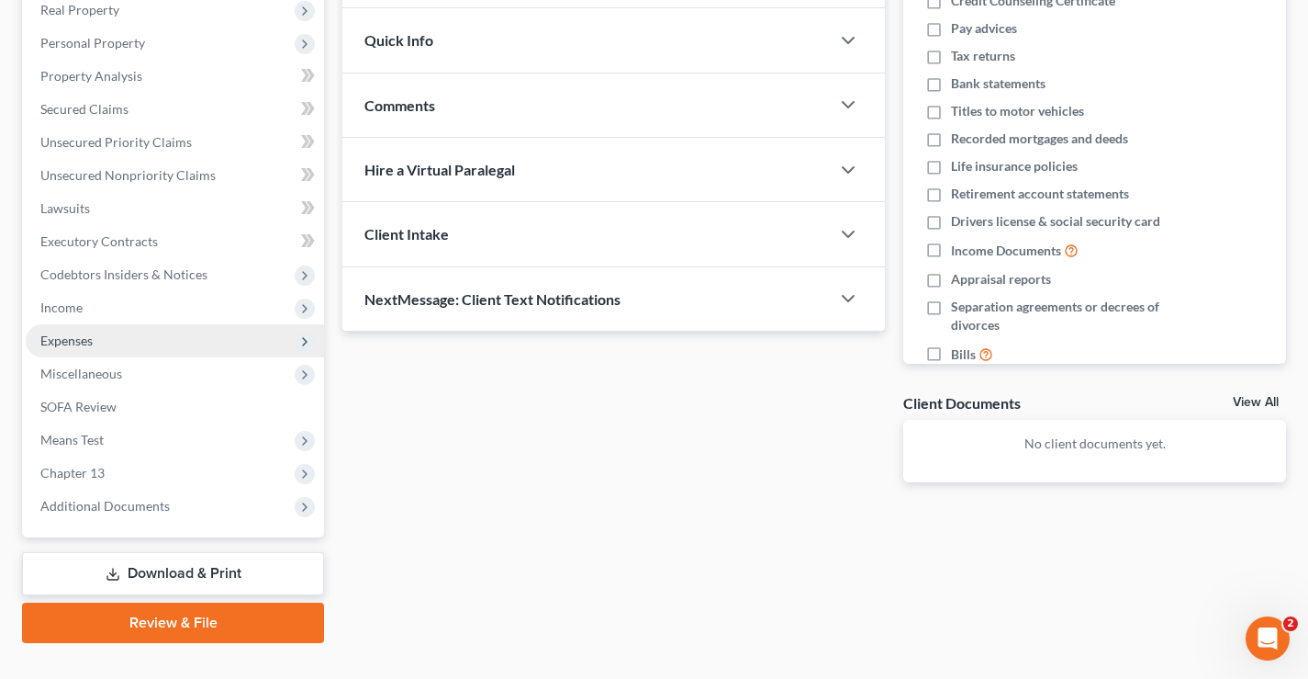
scroll to position [331, 0]
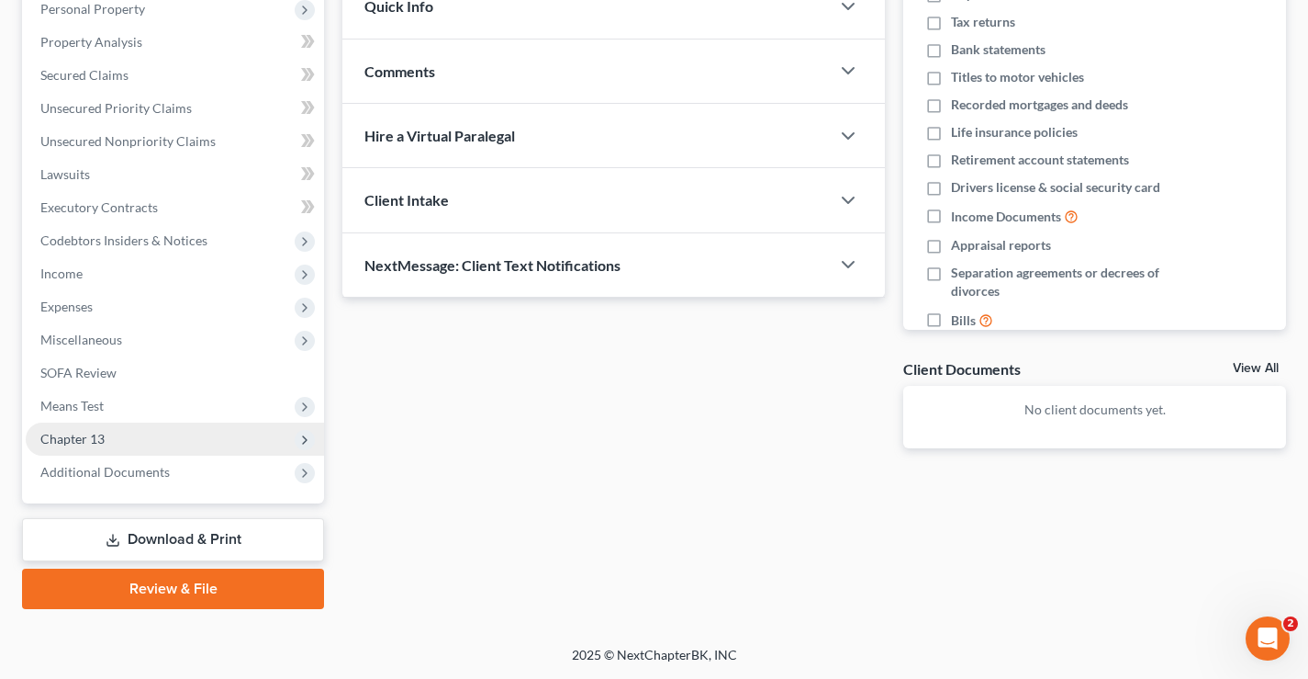
click at [65, 434] on span "Chapter 13" at bounding box center [72, 439] width 64 height 16
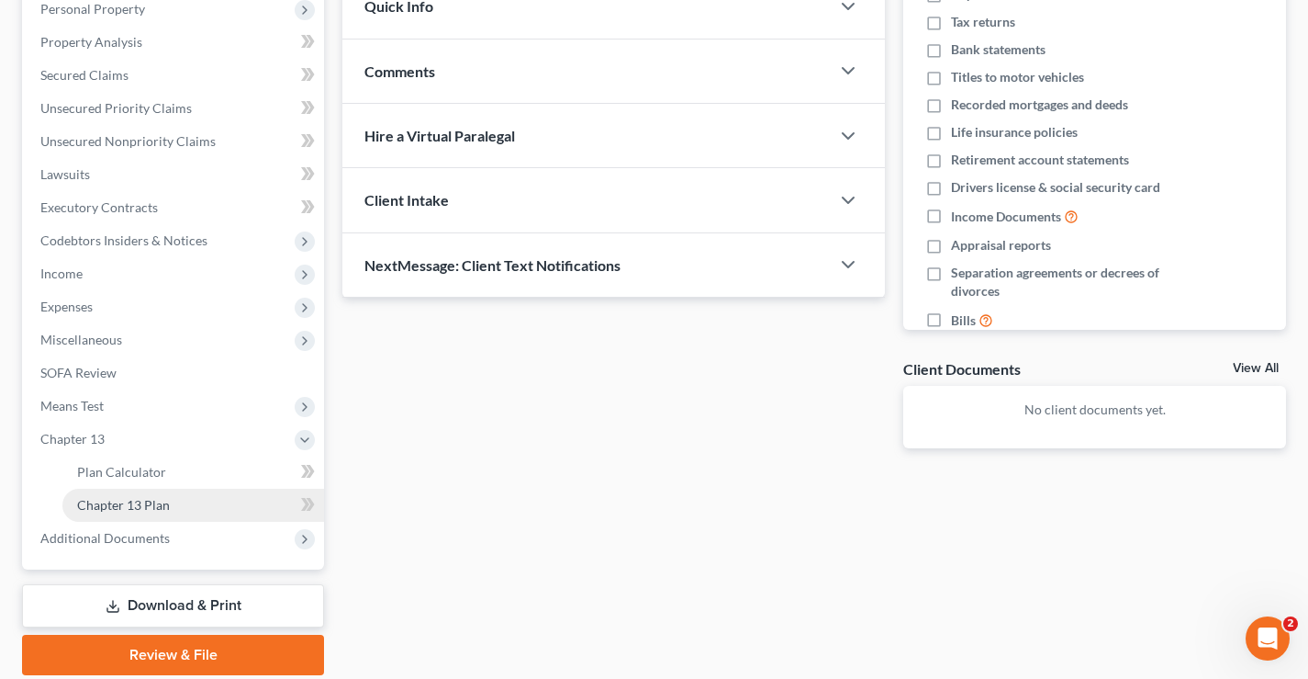
click at [129, 502] on span "Chapter 13 Plan" at bounding box center [123, 505] width 93 height 16
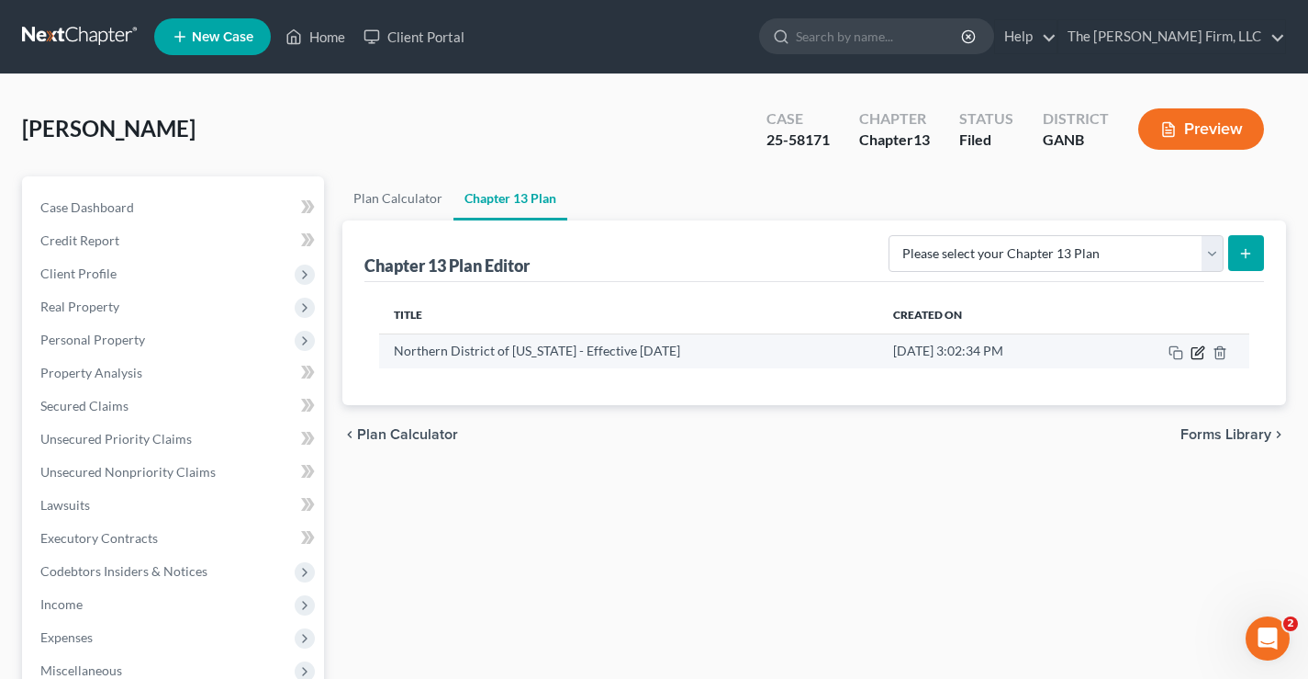
click at [1197, 356] on icon "button" at bounding box center [1198, 352] width 15 height 15
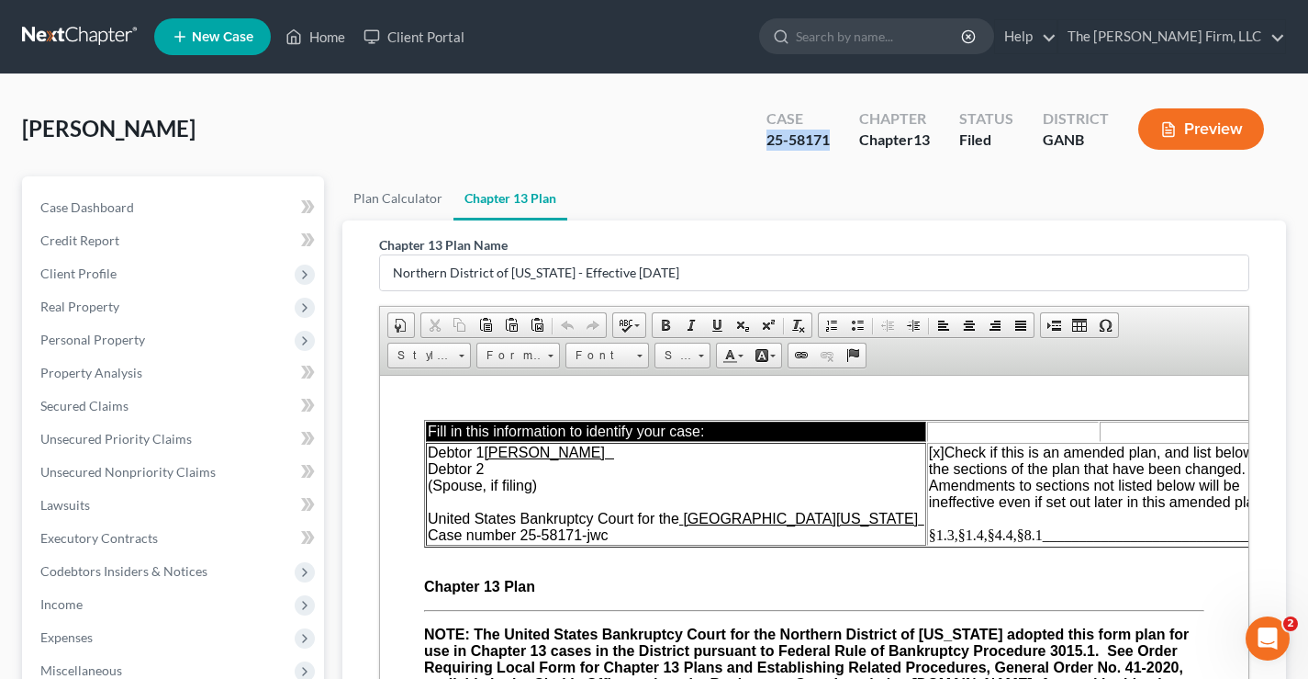
drag, startPoint x: 760, startPoint y: 140, endPoint x: 839, endPoint y: 138, distance: 79.0
click at [839, 138] on div "Case 25-58171" at bounding box center [798, 131] width 93 height 54
copy div "25-58171"
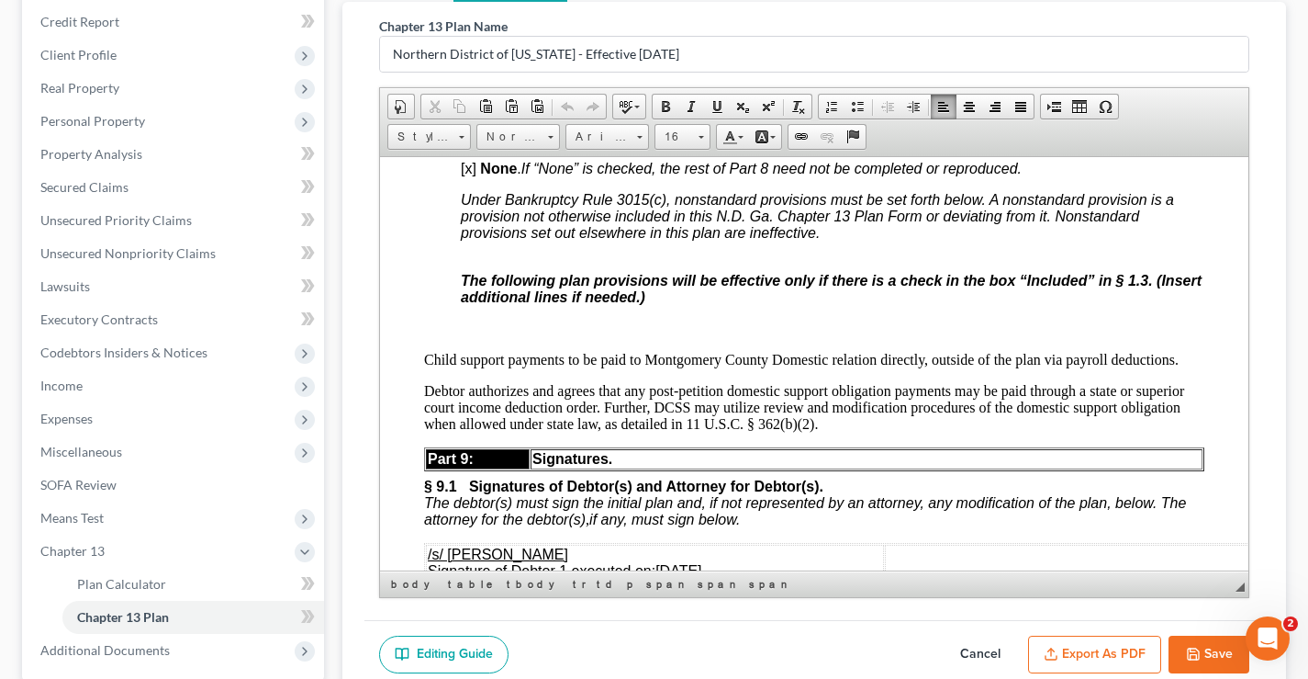
scroll to position [6808, 0]
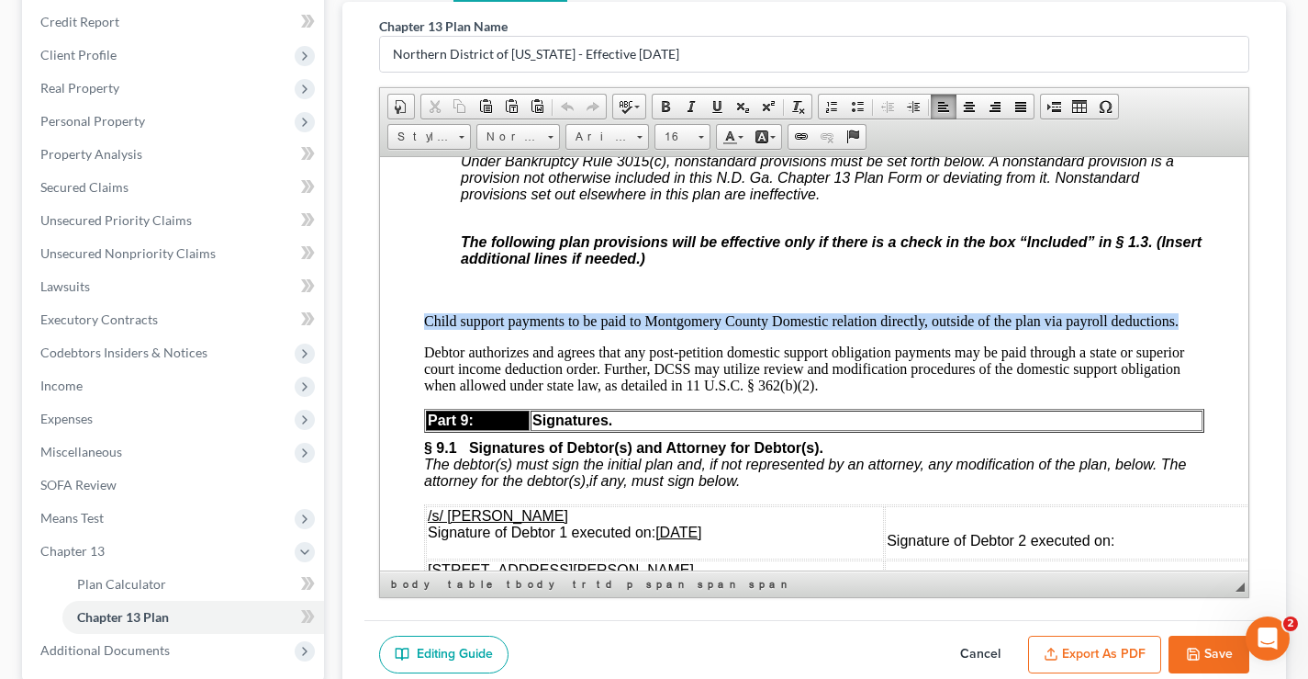
drag, startPoint x: 425, startPoint y: 409, endPoint x: 1184, endPoint y: 398, distance: 758.5
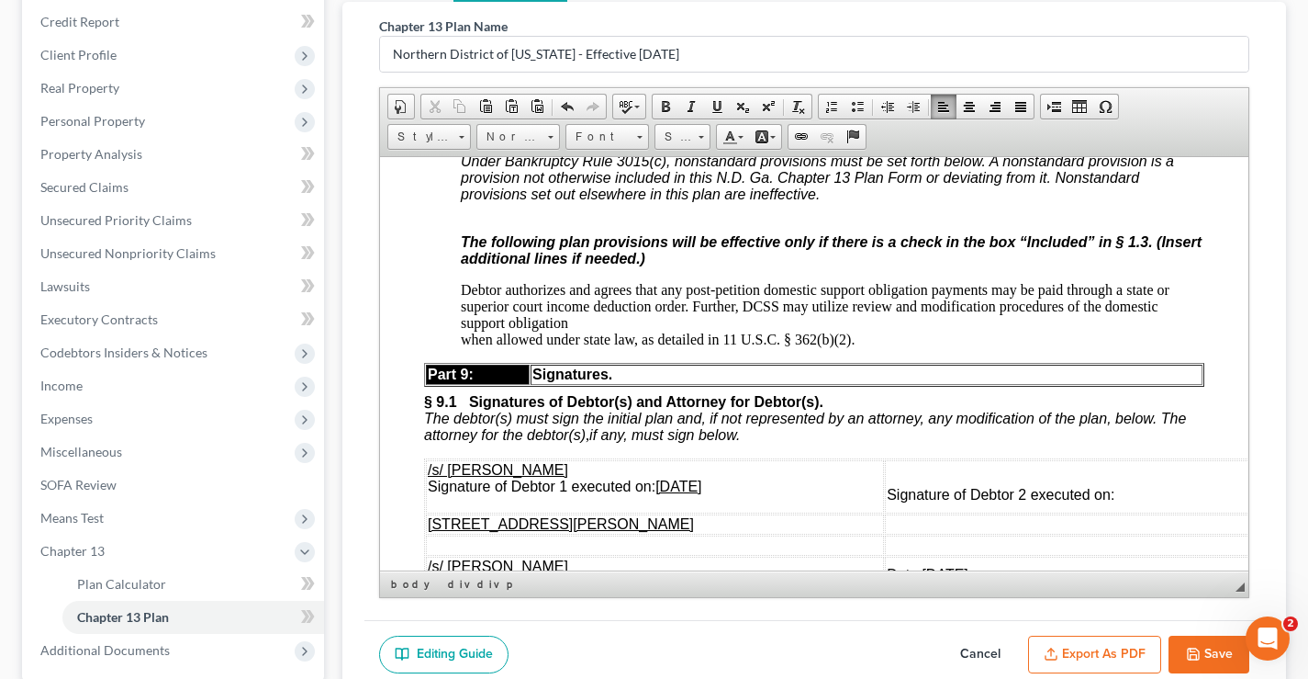
click at [577, 347] on p "Debtor authorizes and agrees that any post-petition domestic support obligation…" at bounding box center [833, 314] width 744 height 66
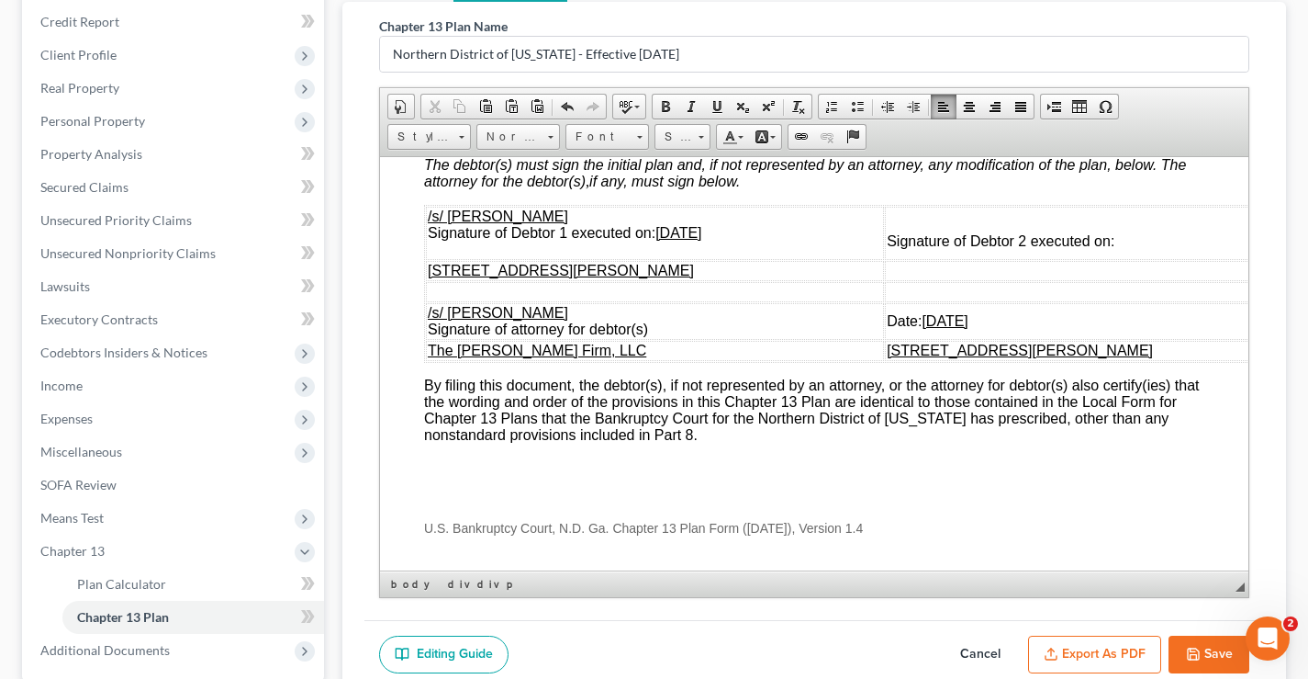
scroll to position [7038, 0]
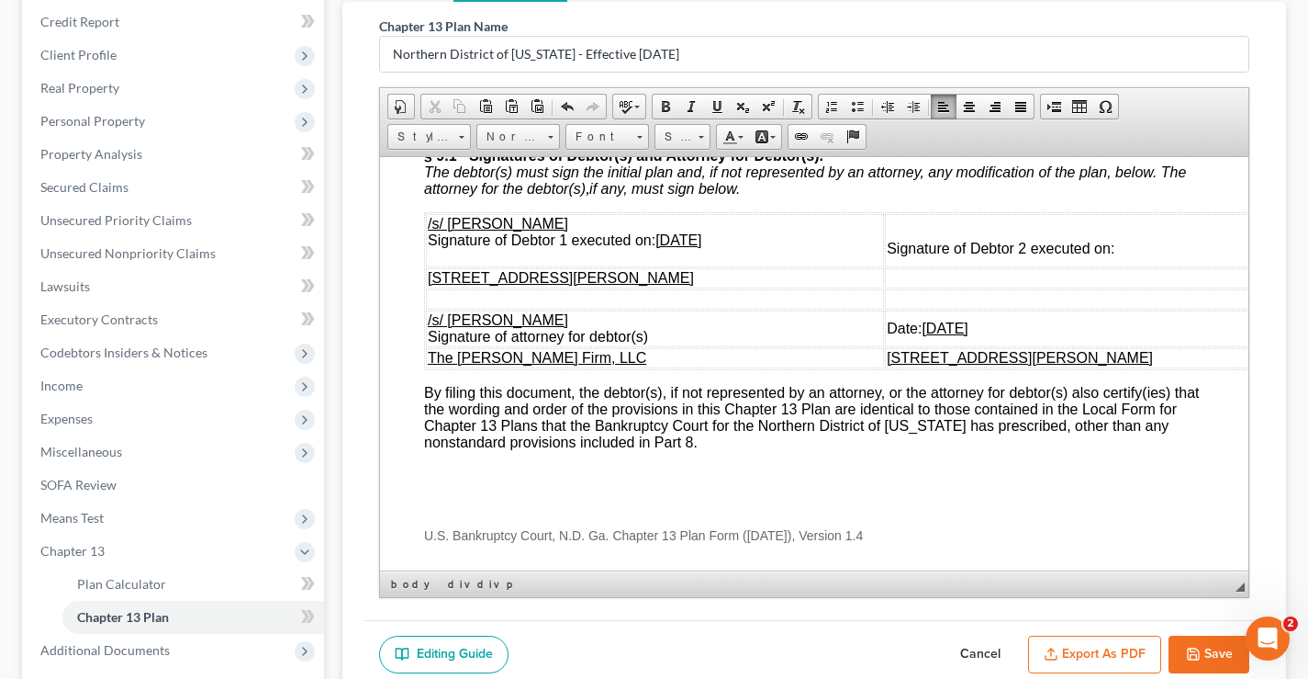
click at [674, 247] on u "09/30/2025" at bounding box center [679, 239] width 46 height 16
drag, startPoint x: 695, startPoint y: 328, endPoint x: 660, endPoint y: 328, distance: 34.9
click at [660, 247] on u "09/30/2025" at bounding box center [679, 239] width 46 height 16
drag, startPoint x: 938, startPoint y: 418, endPoint x: 905, endPoint y: 419, distance: 33.1
click at [922, 335] on u "09/30/2025" at bounding box center [945, 328] width 46 height 16
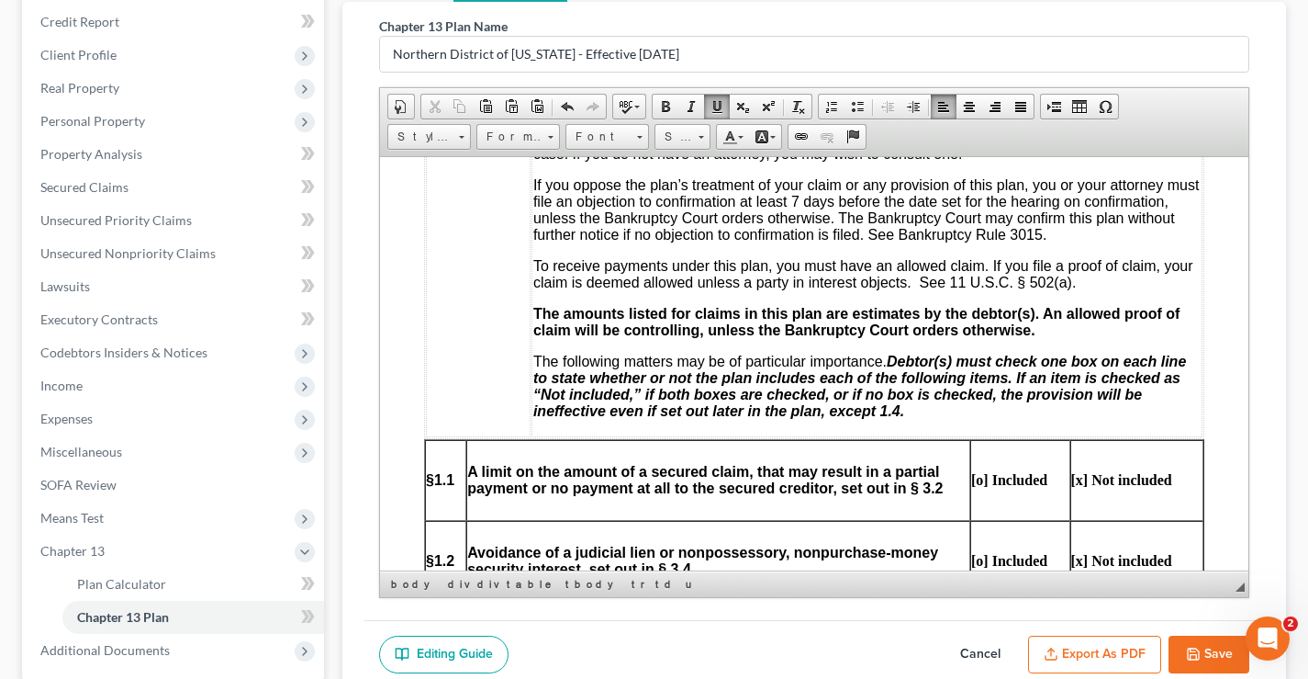
scroll to position [0, 0]
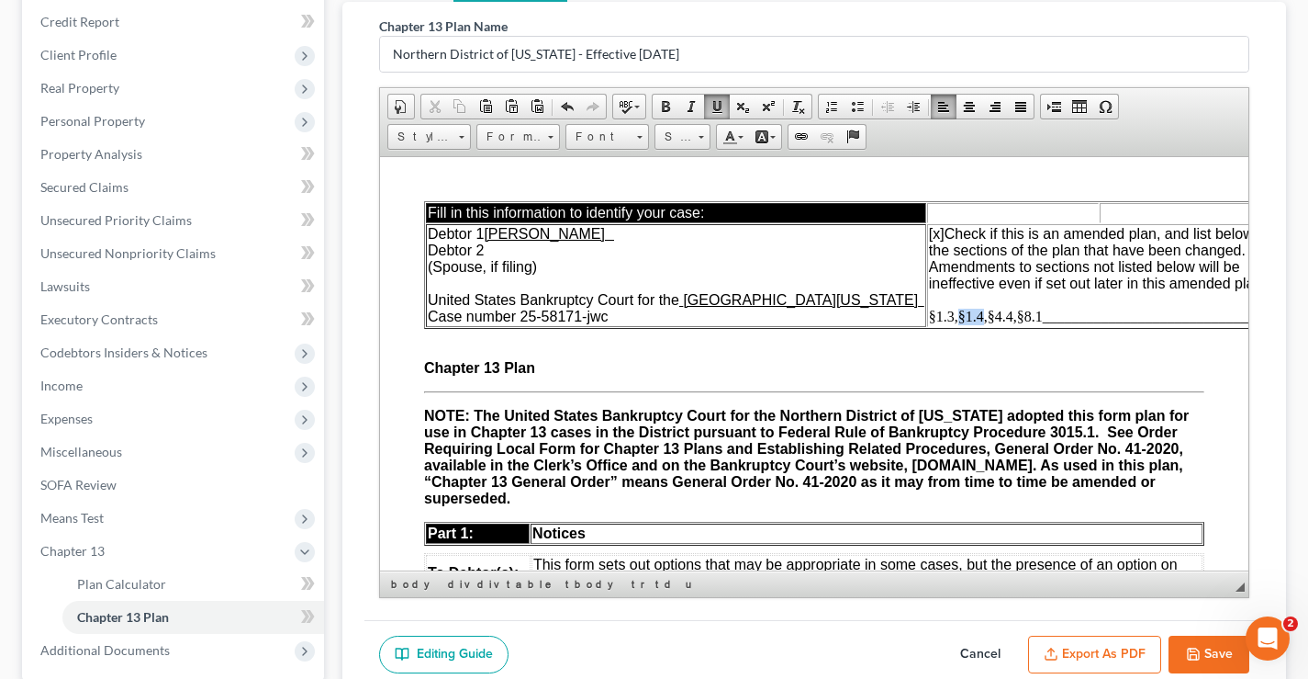
drag, startPoint x: 905, startPoint y: 317, endPoint x: 932, endPoint y: 315, distance: 26.7
click at [932, 315] on span "§1.3,§1.4,§4.4,§8.1_______________________________" at bounding box center [1100, 316] width 342 height 16
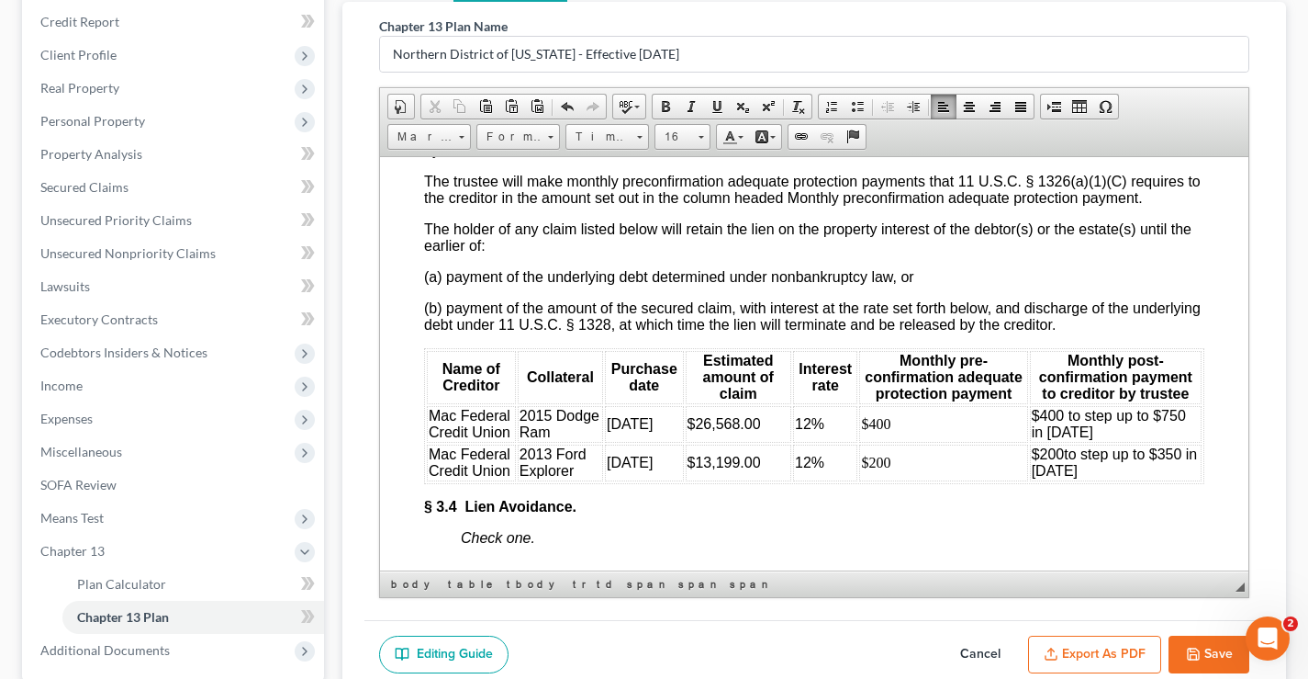
scroll to position [3347, 0]
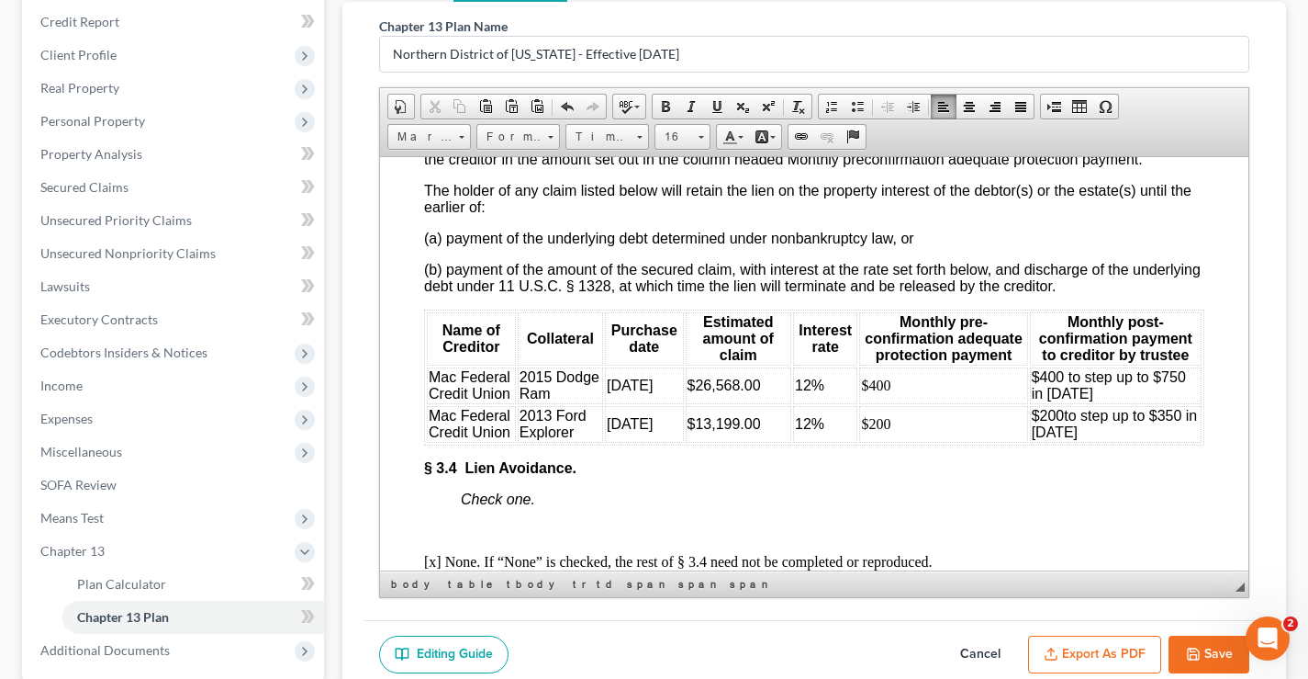
click at [1206, 649] on button "Save" at bounding box center [1209, 654] width 81 height 39
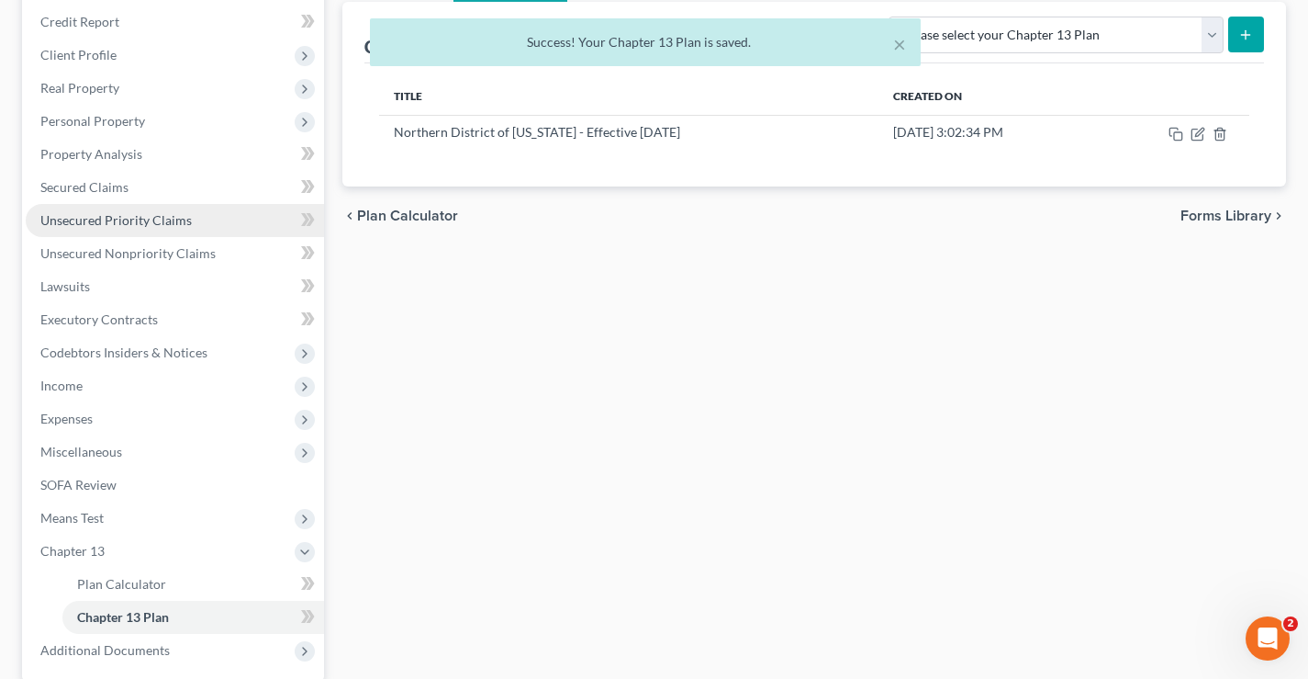
scroll to position [0, 0]
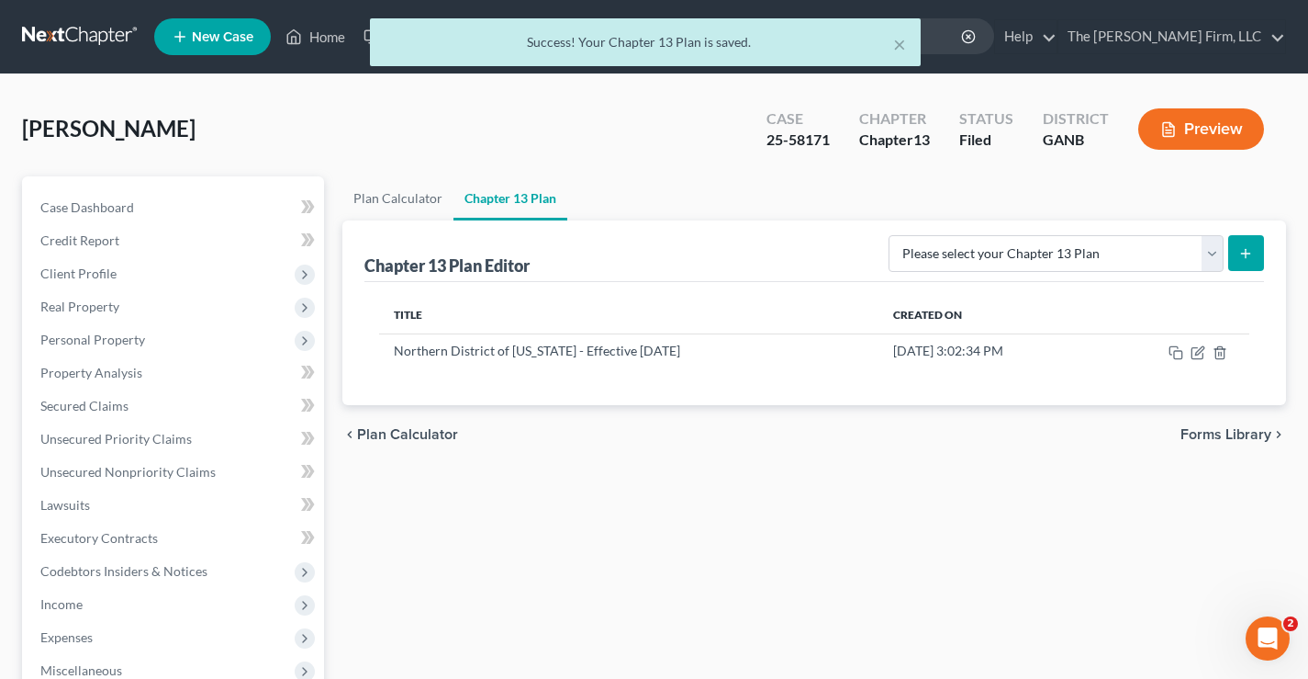
click at [66, 90] on div "× Success! Your Chapter 13 Plan is saved. McArthur, Joseph Upgraded Case 25-581…" at bounding box center [654, 558] width 1308 height 968
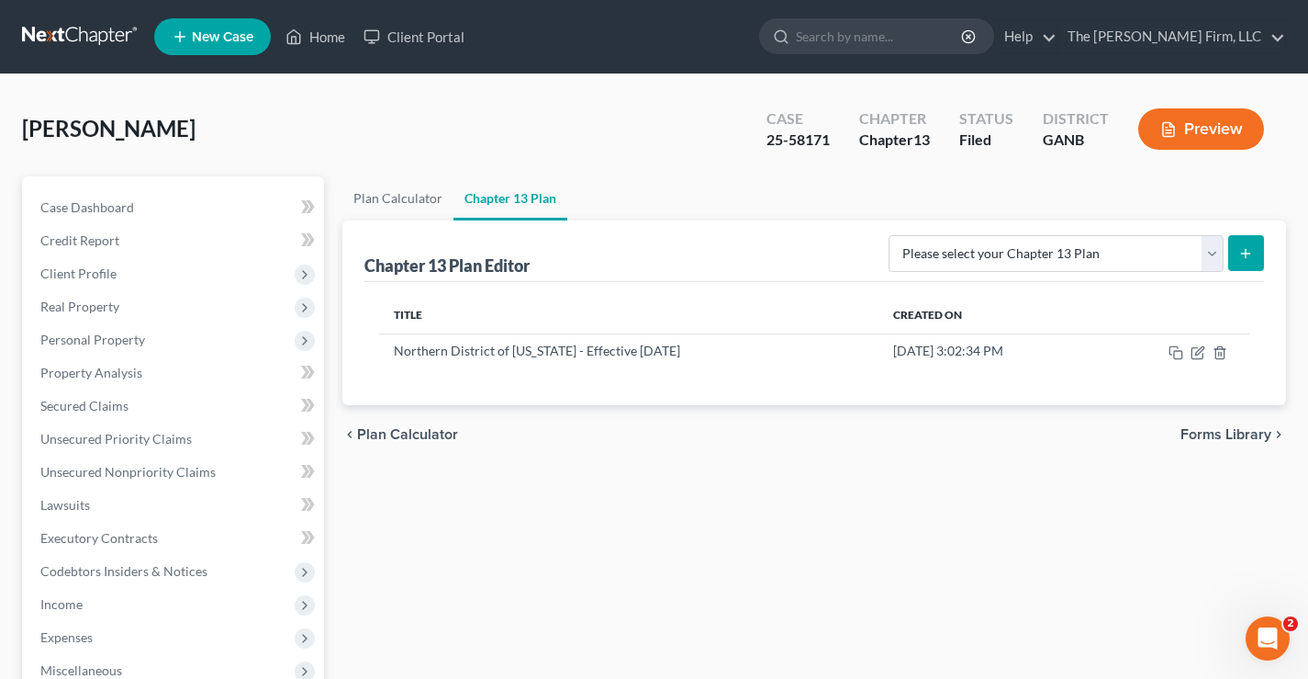
click at [97, 39] on link at bounding box center [81, 36] width 118 height 33
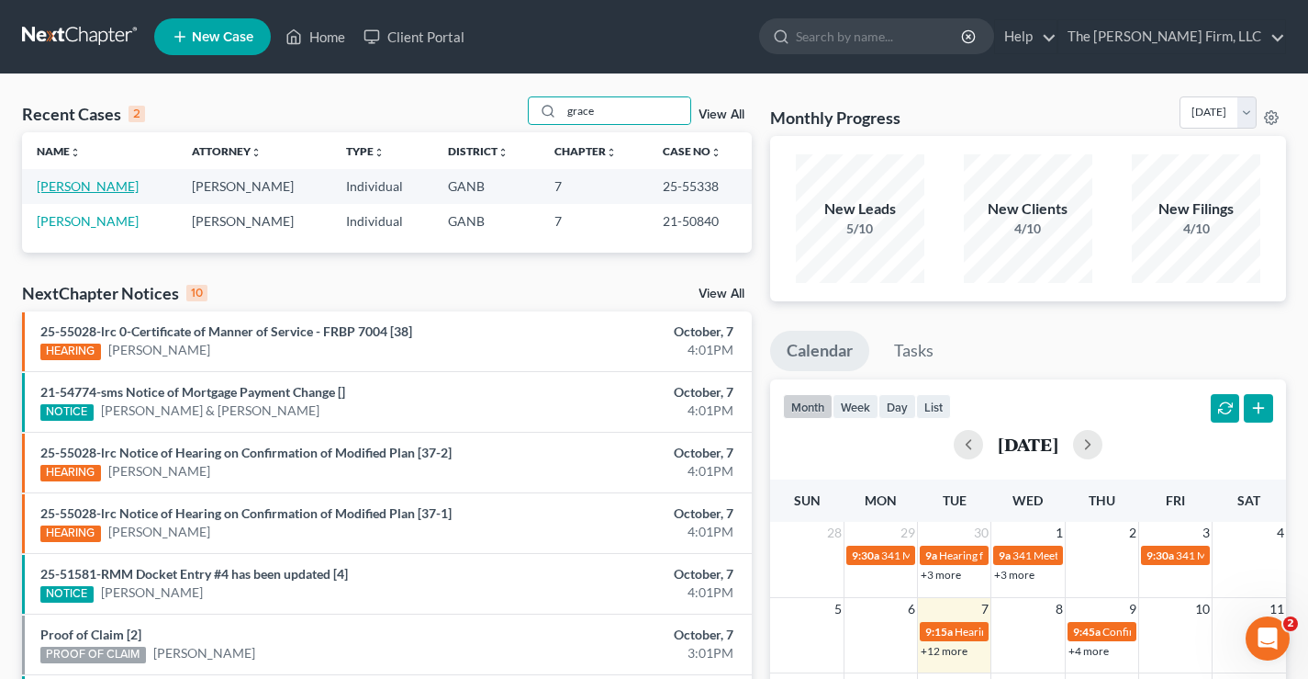
type input "grace"
click at [65, 187] on link "[PERSON_NAME]" at bounding box center [88, 186] width 102 height 16
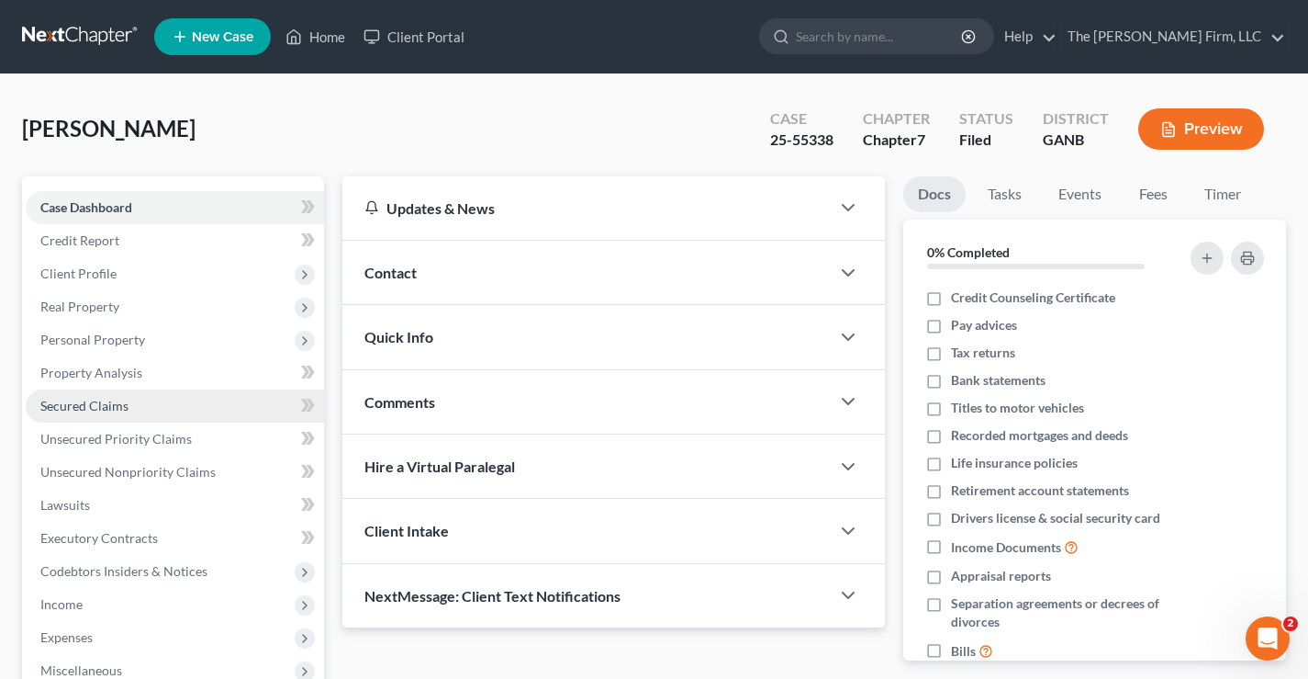
click at [87, 404] on span "Secured Claims" at bounding box center [84, 406] width 88 height 16
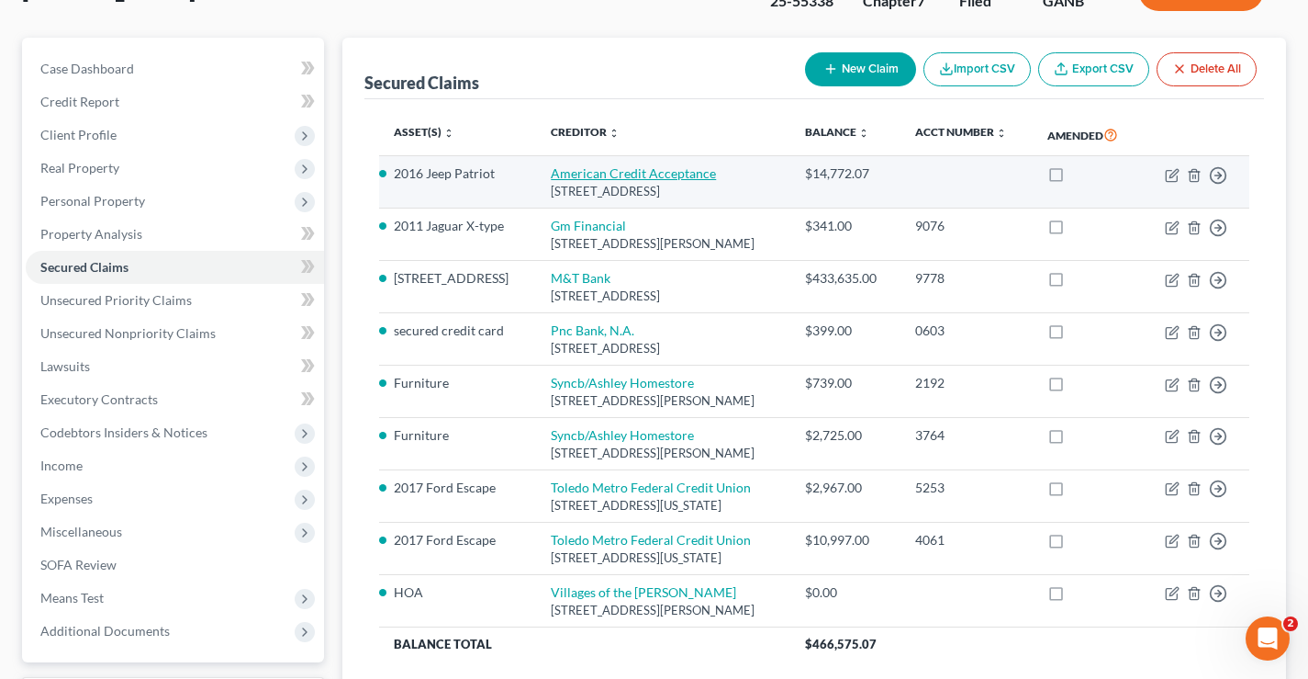
scroll to position [184, 0]
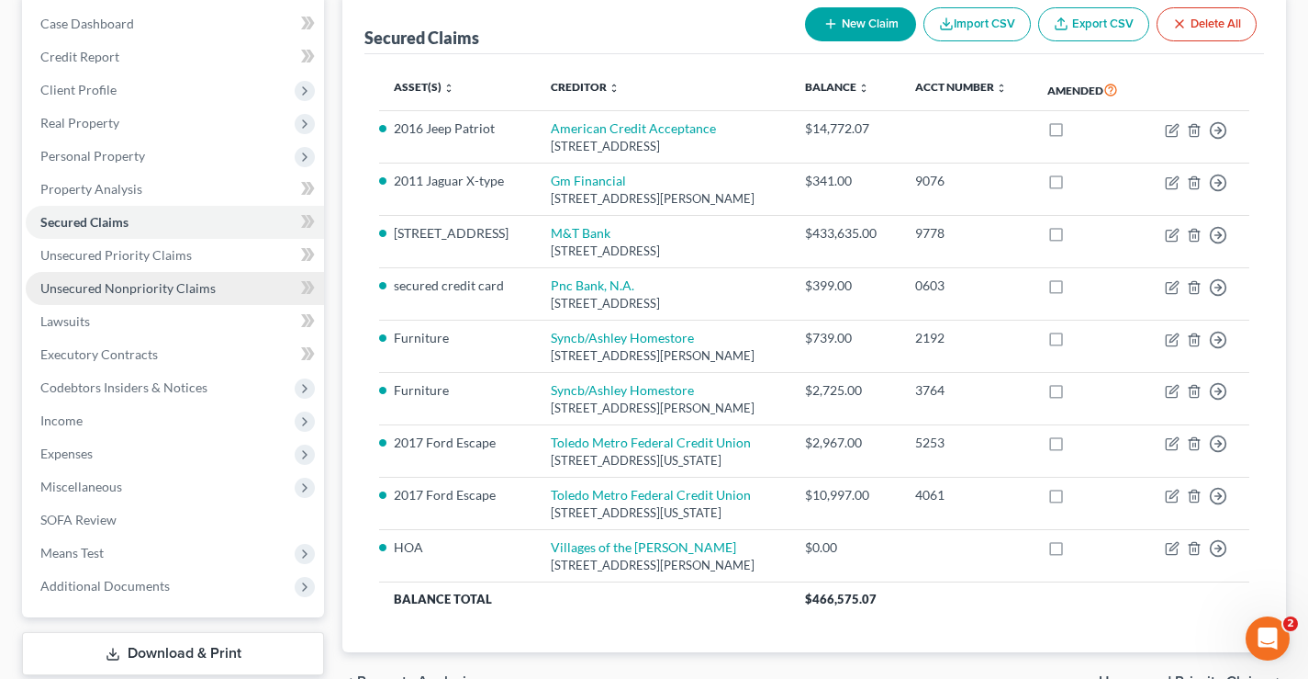
click at [128, 286] on span "Unsecured Nonpriority Claims" at bounding box center [127, 288] width 175 height 16
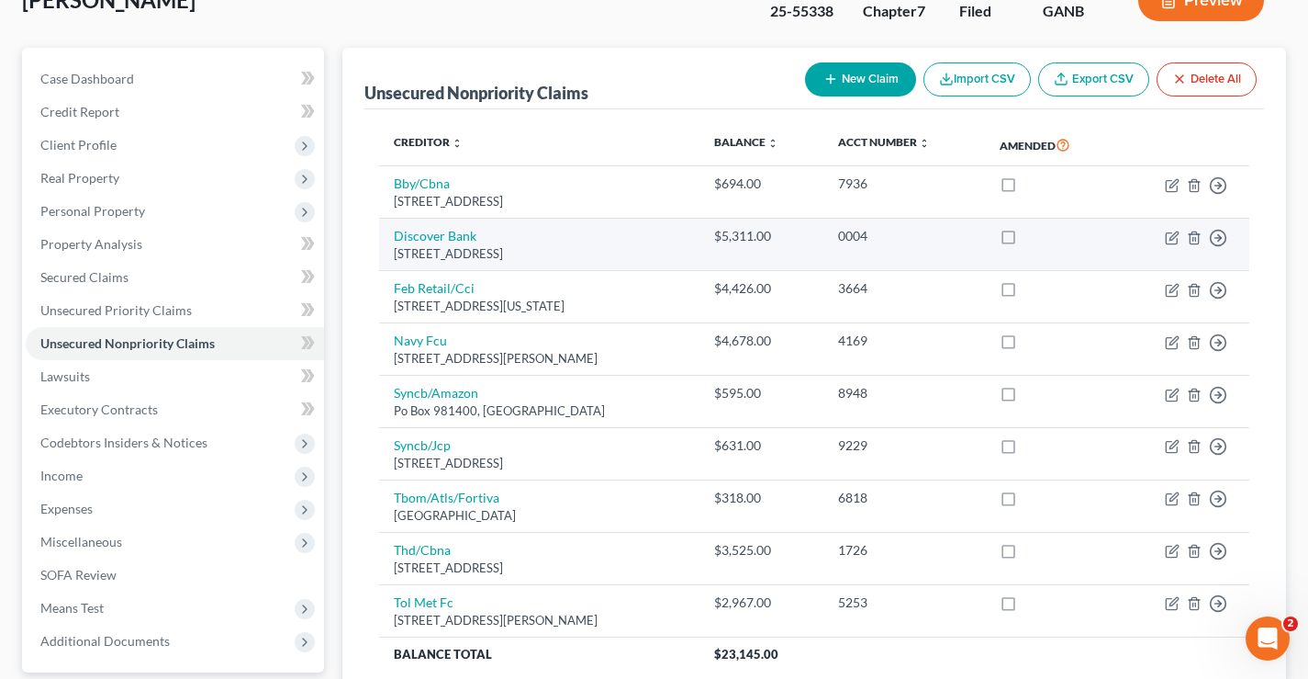
scroll to position [184, 0]
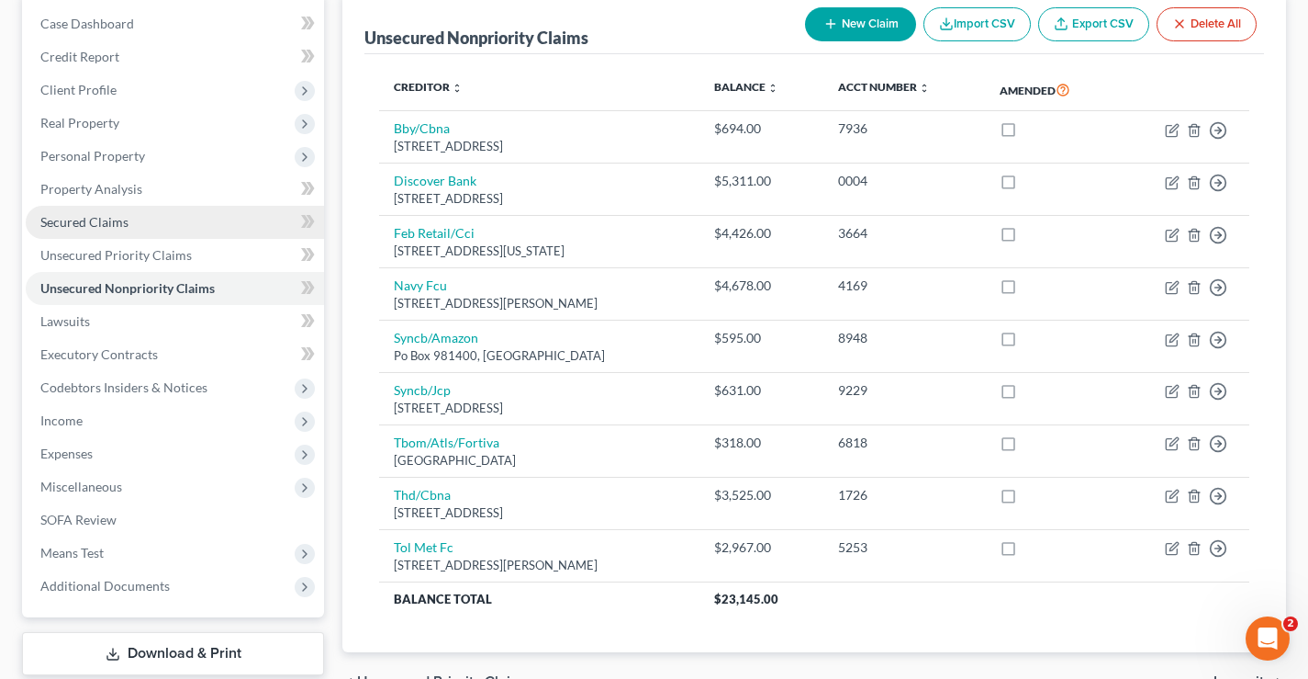
click at [83, 230] on link "Secured Claims" at bounding box center [175, 222] width 298 height 33
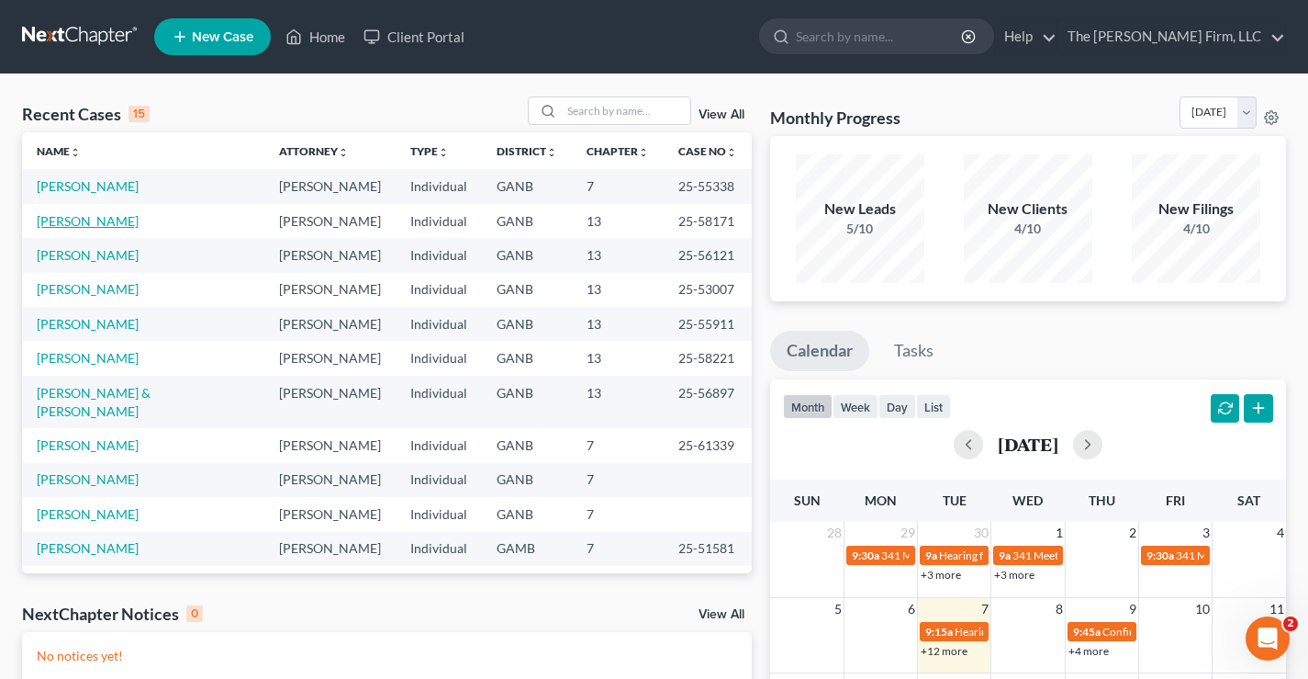
click at [73, 229] on link "[PERSON_NAME]" at bounding box center [88, 221] width 102 height 16
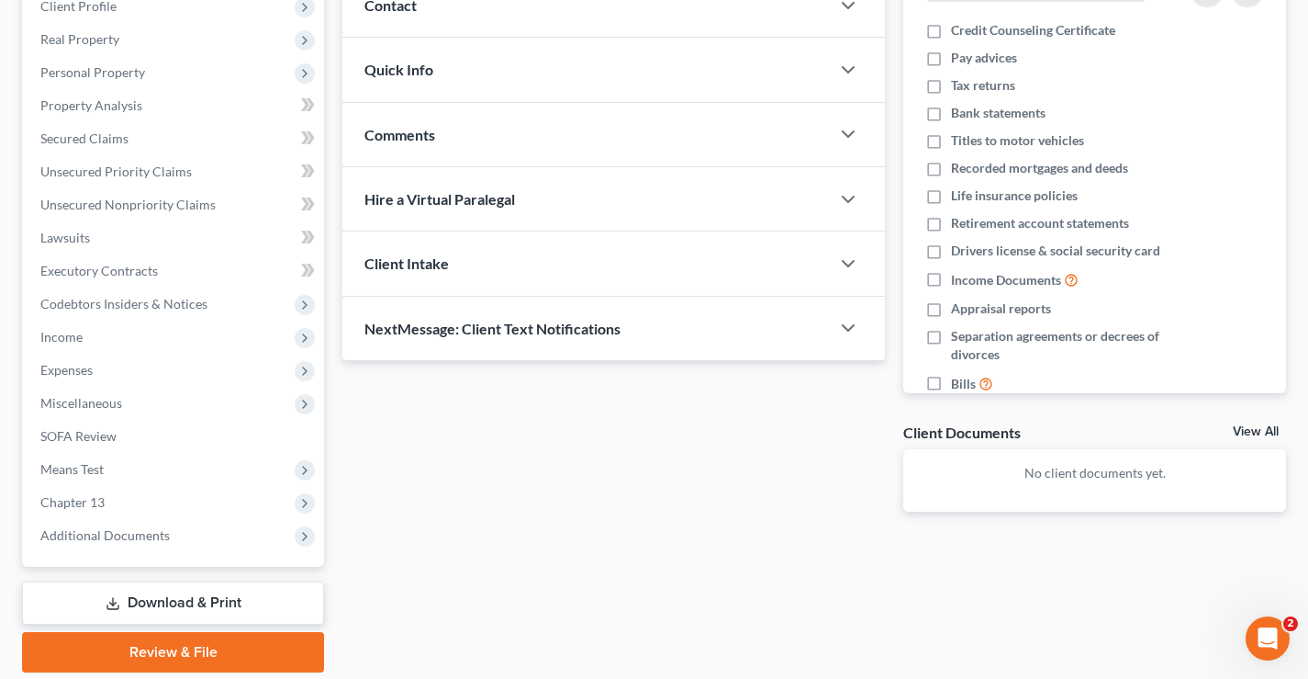
scroll to position [331, 0]
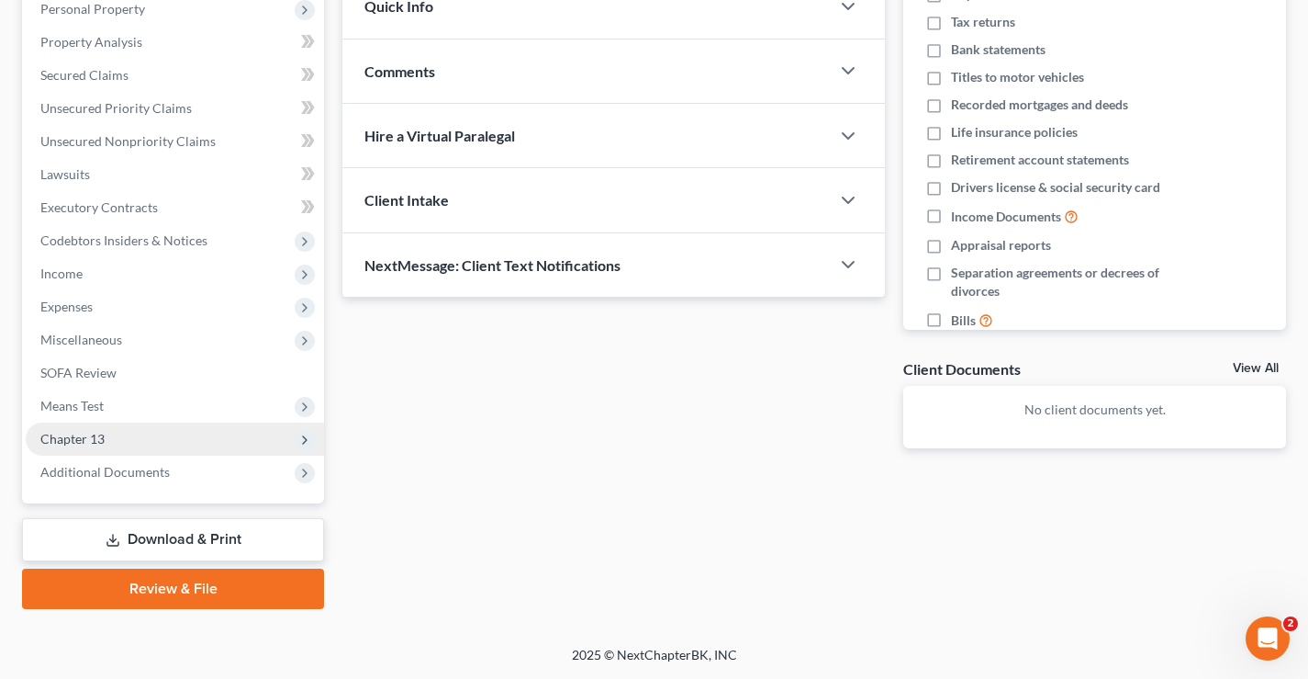
click at [60, 438] on span "Chapter 13" at bounding box center [72, 439] width 64 height 16
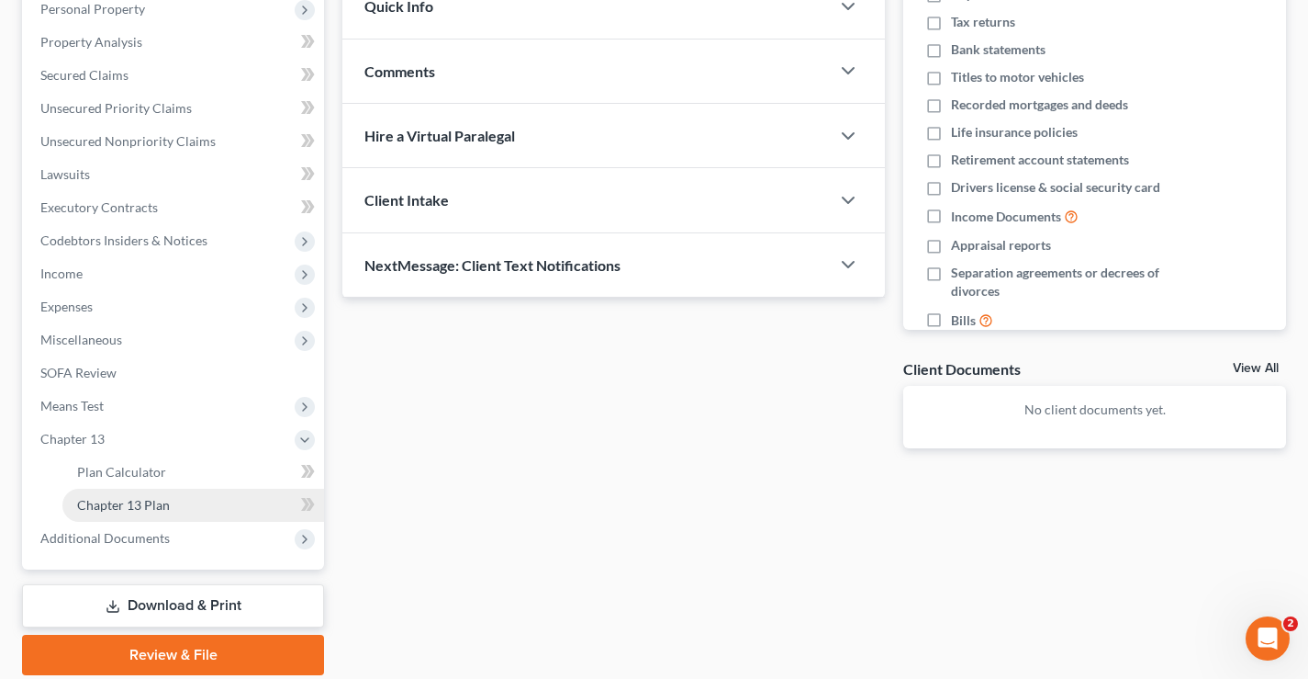
click at [100, 504] on span "Chapter 13 Plan" at bounding box center [123, 505] width 93 height 16
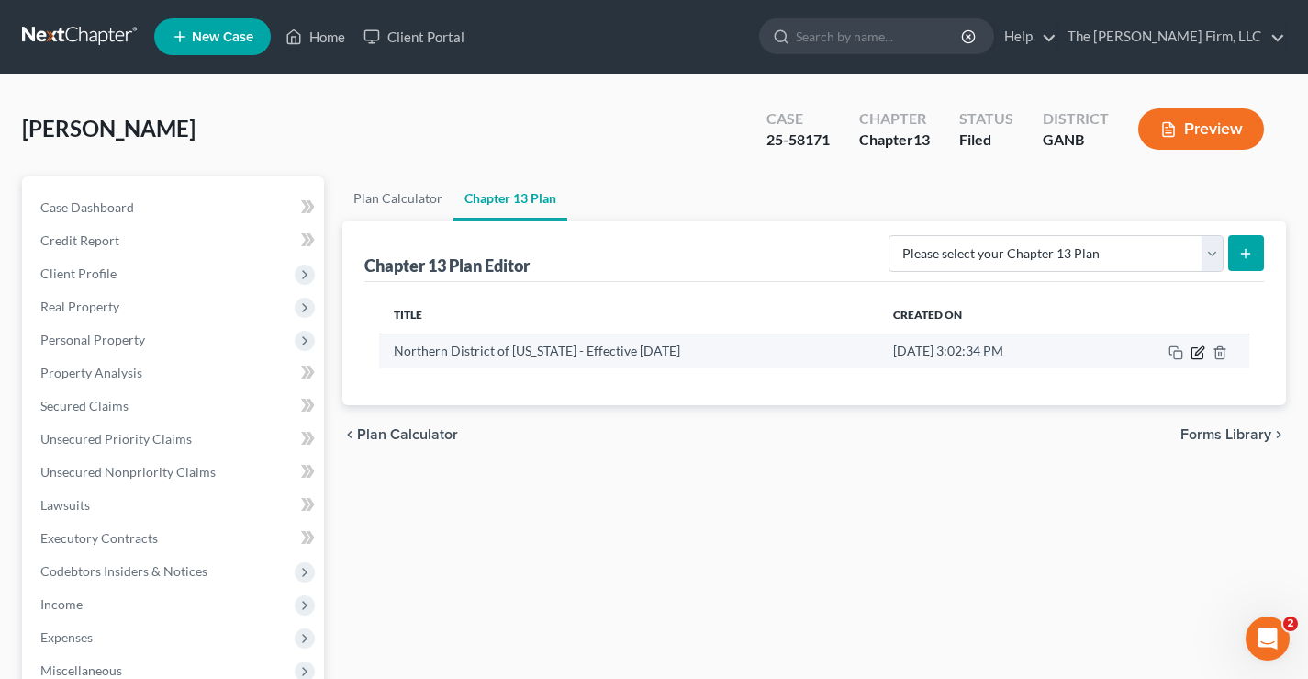
click at [1197, 355] on icon "button" at bounding box center [1198, 352] width 15 height 15
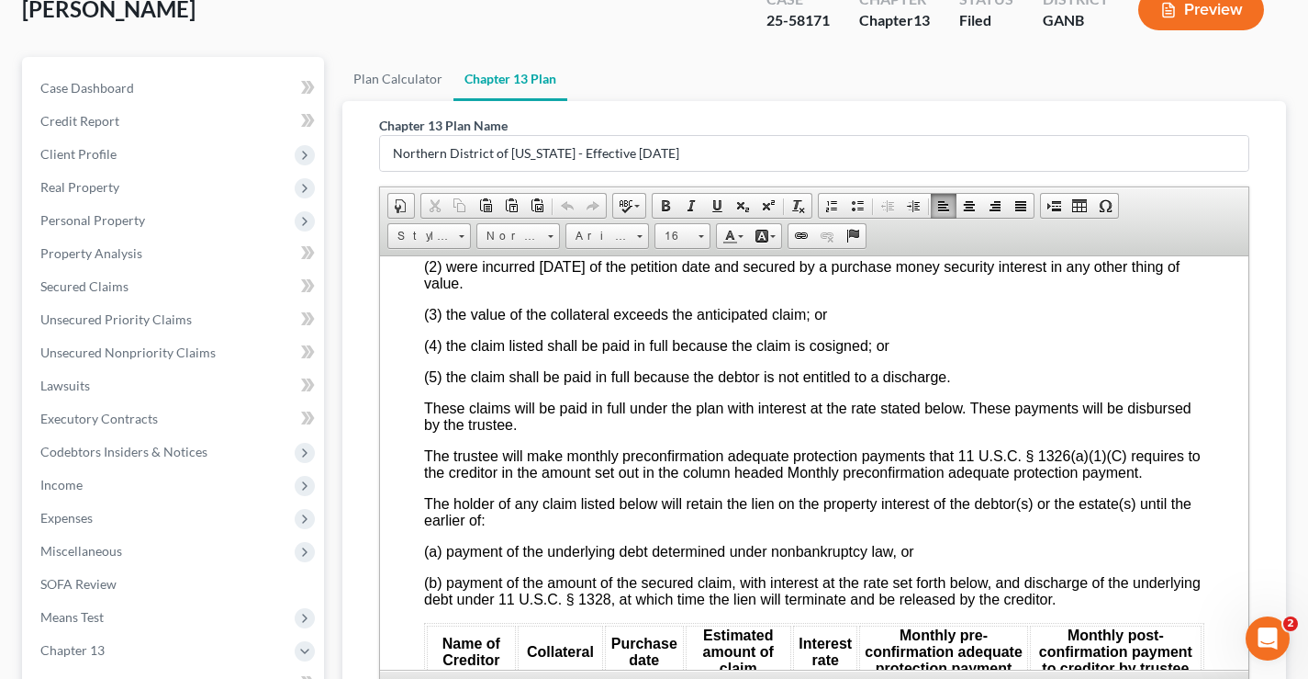
scroll to position [3408, 0]
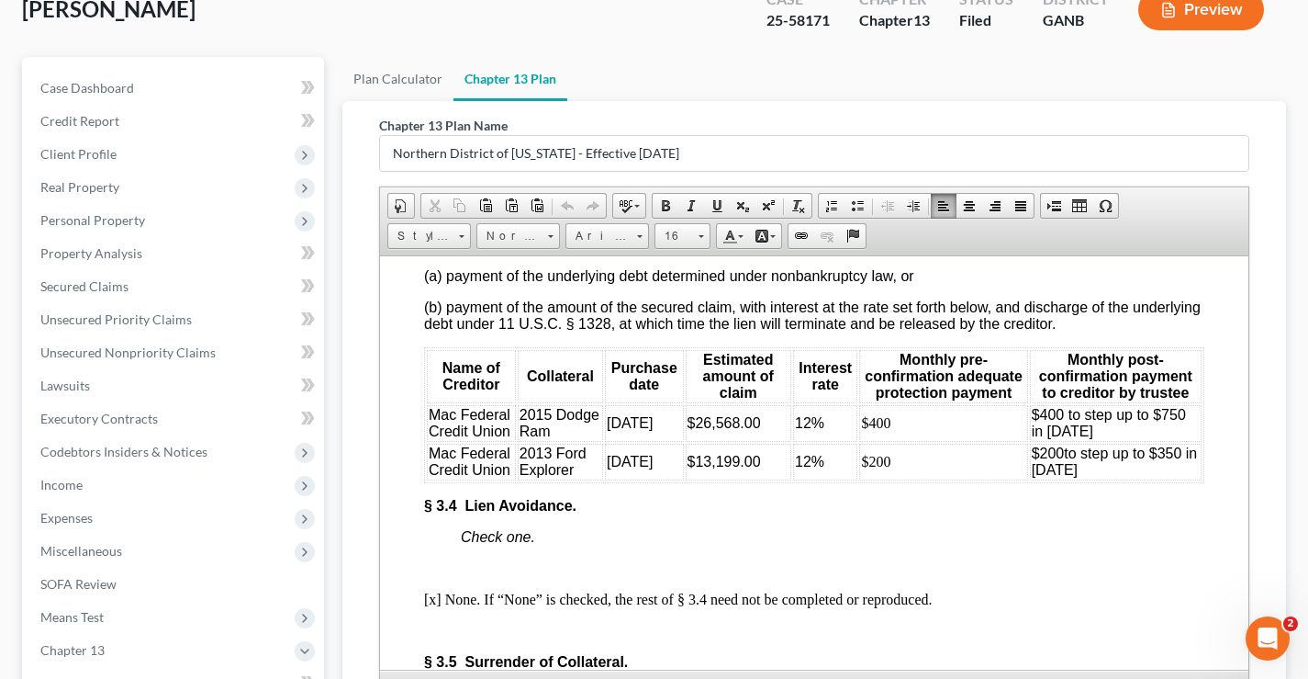
click at [757, 441] on td "$26,568.00" at bounding box center [739, 422] width 107 height 37
drag, startPoint x: 699, startPoint y: 470, endPoint x: 758, endPoint y: 470, distance: 59.7
click at [758, 441] on td "$26,568.00" at bounding box center [739, 422] width 107 height 37
drag, startPoint x: 701, startPoint y: 511, endPoint x: 755, endPoint y: 508, distance: 53.3
click at [755, 468] on span "$13,199.00" at bounding box center [724, 461] width 73 height 16
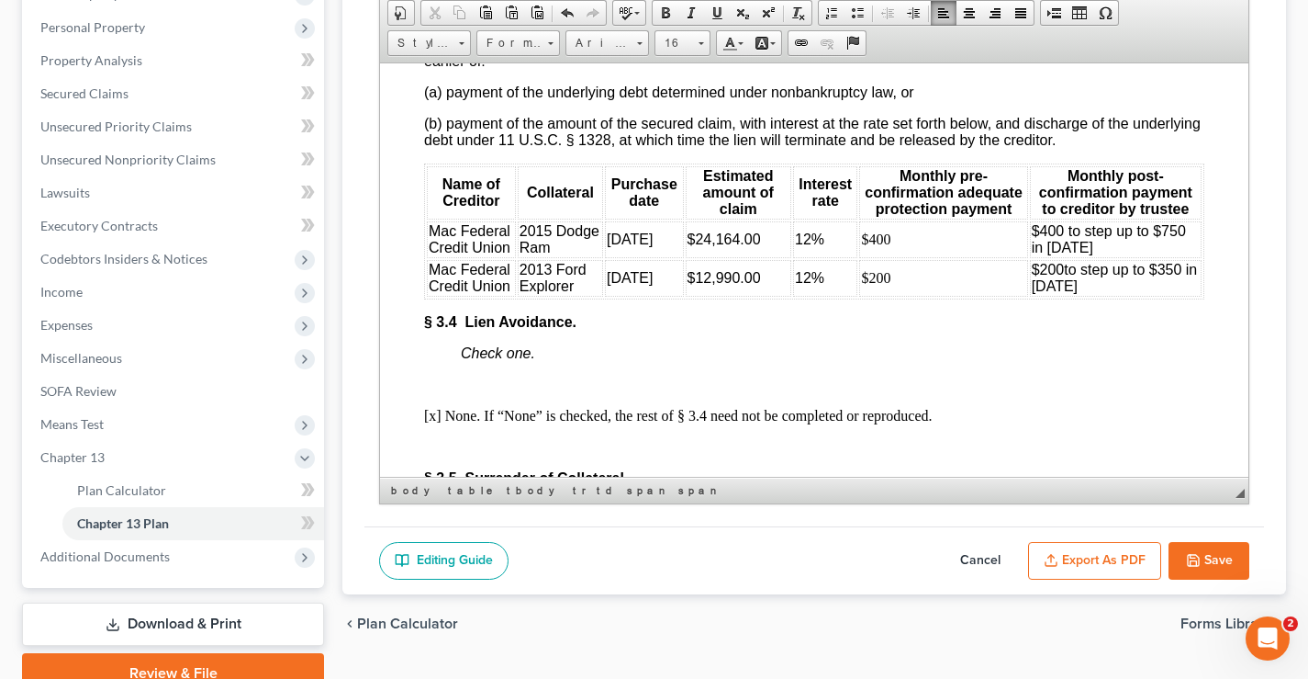
scroll to position [3397, 0]
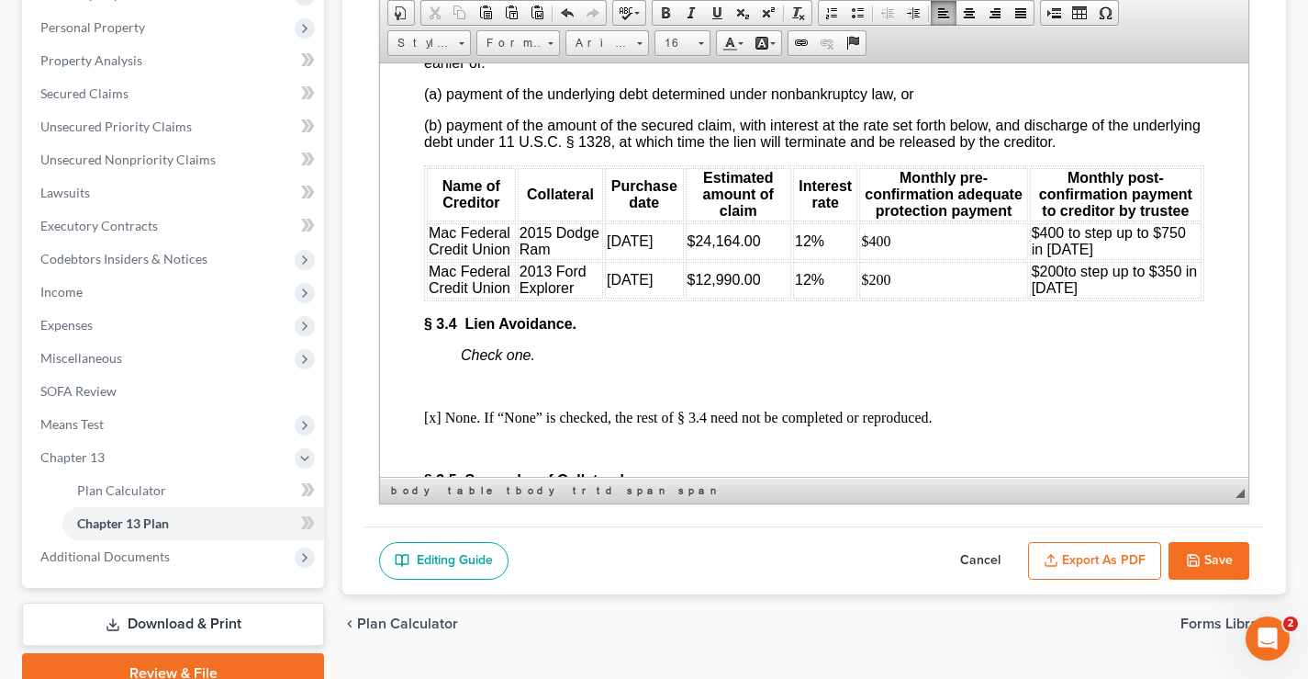
click at [581, 612] on div "chevron_left Plan Calculator Forms Library chevron_right" at bounding box center [814, 623] width 944 height 59
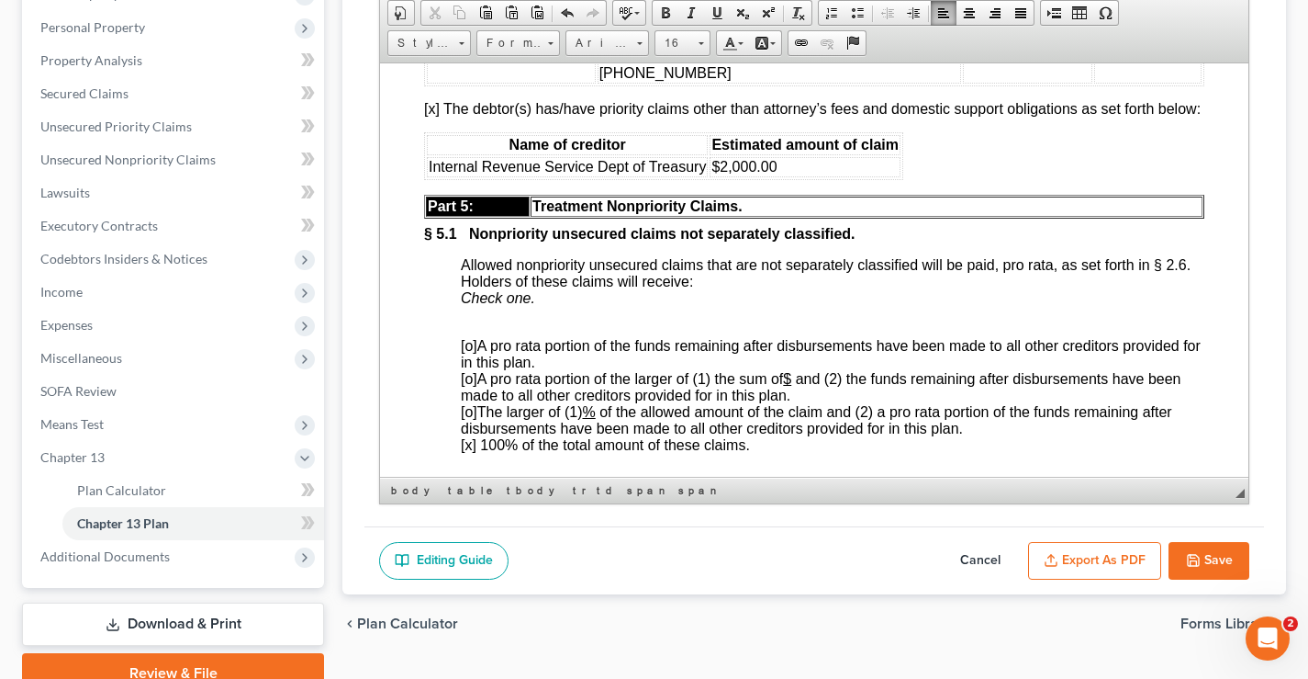
scroll to position [5417, 0]
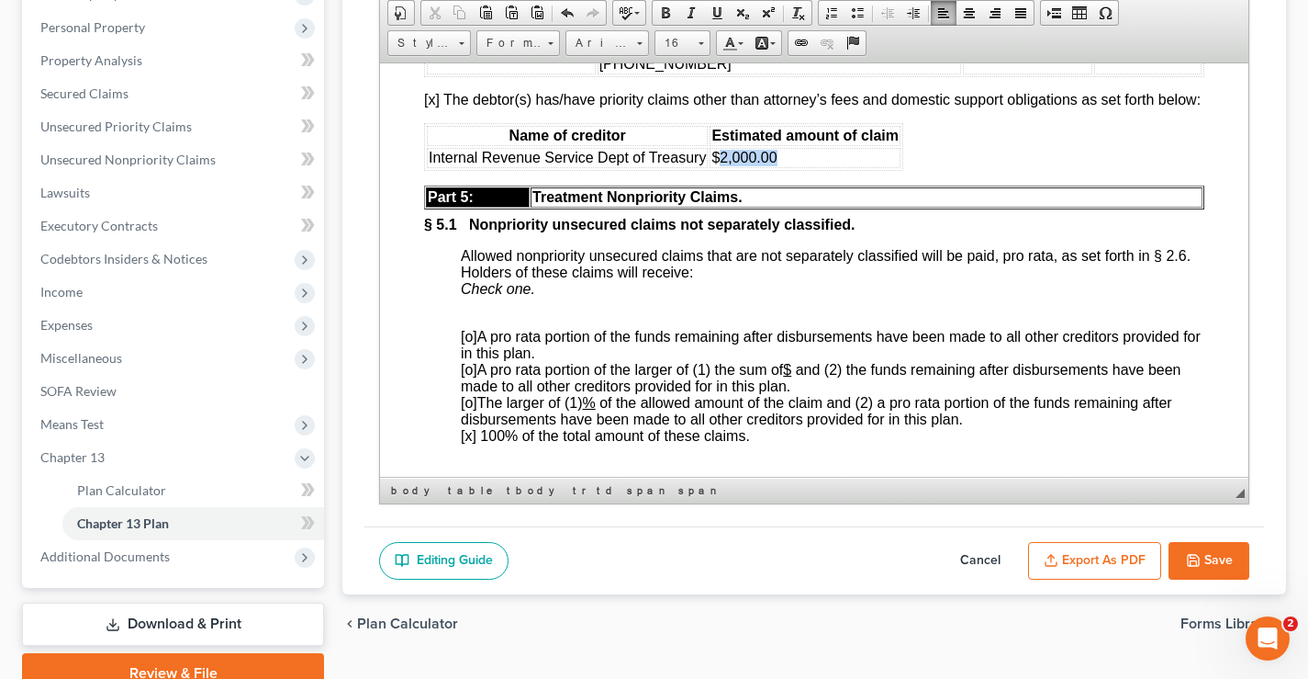
drag, startPoint x: 719, startPoint y: 244, endPoint x: 779, endPoint y: 246, distance: 59.7
click at [779, 167] on td "$2,000.00" at bounding box center [805, 157] width 191 height 20
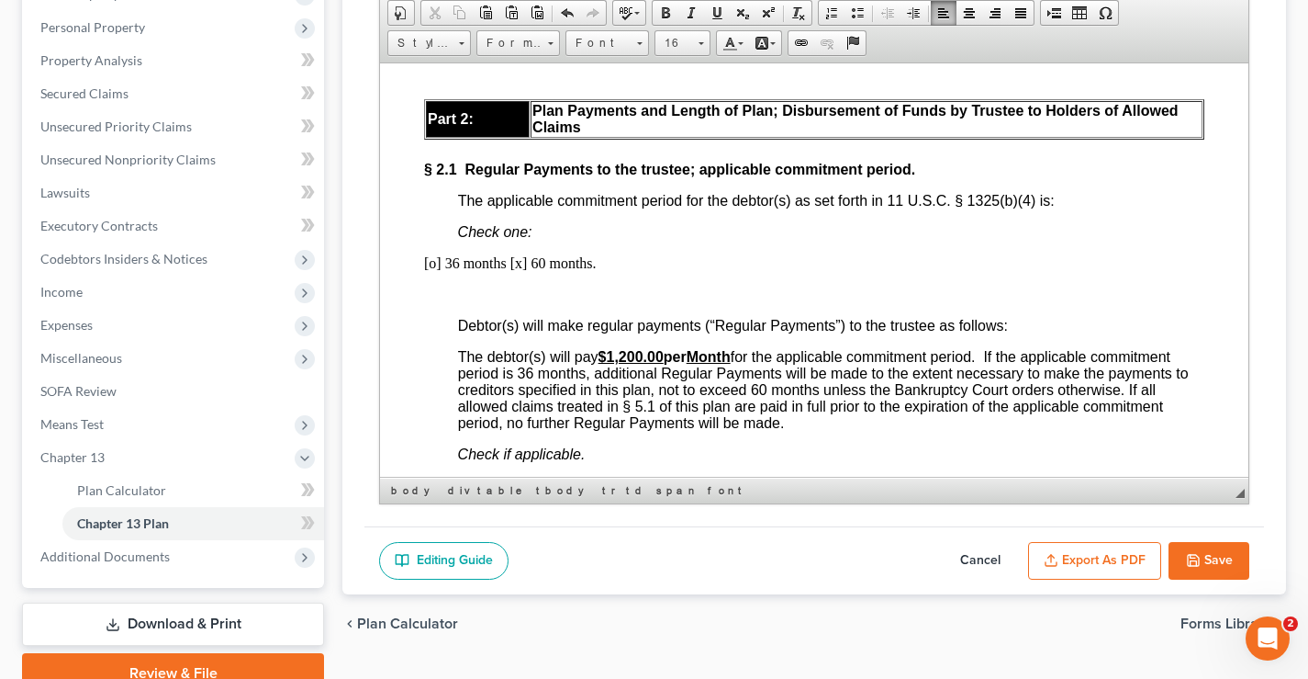
scroll to position [1146, 0]
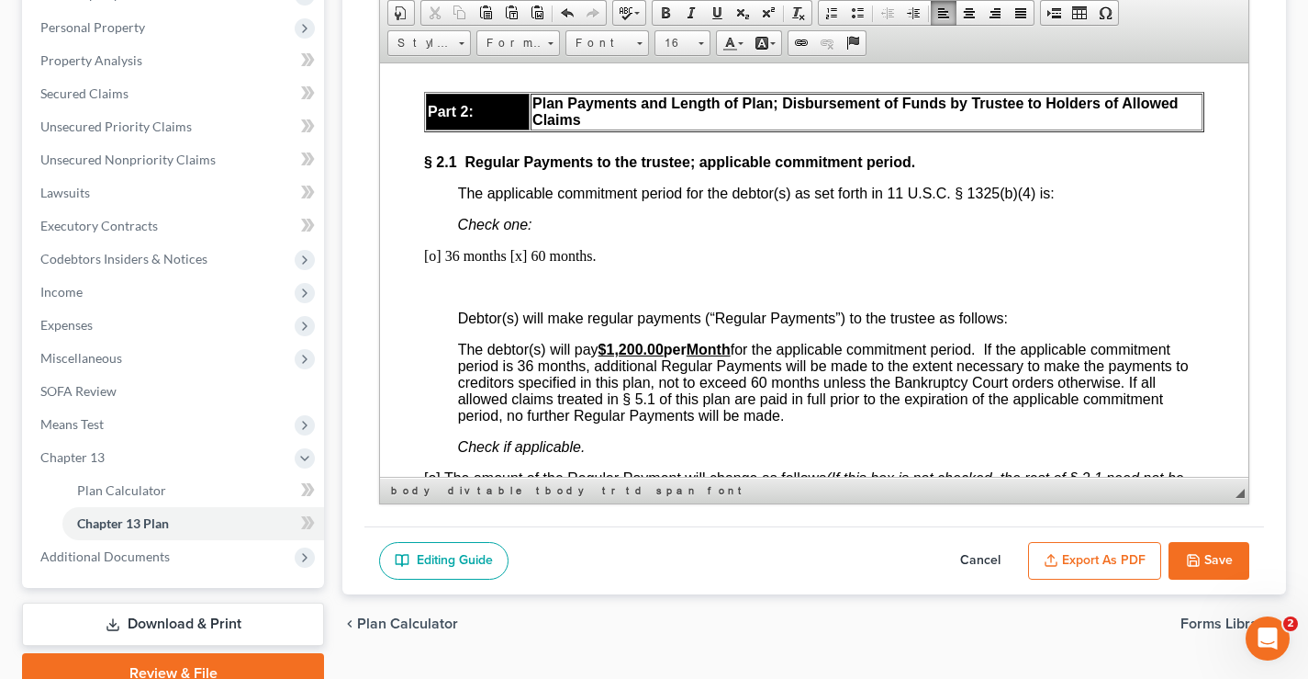
click at [1216, 560] on button "Save" at bounding box center [1209, 561] width 81 height 39
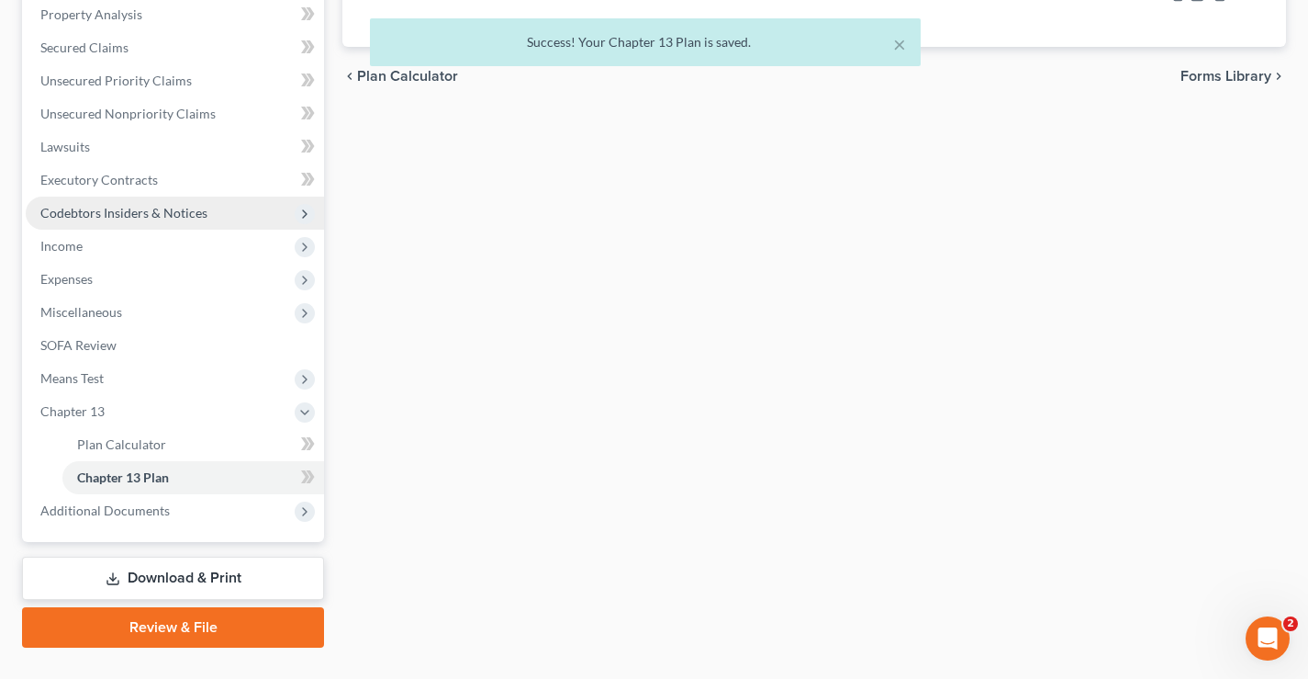
scroll to position [397, 0]
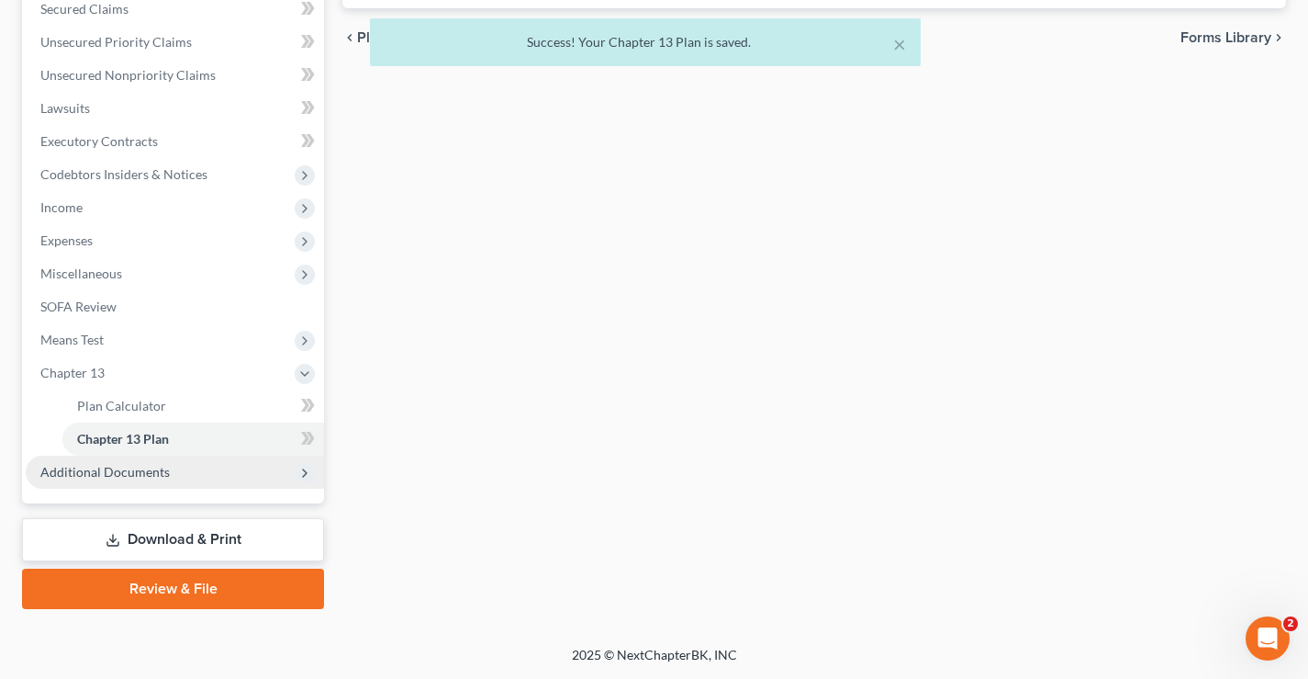
click at [131, 469] on span "Additional Documents" at bounding box center [104, 472] width 129 height 16
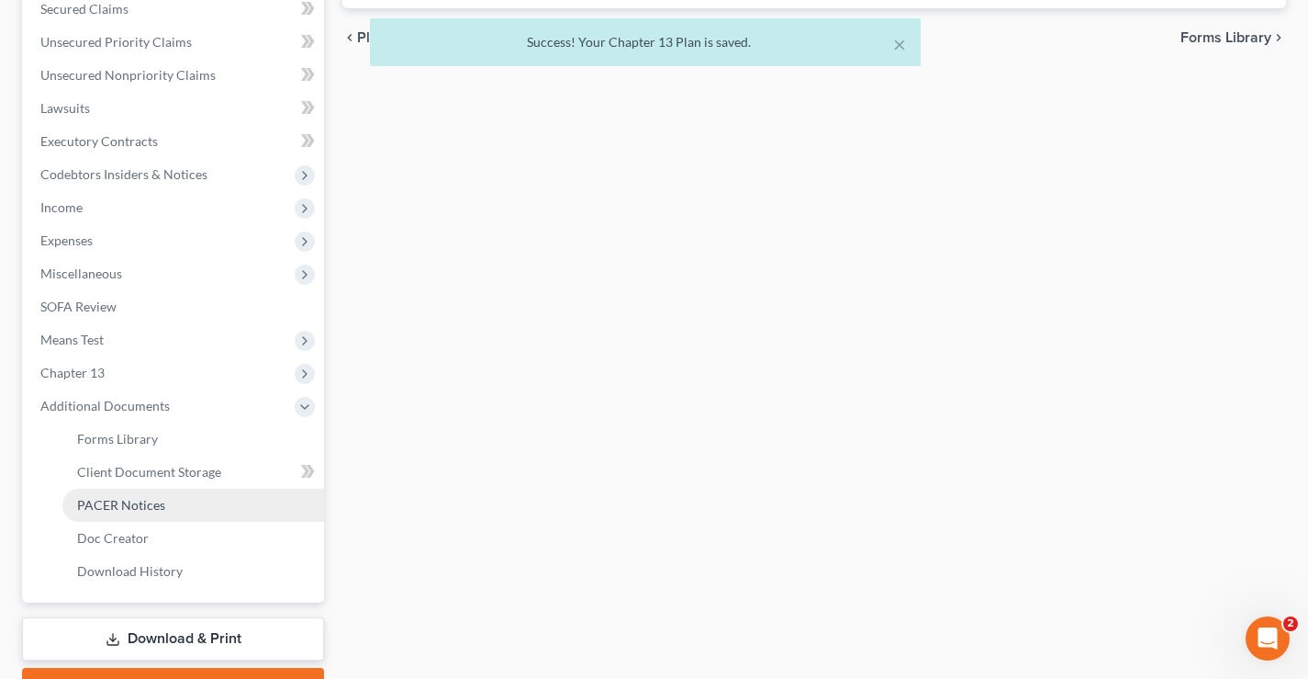
click at [115, 505] on span "PACER Notices" at bounding box center [121, 505] width 88 height 16
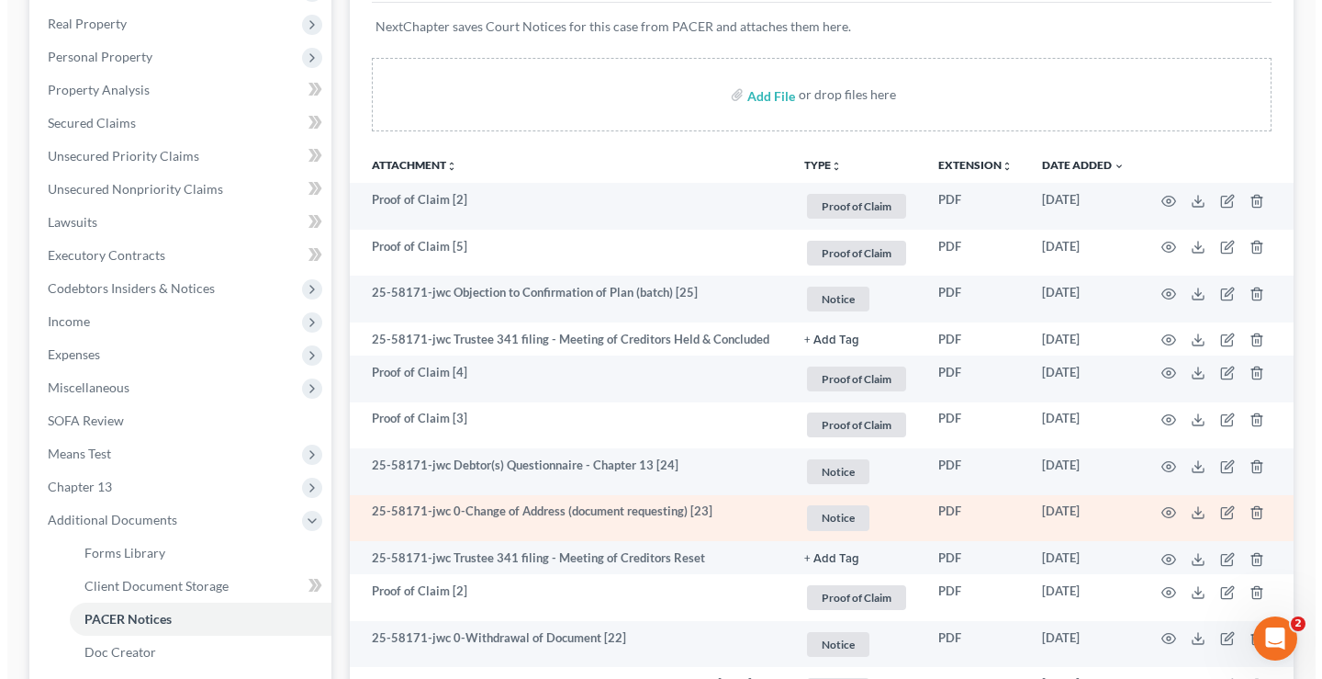
scroll to position [275, 0]
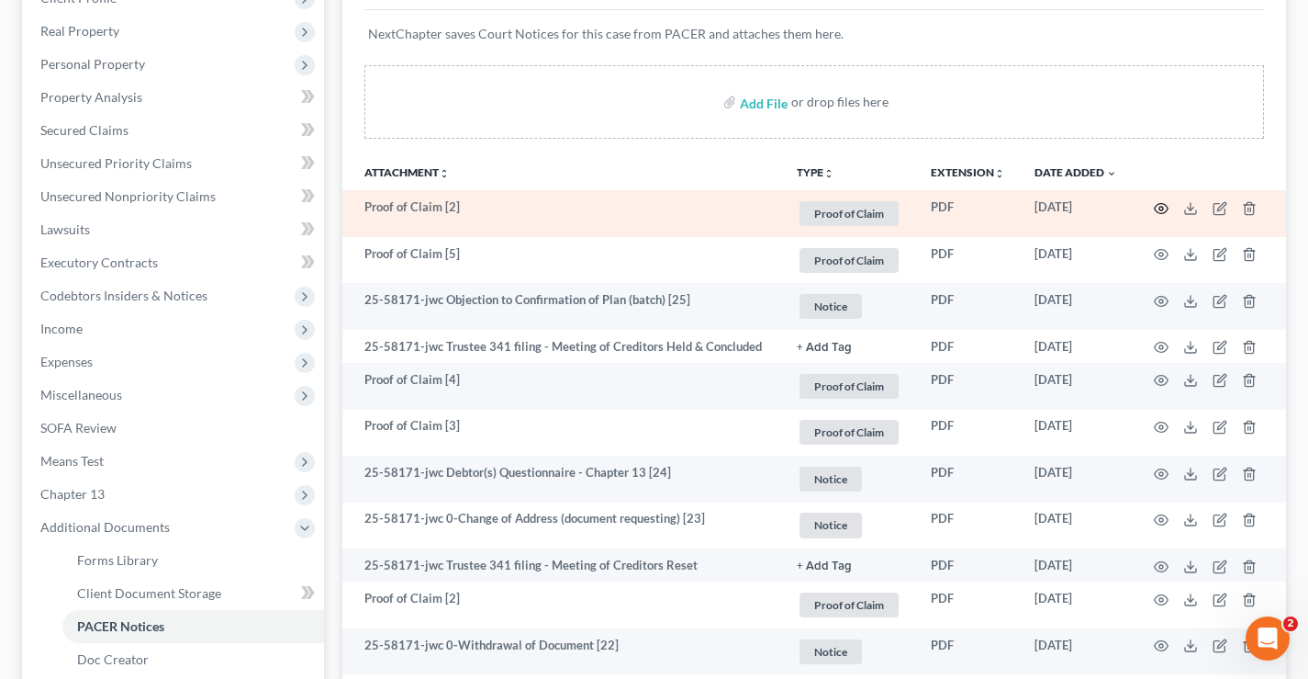
click at [1158, 209] on icon "button" at bounding box center [1161, 208] width 15 height 15
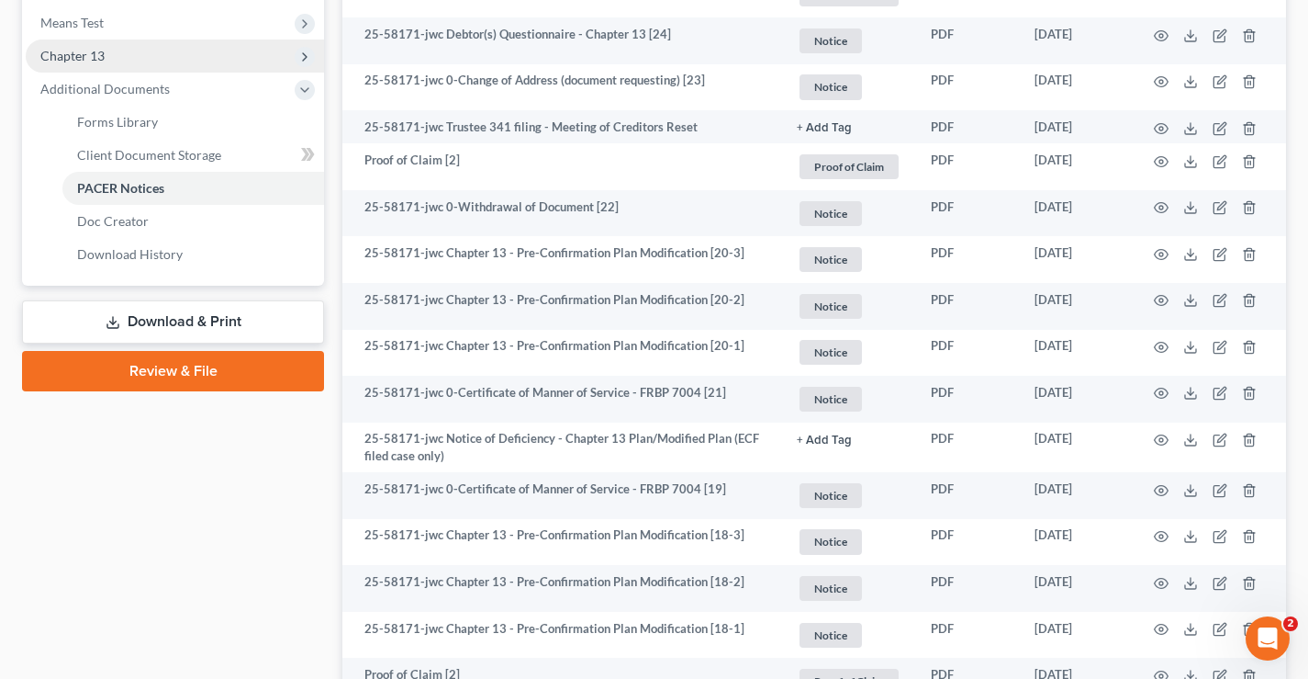
scroll to position [551, 0]
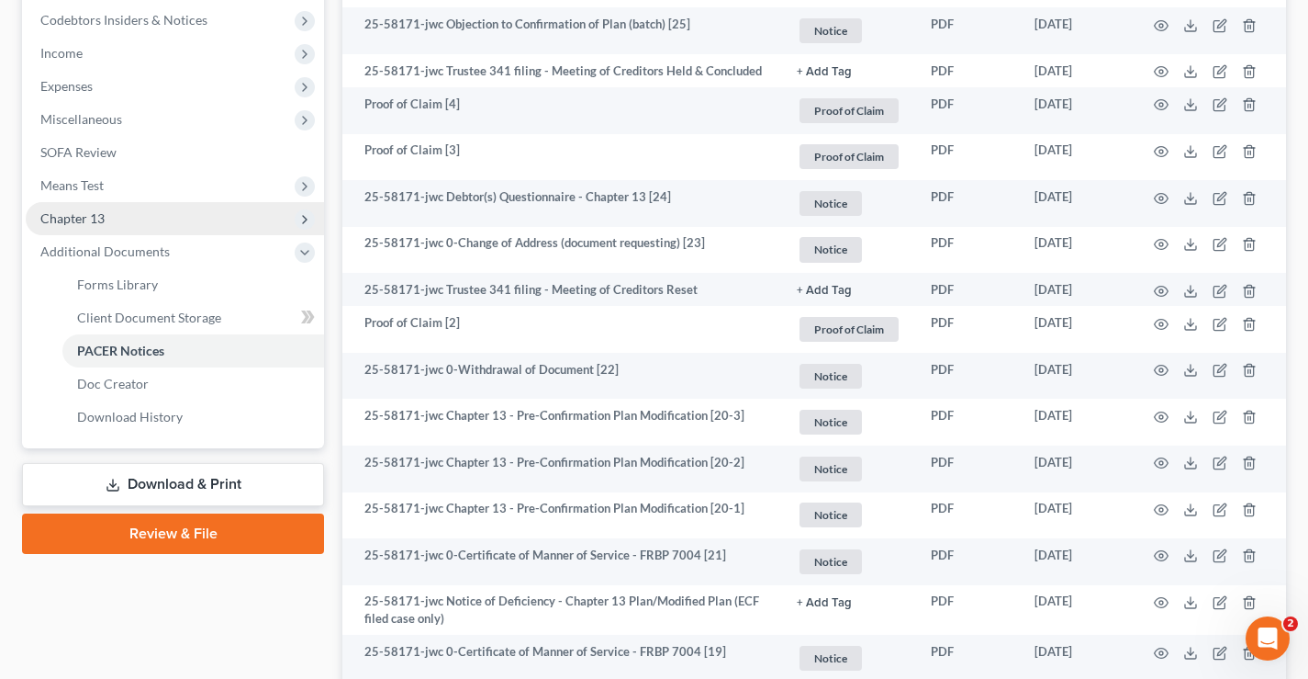
click at [88, 220] on span "Chapter 13" at bounding box center [72, 218] width 64 height 16
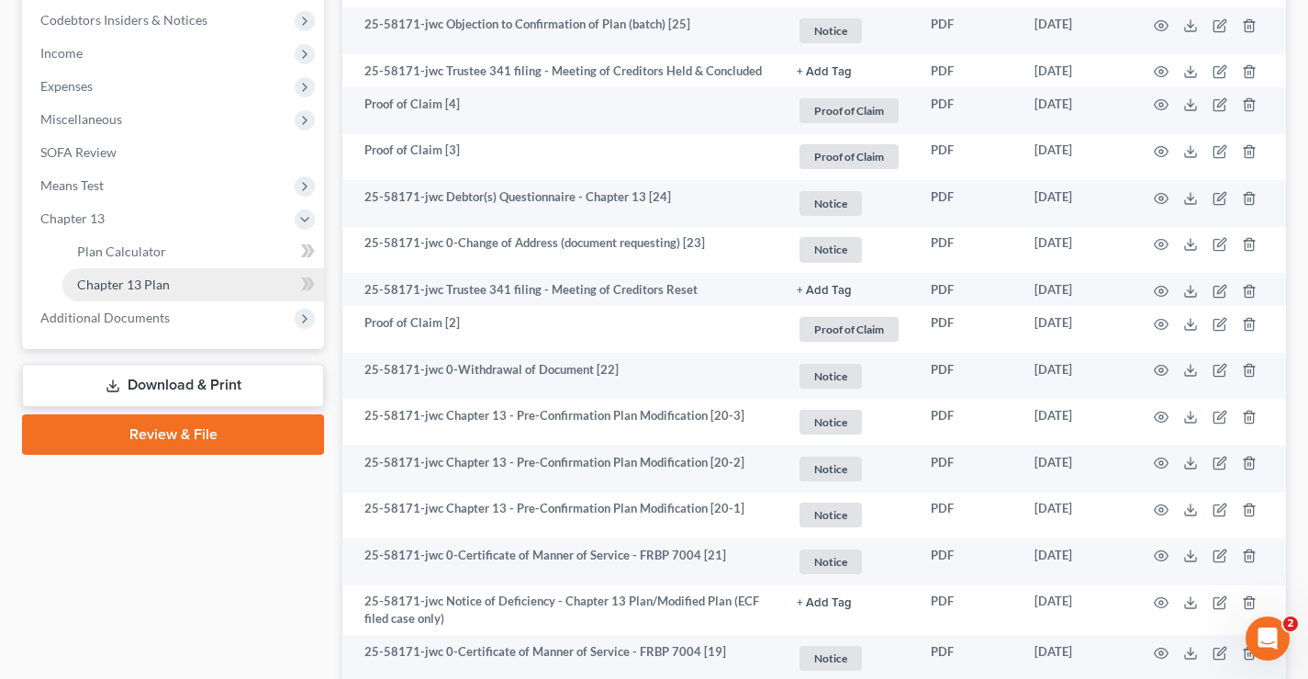
click at [119, 289] on span "Chapter 13 Plan" at bounding box center [123, 284] width 93 height 16
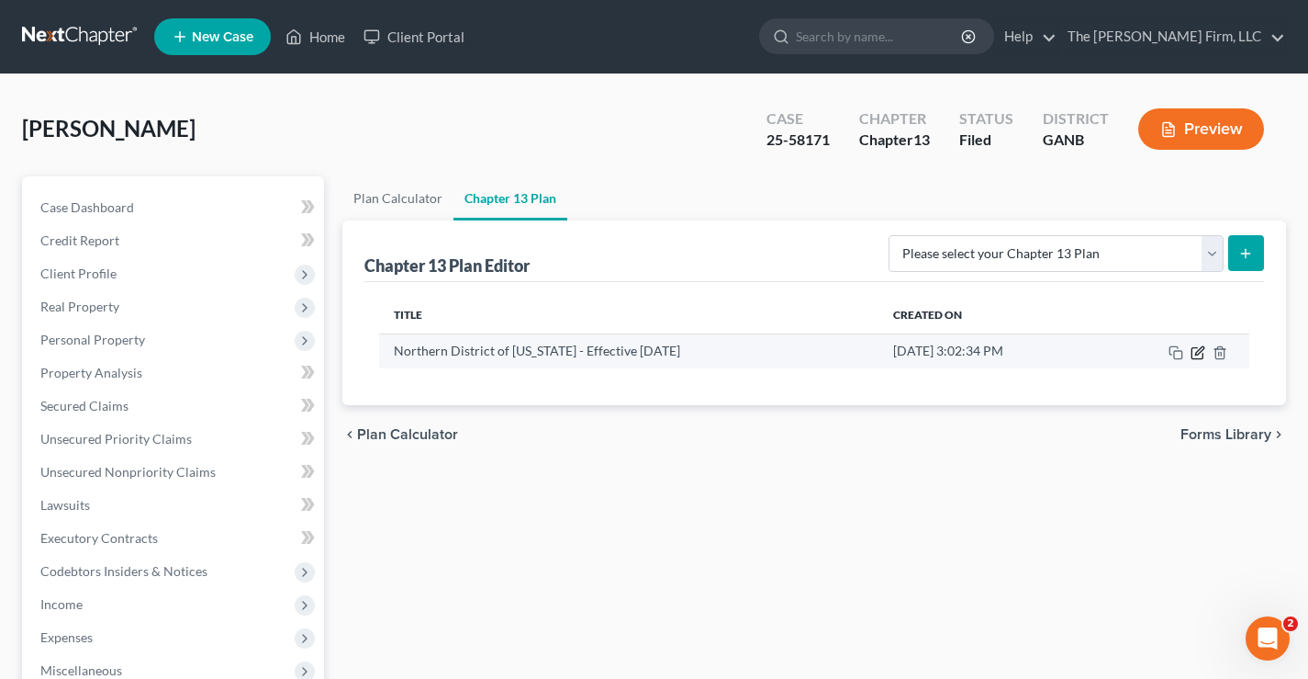
click at [1193, 353] on icon "button" at bounding box center [1197, 352] width 11 height 11
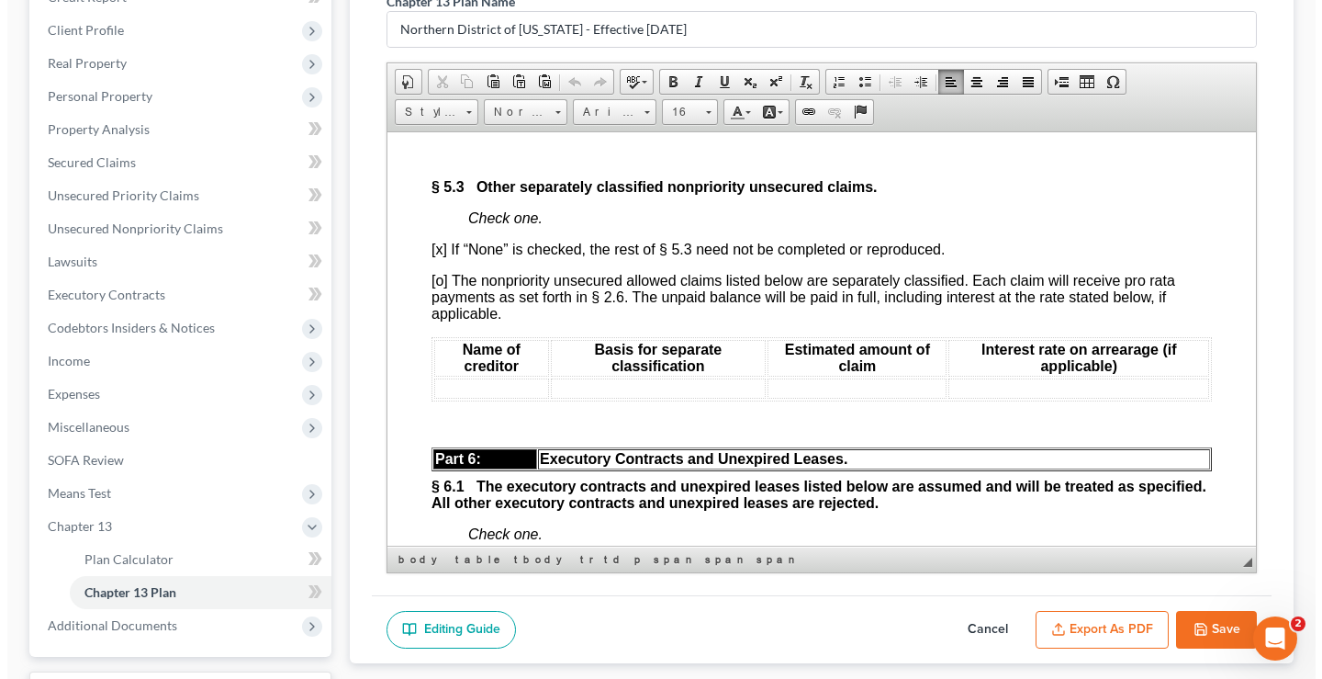
scroll to position [6070, 0]
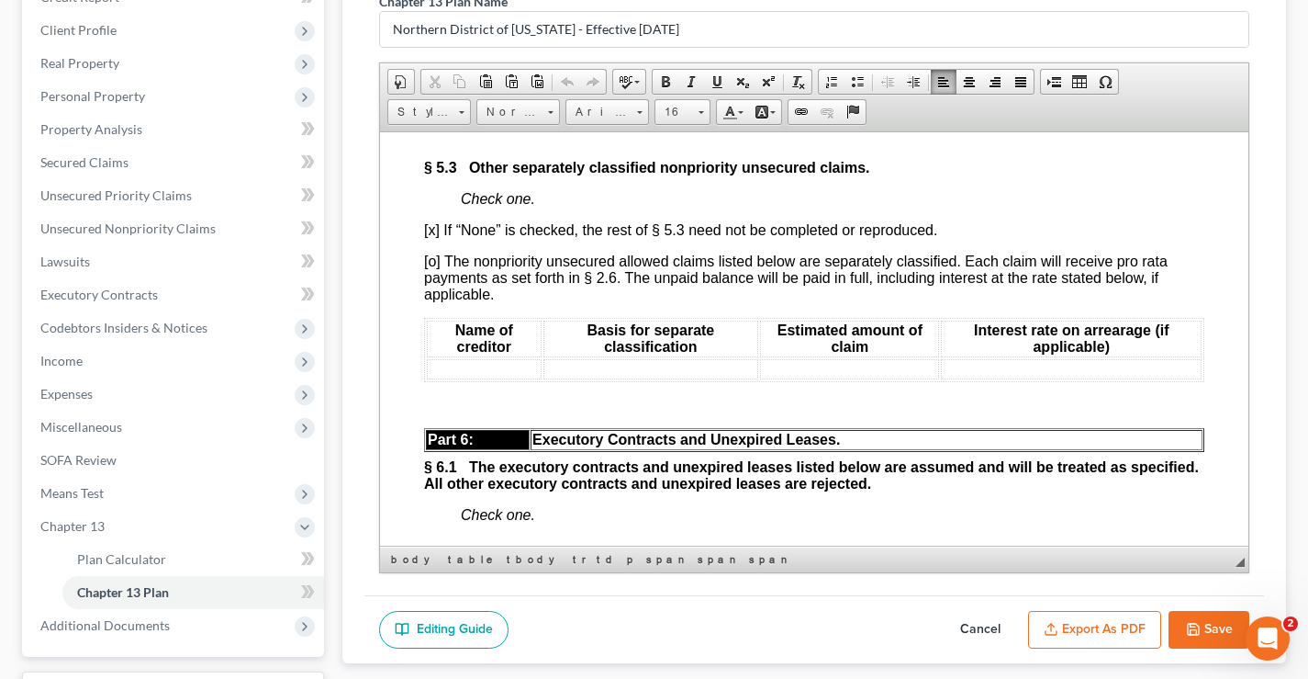
click at [1109, 632] on button "Export as PDF" at bounding box center [1094, 630] width 133 height 39
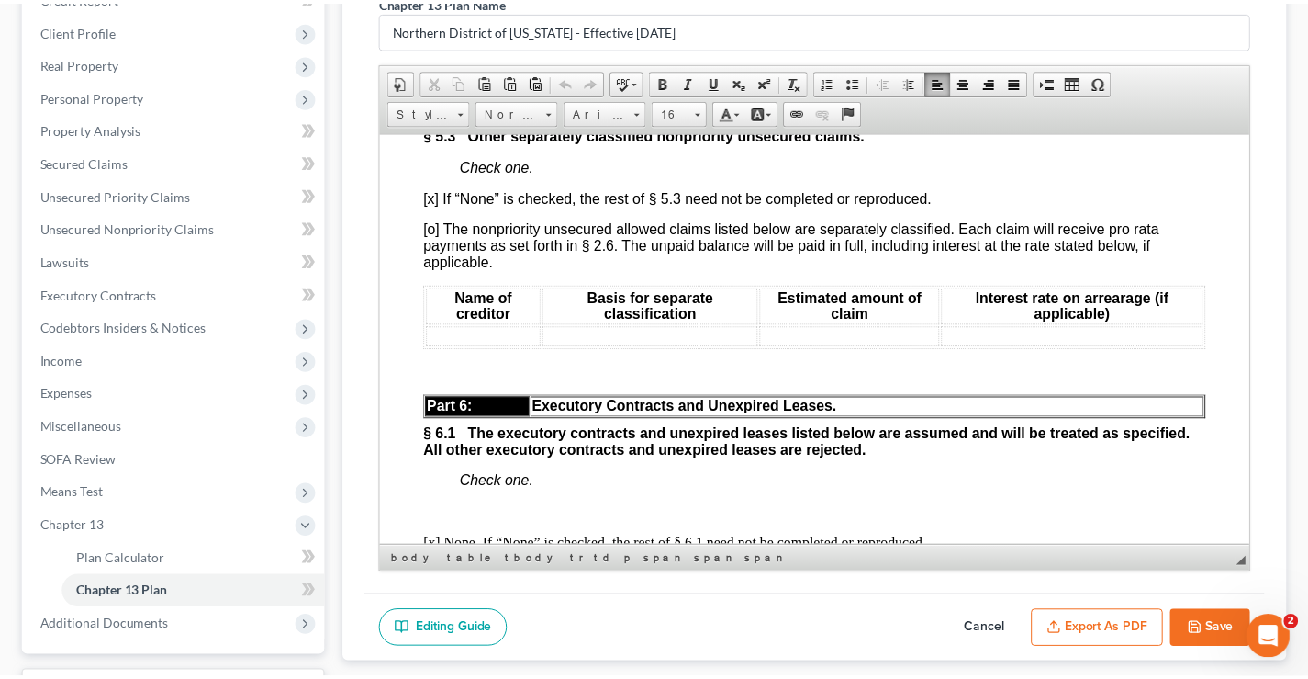
scroll to position [6053, 0]
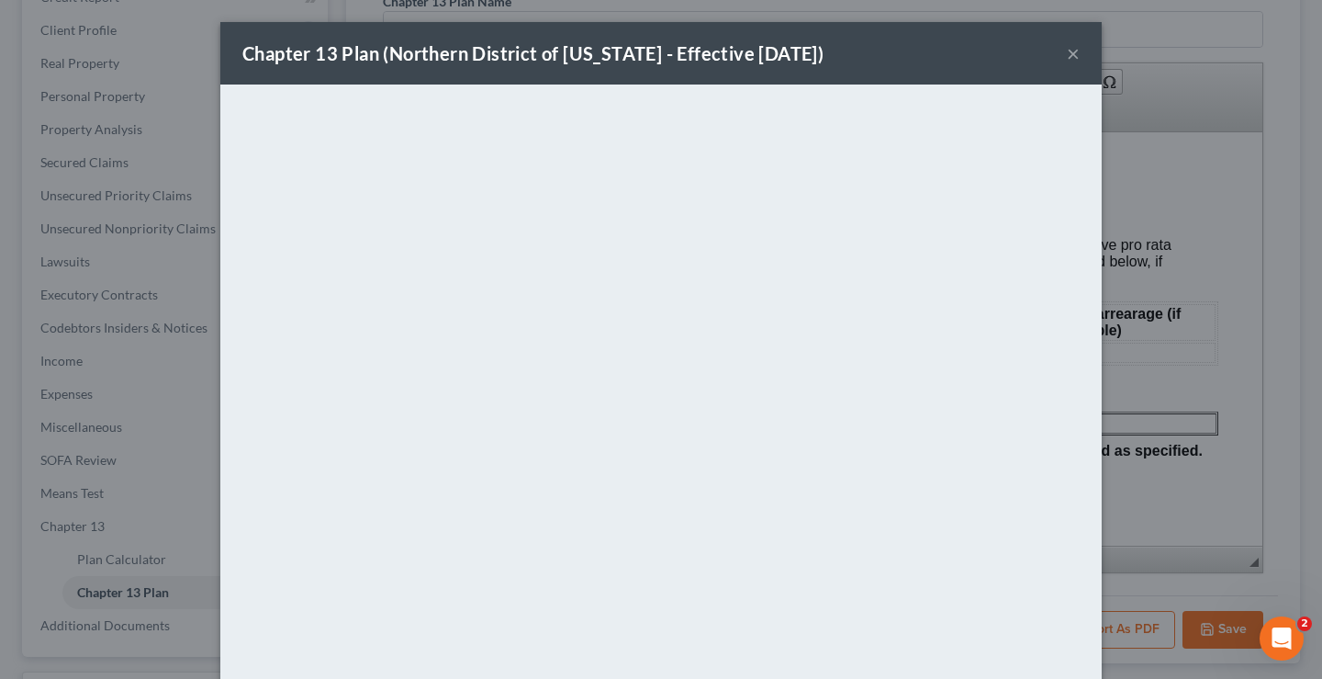
click at [1067, 54] on button "×" at bounding box center [1073, 53] width 13 height 22
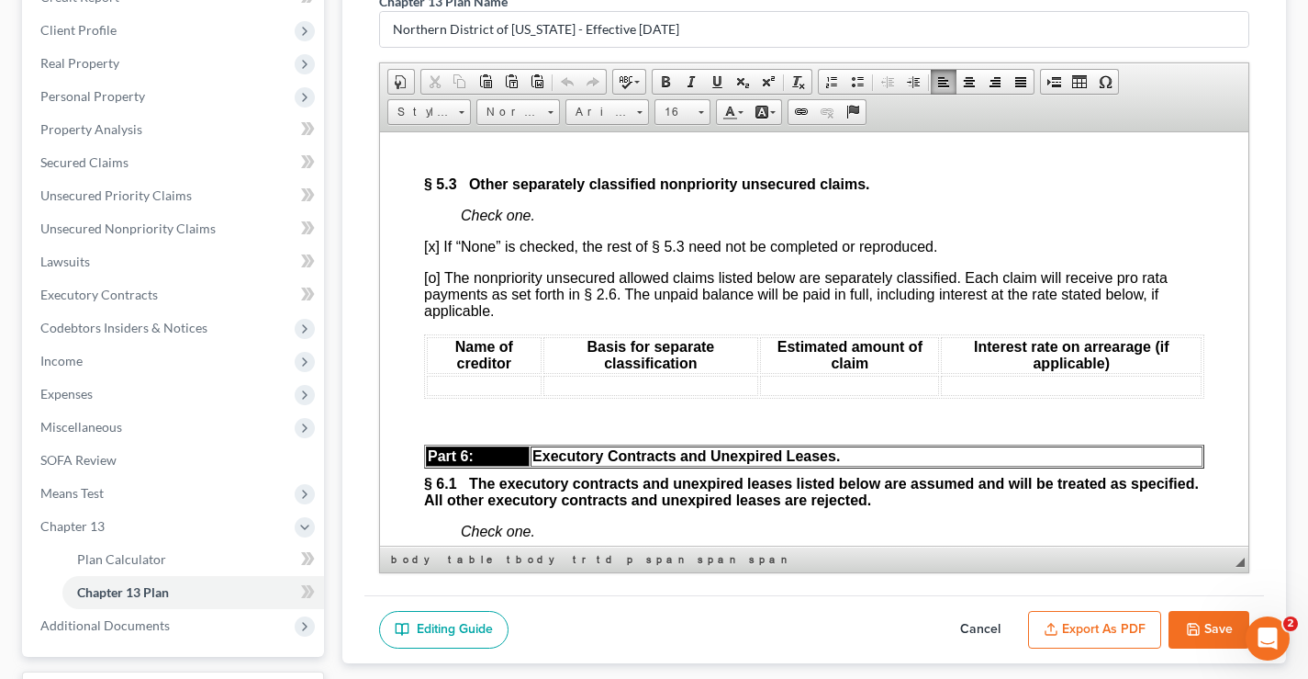
scroll to position [6070, 0]
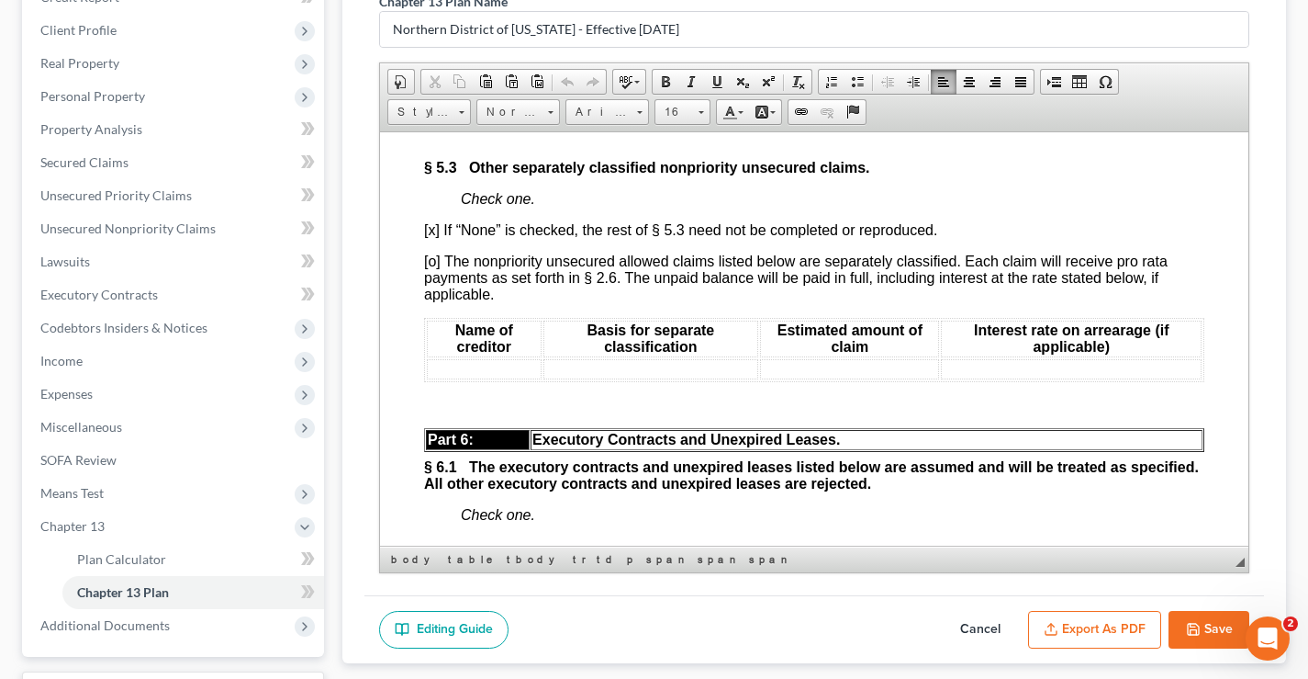
click at [1203, 622] on button "Save" at bounding box center [1209, 630] width 81 height 39
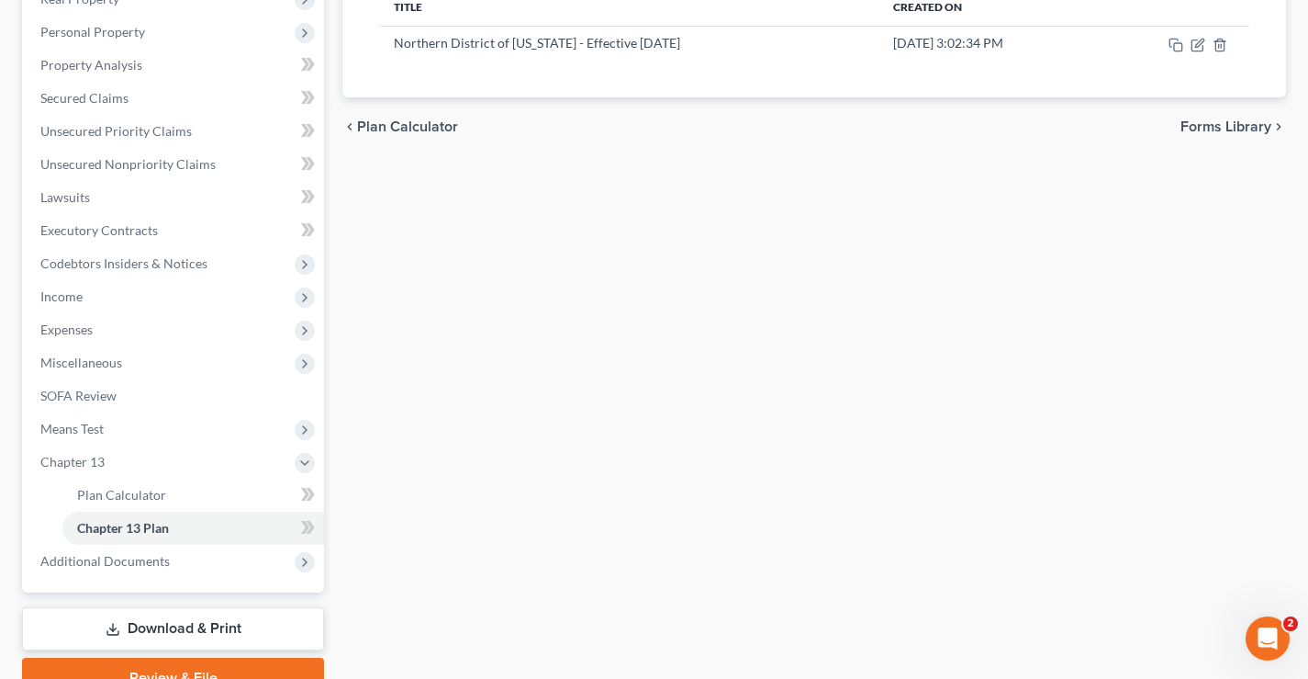
scroll to position [0, 0]
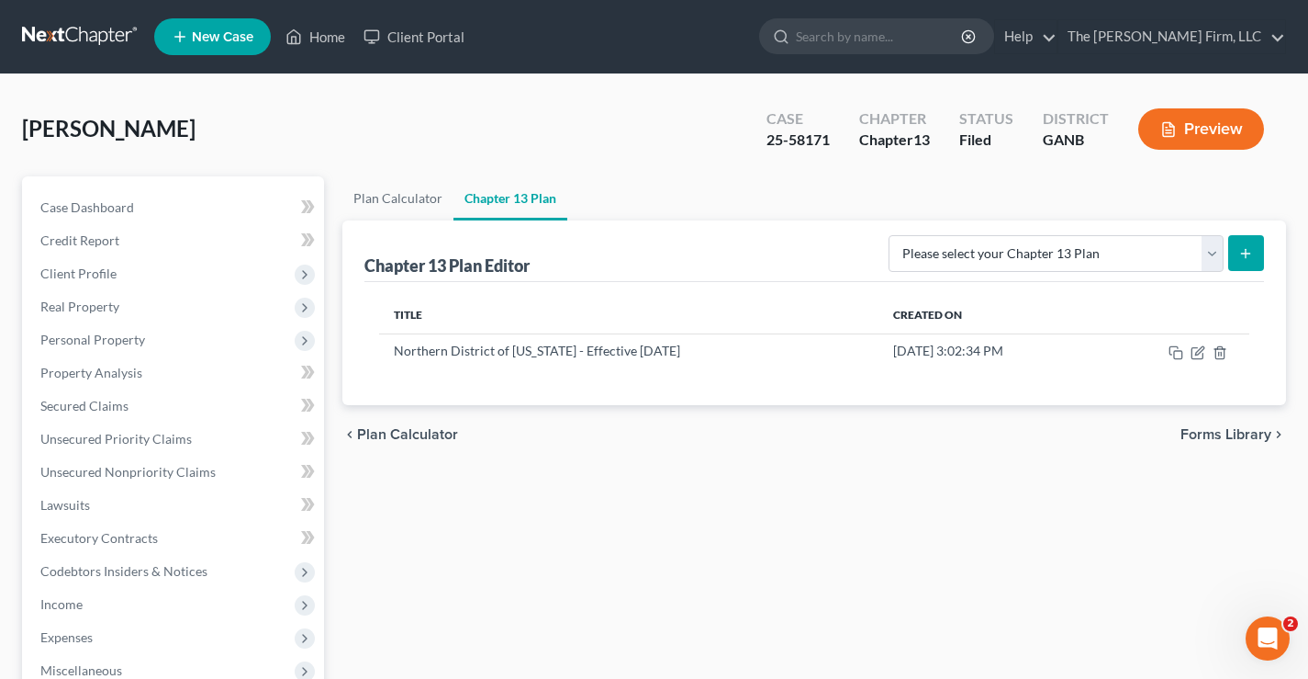
click at [78, 21] on link at bounding box center [81, 36] width 118 height 33
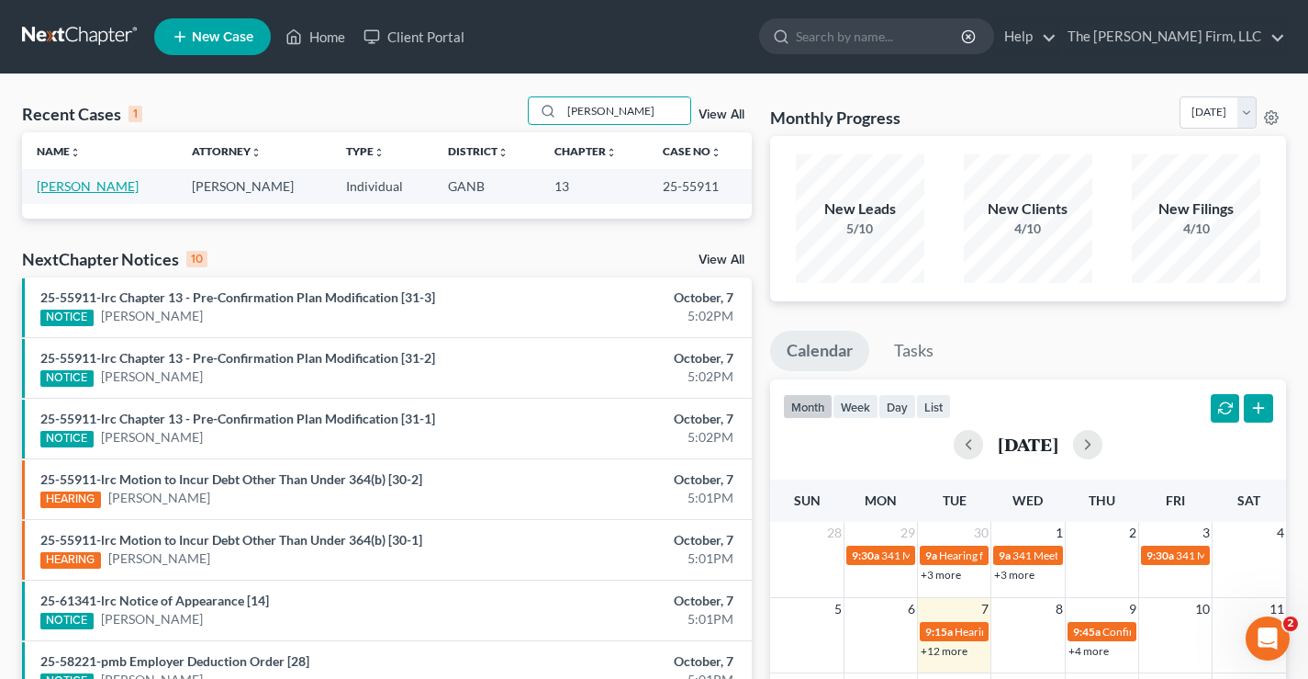
type input "[PERSON_NAME]"
click at [84, 182] on link "[PERSON_NAME]" at bounding box center [88, 186] width 102 height 16
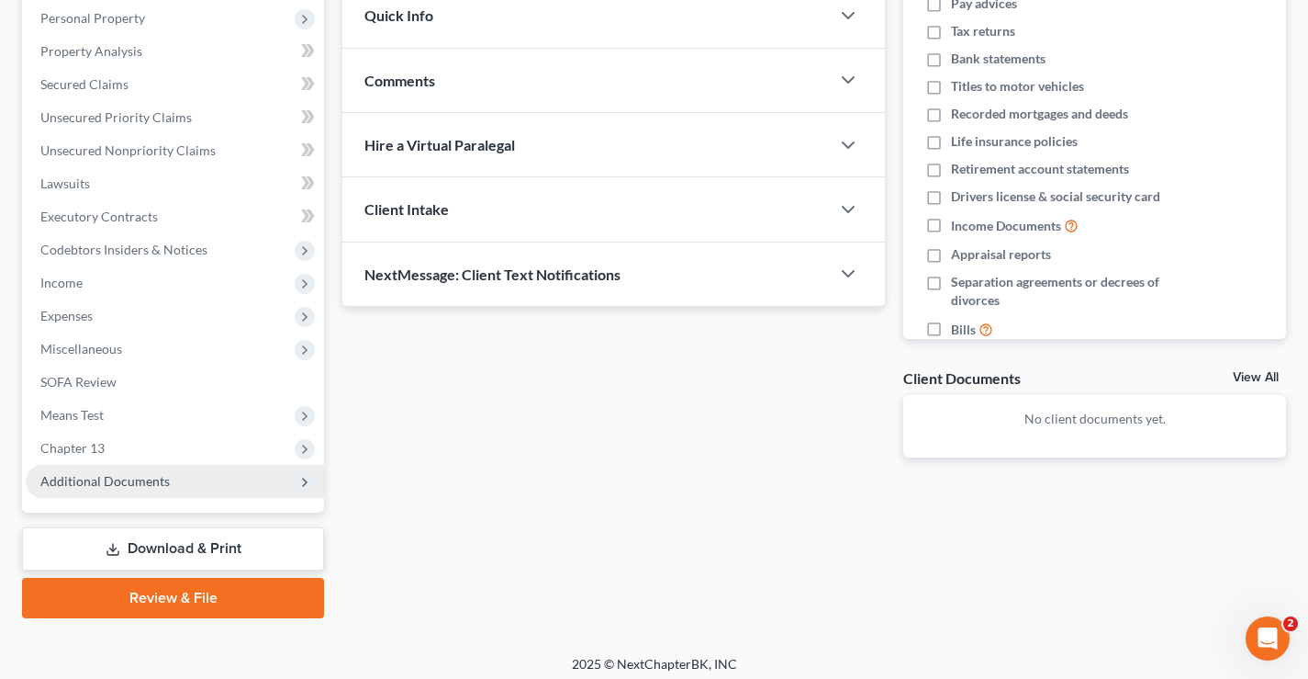
scroll to position [331, 0]
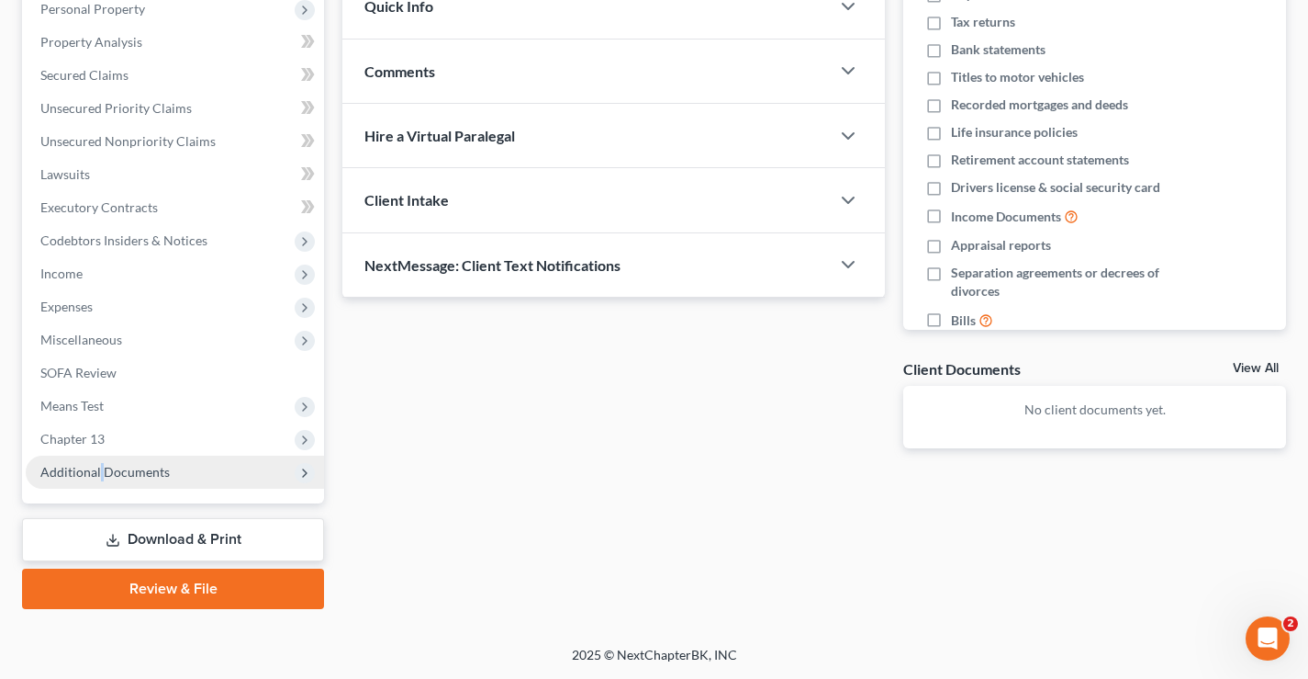
click at [98, 468] on span "Additional Documents" at bounding box center [104, 472] width 129 height 16
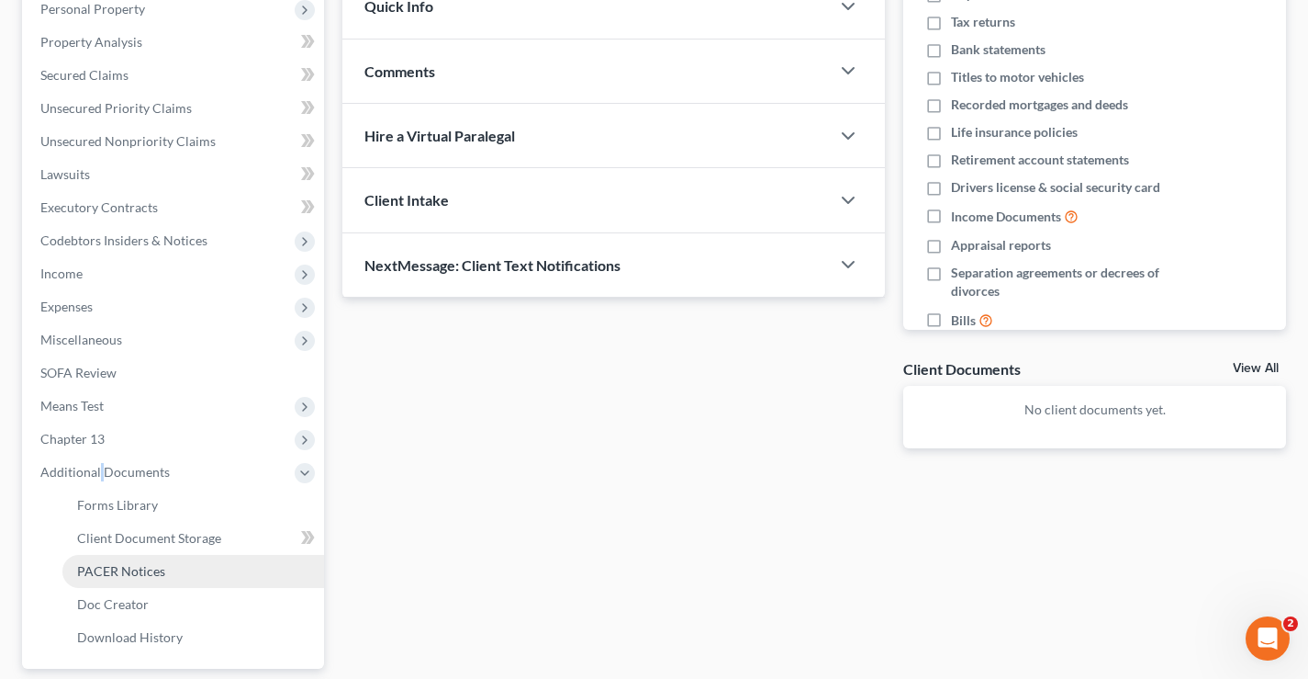
click at [130, 577] on span "PACER Notices" at bounding box center [121, 571] width 88 height 16
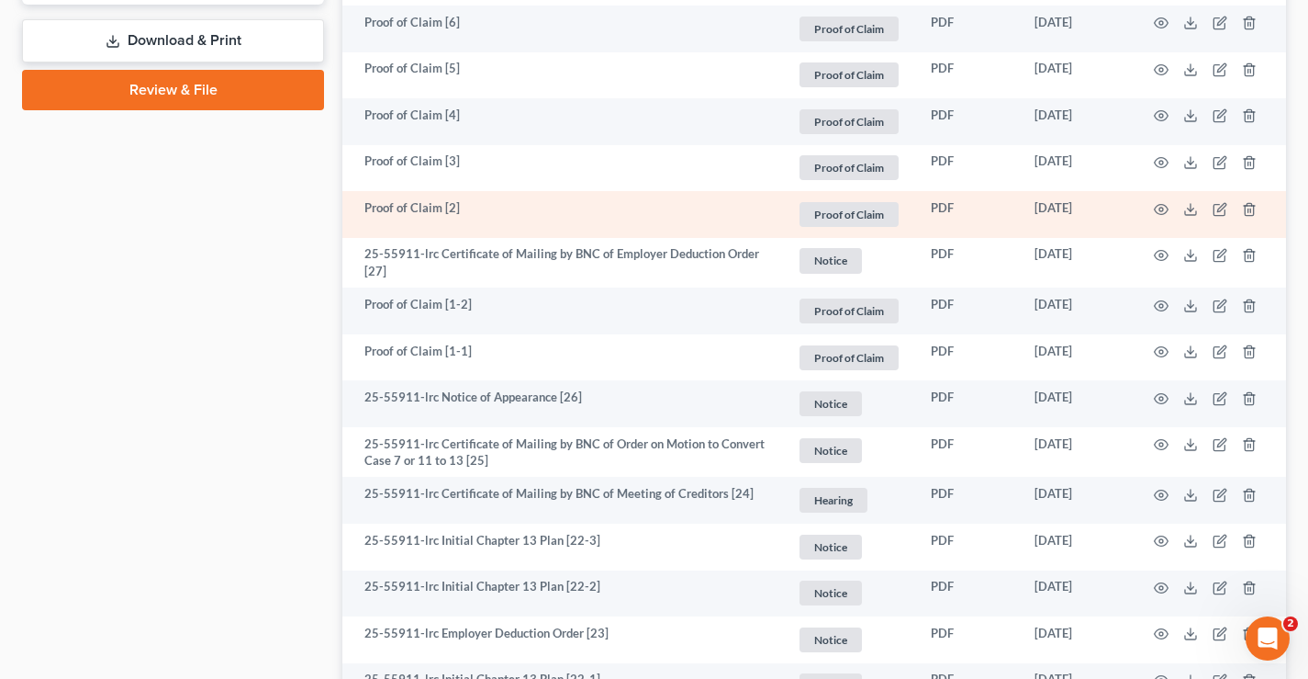
scroll to position [1010, 0]
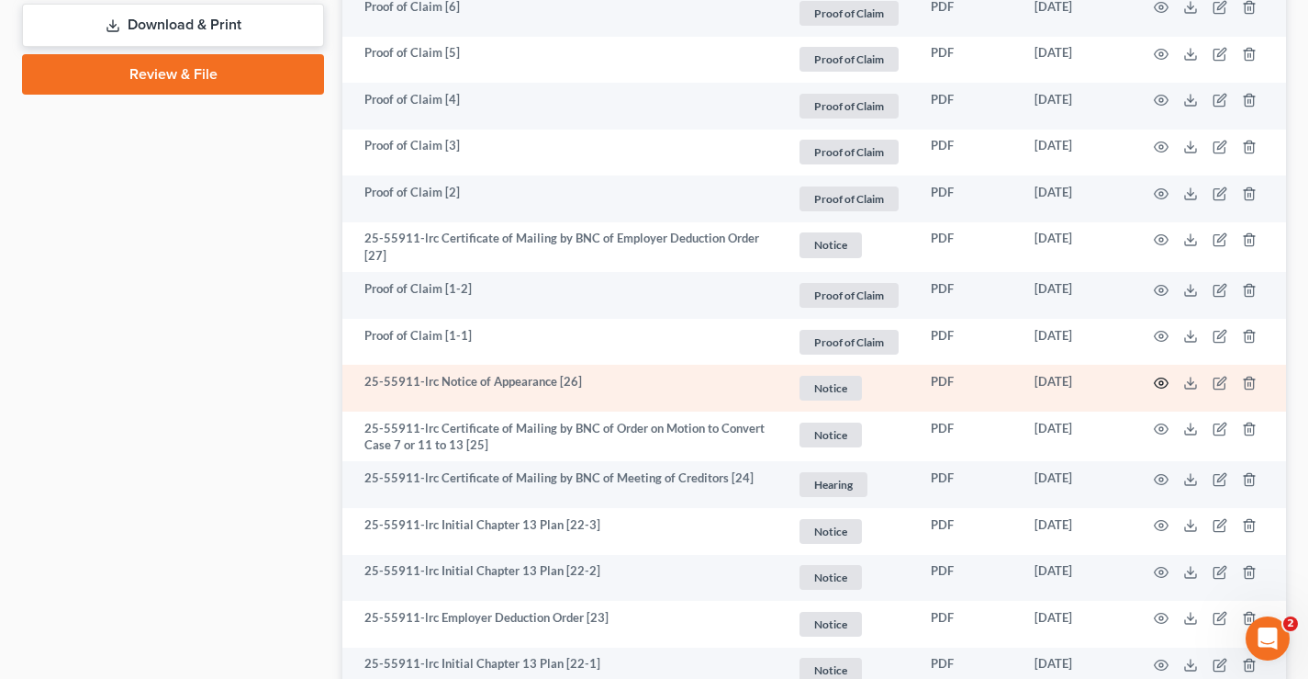
click at [1161, 382] on icon "button" at bounding box center [1161, 383] width 15 height 15
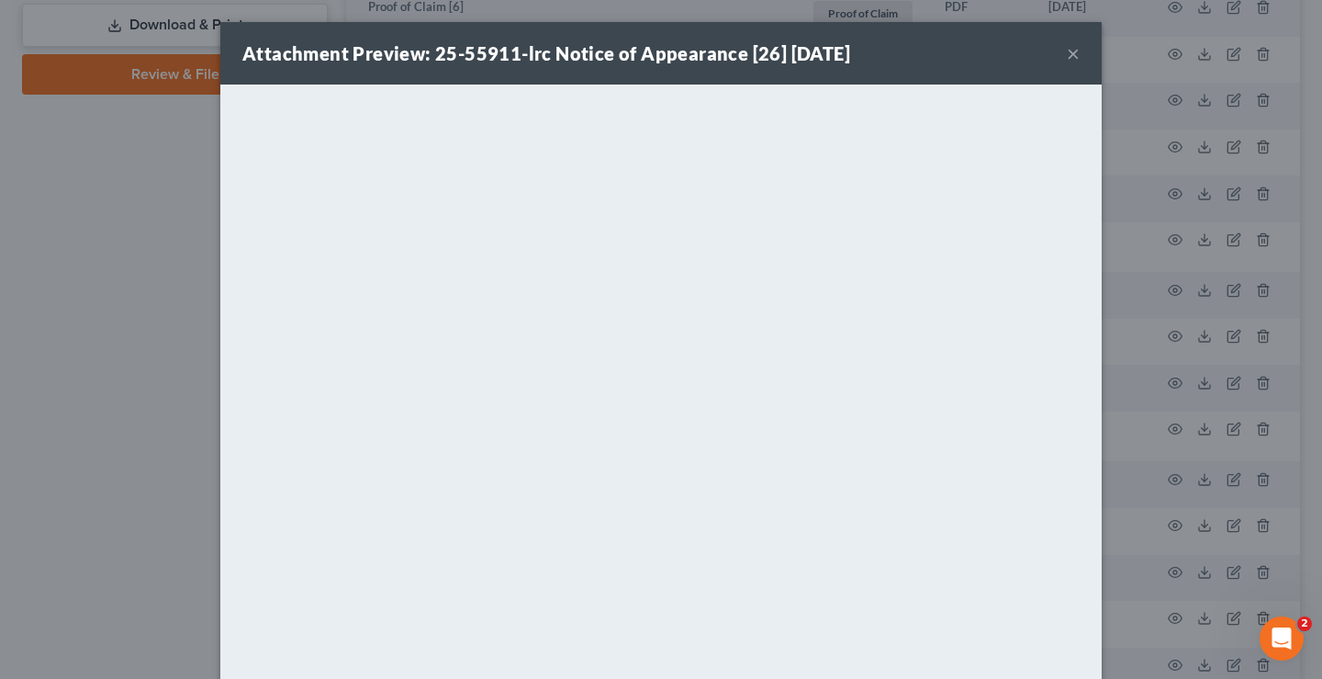
click at [1067, 56] on button "×" at bounding box center [1073, 53] width 13 height 22
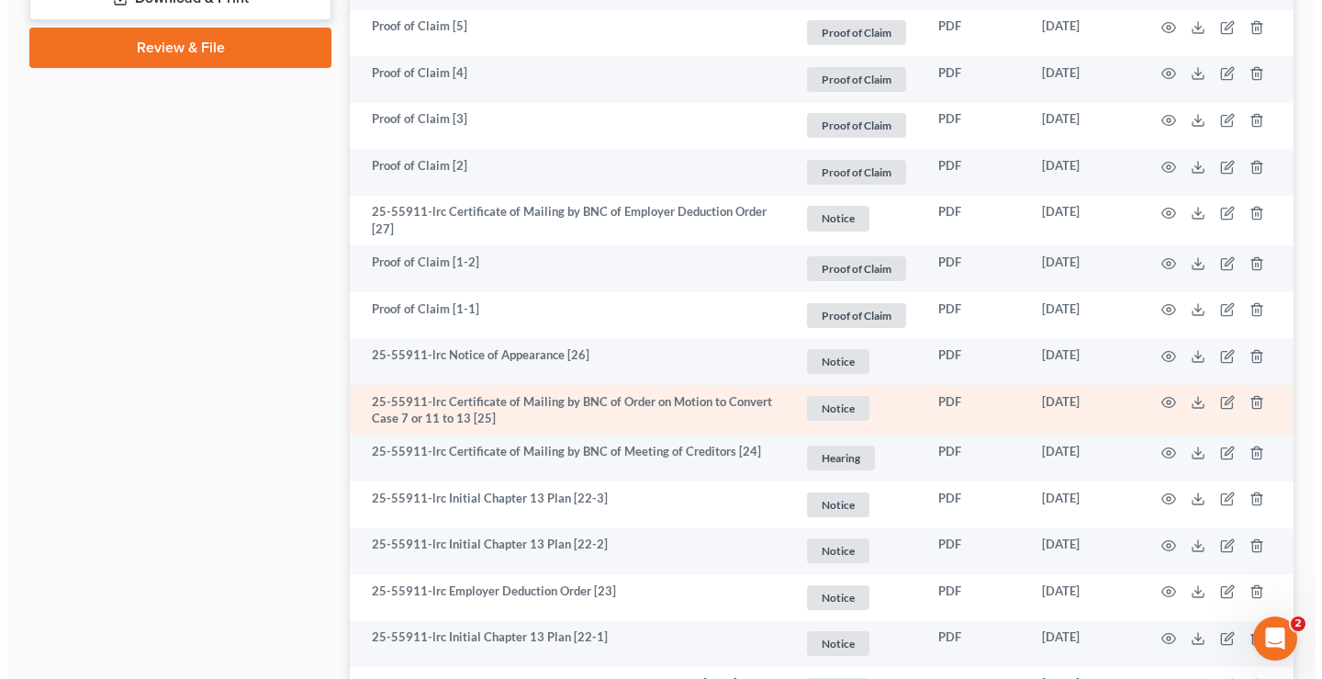
scroll to position [884, 0]
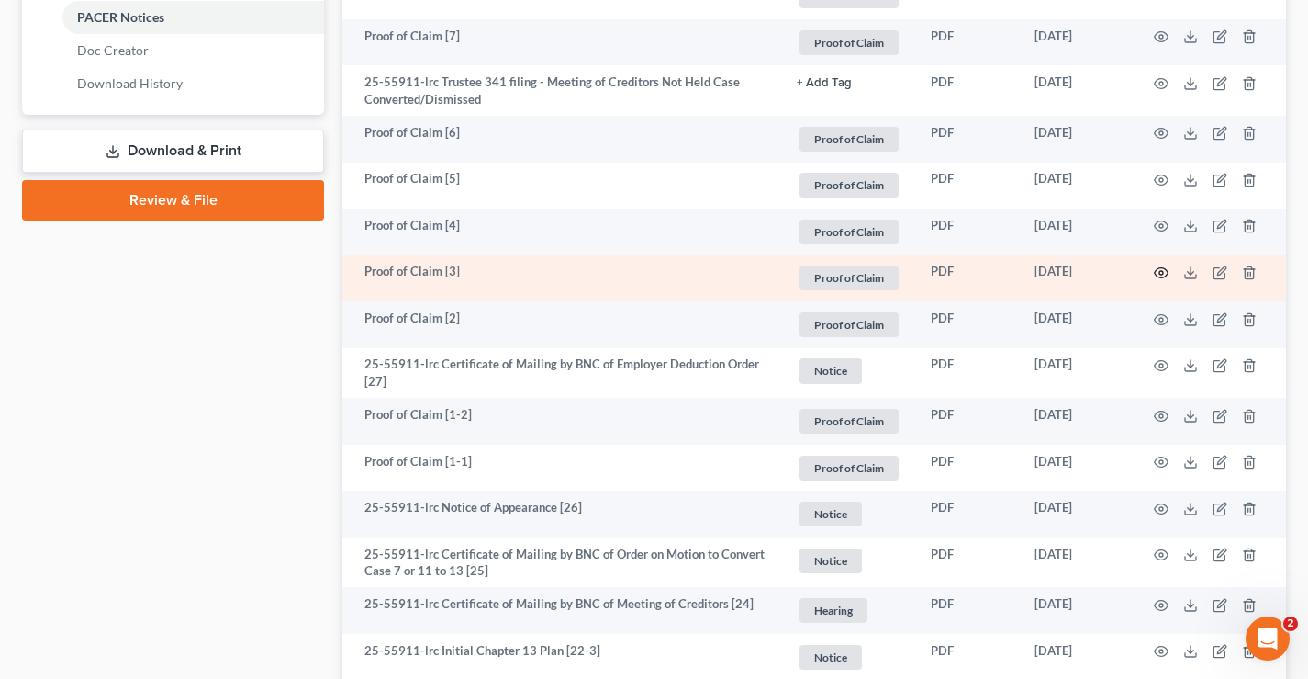
click at [1162, 273] on icon "button" at bounding box center [1161, 272] width 15 height 15
